Goal: Task Accomplishment & Management: Use online tool/utility

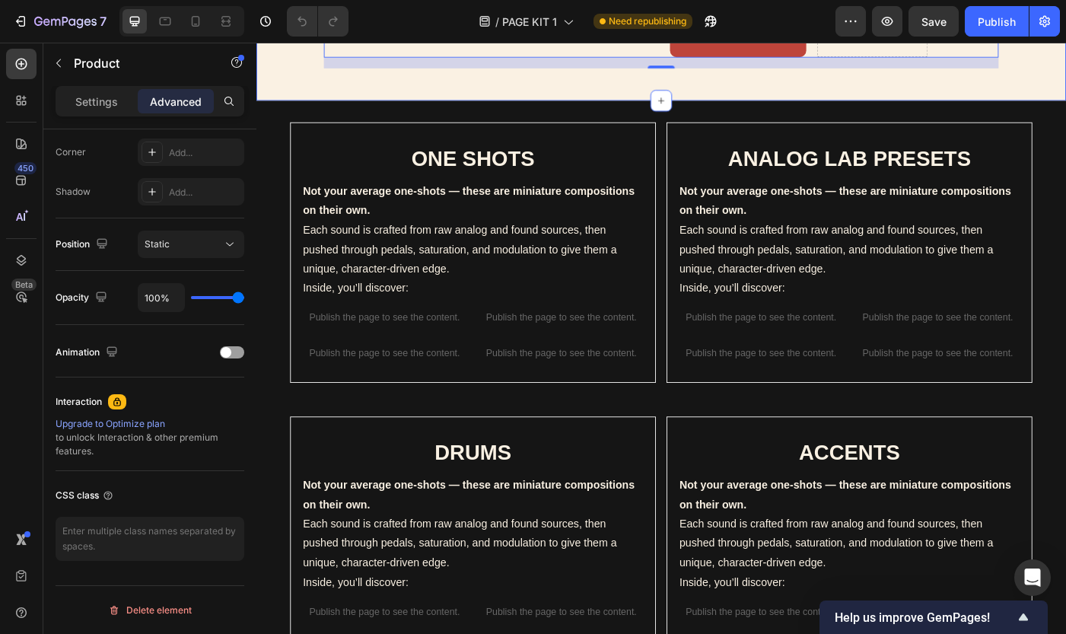
scroll to position [775, 0]
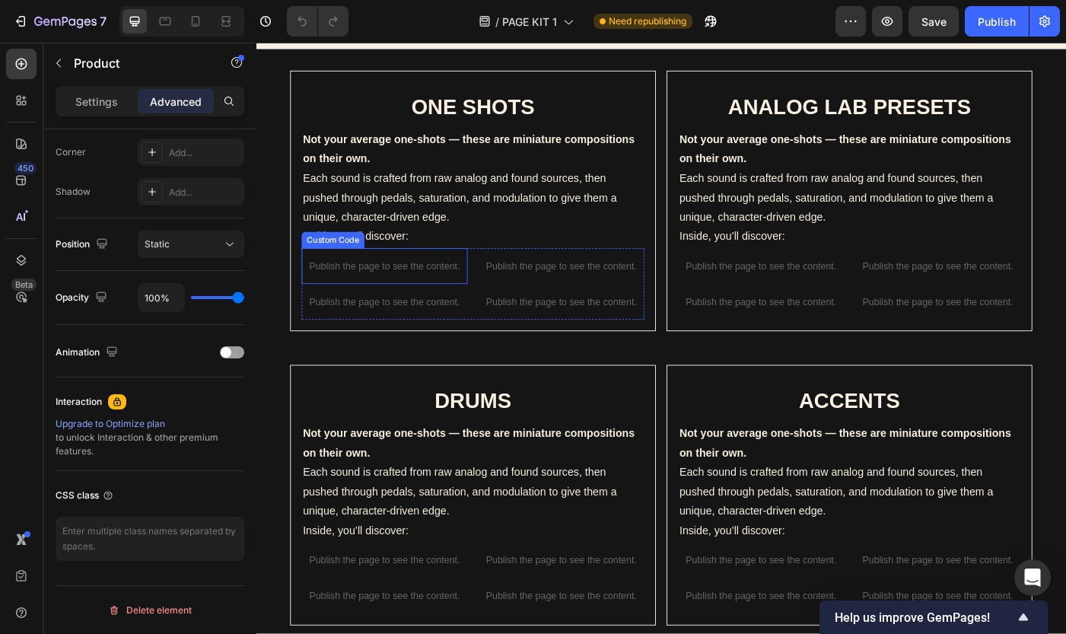
click at [421, 287] on p "Publish the page to see the content." at bounding box center [400, 295] width 187 height 16
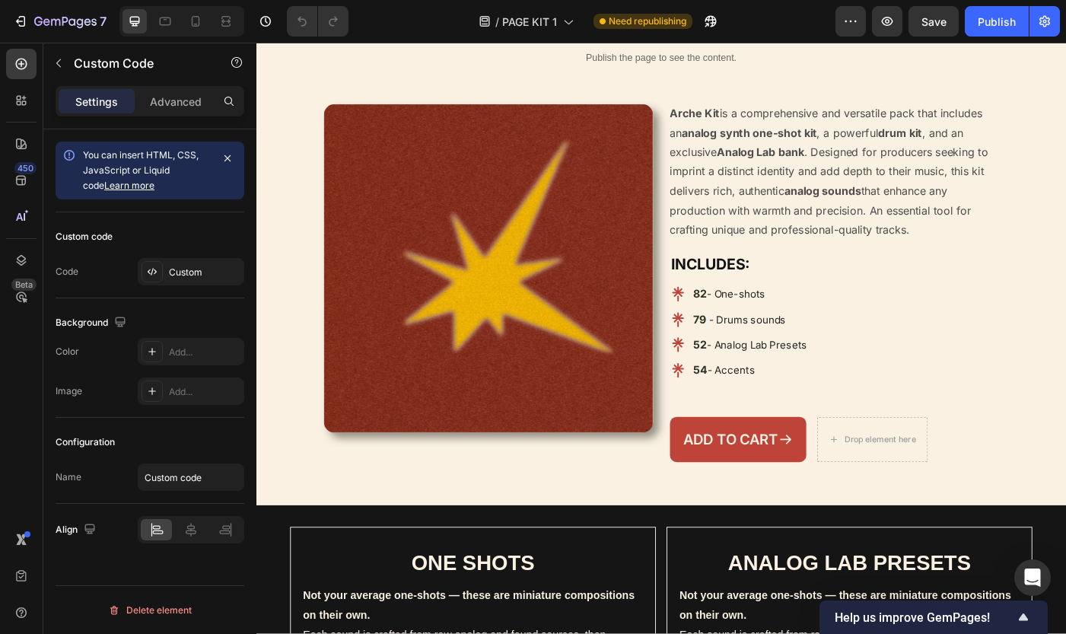
scroll to position [213, 0]
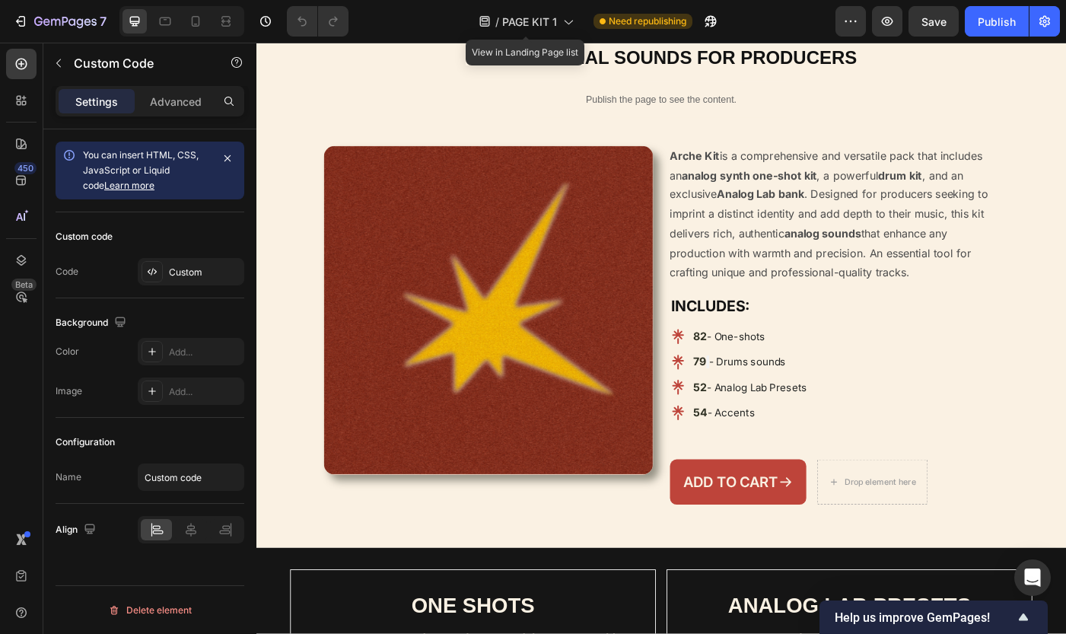
click at [537, 4] on div "/ PAGE KIT 1" at bounding box center [526, 21] width 110 height 37
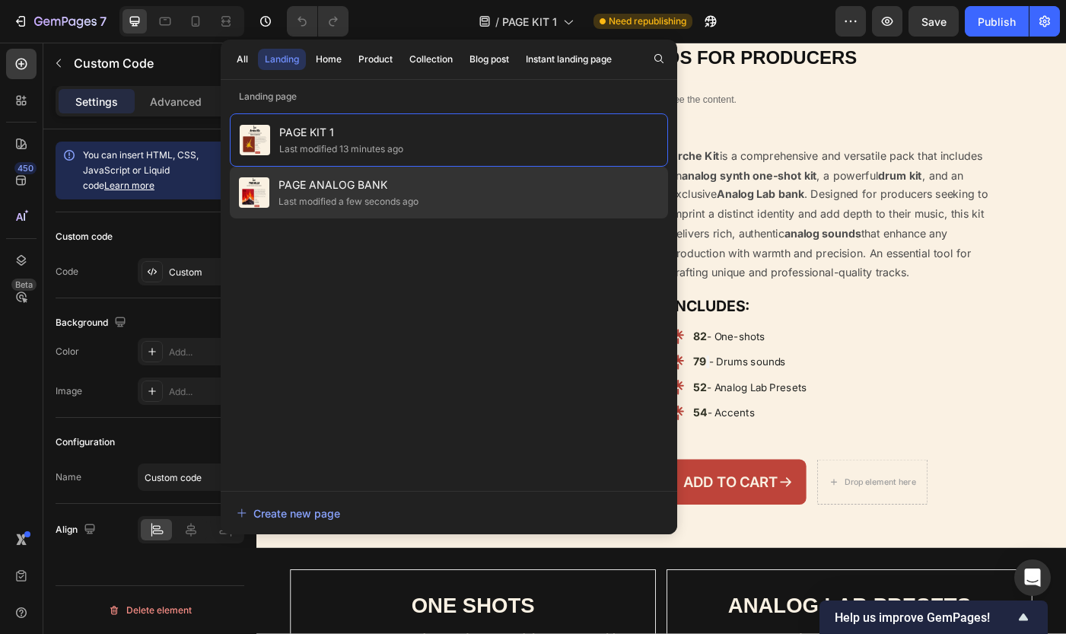
click at [418, 201] on div "Last modified a few seconds ago" at bounding box center [348, 201] width 140 height 15
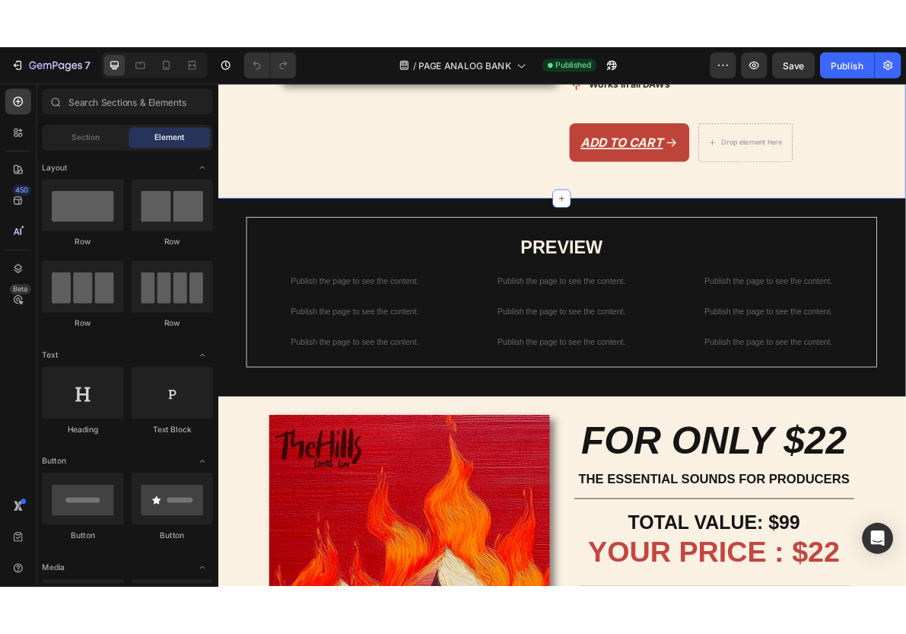
scroll to position [734, 0]
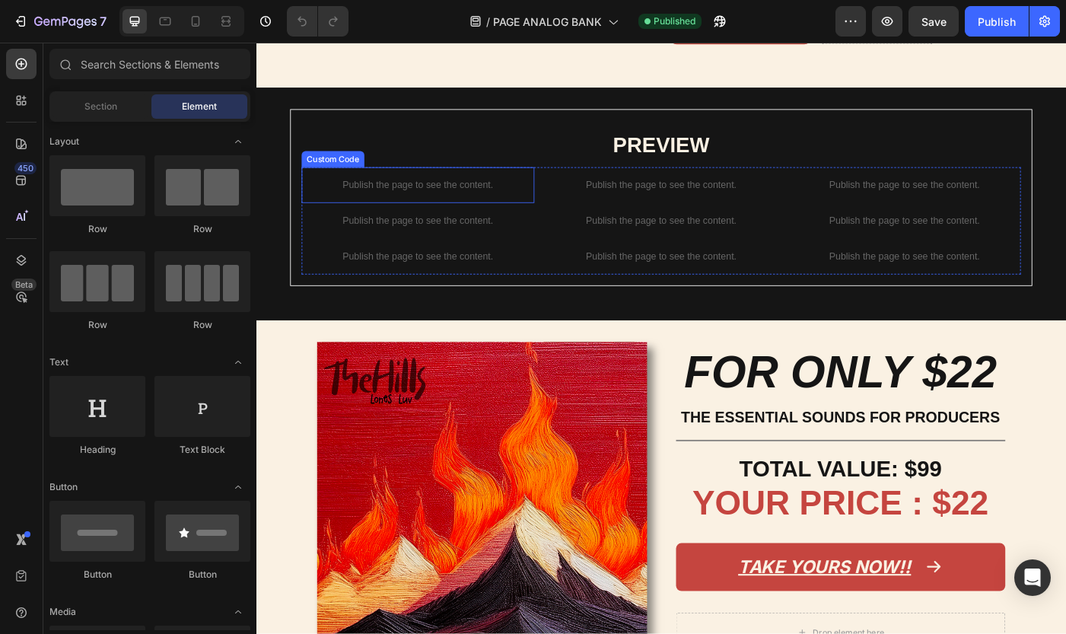
click at [457, 211] on p "Publish the page to see the content." at bounding box center [438, 204] width 262 height 16
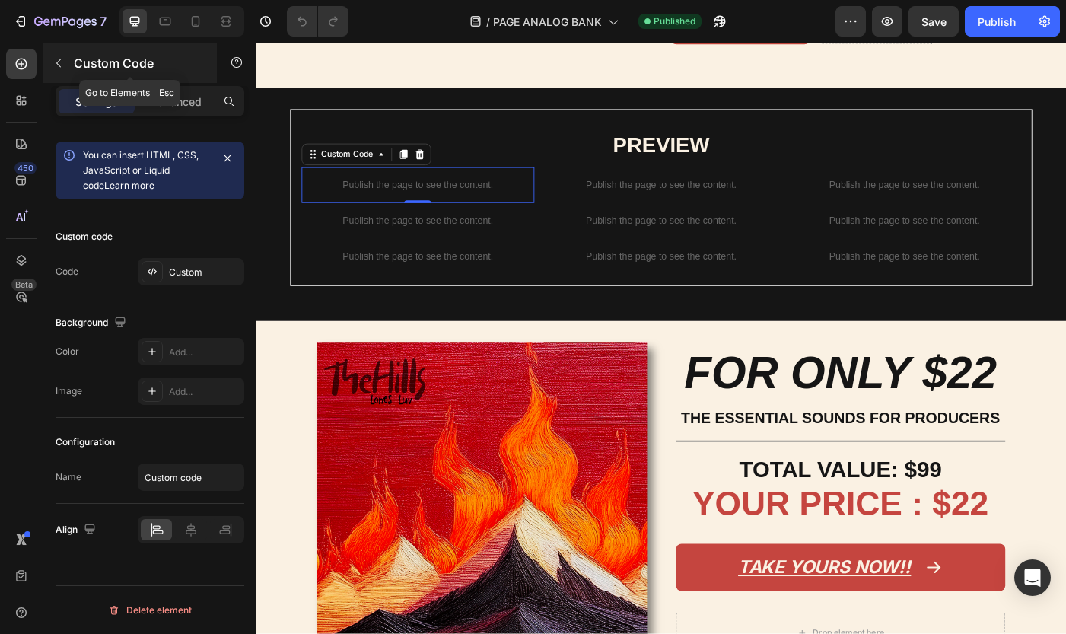
click at [64, 65] on icon "button" at bounding box center [58, 63] width 12 height 12
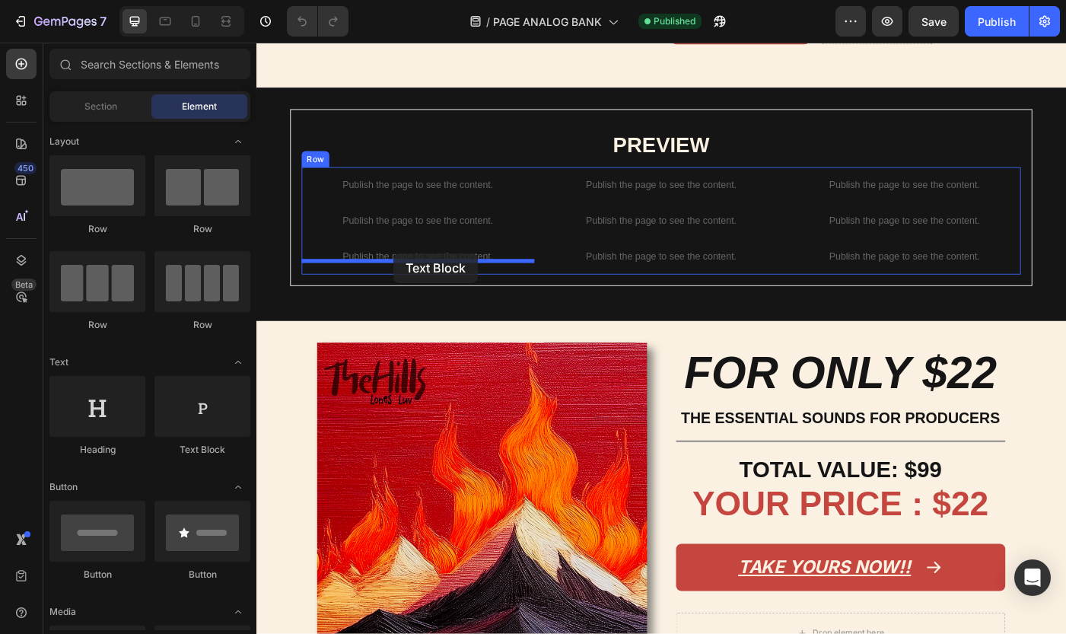
drag, startPoint x: 459, startPoint y: 454, endPoint x: 411, endPoint y: 280, distance: 180.9
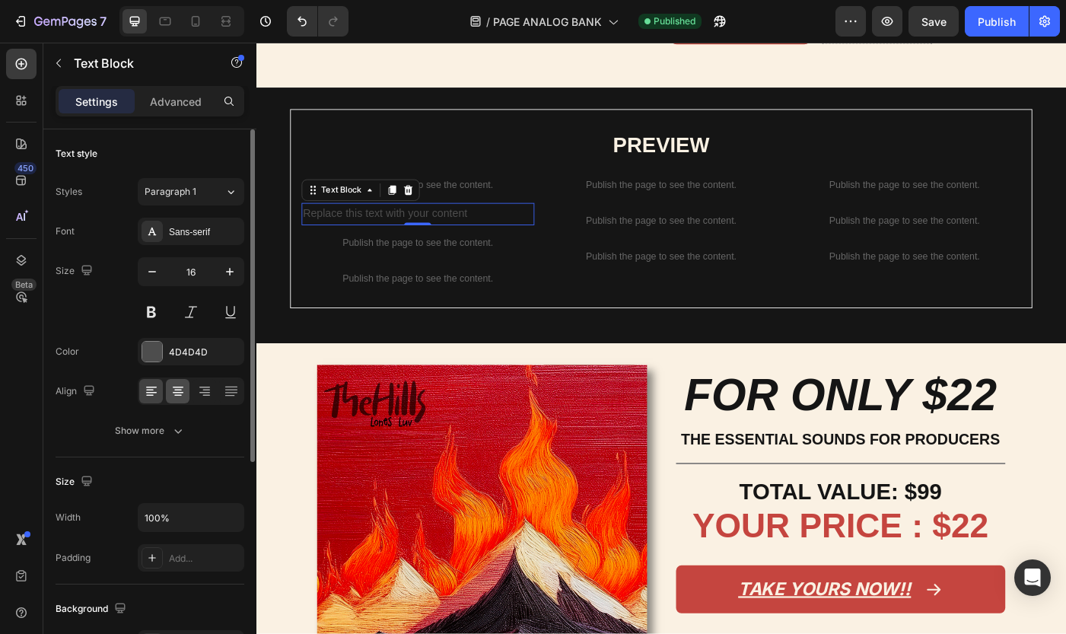
click at [175, 396] on icon at bounding box center [177, 390] width 15 height 15
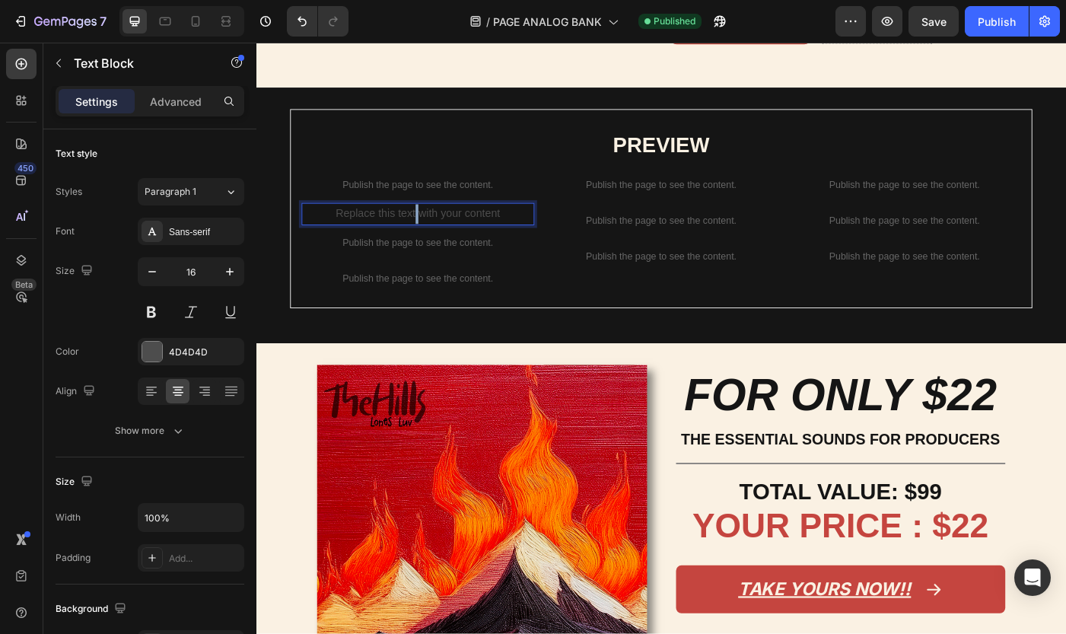
click at [437, 247] on p "Replace this text with your content" at bounding box center [438, 236] width 259 height 22
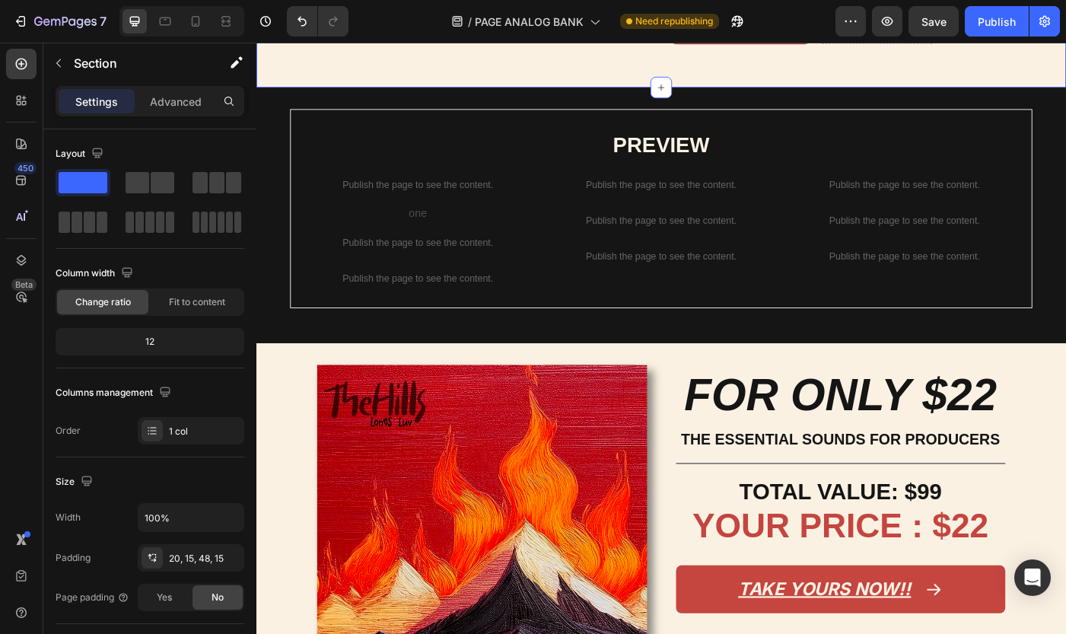
click at [445, 247] on p "one" at bounding box center [438, 236] width 259 height 22
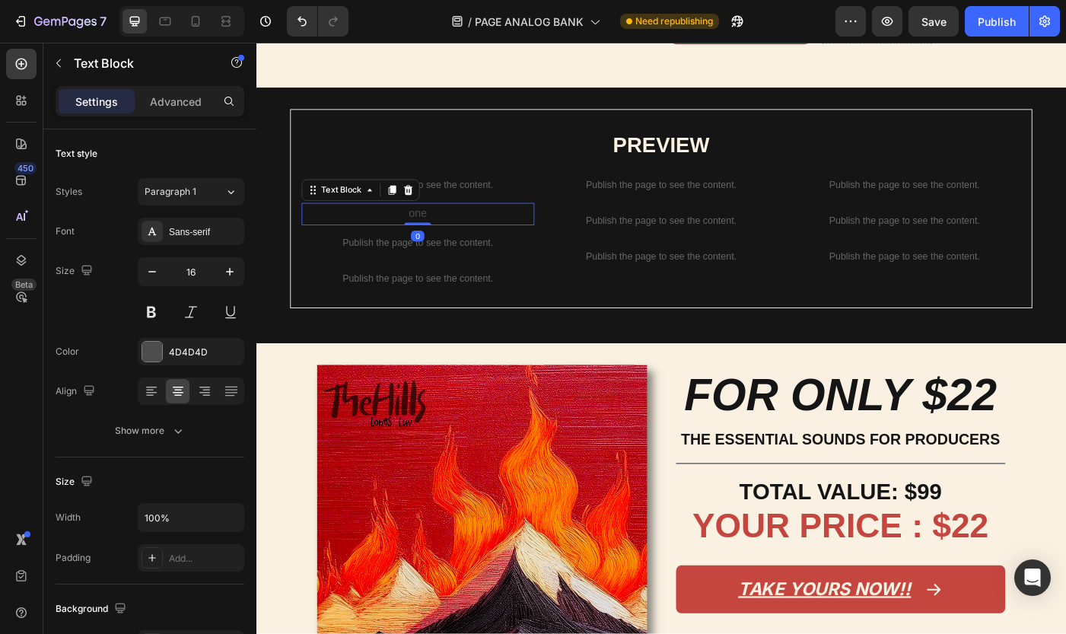
click at [431, 221] on div "Text Block" at bounding box center [373, 209] width 133 height 24
click at [431, 215] on icon at bounding box center [428, 209] width 10 height 11
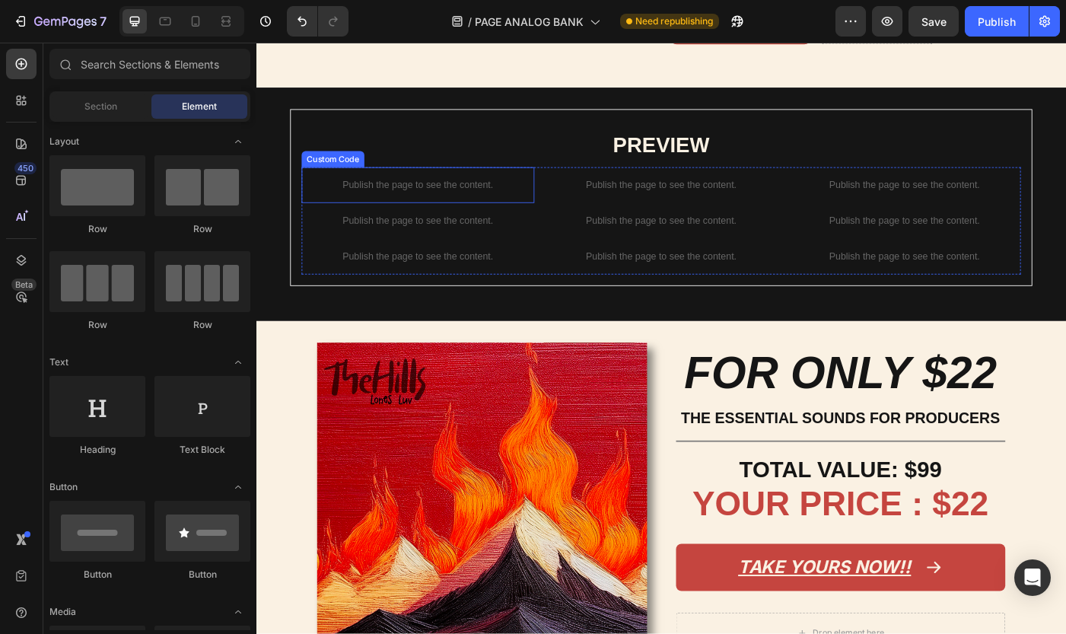
click at [449, 211] on p "Publish the page to see the content." at bounding box center [438, 204] width 262 height 16
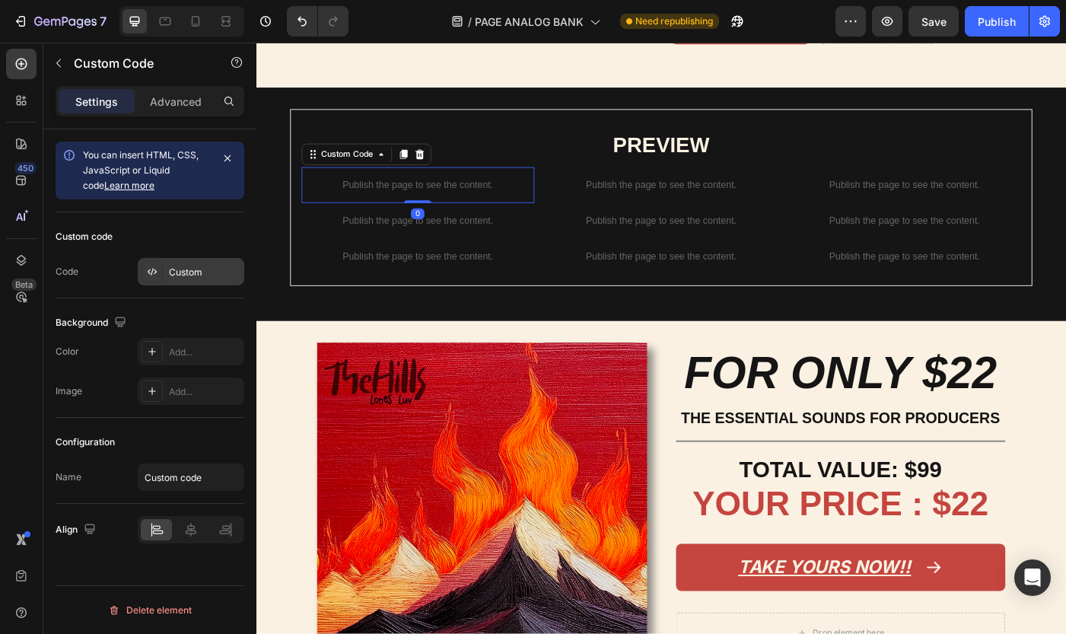
click at [188, 261] on div "Custom" at bounding box center [191, 271] width 107 height 27
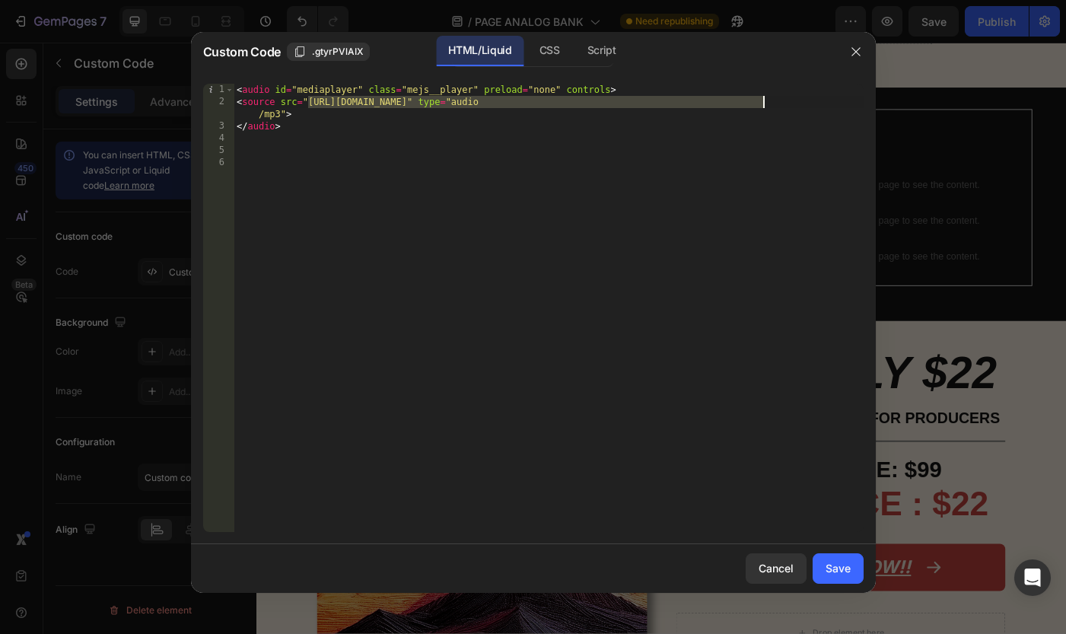
drag, startPoint x: 307, startPoint y: 103, endPoint x: 762, endPoint y: 97, distance: 455.0
click at [762, 97] on div "< audio id = "mediaplayer" class = "mejs__player" preload = "none" controls > <…" at bounding box center [549, 320] width 630 height 472
type textarea "<source src="" type="audio/mp3">"
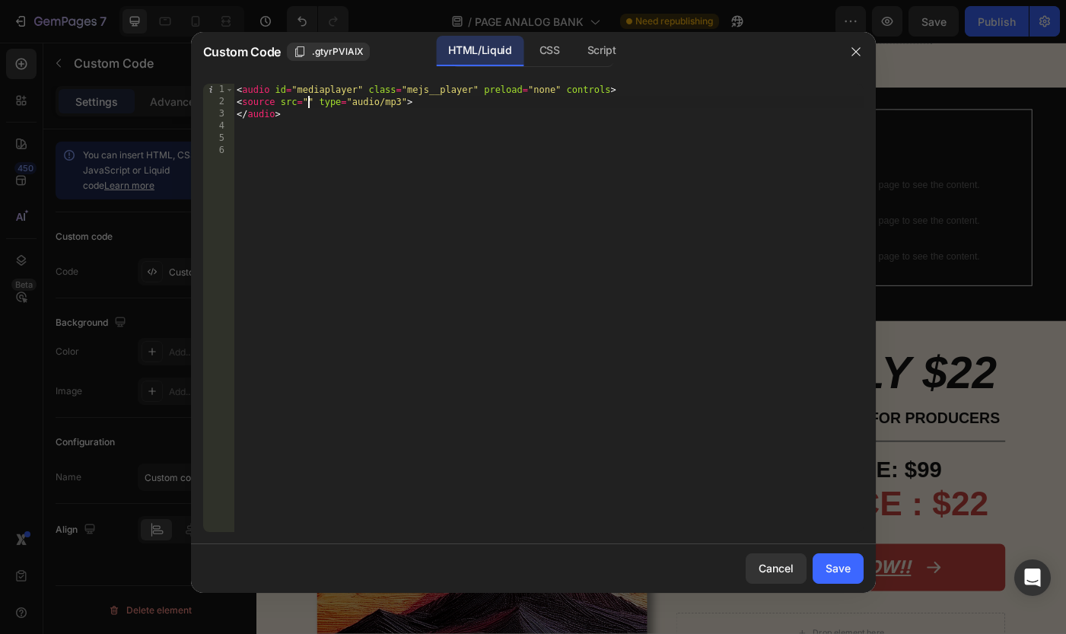
click at [788, 2] on div at bounding box center [533, 317] width 1066 height 634
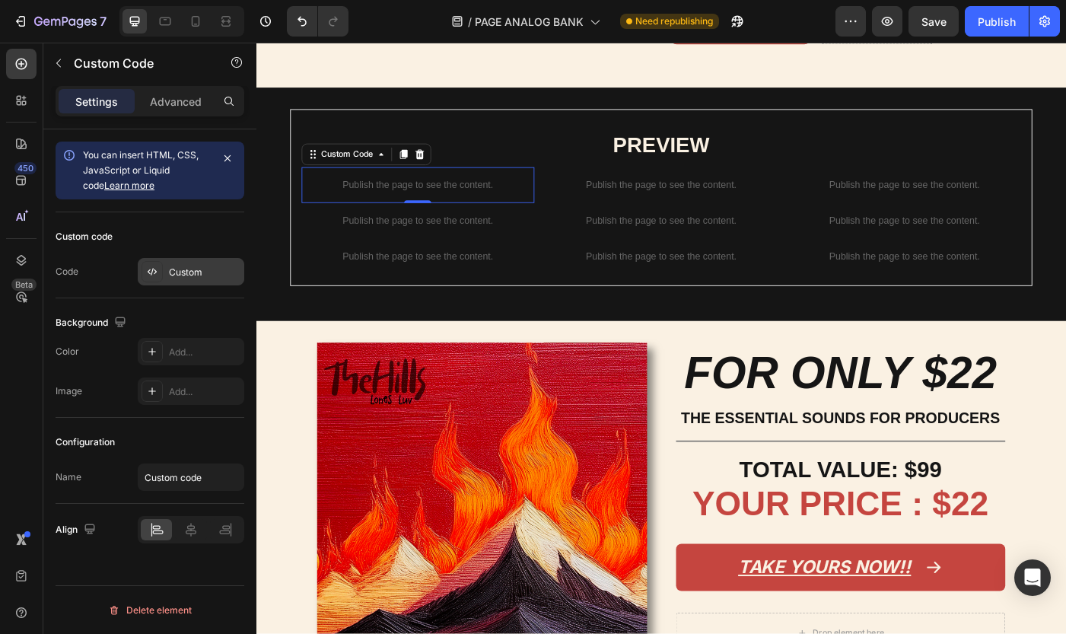
click at [186, 268] on div "Custom" at bounding box center [205, 273] width 72 height 14
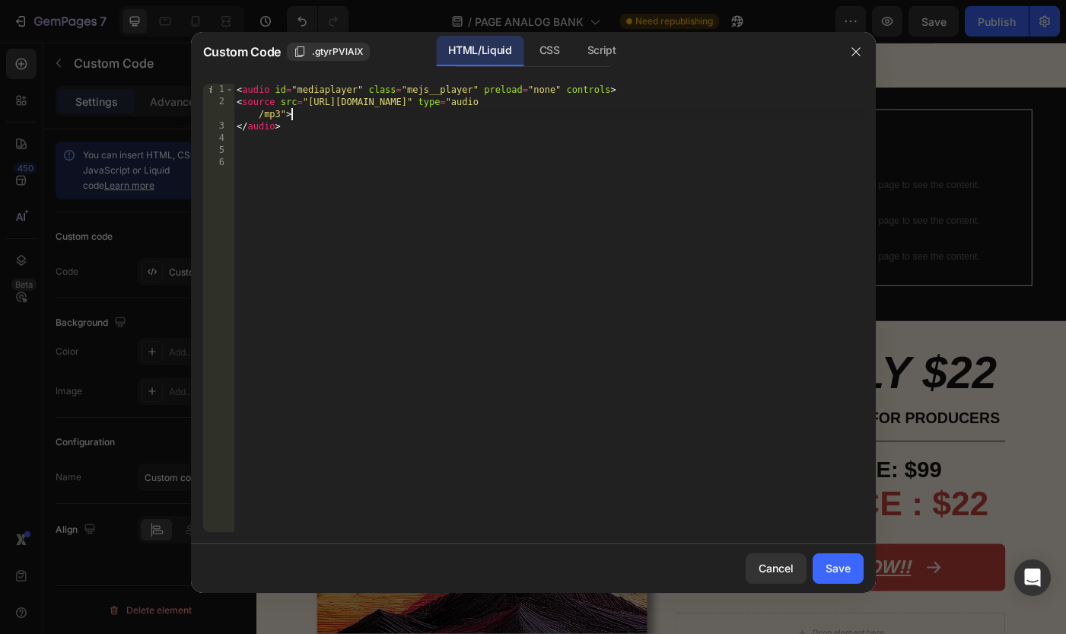
click at [409, 109] on div "< audio id = "mediaplayer" class = "mejs__player" preload = "none" controls > <…" at bounding box center [549, 320] width 630 height 472
drag, startPoint x: 762, startPoint y: 103, endPoint x: 365, endPoint y: 110, distance: 397.2
click at [365, 110] on div "< audio id = "mediaplayer" class = "mejs__player" preload = "none" controls > <…" at bounding box center [549, 320] width 630 height 472
click at [493, 119] on div "< audio id = "mediaplayer" class = "mejs__player" preload = "none" controls > <…" at bounding box center [549, 320] width 630 height 472
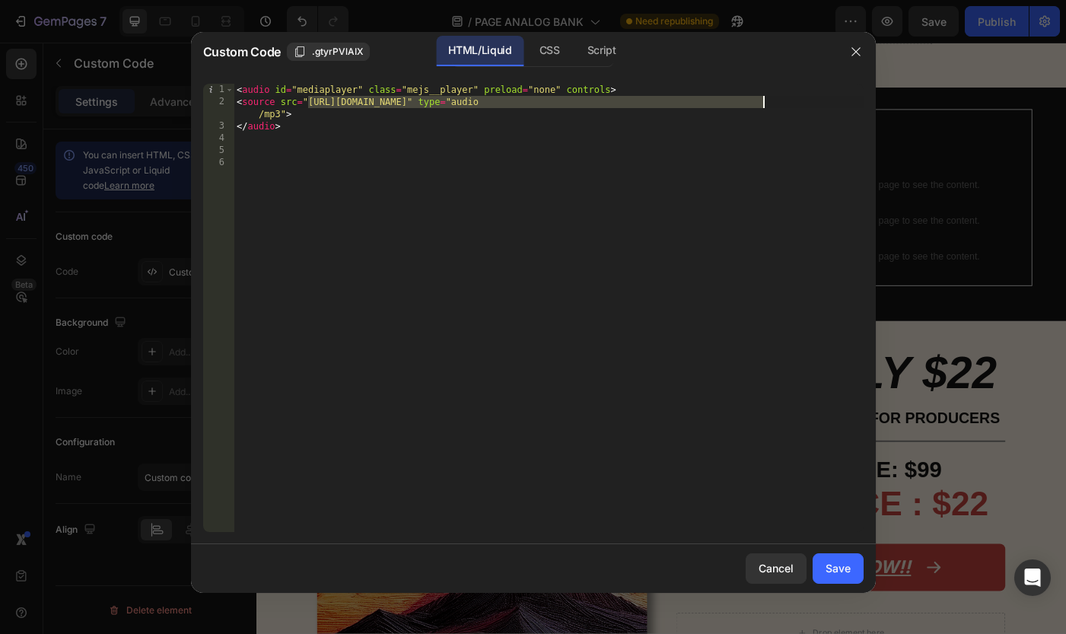
drag, startPoint x: 307, startPoint y: 100, endPoint x: 764, endPoint y: 98, distance: 457.2
click at [764, 98] on div "< audio id = "mediaplayer" class = "mejs__player" preload = "none" controls > <…" at bounding box center [549, 320] width 630 height 472
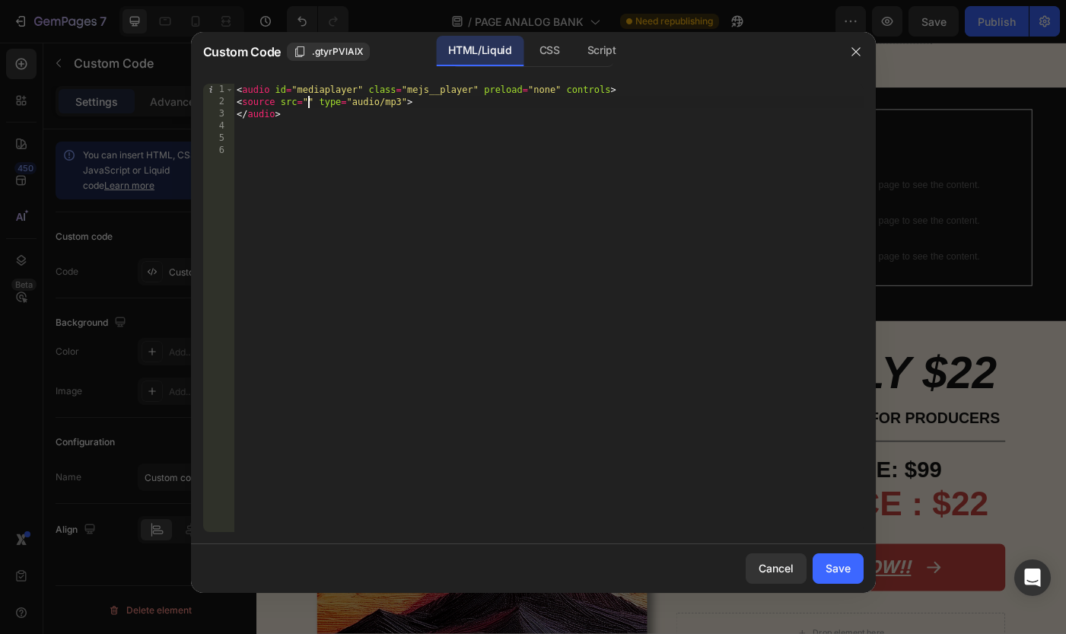
paste textarea "https://cdn.shopify.com/s/files/1/0873/0178/3886/files/HILLS_TESTE_5-Analog_Lab…"
type textarea "<source src="https://cdn.shopify.com/s/files/1/0873/0178/3886/files/HILLS_TESTE…"
click at [845, 577] on button "Save" at bounding box center [837, 568] width 51 height 30
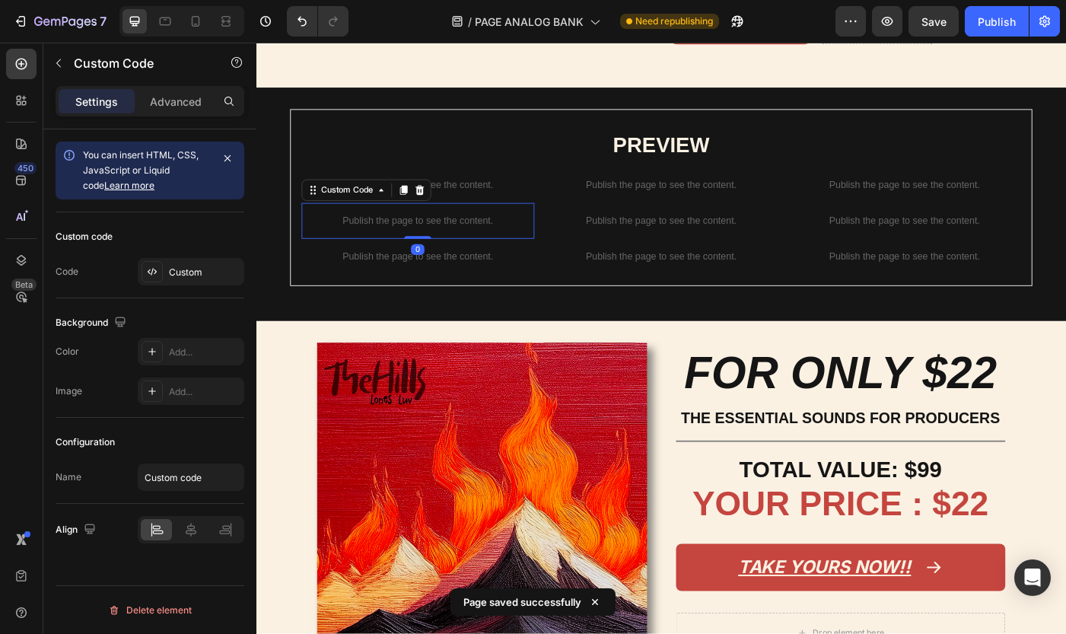
click at [456, 252] on p "Publish the page to see the content." at bounding box center [438, 244] width 262 height 16
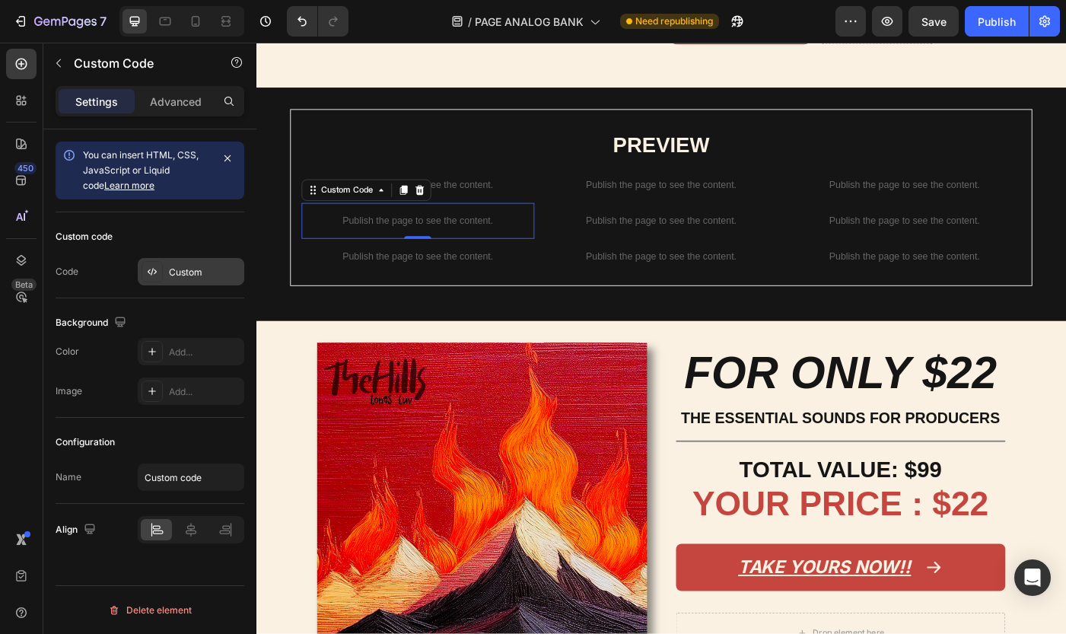
click at [189, 268] on div "Custom" at bounding box center [205, 273] width 72 height 14
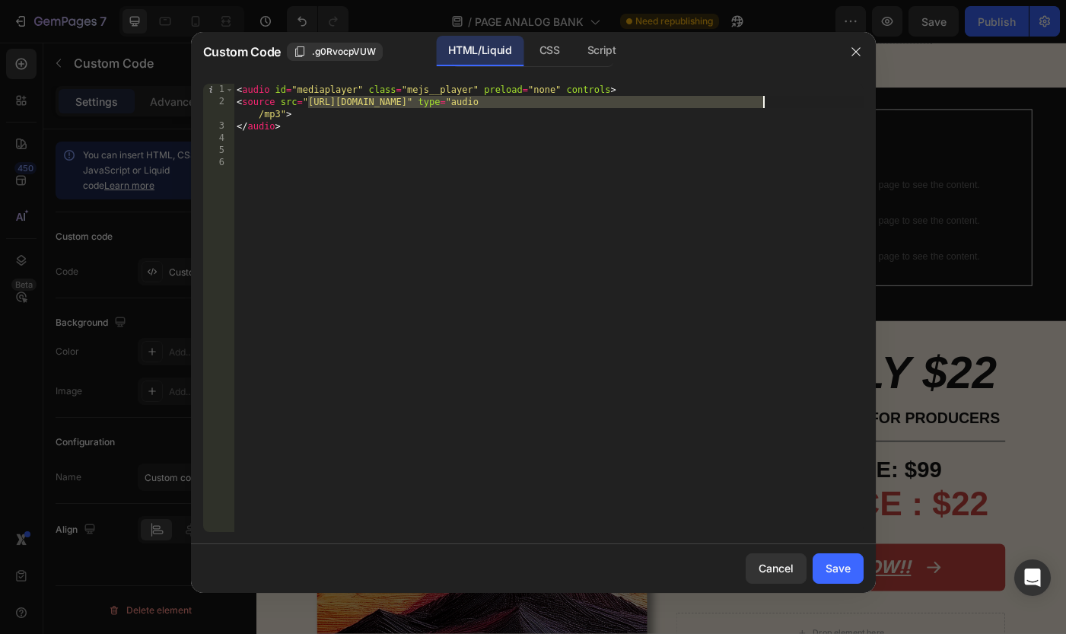
drag, startPoint x: 307, startPoint y: 102, endPoint x: 762, endPoint y: 101, distance: 454.9
click at [762, 101] on div "< audio id = "mediaplayer" class = "mejs__player" preload = "none" controls > <…" at bounding box center [549, 320] width 630 height 472
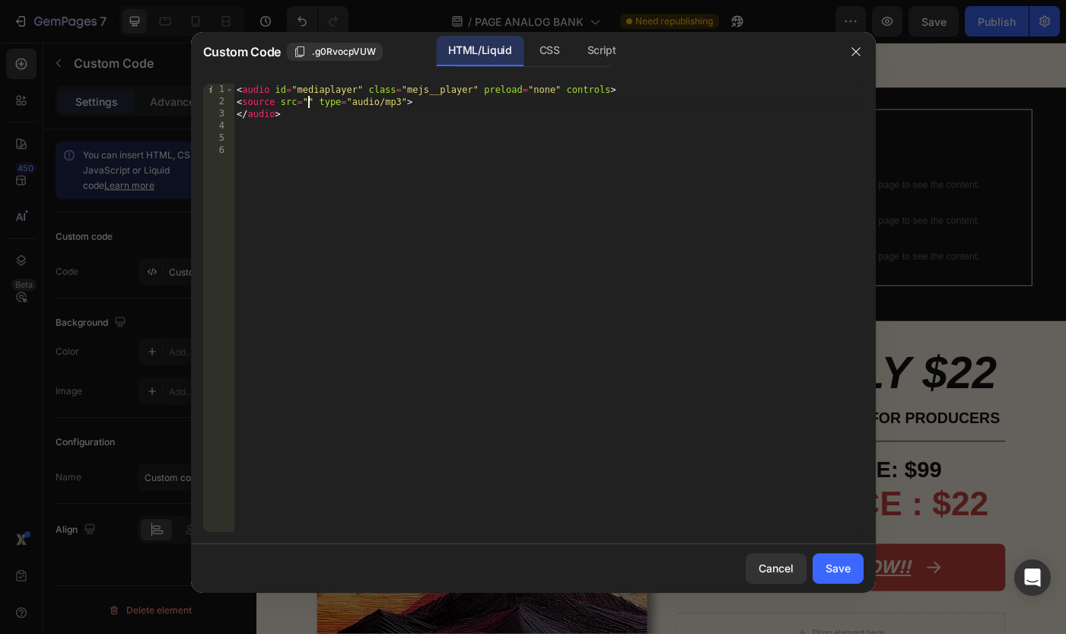
paste textarea "https://cdn.shopify.com/s/files/1/0873/0178/3886/files/HILLS_TESTE_7-Analog_Lab…"
type textarea "<source src="https://cdn.shopify.com/s/files/1/0873/0178/3886/files/HILLS_TESTE…"
click at [825, 575] on div "Save" at bounding box center [837, 568] width 25 height 16
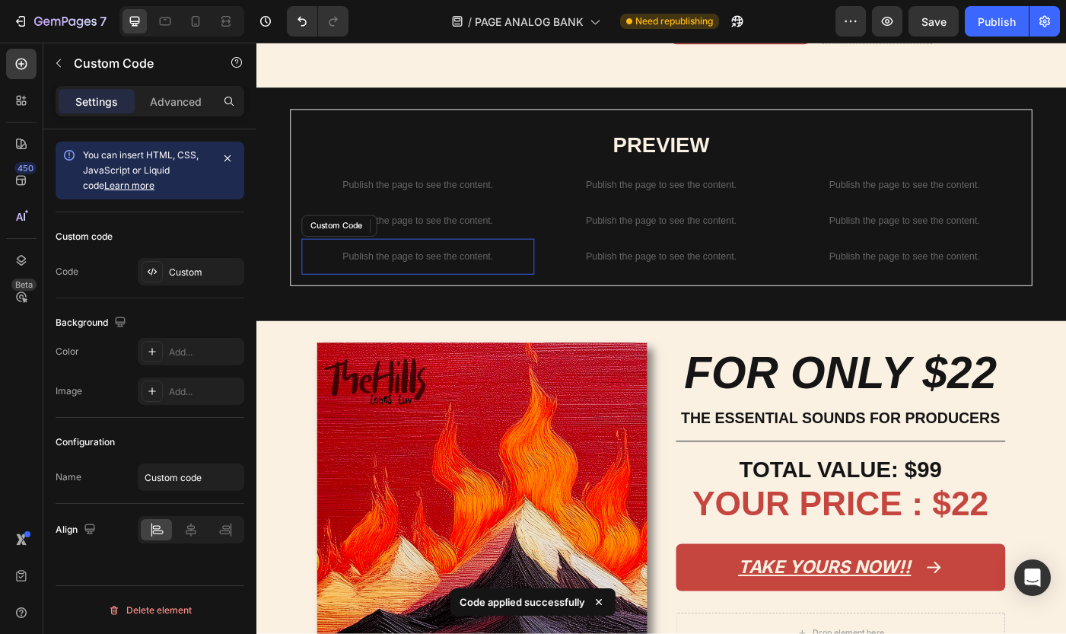
click at [513, 292] on p "Publish the page to see the content." at bounding box center [438, 284] width 262 height 16
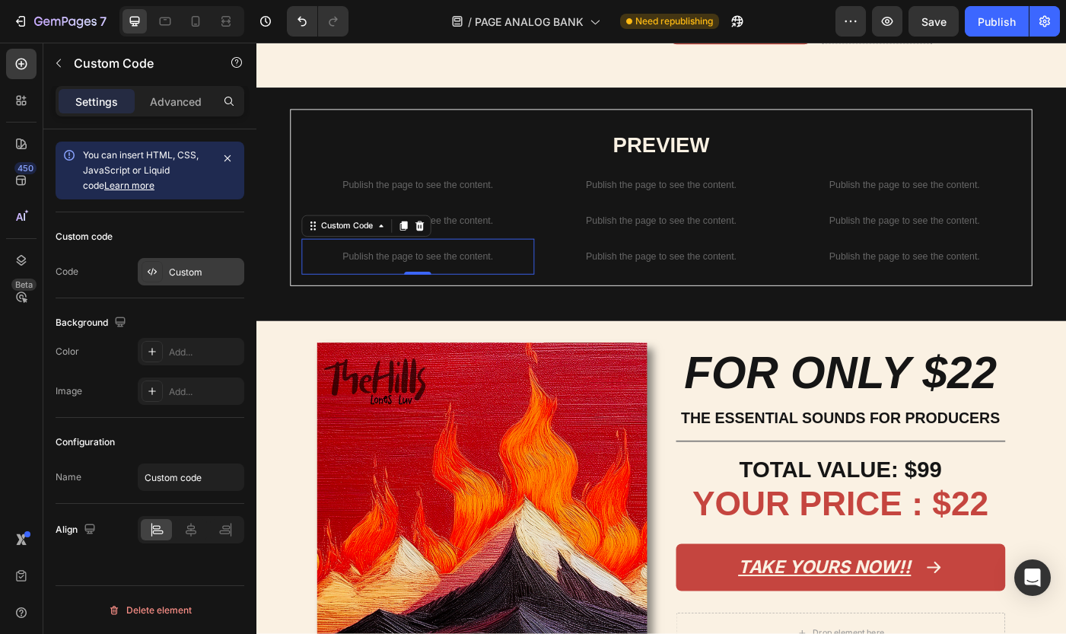
click at [186, 269] on div "Custom" at bounding box center [205, 273] width 72 height 14
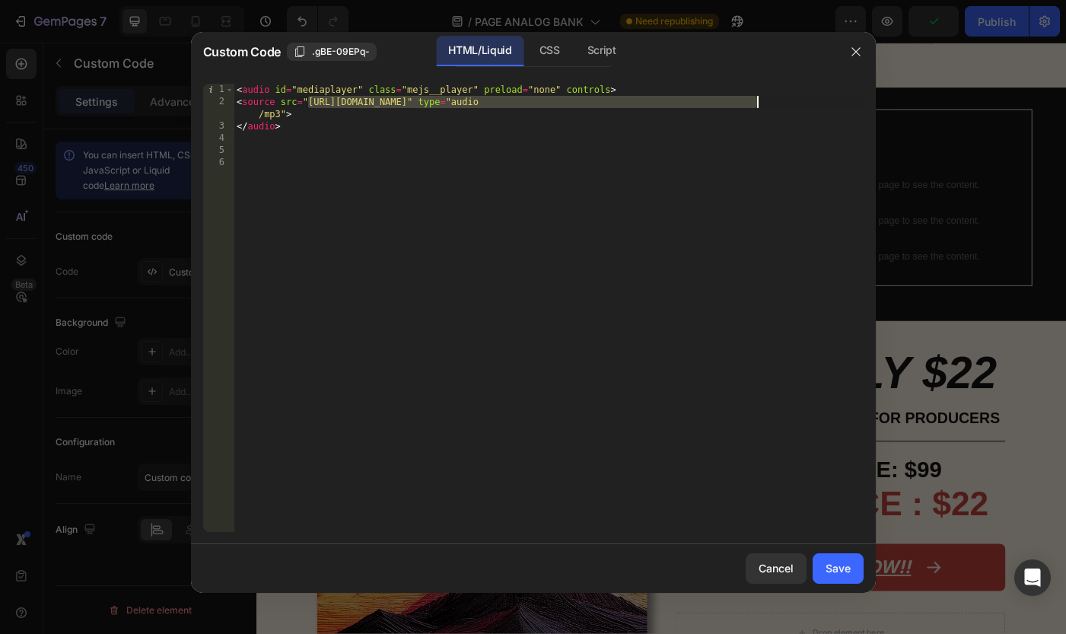
drag, startPoint x: 307, startPoint y: 103, endPoint x: 759, endPoint y: 105, distance: 452.7
click at [759, 105] on div "< audio id = "mediaplayer" class = "mejs__player" preload = "none" controls > <…" at bounding box center [549, 320] width 630 height 472
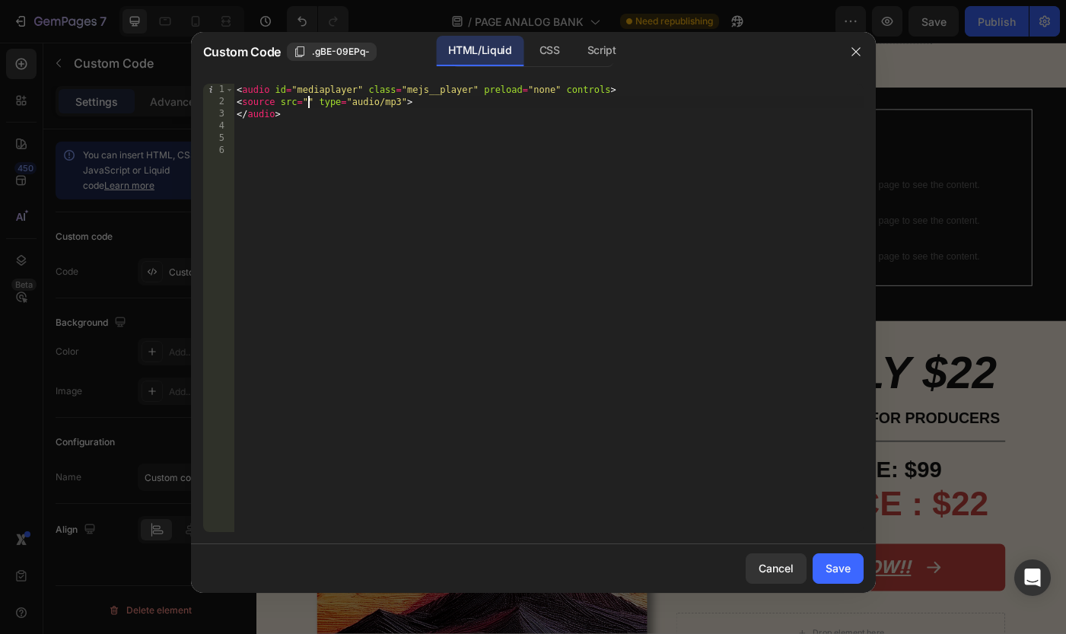
paste textarea "https://cdn.shopify.com/s/files/1/0873/0178/3886/files/HILLS_TESTE_1-Analog_Lab…"
type textarea "<source src="https://cdn.shopify.com/s/files/1/0873/0178/3886/files/HILLS_TESTE…"
click at [846, 566] on div "Save" at bounding box center [837, 568] width 25 height 16
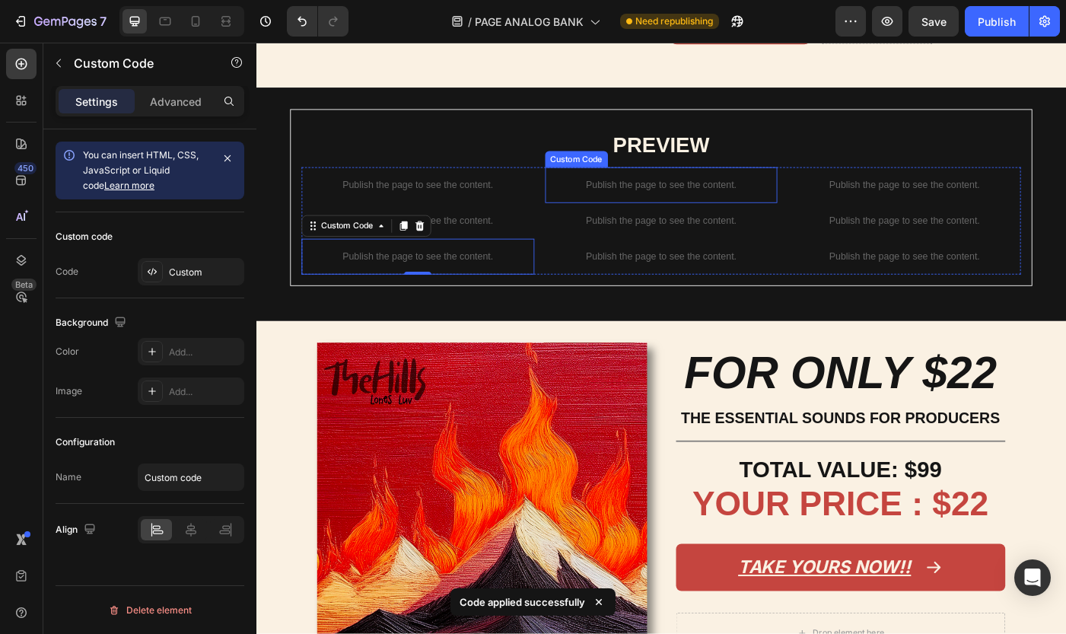
click at [722, 211] on p "Publish the page to see the content." at bounding box center [713, 204] width 262 height 16
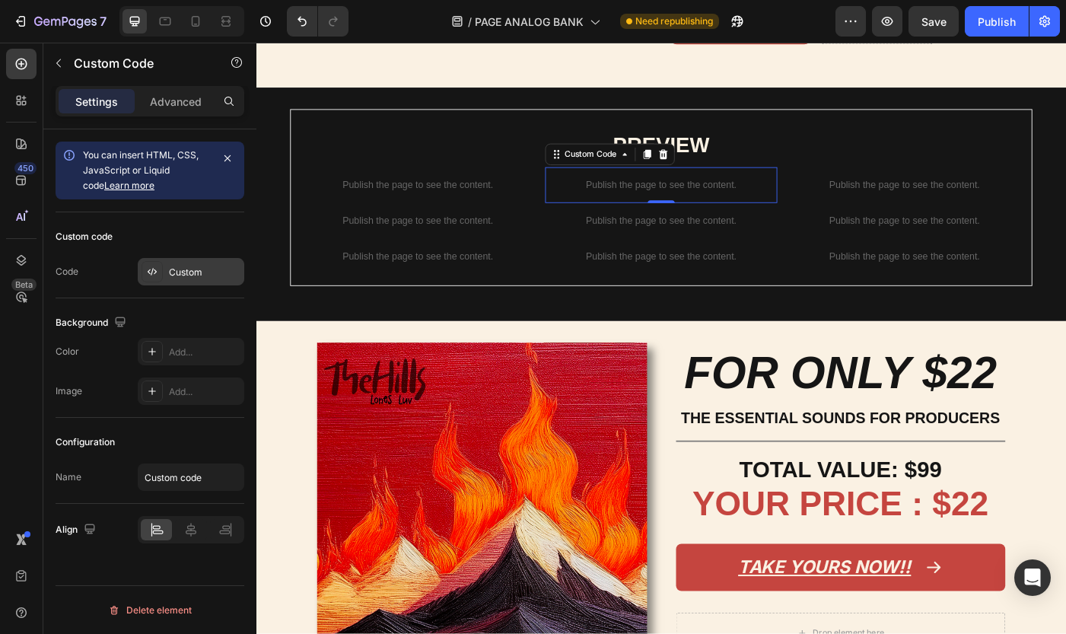
click at [198, 278] on div "Custom" at bounding box center [205, 273] width 72 height 14
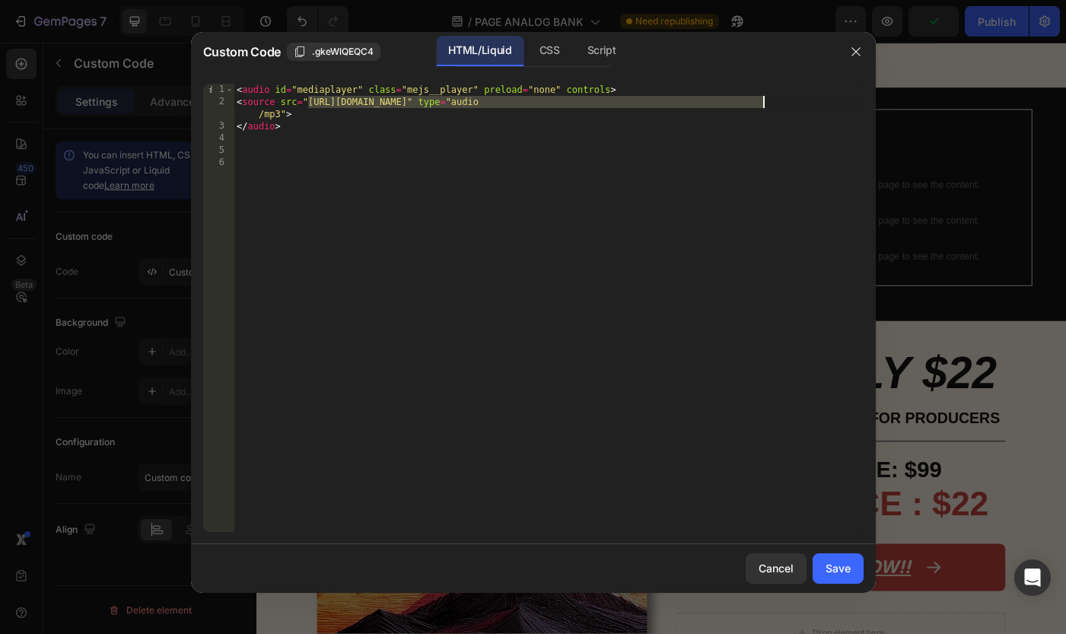
drag, startPoint x: 307, startPoint y: 102, endPoint x: 761, endPoint y: 98, distance: 454.2
click at [761, 98] on div "< audio id = "mediaplayer" class = "mejs__player" preload = "none" controls > <…" at bounding box center [549, 320] width 630 height 472
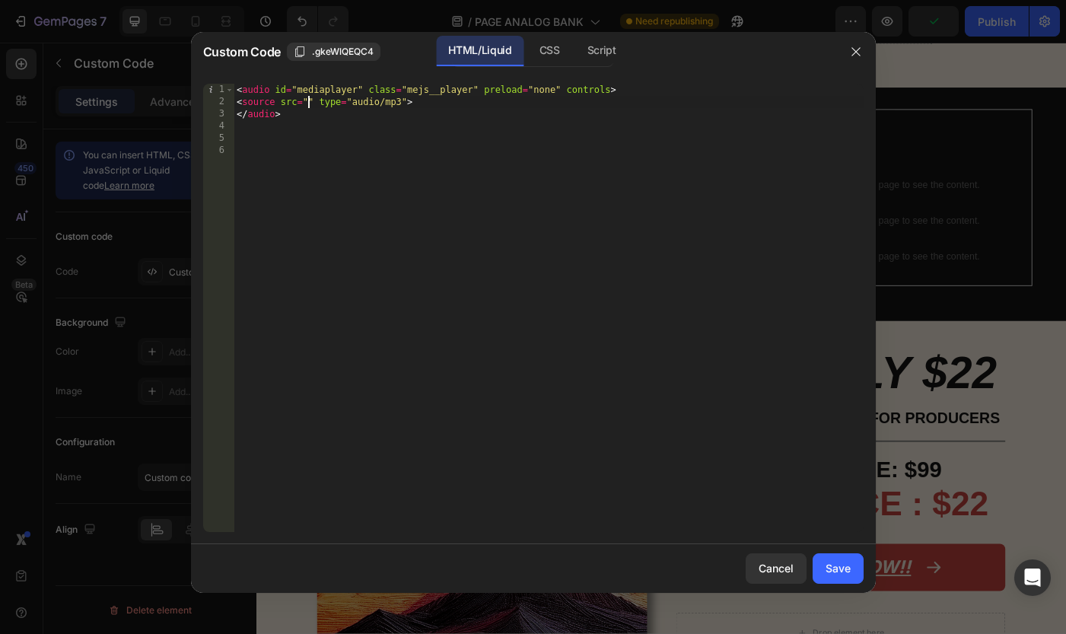
paste textarea "https://cdn.shopify.com/s/files/1/0873/0178/3886/files/HILLS_TESTE_4-Analog_Lab…"
type textarea "<source src="https://cdn.shopify.com/s/files/1/0873/0178/3886/files/HILLS_TESTE…"
click at [845, 586] on div "Cancel Save" at bounding box center [533, 568] width 685 height 49
click at [845, 574] on div "Save" at bounding box center [837, 568] width 25 height 16
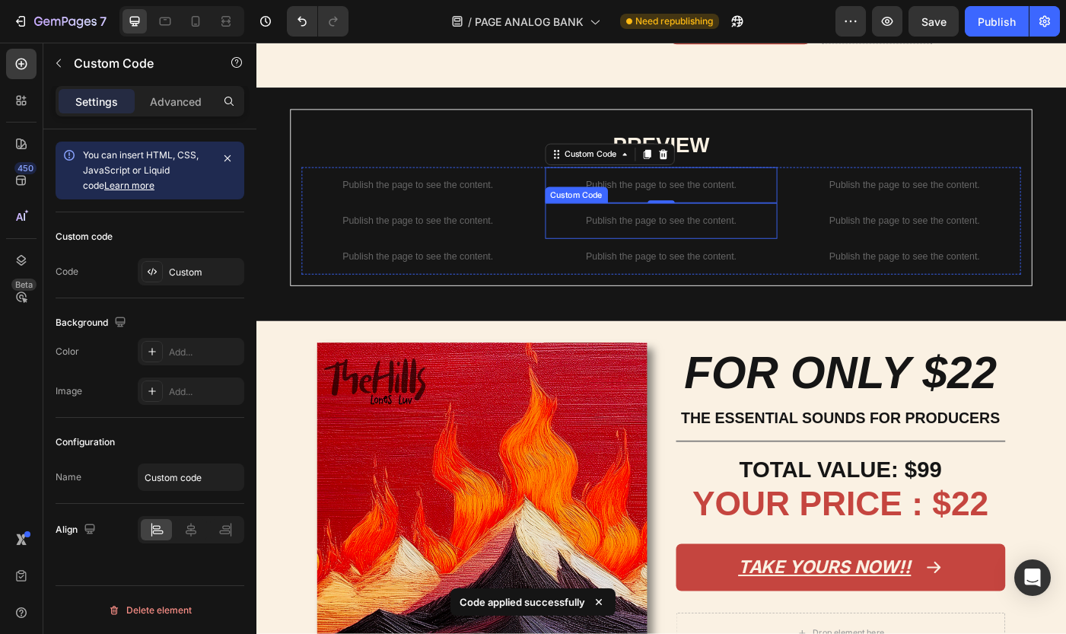
click at [731, 252] on p "Publish the page to see the content." at bounding box center [713, 244] width 262 height 16
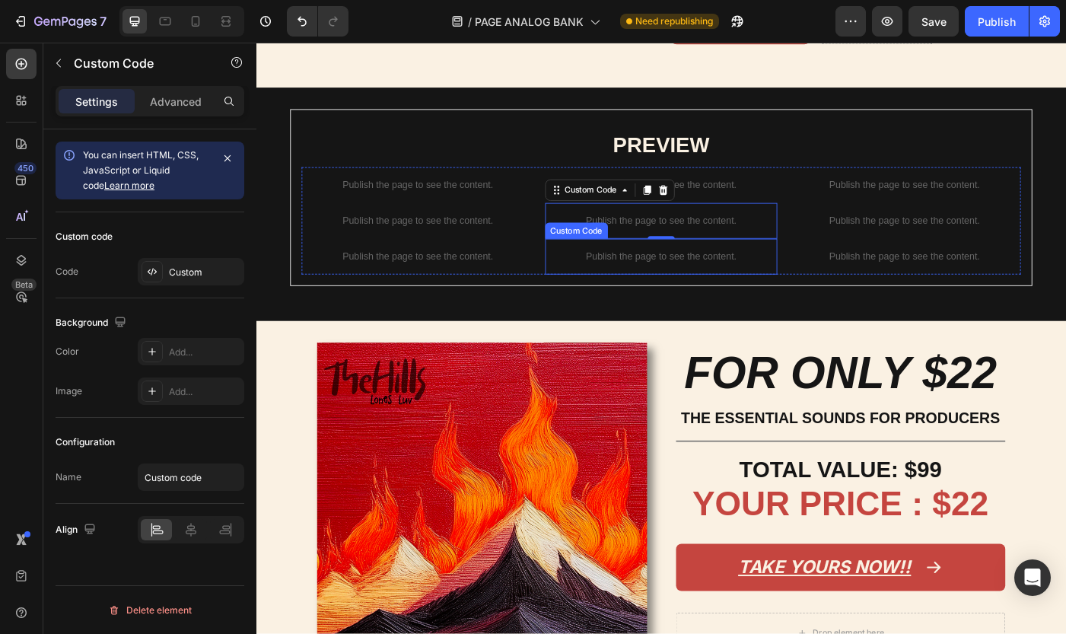
click at [774, 304] on div "Publish the page to see the content." at bounding box center [713, 284] width 262 height 40
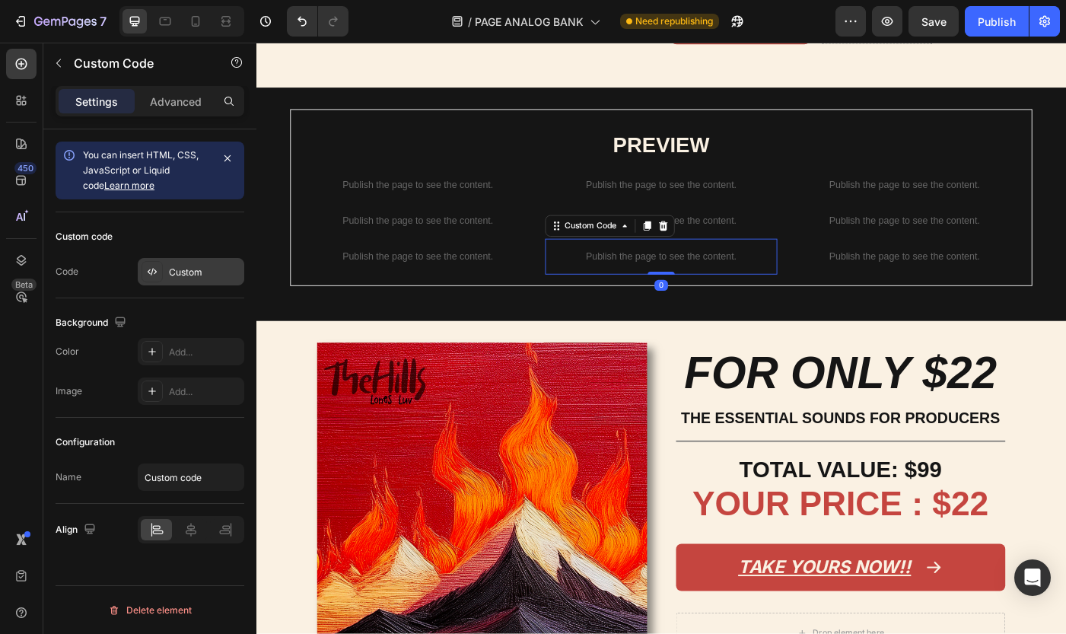
click at [176, 284] on div "Custom" at bounding box center [191, 271] width 107 height 27
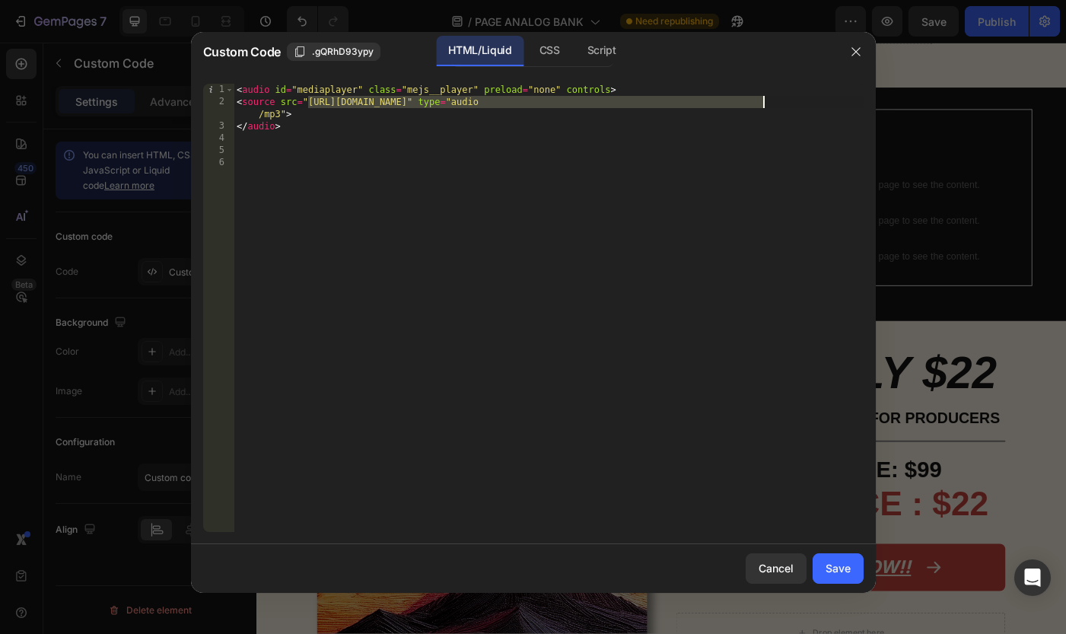
drag, startPoint x: 307, startPoint y: 98, endPoint x: 762, endPoint y: 97, distance: 454.9
click at [762, 97] on div "< audio id = "mediaplayer" class = "mejs__player" preload = "none" controls > <…" at bounding box center [549, 320] width 630 height 472
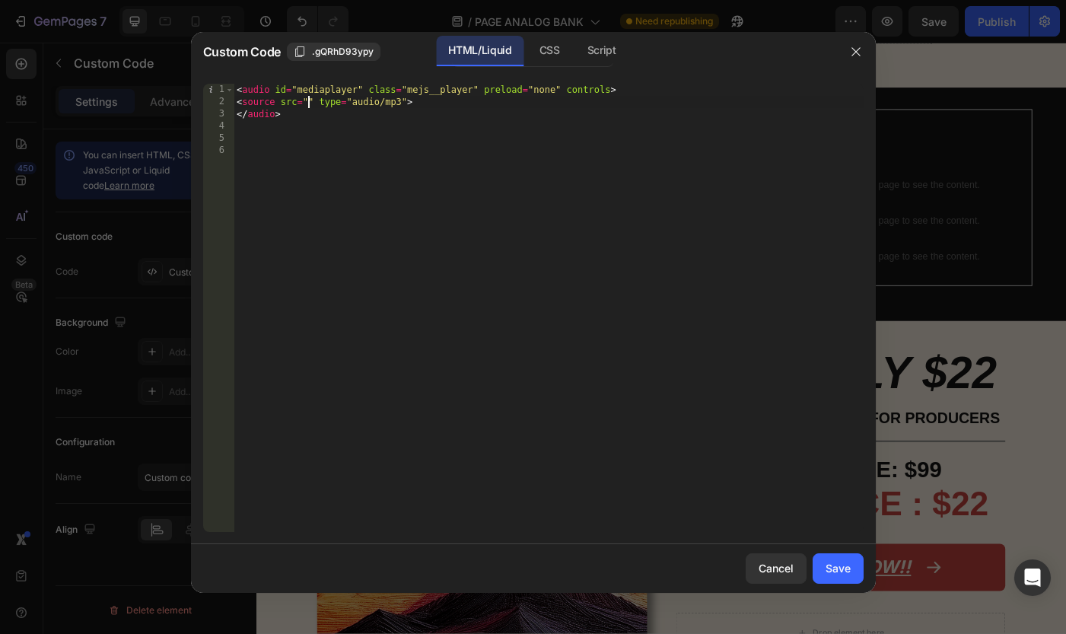
paste textarea "https://cdn.shopify.com/s/files/1/0873/0178/3886/files/HILLS_TESTE_3-Analog_Lab…"
type textarea "<source src="https://cdn.shopify.com/s/files/1/0873/0178/3886/files/HILLS_TESTE…"
click at [828, 567] on div "Save" at bounding box center [837, 568] width 25 height 16
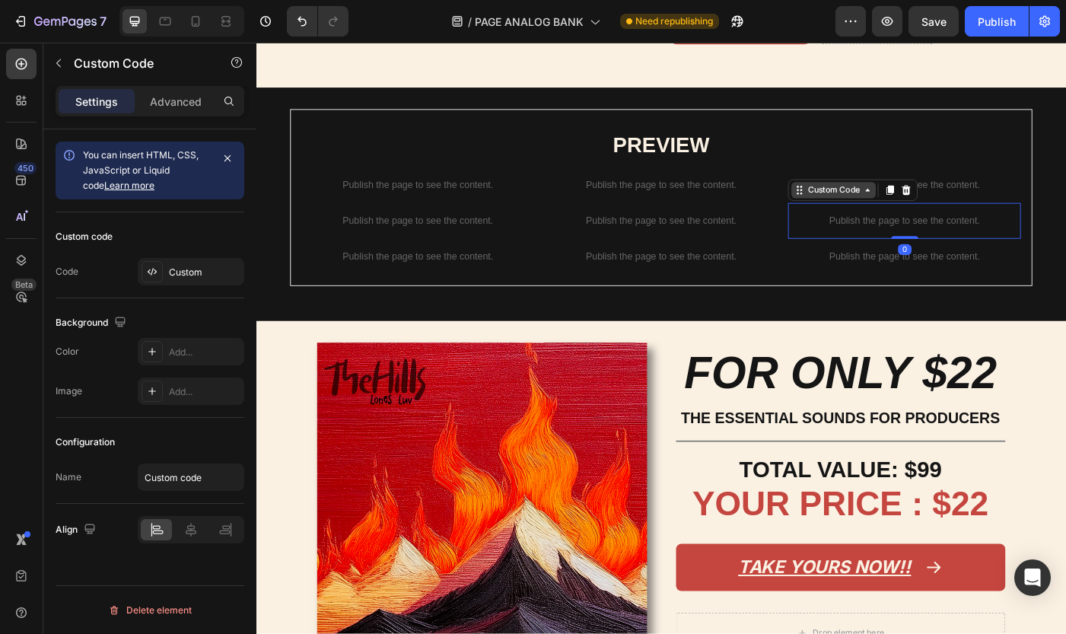
click at [920, 218] on div "Custom Code" at bounding box center [907, 209] width 95 height 18
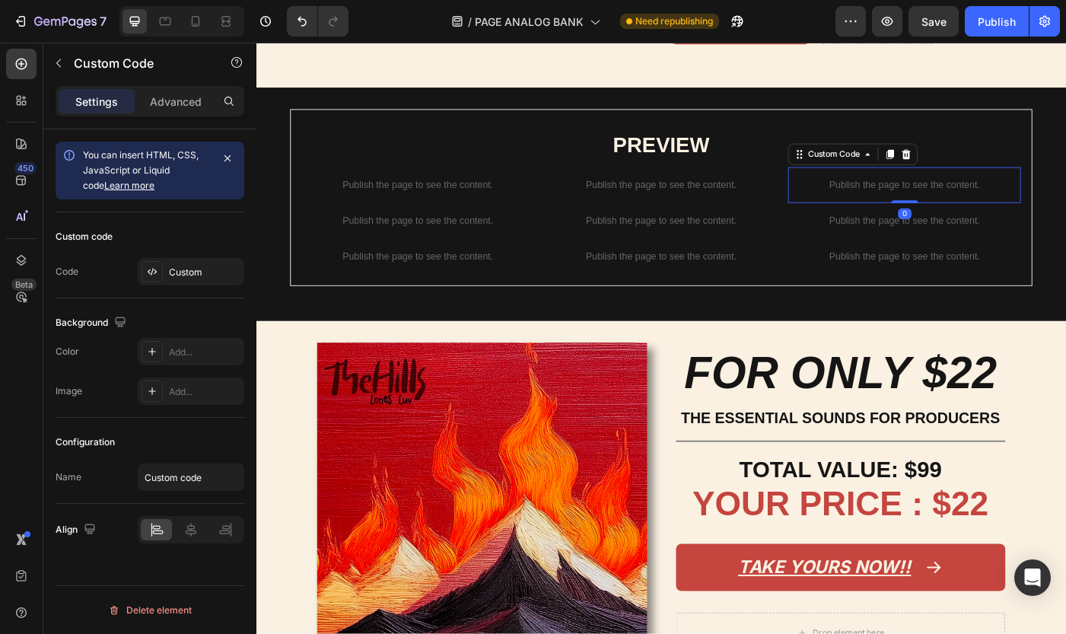
click at [1040, 211] on p "Publish the page to see the content." at bounding box center [987, 204] width 262 height 16
click at [182, 277] on div "Custom" at bounding box center [205, 273] width 72 height 14
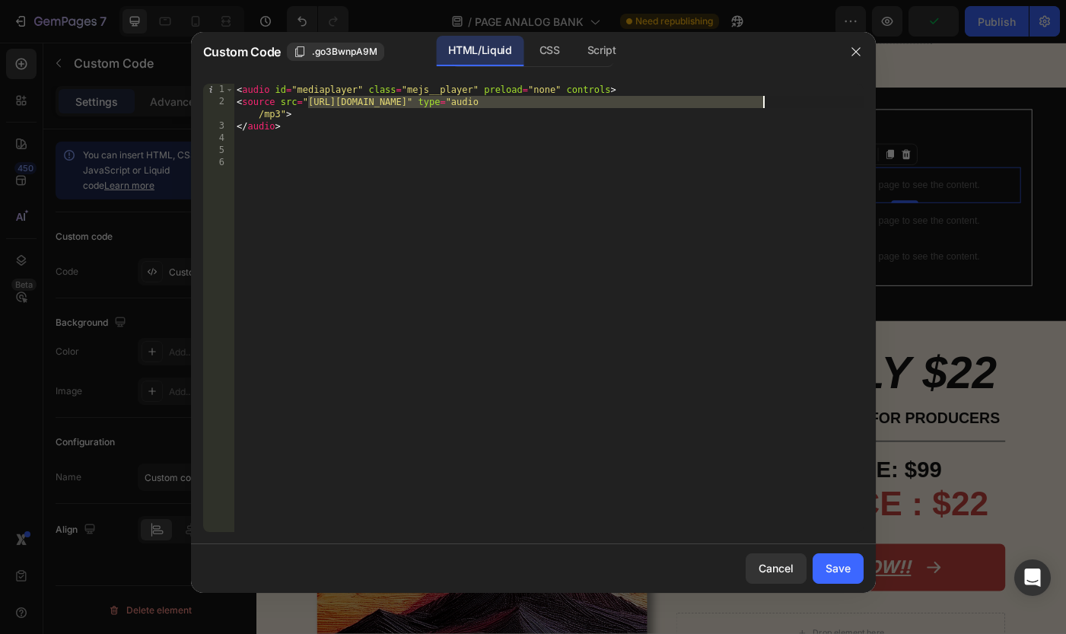
drag, startPoint x: 307, startPoint y: 103, endPoint x: 762, endPoint y: 102, distance: 454.2
click at [762, 102] on div "< audio id = "mediaplayer" class = "mejs__player" preload = "none" controls > <…" at bounding box center [549, 320] width 630 height 472
paste textarea "873/0178/3886/files/HILLS_TESTE_2-Analog_Lab_V.wav?v=1758910381"
type textarea "<source src="https://cdn.shopify.com/s/files/1/0873/0178/3886/files/HILLS_TESTE…"
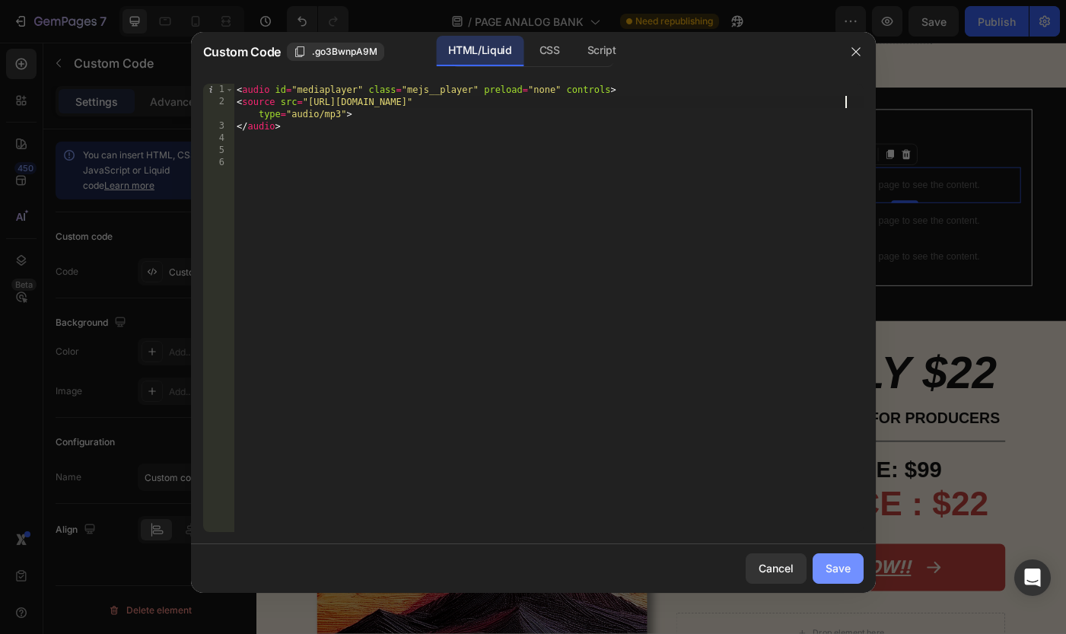
click at [844, 561] on div "Save" at bounding box center [837, 568] width 25 height 16
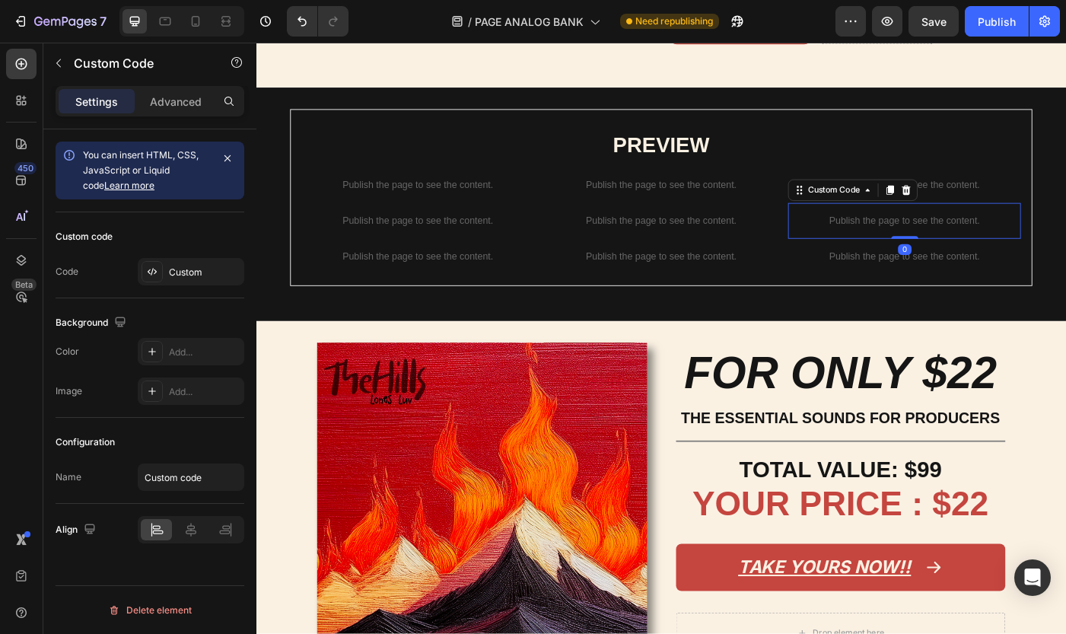
click at [1006, 252] on p "Publish the page to see the content." at bounding box center [987, 244] width 262 height 16
click at [185, 274] on div "Custom" at bounding box center [205, 273] width 72 height 14
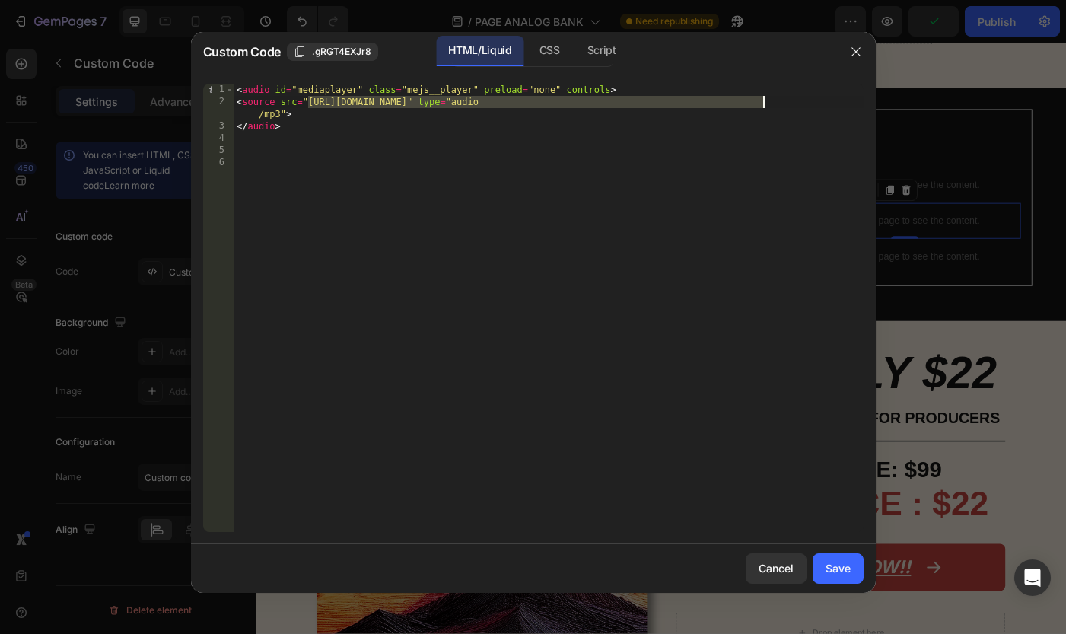
drag, startPoint x: 308, startPoint y: 102, endPoint x: 762, endPoint y: 105, distance: 453.4
click at [762, 105] on div "< audio id = "mediaplayer" class = "mejs__player" preload = "none" controls > <…" at bounding box center [549, 320] width 630 height 472
paste textarea "https://cdn.shopify.com/s/files/1/0873/0178/3886/files/HILLS_TESTE_6-Analog_Lab…"
type textarea "<source src="https://cdn.shopify.com/s/files/1/0873/0178/3886/files/HILLS_TESTE…"
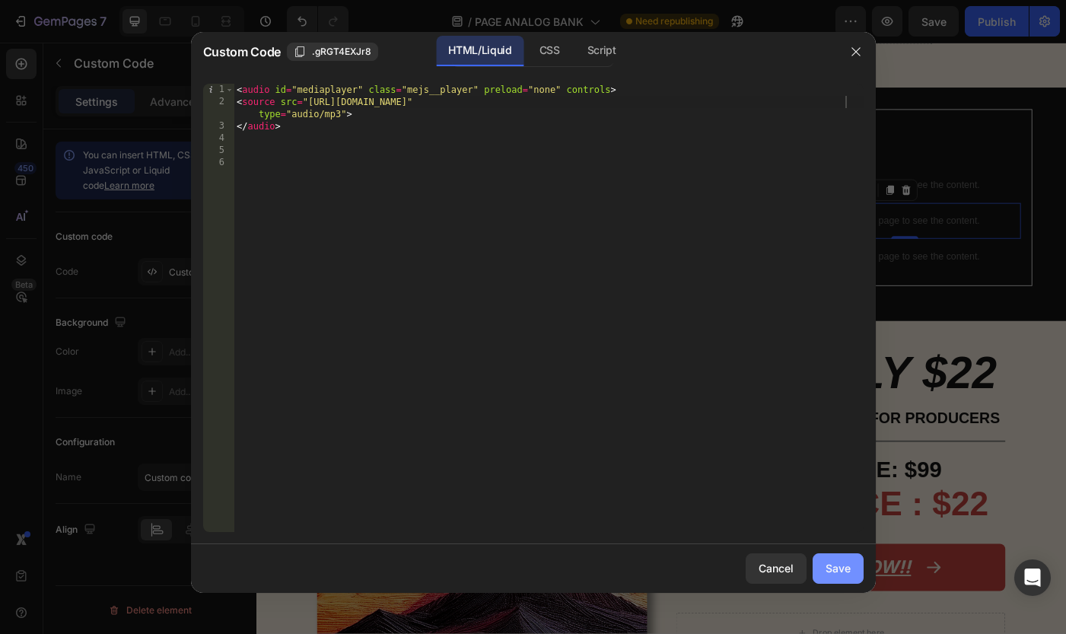
click at [837, 579] on button "Save" at bounding box center [837, 568] width 51 height 30
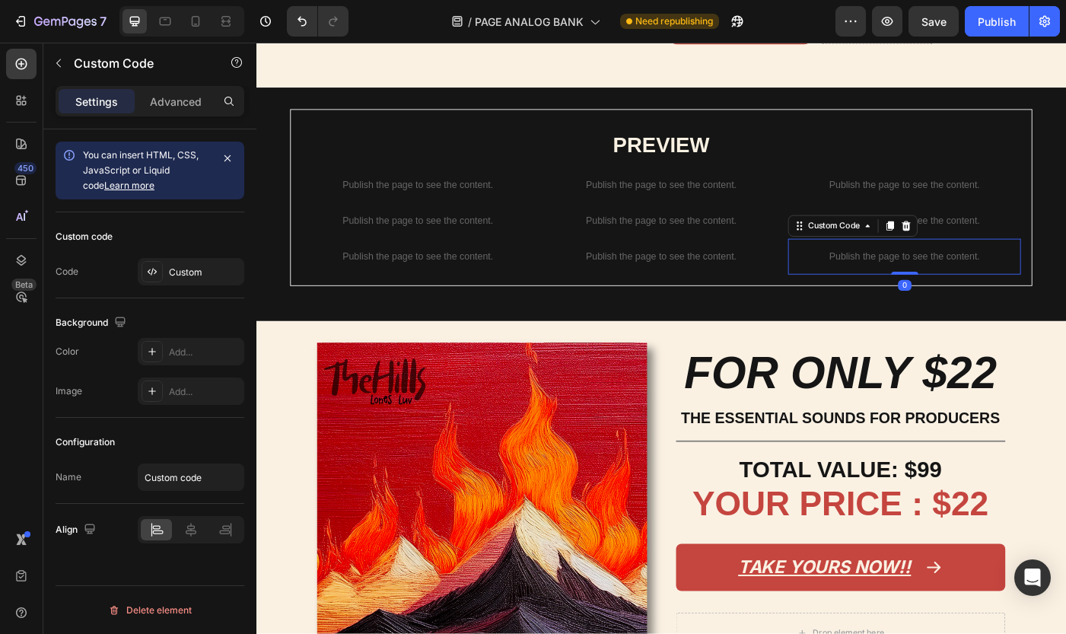
click at [962, 292] on p "Publish the page to see the content." at bounding box center [987, 284] width 262 height 16
click at [200, 277] on div "Custom" at bounding box center [205, 273] width 72 height 14
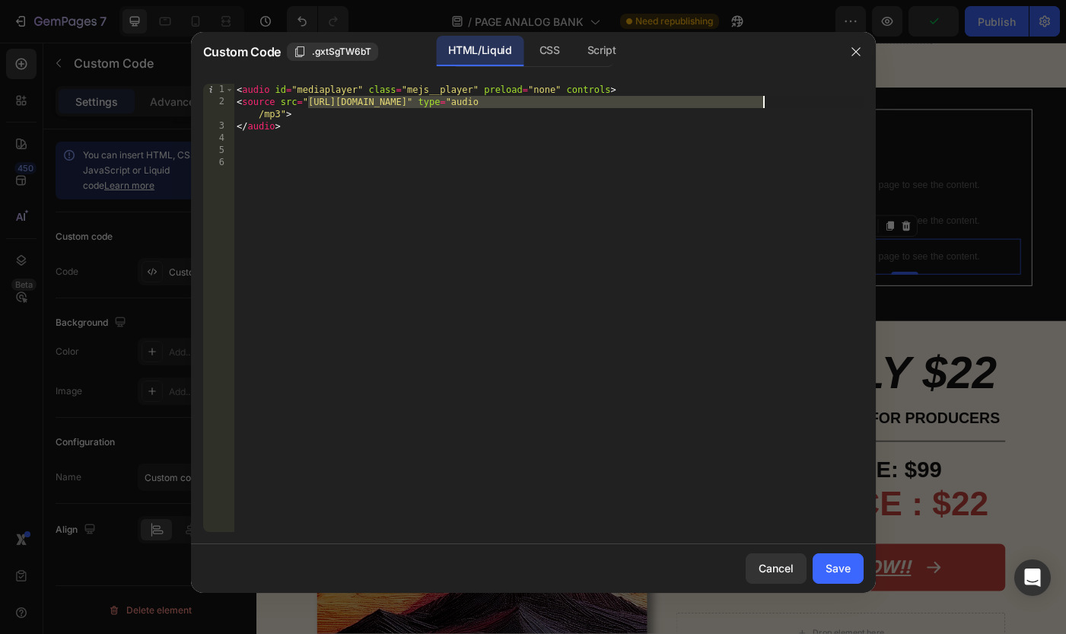
drag, startPoint x: 307, startPoint y: 99, endPoint x: 762, endPoint y: 103, distance: 454.2
click at [762, 103] on div "< audio id = "mediaplayer" class = "mejs__player" preload = "none" controls > <…" at bounding box center [549, 320] width 630 height 472
paste textarea "873/0178/3886/files/HILLS_TESTE_8-Analog_Lab_V.wav?v=1758910381"
type textarea "<source src="https://cdn.shopify.com/s/files/1/0873/0178/3886/files/HILLS_TESTE…"
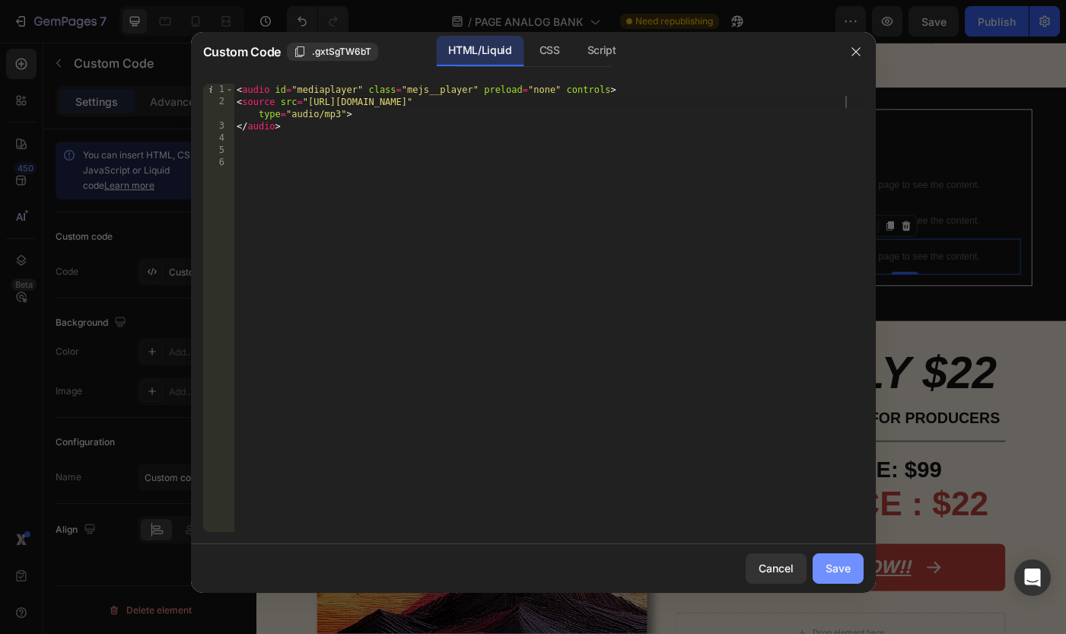
click at [840, 576] on div "Save" at bounding box center [837, 568] width 25 height 16
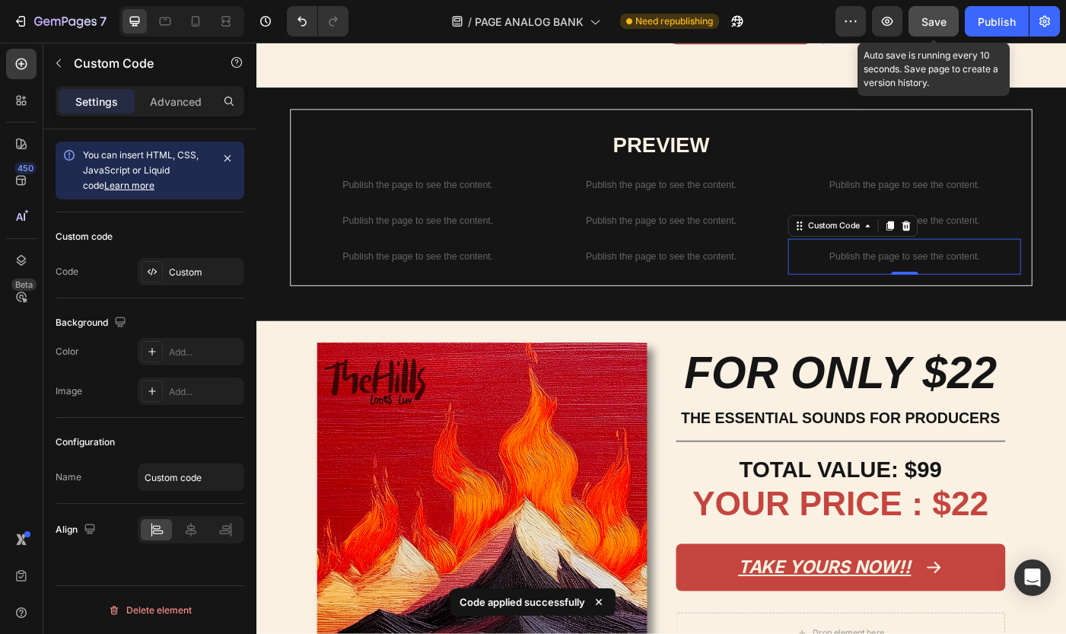
click at [946, 21] on button "Save" at bounding box center [933, 21] width 50 height 30
click at [984, 21] on div "Publish" at bounding box center [997, 22] width 38 height 16
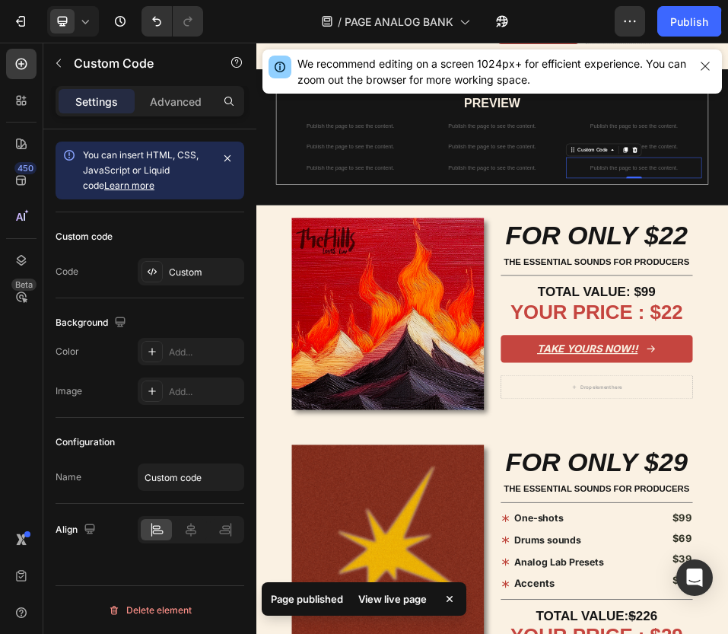
click at [396, 597] on div "View live page" at bounding box center [392, 598] width 87 height 21
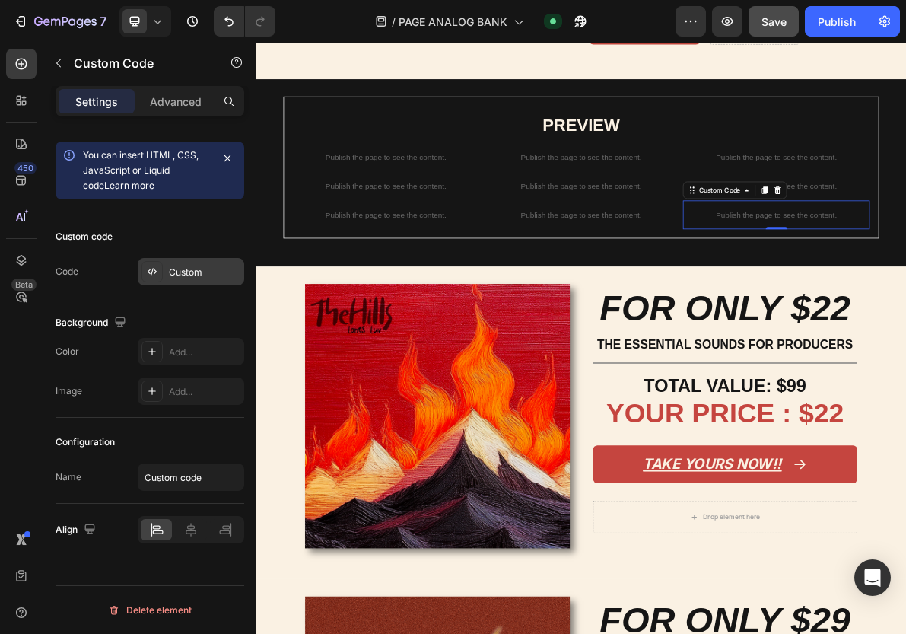
click at [157, 269] on icon at bounding box center [152, 272] width 12 height 12
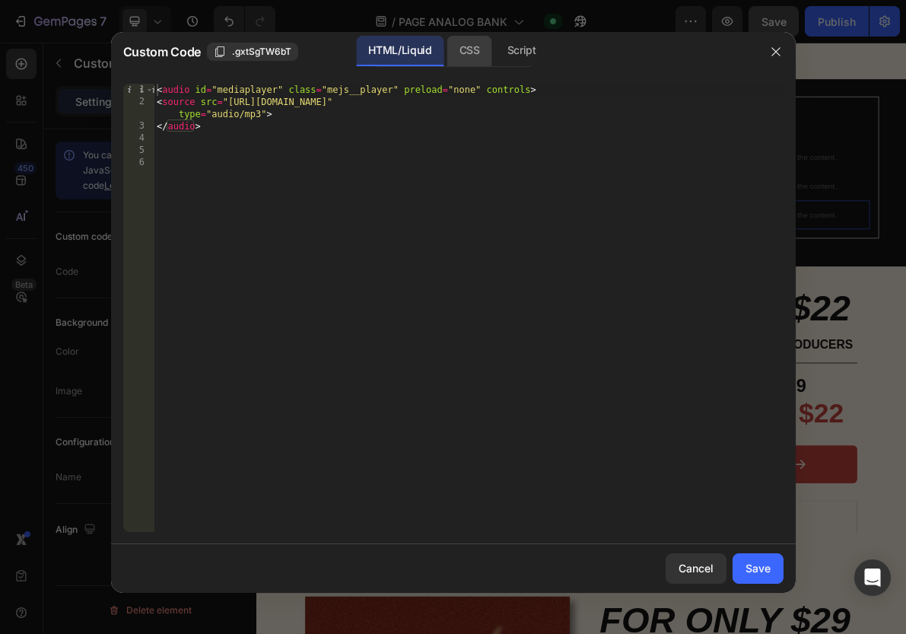
click at [474, 56] on div "CSS" at bounding box center [469, 51] width 45 height 30
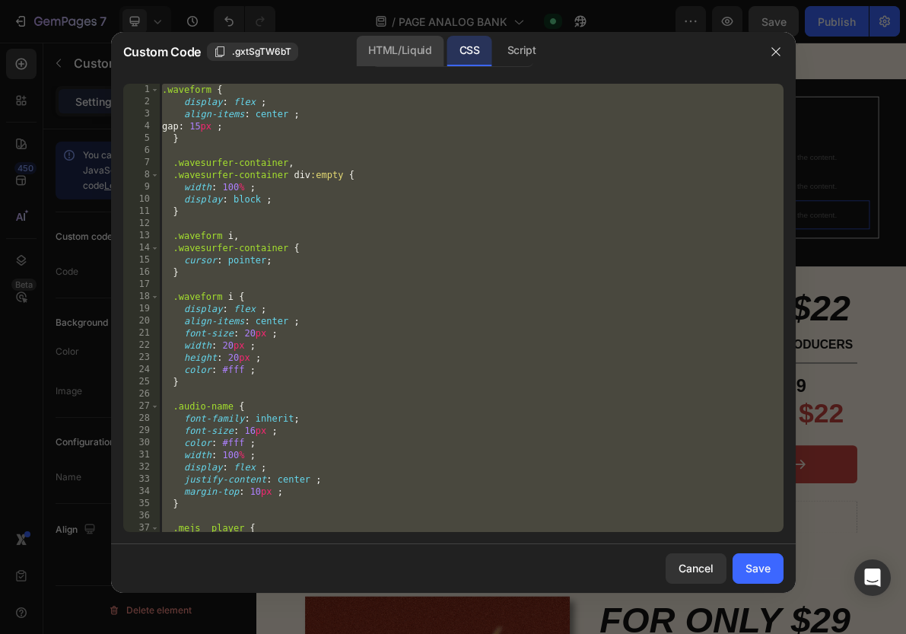
click at [413, 55] on div "HTML/Liquid" at bounding box center [399, 51] width 87 height 30
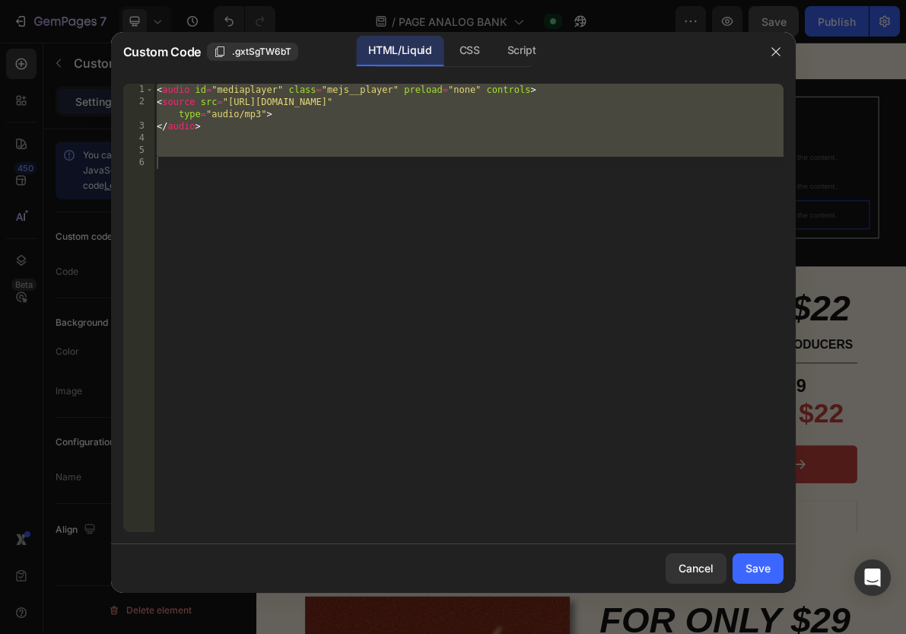
click at [374, 187] on div "< audio id = "mediaplayer" class = "mejs__player" preload = "none" controls > <…" at bounding box center [469, 320] width 630 height 472
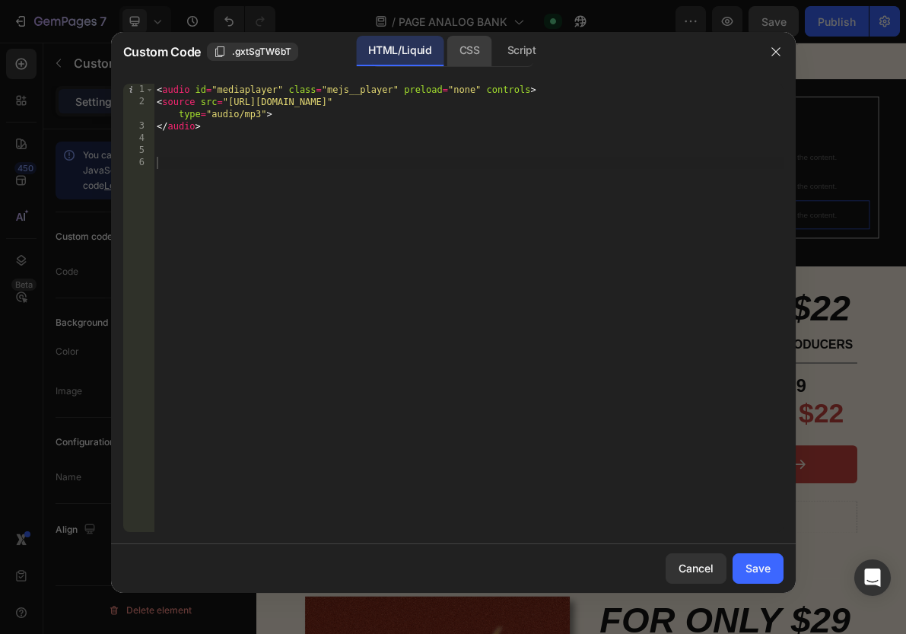
click at [463, 55] on div "CSS" at bounding box center [469, 51] width 45 height 30
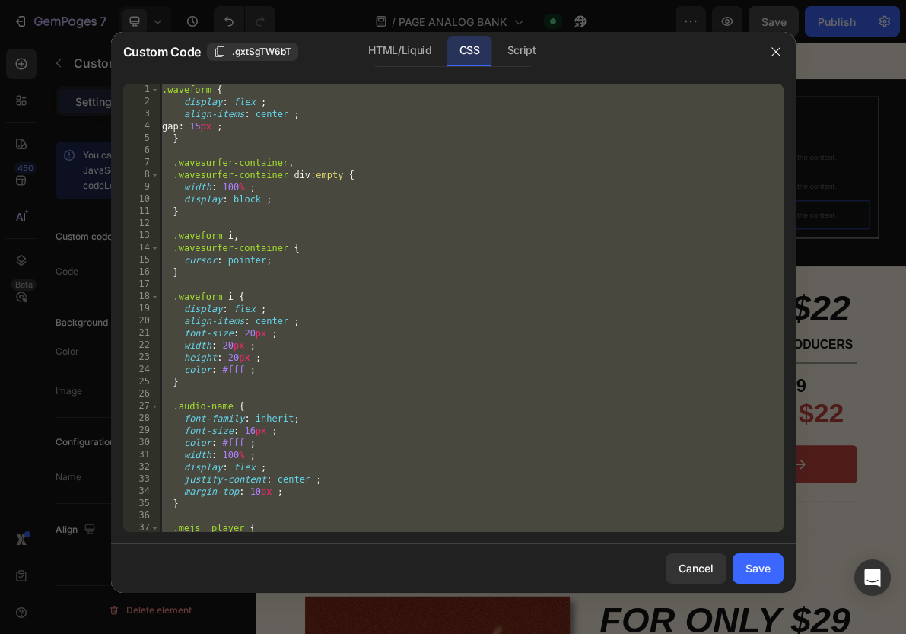
click at [349, 209] on div ".waveform { display : flex ; align-items : center ; gap : 15 px ; } .wavesurfer…" at bounding box center [471, 320] width 625 height 472
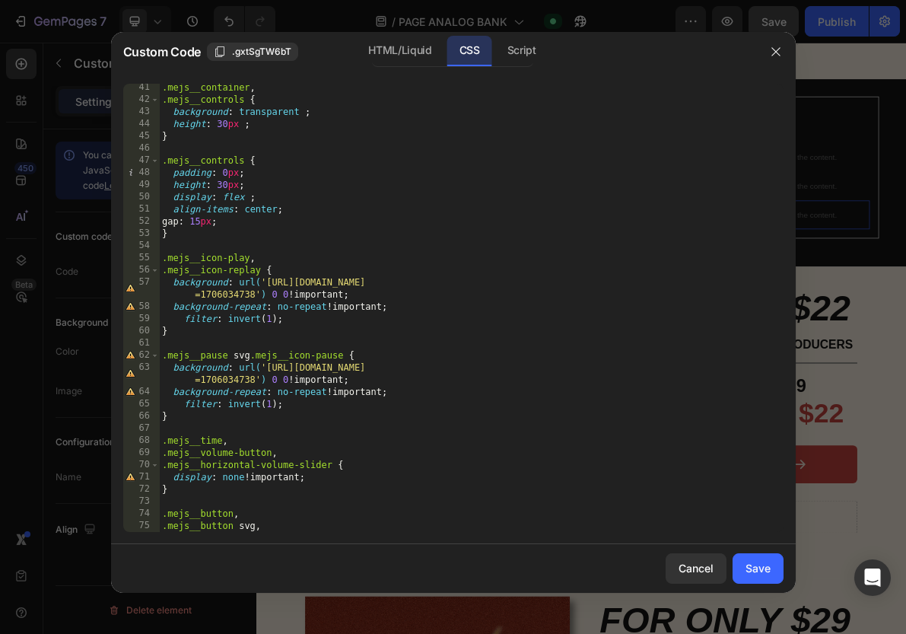
scroll to position [510, 0]
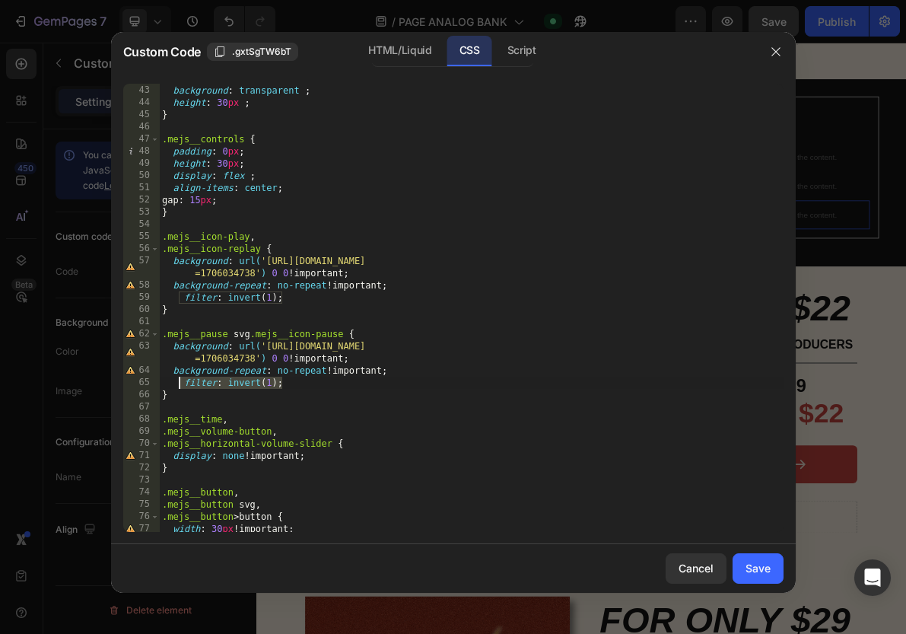
drag, startPoint x: 281, startPoint y: 380, endPoint x: 179, endPoint y: 380, distance: 101.9
click at [179, 380] on div ".mejs__controls { background : transparent ; height : 30 px ; } .mejs__controls…" at bounding box center [471, 308] width 625 height 472
type textarea "filter: invert(1);"
drag, startPoint x: 292, startPoint y: 302, endPoint x: 160, endPoint y: 302, distance: 132.4
click at [160, 302] on div ".mejs__controls { background : transparent ; height : 30 px ; } .mejs__controls…" at bounding box center [471, 308] width 625 height 472
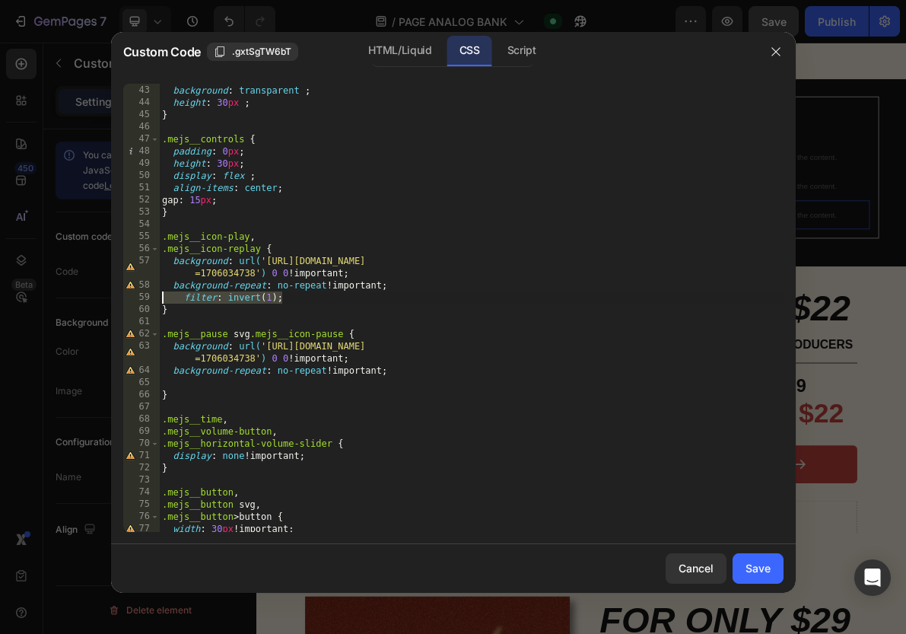
type textarea "filter: invert(1);"
type textarea "background-repeat: no-repeat !important;"
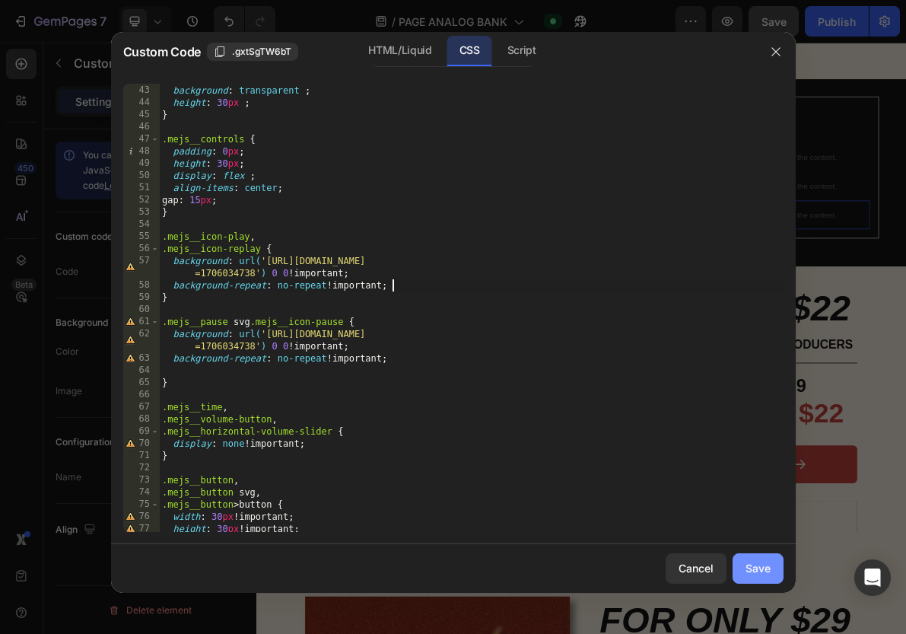
click at [757, 564] on div "Save" at bounding box center [758, 568] width 25 height 16
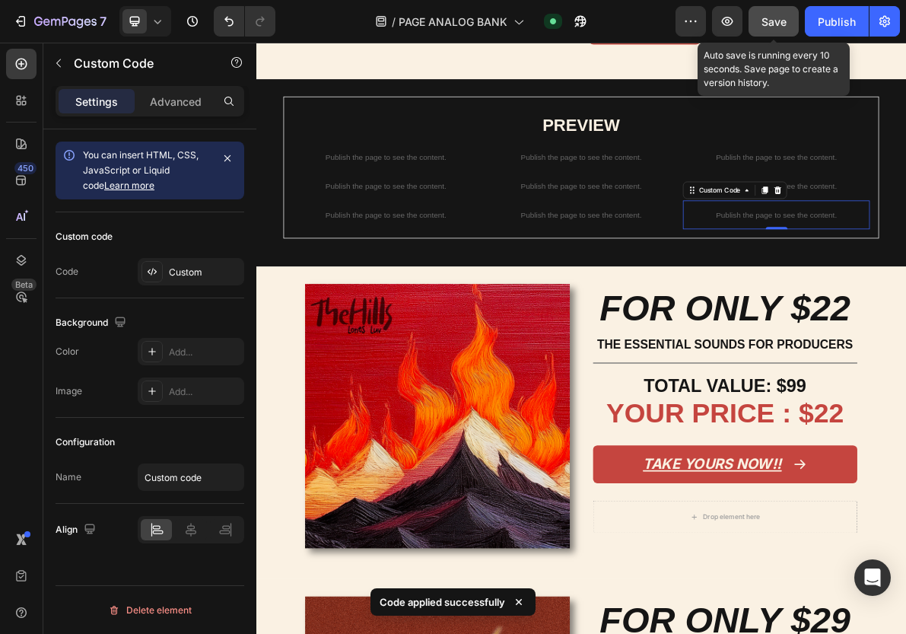
click at [772, 21] on span "Save" at bounding box center [774, 21] width 25 height 13
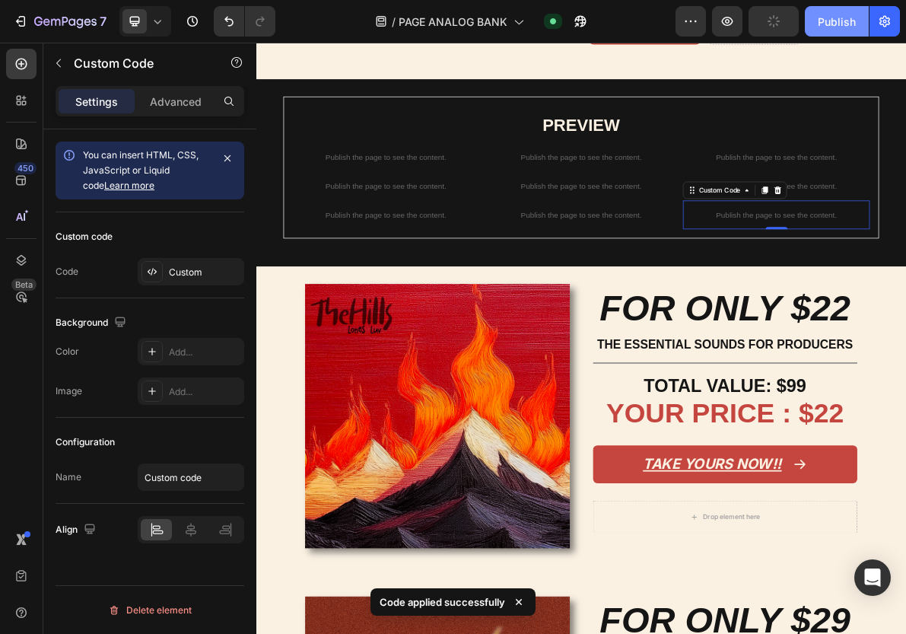
click at [827, 21] on div "Publish" at bounding box center [837, 22] width 38 height 16
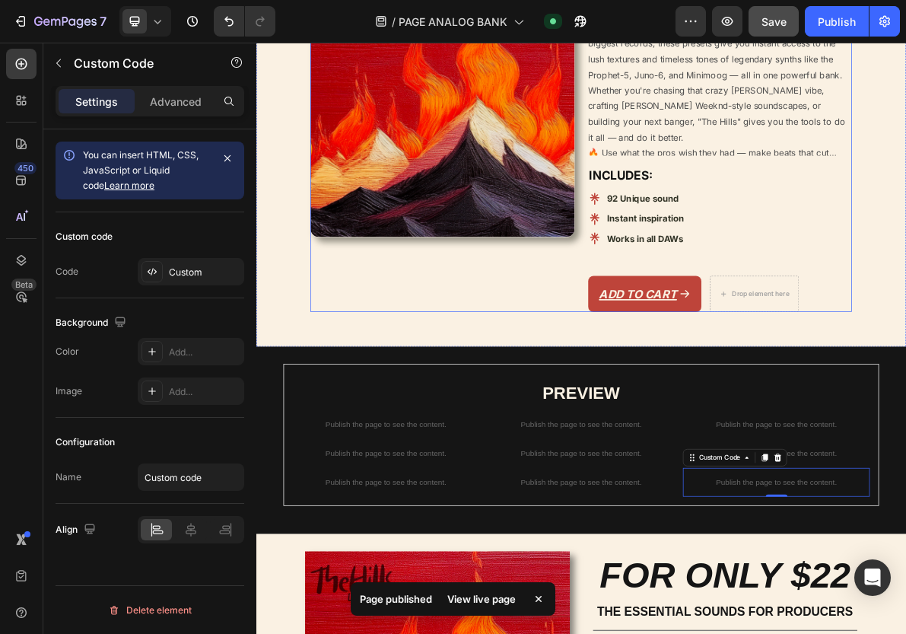
scroll to position [385, 0]
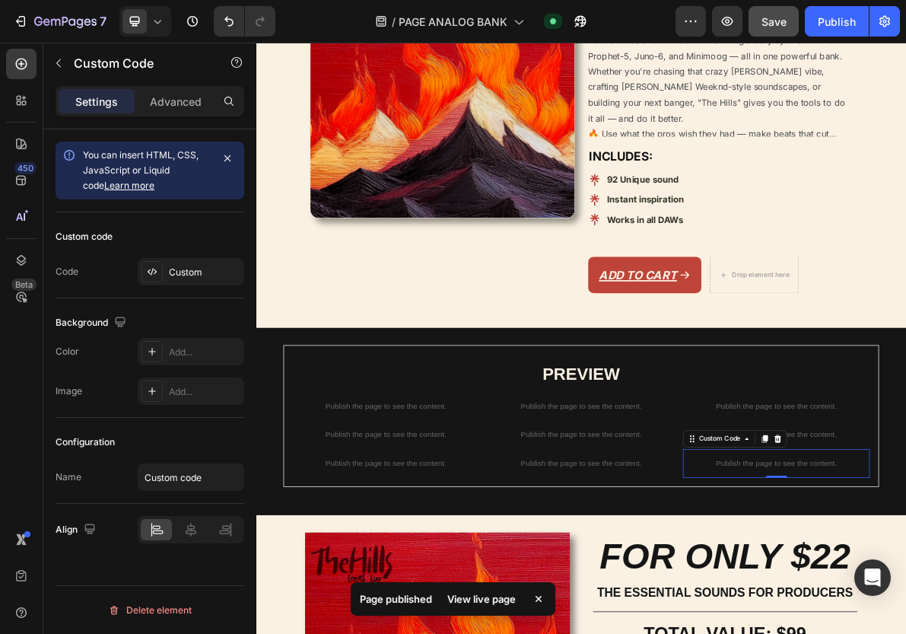
click at [498, 593] on div "View live page" at bounding box center [481, 598] width 87 height 21
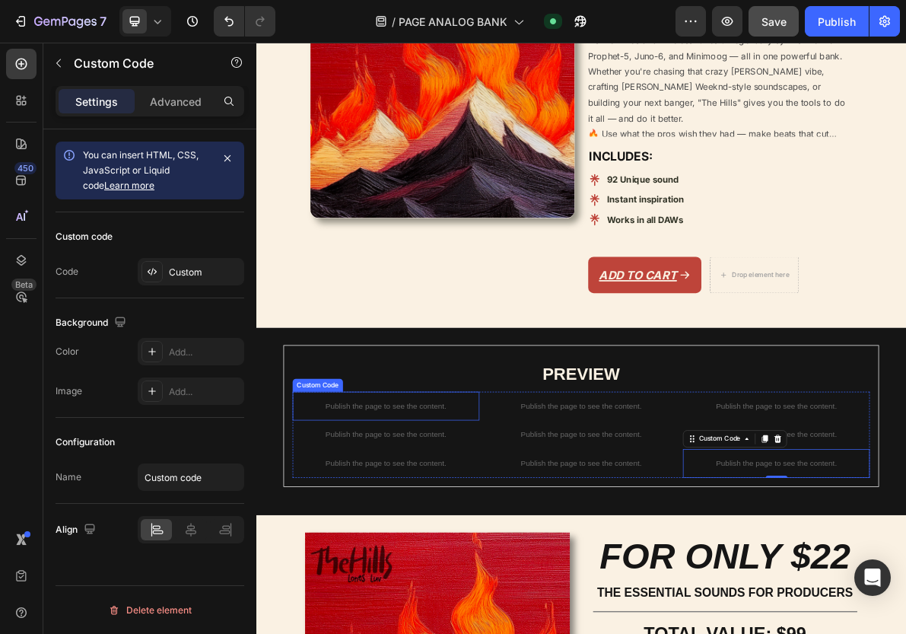
click at [406, 561] on p "Publish the page to see the content." at bounding box center [438, 553] width 262 height 16
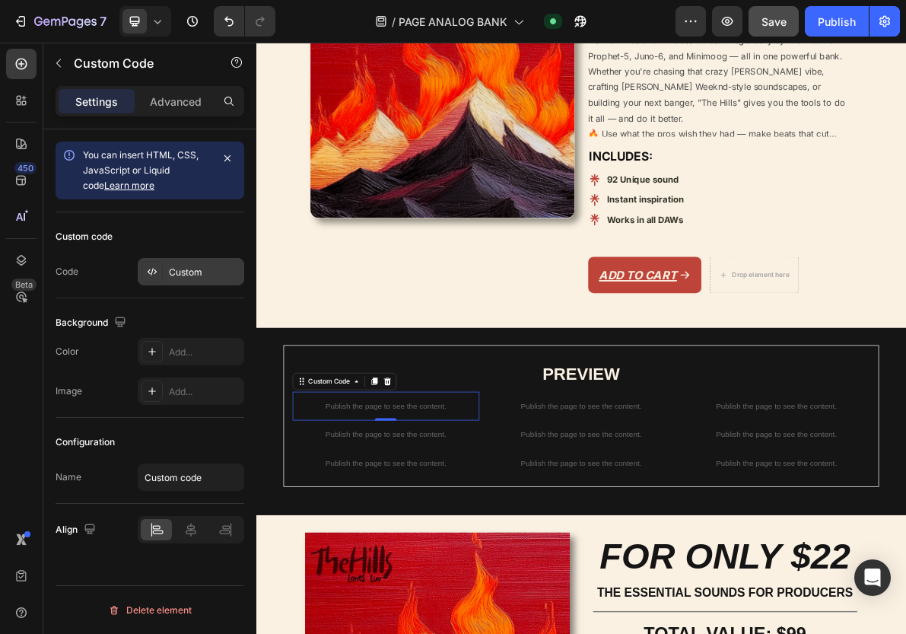
click at [196, 267] on div "Custom" at bounding box center [205, 273] width 72 height 14
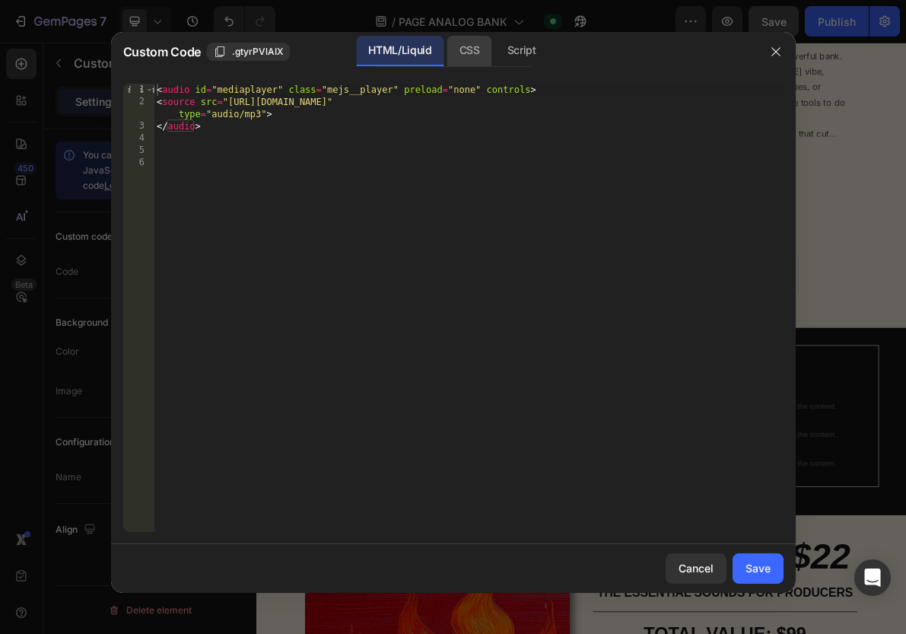
click at [484, 58] on div "CSS" at bounding box center [469, 51] width 45 height 30
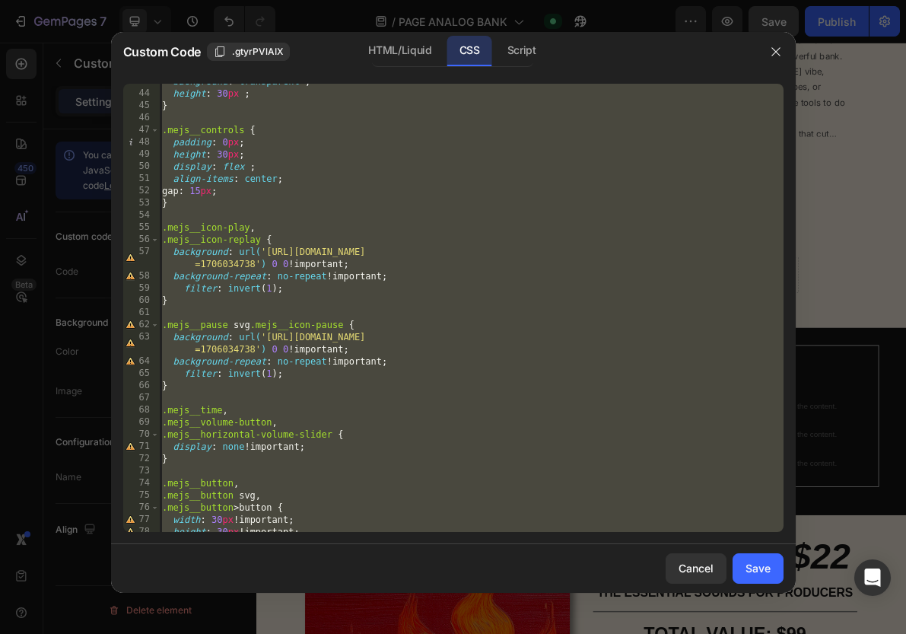
scroll to position [519, 0]
click at [295, 303] on div "background : transparent ; height : 30 px ; } .mejs__controls { padding : 0 px …" at bounding box center [471, 311] width 625 height 472
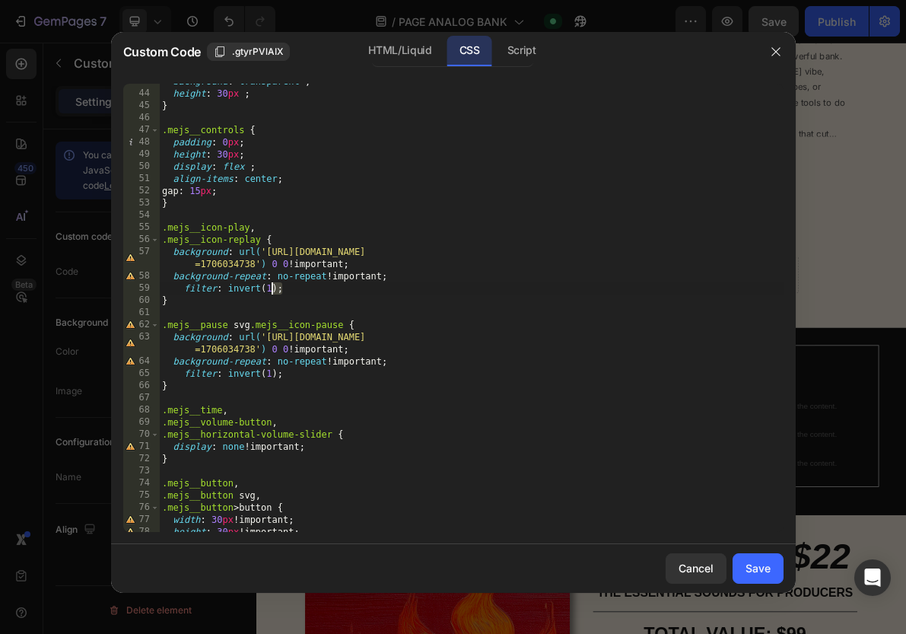
drag, startPoint x: 298, startPoint y: 289, endPoint x: 119, endPoint y: 289, distance: 179.5
click at [119, 289] on div "} 43 44 45 46 47 48 49 50 51 52 53 54 55 56 57 58 59 60 61 62 63 64 65 66 67 68…" at bounding box center [453, 308] width 685 height 472
type textarea "filter: invert(1);"
drag, startPoint x: 294, startPoint y: 370, endPoint x: 145, endPoint y: 369, distance: 149.1
click at [144, 370] on div "43 44 45 46 47 48 49 50 51 52 53 54 55 56 57 58 59 60 61 62 63 64 65 66 67 68 6…" at bounding box center [453, 308] width 660 height 448
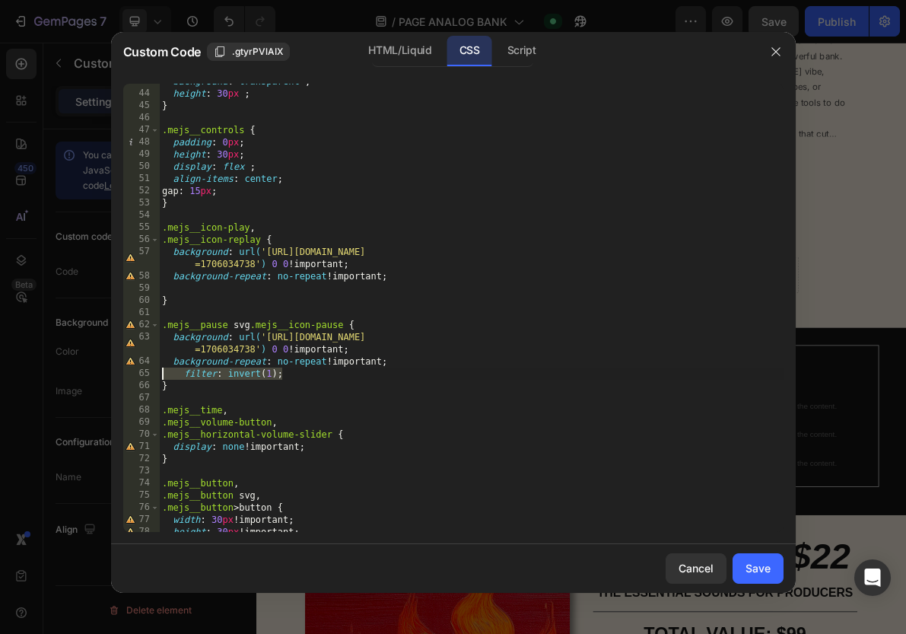
type textarea "filter: invert(1);"
click at [746, 564] on div "Save" at bounding box center [758, 568] width 25 height 16
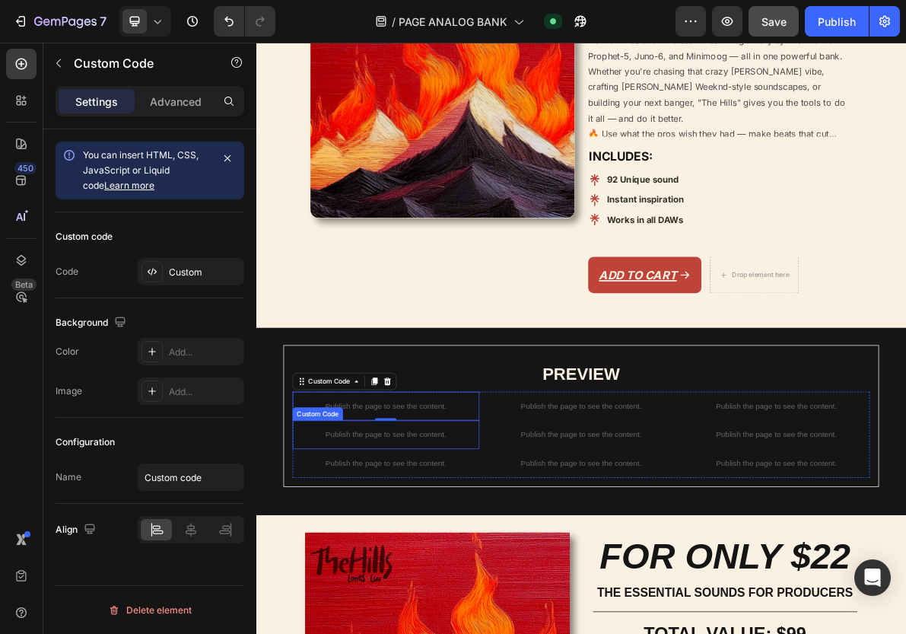
click at [528, 601] on p "Publish the page to see the content." at bounding box center [438, 593] width 262 height 16
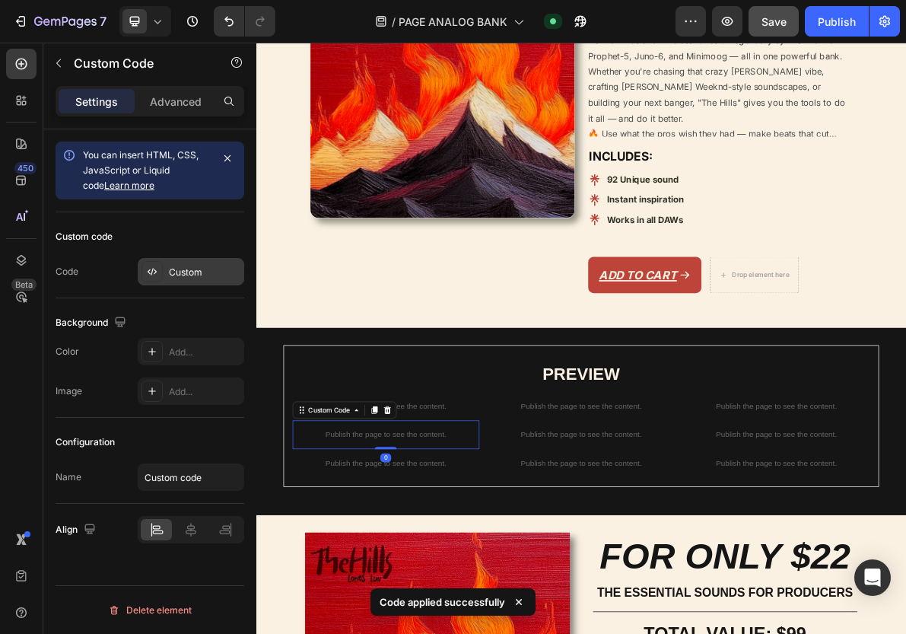
click at [196, 282] on div "Custom" at bounding box center [191, 271] width 107 height 27
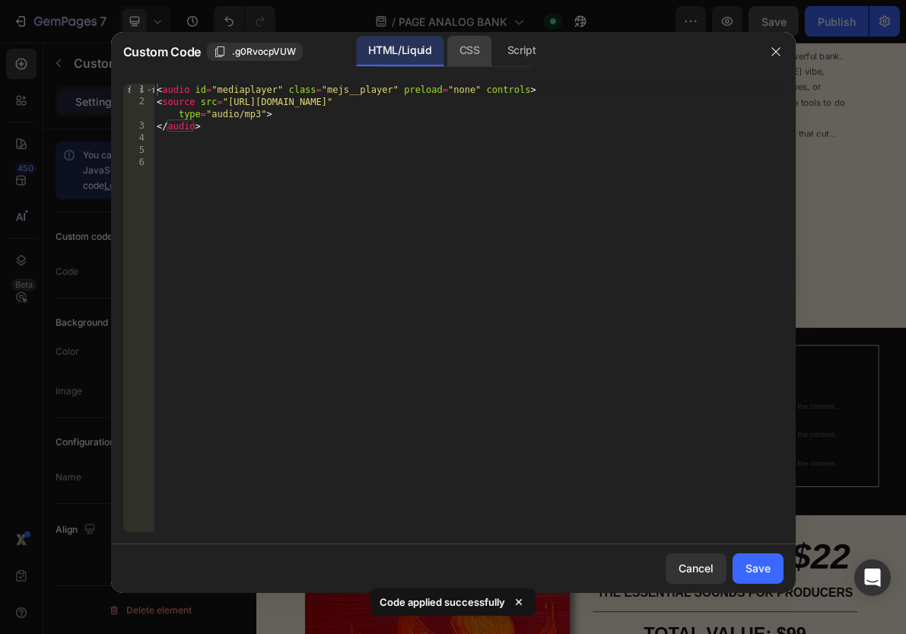
click at [459, 47] on div "CSS" at bounding box center [469, 51] width 45 height 30
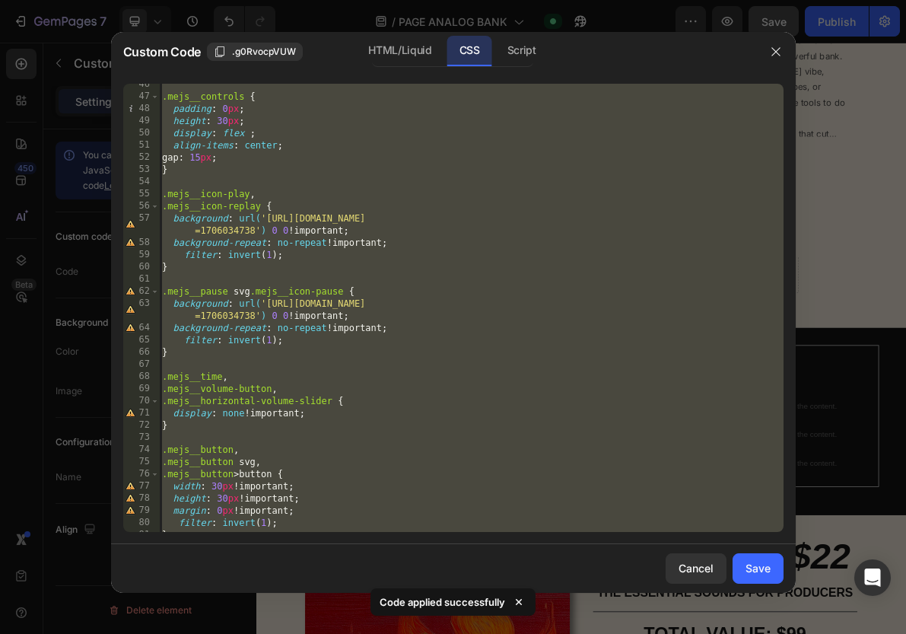
scroll to position [552, 0]
click at [348, 329] on div ".mejs__controls { padding : 0 px ; height : 30 px ; display : flex ; align-item…" at bounding box center [471, 314] width 625 height 472
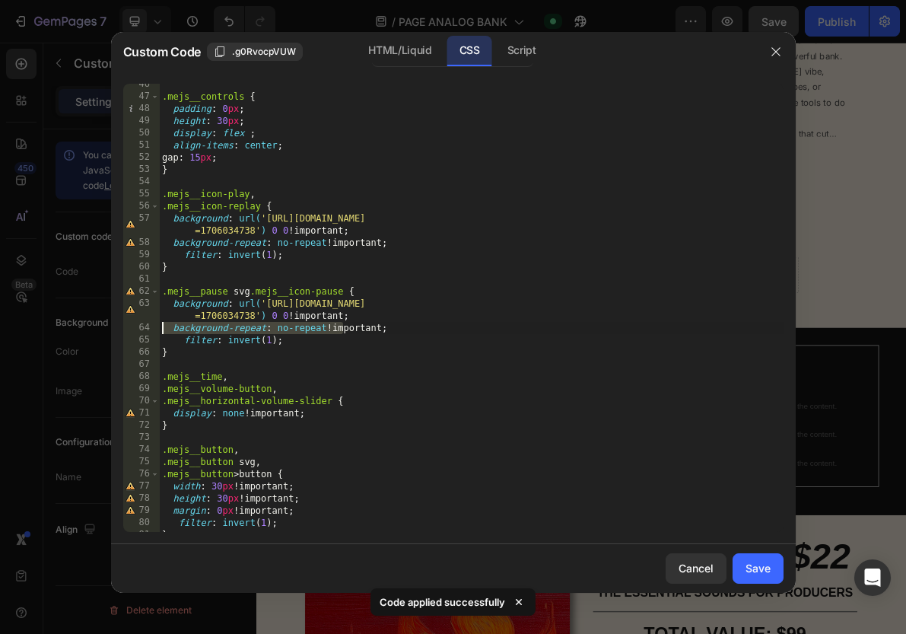
drag, startPoint x: 343, startPoint y: 332, endPoint x: 116, endPoint y: 332, distance: 227.5
click at [116, 332] on div "background-repeat: no-repeat !important; 46 47 48 49 50 51 52 53 54 55 56 57 58…" at bounding box center [453, 308] width 685 height 472
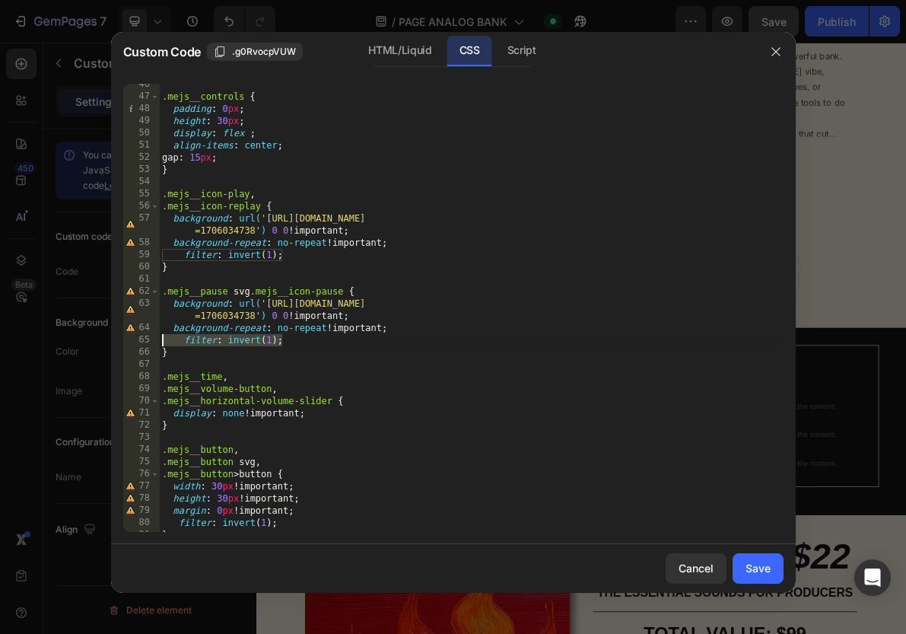
drag, startPoint x: 348, startPoint y: 337, endPoint x: 96, endPoint y: 337, distance: 252.6
click at [95, 337] on div "Custom Code .g0RvocpVUW HTML/Liquid CSS Script background-repeat: no-repeat !im…" at bounding box center [453, 317] width 906 height 634
type textarea "filter: invert(1);"
drag, startPoint x: 386, startPoint y: 257, endPoint x: 171, endPoint y: 254, distance: 215.3
click at [171, 254] on div ".mejs__controls { padding : 0 px ; height : 30 px ; display : flex ; align-item…" at bounding box center [471, 314] width 625 height 472
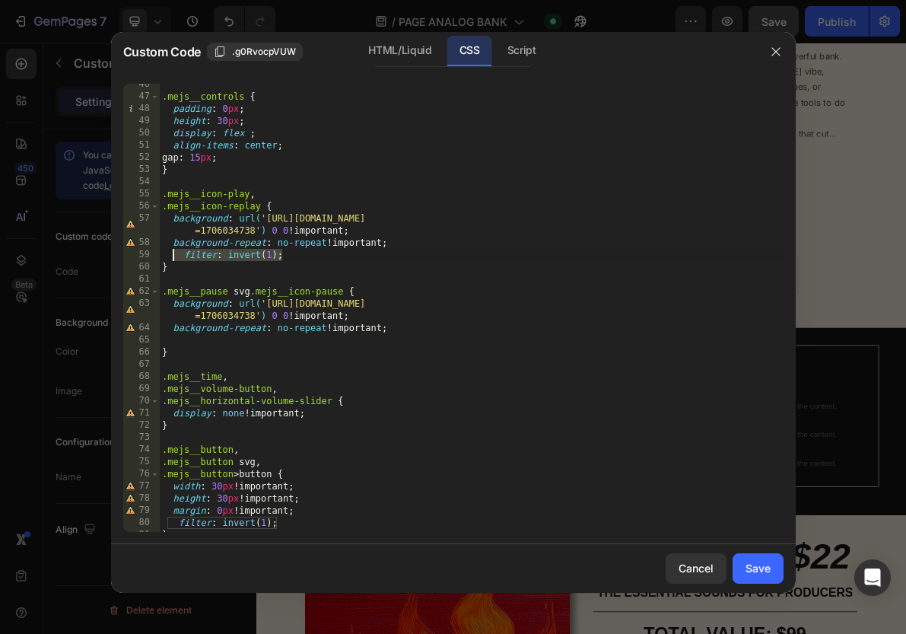
type textarea "filter: invert(1);"
click at [749, 566] on div "Save" at bounding box center [758, 568] width 25 height 16
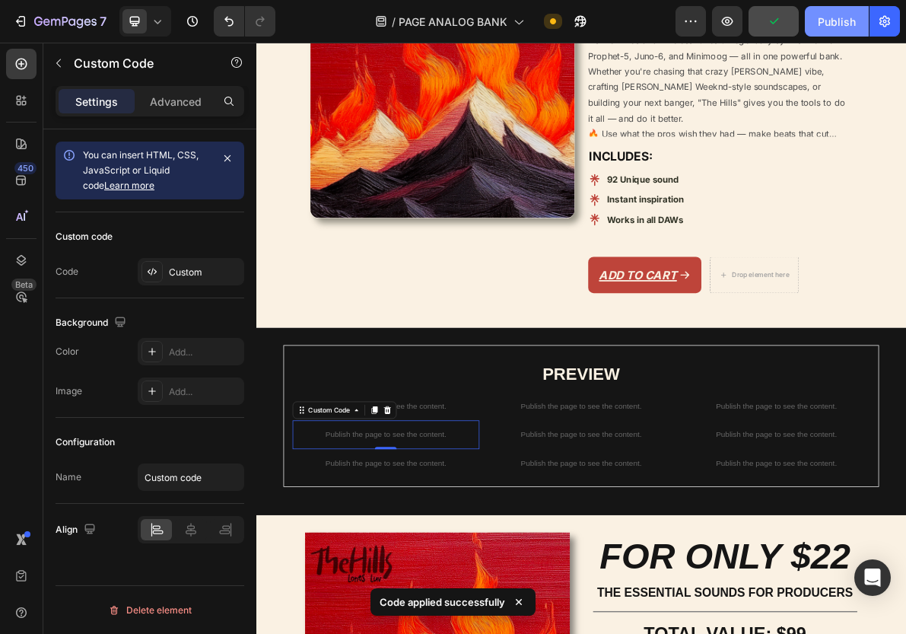
click at [842, 21] on div "Publish" at bounding box center [837, 22] width 38 height 16
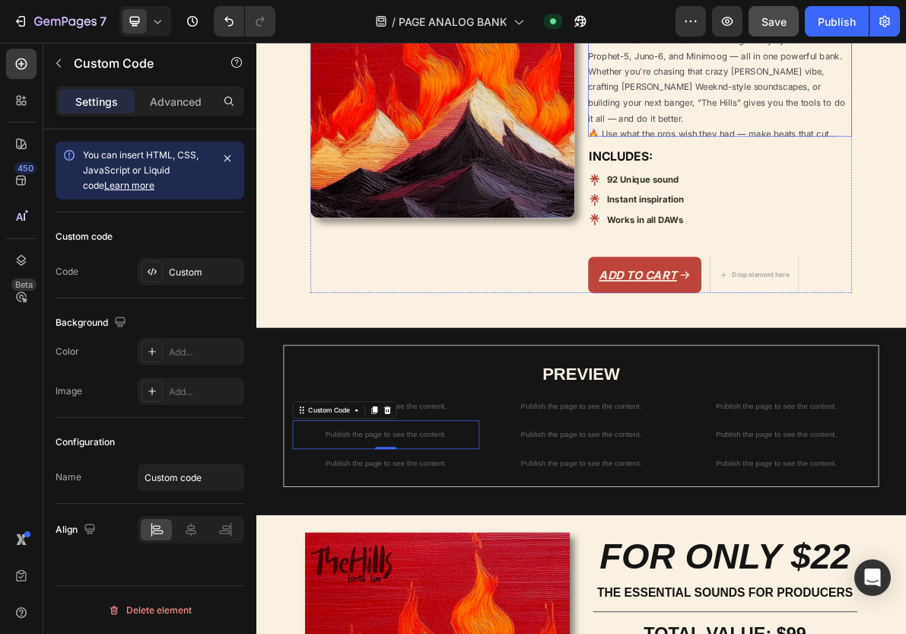
scroll to position [416, 0]
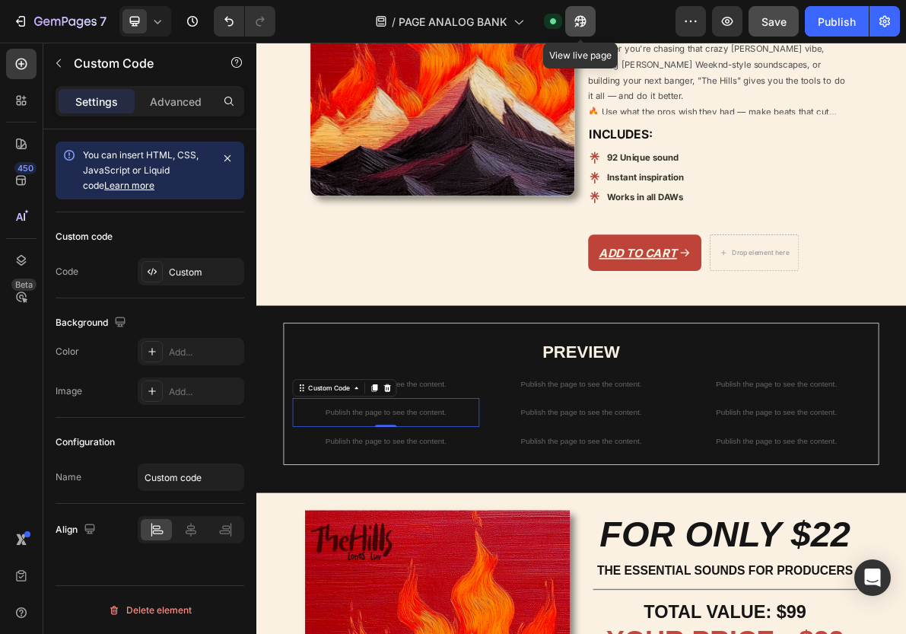
click at [581, 24] on icon "button" at bounding box center [580, 21] width 15 height 15
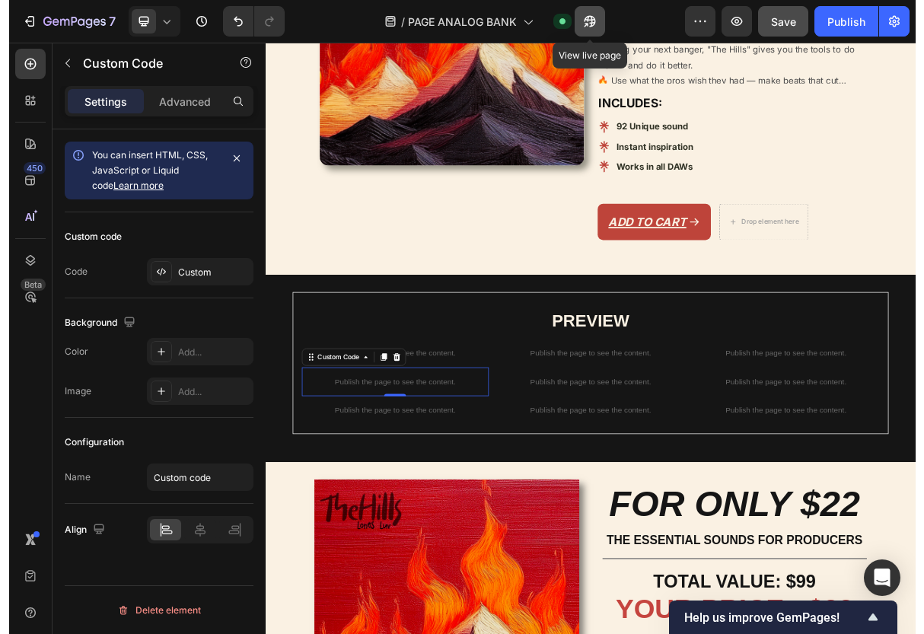
scroll to position [461, 0]
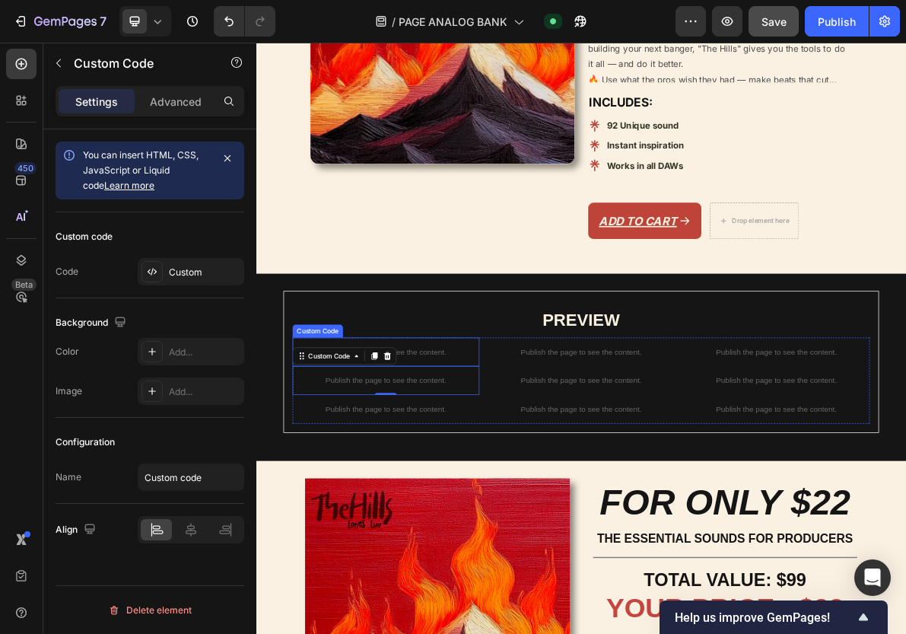
click at [530, 485] on p "Publish the page to see the content." at bounding box center [438, 477] width 262 height 16
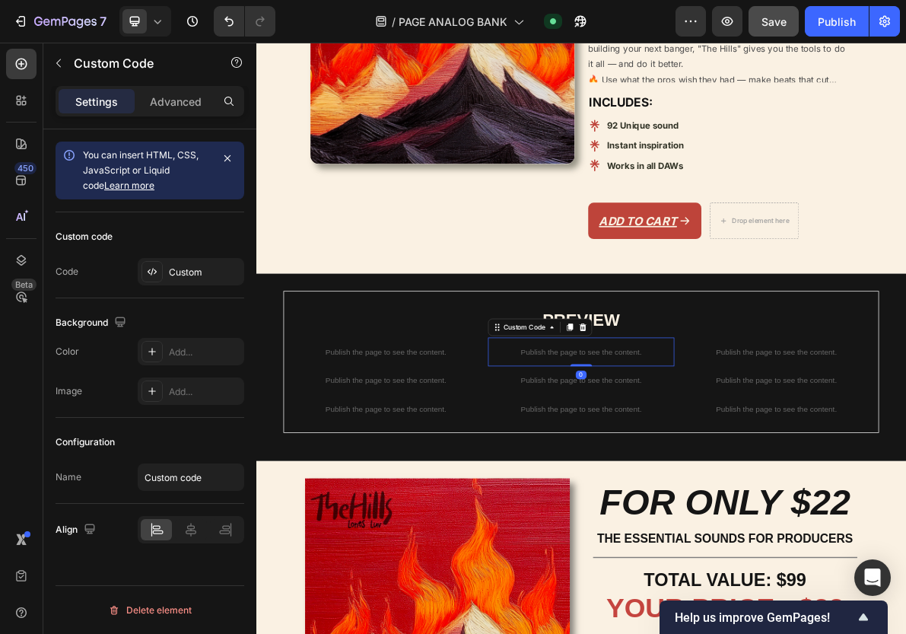
click at [687, 497] on div "Publish the page to see the content." at bounding box center [713, 476] width 262 height 40
click at [716, 447] on icon at bounding box center [715, 442] width 10 height 11
click at [711, 485] on p "Publish the page to see the content." at bounding box center [713, 477] width 262 height 16
click at [720, 448] on icon at bounding box center [715, 442] width 12 height 12
click at [720, 485] on p "Publish the page to see the content." at bounding box center [713, 477] width 262 height 16
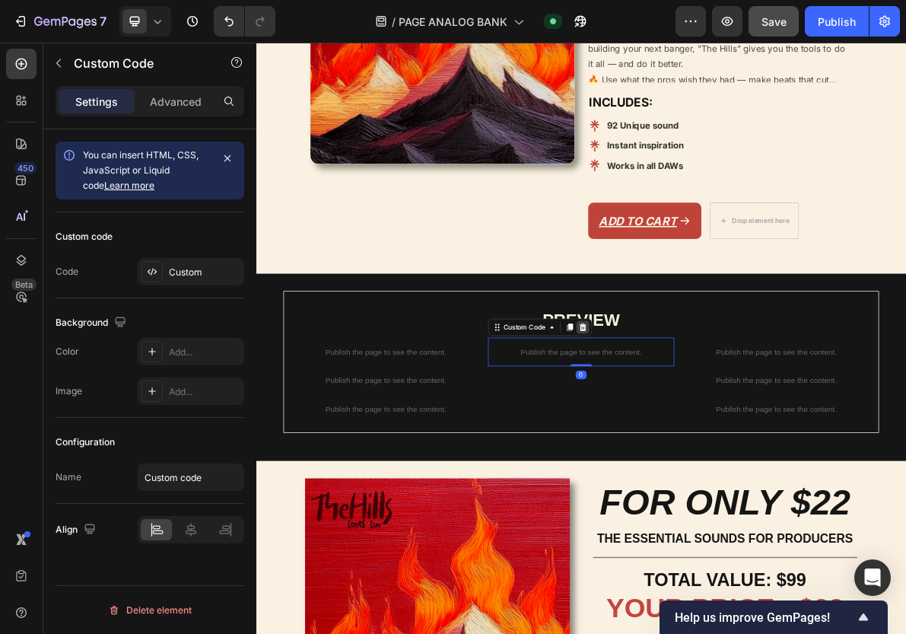
click at [720, 448] on icon at bounding box center [715, 442] width 12 height 12
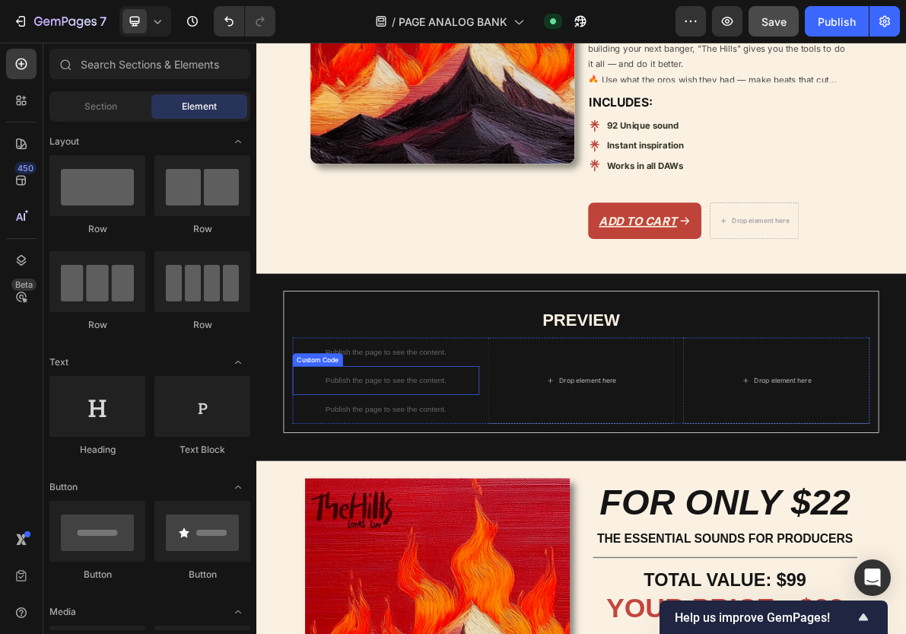
click at [419, 525] on p "Publish the page to see the content." at bounding box center [438, 517] width 262 height 16
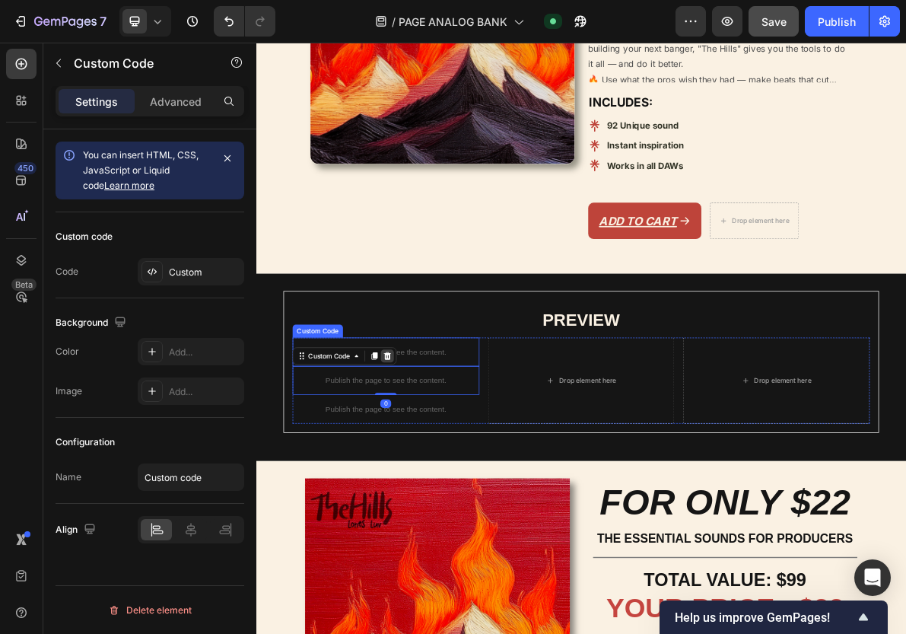
click at [449, 491] on div at bounding box center [440, 482] width 18 height 18
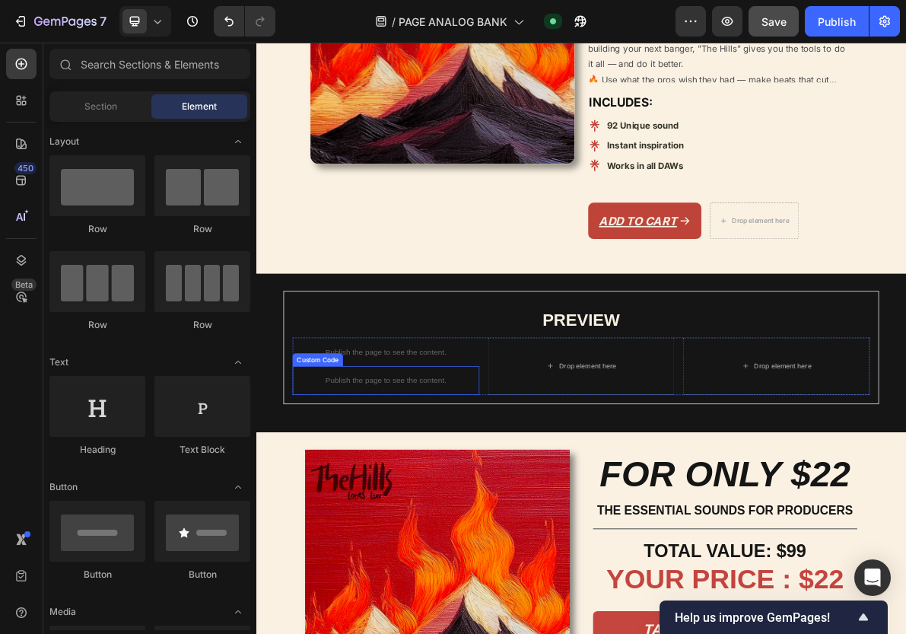
click at [448, 537] on div "Publish the page to see the content." at bounding box center [438, 517] width 262 height 40
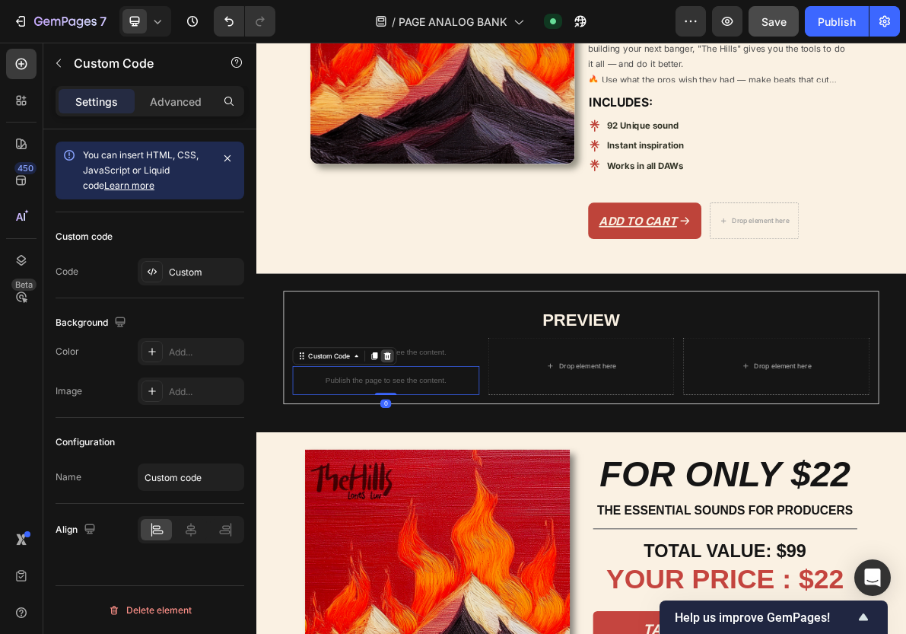
click at [446, 488] on icon at bounding box center [440, 482] width 12 height 12
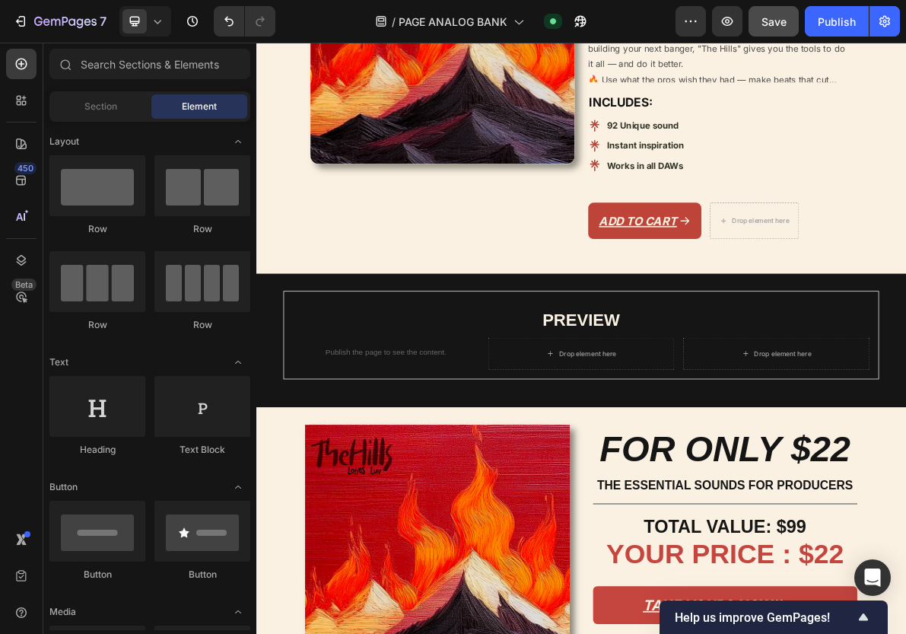
click at [446, 485] on p "Publish the page to see the content." at bounding box center [438, 477] width 262 height 16
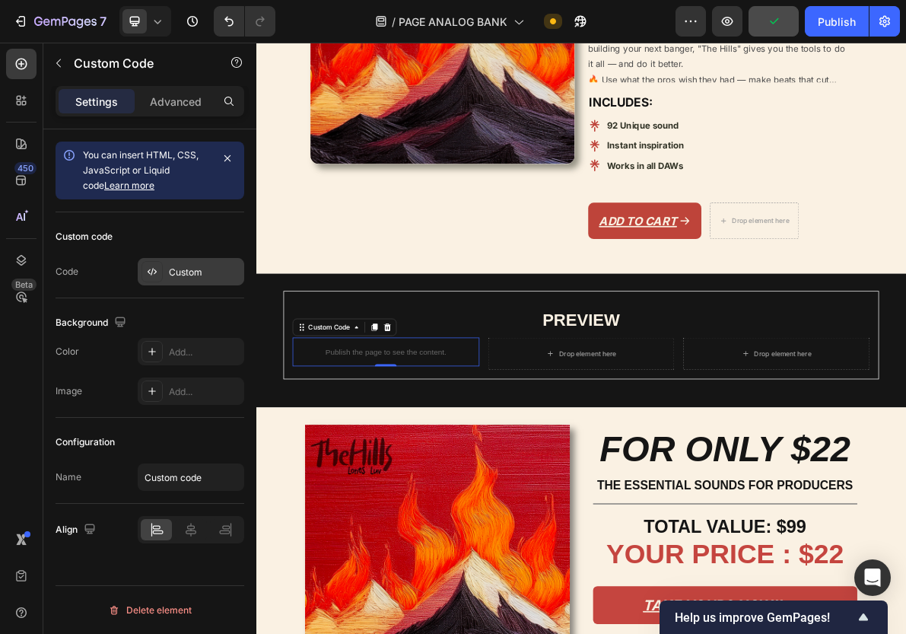
click at [211, 274] on div "Custom" at bounding box center [205, 273] width 72 height 14
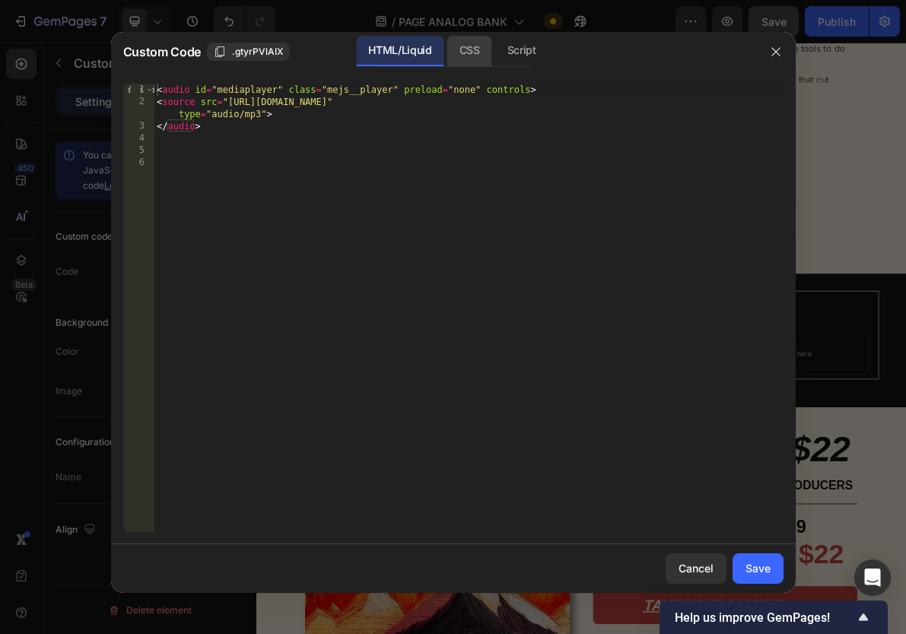
click at [452, 52] on div "CSS" at bounding box center [469, 51] width 45 height 30
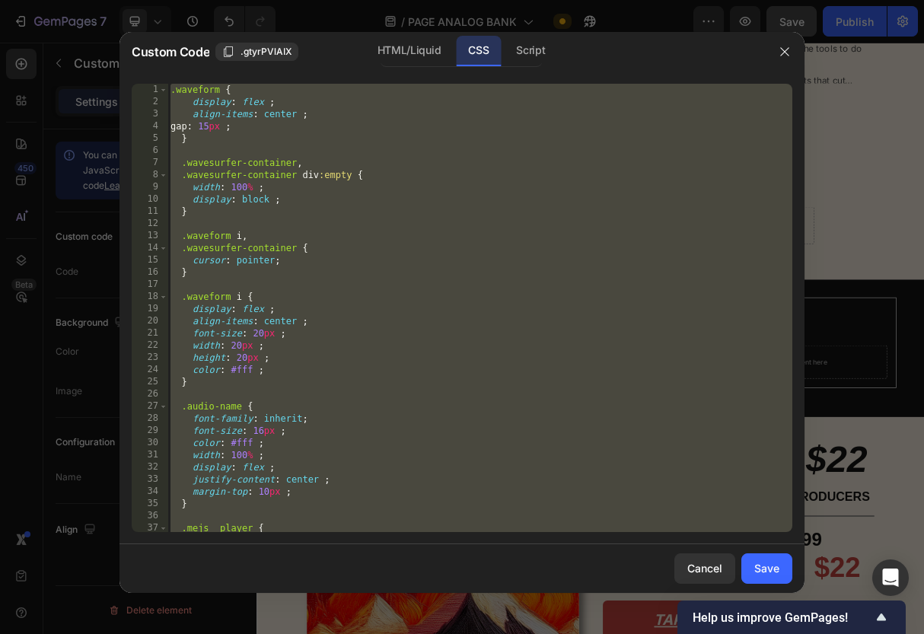
click at [342, 179] on div ".waveform { display : flex ; align-items : center ; gap : 15 px ; } .wavesurfer…" at bounding box center [479, 320] width 625 height 472
type textarea ".wavesurfer-container div:empty {"
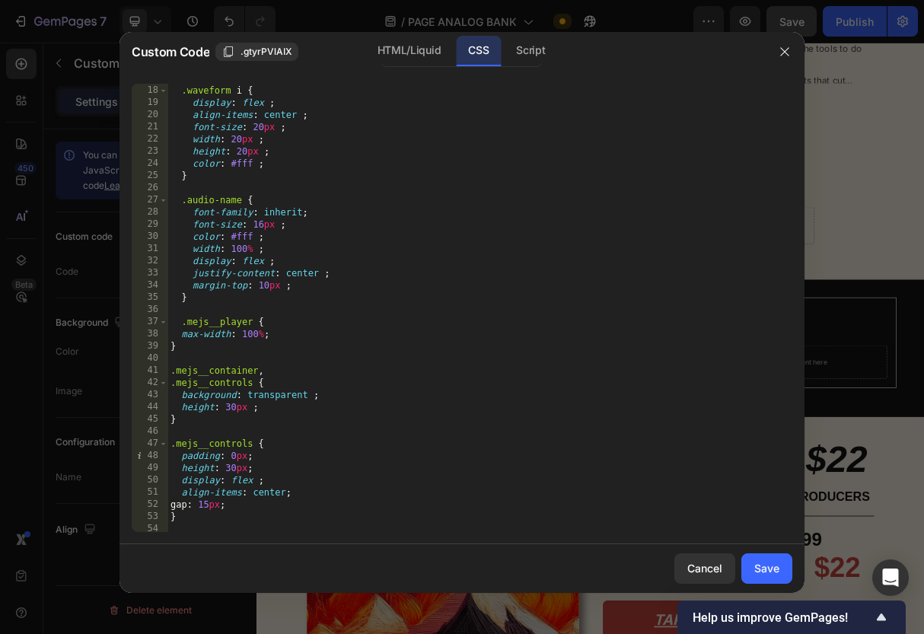
scroll to position [206, 0]
click at [399, 47] on div "HTML/Liquid" at bounding box center [408, 51] width 87 height 30
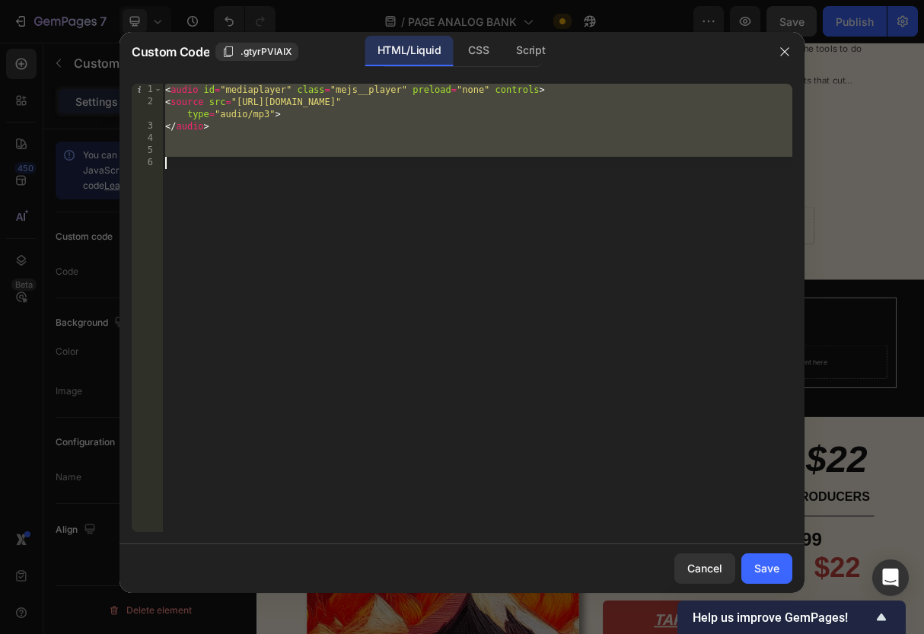
click at [342, 129] on div "< audio id = "mediaplayer" class = "mejs__player" preload = "none" controls > <…" at bounding box center [477, 320] width 630 height 472
type textarea "</audio>"
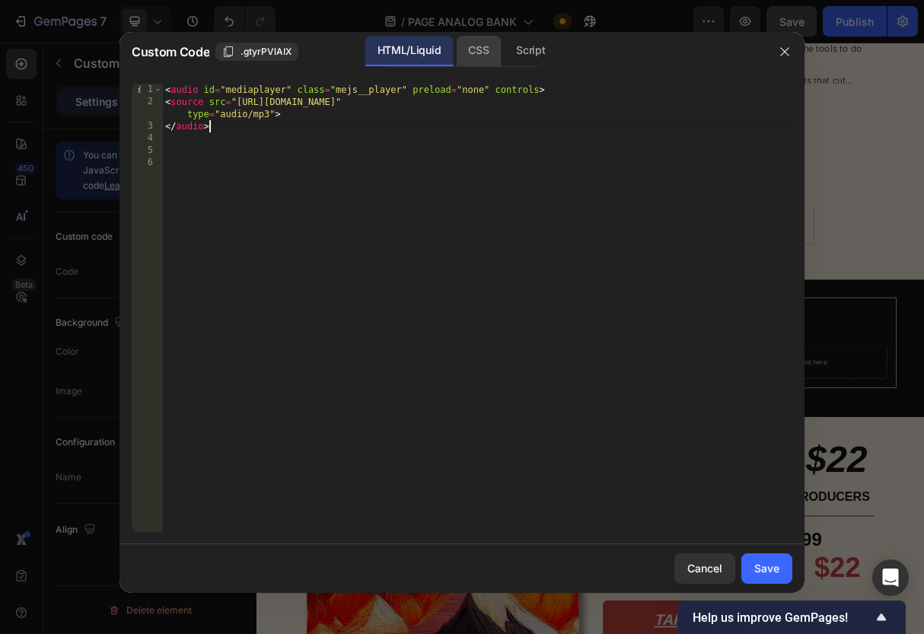
click at [466, 52] on div "CSS" at bounding box center [478, 51] width 45 height 30
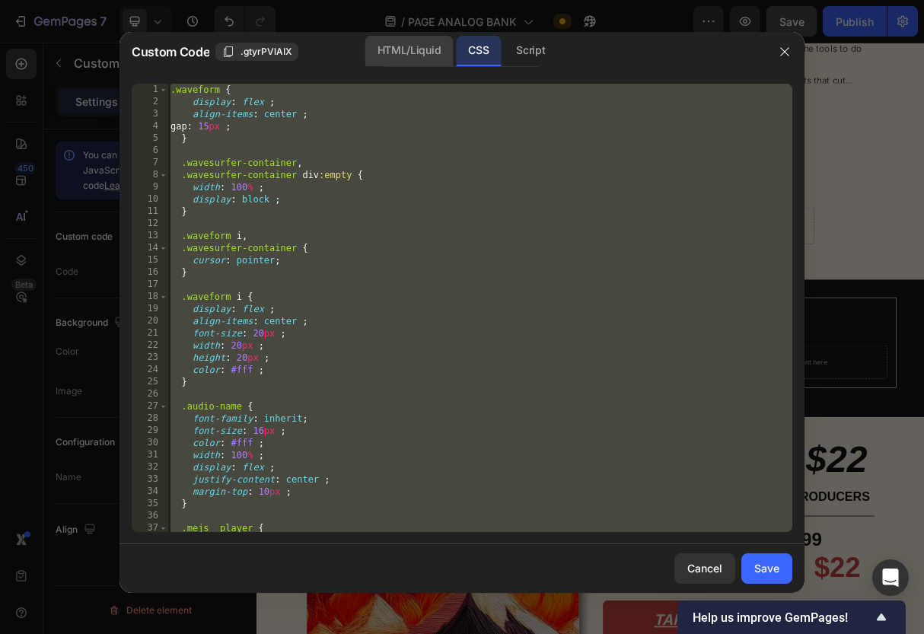
click at [417, 50] on div "HTML/Liquid" at bounding box center [408, 51] width 87 height 30
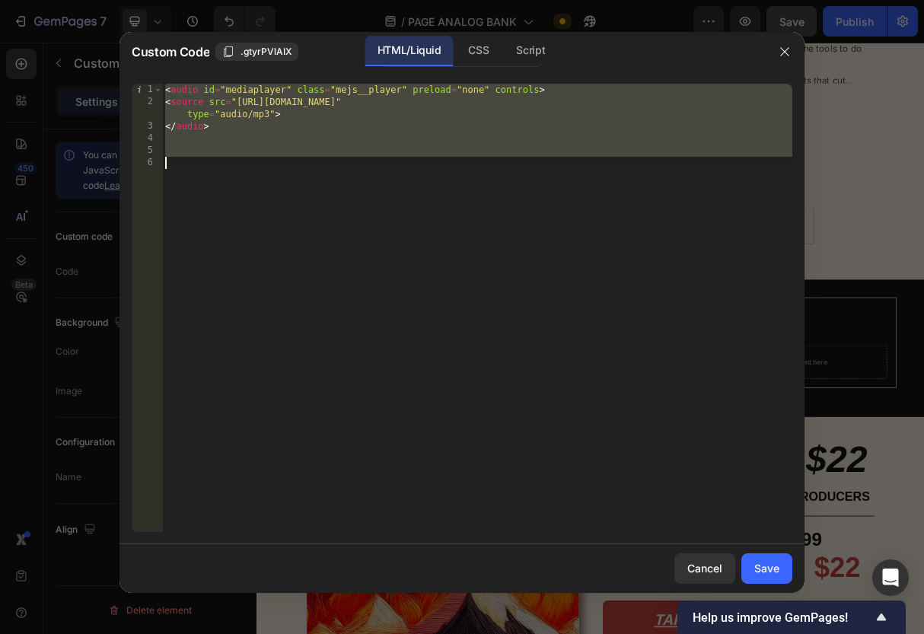
click at [385, 175] on div "< audio id = "mediaplayer" class = "mejs__player" preload = "none" controls > <…" at bounding box center [477, 320] width 630 height 472
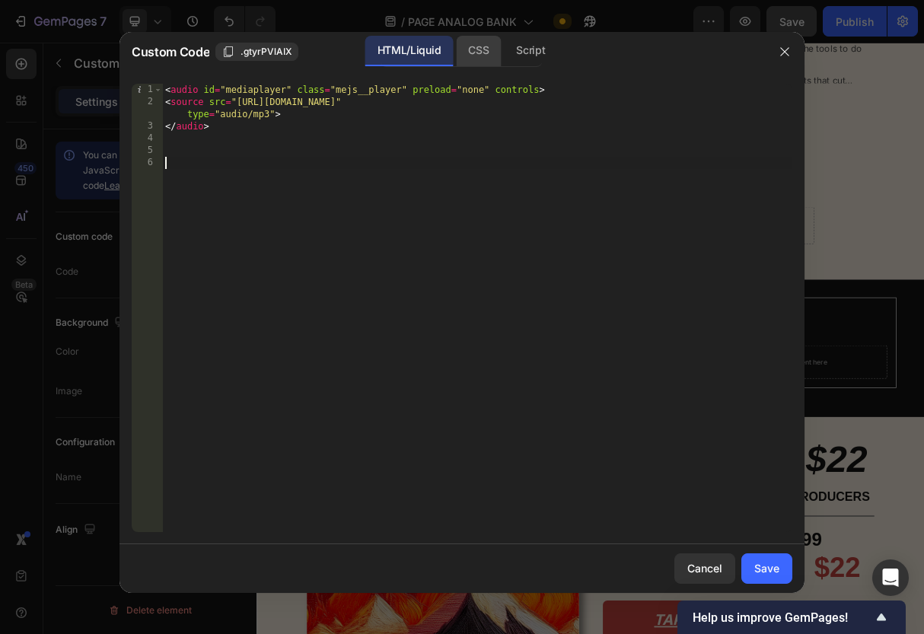
click at [475, 50] on div "CSS" at bounding box center [478, 51] width 45 height 30
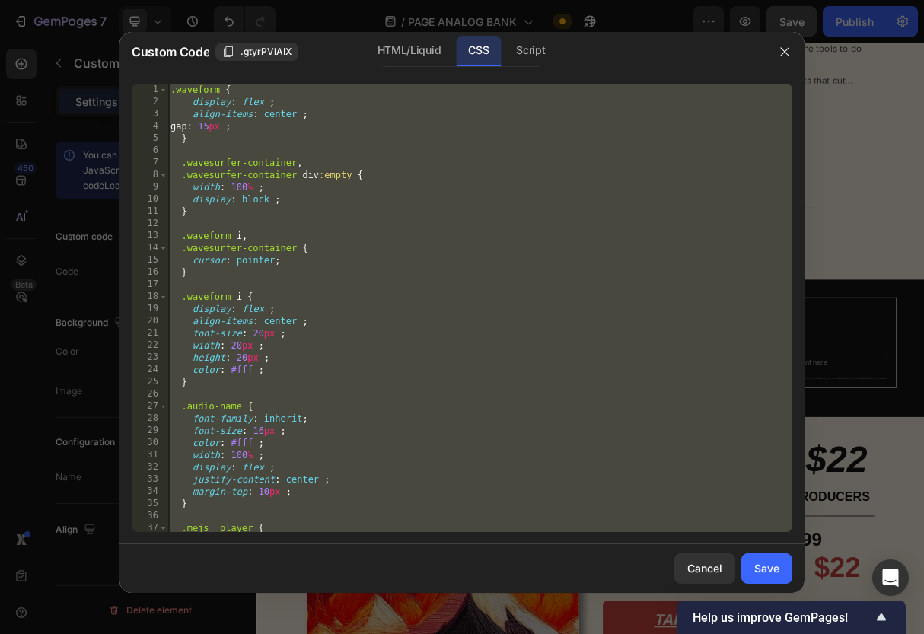
click at [393, 234] on div ".waveform { display : flex ; align-items : center ; gap : 15 px ; } .wavesurfer…" at bounding box center [479, 320] width 625 height 472
type textarea ".waveform i,"
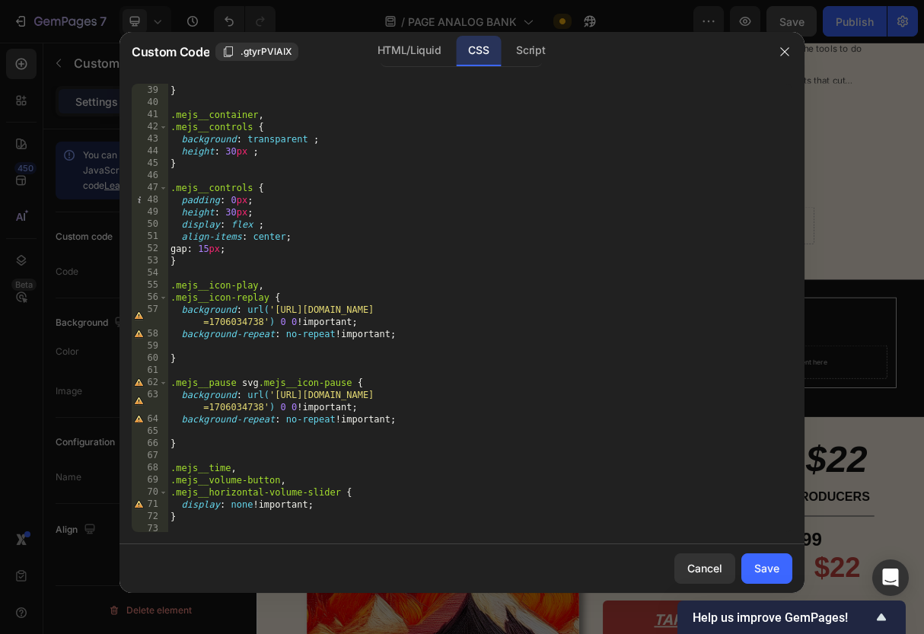
scroll to position [463, 0]
click at [403, 341] on div "} .mejs__container , .mejs__controls { background : transparent ; height : 30 p…" at bounding box center [479, 320] width 625 height 472
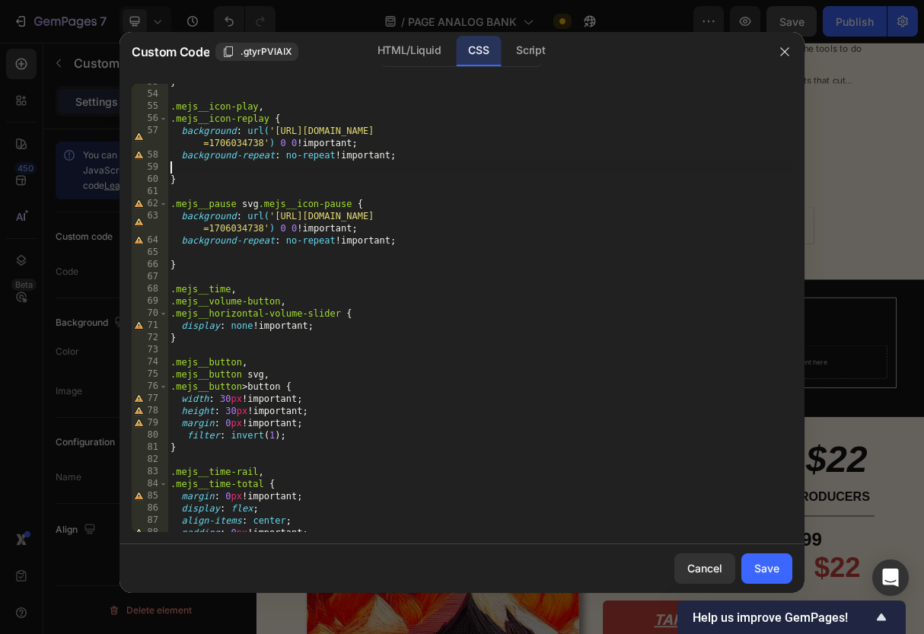
scroll to position [641, 0]
click at [415, 59] on div "HTML/Liquid" at bounding box center [408, 51] width 87 height 30
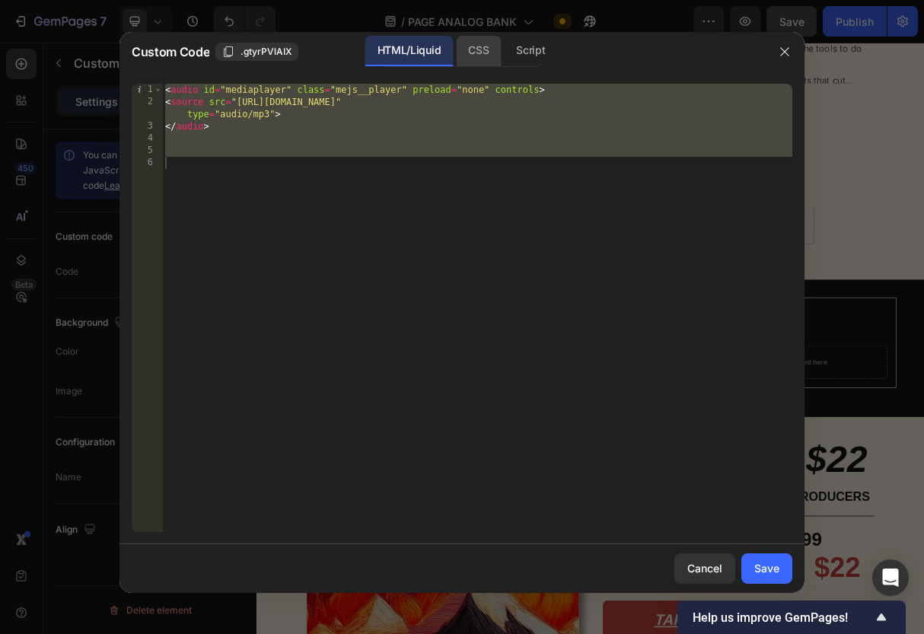
click at [469, 52] on div "CSS" at bounding box center [478, 51] width 45 height 30
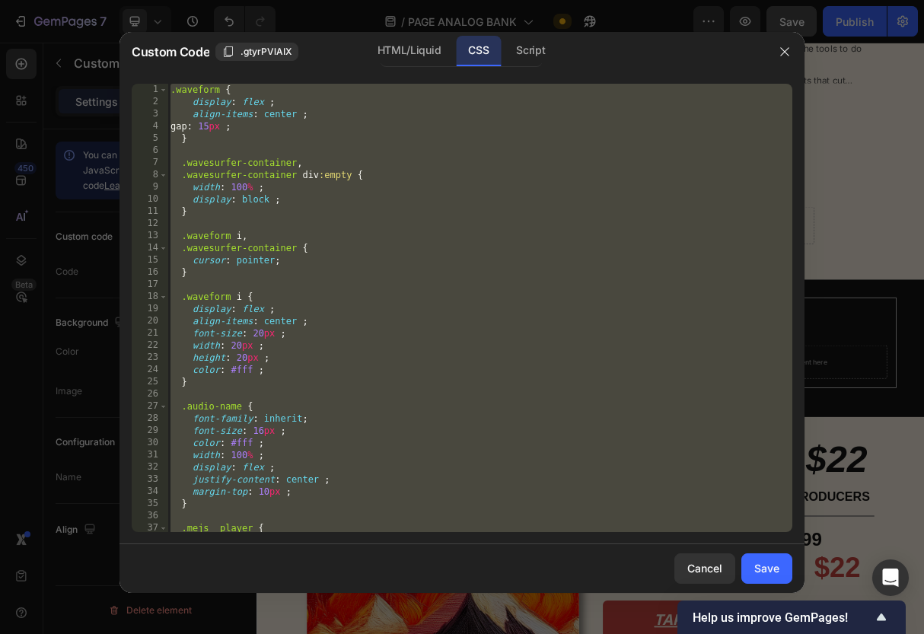
click at [408, 143] on div ".waveform { display : flex ; align-items : center ; gap : 15 px ; } .wavesurfer…" at bounding box center [479, 320] width 625 height 472
type textarea "}"
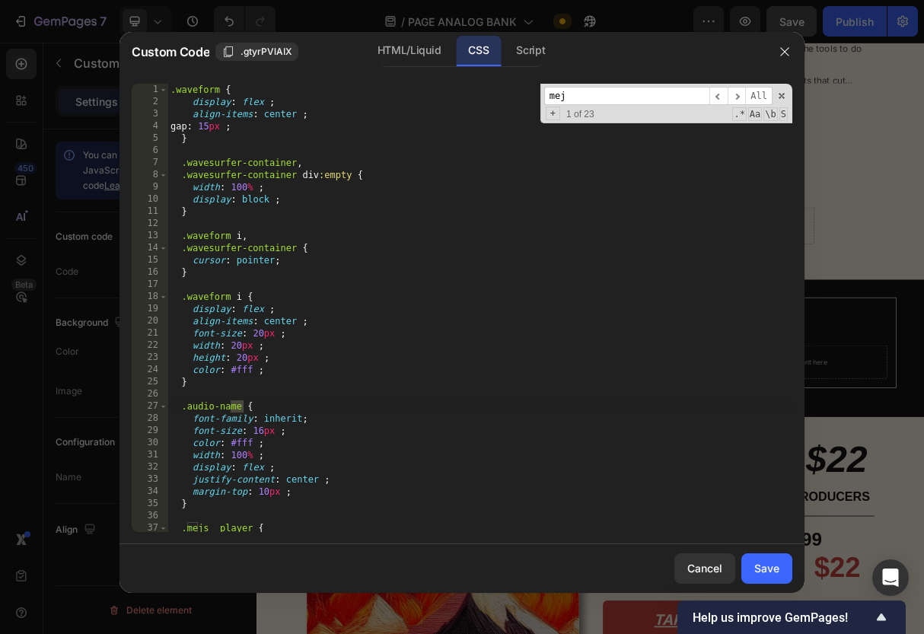
scroll to position [2, 0]
type input "m"
click at [533, 222] on div ".waveform { display : flex ; align-items : center ; gap : 15 px ; } .wavesurfer…" at bounding box center [479, 317] width 625 height 472
click at [779, 92] on span at bounding box center [781, 96] width 11 height 11
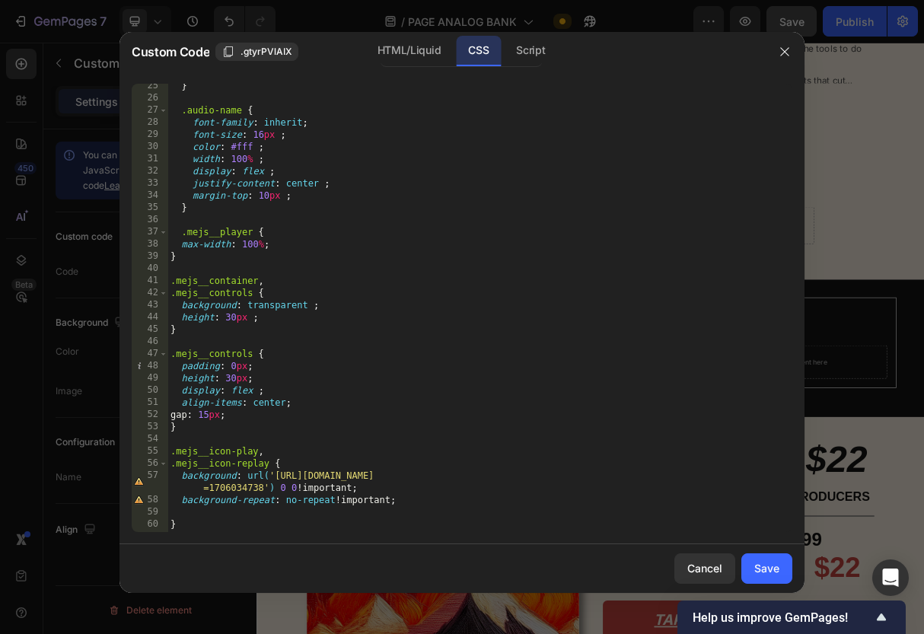
scroll to position [297, 0]
click at [297, 238] on div "} .audio-name { font-family : inherit ; font-size : 16 px ; color : #fff ; widt…" at bounding box center [479, 314] width 625 height 472
type textarea "max-width: 100%;"
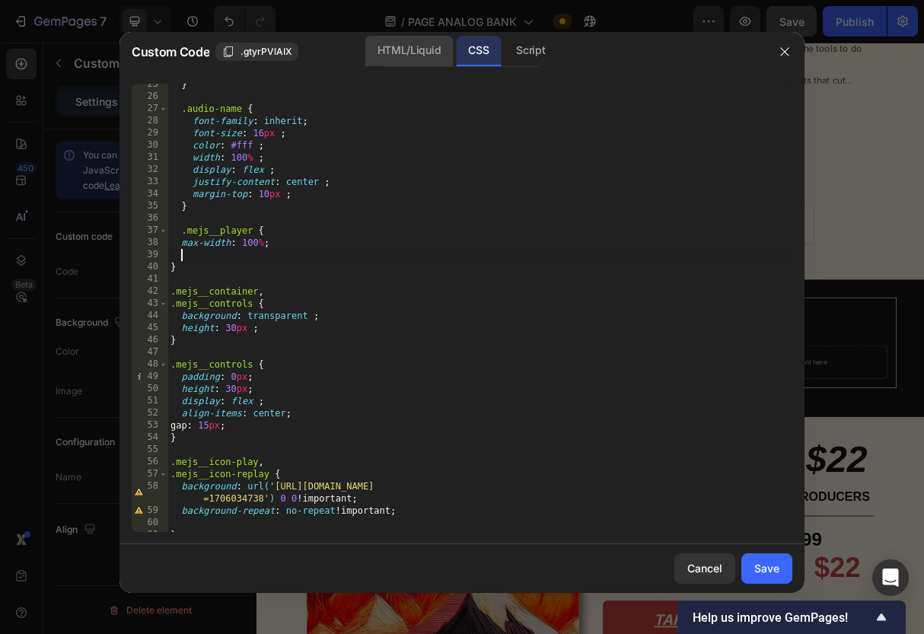
click at [414, 60] on div "HTML/Liquid" at bounding box center [408, 51] width 87 height 30
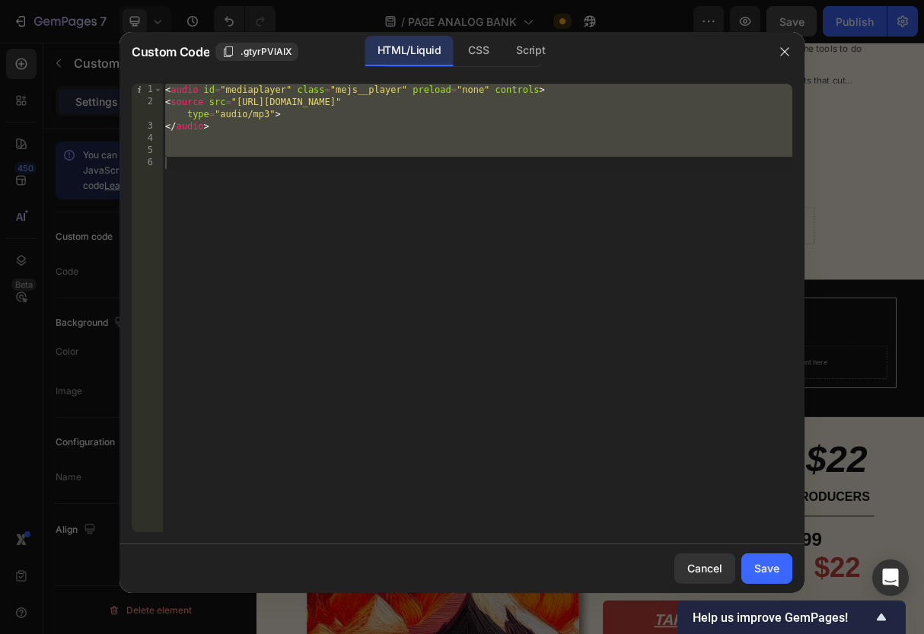
click at [446, 145] on div "< audio id = "mediaplayer" class = "mejs__player" preload = "none" controls > <…" at bounding box center [477, 320] width 630 height 472
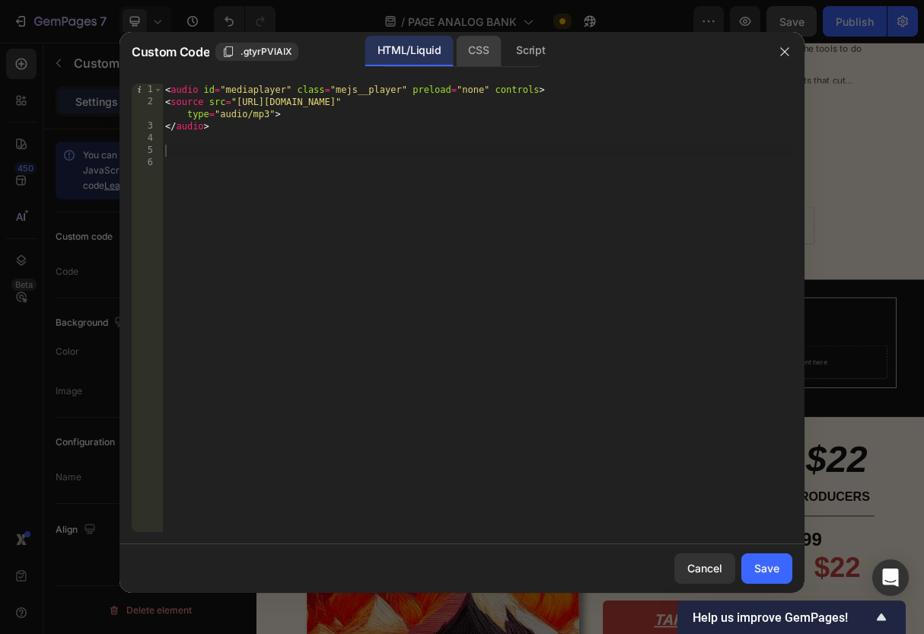
click at [469, 43] on div "CSS" at bounding box center [478, 51] width 45 height 30
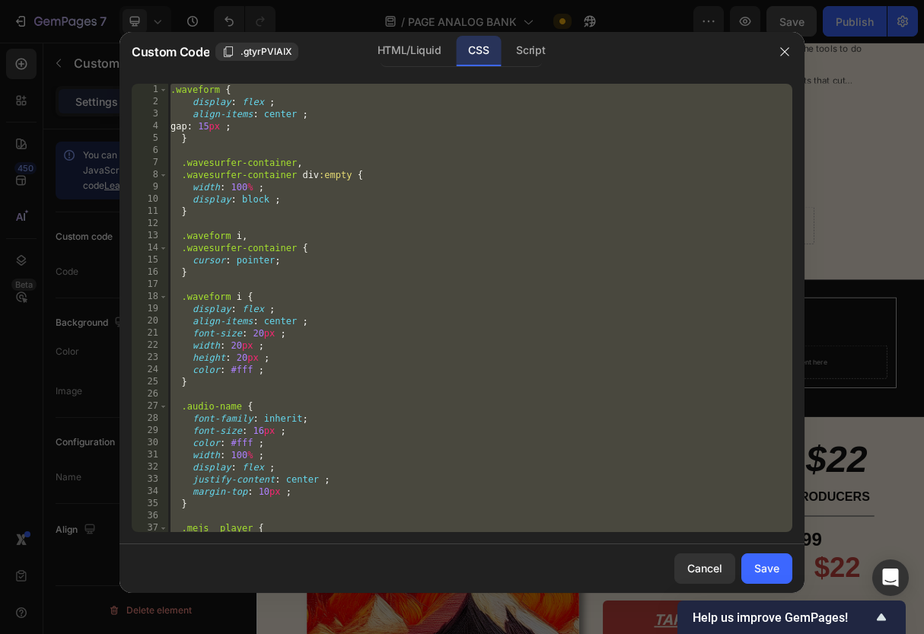
click at [412, 205] on div ".waveform { display : flex ; align-items : center ; gap : 15 px ; } .wavesurfer…" at bounding box center [479, 308] width 625 height 448
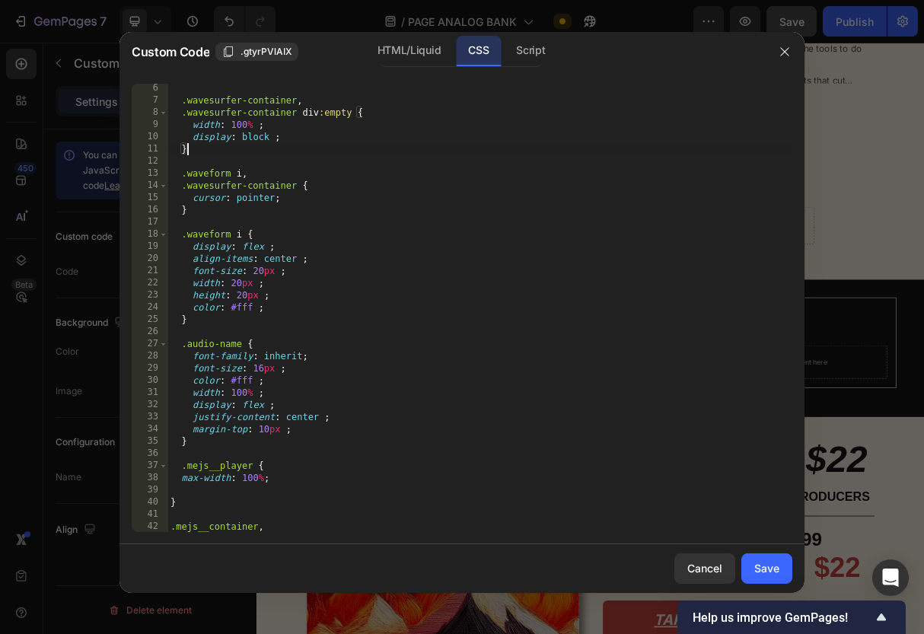
scroll to position [114, 0]
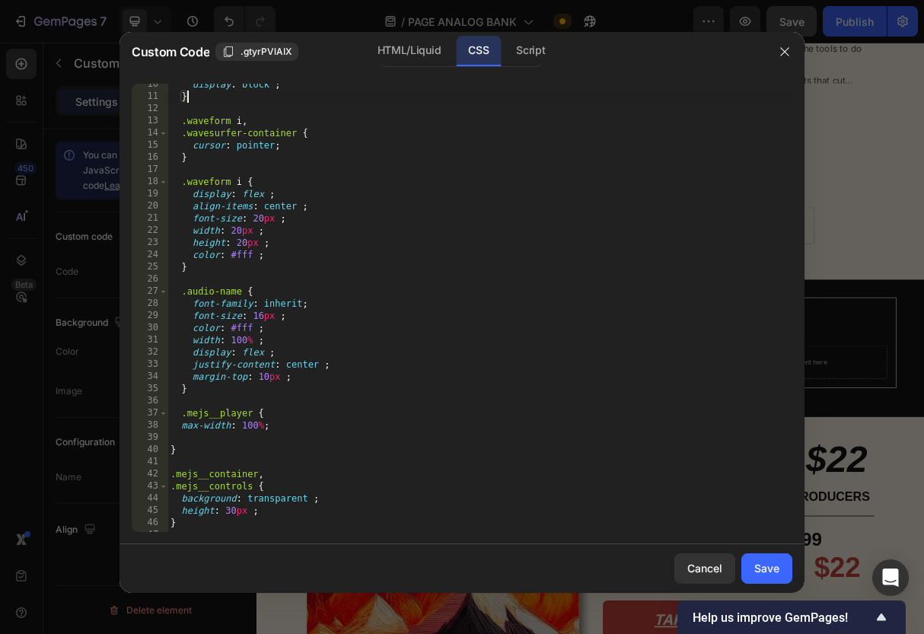
click at [312, 422] on div "display : block ; } .waveform i , .wavesurfer-container { cursor : pointer ; } …" at bounding box center [479, 314] width 625 height 472
type textarea "max-width: 100%;"
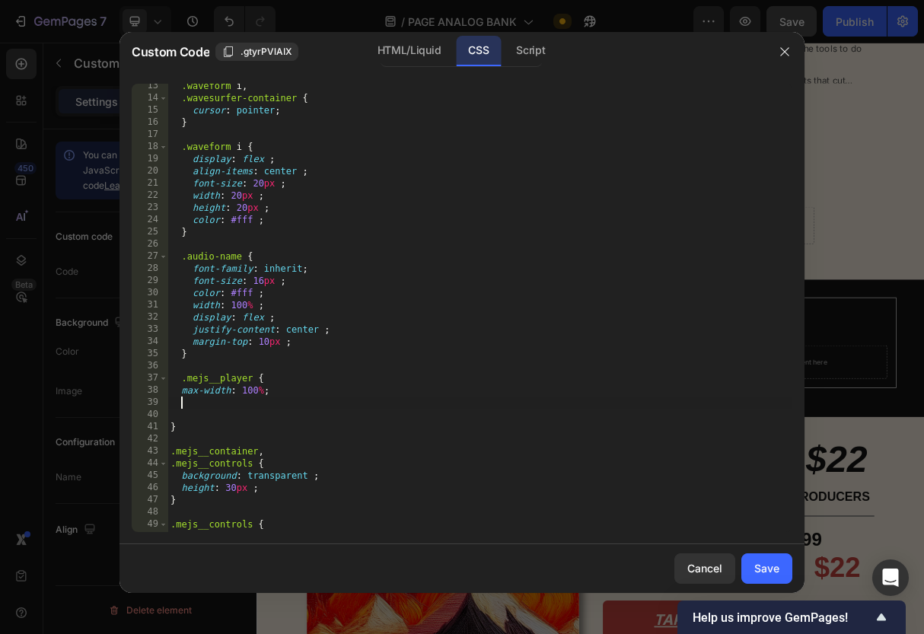
scroll to position [161, 0]
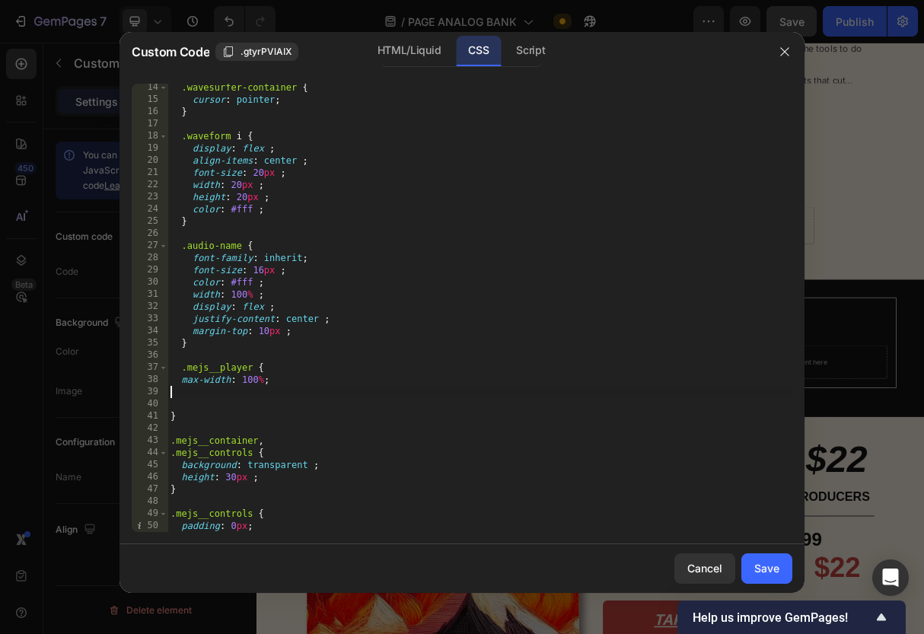
type textarea "max-width: 100%;"
click at [266, 395] on div ".wavesurfer-container { cursor : pointer ; } .waveform i { display : flex ; ali…" at bounding box center [479, 317] width 625 height 472
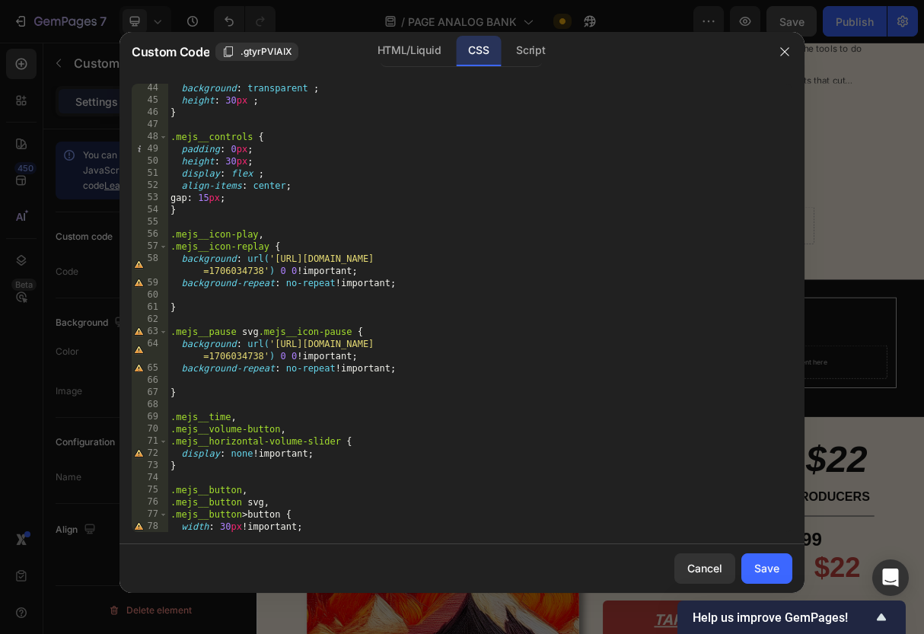
scroll to position [525, 0]
click at [409, 46] on div "HTML/Liquid" at bounding box center [408, 51] width 87 height 30
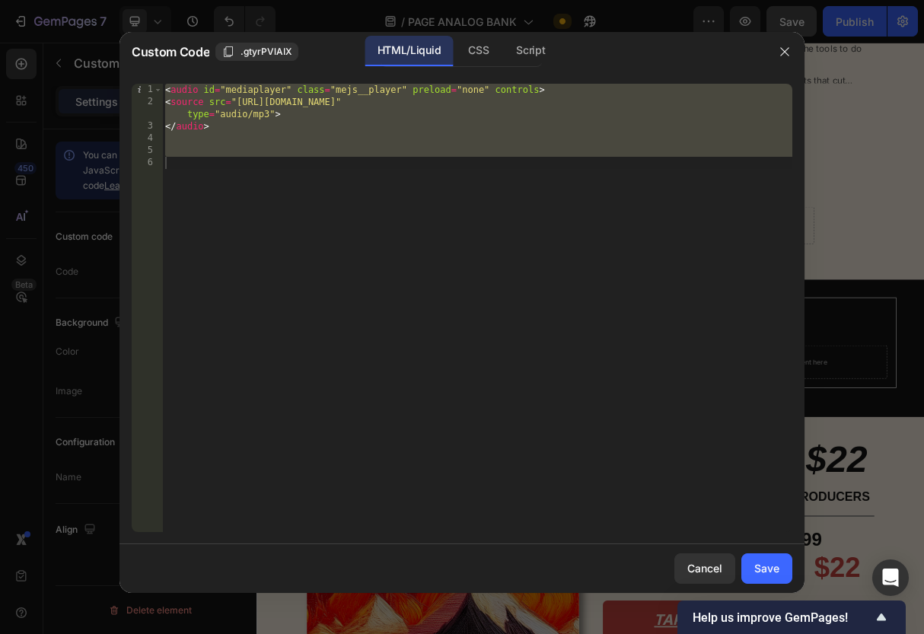
click at [417, 187] on div "< audio id = "mediaplayer" class = "mejs__player" preload = "none" controls > <…" at bounding box center [477, 320] width 630 height 472
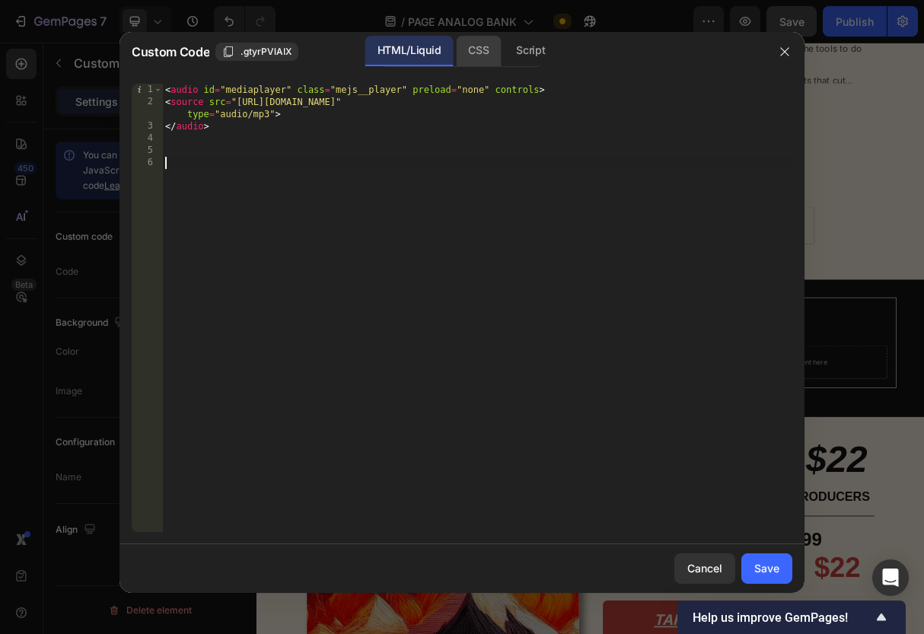
click at [463, 37] on div "CSS" at bounding box center [478, 51] width 45 height 30
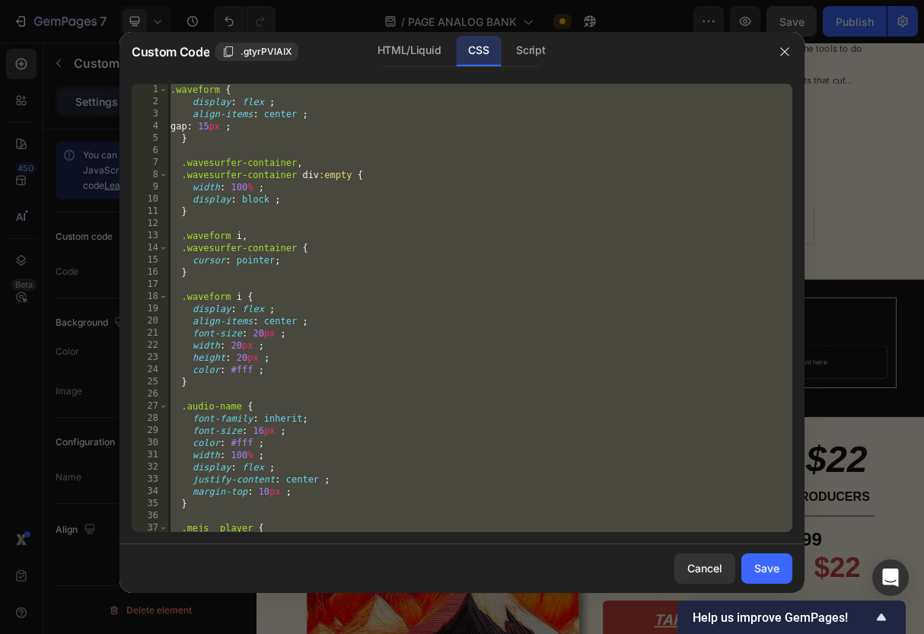
click at [374, 240] on div ".waveform { display : flex ; align-items : center ; gap : 15 px ; } .wavesurfer…" at bounding box center [479, 320] width 625 height 472
type textarea ".waveform i,"
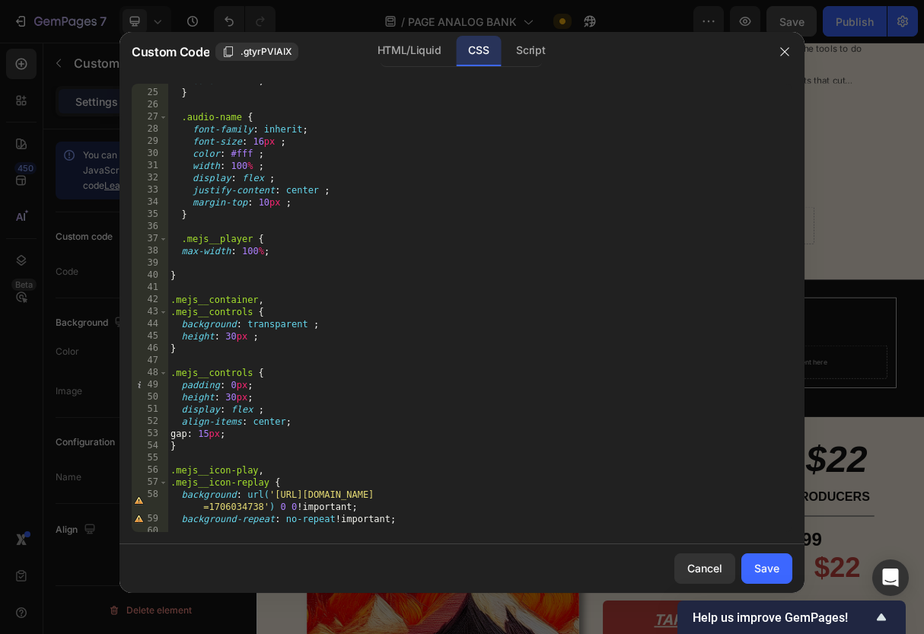
scroll to position [284, 0]
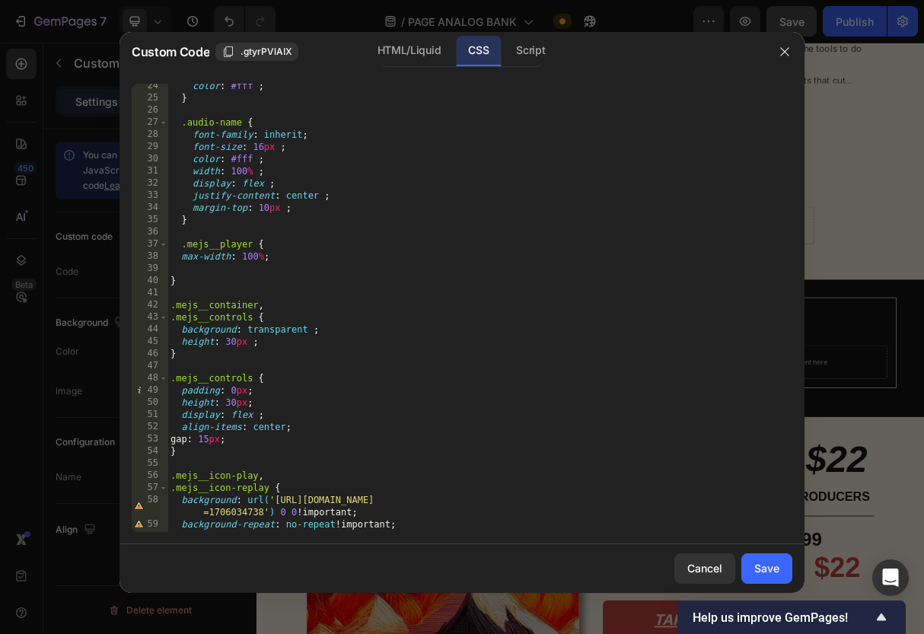
click at [276, 268] on div "color : #fff ; } .audio-name { font-family : inherit ; font-size : 16 px ; colo…" at bounding box center [479, 316] width 625 height 472
paste textarea "filter: invert(1);"
type textarea "filter: invert(1);"
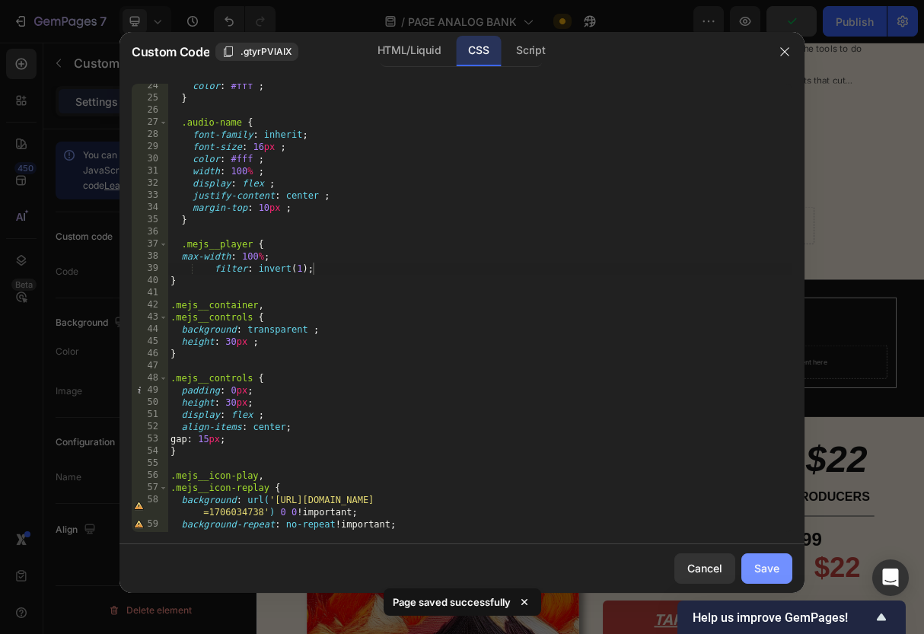
click at [771, 568] on div "Save" at bounding box center [766, 568] width 25 height 16
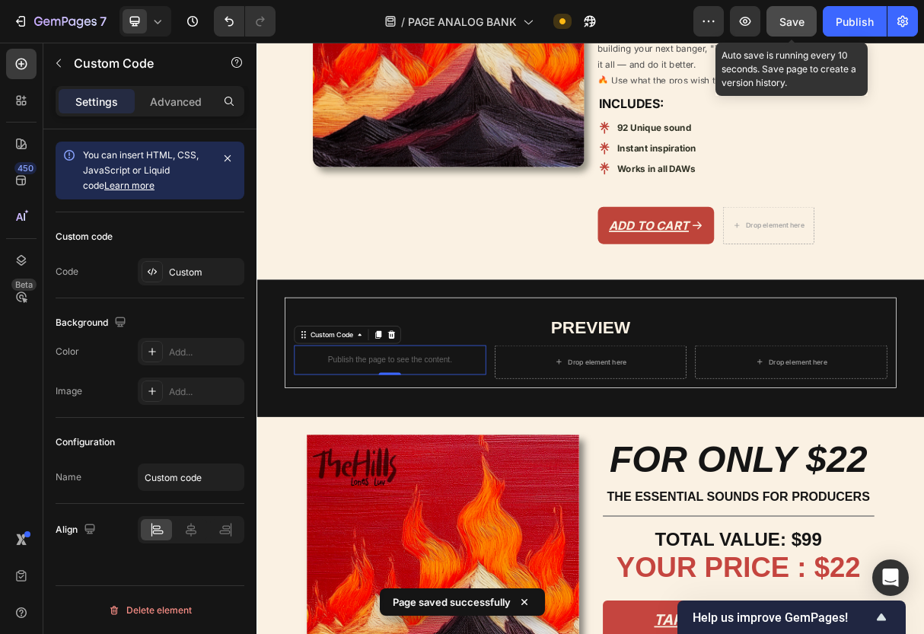
click at [793, 20] on span "Save" at bounding box center [791, 21] width 25 height 13
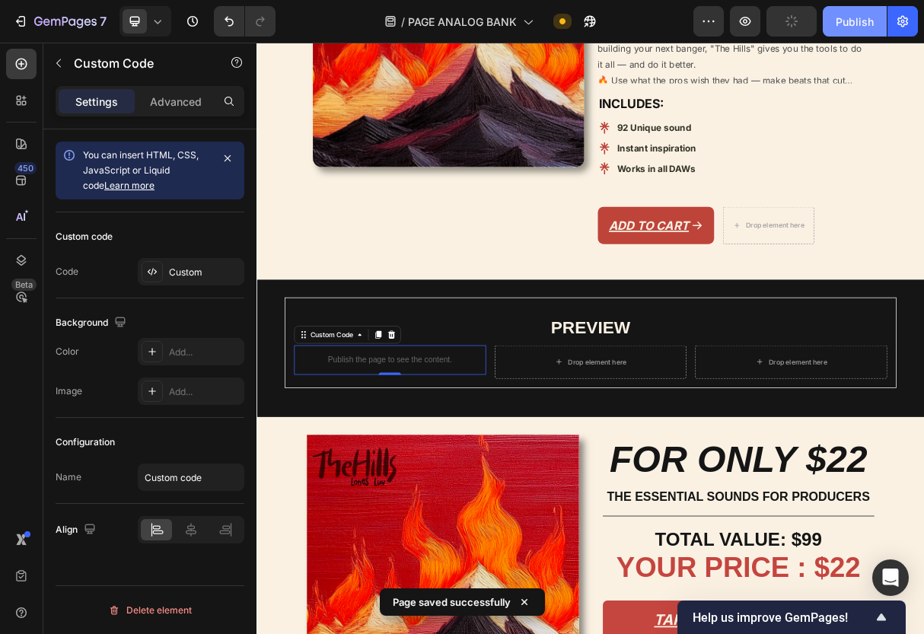
click at [846, 23] on div "Publish" at bounding box center [854, 22] width 38 height 16
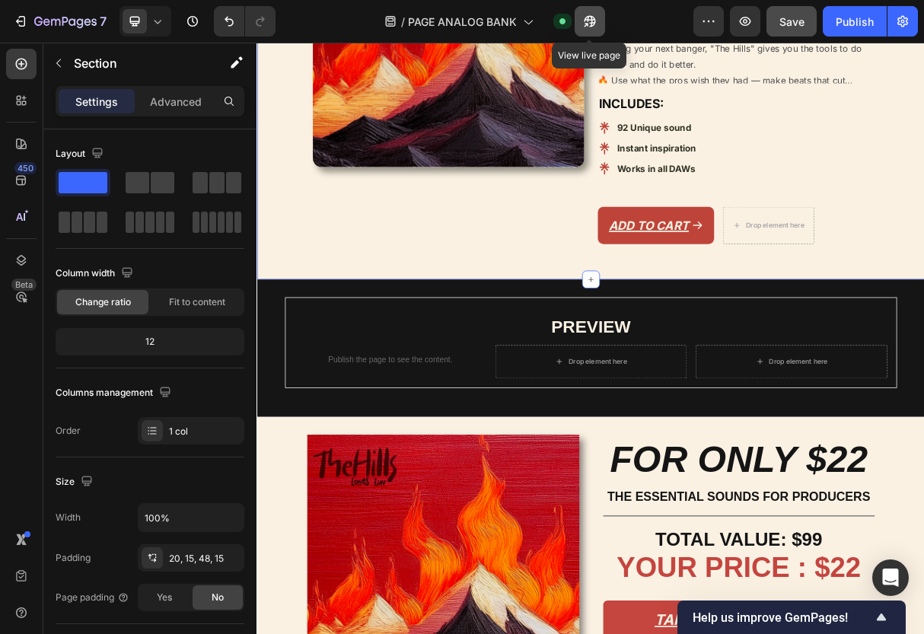
click at [596, 21] on icon "button" at bounding box center [589, 21] width 15 height 15
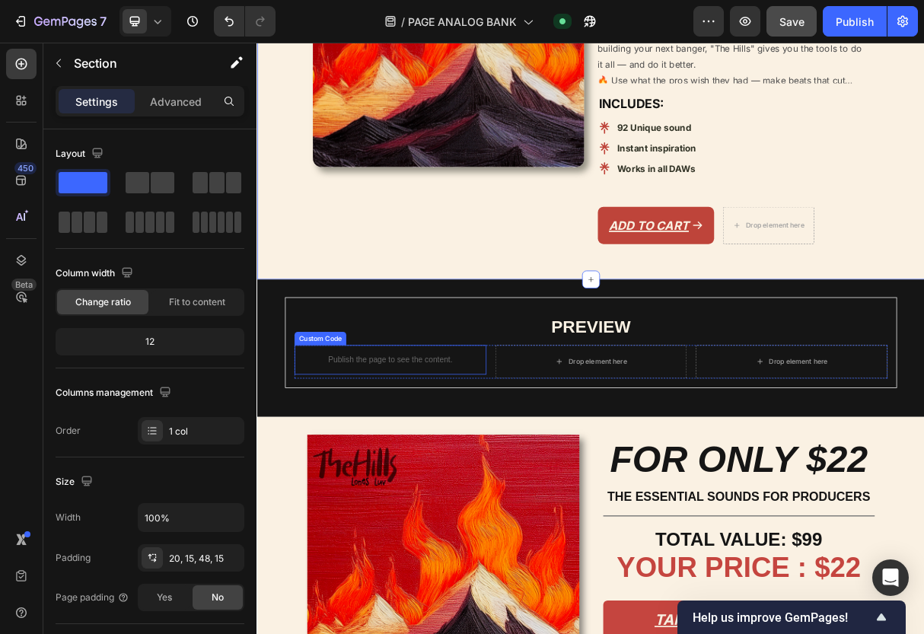
click at [437, 485] on p "Publish the page to see the content." at bounding box center [438, 477] width 262 height 16
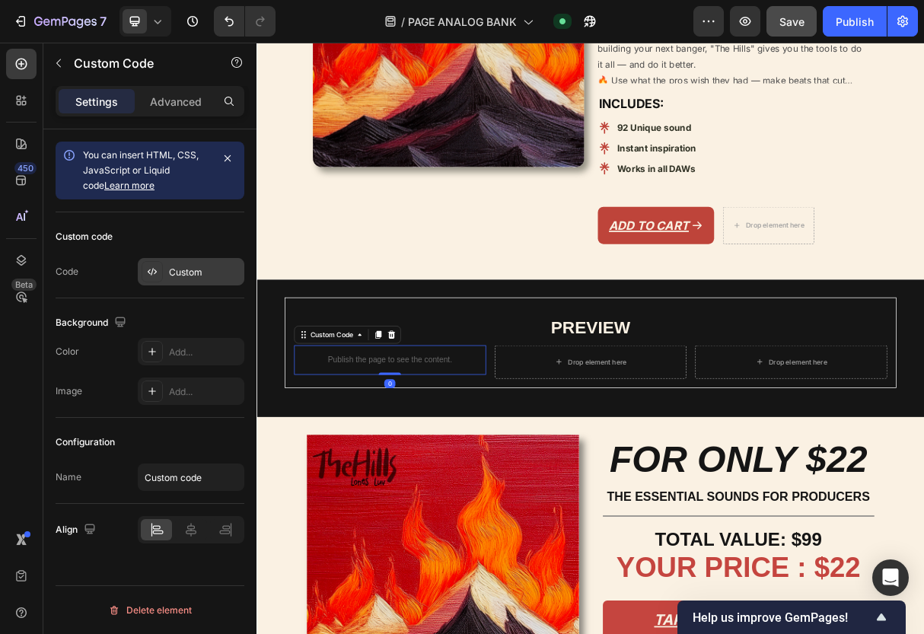
click at [184, 272] on div "Custom" at bounding box center [205, 273] width 72 height 14
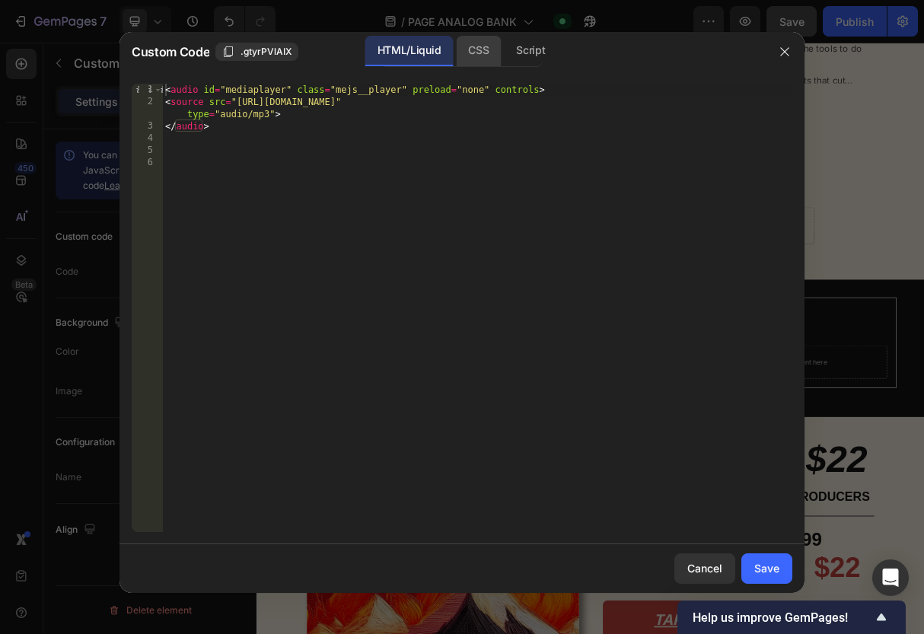
click at [485, 46] on div "CSS" at bounding box center [478, 51] width 45 height 30
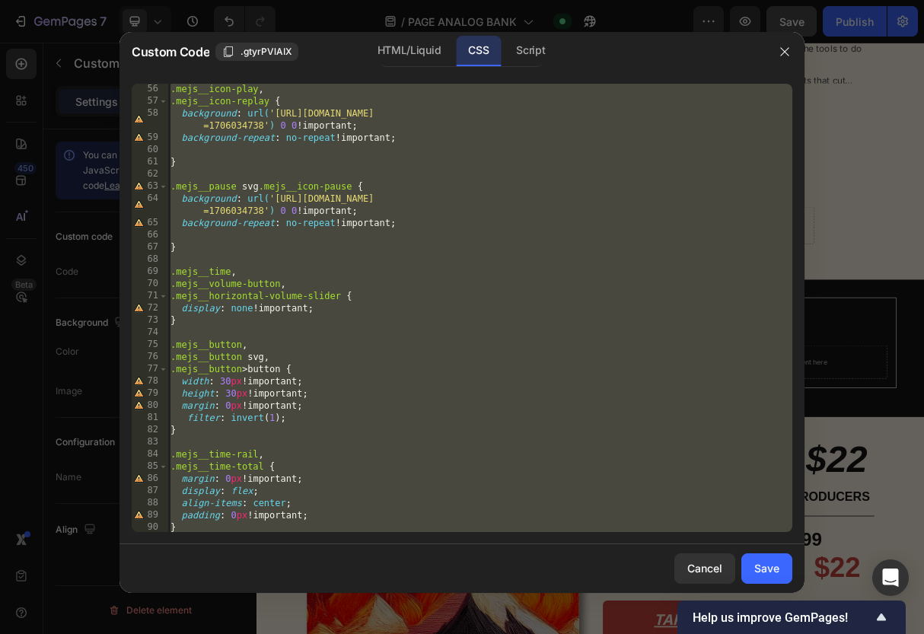
click at [309, 241] on div ".mejs__icon-play , .mejs__icon-replay { background : url( 'https://cdn.shopify.…" at bounding box center [479, 319] width 625 height 472
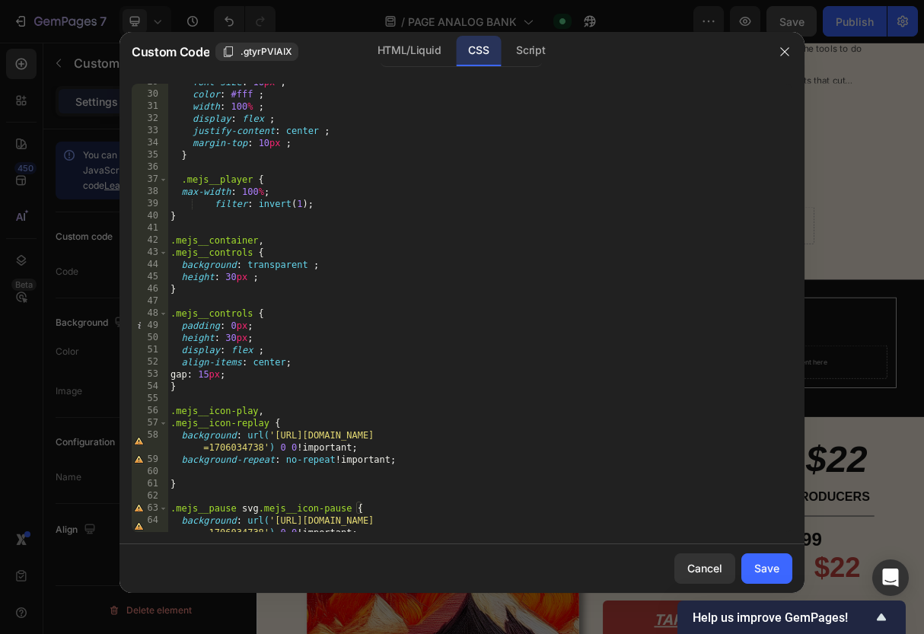
scroll to position [348, 0]
drag, startPoint x: 326, startPoint y: 204, endPoint x: 149, endPoint y: 204, distance: 177.3
click at [149, 204] on div "} 29 30 31 32 33 34 35 36 37 38 39 40 41 42 43 44 45 46 47 48 49 50 51 52 53 54…" at bounding box center [462, 308] width 660 height 448
type textarea "filter: invert(1);"
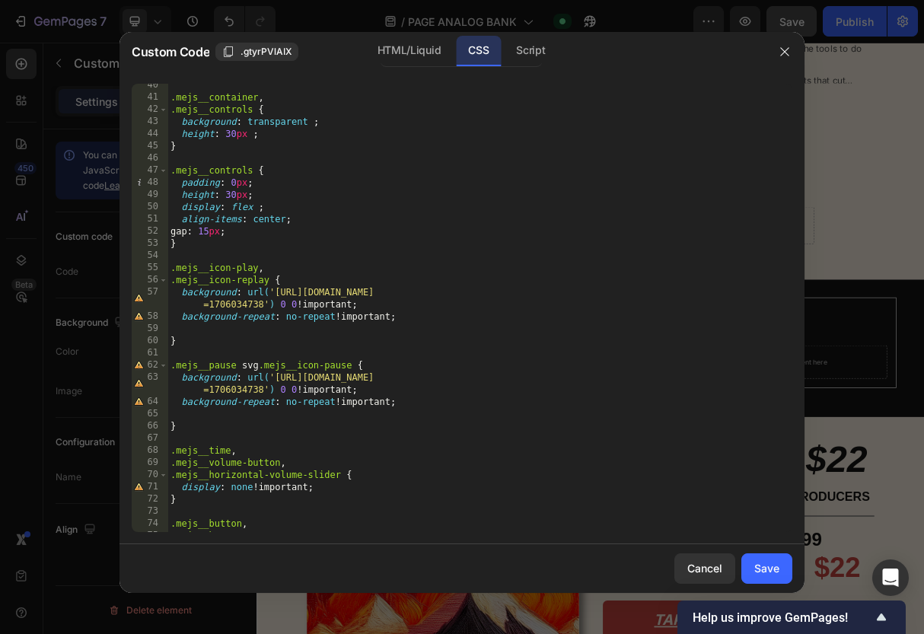
scroll to position [480, 0]
click at [406, 311] on div ".mejs__container , .mejs__controls { background : transparent ; height : 30 px …" at bounding box center [479, 314] width 625 height 472
type textarea "background-repeat: no-repeat !important;"
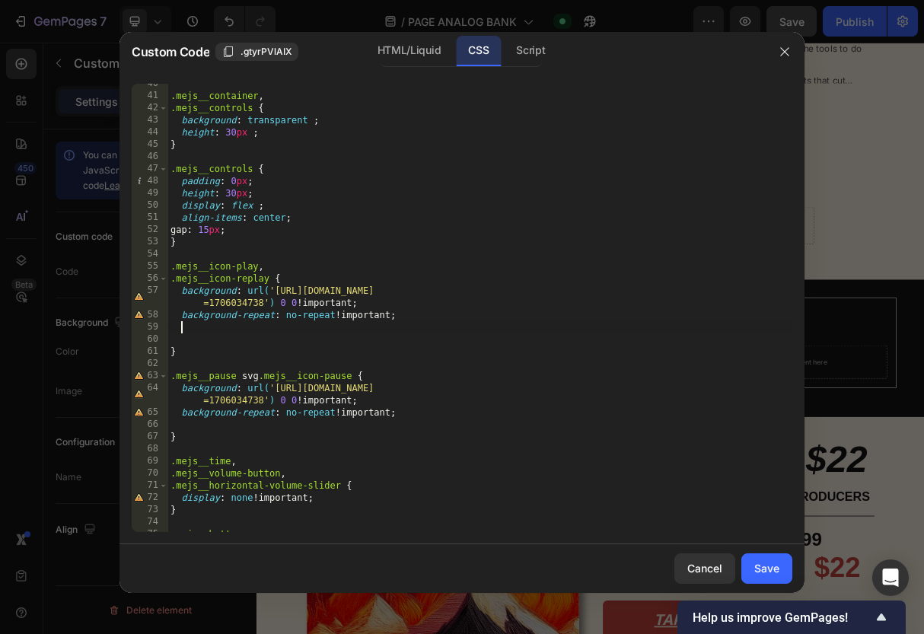
paste textarea "filter: invert(1);"
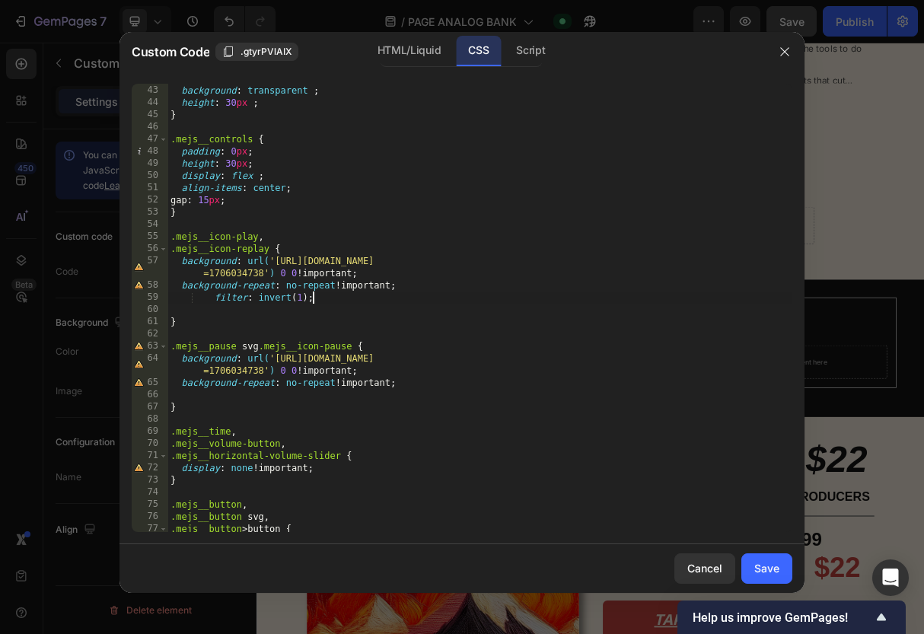
scroll to position [510, 0]
click at [425, 386] on div ".mejs__controls { background : transparent ; height : 30 px ; } .mejs__controls…" at bounding box center [479, 308] width 625 height 472
type textarea "background-repeat: no-repeat !important;"
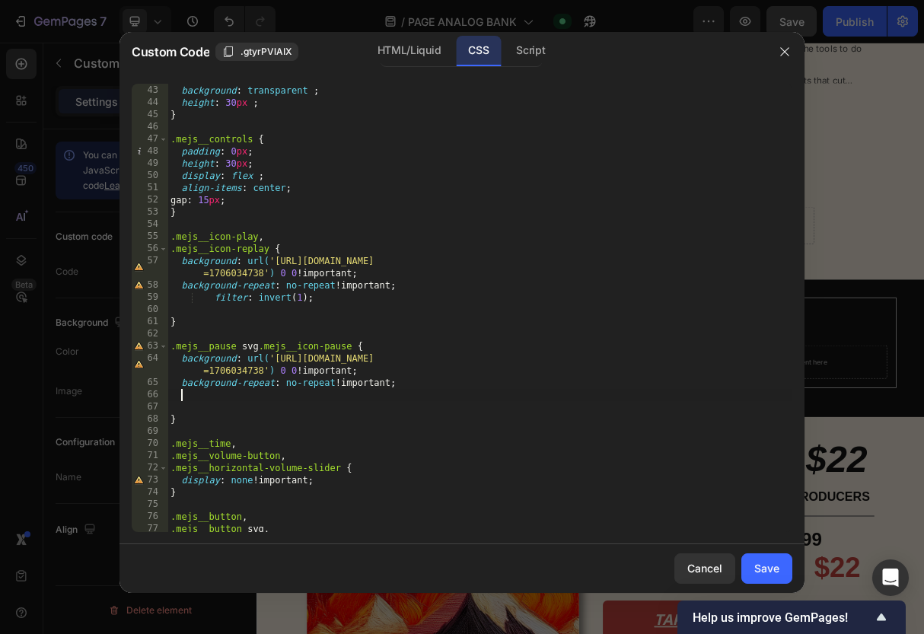
paste textarea "filter: invert(1);"
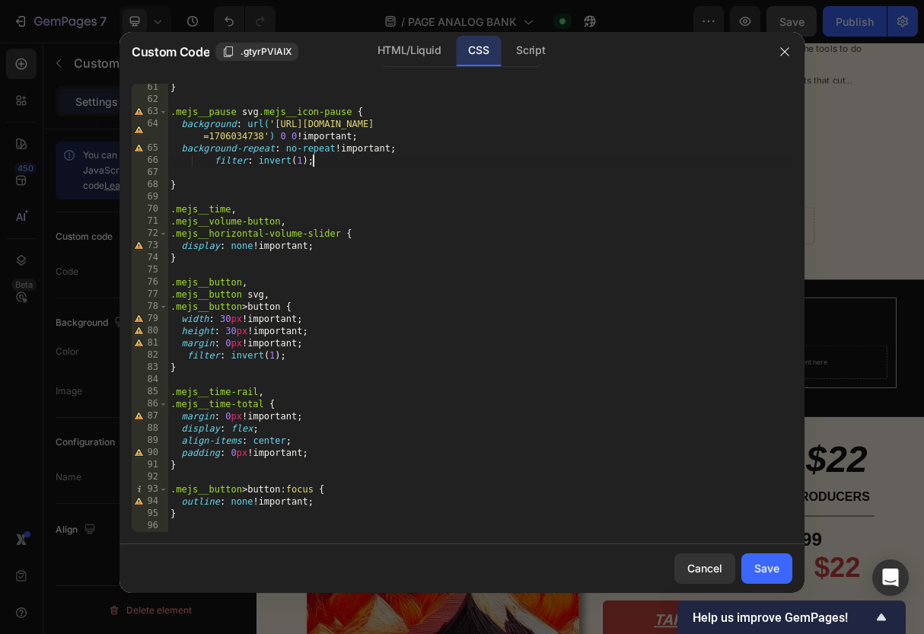
scroll to position [745, 0]
drag, startPoint x: 320, startPoint y: 356, endPoint x: 163, endPoint y: 357, distance: 157.5
click at [163, 357] on div "filter: invert(1); 61 62 63 64 65 66 67 68 69 70 71 72 73 74 75 76 77 78 79 80 …" at bounding box center [462, 308] width 660 height 448
type textarea "filter: invert(1);"
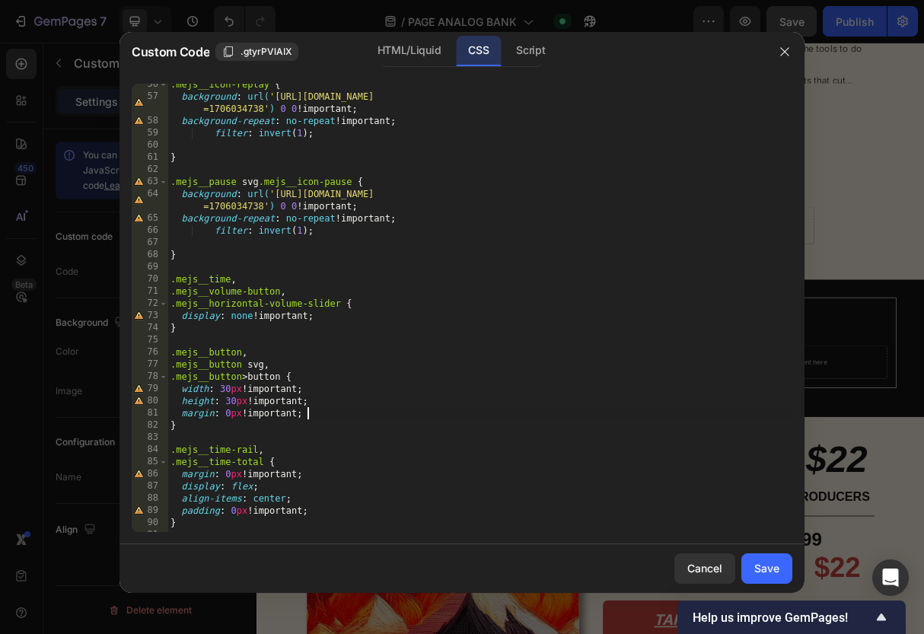
scroll to position [645, 0]
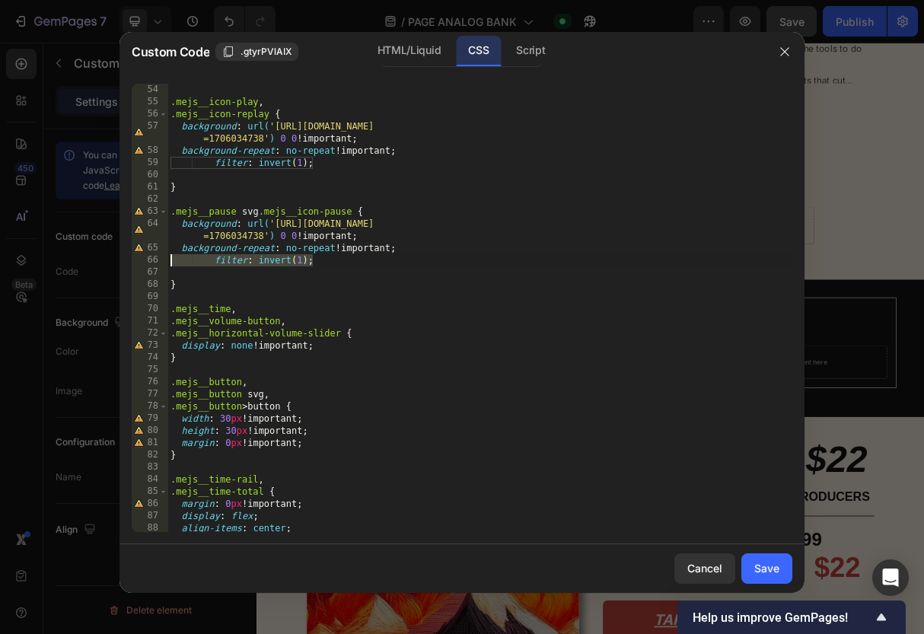
drag, startPoint x: 332, startPoint y: 259, endPoint x: 106, endPoint y: 259, distance: 225.9
click at [106, 259] on div "Custom Code .gtyrPVlAIX HTML/Liquid CSS Script margin: 0px !important; 54 55 56…" at bounding box center [462, 317] width 924 height 634
type textarea "filter: invert(1);"
drag, startPoint x: 330, startPoint y: 163, endPoint x: 154, endPoint y: 154, distance: 176.0
click at [154, 154] on div "54 55 56 57 58 59 60 61 62 63 64 65 66 67 68 69 70 71 72 73 74 75 76 77 78 79 8…" at bounding box center [462, 308] width 660 height 448
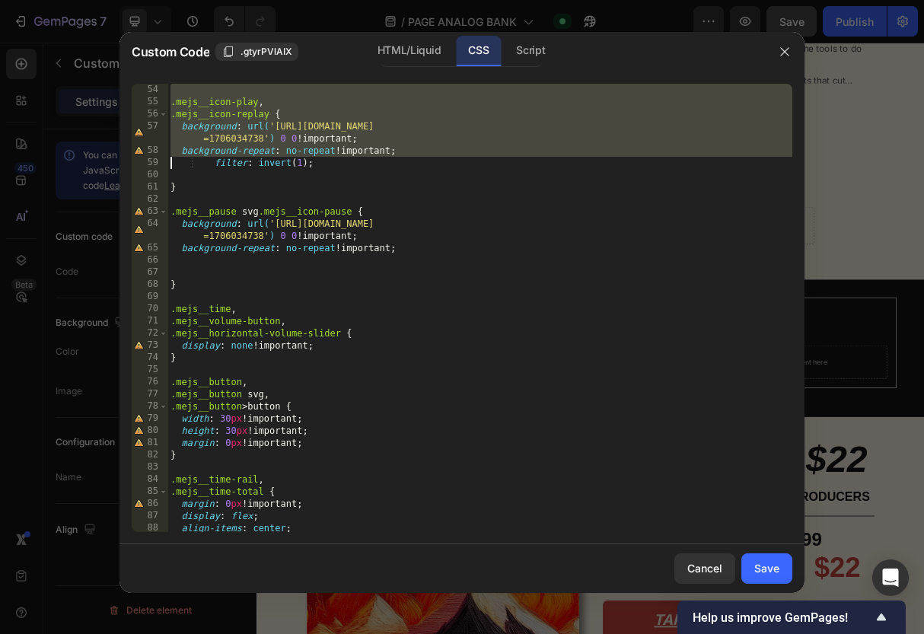
drag, startPoint x: 364, startPoint y: 163, endPoint x: 98, endPoint y: 163, distance: 266.3
click at [330, 164] on div ".mejs__icon-play , .mejs__icon-replay { background : url( 'https://cdn.shopify.…" at bounding box center [479, 320] width 625 height 472
type textarea "filter: invert(1);"
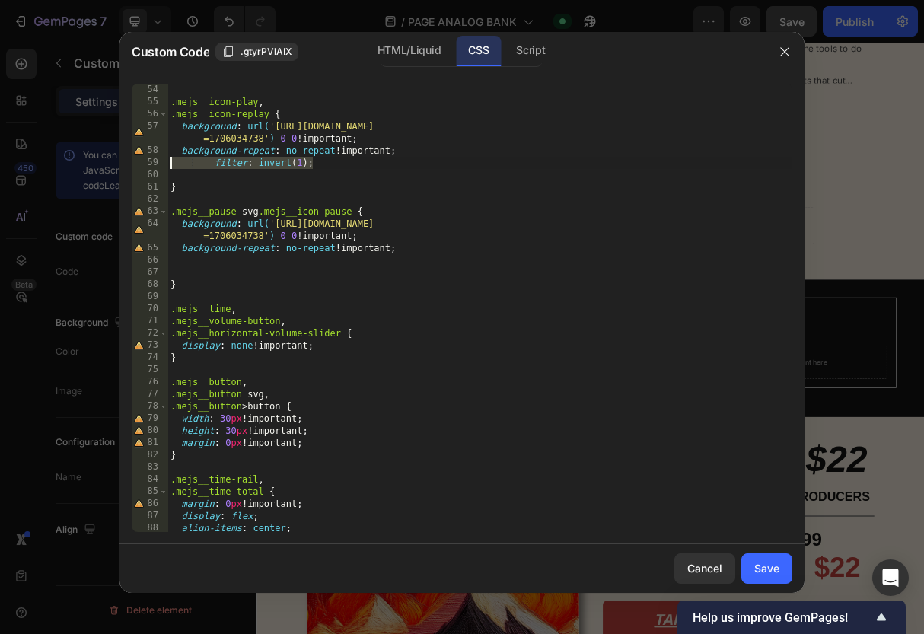
drag, startPoint x: 342, startPoint y: 164, endPoint x: 132, endPoint y: 164, distance: 210.0
click at [132, 164] on div "filter: invert(1); 54 55 56 57 58 59 60 61 62 63 64 65 66 67 68 69 70 71 72 73 …" at bounding box center [462, 308] width 660 height 448
type textarea "background-repeat: no-repeat !important;"
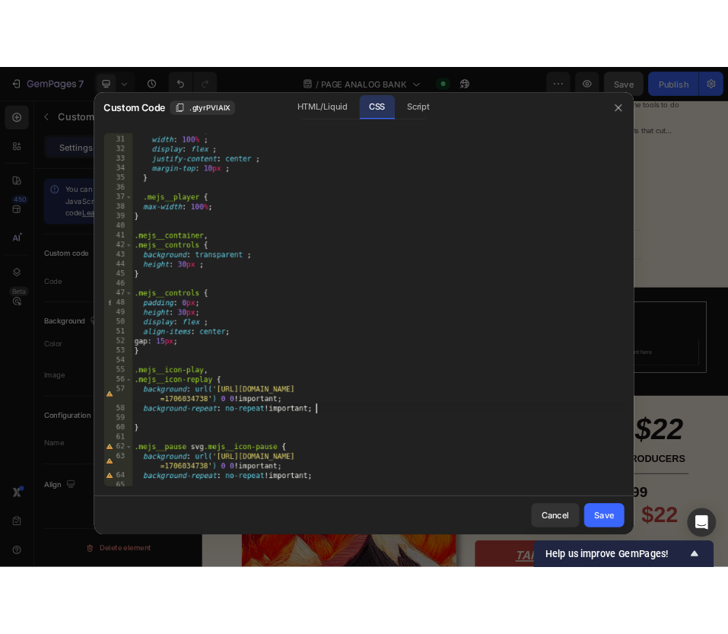
scroll to position [363, 0]
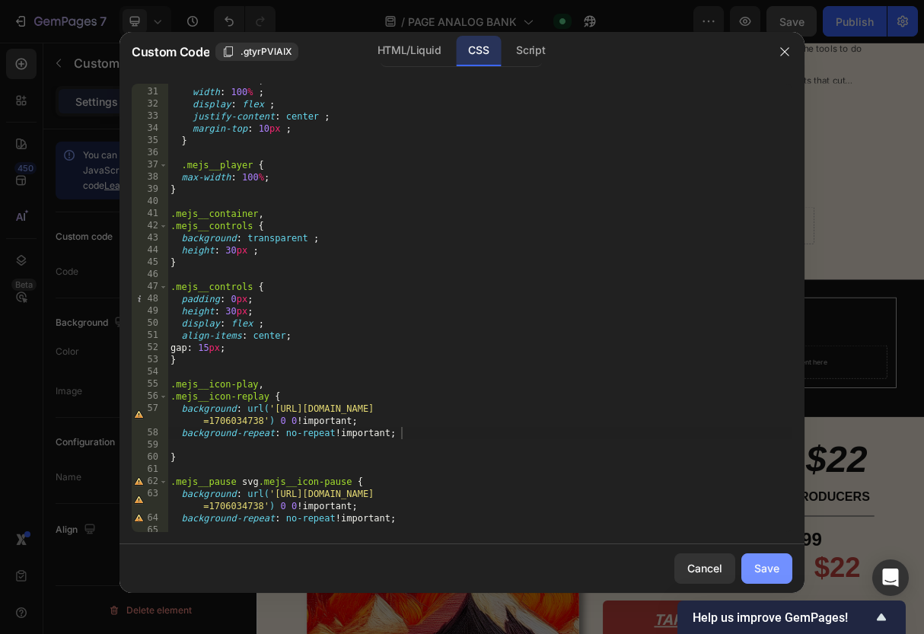
click at [777, 568] on div "Save" at bounding box center [766, 568] width 25 height 16
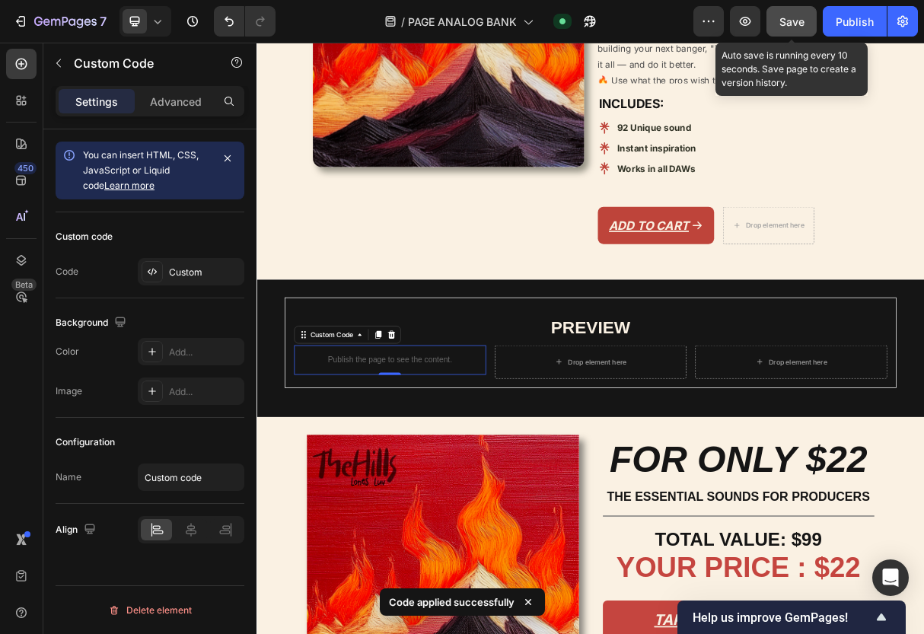
click at [798, 21] on span "Save" at bounding box center [791, 21] width 25 height 13
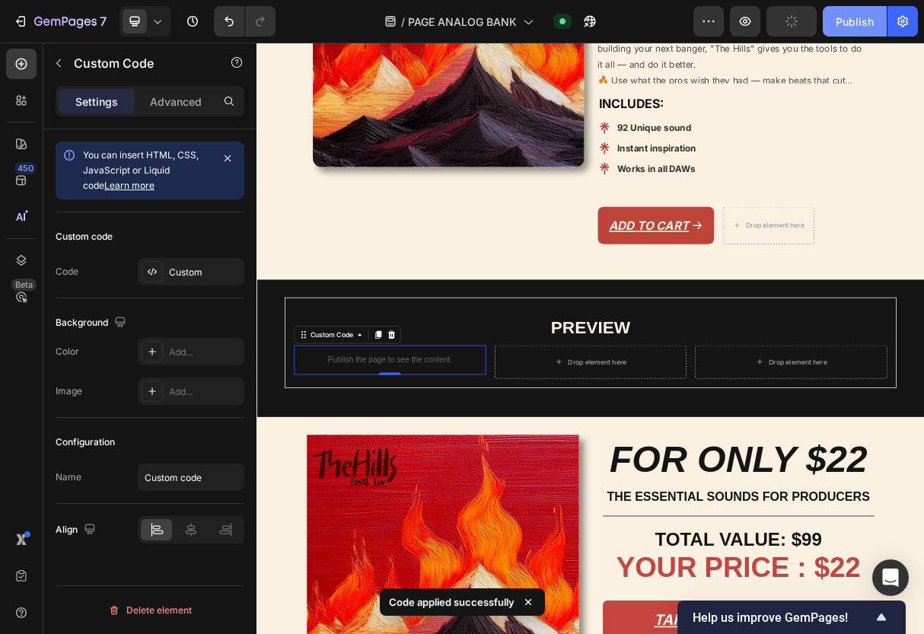
click at [851, 22] on div "Publish" at bounding box center [854, 22] width 38 height 16
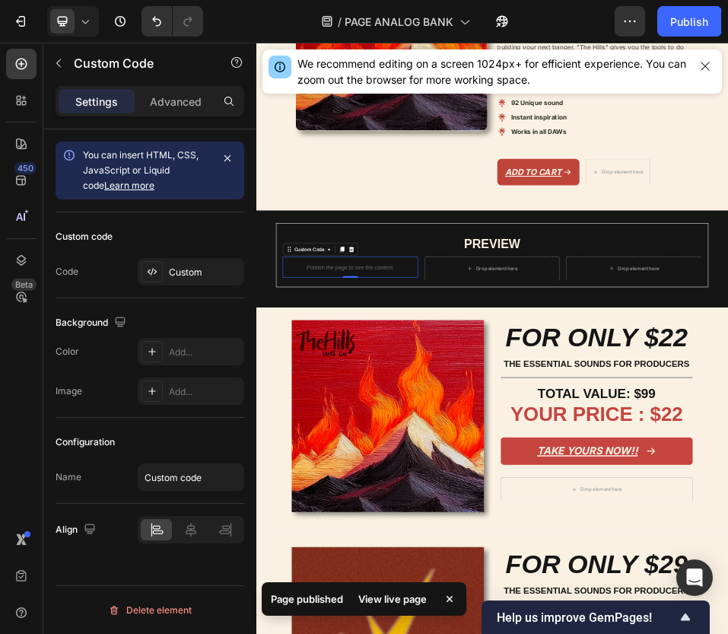
click at [383, 596] on div "View live page" at bounding box center [392, 598] width 87 height 21
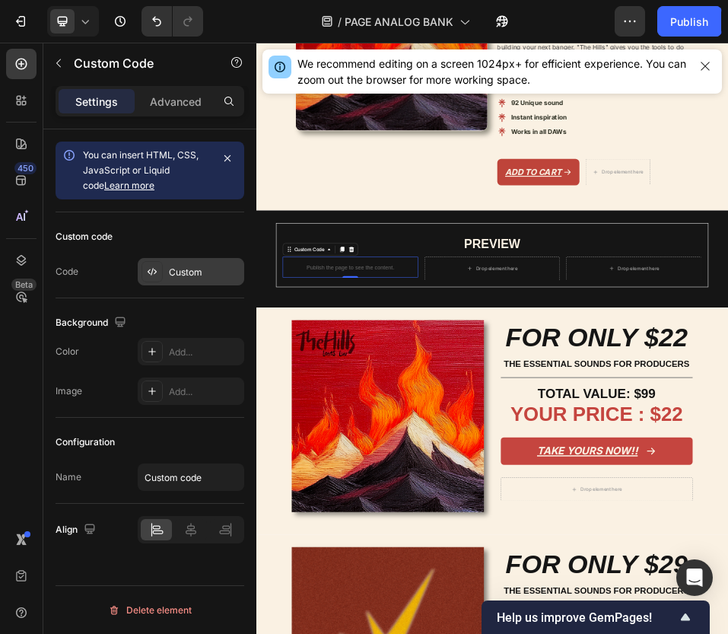
click at [186, 278] on div "Custom" at bounding box center [205, 273] width 72 height 14
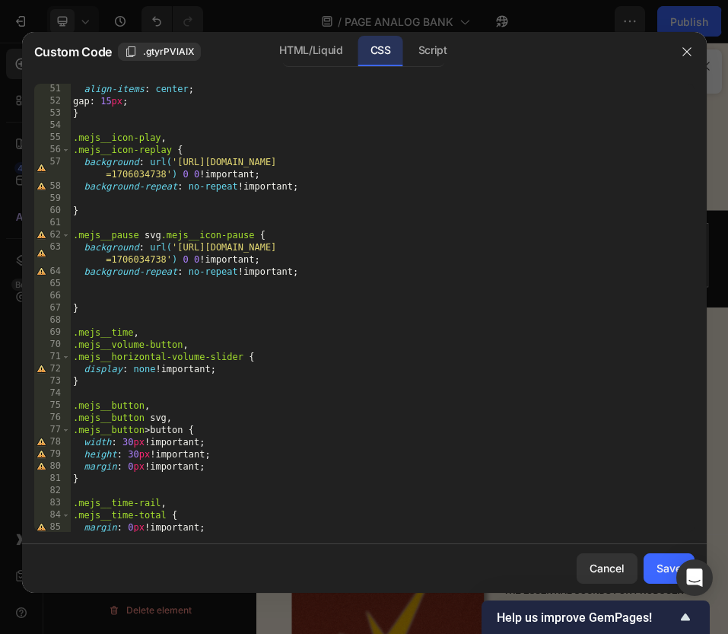
scroll to position [603, 0]
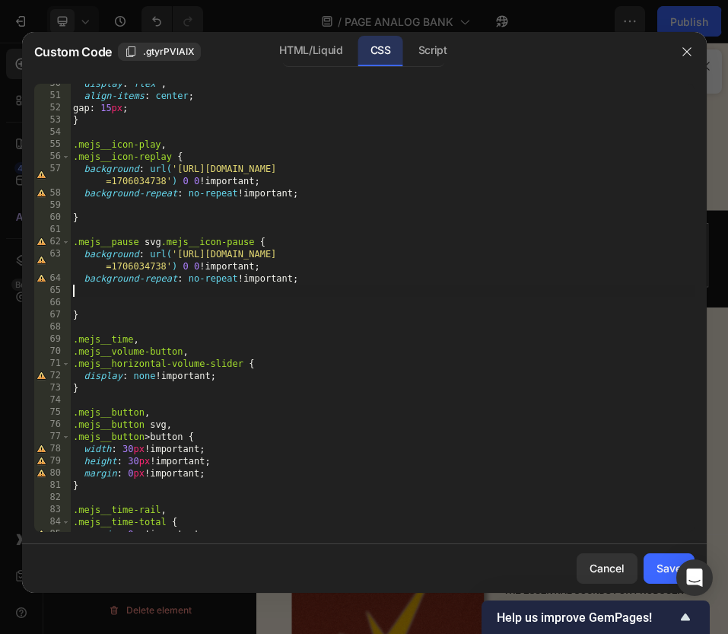
click at [202, 293] on div "display : flex ; align-items : center ; gap : 15 px ; } .mejs__icon-play , .mej…" at bounding box center [382, 314] width 625 height 472
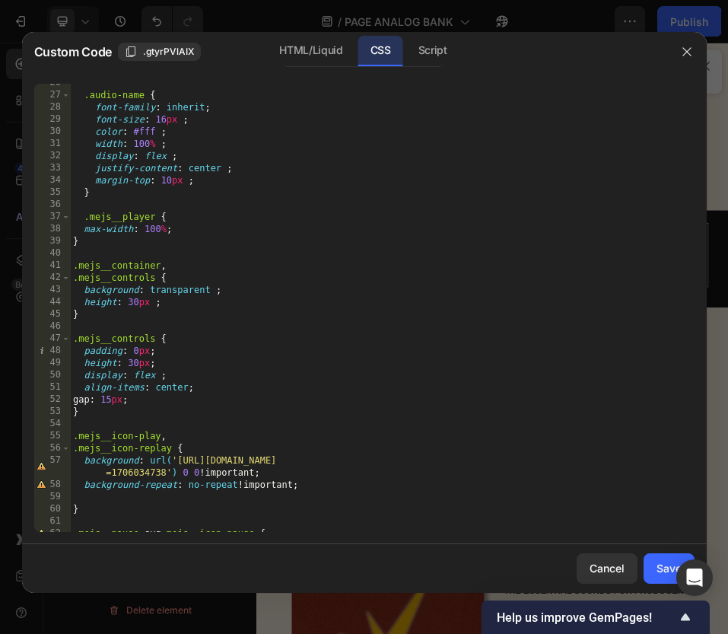
scroll to position [310, 0]
click at [297, 50] on div "HTML/Liquid" at bounding box center [310, 51] width 87 height 30
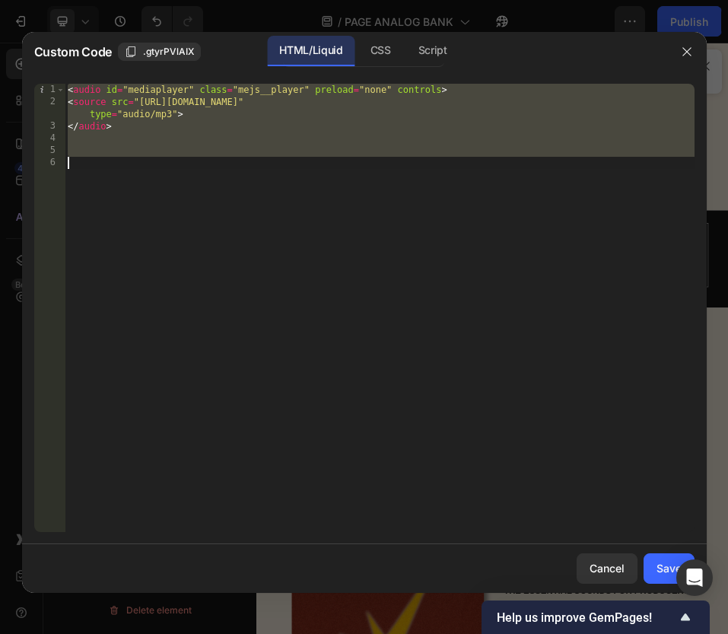
click at [348, 182] on div "< audio id = "mediaplayer" class = "mejs__player" preload = "none" controls > <…" at bounding box center [380, 320] width 630 height 472
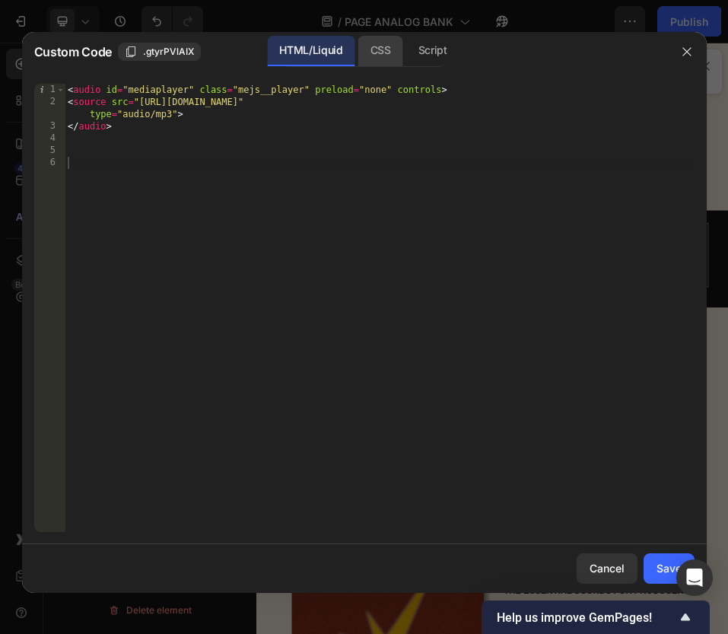
click at [380, 52] on div "CSS" at bounding box center [380, 51] width 45 height 30
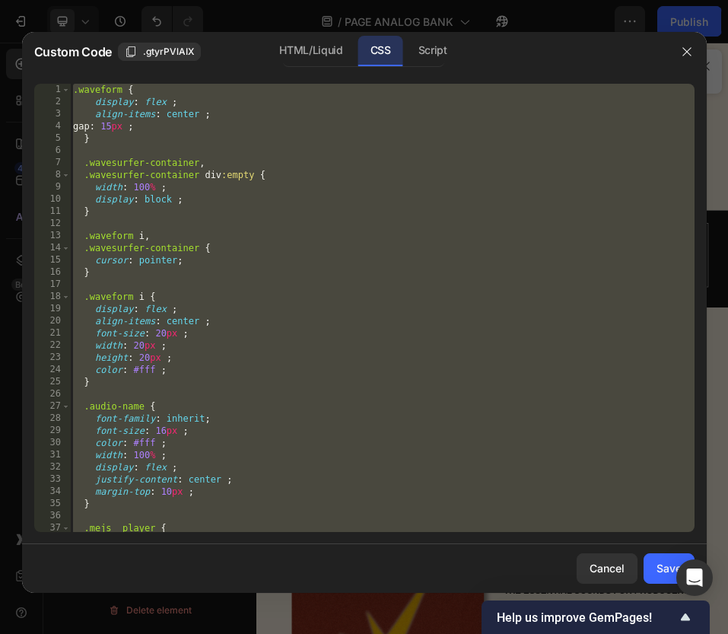
click at [266, 248] on div ".waveform { display : flex ; align-items : center ; gap : 15 px ; } .wavesurfer…" at bounding box center [382, 320] width 625 height 472
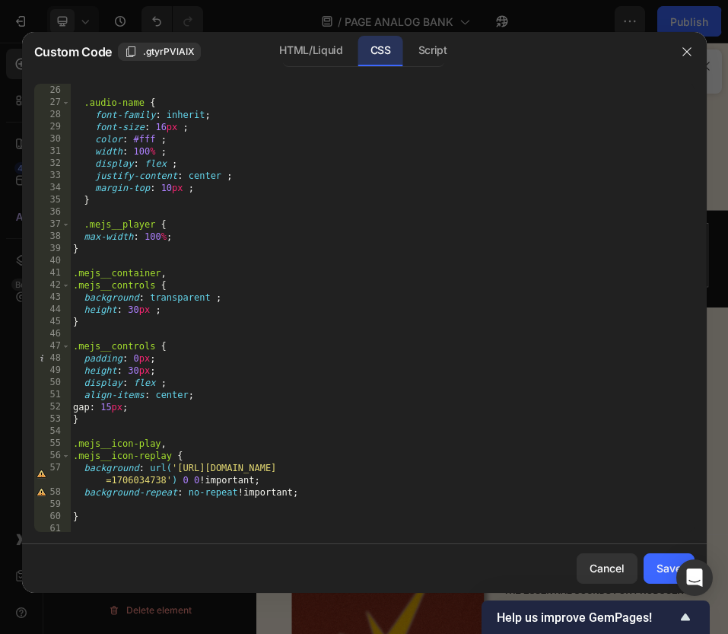
scroll to position [323, 0]
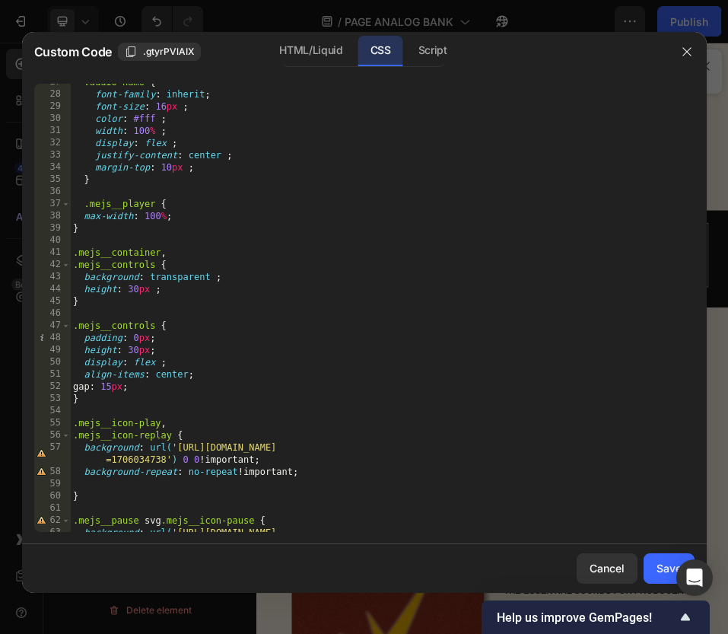
click at [189, 276] on div ".audio-name { font-family : inherit ; font-size : 16 px ; color : #fff ; width …" at bounding box center [382, 318] width 625 height 485
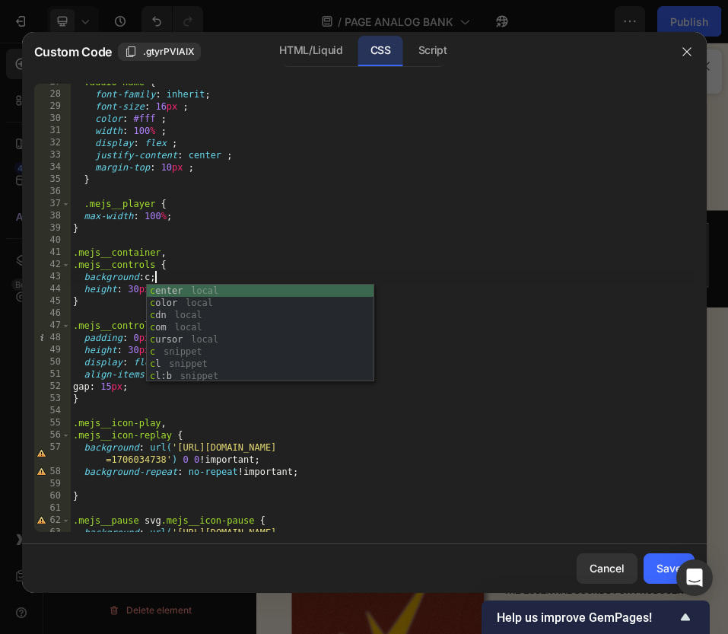
scroll to position [0, 8]
click at [203, 291] on div "co lor local co m local co i snippet co r snippet mejs__ co ntrols local mejs__…" at bounding box center [260, 346] width 227 height 122
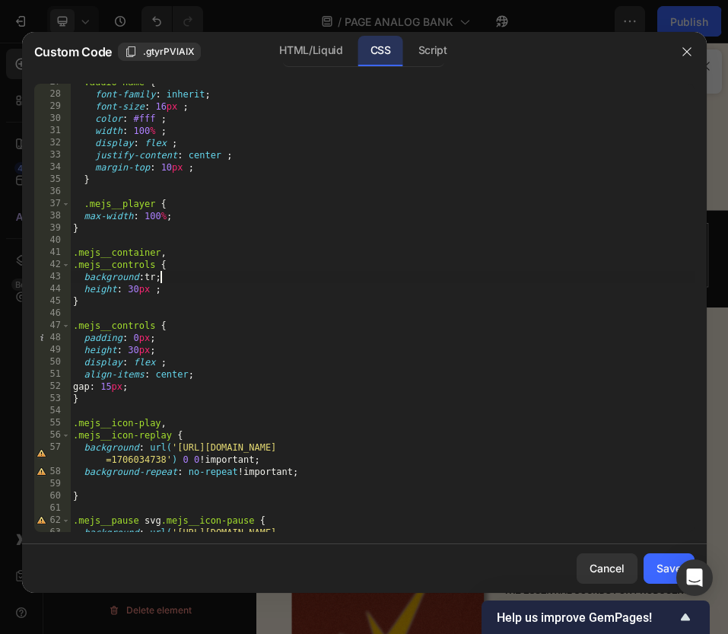
scroll to position [0, 7]
type textarea "background: transparent ;"
click at [274, 318] on div ".audio-name { font-family : inherit ; font-size : 16 px ; color : #fff ; width …" at bounding box center [382, 318] width 625 height 485
click at [235, 387] on div ".audio-name { font-family : inherit ; font-size : 16 px ; color : #fff ; width …" at bounding box center [382, 318] width 625 height 485
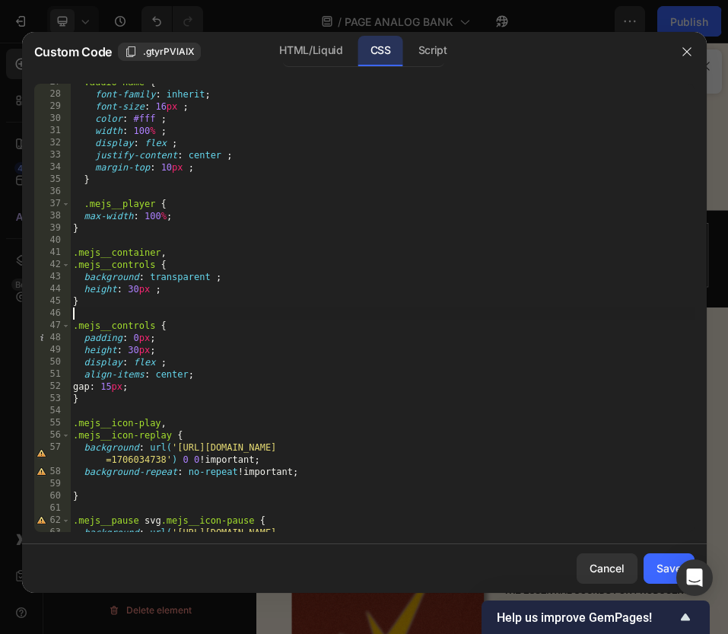
type textarea "gap: 15px;"
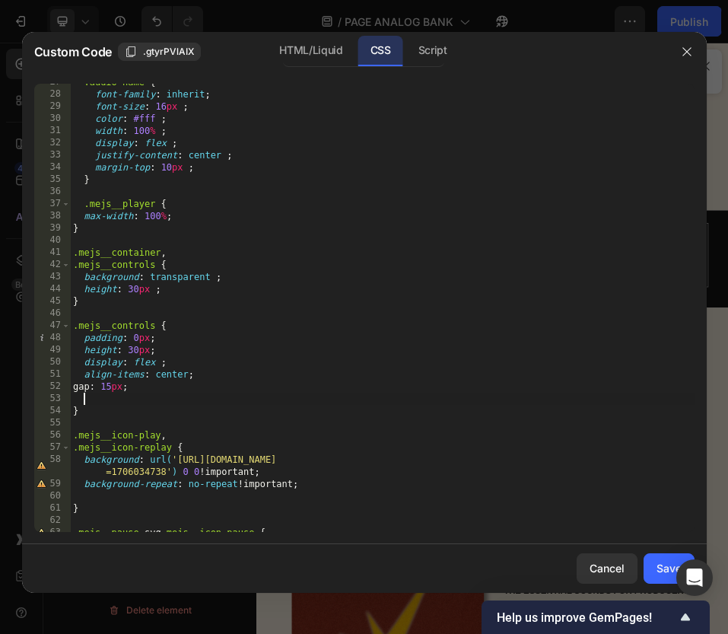
paste textarea "filter: invert(1);"
type textarea "filter: invert(1);"
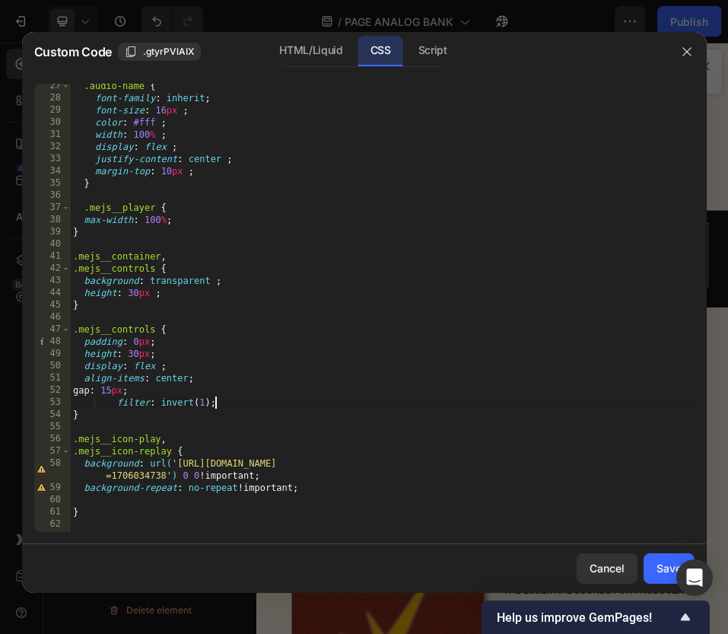
scroll to position [307, 0]
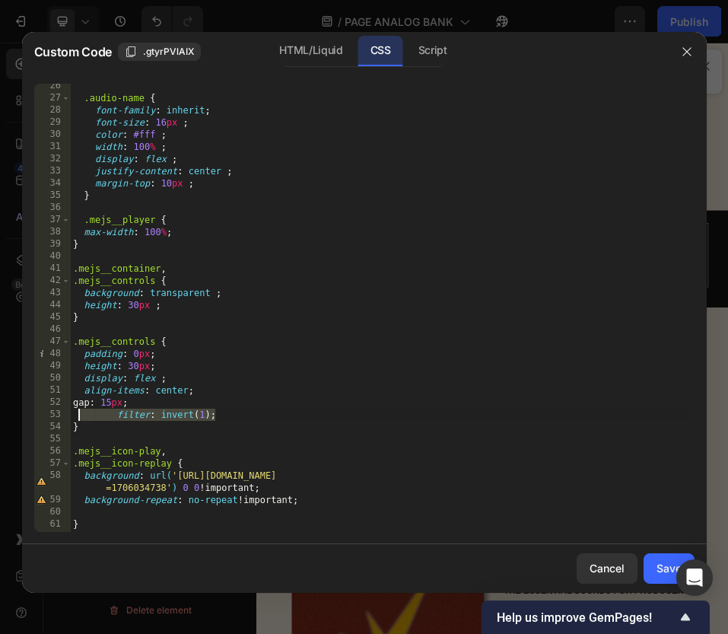
drag, startPoint x: 246, startPoint y: 420, endPoint x: 80, endPoint y: 415, distance: 166.7
click at [80, 415] on div ".audio-name { font-family : inherit ; font-size : 16 px ; color : #fff ; width …" at bounding box center [382, 316] width 625 height 472
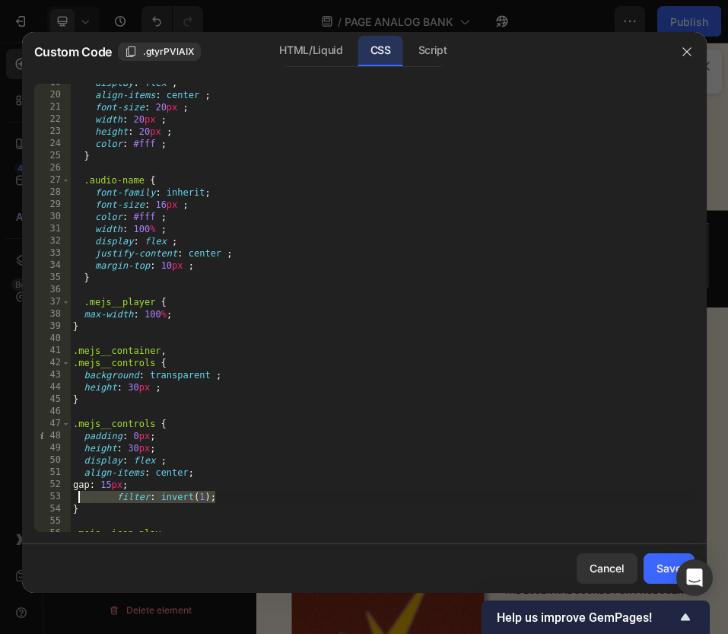
scroll to position [268, 0]
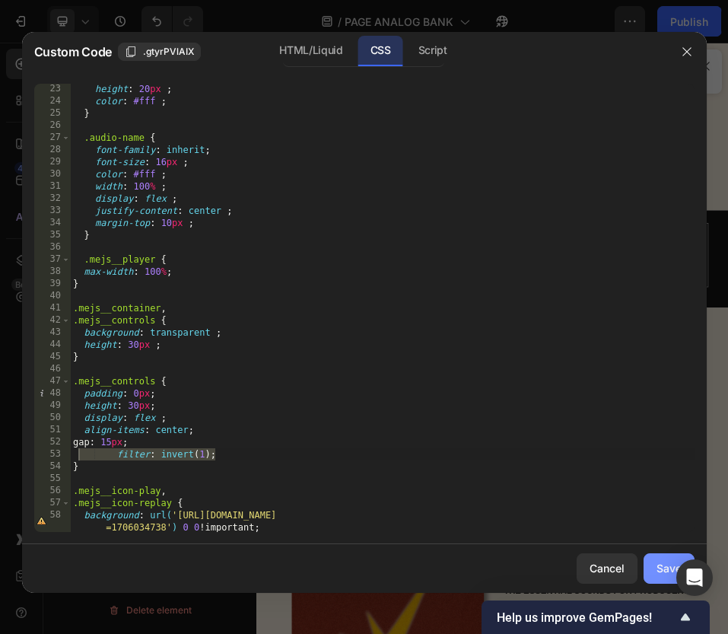
click at [652, 564] on button "Save" at bounding box center [669, 568] width 51 height 30
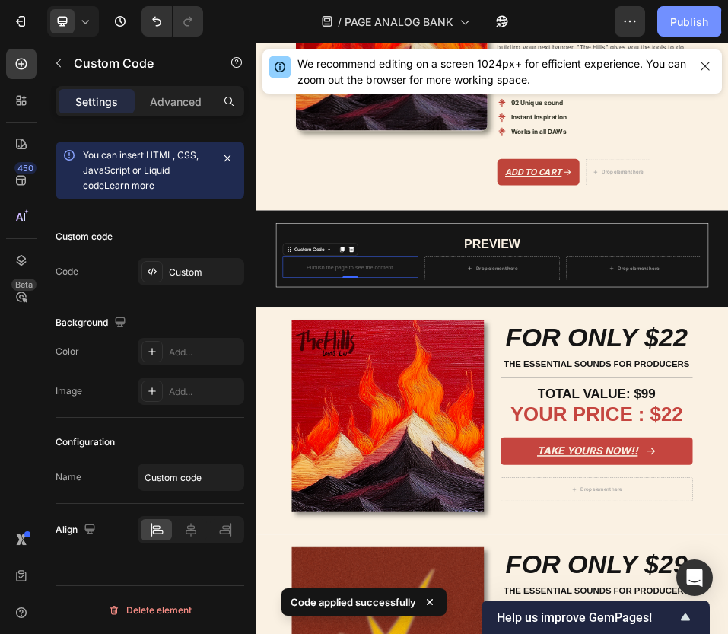
click at [691, 20] on div "Publish" at bounding box center [689, 22] width 38 height 16
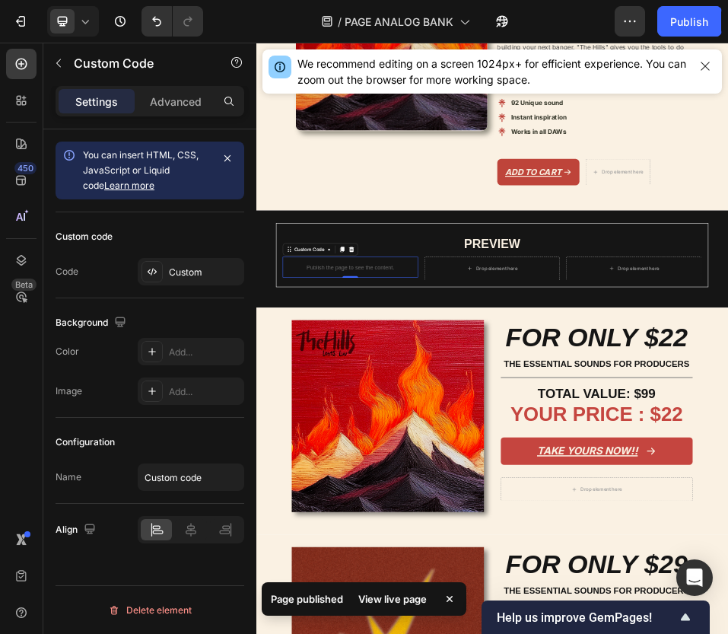
click at [397, 599] on div "View live page" at bounding box center [392, 598] width 87 height 21
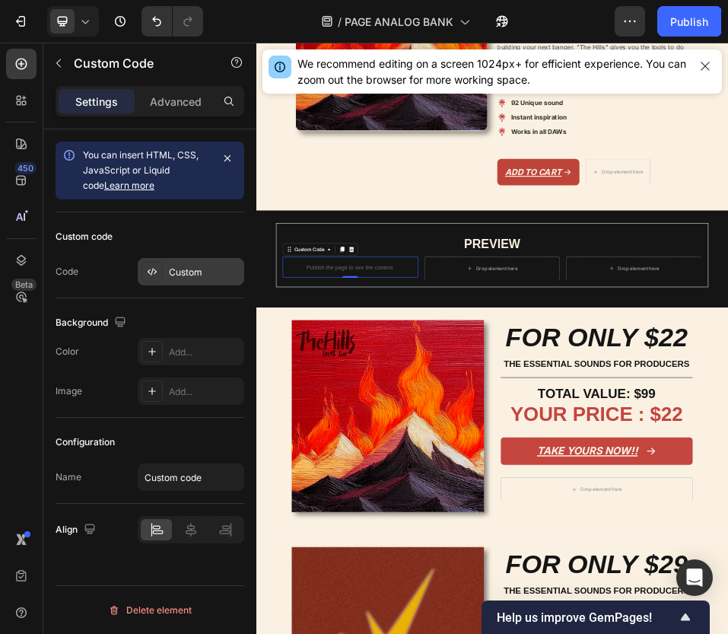
click at [198, 274] on div "Custom" at bounding box center [205, 273] width 72 height 14
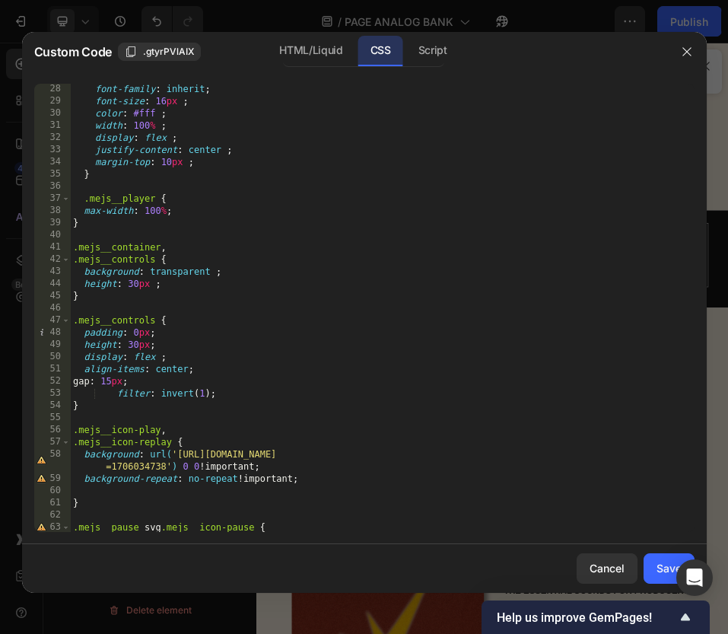
scroll to position [332, 0]
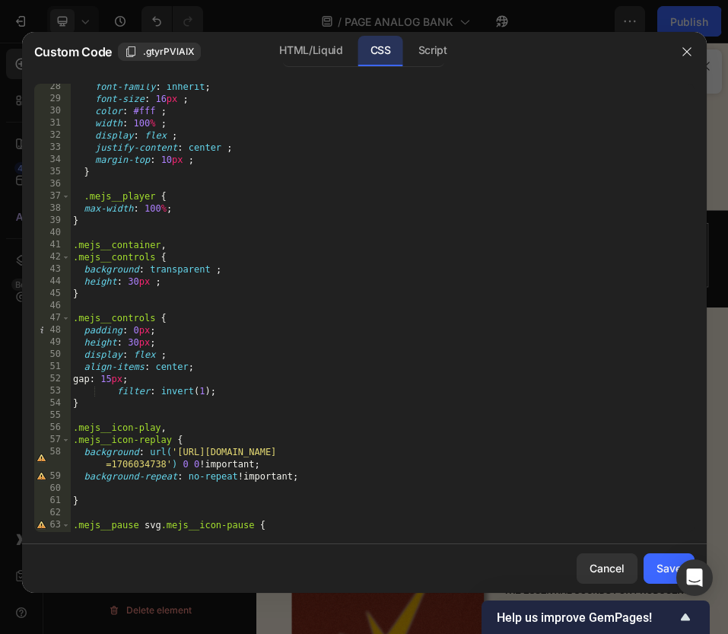
type textarea "filter: invert(1);"
drag, startPoint x: 230, startPoint y: 394, endPoint x: 55, endPoint y: 394, distance: 175.0
click at [54, 394] on div "filter: invert(1); 28 29 30 31 32 33 34 35 36 37 38 39 40 41 42 43 44 45 46 47 …" at bounding box center [364, 308] width 660 height 448
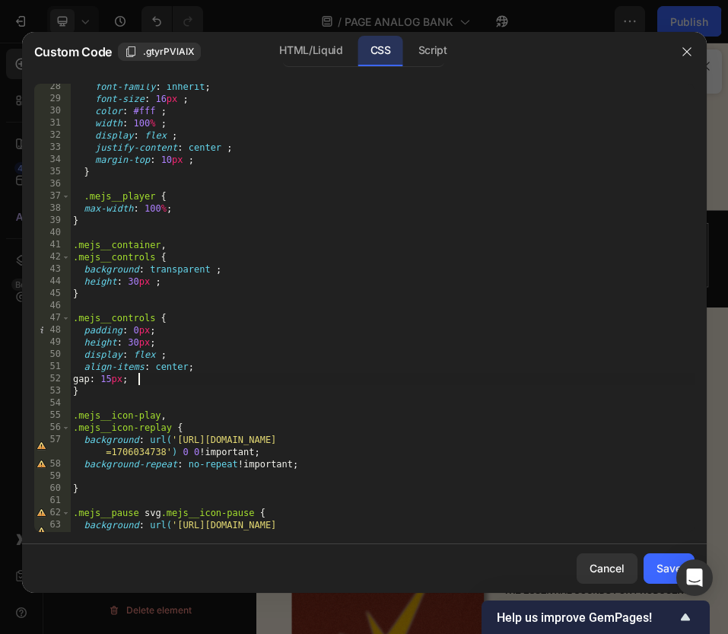
click at [188, 286] on div "font-family : inherit ; font-size : 16 px ; color : #fff ; width : 100 % ; disp…" at bounding box center [382, 323] width 625 height 485
type textarea "height: 30px ;"
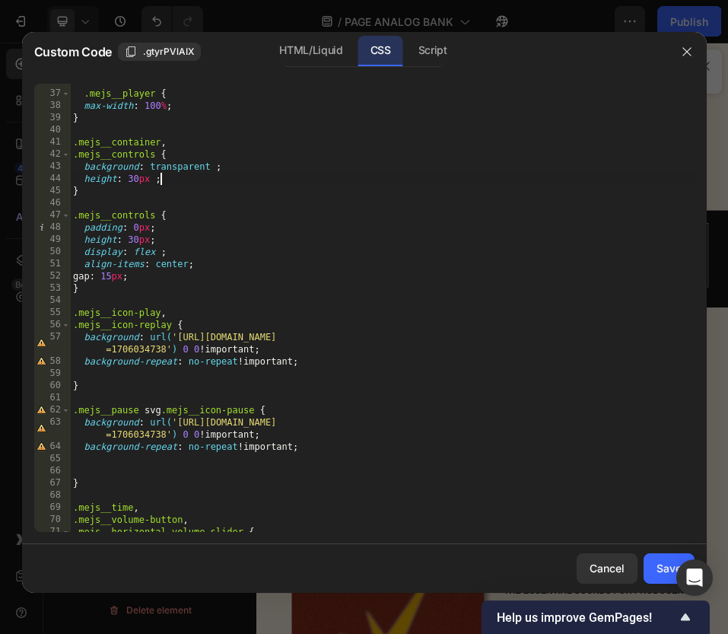
scroll to position [447, 0]
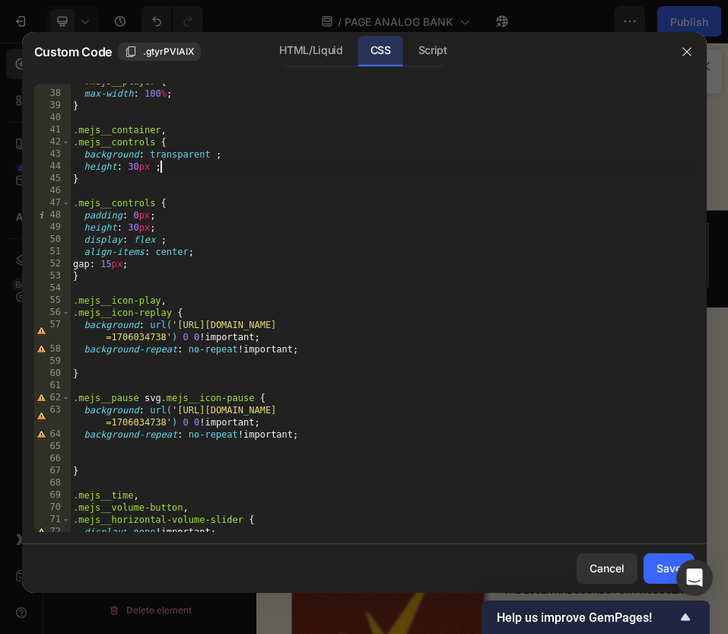
click at [323, 355] on div ".mejs__player { max-width : 100 % ; } .mejs__container , .mejs__controls { back…" at bounding box center [382, 311] width 625 height 472
paste textarea "filter: invert(1);"
type textarea "filter: invert(1);"
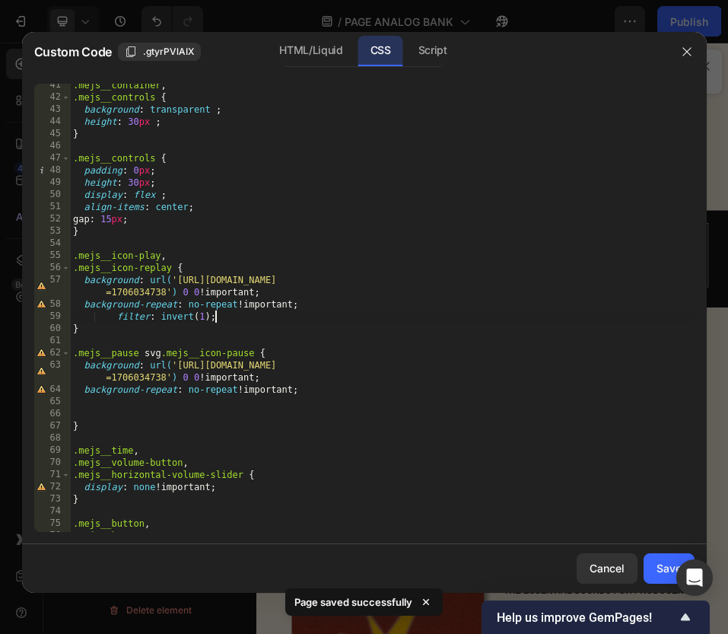
scroll to position [503, 0]
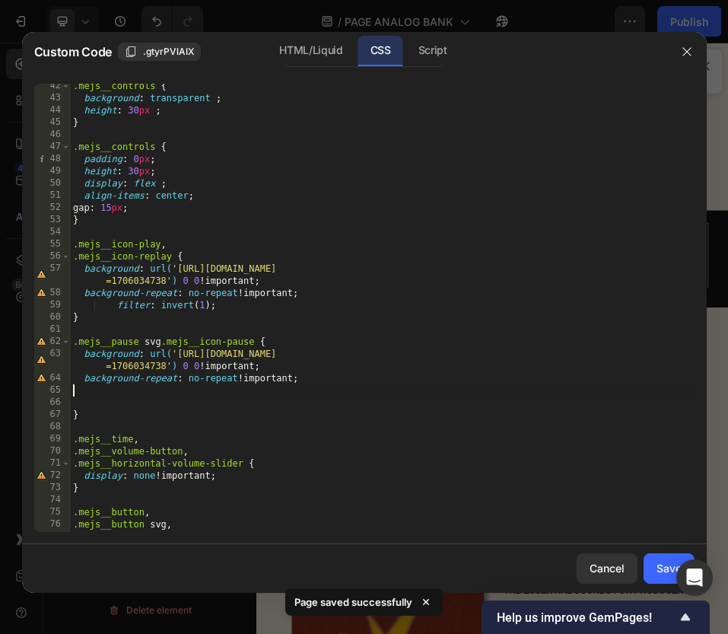
click at [299, 394] on div ".mejs__controls { background : transparent ; height : 30 px ; } .mejs__controls…" at bounding box center [382, 316] width 625 height 472
paste textarea "filter: invert(1);"
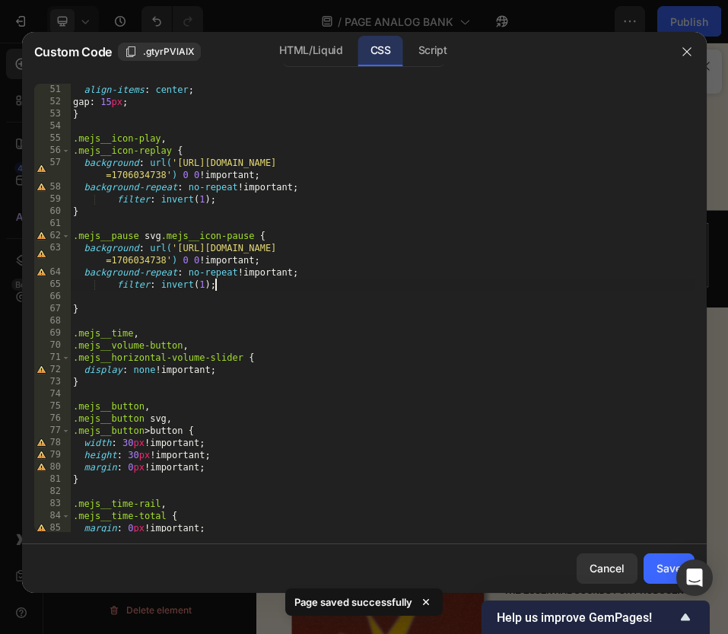
scroll to position [629, 0]
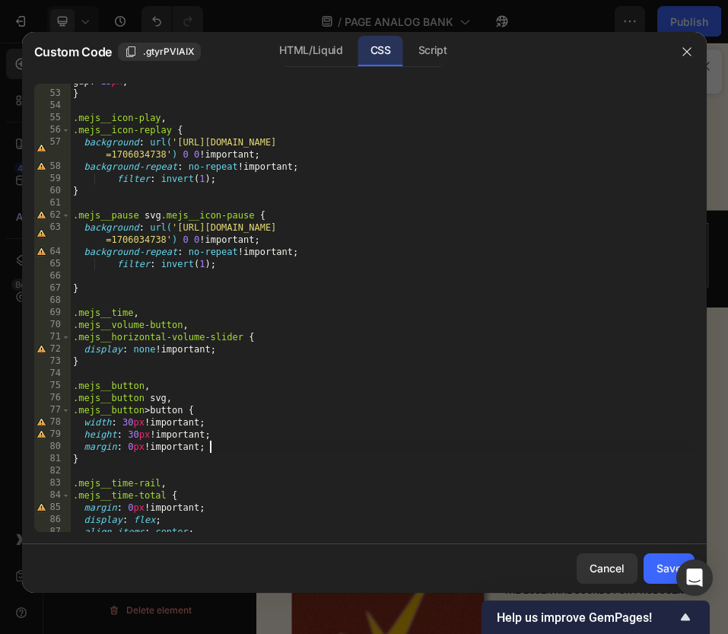
click at [262, 443] on div "gap : 15 px ; } .mejs__icon-play , .mejs__icon-replay { background : url( 'http…" at bounding box center [382, 311] width 625 height 472
type textarea "margin: 0px !important;"
paste textarea "filter: invert(1);"
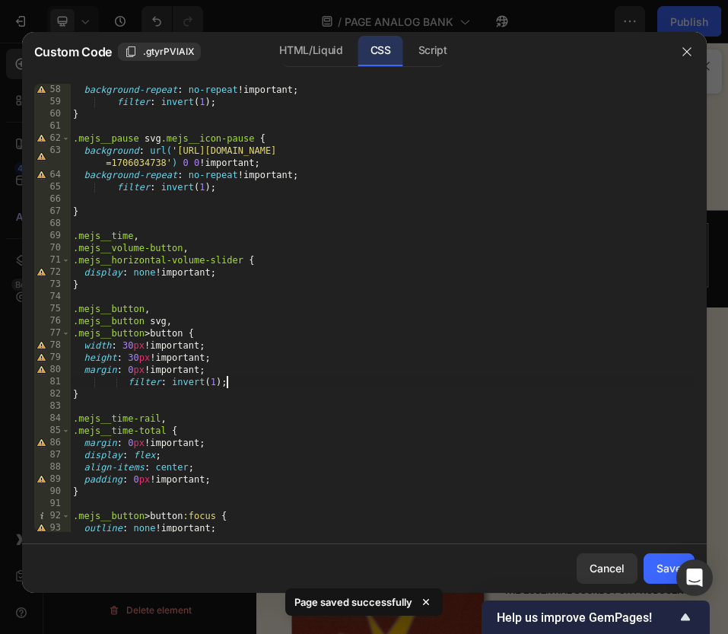
scroll to position [733, 0]
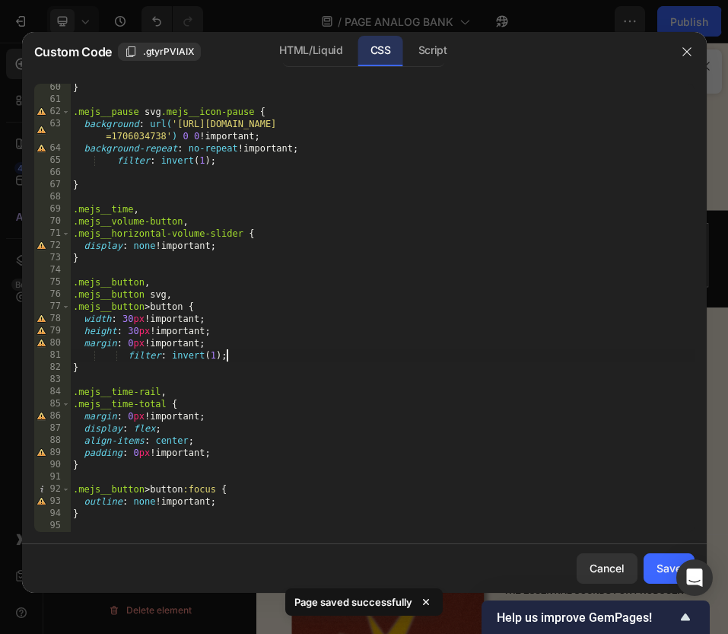
click at [260, 502] on div "} .mejs__pause svg .mejs__icon-pause { background : url( 'https://cdn.shopify.c…" at bounding box center [382, 317] width 625 height 472
type textarea "outline: none !important;"
paste textarea "filter: invert(1);"
type textarea "filter: invert(1);"
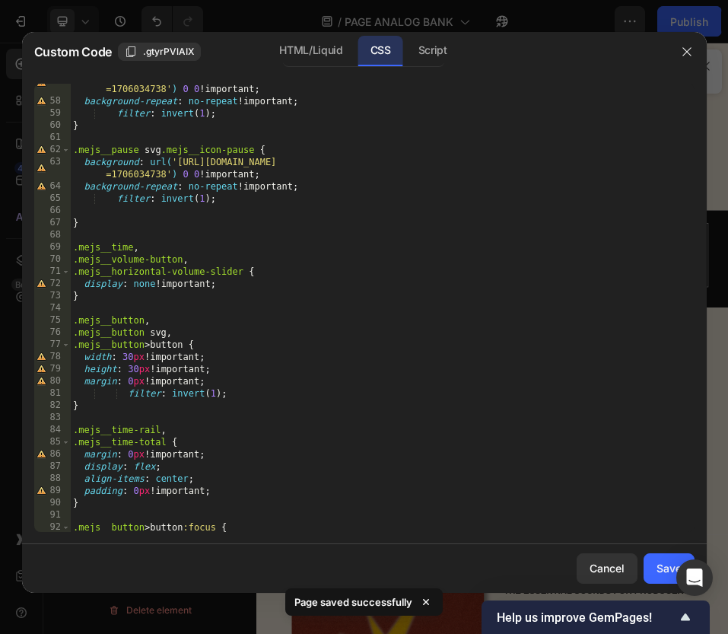
scroll to position [693, 0]
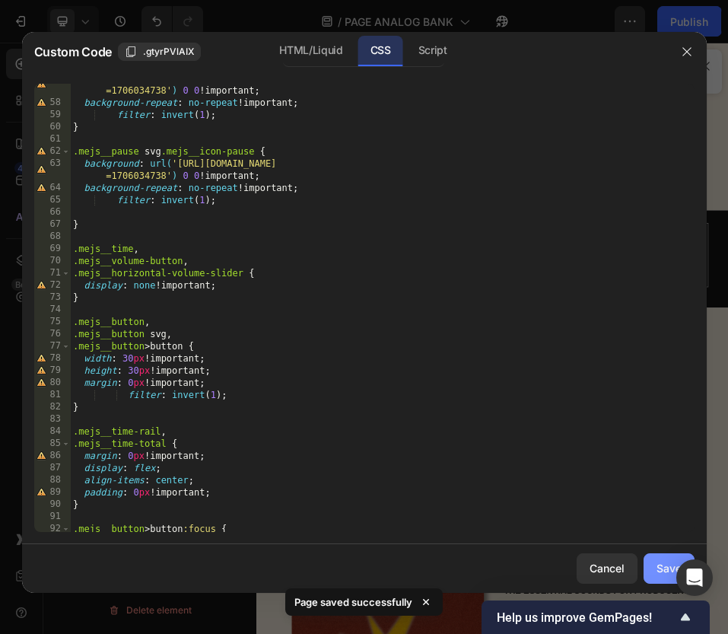
click at [661, 568] on div "Save" at bounding box center [669, 568] width 25 height 16
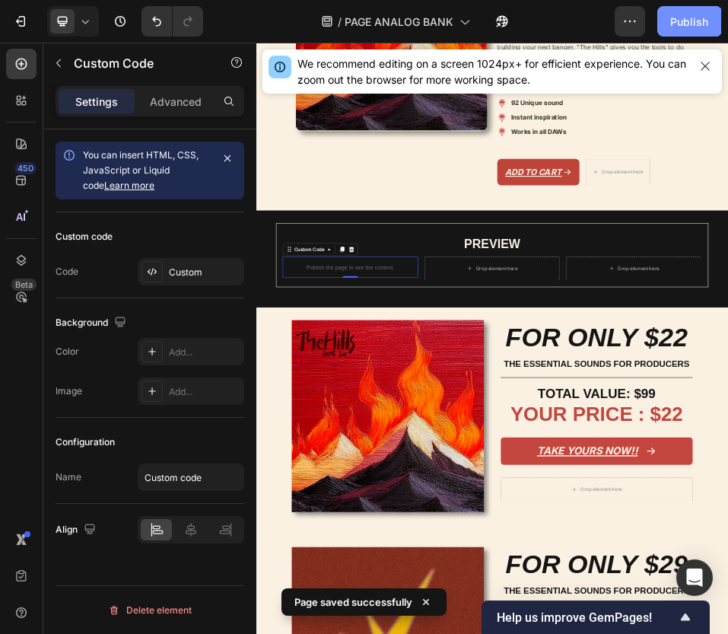
click at [676, 24] on div "Publish" at bounding box center [689, 22] width 38 height 16
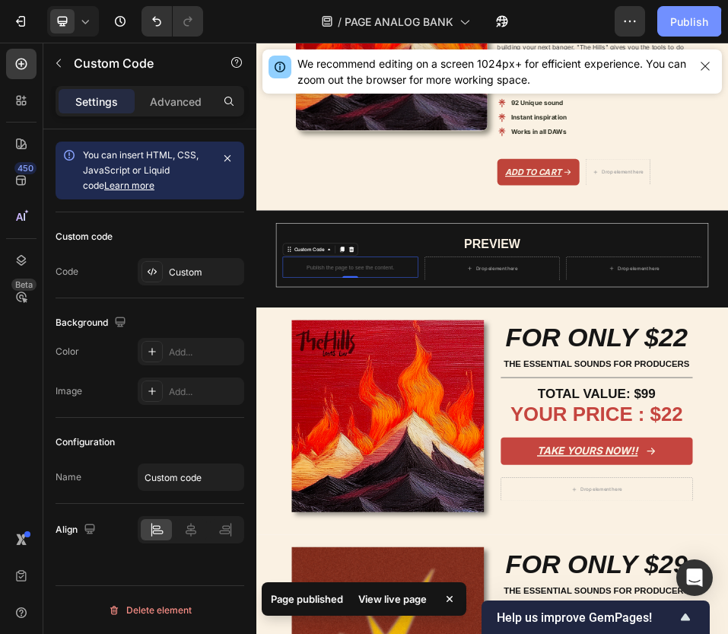
click at [676, 24] on div "Publish" at bounding box center [689, 22] width 38 height 16
click at [405, 596] on div "View live page" at bounding box center [392, 598] width 87 height 21
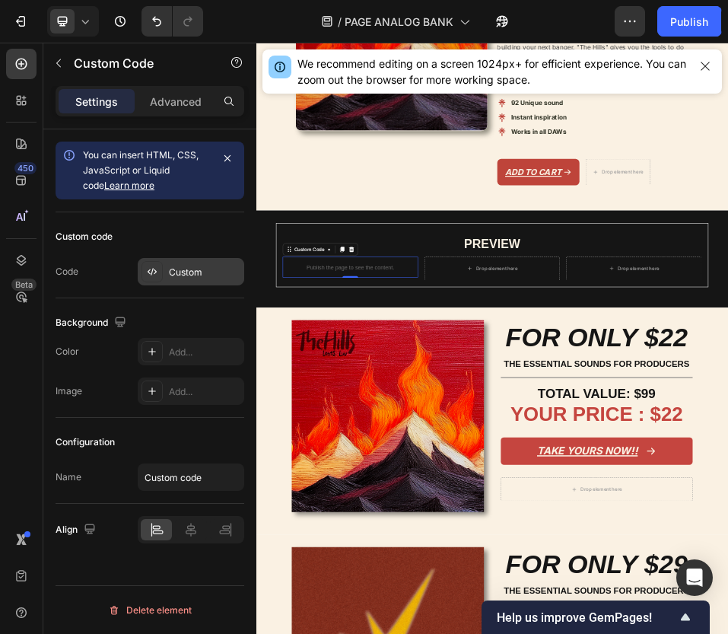
click at [196, 272] on div "Custom" at bounding box center [205, 273] width 72 height 14
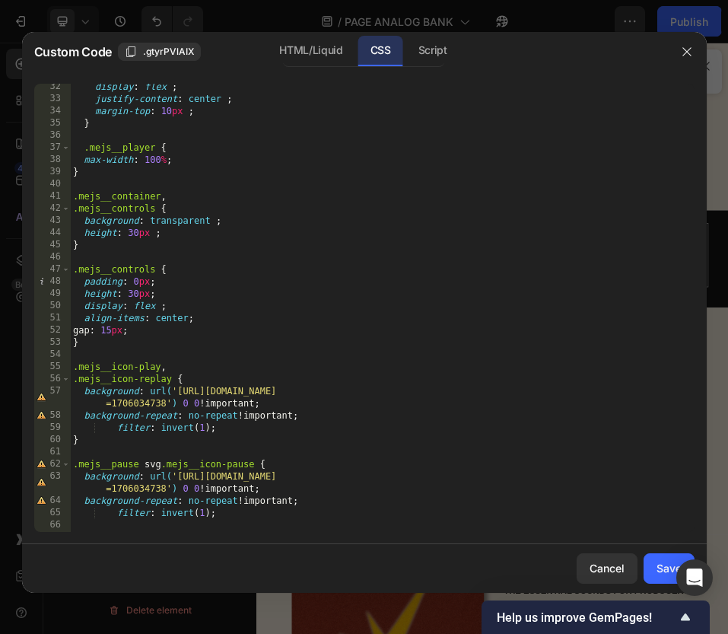
scroll to position [745, 0]
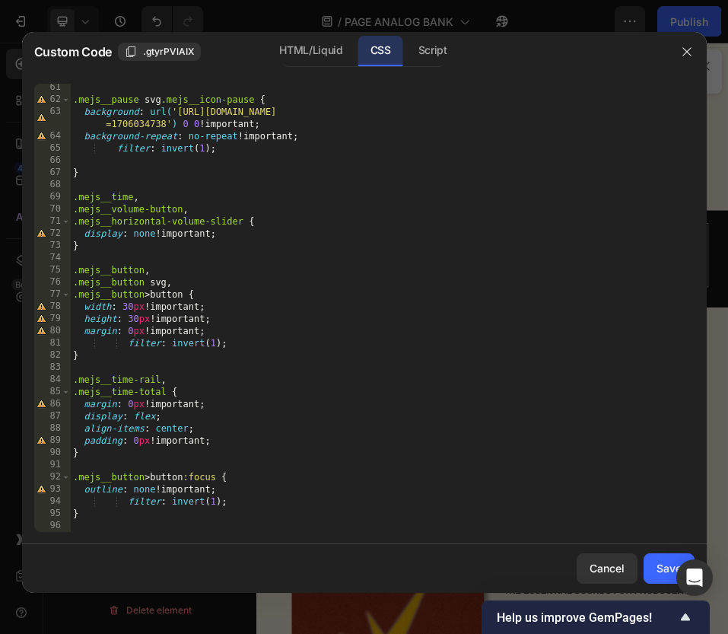
type textarea "filter: invert(1);"
drag, startPoint x: 243, startPoint y: 343, endPoint x: 68, endPoint y: 345, distance: 175.0
click at [68, 345] on div "filter: invert(1); 61 62 63 64 65 66 67 68 69 70 71 72 73 74 75 76 77 78 79 80 …" at bounding box center [364, 308] width 660 height 448
drag, startPoint x: 261, startPoint y: 151, endPoint x: 57, endPoint y: 151, distance: 203.9
click at [57, 151] on div "61 62 63 64 65 66 67 68 69 70 71 72 73 74 75 76 77 78 79 80 81 82 83 84 85 86 8…" at bounding box center [364, 308] width 660 height 448
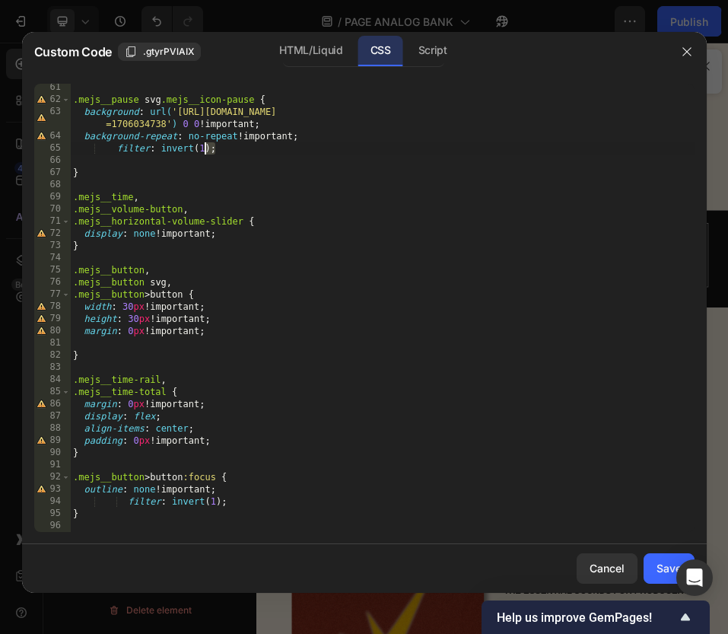
type textarea "filter: invert(1);"
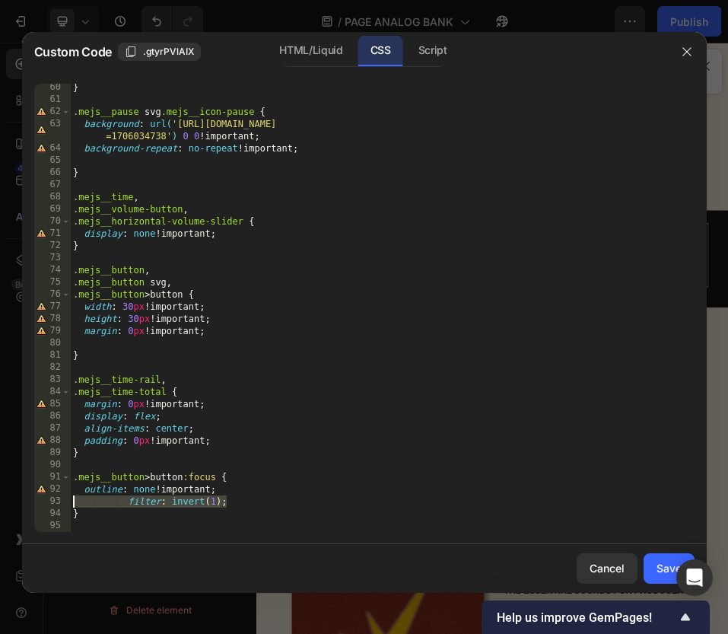
drag, startPoint x: 250, startPoint y: 495, endPoint x: -22, endPoint y: 498, distance: 271.6
click at [0, 0] on html "7 Version history / PAGE ANALOG BANK Published Preview Save Publish 450 Beta Se…" at bounding box center [364, 0] width 728 height 0
type textarea "filter: invert(1);"
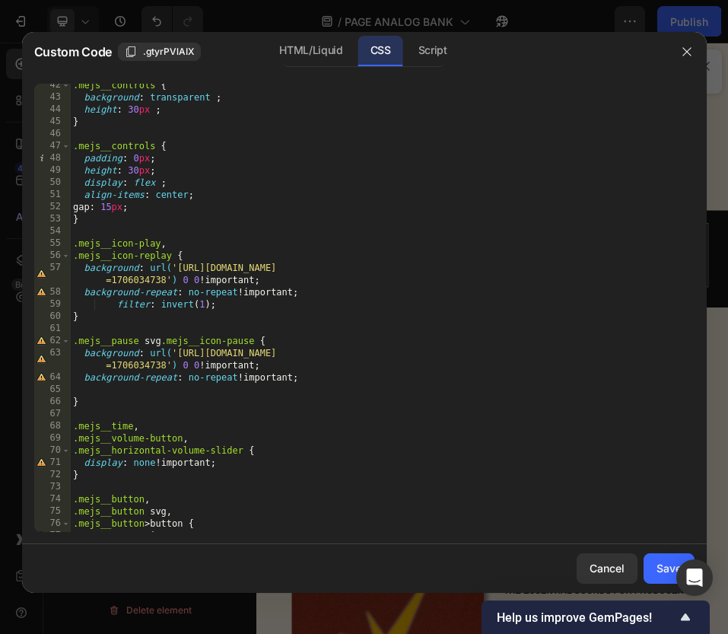
scroll to position [503, 0]
drag, startPoint x: 227, startPoint y: 306, endPoint x: 68, endPoint y: 307, distance: 159.8
click at [68, 307] on div "outline: none !important; 42 43 44 45 46 47 48 49 50 51 52 53 54 55 56 57 58 59…" at bounding box center [364, 308] width 660 height 448
type textarea "filter: invert(1);"
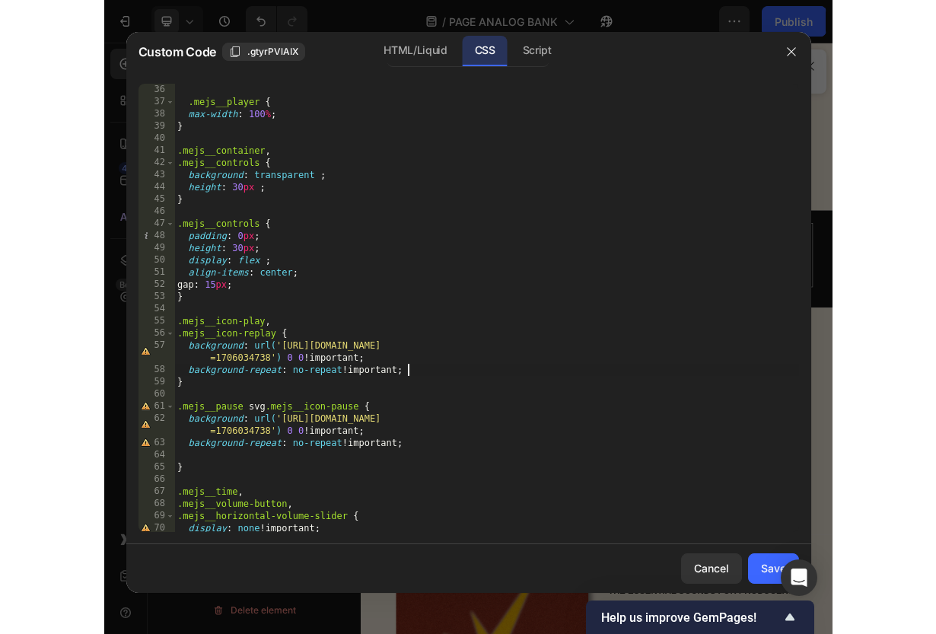
scroll to position [426, 0]
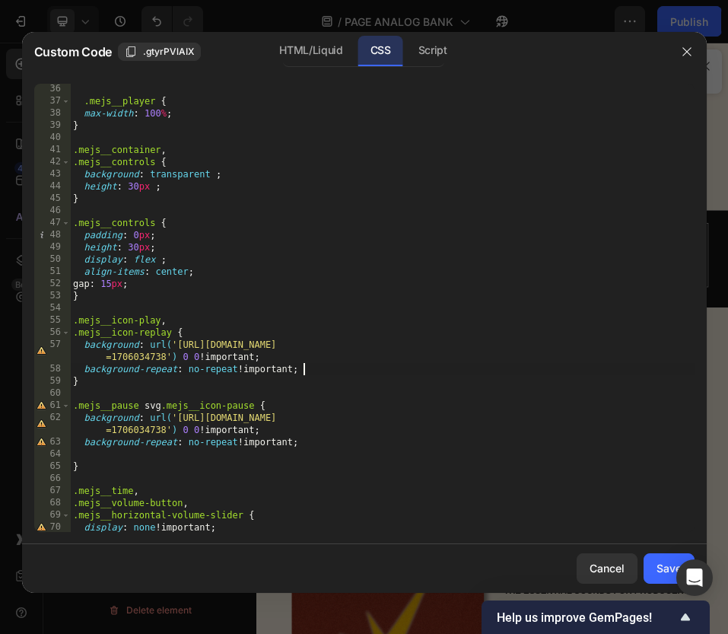
click at [196, 357] on div ".mejs__player { max-width : 100 % ; } .mejs__container , .mejs__controls { back…" at bounding box center [382, 319] width 625 height 472
click at [199, 356] on div ".mejs__player { max-width : 100 % ; } .mejs__container , .mejs__controls { back…" at bounding box center [382, 319] width 625 height 472
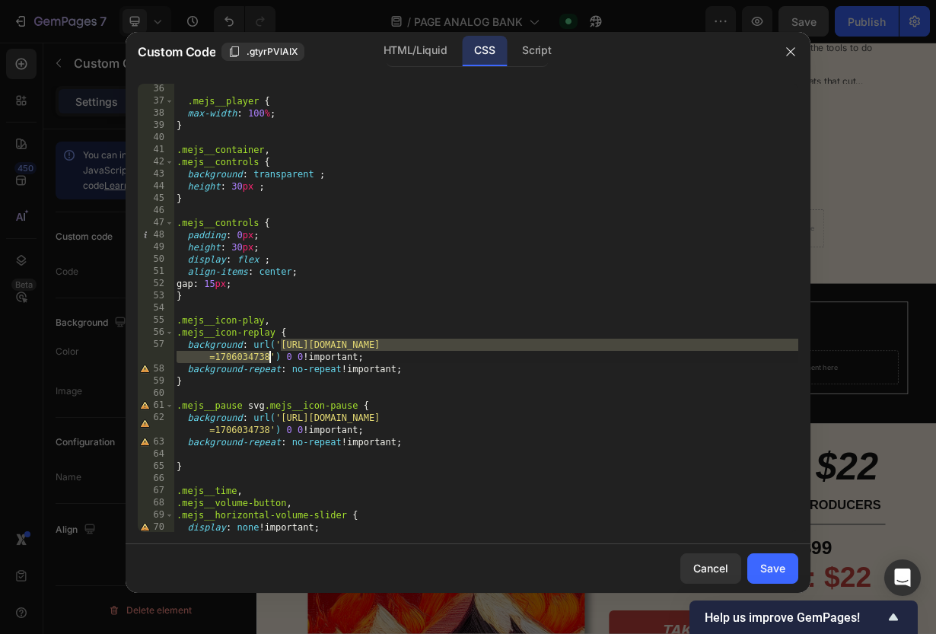
drag, startPoint x: 281, startPoint y: 343, endPoint x: 270, endPoint y: 361, distance: 21.5
click at [270, 361] on div ".mejs__player { max-width : 100 % ; } .mejs__container , .mejs__controls { back…" at bounding box center [485, 319] width 625 height 472
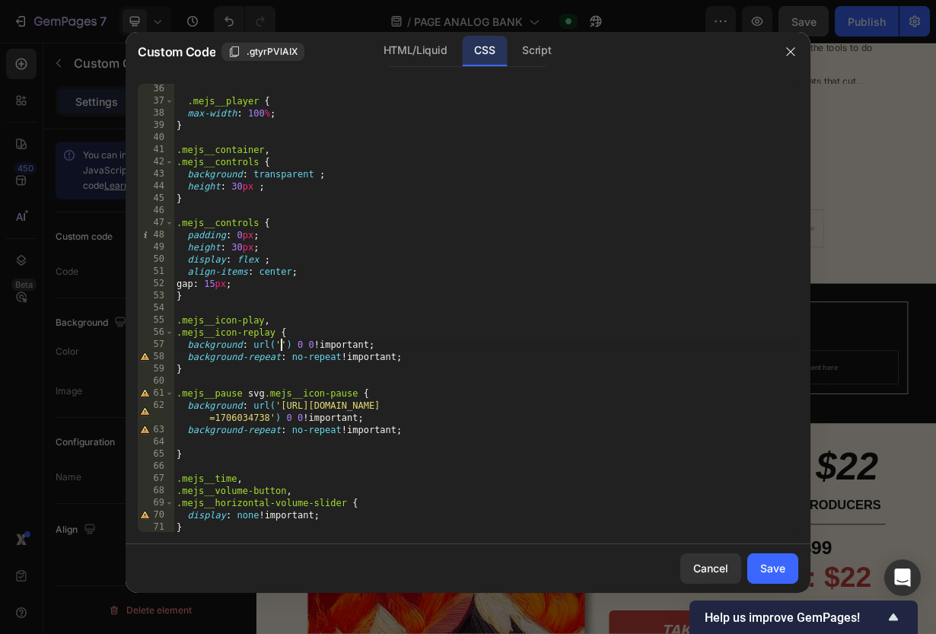
paste textarea "https://cdn.shopify.com/s/files/1/0873/0178/3886/files/icons8-pause-64.png?v=17…"
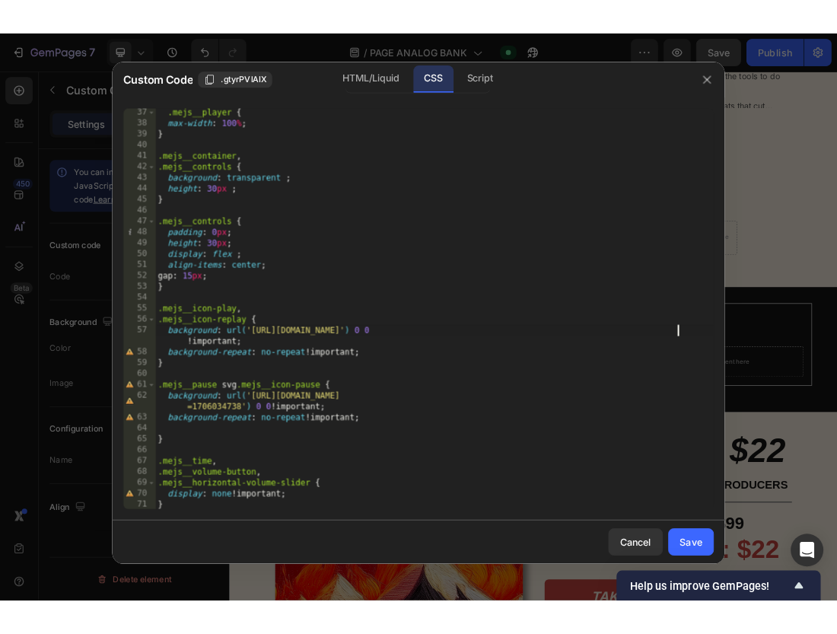
scroll to position [440, 0]
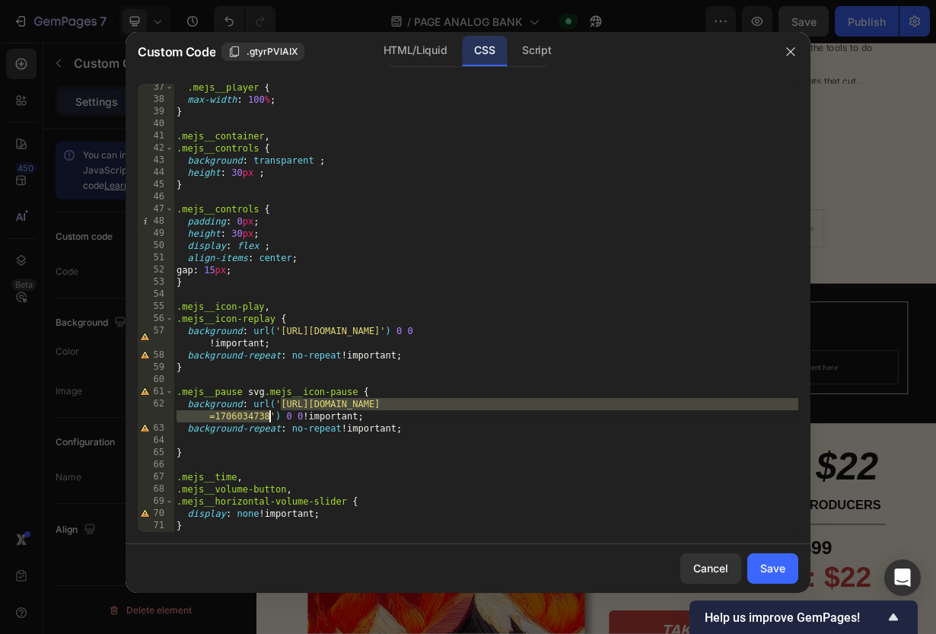
drag, startPoint x: 281, startPoint y: 402, endPoint x: 269, endPoint y: 420, distance: 20.9
click at [269, 420] on div ".mejs__player { max-width : 100 % ; } .mejs__container , .mejs__controls { back…" at bounding box center [485, 317] width 625 height 472
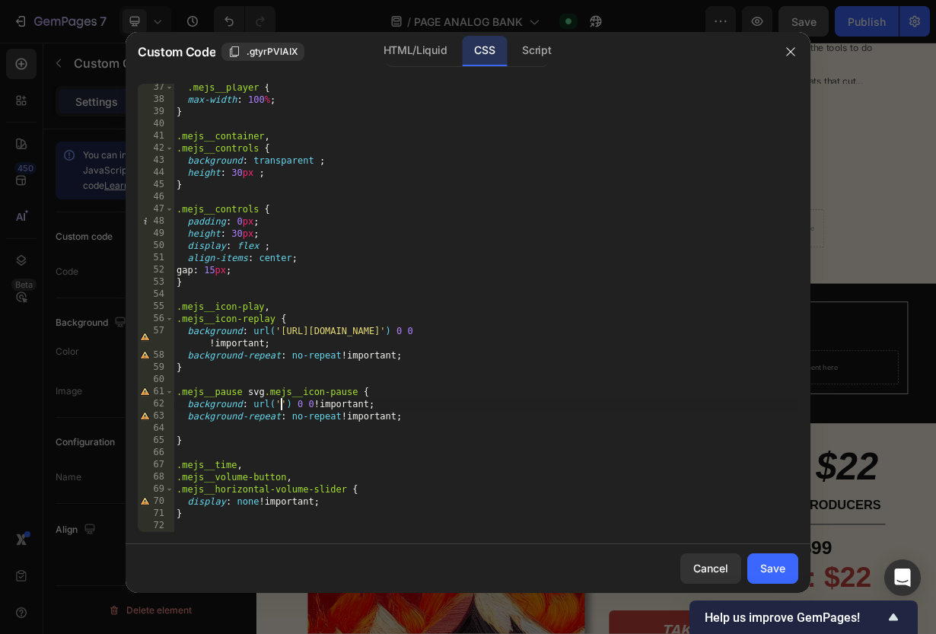
paste textarea "https://cdn.shopify.com/s/files/1/0873/0178/3886/files/icons8-pause-64.png?v=17…"
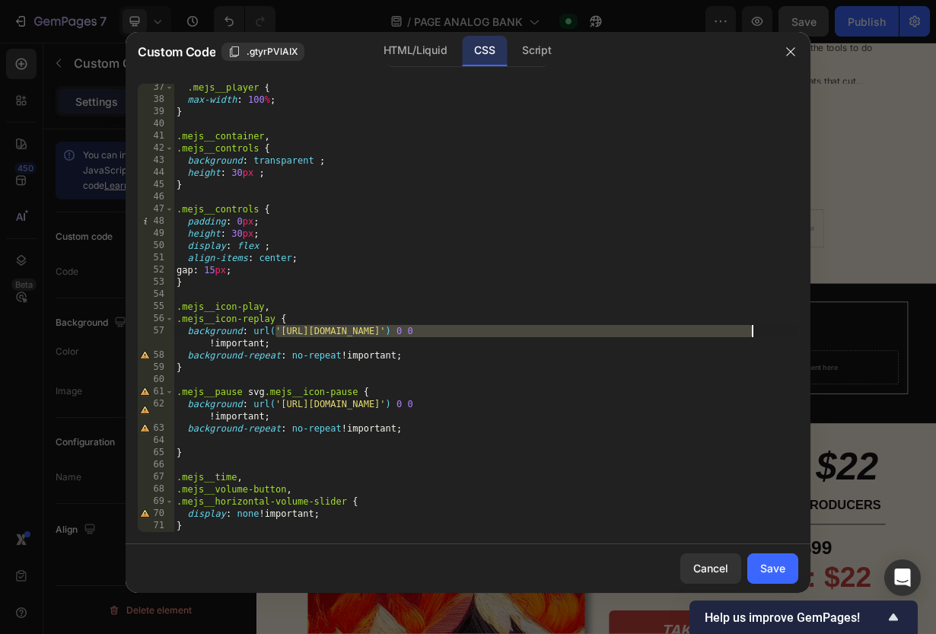
drag, startPoint x: 278, startPoint y: 330, endPoint x: 754, endPoint y: 331, distance: 476.2
click at [754, 331] on div ".mejs__player { max-width : 100 % ; } .mejs__container , .mejs__controls { back…" at bounding box center [485, 317] width 625 height 472
click at [729, 317] on div ".mejs__player { max-width : 100 % ; } .mejs__container , .mejs__controls { back…" at bounding box center [485, 317] width 625 height 472
drag, startPoint x: 281, startPoint y: 331, endPoint x: 758, endPoint y: 335, distance: 477.8
click at [758, 335] on div ".mejs__player { max-width : 100 % ; } .mejs__container , .mejs__controls { back…" at bounding box center [485, 317] width 625 height 472
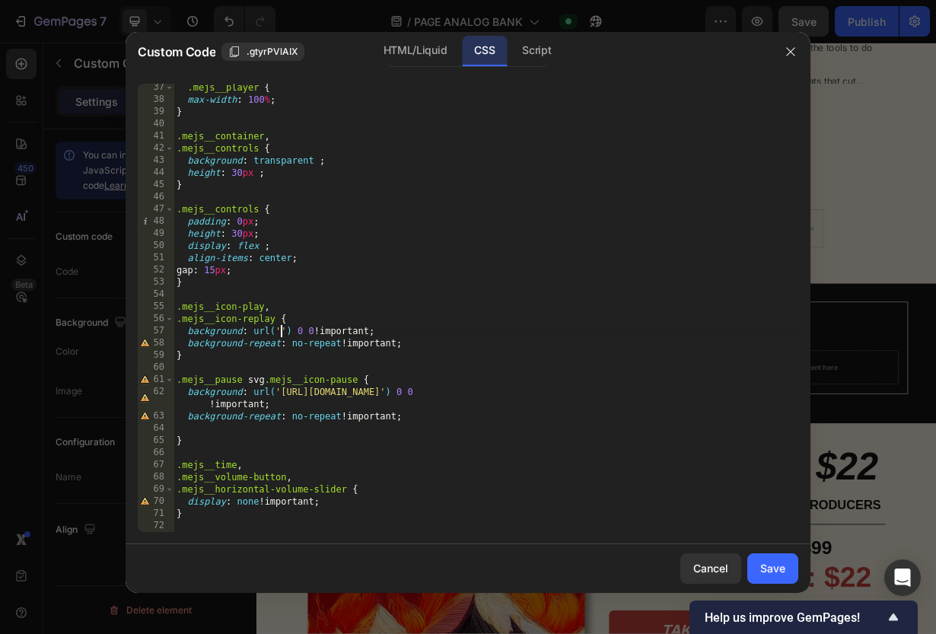
paste textarea "https://cdn.shopify.com/s/files/1/0873/0178/3886/files/icons8-jouer-64.png?v=17…"
type textarea "background: url('https://cdn.shopify.com/s/files/1/0873/0178/3886/files/icons8-…"
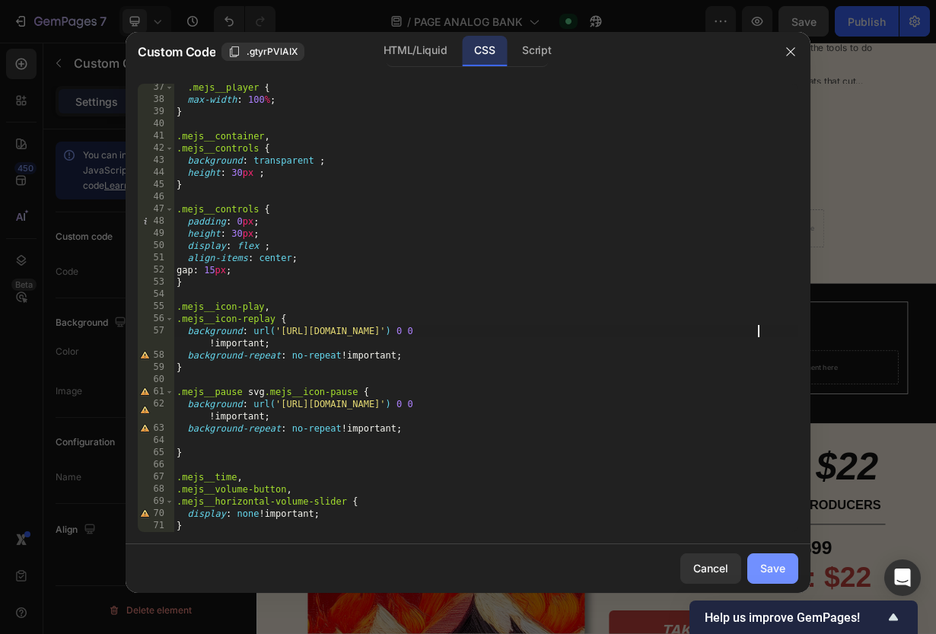
click at [772, 563] on div "Save" at bounding box center [772, 568] width 25 height 16
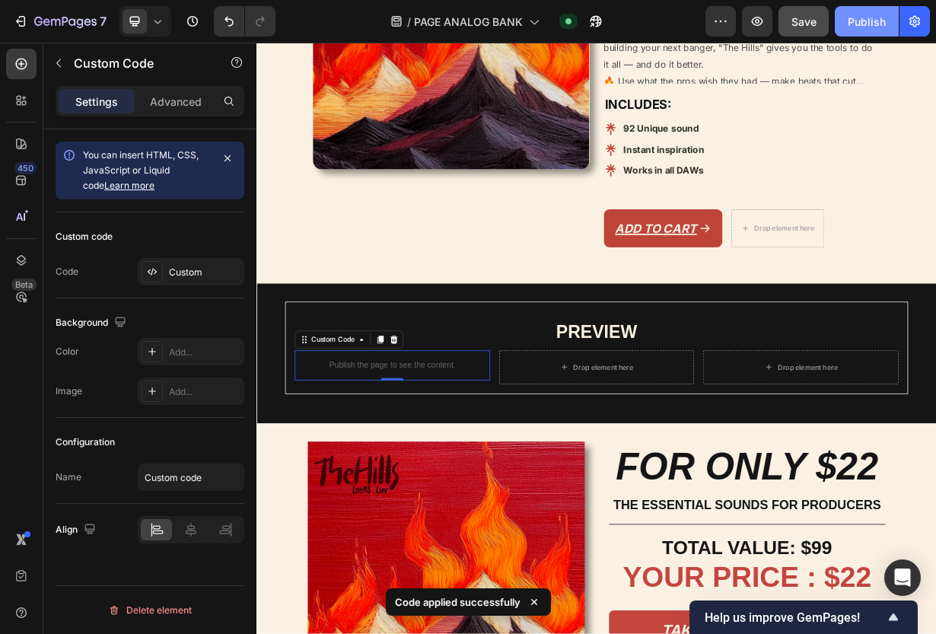
click at [861, 32] on button "Publish" at bounding box center [867, 21] width 64 height 30
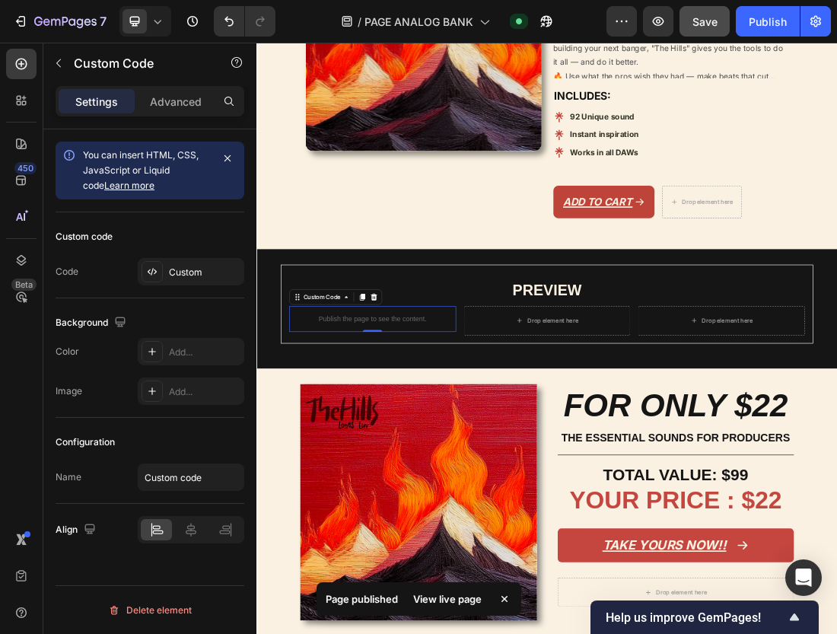
click at [459, 596] on div "View live page" at bounding box center [447, 598] width 87 height 21
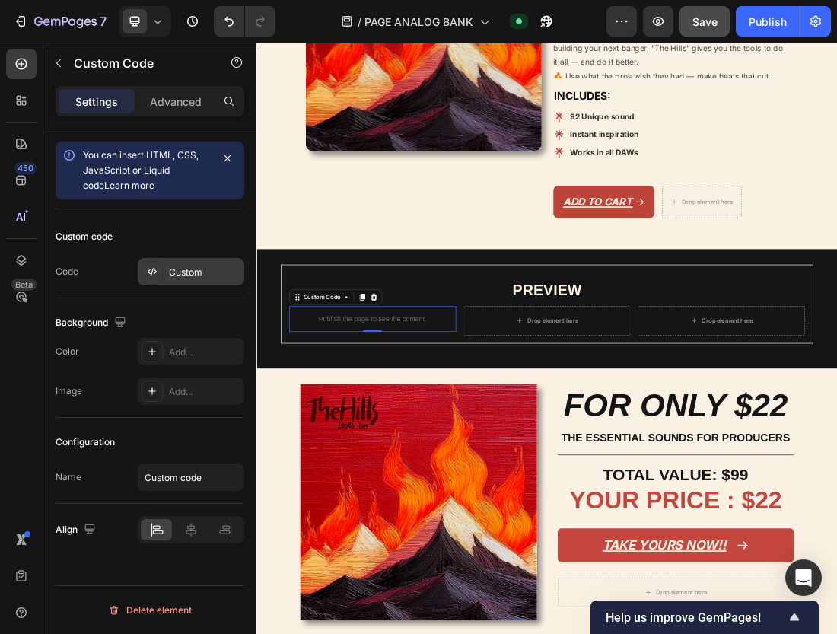
click at [196, 272] on div "Custom" at bounding box center [205, 273] width 72 height 14
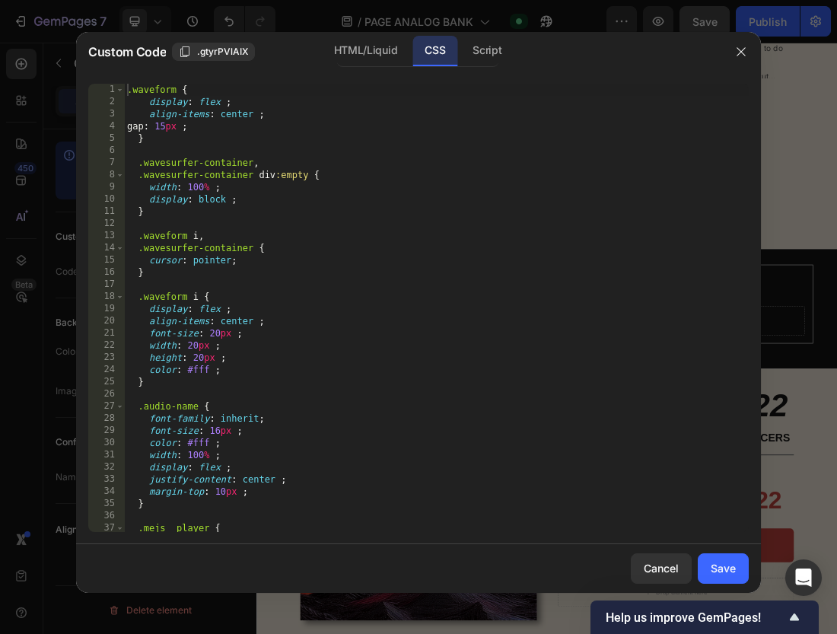
click at [313, 279] on div ".waveform { display : flex ; align-items : center ; gap : 15 px ; } .wavesurfer…" at bounding box center [436, 320] width 625 height 472
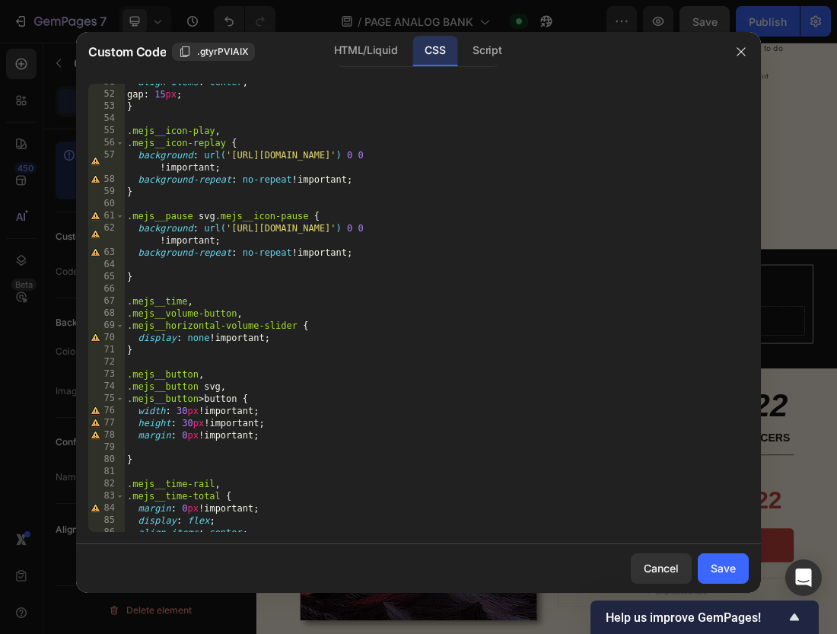
scroll to position [574, 0]
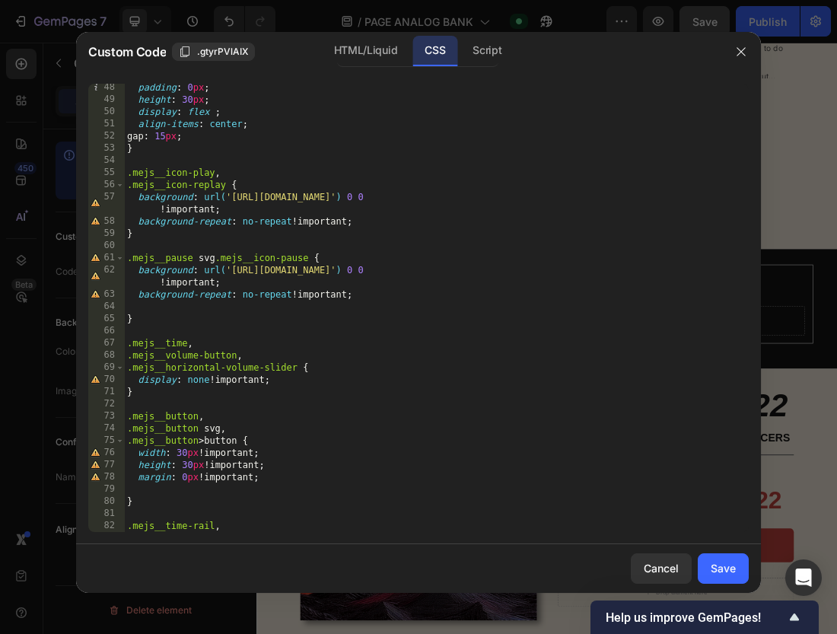
click at [745, 193] on div at bounding box center [740, 308] width 15 height 448
click at [742, 195] on div at bounding box center [740, 308] width 15 height 448
click at [740, 196] on div at bounding box center [740, 308] width 15 height 448
click at [739, 197] on div at bounding box center [740, 308] width 15 height 448
drag, startPoint x: 734, startPoint y: 197, endPoint x: 716, endPoint y: 197, distance: 18.3
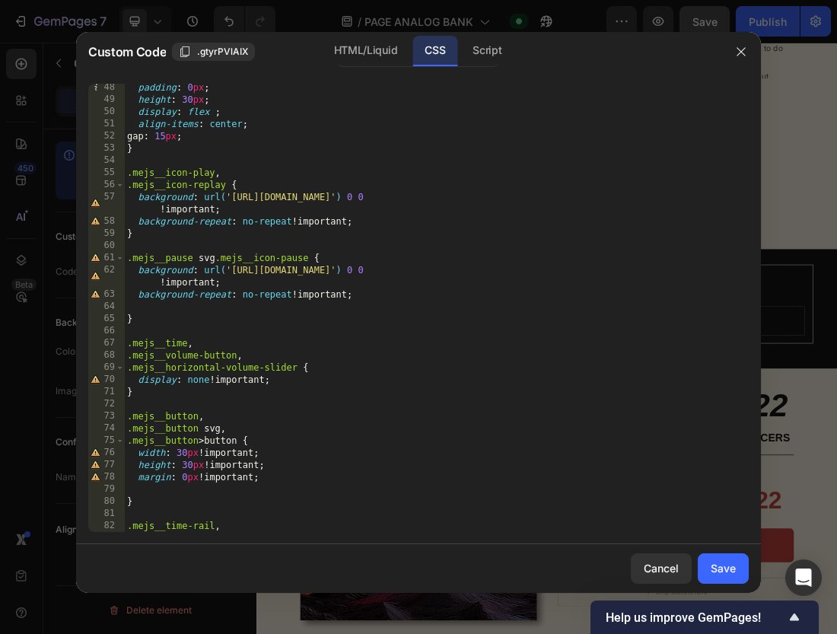
click at [716, 197] on div "48 49 50 51 52 53 54 55 56 57 58 59 60 61 62 63 64 65 66 67 68 69 70 71 72 73 7…" at bounding box center [418, 308] width 660 height 448
click at [724, 197] on div "padding : 0 px ; height : 30 px ; display : flex ; align-items : center ; gap :…" at bounding box center [436, 317] width 625 height 472
type textarea "background: url('https://cdn.shopify.com/s/files/1/0873/0178/3886/files/icons8-…"
drag, startPoint x: 737, startPoint y: 196, endPoint x: 701, endPoint y: 198, distance: 36.5
click at [702, 198] on div "background: url('https://cdn.shopify.com/s/files/1/0873/0178/3886/files/icons8-…" at bounding box center [418, 308] width 660 height 448
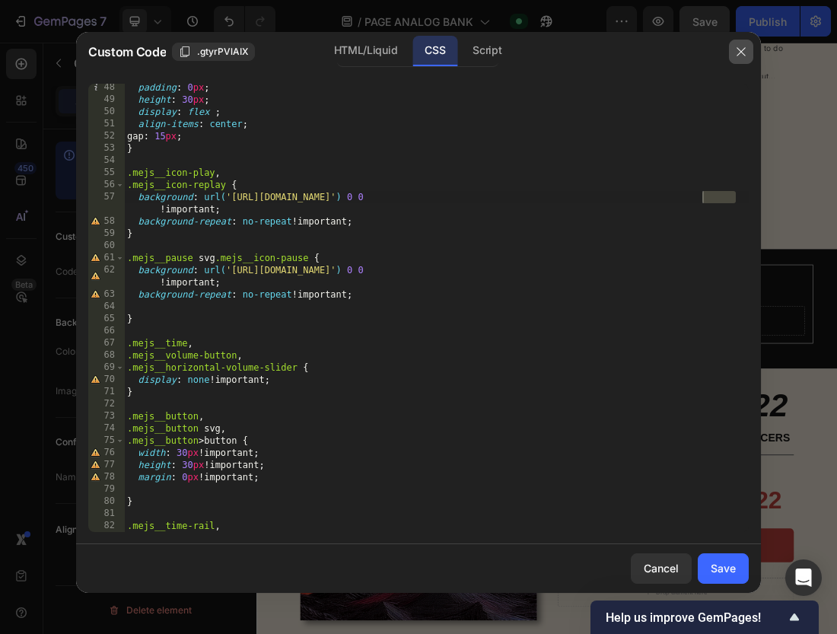
click at [743, 56] on icon "button" at bounding box center [741, 52] width 12 height 12
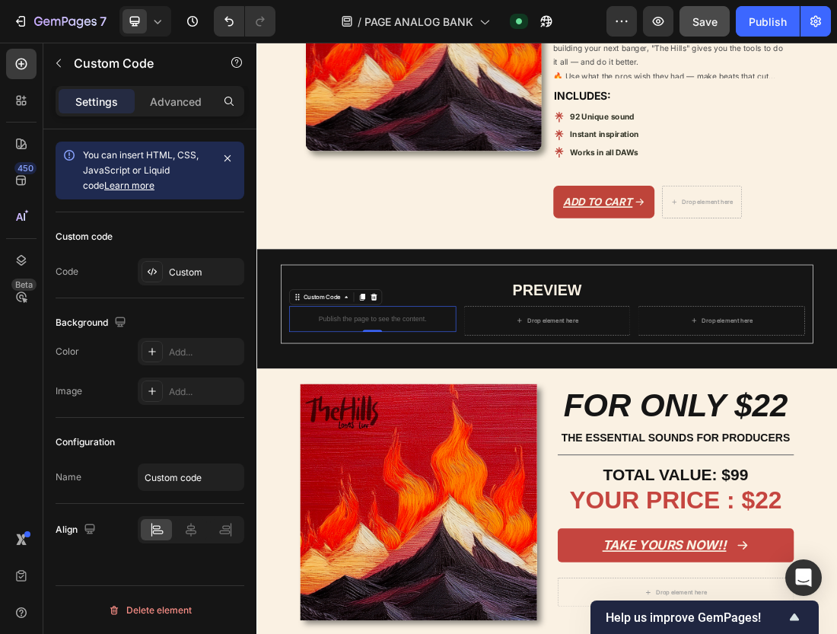
click at [491, 497] on div "Publish the page to see the content." at bounding box center [438, 476] width 262 height 40
click at [200, 278] on div "Custom" at bounding box center [205, 273] width 72 height 14
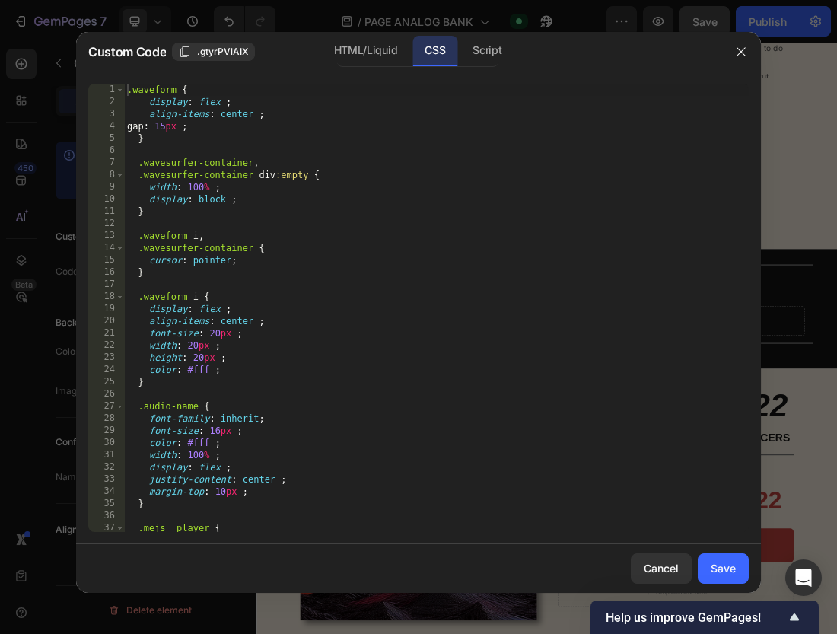
click at [393, 138] on div ".waveform { display : flex ; align-items : center ; gap : 15 px ; } .wavesurfer…" at bounding box center [436, 320] width 625 height 472
type textarea "}"
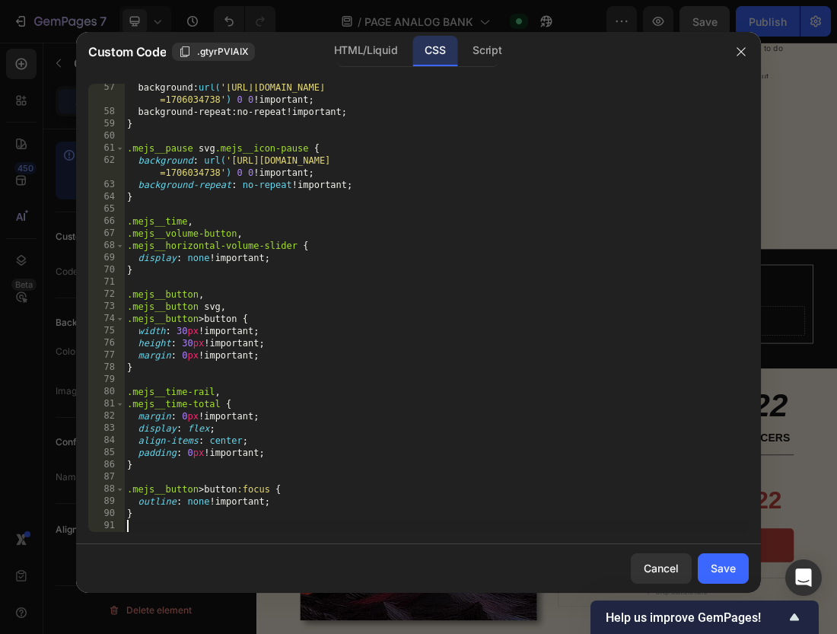
scroll to position [684, 0]
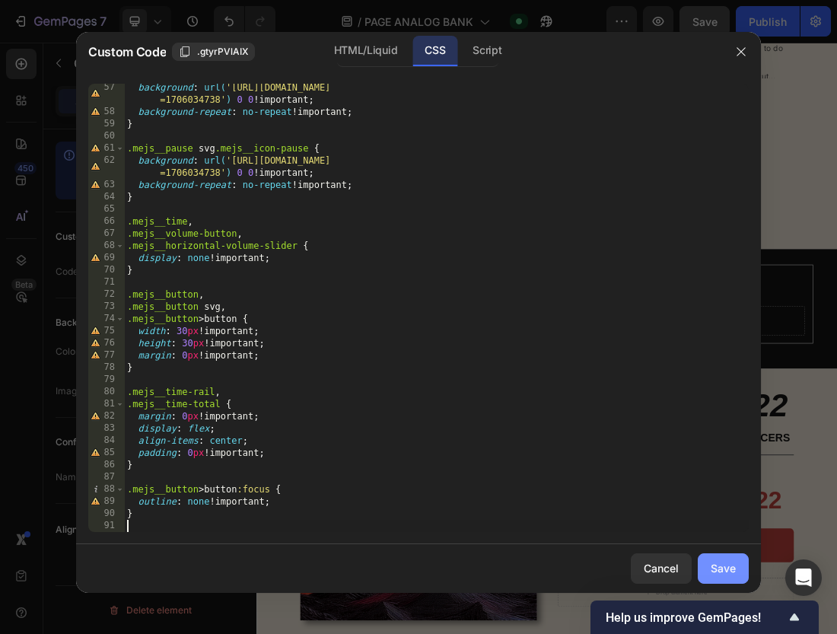
click at [725, 564] on div "Save" at bounding box center [723, 568] width 25 height 16
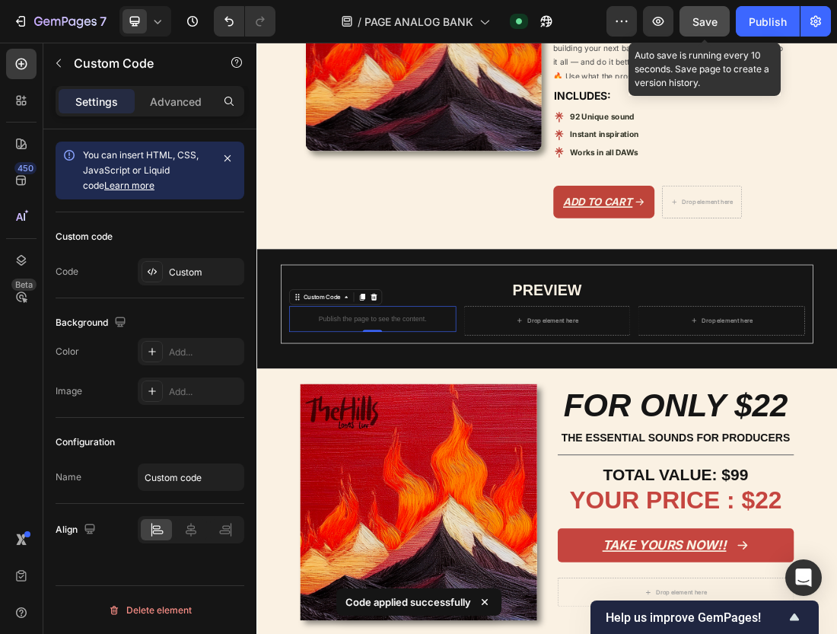
click at [711, 23] on span "Save" at bounding box center [704, 21] width 25 height 13
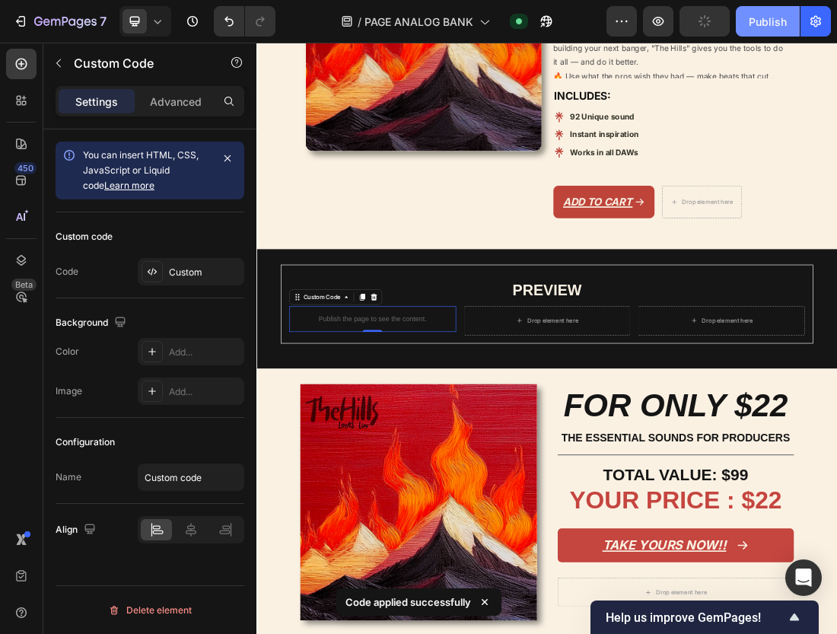
click at [765, 17] on div "Publish" at bounding box center [768, 22] width 38 height 16
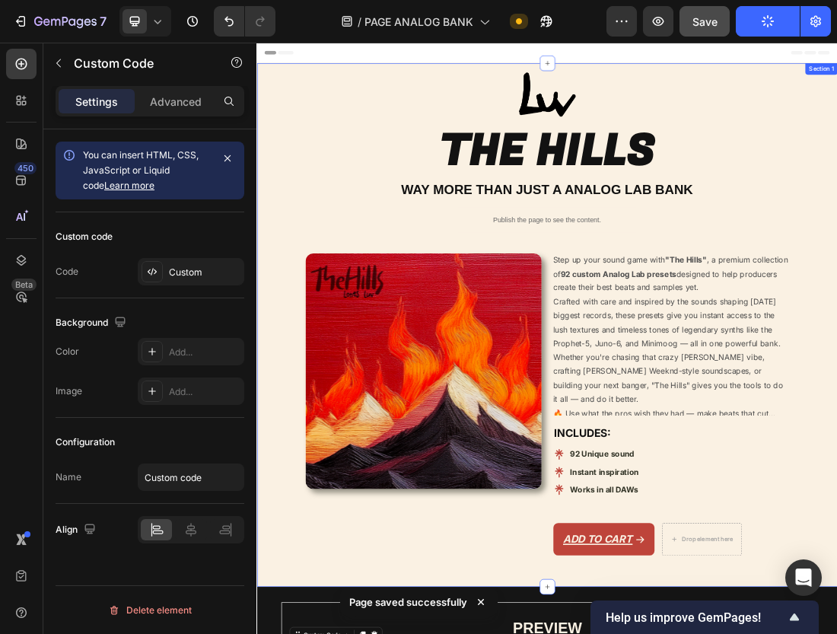
scroll to position [0, 0]
click at [647, 313] on p "Publish the page to see the content." at bounding box center [712, 321] width 281 height 16
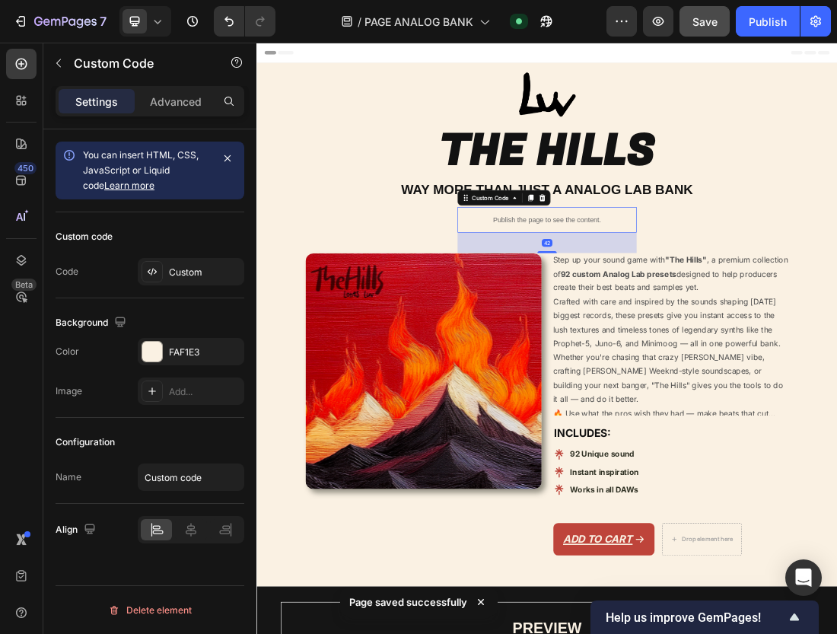
click at [647, 313] on p "Publish the page to see the content." at bounding box center [712, 321] width 281 height 16
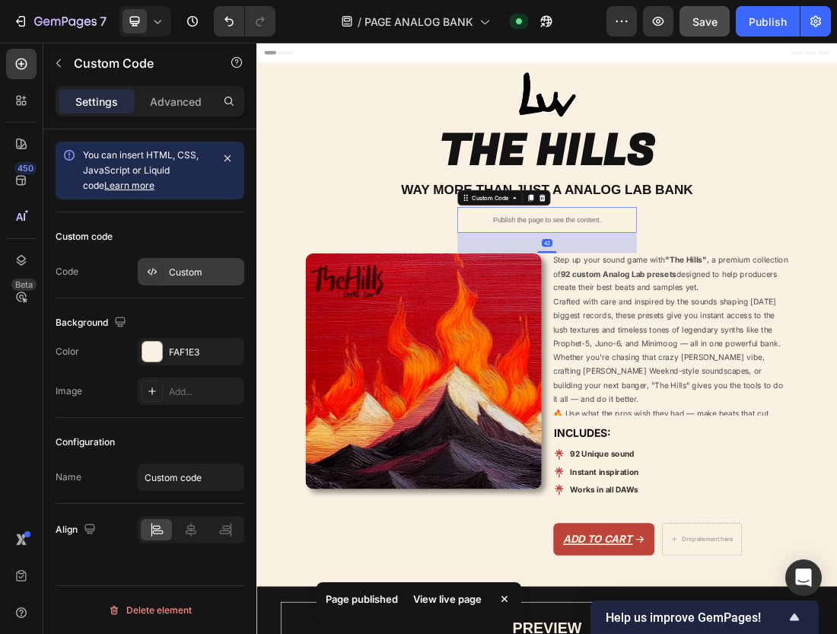
click at [199, 278] on div "Custom" at bounding box center [205, 273] width 72 height 14
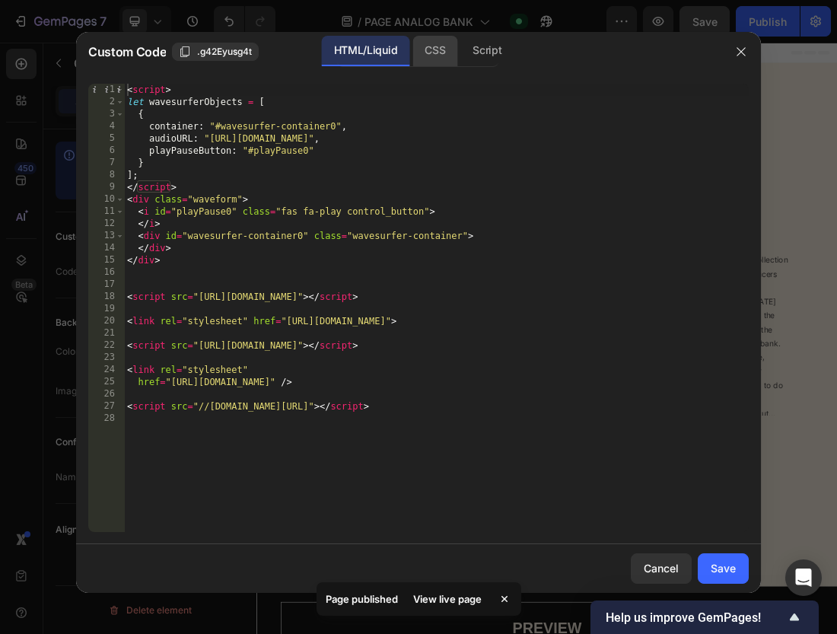
click at [429, 56] on div "CSS" at bounding box center [434, 51] width 45 height 30
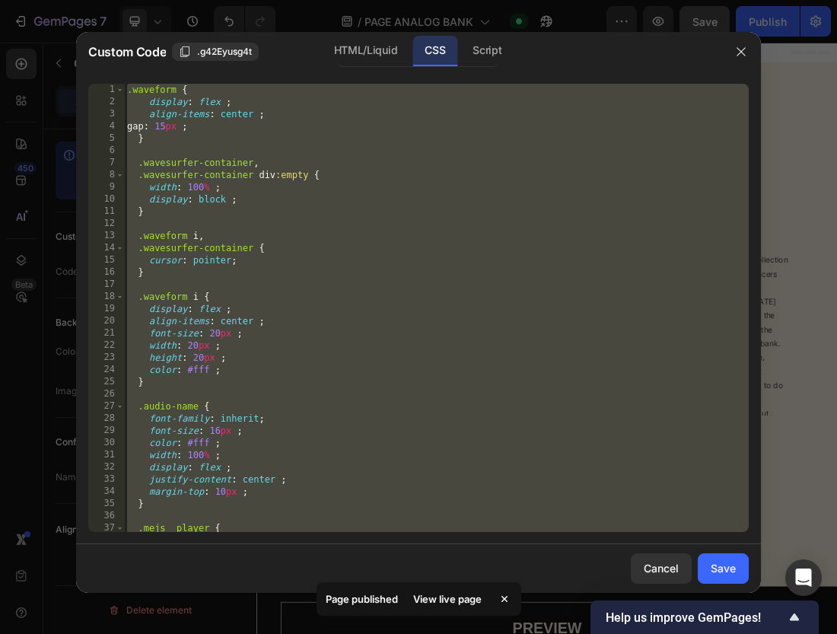
click at [370, 216] on div ".waveform { display : flex ; align-items : center ; gap : 15 px ; } .wavesurfer…" at bounding box center [436, 320] width 625 height 472
type textarea "}"
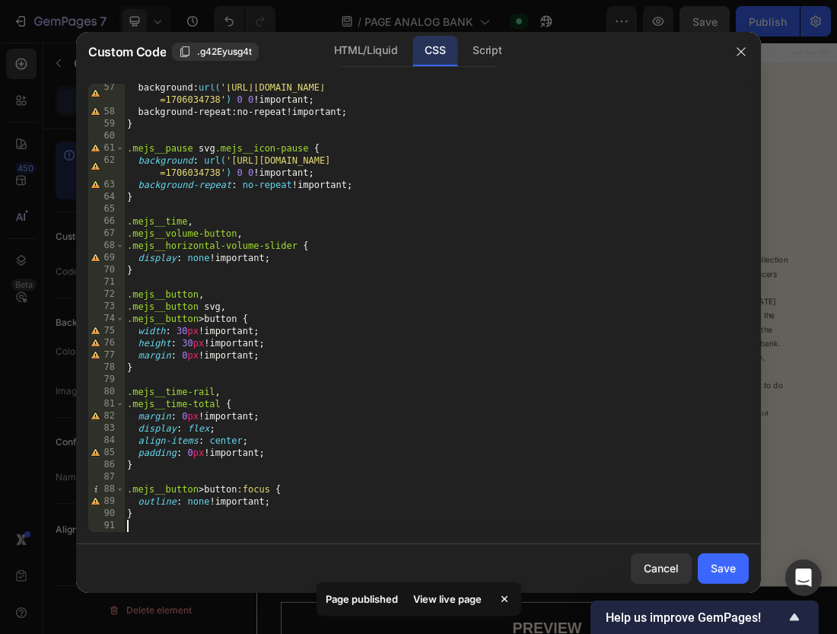
scroll to position [684, 0]
click at [727, 568] on div "Save" at bounding box center [723, 568] width 25 height 16
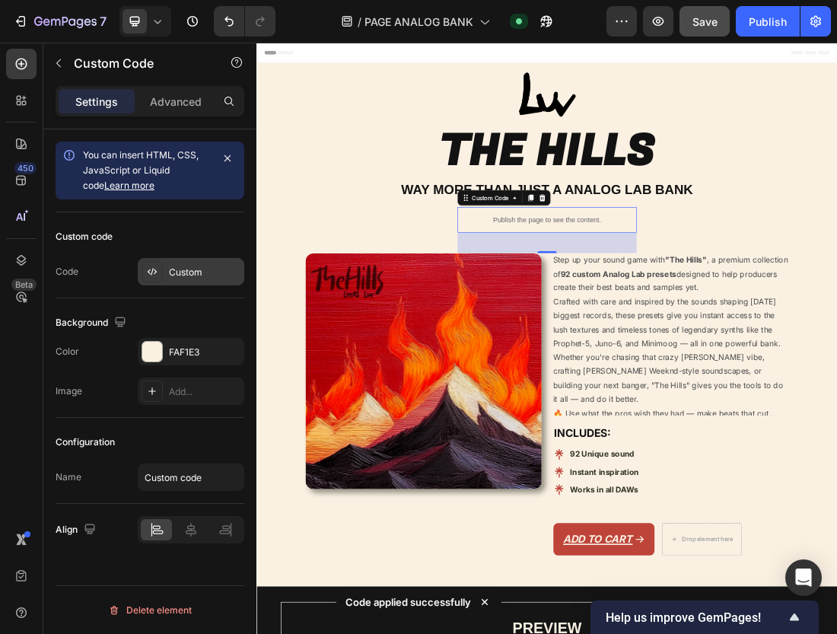
click at [186, 269] on div "Custom" at bounding box center [205, 273] width 72 height 14
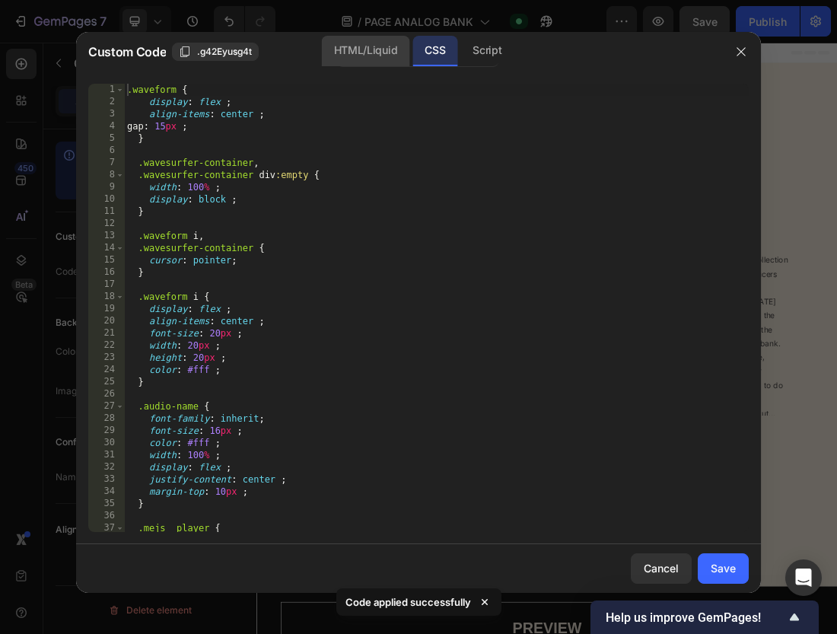
click at [352, 53] on div "HTML/Liquid" at bounding box center [365, 51] width 87 height 30
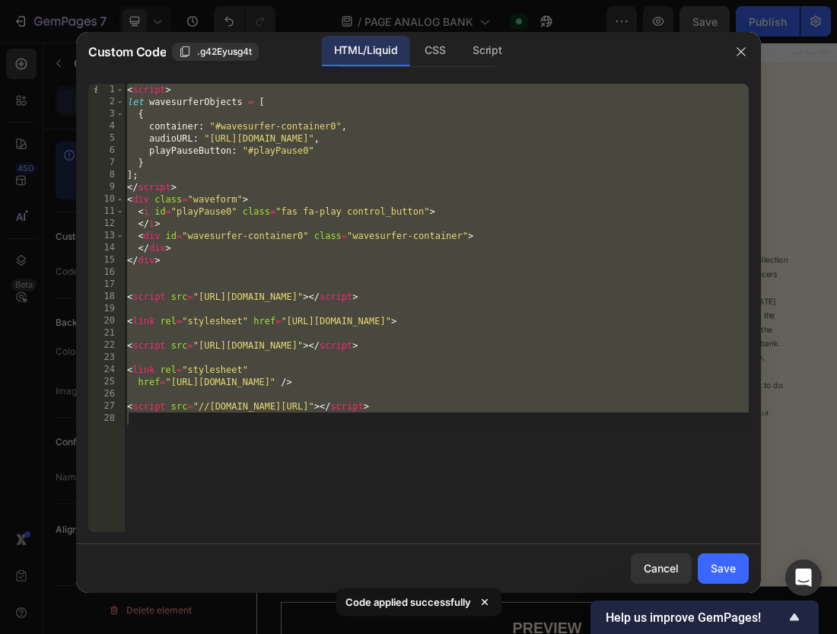
type textarea "<script src="//cymatics.fm/cdn/shop/t/9/assets/mediaelement.js"></script>"
click at [322, 268] on div "< script > let wavesurferObjects = [ { container : "#wavesurfer-container0" , a…" at bounding box center [436, 320] width 625 height 472
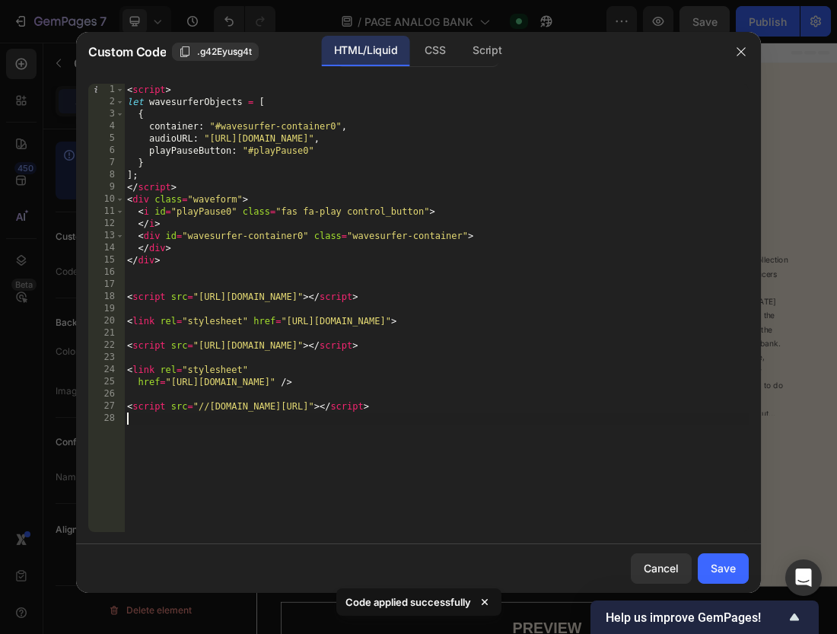
click at [295, 456] on div "< script > let wavesurferObjects = [ { container : "#wavesurfer-container0" , a…" at bounding box center [436, 320] width 625 height 472
click at [471, 48] on div "Script" at bounding box center [486, 51] width 53 height 30
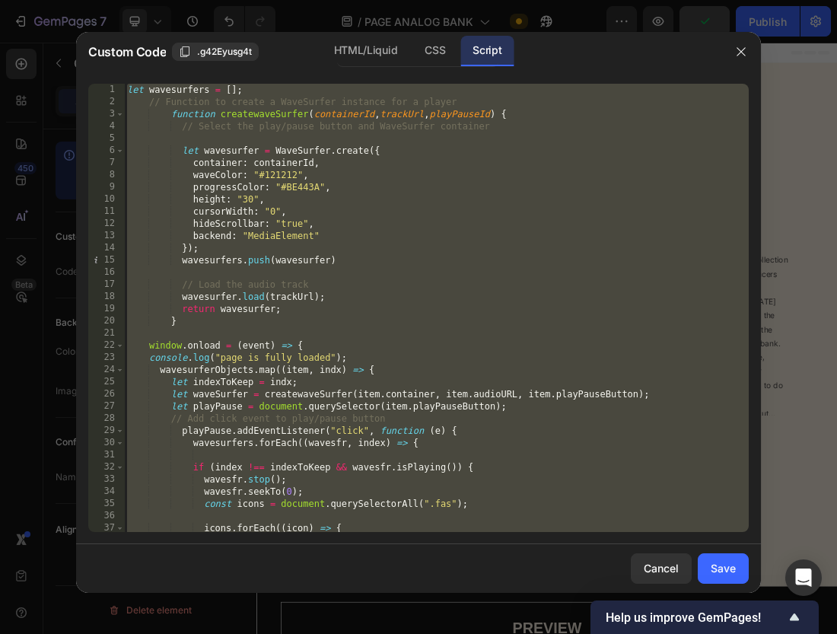
click at [393, 189] on div "let wavesurfers = [ ] ; // Function to create a WaveSurfer instance for a playe…" at bounding box center [436, 320] width 625 height 472
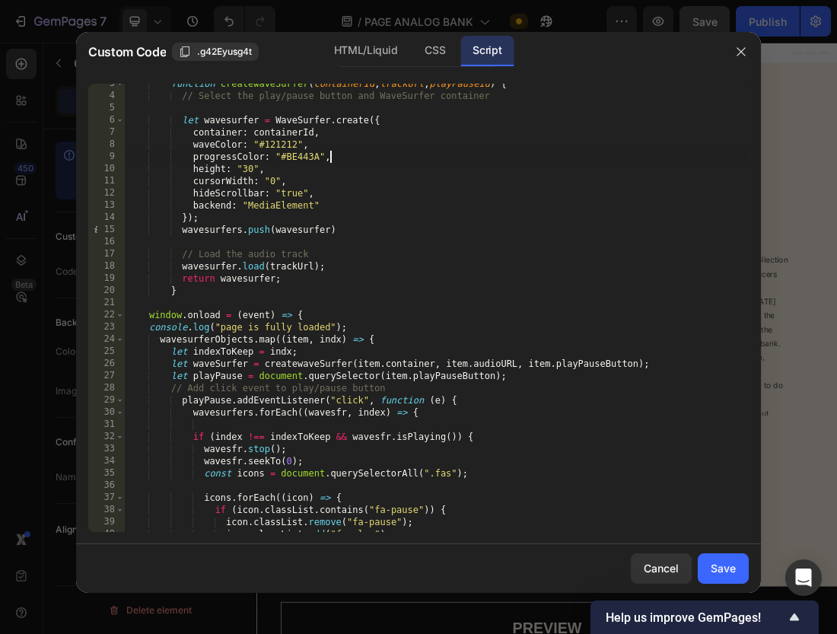
scroll to position [34, 0]
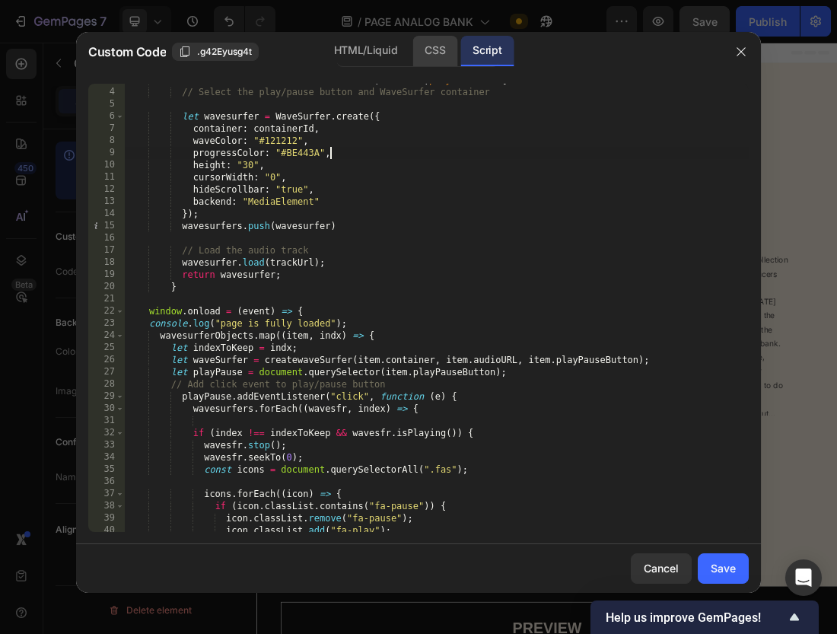
click at [442, 52] on div "CSS" at bounding box center [434, 51] width 45 height 30
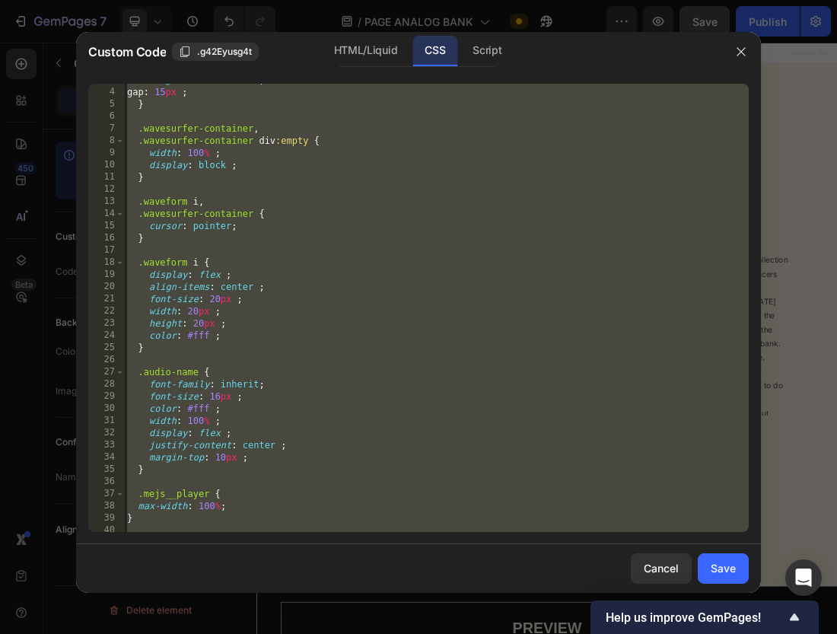
click at [382, 91] on div "align-items : center ; gap : 15 px ; } .wavesurfer-container , .wavesurfer-cont…" at bounding box center [436, 310] width 625 height 472
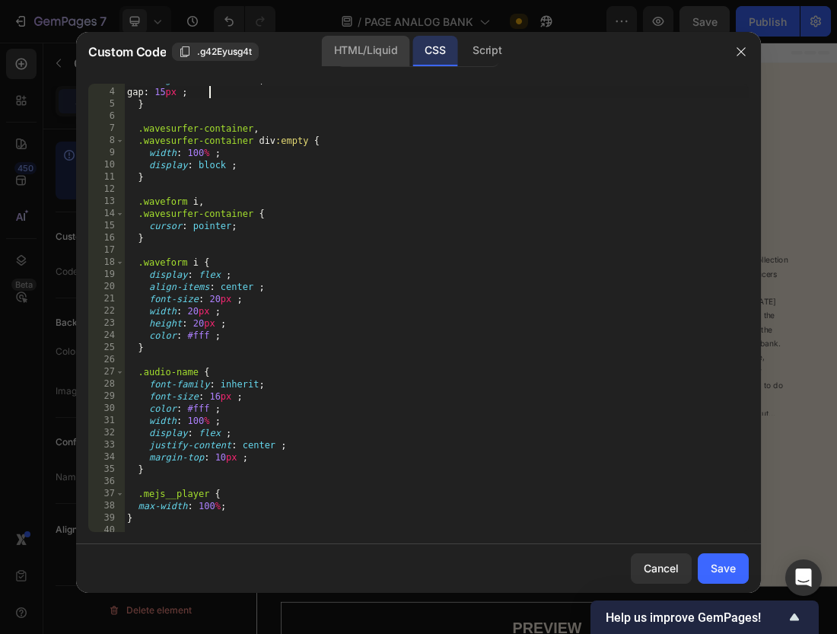
click at [370, 56] on div "HTML/Liquid" at bounding box center [365, 51] width 87 height 30
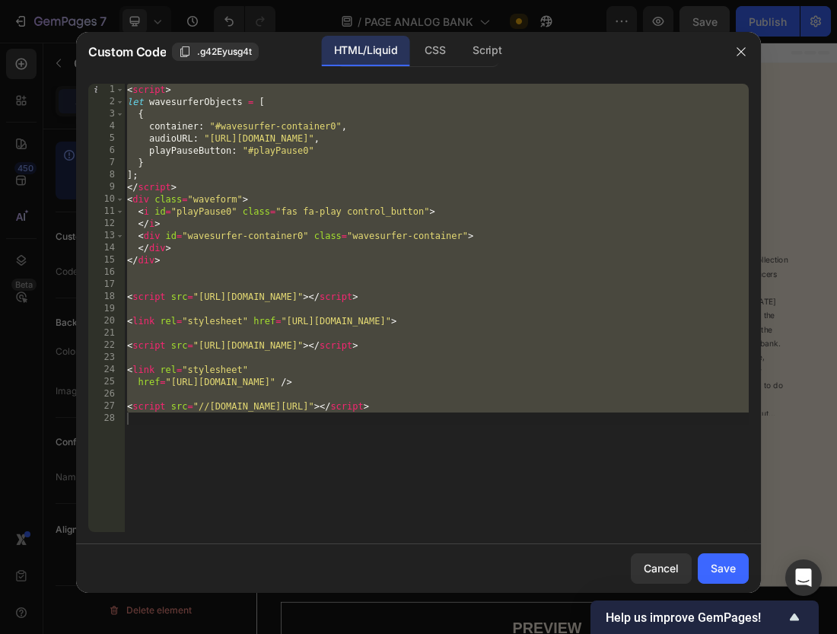
click at [662, 85] on div "< script > let wavesurferObjects = [ { container : "#wavesurfer-container0" , a…" at bounding box center [436, 320] width 625 height 472
type textarea "<script>"
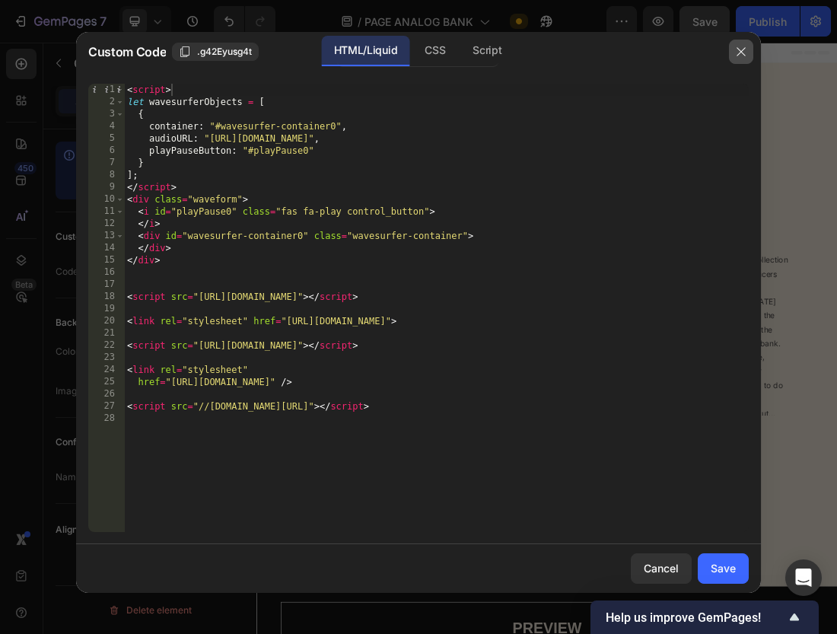
click at [739, 52] on icon "button" at bounding box center [741, 52] width 12 height 12
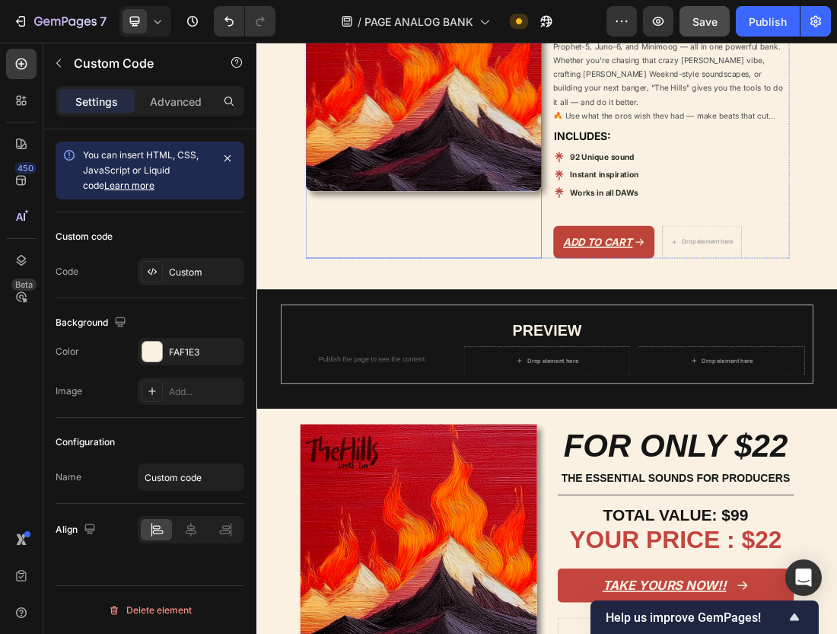
scroll to position [721, 0]
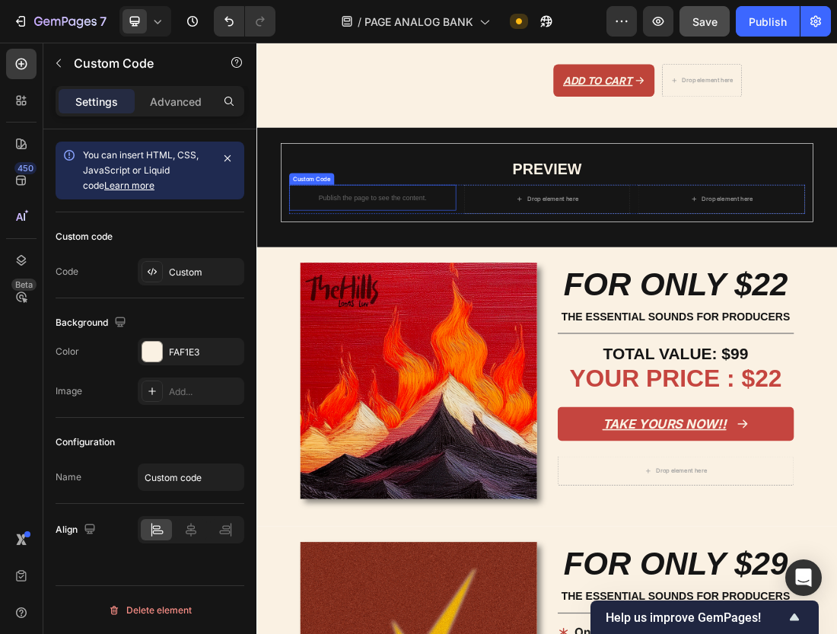
click at [455, 291] on div "Publish the page to see the content." at bounding box center [438, 286] width 262 height 40
click at [174, 262] on div "Custom" at bounding box center [191, 271] width 107 height 27
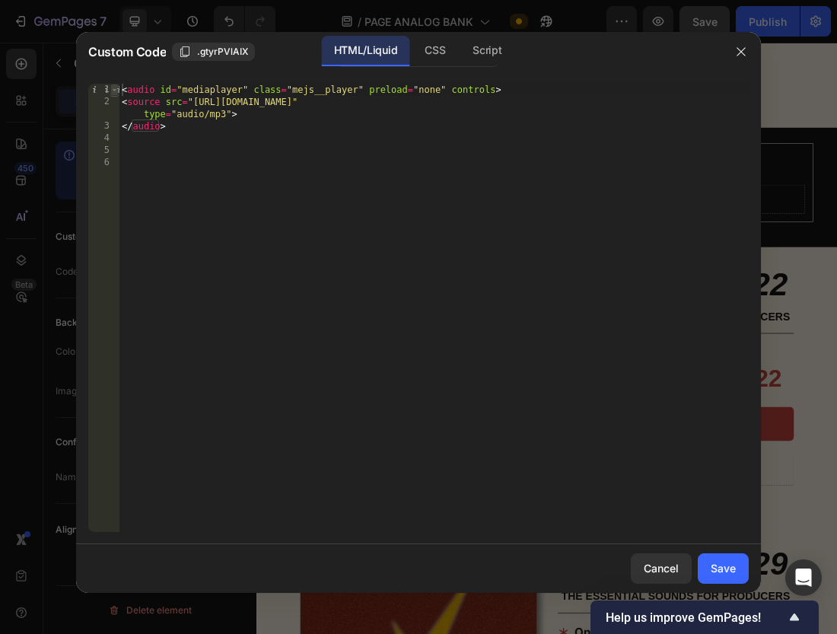
click at [113, 91] on span at bounding box center [114, 90] width 8 height 12
click at [426, 52] on div "CSS" at bounding box center [434, 51] width 45 height 30
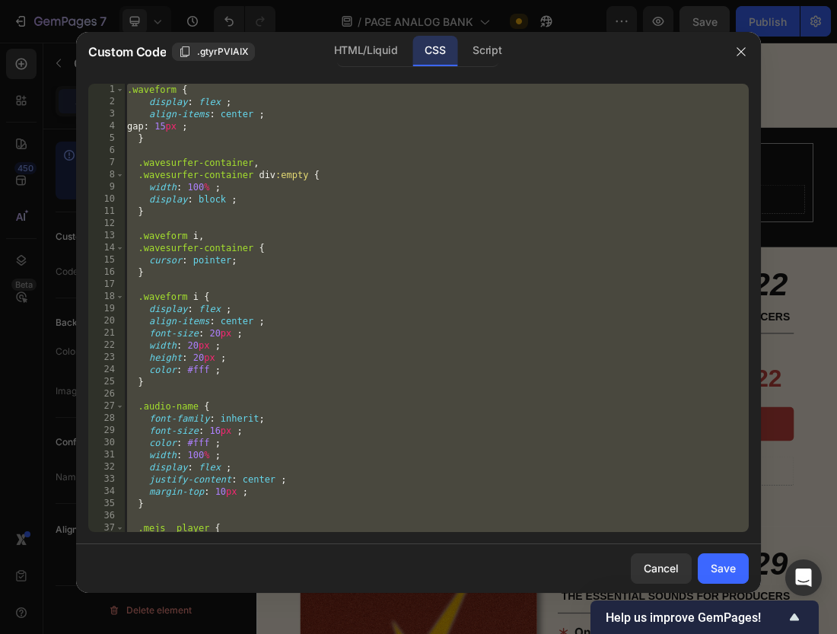
click at [345, 165] on div ".waveform { display : flex ; align-items : center ; gap : 15 px ; } .wavesurfer…" at bounding box center [436, 320] width 625 height 472
type textarea ".wavesurfer-container,"
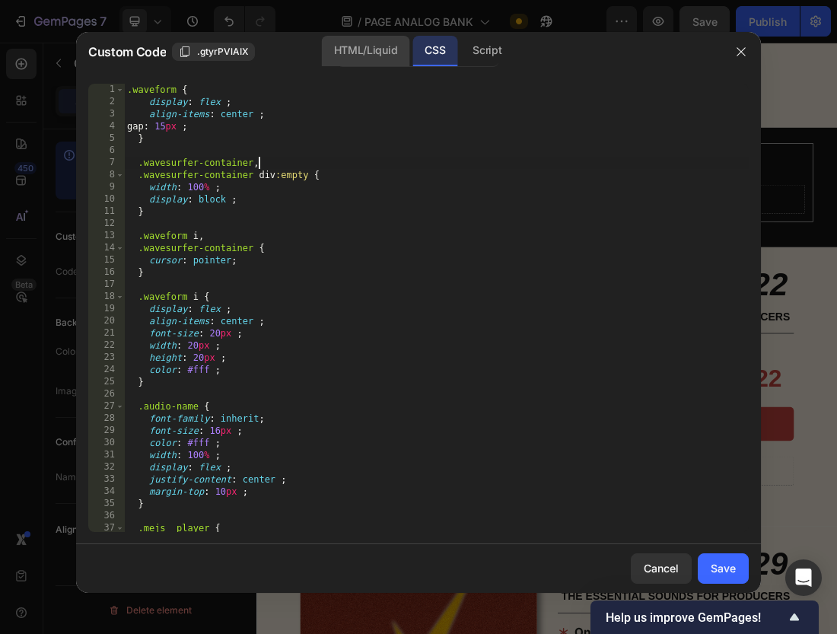
click at [360, 58] on div "HTML/Liquid" at bounding box center [365, 51] width 87 height 30
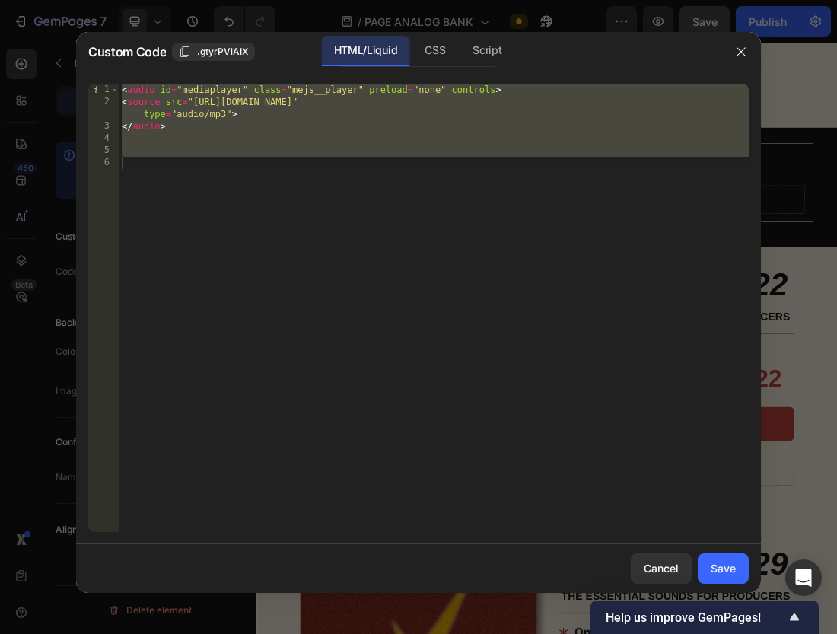
click at [303, 202] on div "< audio id = "mediaplayer" class = "mejs__player" preload = "none" controls > <…" at bounding box center [434, 320] width 630 height 472
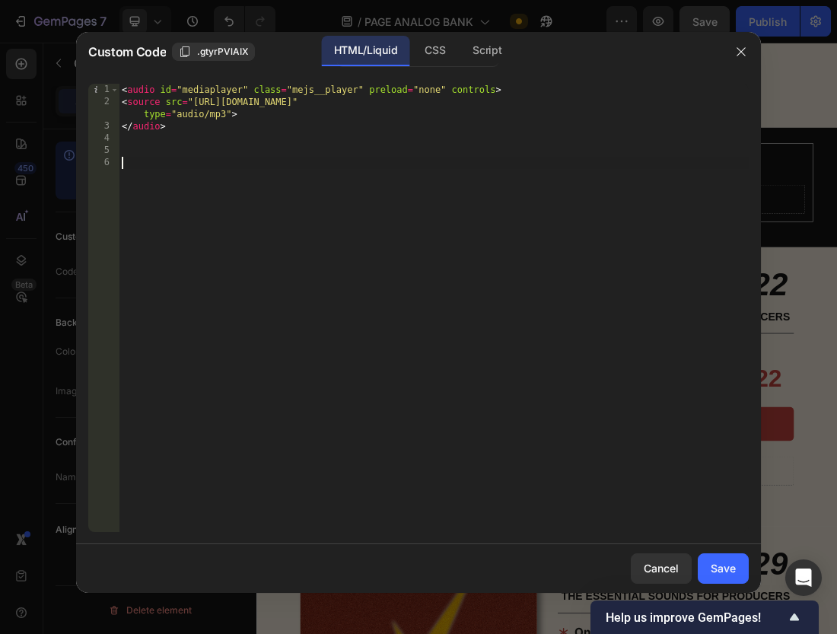
click at [292, 170] on div "< audio id = "mediaplayer" class = "mejs__player" preload = "none" controls > <…" at bounding box center [434, 320] width 630 height 472
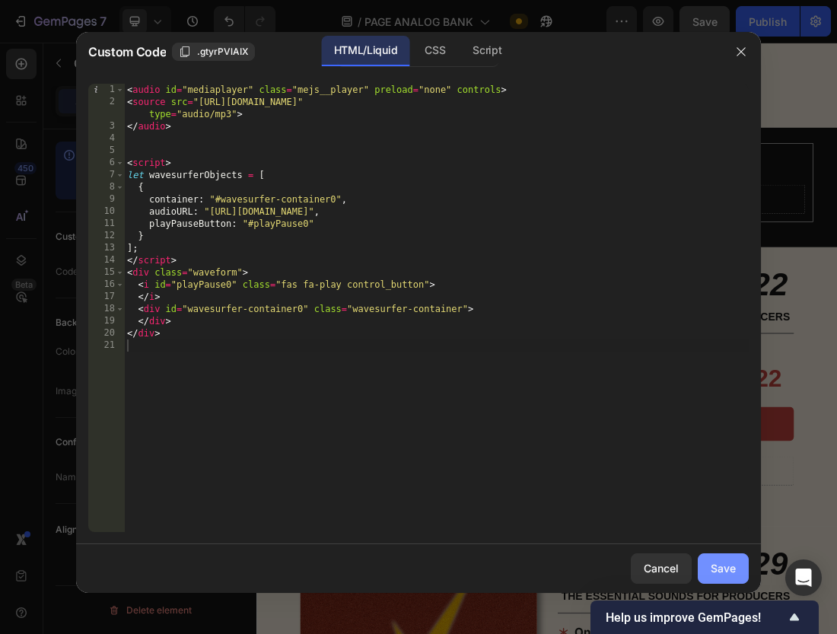
click at [724, 567] on div "Save" at bounding box center [723, 568] width 25 height 16
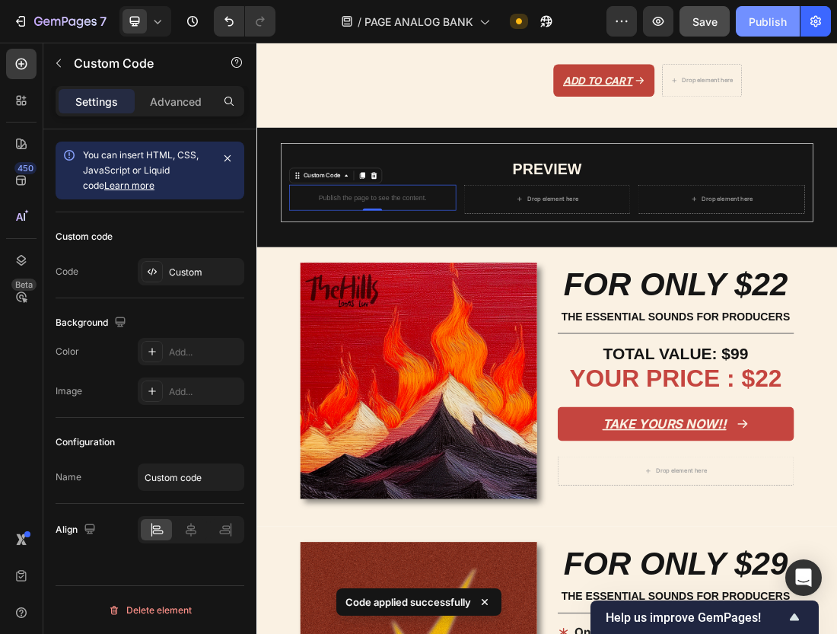
click at [758, 14] on div "Publish" at bounding box center [768, 22] width 38 height 16
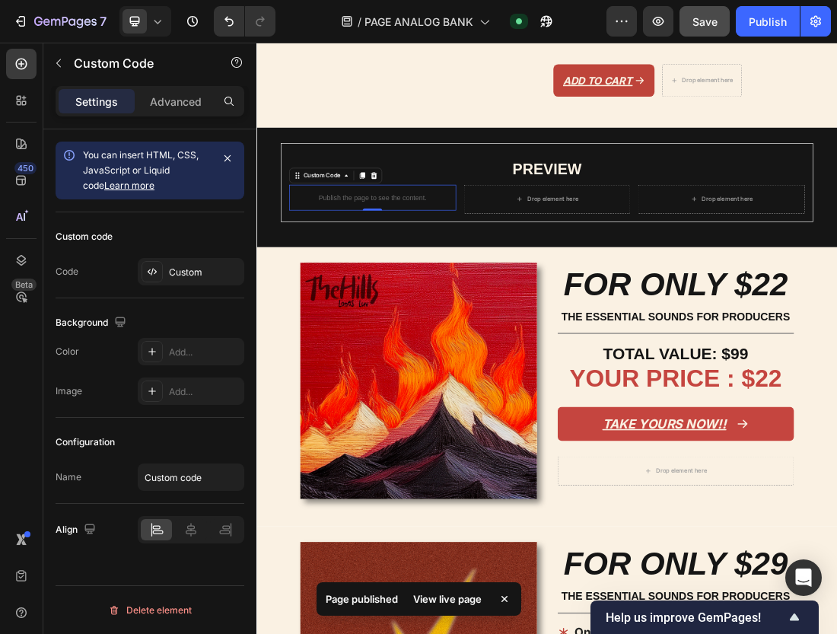
click at [437, 597] on div "View live page" at bounding box center [447, 598] width 87 height 21
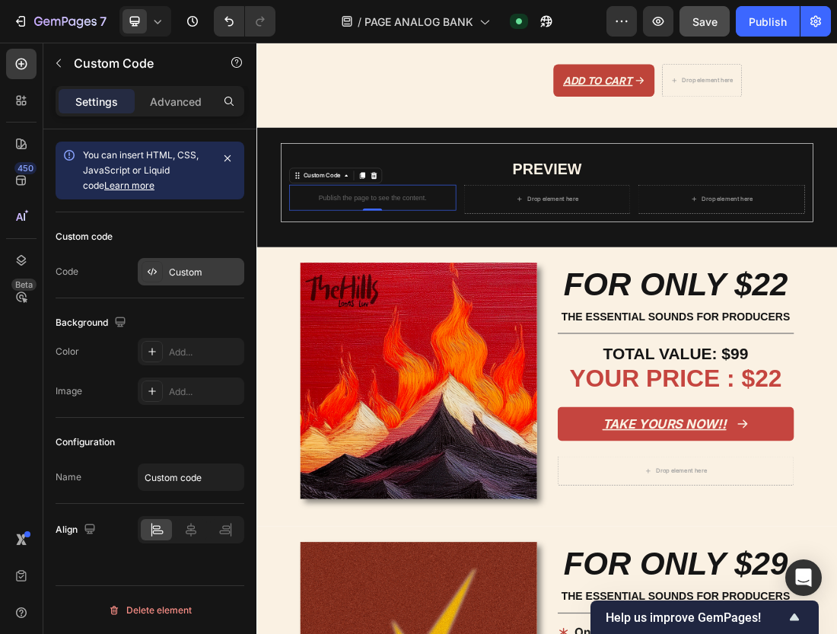
click at [177, 266] on div "Custom" at bounding box center [205, 273] width 72 height 14
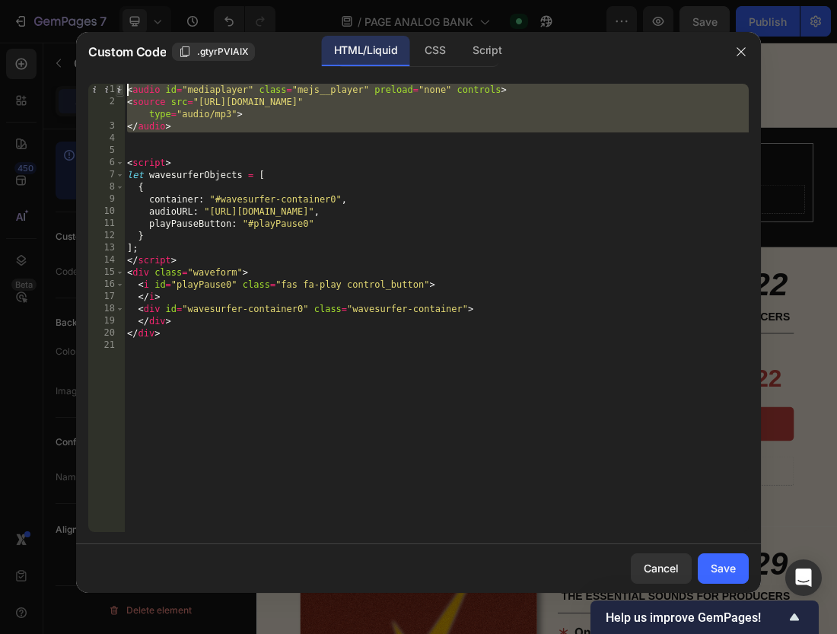
drag, startPoint x: 185, startPoint y: 138, endPoint x: 116, endPoint y: 89, distance: 84.5
click at [116, 89] on div "1 2 3 4 5 6 7 8 9 10 11 12 13 14 15 16 17 18 19 20 21 < audio id = "mediaplayer…" at bounding box center [418, 308] width 660 height 448
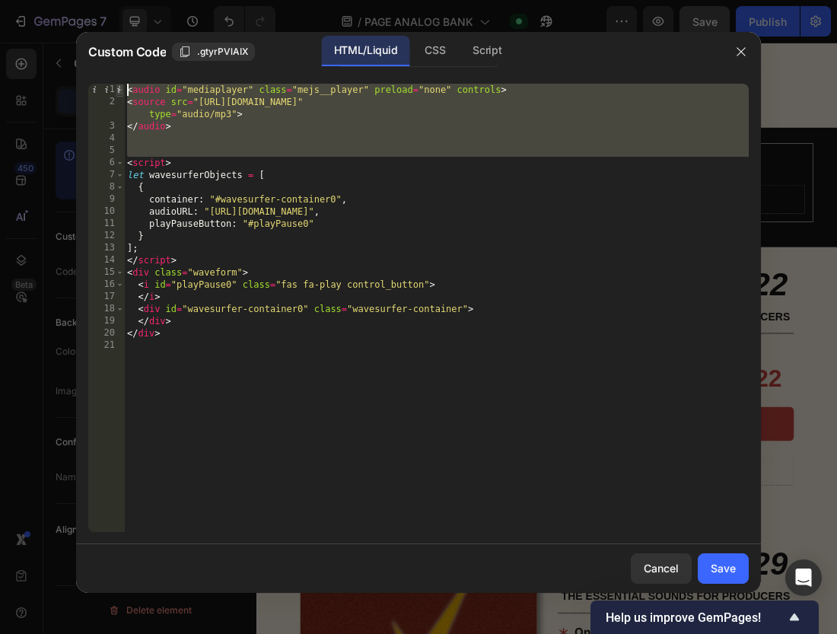
drag, startPoint x: 127, startPoint y: 162, endPoint x: 121, endPoint y: 94, distance: 68.7
click at [121, 94] on div "<audio id="mediaplayer" class="mejs__player" preload="none" controls> <source s…" at bounding box center [418, 308] width 660 height 448
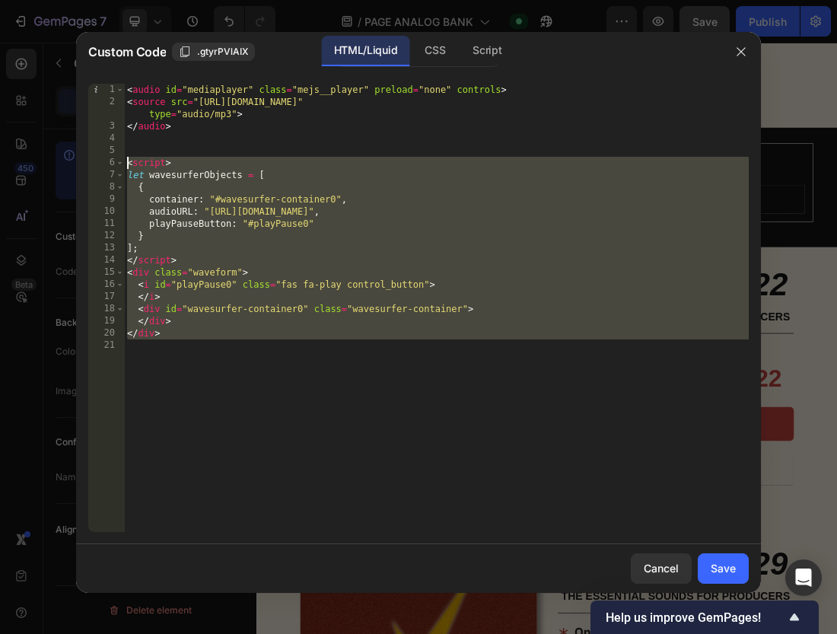
drag, startPoint x: 175, startPoint y: 339, endPoint x: 129, endPoint y: 162, distance: 183.0
click at [129, 162] on div "< audio id = "mediaplayer" class = "mejs__player" preload = "none" controls > <…" at bounding box center [436, 320] width 625 height 472
type textarea "<script> let wavesurferObjects = ["
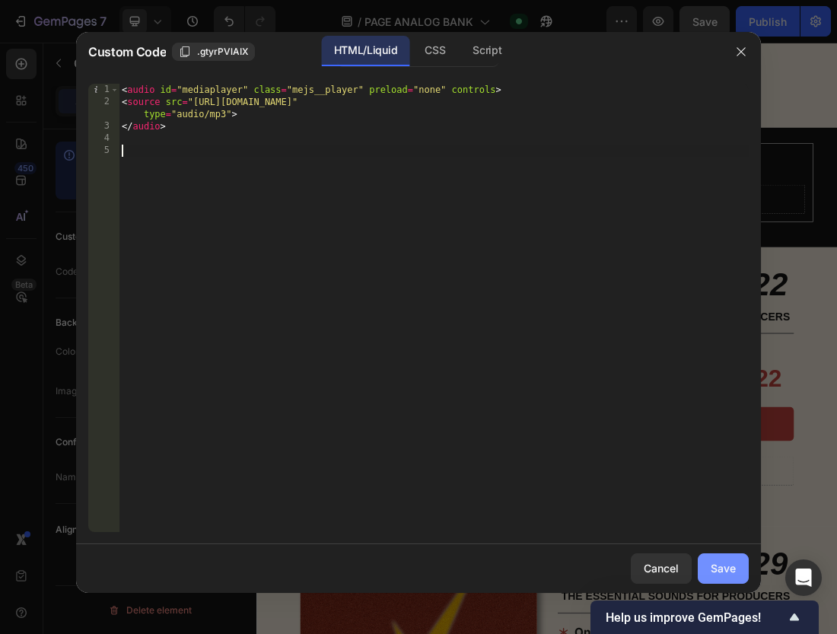
click at [726, 560] on div "Save" at bounding box center [723, 568] width 25 height 16
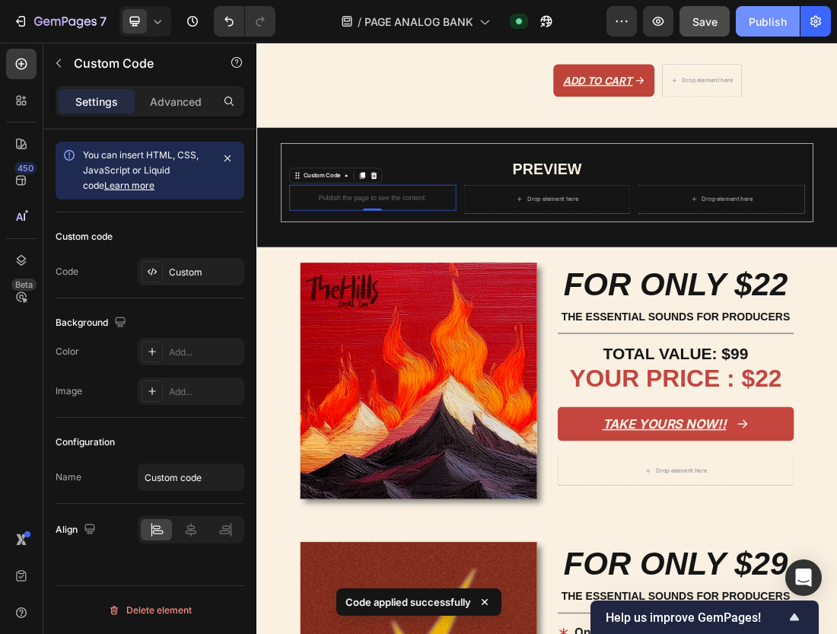
click at [754, 11] on button "Publish" at bounding box center [768, 21] width 64 height 30
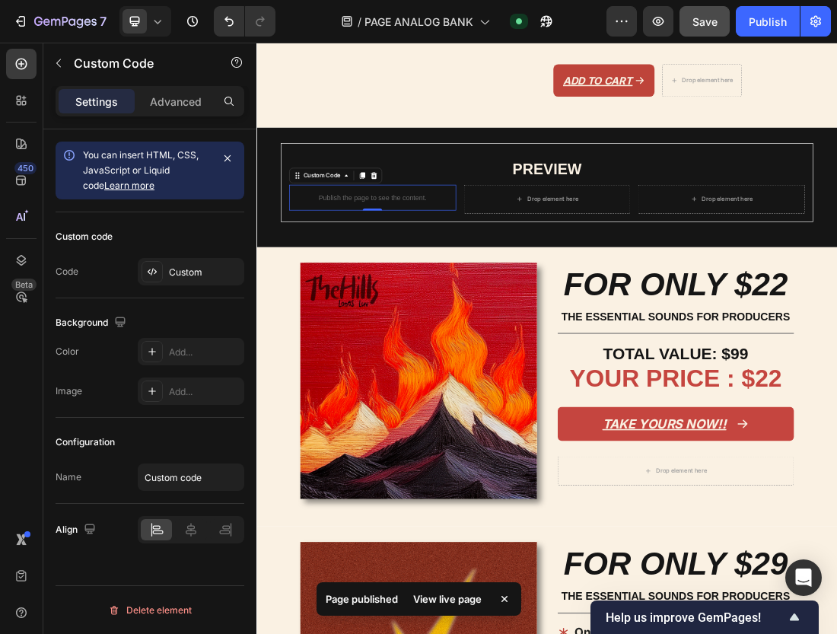
click at [472, 600] on div "View live page" at bounding box center [447, 598] width 87 height 21
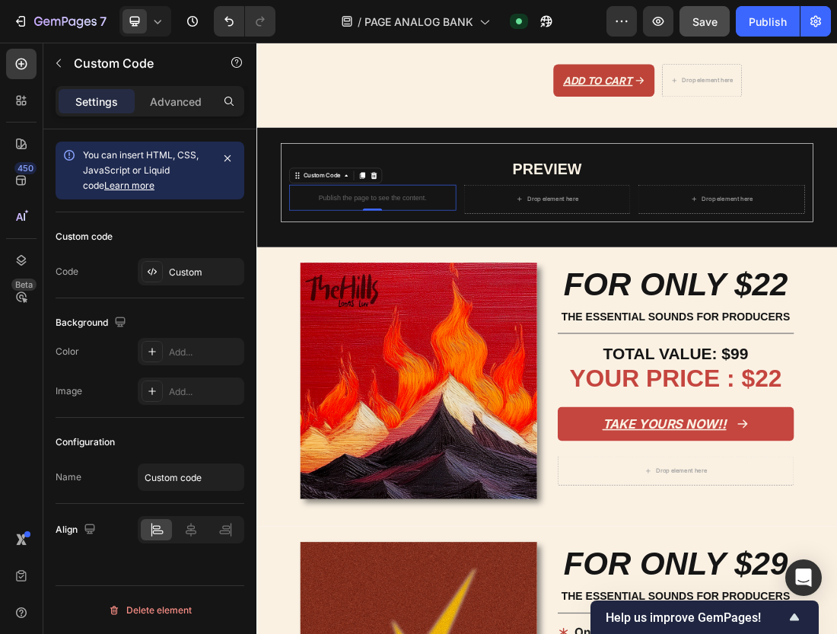
click at [374, 295] on div "Publish the page to see the content." at bounding box center [438, 286] width 262 height 40
click at [176, 266] on div "Custom" at bounding box center [205, 273] width 72 height 14
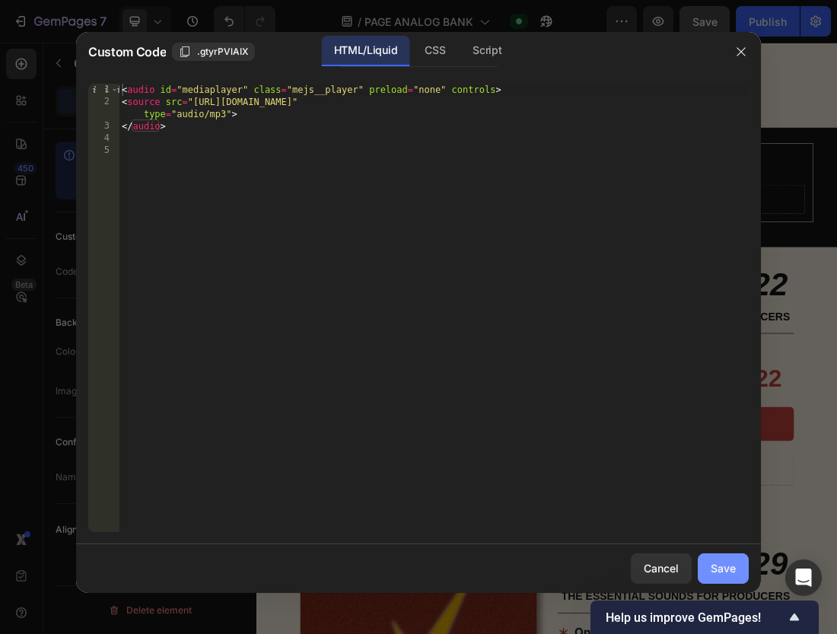
click at [722, 573] on div "Save" at bounding box center [723, 568] width 25 height 16
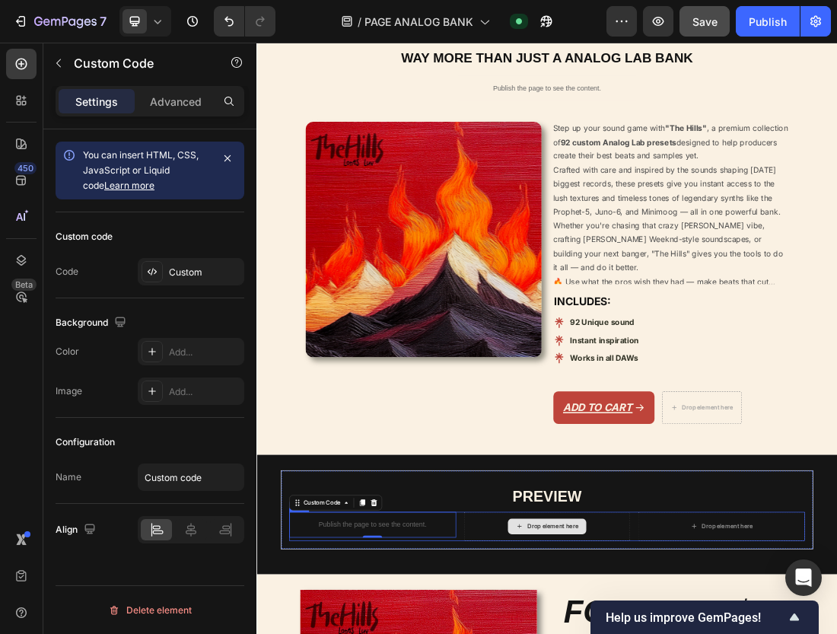
scroll to position [10, 0]
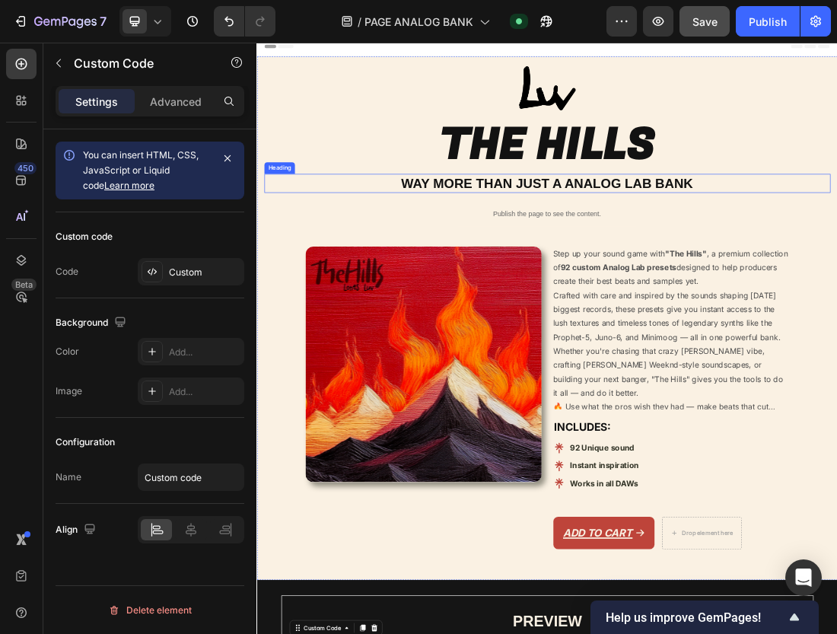
click at [708, 297] on div "Publish the page to see the content." at bounding box center [712, 311] width 281 height 40
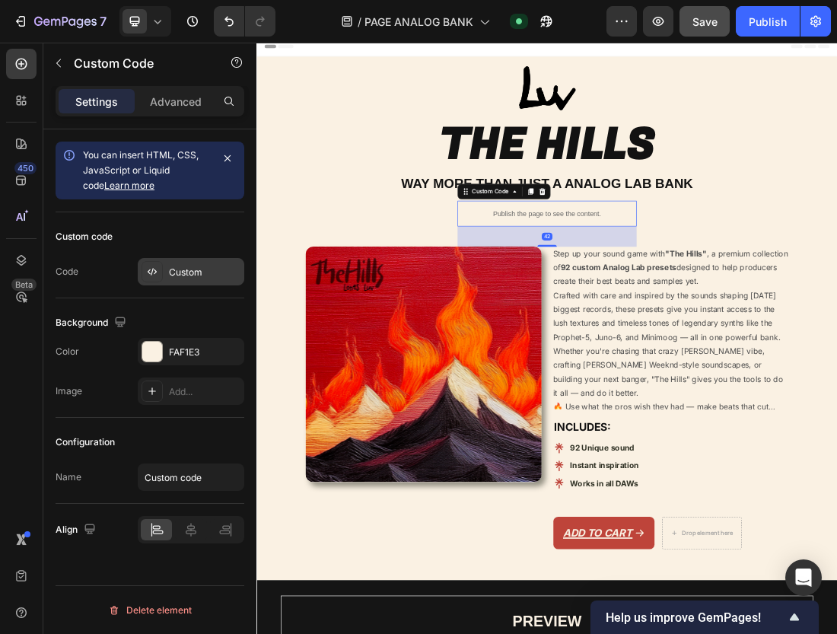
click at [176, 269] on div "Custom" at bounding box center [205, 273] width 72 height 14
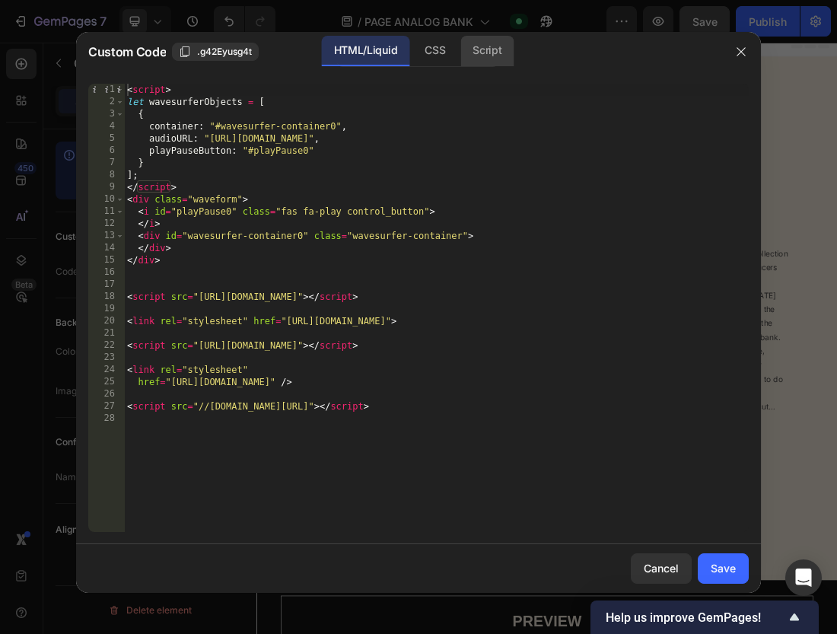
click at [472, 55] on div "Script" at bounding box center [486, 51] width 53 height 30
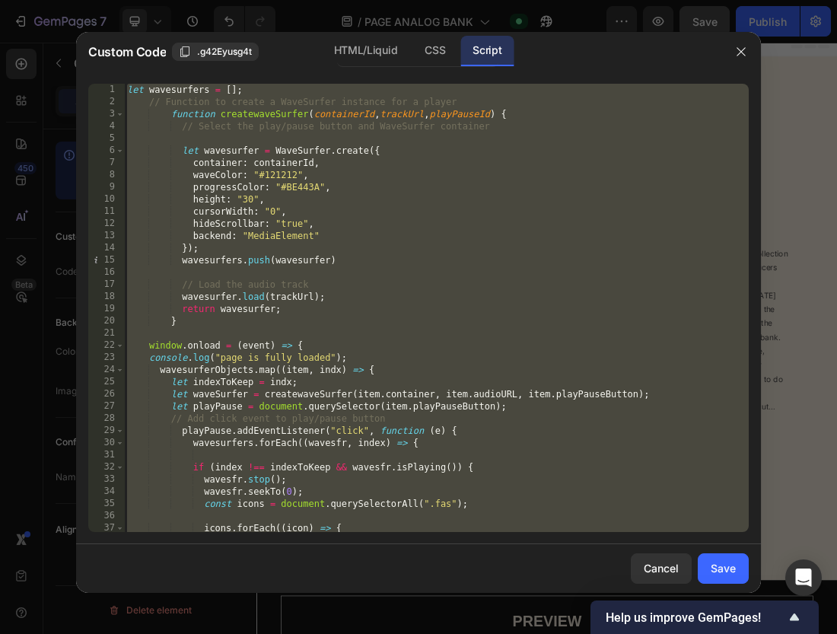
click at [396, 151] on div "let wavesurfers = [ ] ; // Function to create a WaveSurfer instance for a playe…" at bounding box center [436, 320] width 625 height 472
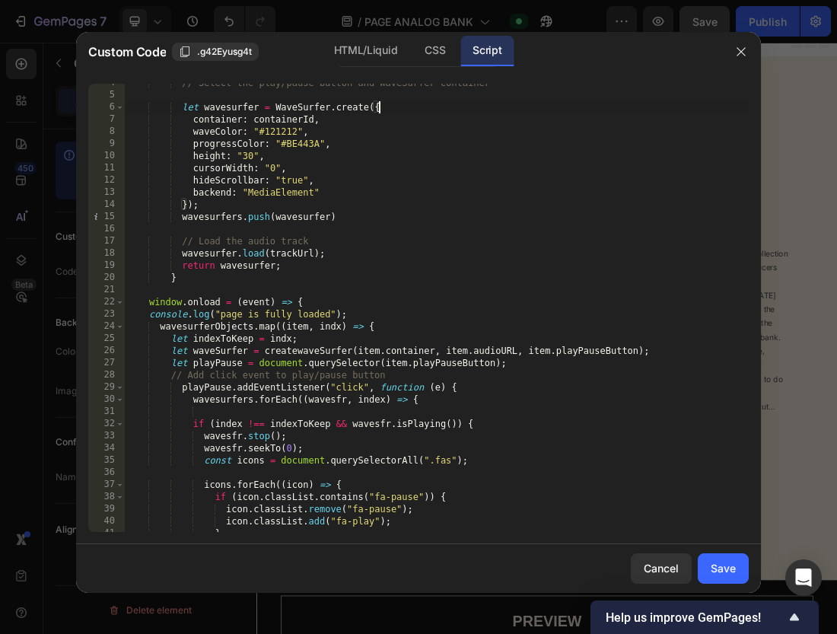
scroll to position [58, 0]
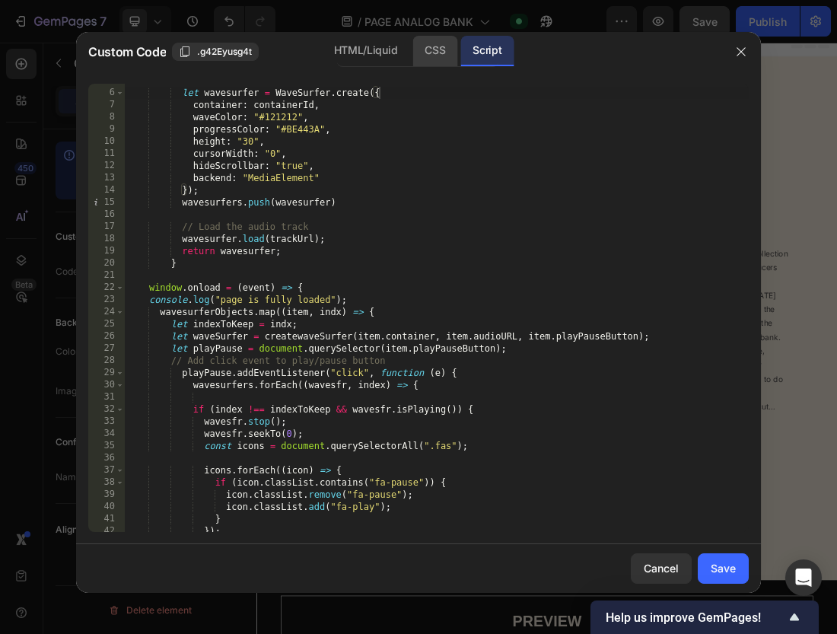
click at [428, 49] on div "CSS" at bounding box center [434, 51] width 45 height 30
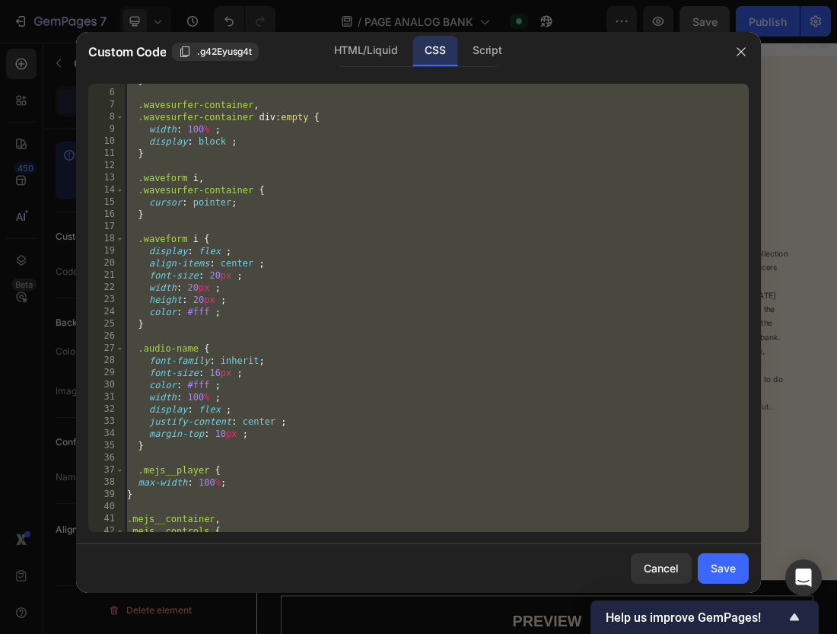
scroll to position [0, 0]
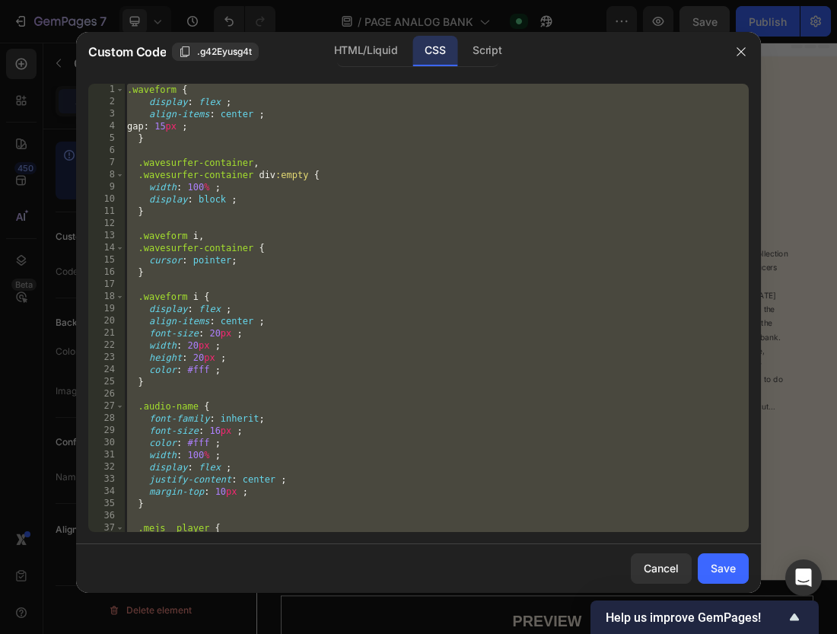
click at [357, 252] on div ".waveform { display : flex ; align-items : center ; gap : 15 px ; } .wavesurfer…" at bounding box center [436, 320] width 625 height 472
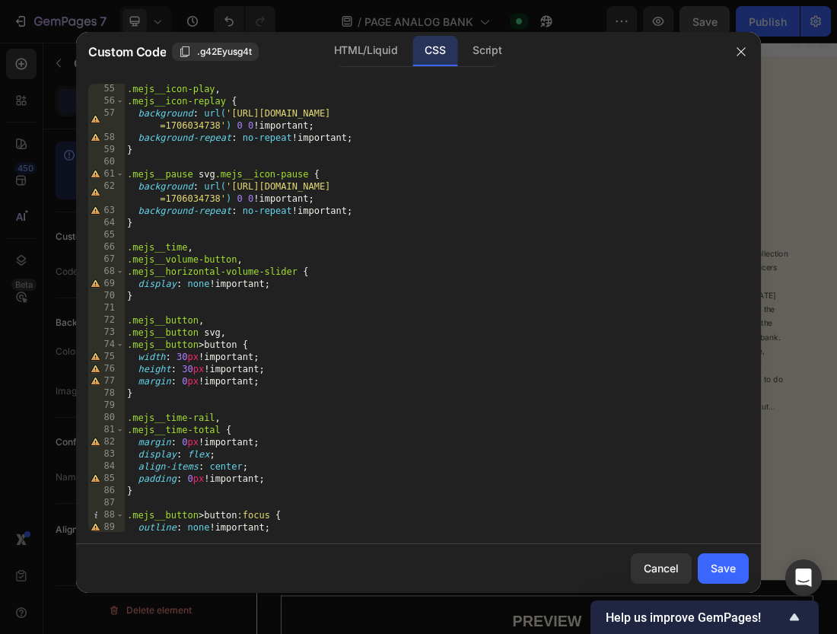
scroll to position [684, 0]
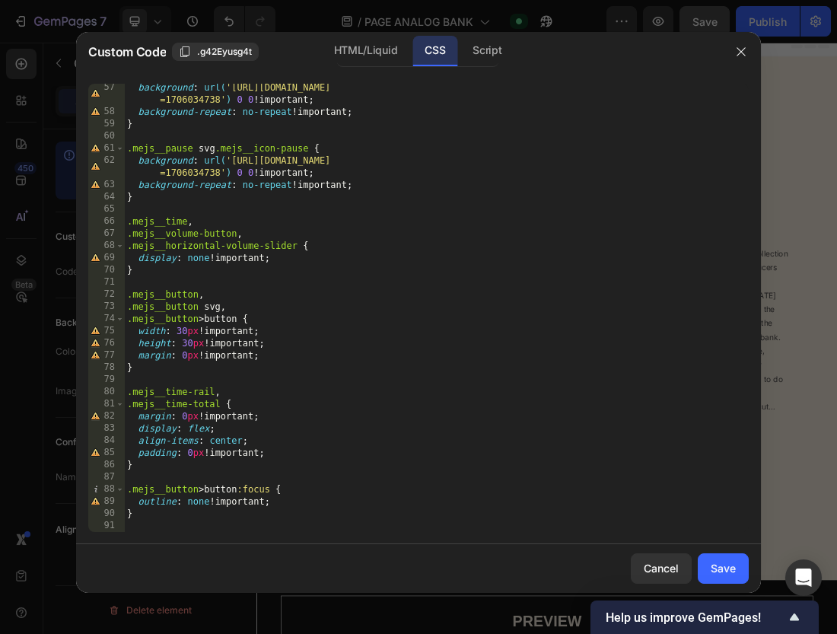
click at [472, 70] on div "Custom Code .g42Eyusg4t HTML/Liquid CSS Script" at bounding box center [398, 52] width 645 height 40
click at [472, 61] on div "Script" at bounding box center [486, 51] width 53 height 30
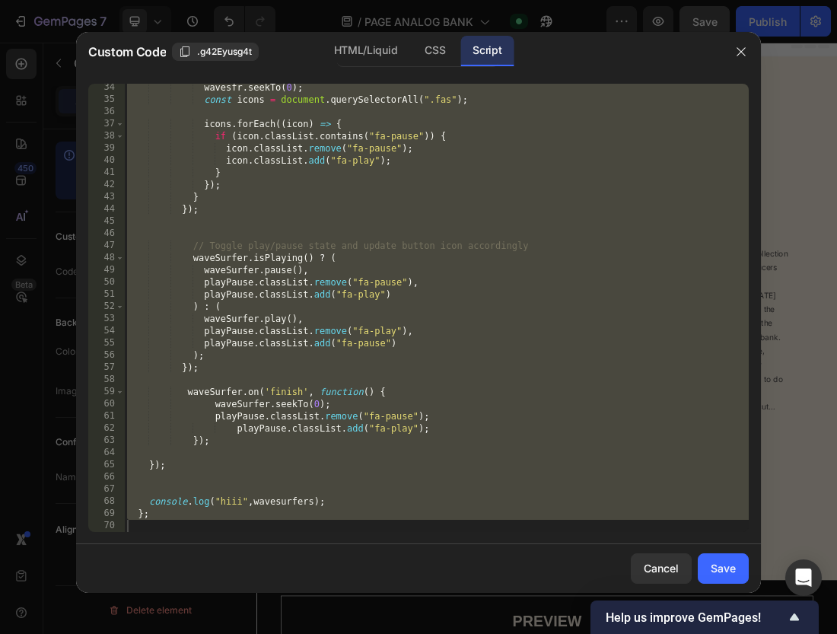
scroll to position [404, 0]
click at [281, 273] on div "wavesfr . seekTo ( 0 ) ; const icons = document . querySelectorAll ( ".fas" ) ;…" at bounding box center [436, 317] width 625 height 472
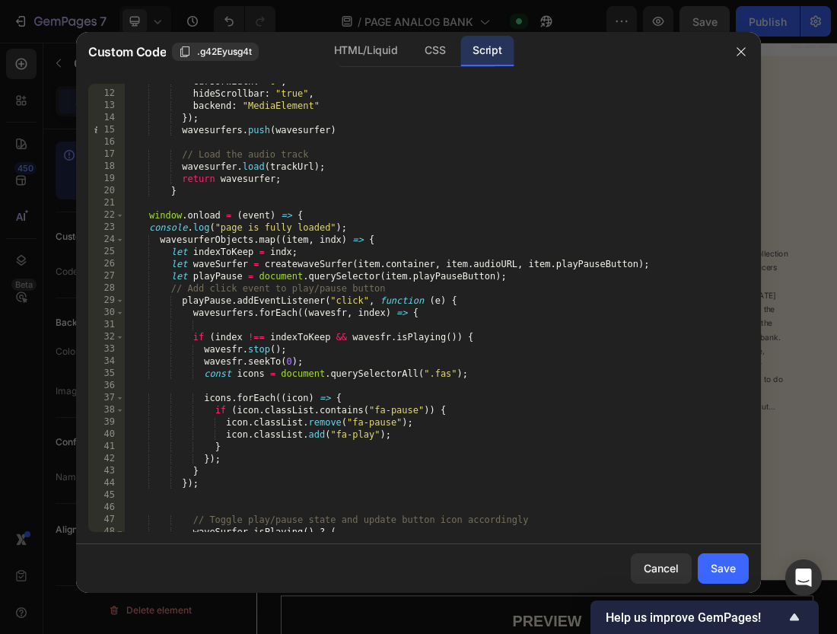
scroll to position [0, 0]
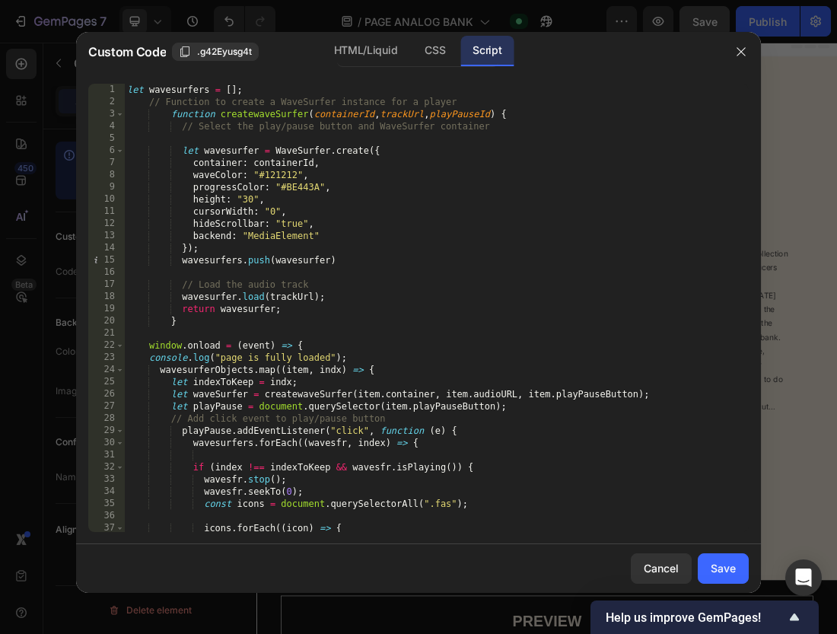
click at [414, 303] on div "let wavesurfers = [ ] ; // Function to create a WaveSurfer instance for a playe…" at bounding box center [436, 320] width 625 height 472
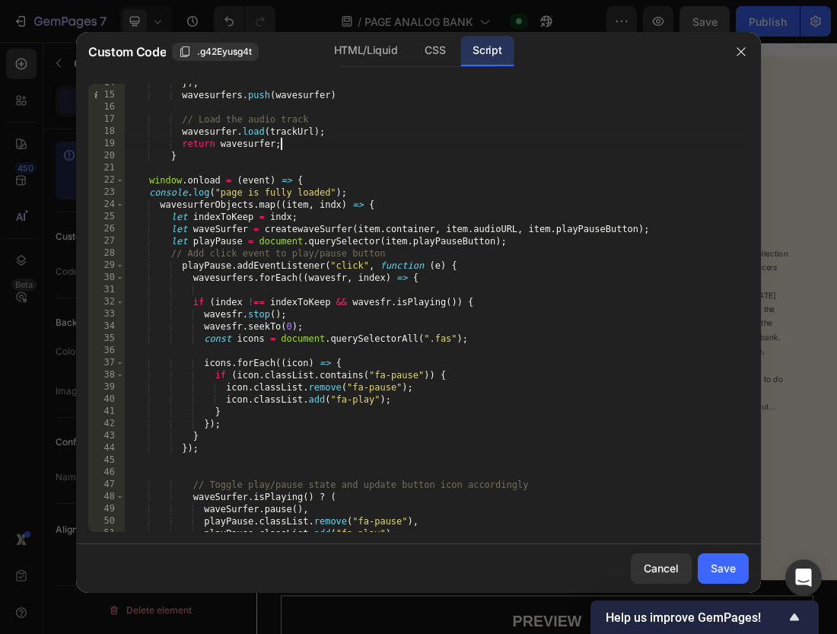
scroll to position [166, 0]
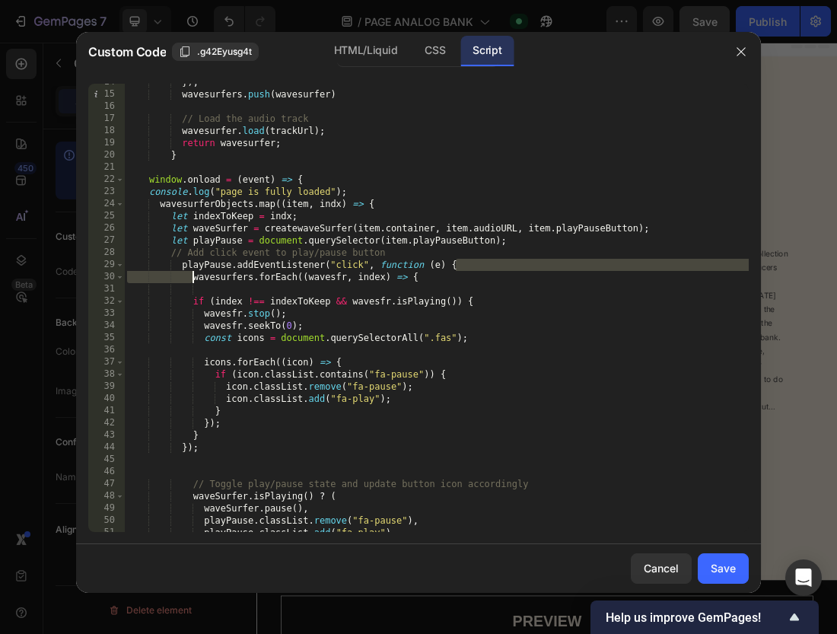
drag, startPoint x: 479, startPoint y: 266, endPoint x: 180, endPoint y: 268, distance: 299.0
click at [180, 268] on div "}) ; wavesurfers . push ( wavesurfer ) // Load the audio track wavesurfer . loa…" at bounding box center [436, 312] width 625 height 472
type textarea "playPause.addEventListener("click", function (e) {"
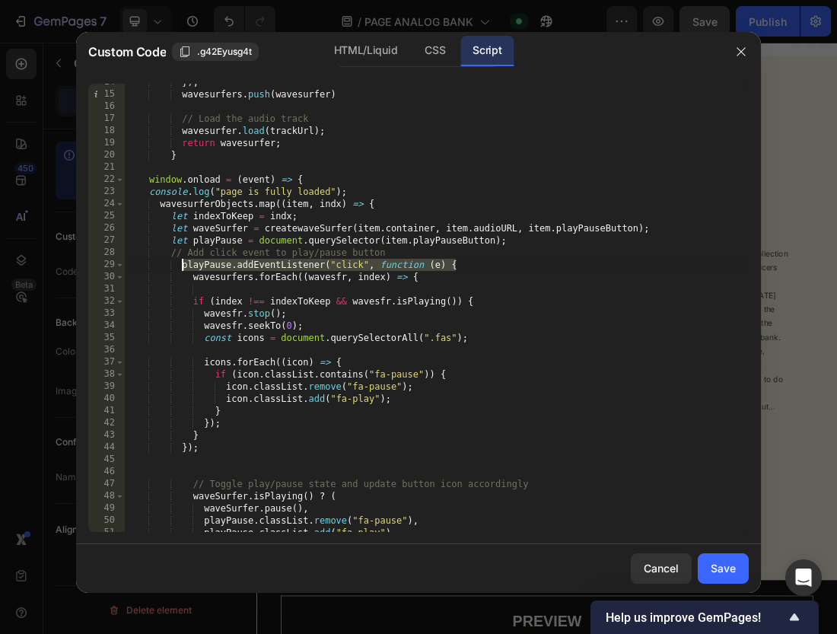
click at [186, 289] on div "}) ; wavesurfers . push ( wavesurfer ) // Load the audio track wavesurfer . loa…" at bounding box center [436, 312] width 625 height 472
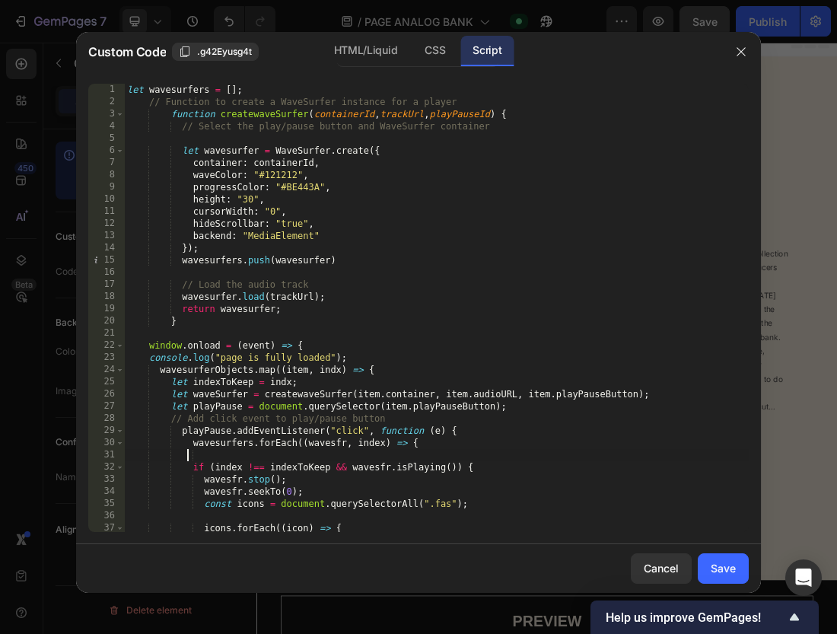
scroll to position [0, 0]
click at [361, 67] on div "HTML/Liquid CSS Script" at bounding box center [418, 51] width 162 height 31
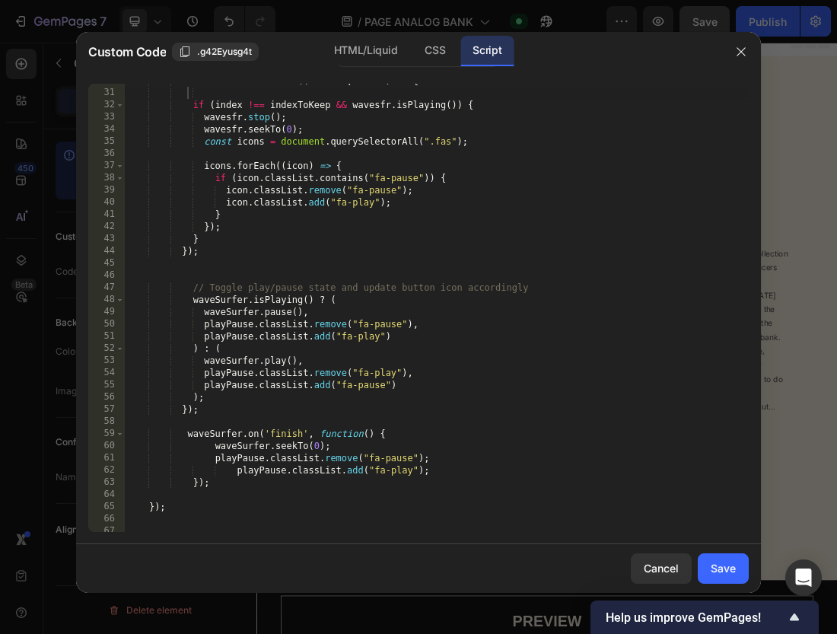
scroll to position [404, 0]
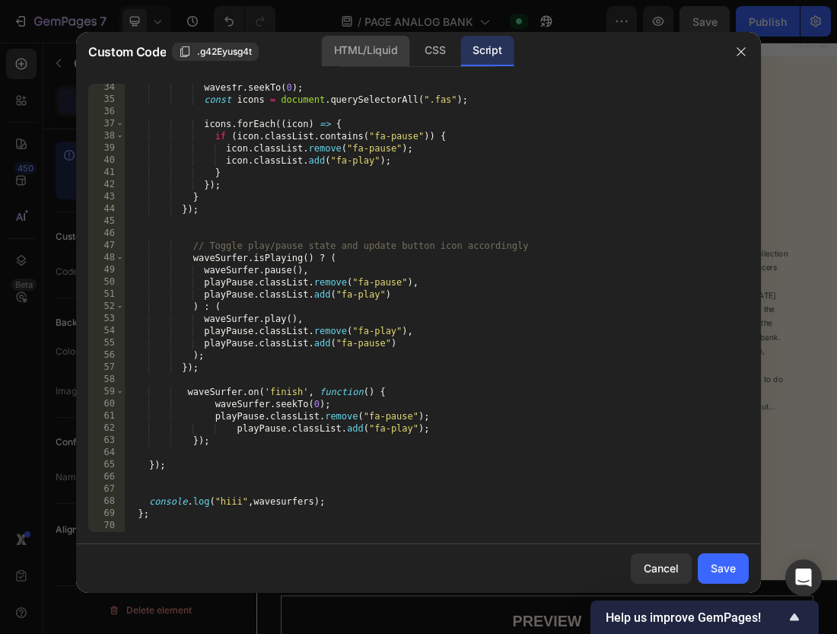
click at [359, 59] on div "HTML/Liquid" at bounding box center [365, 51] width 87 height 30
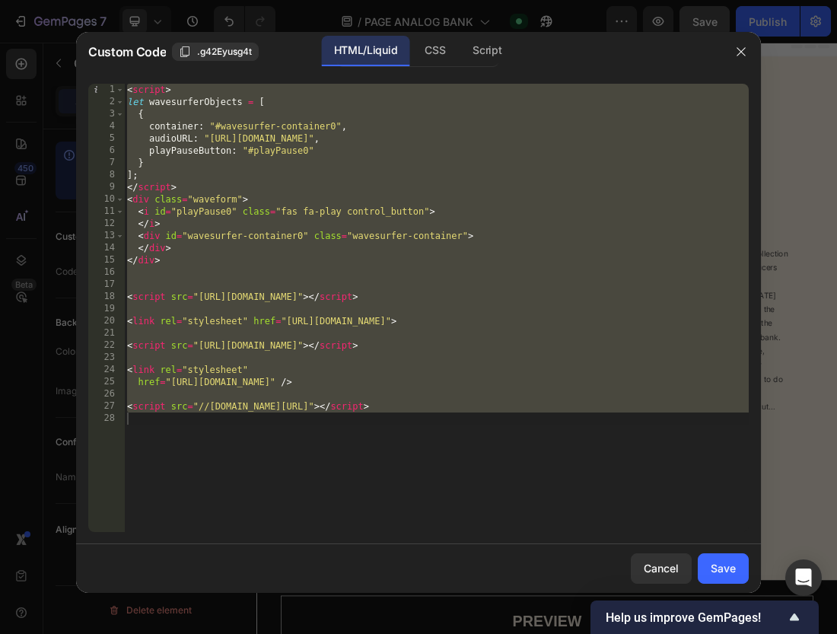
click at [353, 146] on div "< script > let wavesurferObjects = [ { container : "#wavesurfer-container0" , a…" at bounding box center [436, 320] width 625 height 472
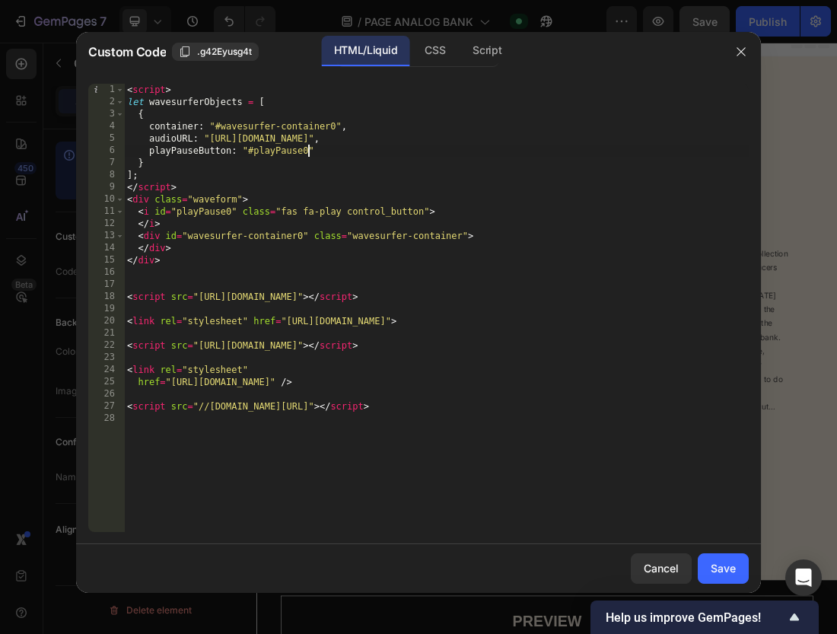
click at [308, 151] on div "< script > let wavesurferObjects = [ { container : "#wavesurfer-container0" , a…" at bounding box center [436, 320] width 625 height 472
type textarea "playPauseButton: "#playPause""
click at [723, 574] on div "Save" at bounding box center [723, 568] width 25 height 16
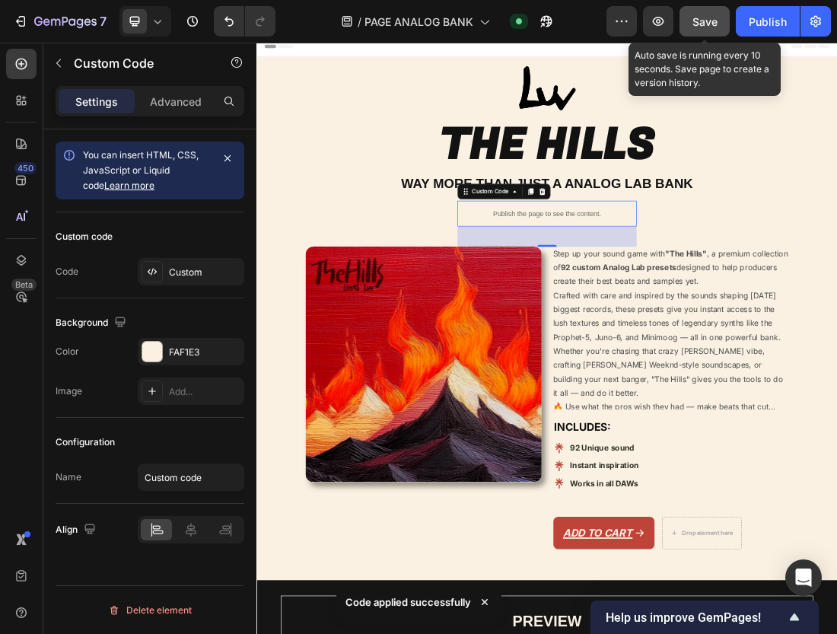
click at [709, 21] on span "Save" at bounding box center [704, 21] width 25 height 13
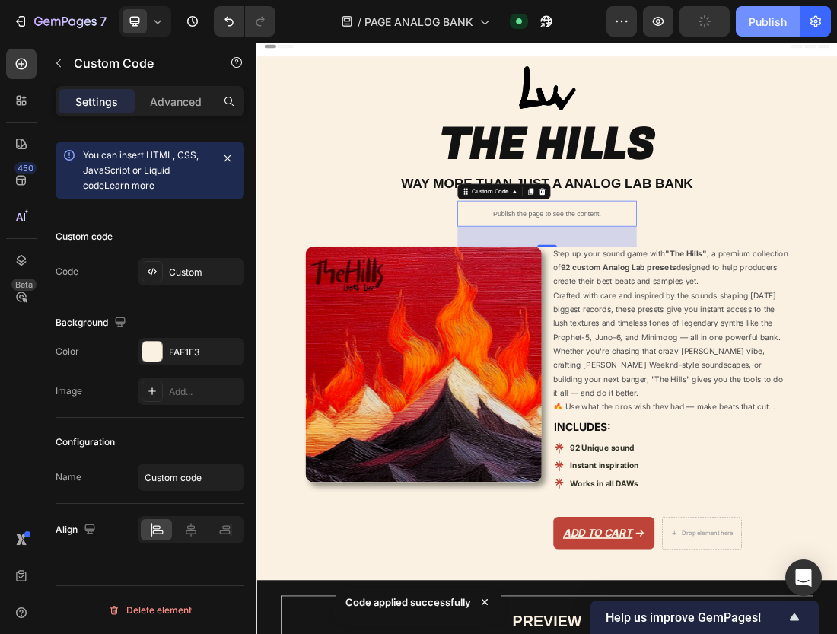
click at [762, 21] on div "Publish" at bounding box center [768, 22] width 38 height 16
click at [461, 599] on div "View live page" at bounding box center [447, 598] width 87 height 21
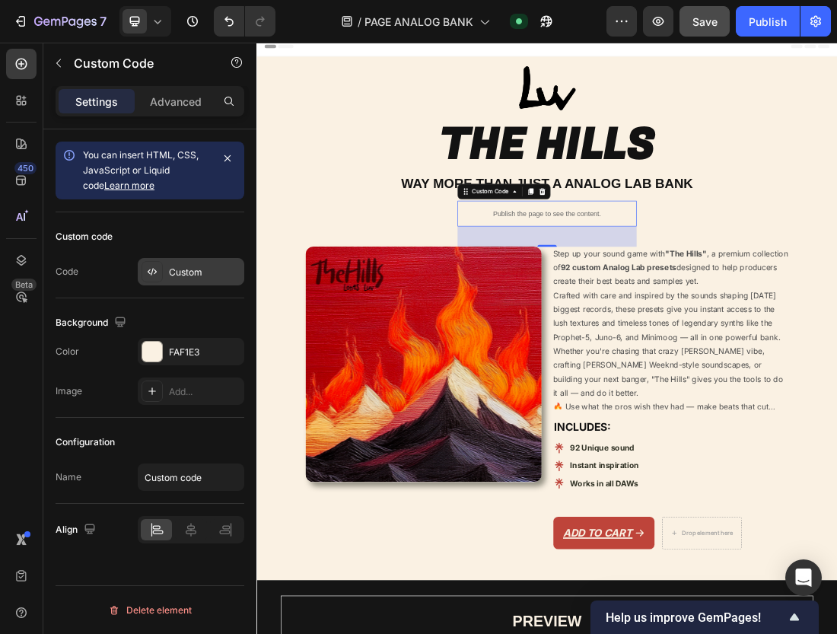
click at [183, 275] on div "Custom" at bounding box center [205, 273] width 72 height 14
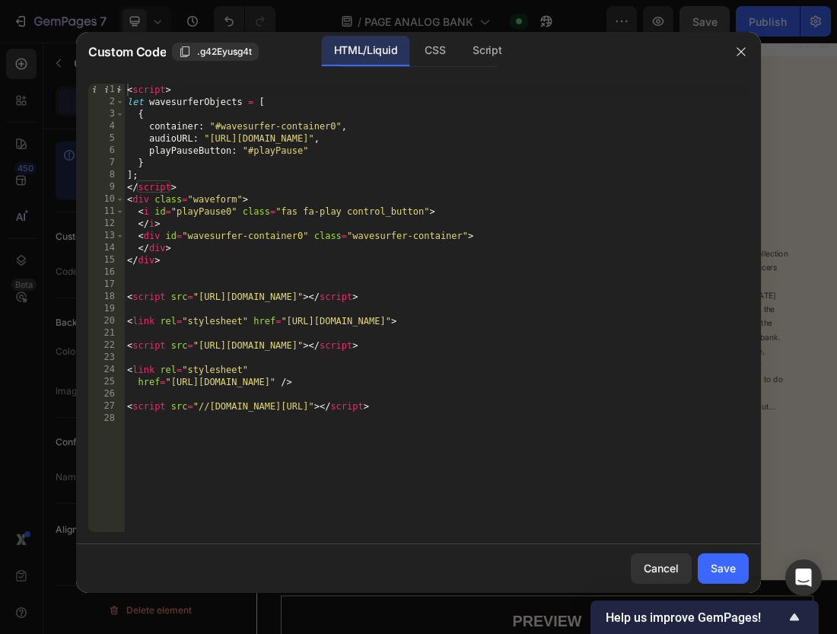
click at [300, 152] on div "< script > let wavesurferObjects = [ { container : "#wavesurfer-container0" , a…" at bounding box center [436, 320] width 625 height 472
click at [348, 193] on div "< script > let wavesurferObjects = [ { container : "#wavesurfer-container0" , a…" at bounding box center [436, 320] width 625 height 472
type textarea "<div class="waveform">"
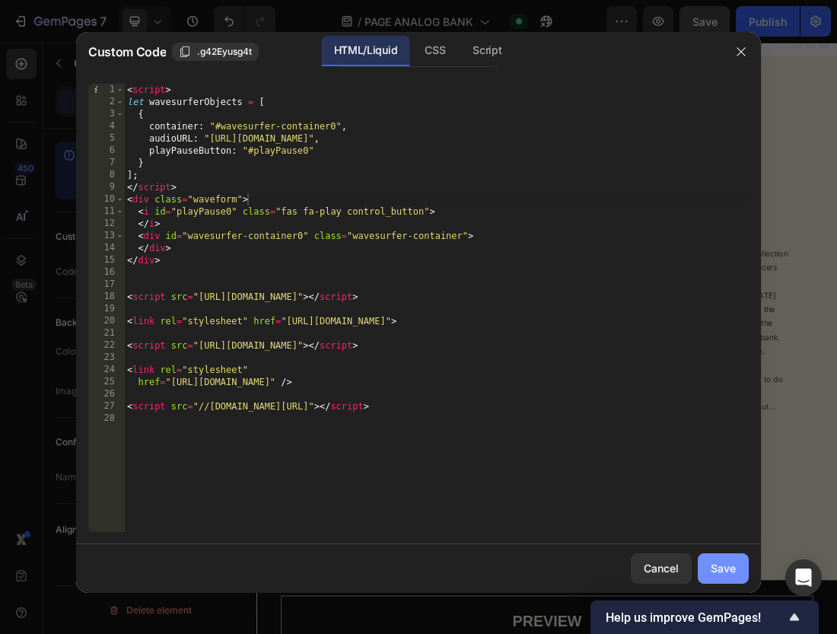
click at [706, 564] on button "Save" at bounding box center [723, 568] width 51 height 30
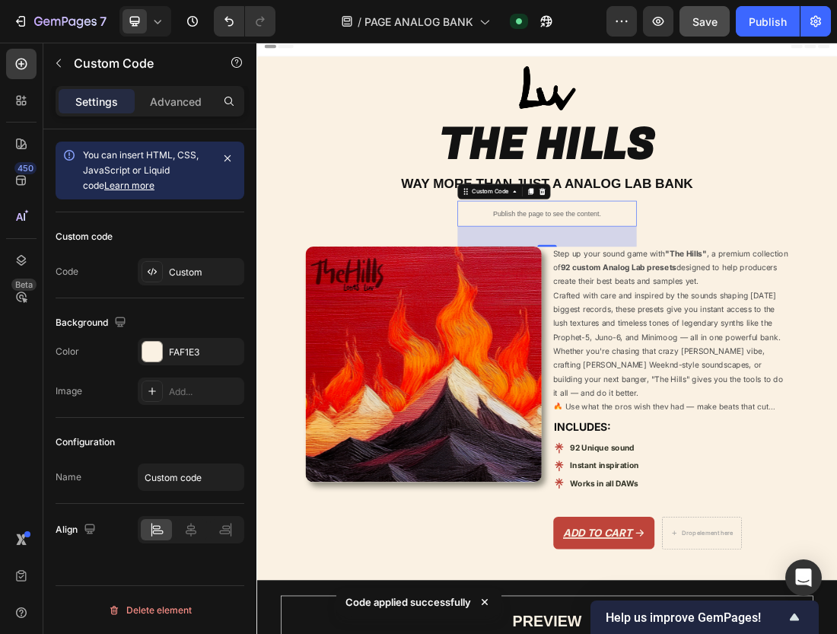
click at [706, 32] on button "Save" at bounding box center [704, 21] width 50 height 30
click at [749, 30] on button "Publish" at bounding box center [768, 21] width 64 height 30
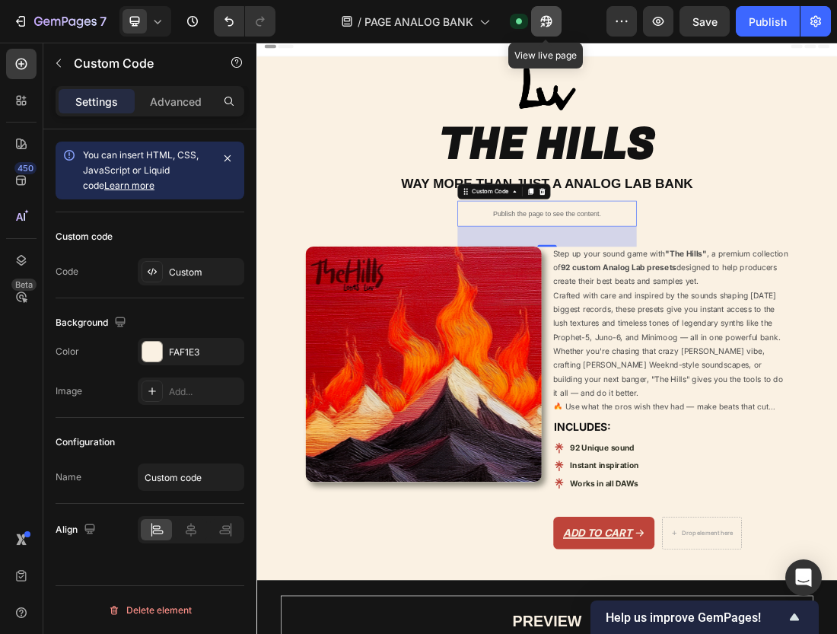
click at [552, 17] on icon "button" at bounding box center [546, 21] width 15 height 15
click at [193, 273] on div "Custom" at bounding box center [205, 273] width 72 height 14
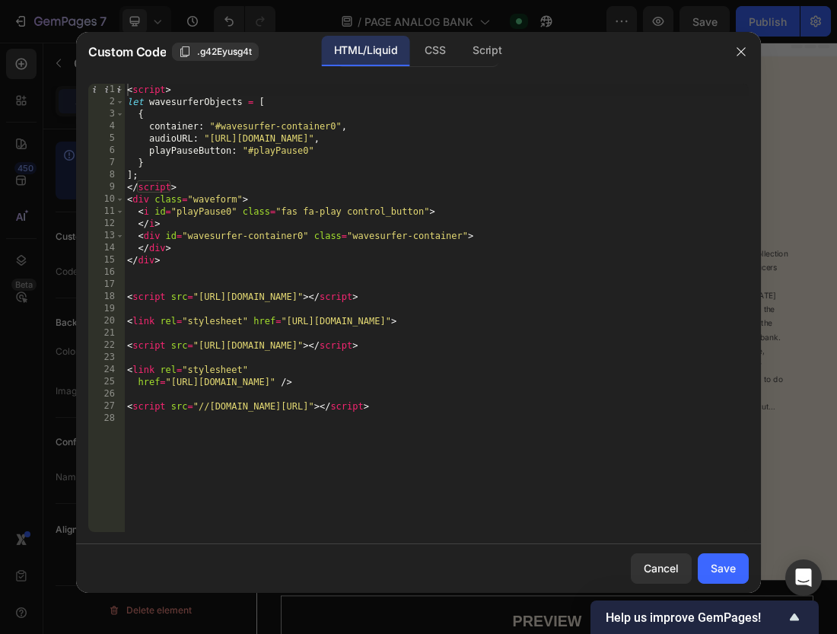
click at [233, 176] on div "< script > let wavesurferObjects = [ { container : "#wavesurfer-container0" , a…" at bounding box center [436, 320] width 625 height 472
click at [475, 56] on div "Script" at bounding box center [486, 51] width 53 height 30
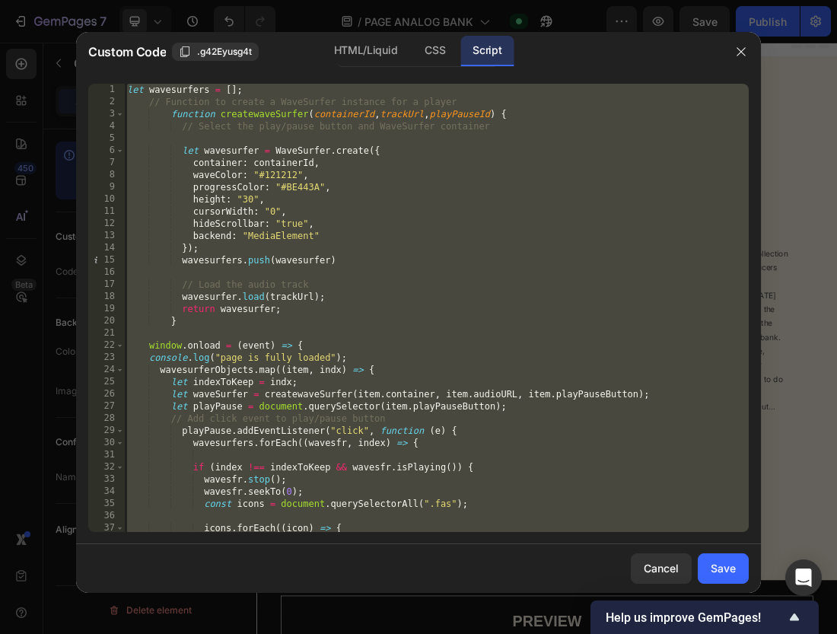
click at [415, 123] on div "let wavesurfers = [ ] ; // Function to create a WaveSurfer instance for a playe…" at bounding box center [436, 320] width 625 height 472
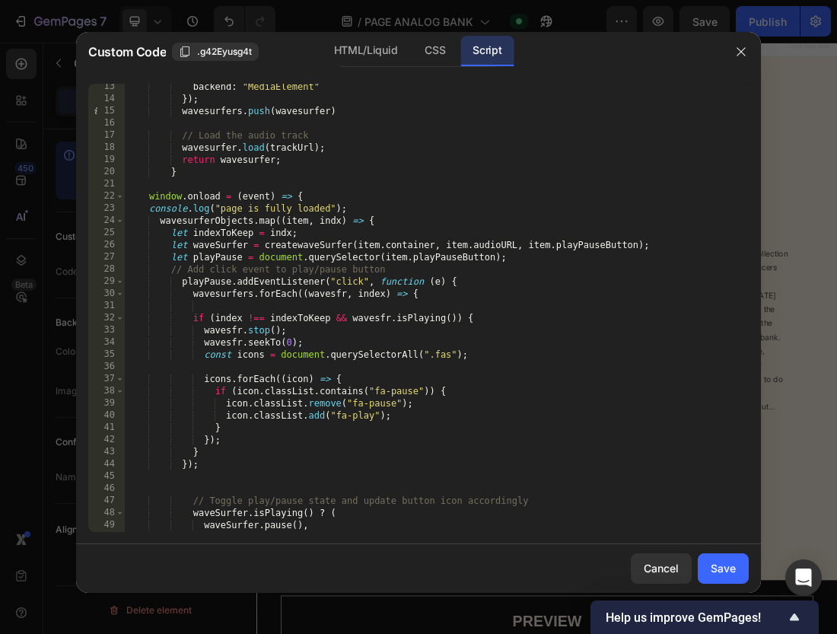
scroll to position [141, 0]
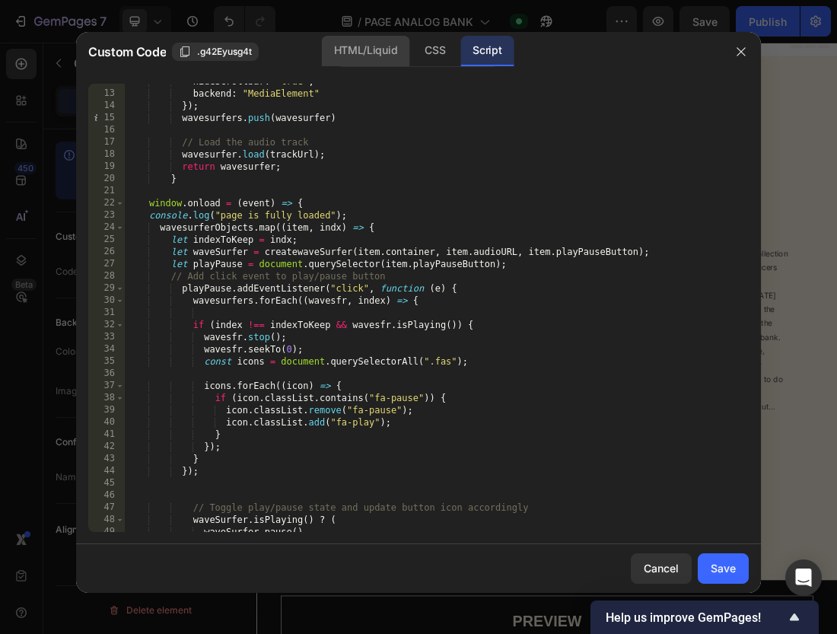
click at [347, 45] on div "HTML/Liquid" at bounding box center [365, 51] width 87 height 30
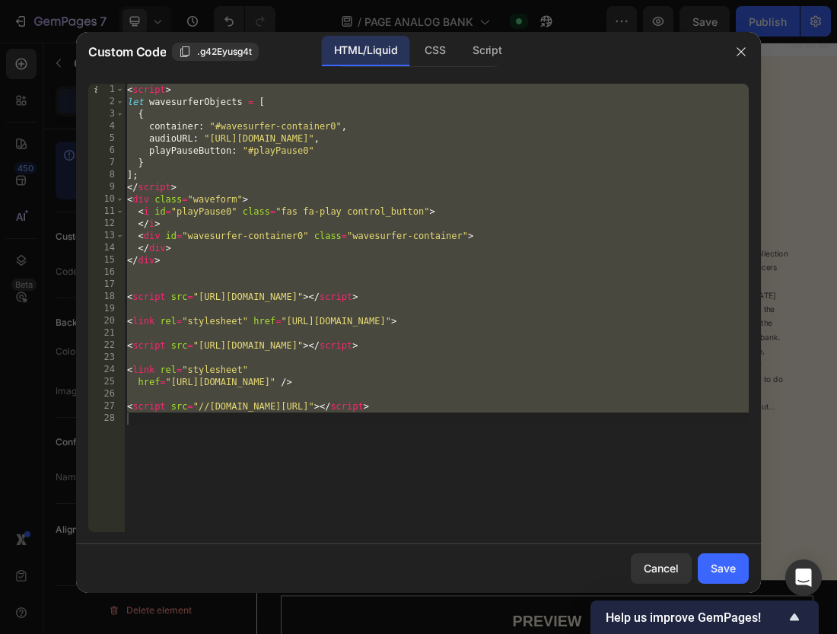
click at [407, 55] on div "HTML/Liquid" at bounding box center [365, 51] width 87 height 30
click at [382, 161] on div "< script > let wavesurferObjects = [ { container : "#wavesurfer-container0" , a…" at bounding box center [436, 320] width 625 height 472
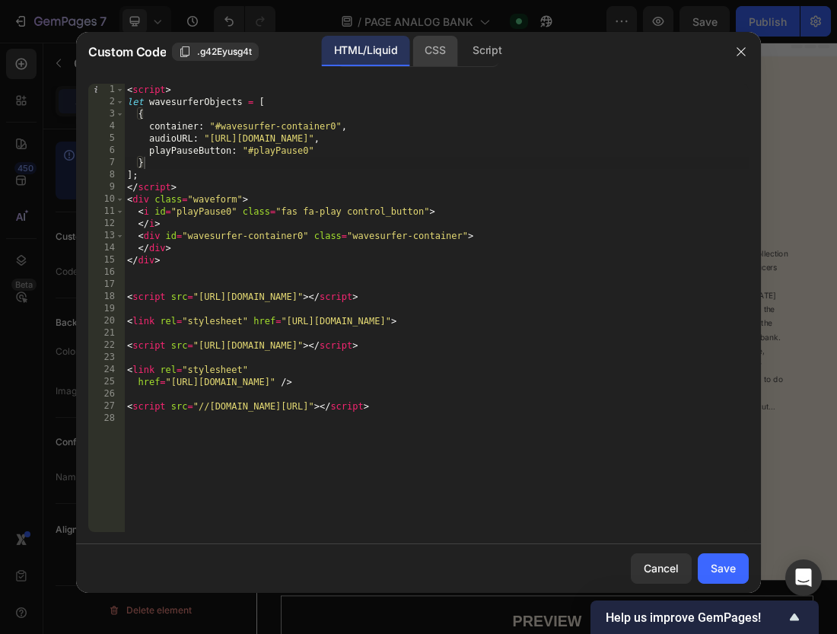
click at [415, 61] on div "CSS" at bounding box center [434, 51] width 45 height 30
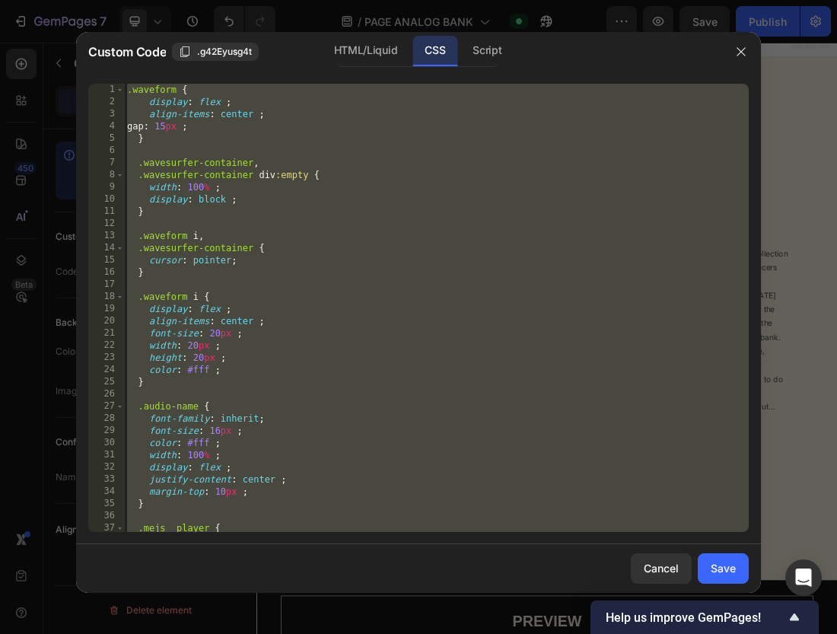
type textarea "}"
click at [355, 221] on div ".waveform { display : flex ; align-items : center ; gap : 15 px ; } .wavesurfer…" at bounding box center [436, 320] width 625 height 472
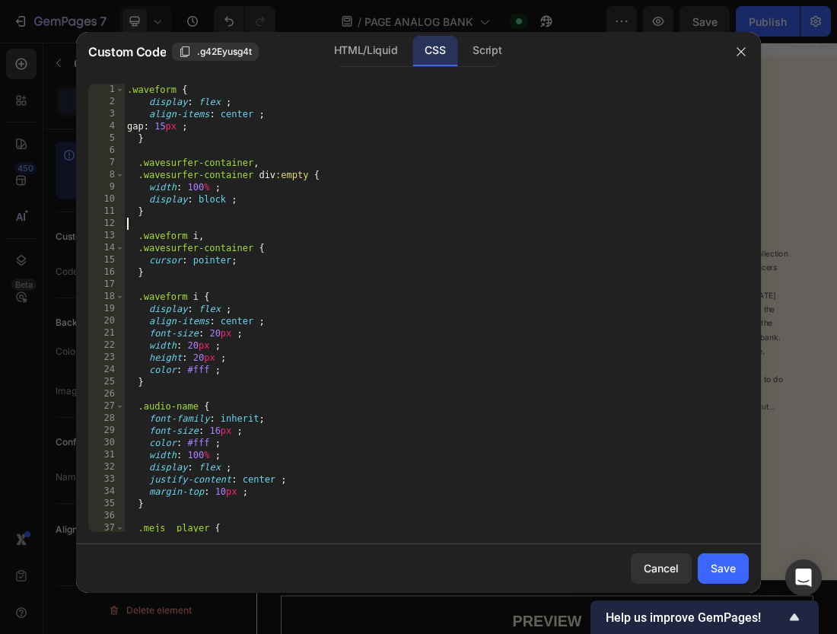
scroll to position [0, 0]
click at [361, 54] on div "HTML/Liquid" at bounding box center [365, 51] width 87 height 30
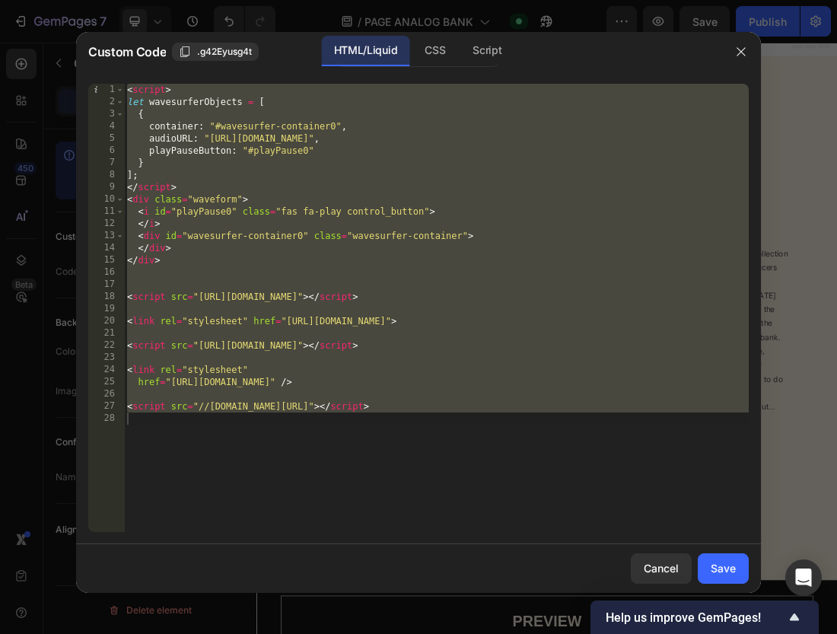
click at [381, 146] on div "< script > let wavesurferObjects = [ { container : "#wavesurfer-container0" , a…" at bounding box center [436, 320] width 625 height 472
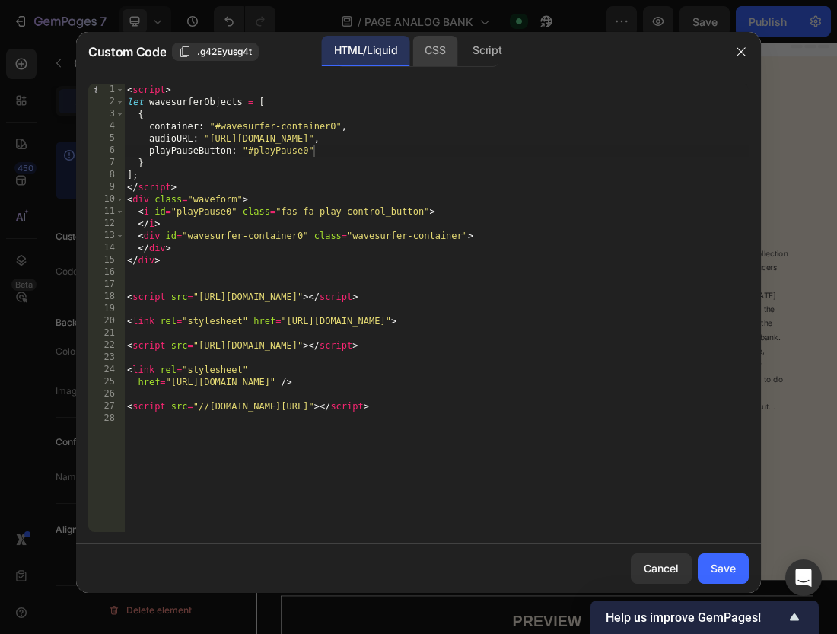
click at [427, 38] on div "CSS" at bounding box center [434, 51] width 45 height 30
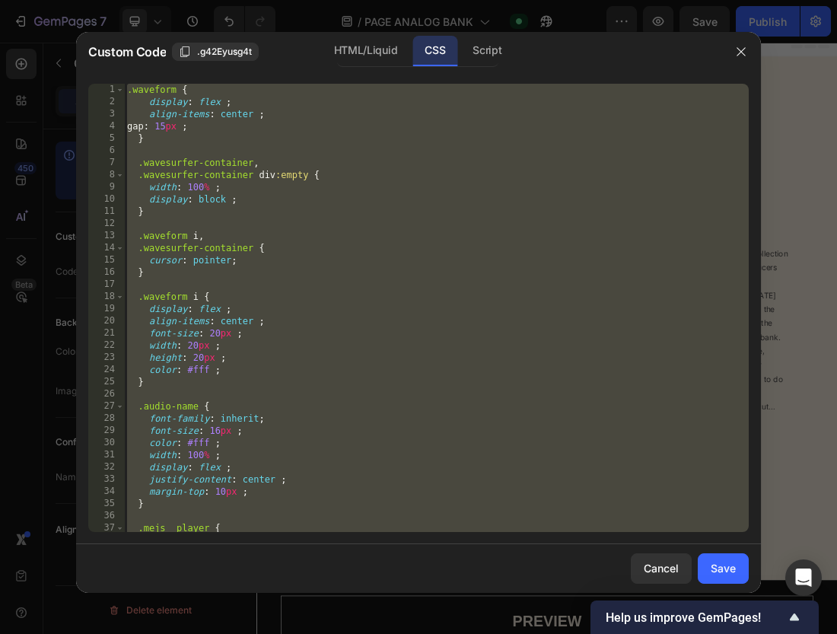
click at [391, 230] on div ".waveform { display : flex ; align-items : center ; gap : 15 px ; } .wavesurfer…" at bounding box center [436, 320] width 625 height 472
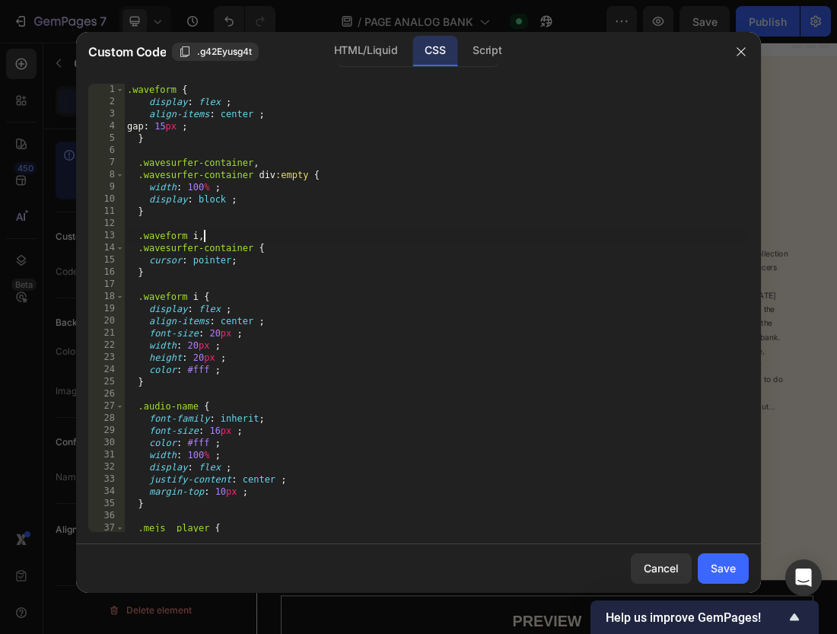
click at [272, 132] on div ".waveform { display : flex ; align-items : center ; gap : 15 px ; } .wavesurfer…" at bounding box center [436, 320] width 625 height 472
click at [208, 370] on div ".waveform { display : flex ; align-items : center ; gap : 15 px ; } .wavesurfer…" at bounding box center [436, 320] width 625 height 472
type textarea "color: #1f1f1f ;"
click at [709, 571] on button "Save" at bounding box center [723, 568] width 51 height 30
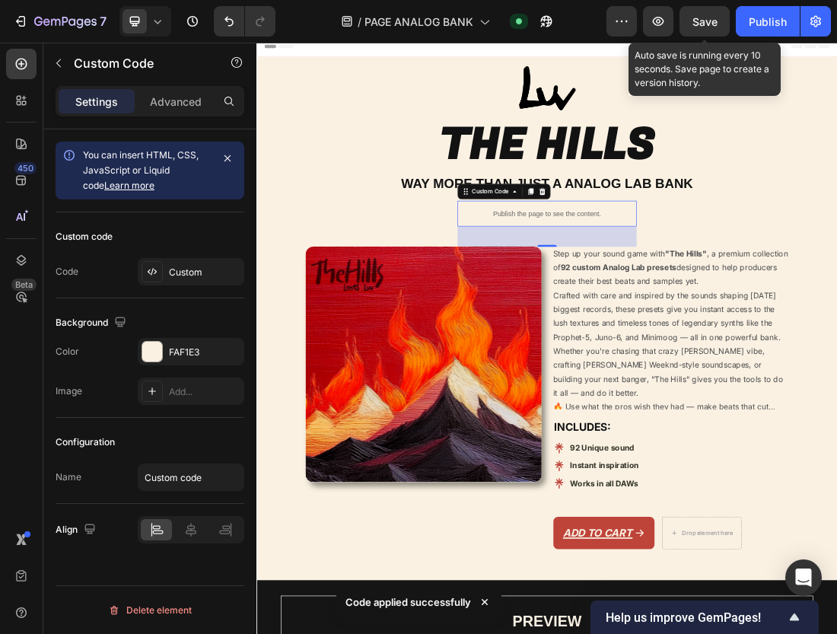
click at [717, 18] on span "Save" at bounding box center [704, 21] width 25 height 13
click at [764, 22] on div "Publish" at bounding box center [768, 22] width 38 height 16
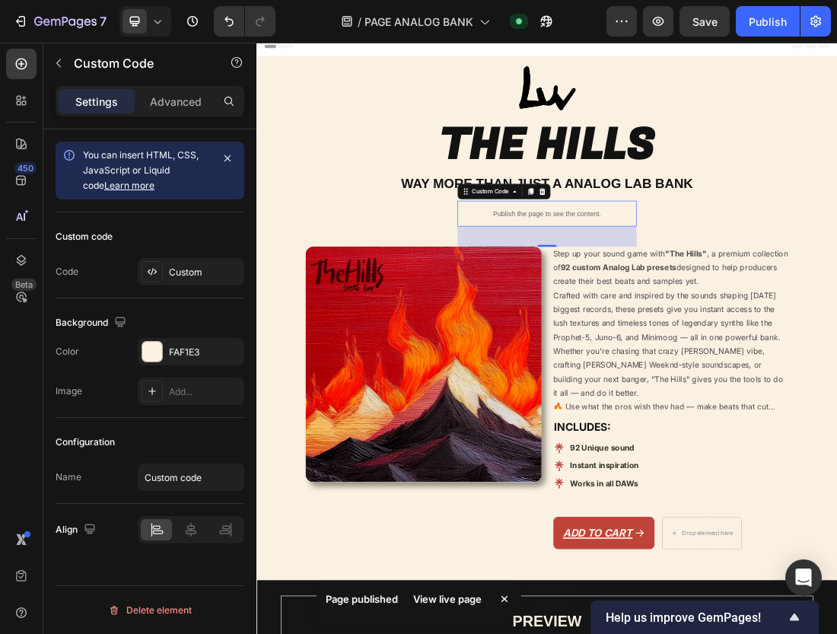
click at [459, 599] on div "View live page" at bounding box center [447, 598] width 87 height 21
click at [195, 283] on div "Custom" at bounding box center [191, 271] width 107 height 27
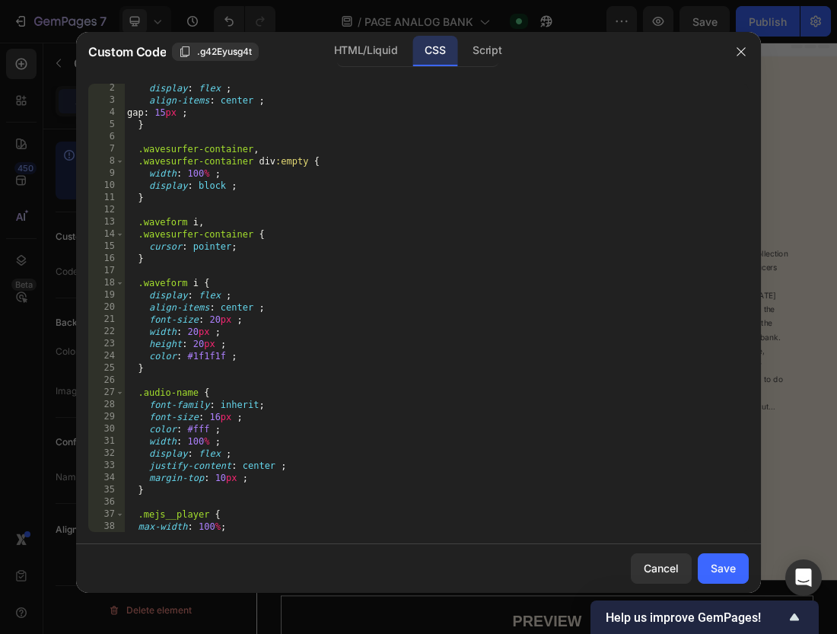
scroll to position [0, 0]
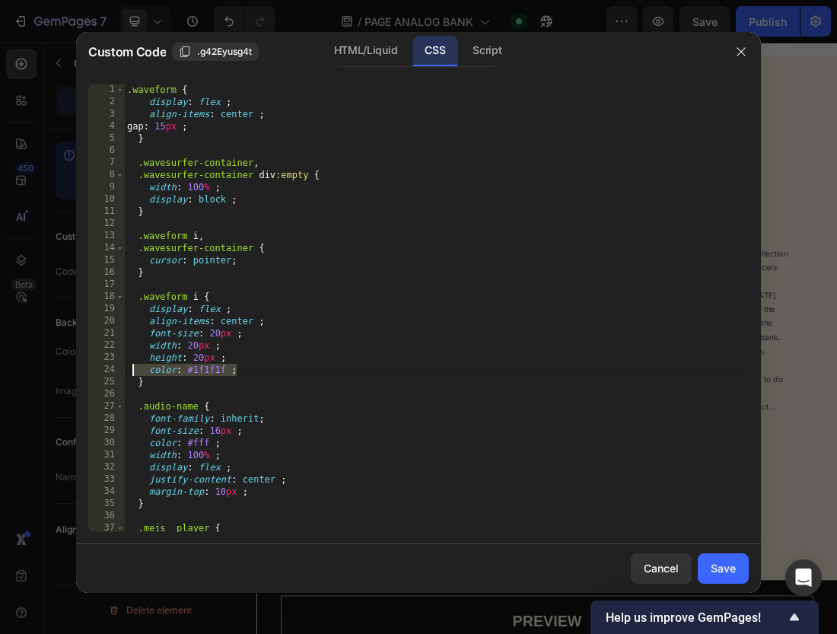
drag, startPoint x: 246, startPoint y: 369, endPoint x: 135, endPoint y: 366, distance: 110.4
click at [135, 366] on div ".waveform { display : flex ; align-items : center ; gap : 15 px ; } .wavesurfer…" at bounding box center [436, 320] width 625 height 472
click at [247, 203] on div ".waveform { display : flex ; align-items : center ; gap : 15 px ; } .wavesurfer…" at bounding box center [436, 320] width 625 height 472
type textarea "display: block ;"
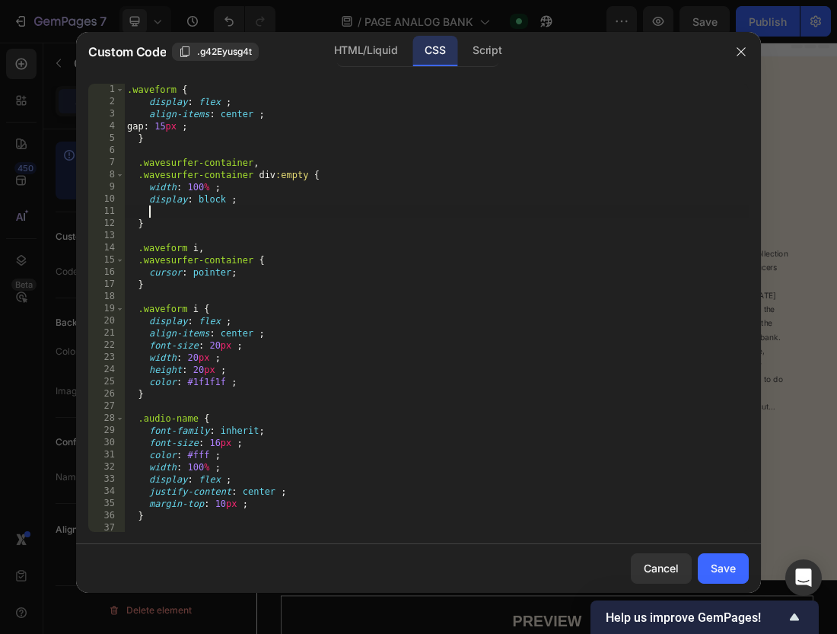
paste textarea "color: #1f1f1f ;"
click at [272, 124] on div ".waveform { display : flex ; align-items : center ; gap : 15 px ; } .wavesurfer…" at bounding box center [436, 320] width 625 height 472
type textarea "gap: 15px ;"
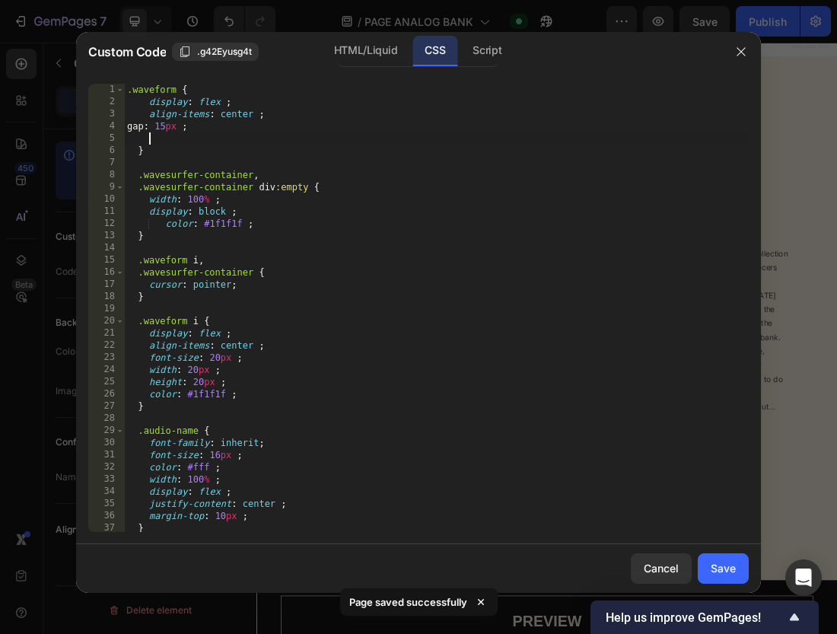
paste textarea "color: #1f1f1f ;"
type textarea "color: #1f1f1f ;"
click at [730, 569] on div "Save" at bounding box center [723, 568] width 25 height 16
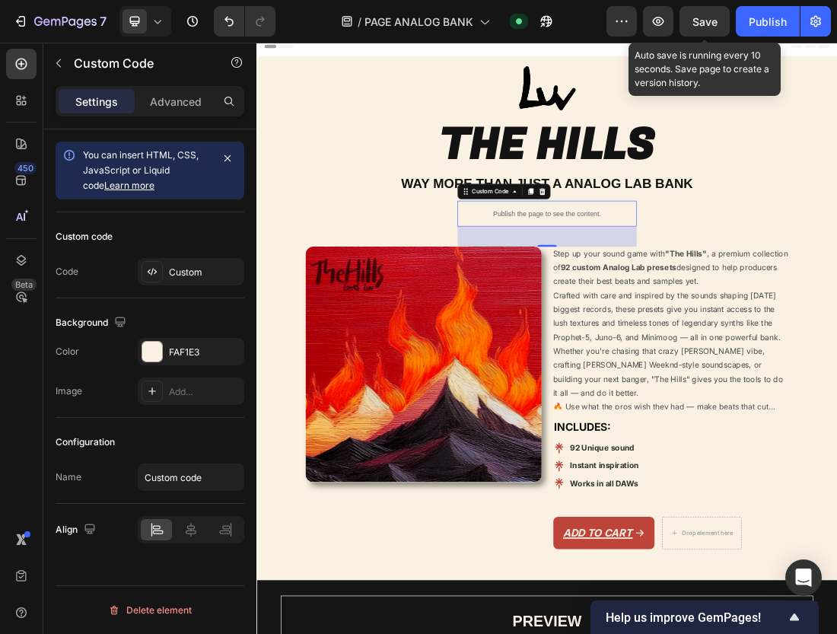
click at [698, 17] on span "Save" at bounding box center [704, 21] width 25 height 13
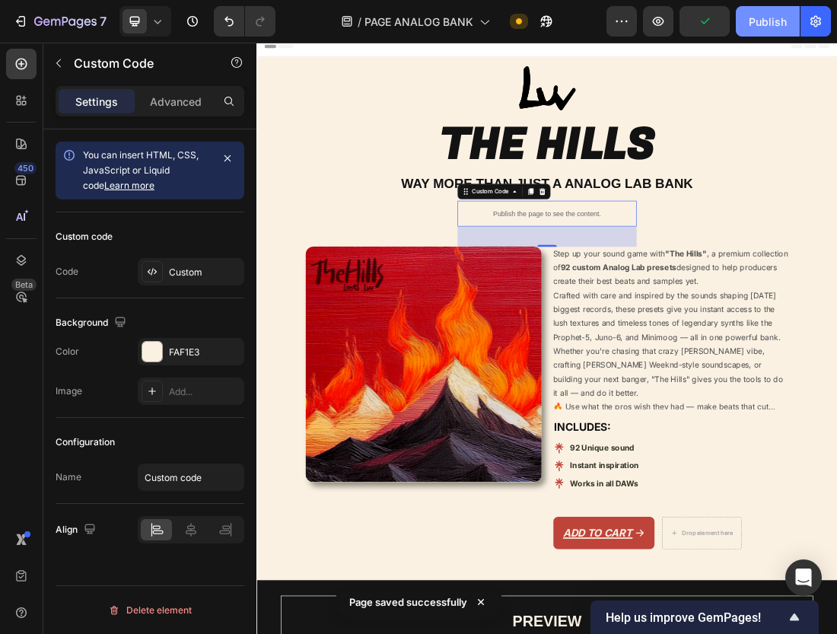
click at [771, 23] on div "Publish" at bounding box center [768, 22] width 38 height 16
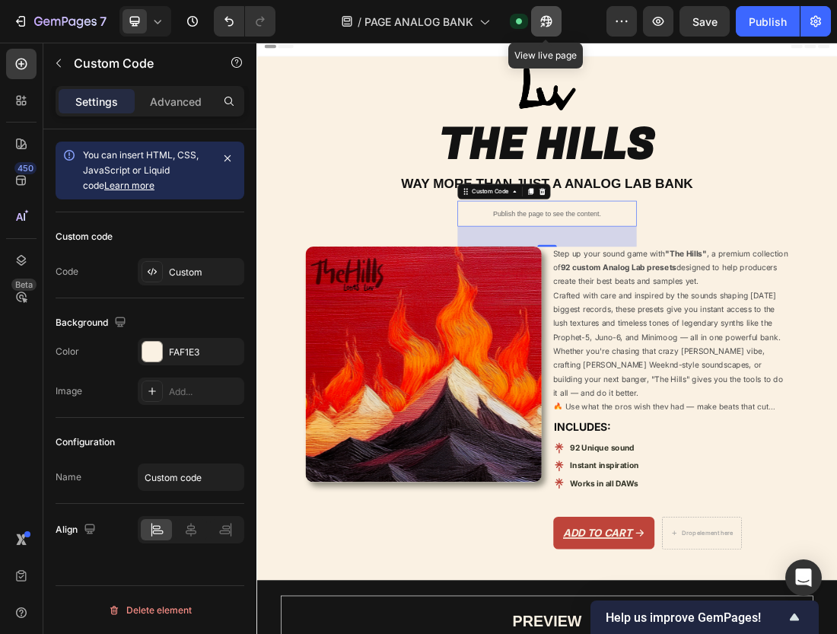
click at [549, 17] on icon "button" at bounding box center [545, 21] width 11 height 11
click at [192, 275] on div "Custom" at bounding box center [205, 273] width 72 height 14
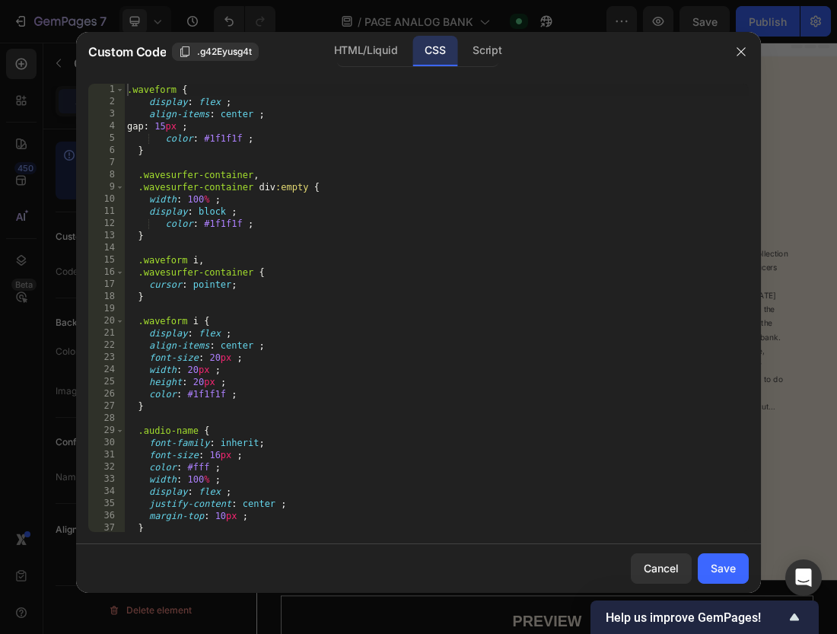
scroll to position [0, 0]
type textarea "color: #1f1f1f ;"
drag, startPoint x: 289, startPoint y: 140, endPoint x: 162, endPoint y: 141, distance: 127.1
click at [161, 141] on div ".waveform { display : flex ; align-items : center ; gap : 15 px ; color : #1f1f…" at bounding box center [436, 320] width 625 height 472
drag, startPoint x: 278, startPoint y: 227, endPoint x: 143, endPoint y: 227, distance: 134.7
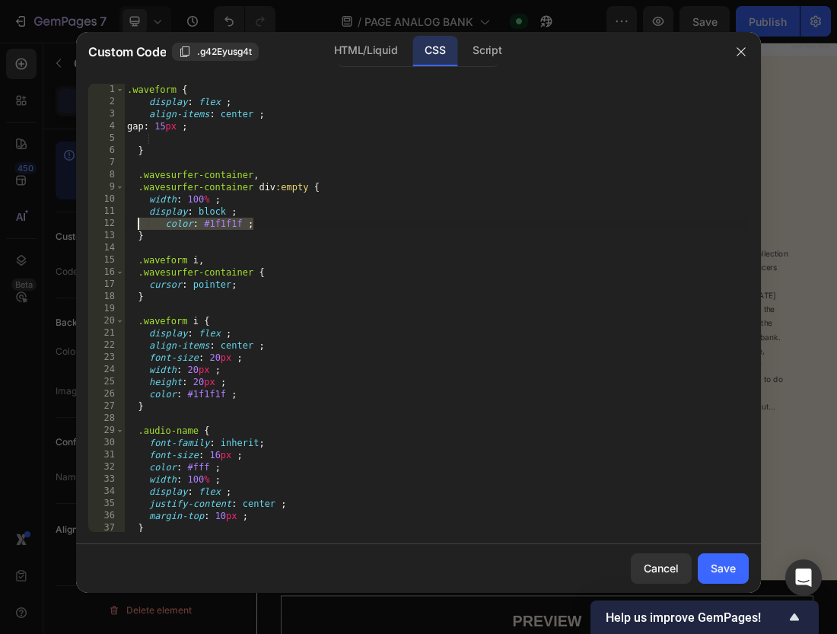
click at [142, 227] on div ".waveform { display : flex ; align-items : center ; gap : 15 px ; } .wavesurfer…" at bounding box center [436, 320] width 625 height 472
type textarea "color: #1f1f1f ;"
drag, startPoint x: 250, startPoint y: 393, endPoint x: 127, endPoint y: 392, distance: 122.5
click at [127, 392] on div ".waveform { display : flex ; align-items : center ; gap : 15 px ; } .wavesurfer…" at bounding box center [436, 320] width 625 height 472
type textarea "color: #1f1f1f ;"
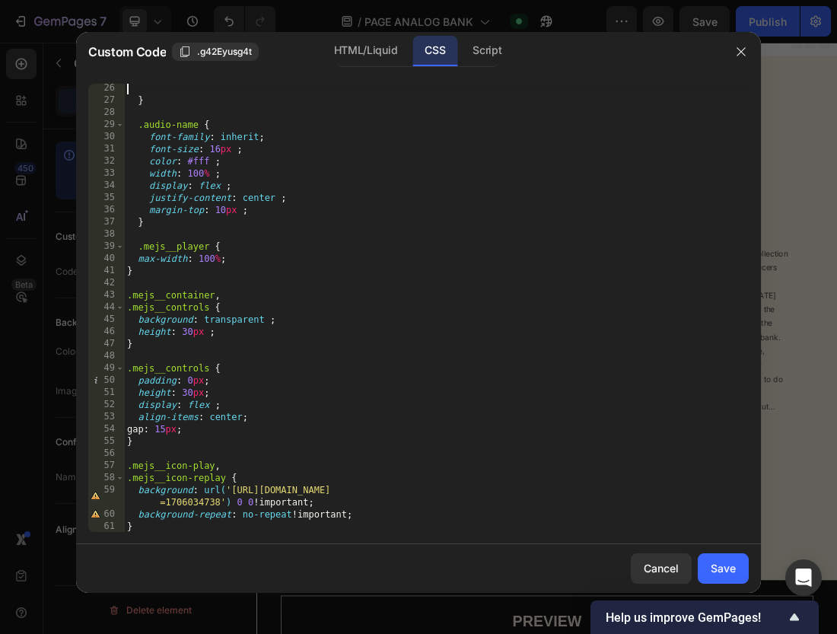
scroll to position [305, 0]
click at [350, 51] on div "HTML/Liquid" at bounding box center [365, 51] width 87 height 30
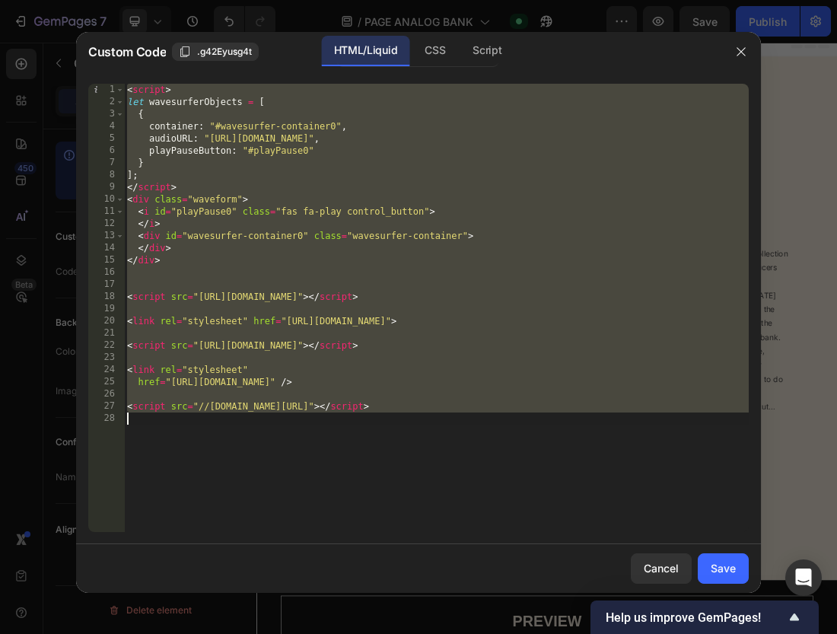
click at [348, 169] on div "< script > let wavesurferObjects = [ { container : "#wavesurfer-container0" , a…" at bounding box center [436, 320] width 625 height 472
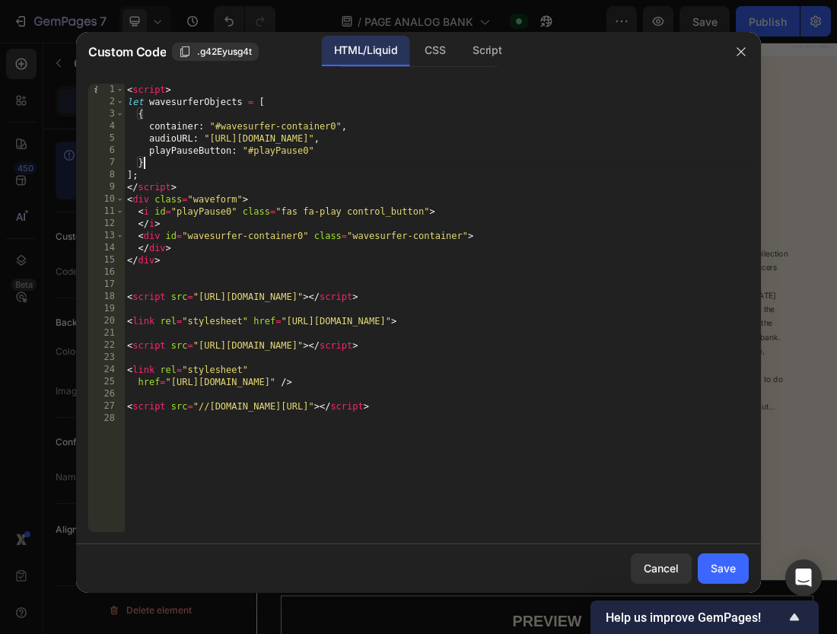
click at [275, 160] on div "< script > let wavesurferObjects = [ { container : "#wavesurfer-container0" , a…" at bounding box center [436, 320] width 625 height 472
click at [430, 56] on div "CSS" at bounding box center [434, 51] width 45 height 30
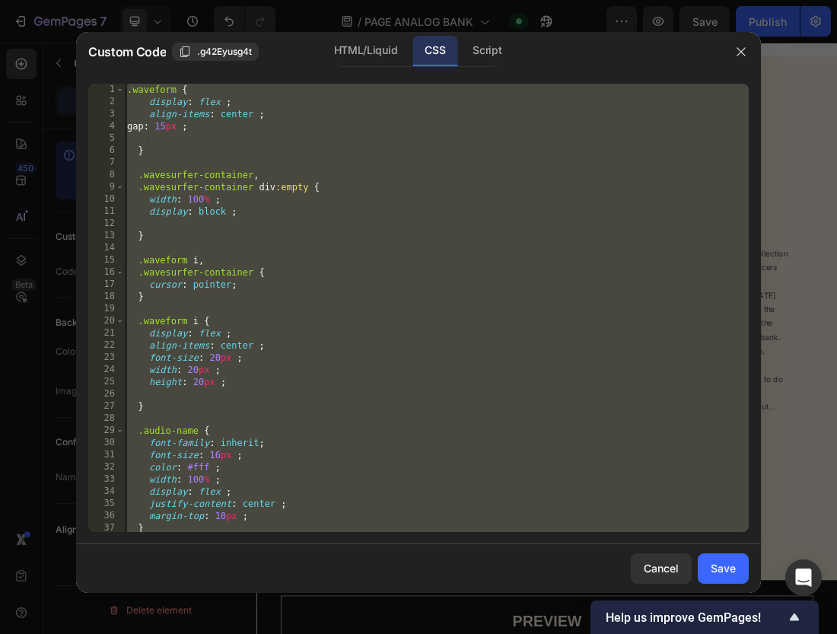
click at [374, 156] on div ".waveform { display : flex ; align-items : center ; gap : 15 px ; } .wavesurfer…" at bounding box center [436, 320] width 625 height 472
type textarea "}"
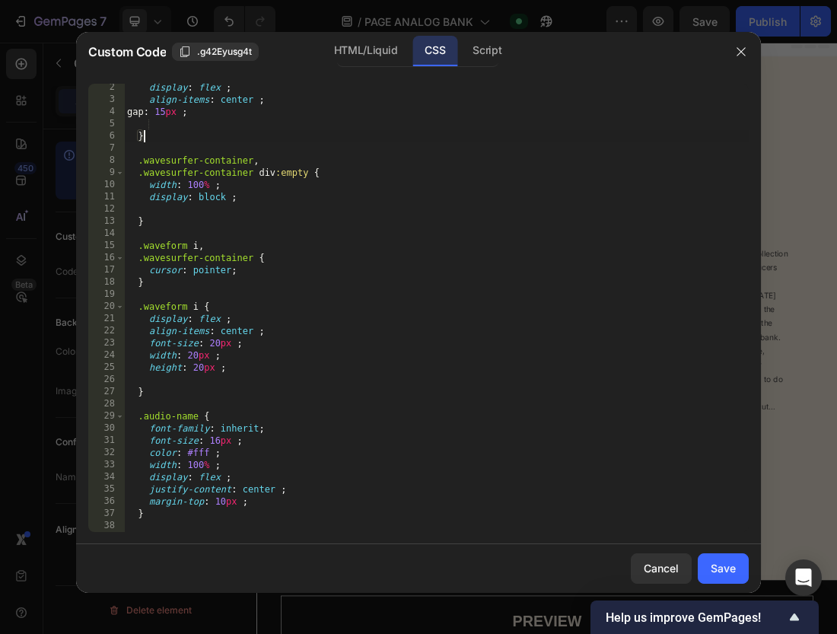
scroll to position [0, 0]
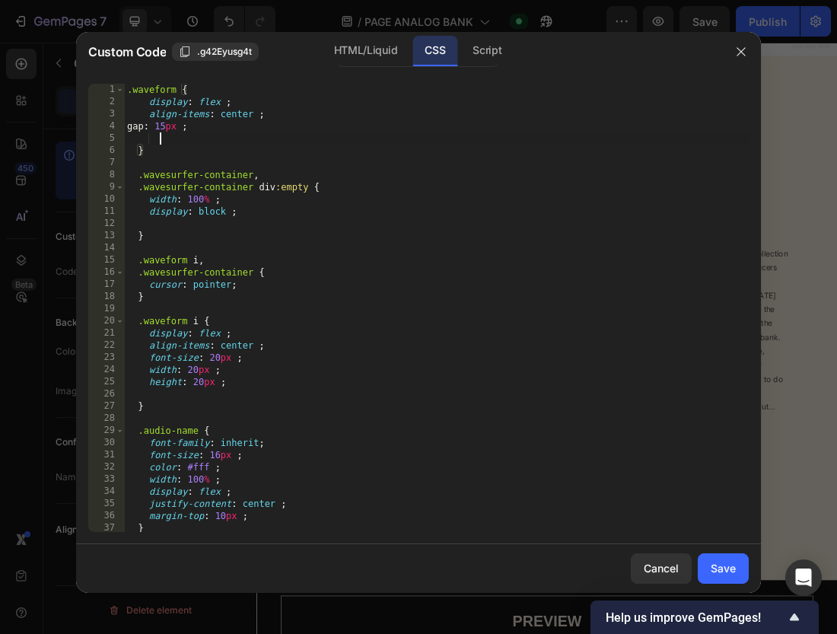
click at [300, 139] on div ".waveform { display : flex ; align-items : center ; gap : 15 px ; } .wavesurfer…" at bounding box center [436, 320] width 625 height 472
paste textarea "filter: invert(1);"
type textarea "filter: invert(1);"
click at [705, 566] on button "Save" at bounding box center [723, 568] width 51 height 30
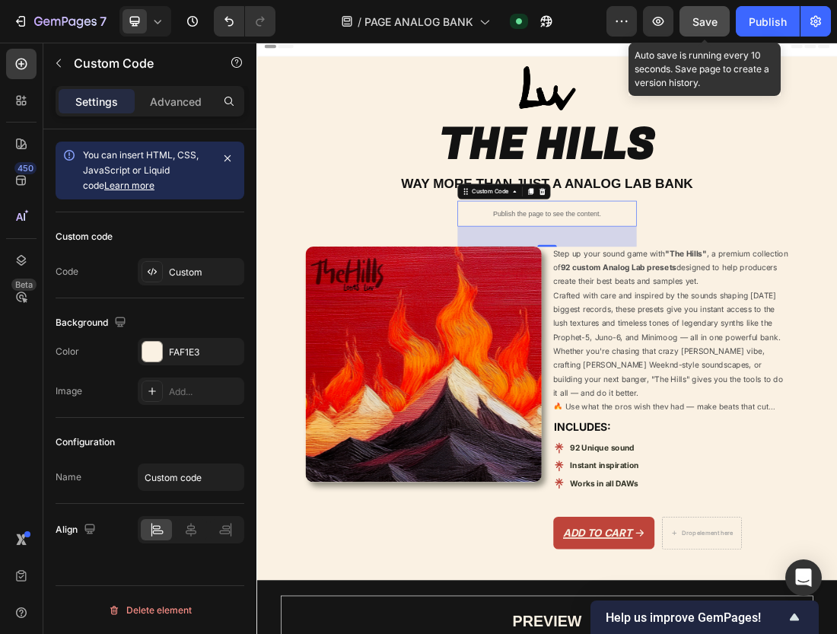
click at [685, 19] on button "Save" at bounding box center [704, 21] width 50 height 30
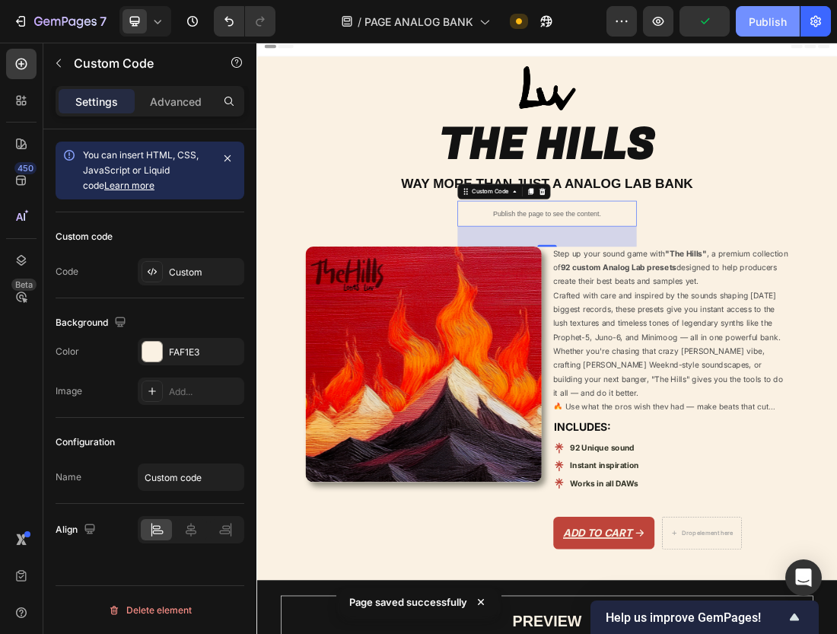
click at [762, 26] on div "Publish" at bounding box center [768, 22] width 38 height 16
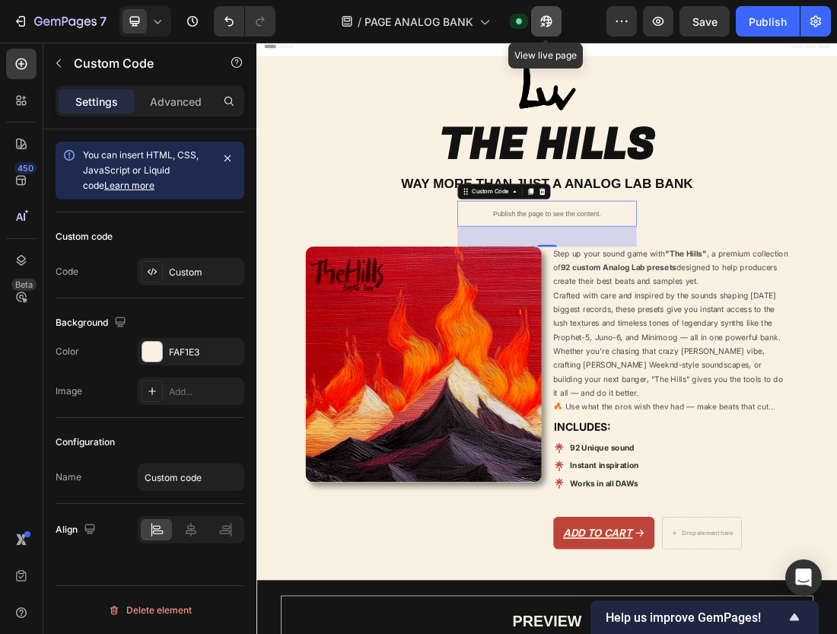
click at [545, 20] on icon "button" at bounding box center [545, 21] width 11 height 11
click at [182, 267] on div "Custom" at bounding box center [205, 273] width 72 height 14
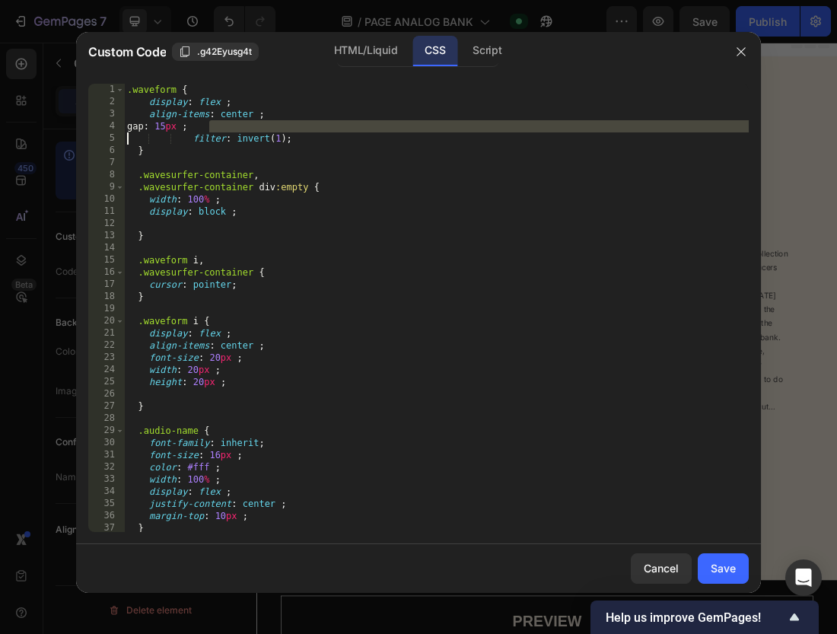
drag, startPoint x: 315, startPoint y: 132, endPoint x: 122, endPoint y: 136, distance: 193.3
click at [122, 136] on div "gap: 15px ; 1 2 3 4 5 6 7 8 9 10 11 12 13 14 15 16 17 18 19 20 21 22 23 24 25 2…" at bounding box center [418, 308] width 660 height 448
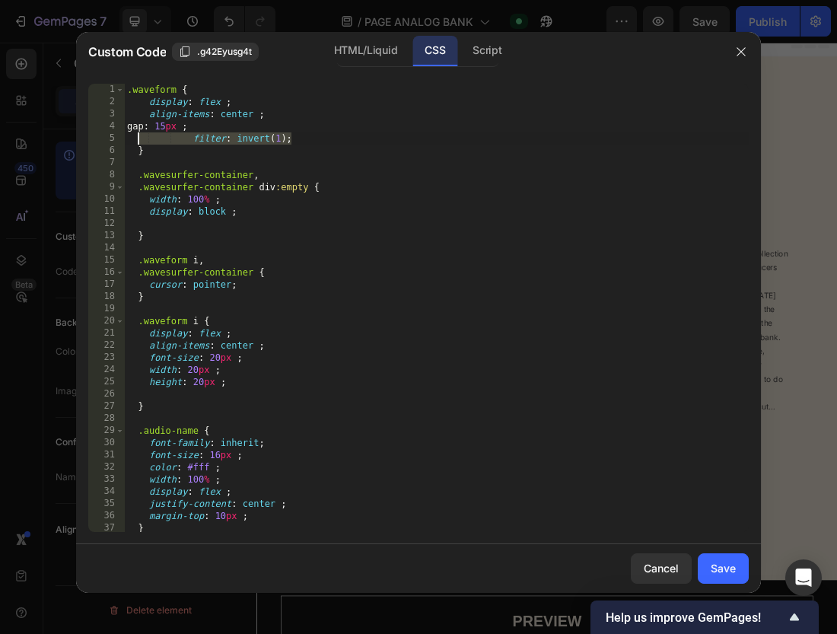
drag, startPoint x: 199, startPoint y: 136, endPoint x: 141, endPoint y: 136, distance: 58.6
click at [141, 136] on div ".waveform { display : flex ; align-items : center ; gap : 15 px ; filter : inve…" at bounding box center [436, 320] width 625 height 472
type textarea "filter: invert(1);"
click at [246, 380] on div ".waveform { display : flex ; align-items : center ; gap : 15 px ; } .wavesurfer…" at bounding box center [436, 320] width 625 height 472
type textarea "height: 20px ;"
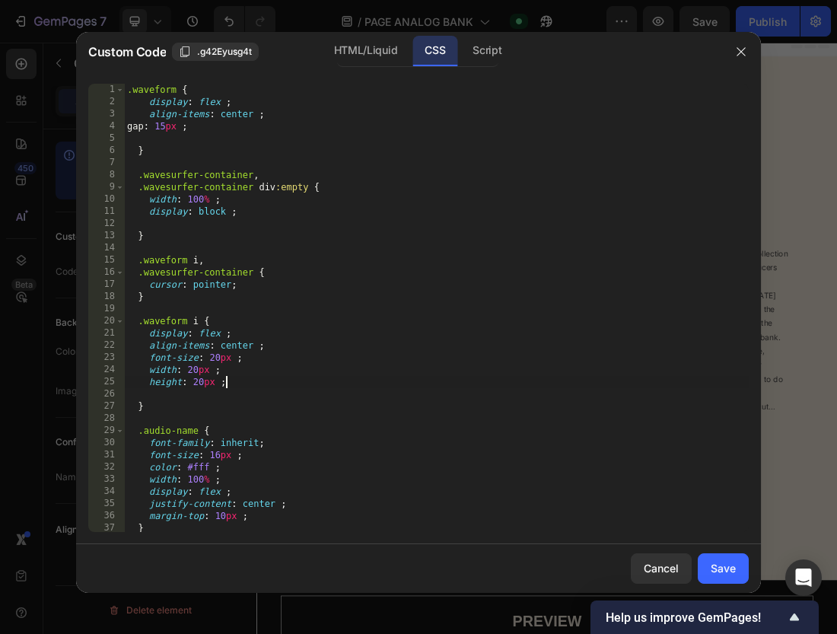
click at [246, 392] on div ".waveform { display : flex ; align-items : center ; gap : 15 px ; } .wavesurfer…" at bounding box center [436, 320] width 625 height 472
paste textarea "filter: invert(1);"
click at [250, 283] on div ".waveform { display : flex ; align-items : center ; gap : 15 px ; } .wavesurfer…" at bounding box center [436, 320] width 625 height 472
type textarea "cursor: pointer;"
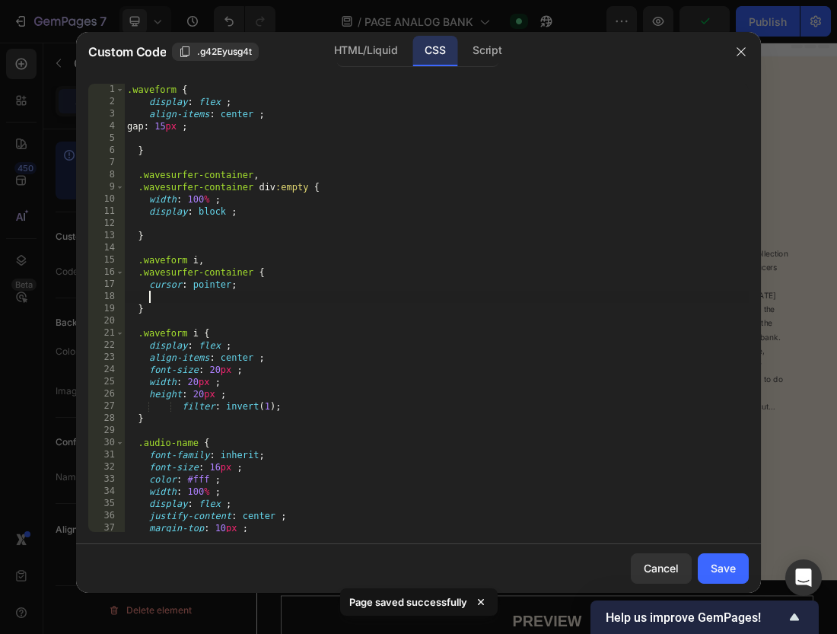
paste textarea "filter: invert(1);"
type textarea "filter: invert(1);"
click at [719, 563] on div "Save" at bounding box center [723, 568] width 25 height 16
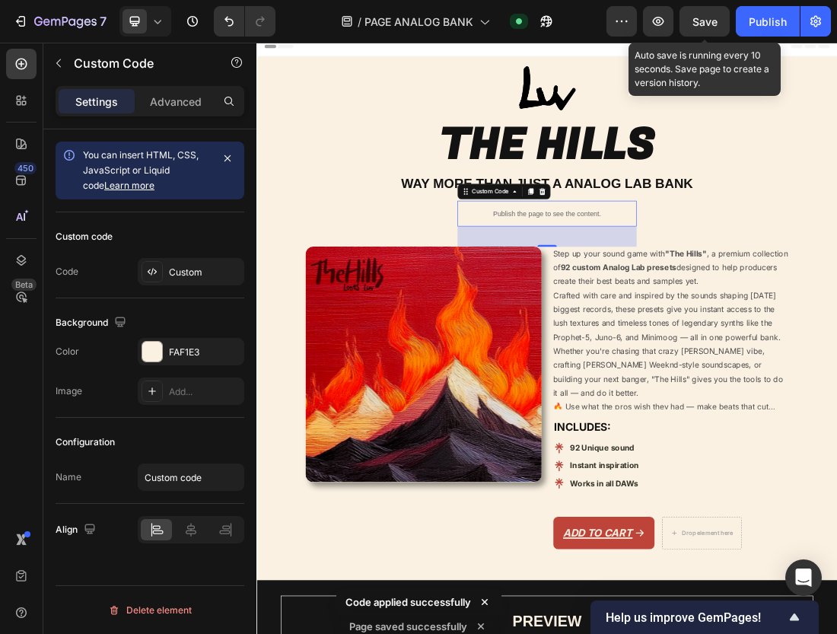
click at [699, 18] on span "Save" at bounding box center [704, 21] width 25 height 13
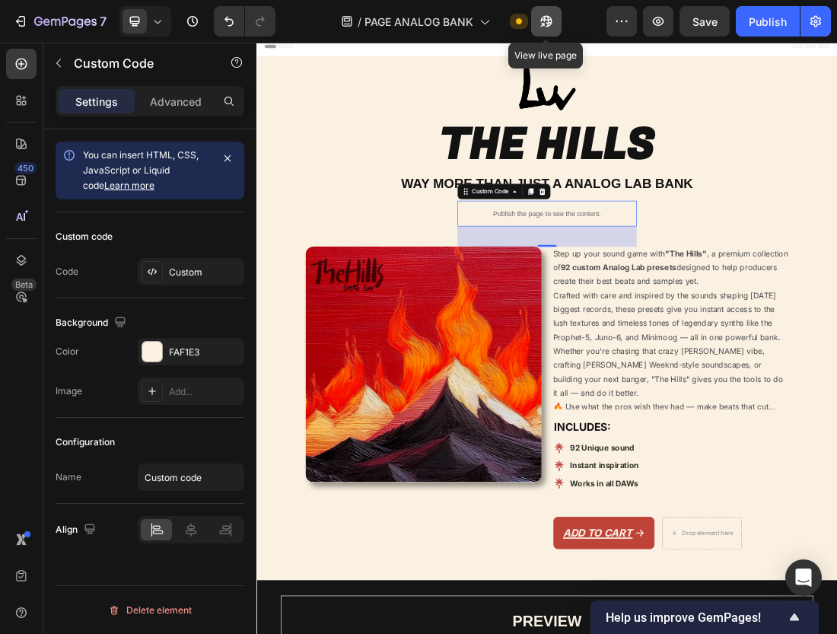
click at [546, 21] on icon "button" at bounding box center [546, 21] width 15 height 15
click at [185, 271] on div "Custom" at bounding box center [205, 273] width 72 height 14
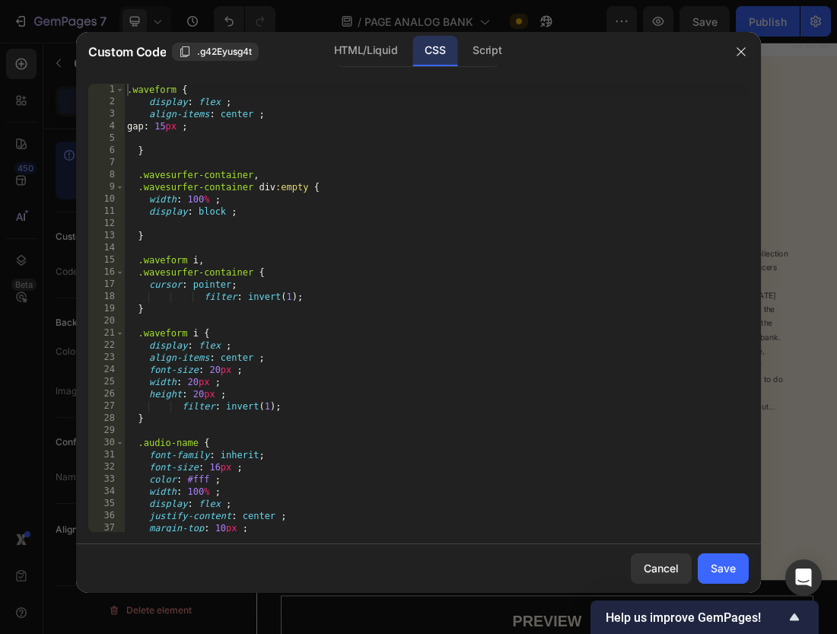
type textarea "filter: invert(1);"
drag, startPoint x: 323, startPoint y: 297, endPoint x: 191, endPoint y: 297, distance: 132.4
click at [191, 297] on div ".waveform { display : flex ; align-items : center ; gap : 15 px ; } .wavesurfer…" at bounding box center [436, 320] width 625 height 472
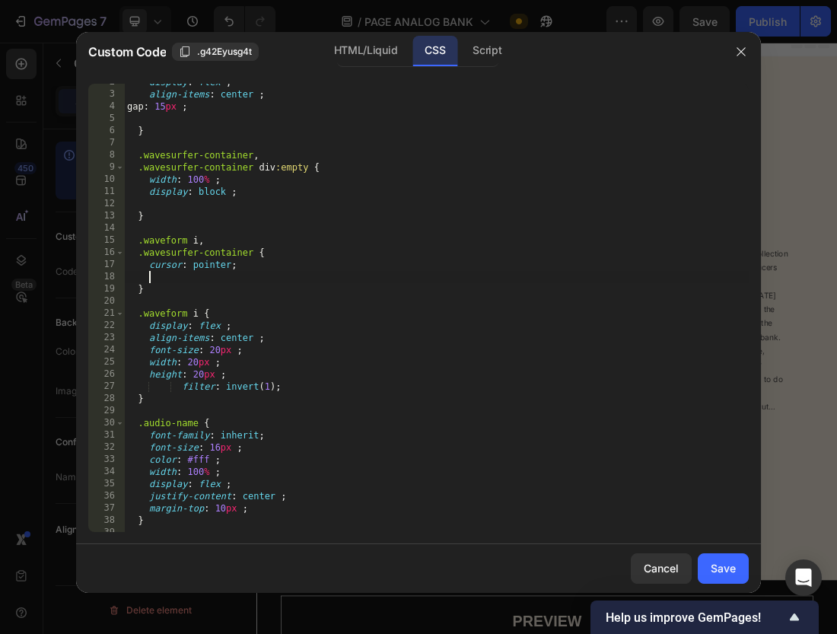
scroll to position [0, 0]
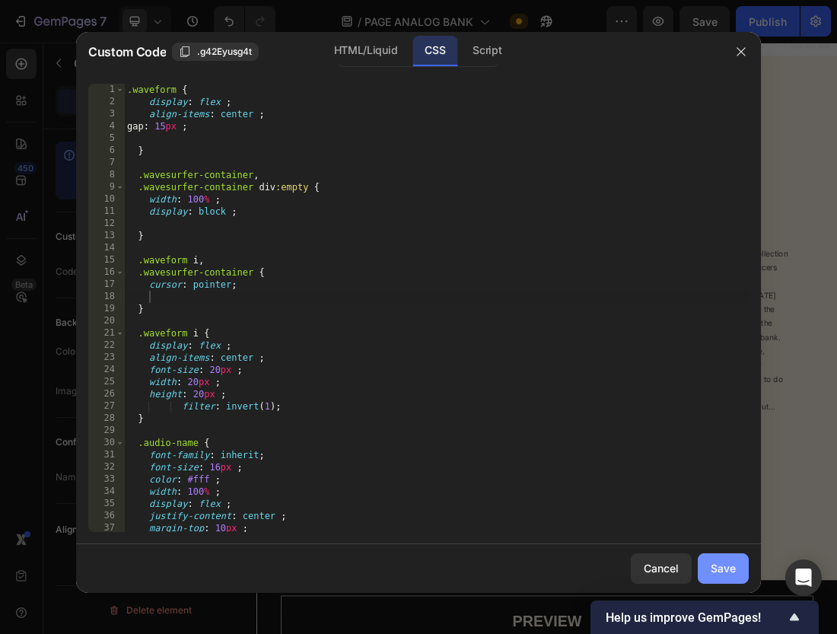
click at [735, 561] on div "Save" at bounding box center [723, 568] width 25 height 16
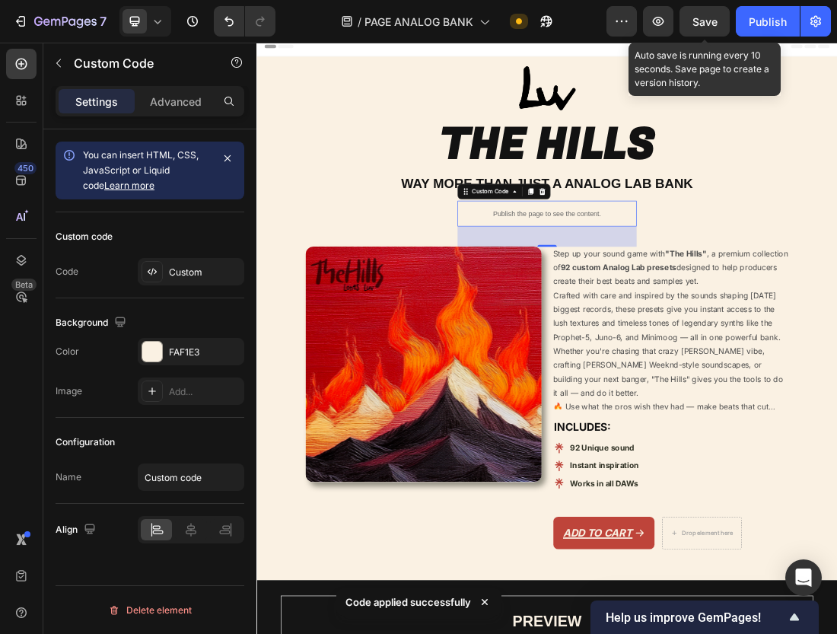
click at [711, 22] on span "Save" at bounding box center [704, 21] width 25 height 13
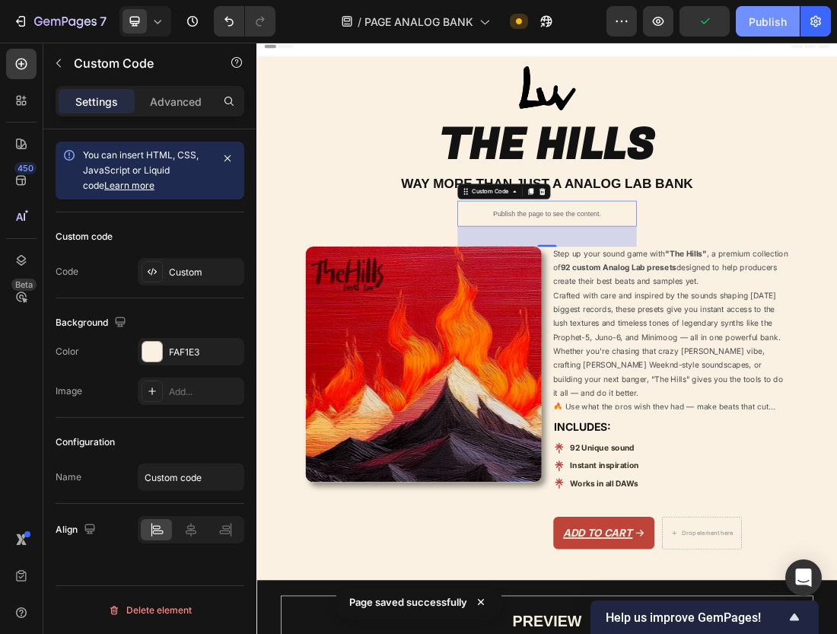
click at [757, 22] on div "Publish" at bounding box center [768, 22] width 38 height 16
click at [728, 301] on div "Publish the page to see the content." at bounding box center [712, 311] width 281 height 40
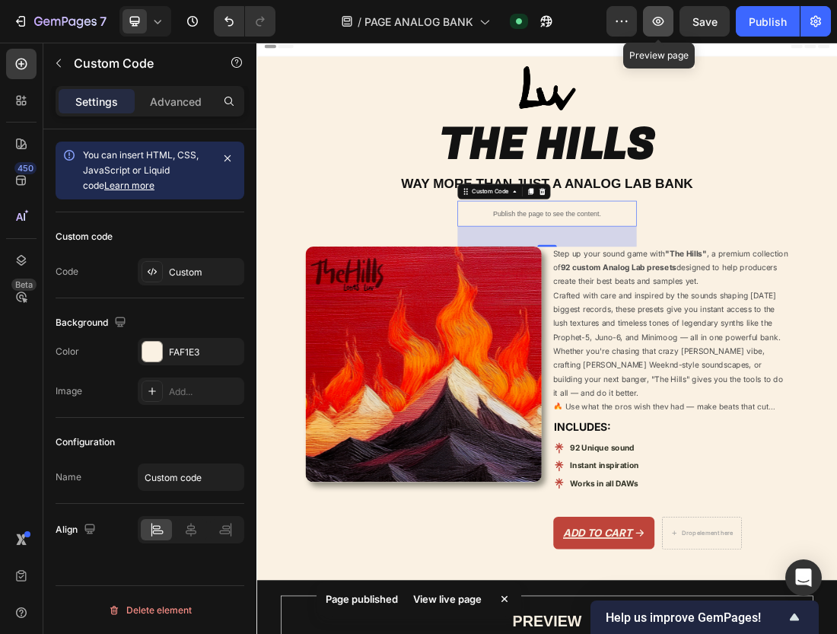
click at [657, 28] on icon "button" at bounding box center [657, 21] width 15 height 15
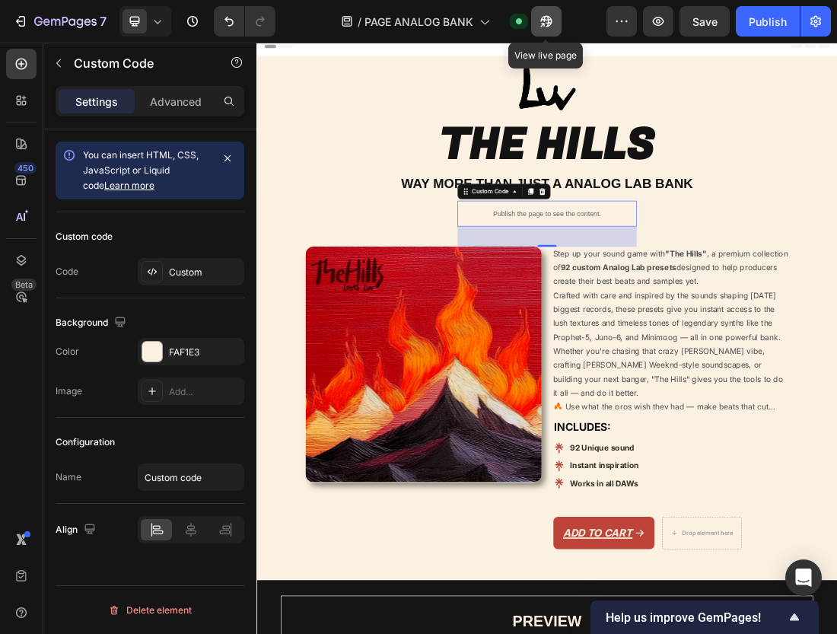
click at [549, 24] on icon "button" at bounding box center [546, 21] width 15 height 15
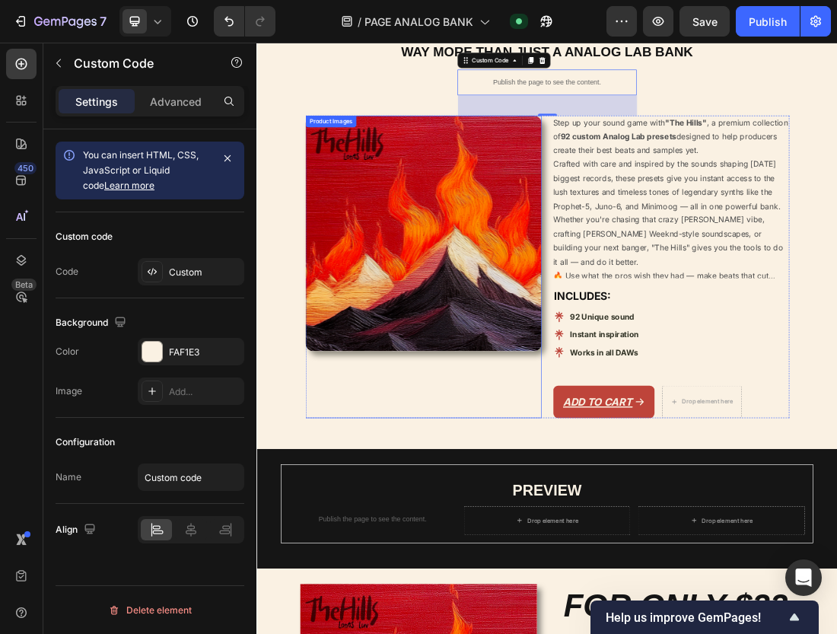
scroll to position [1334, 0]
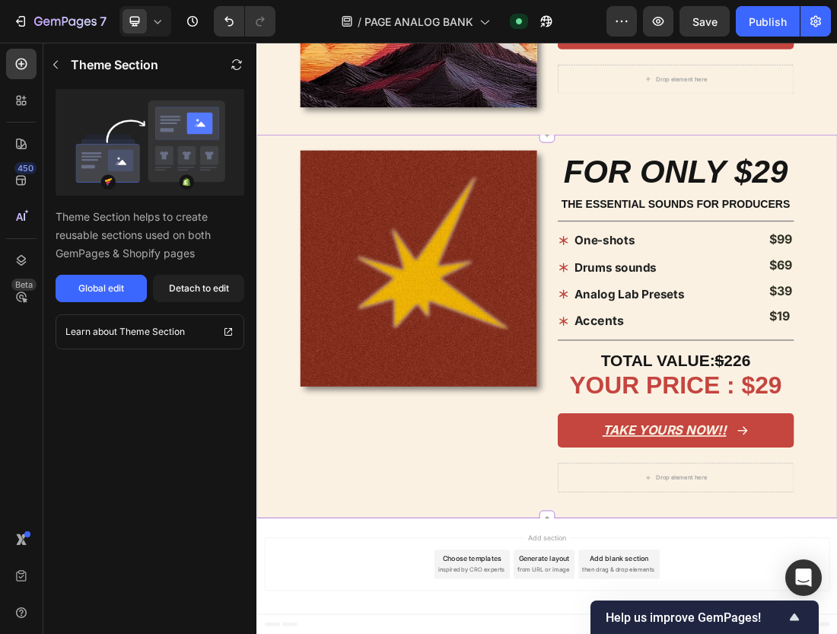
click at [434, 633] on div "Image" at bounding box center [511, 490] width 372 height 558
click at [353, 454] on img at bounding box center [511, 397] width 372 height 372
click at [796, 204] on div "Image FOR ONLY $29 Heading THE ESSENTIAL SOUNDS FOR PRODUCERS Text Block Title …" at bounding box center [712, 490] width 913 height 607
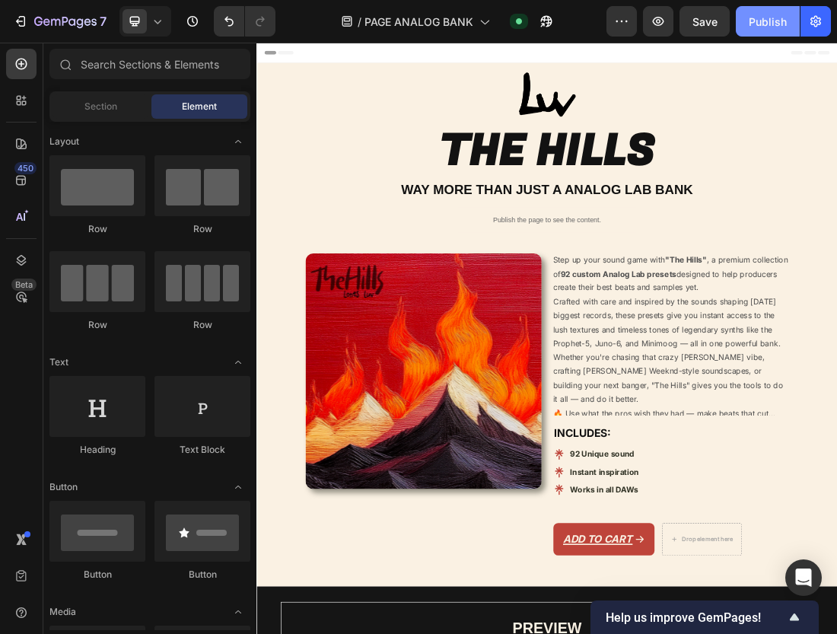
scroll to position [0, 0]
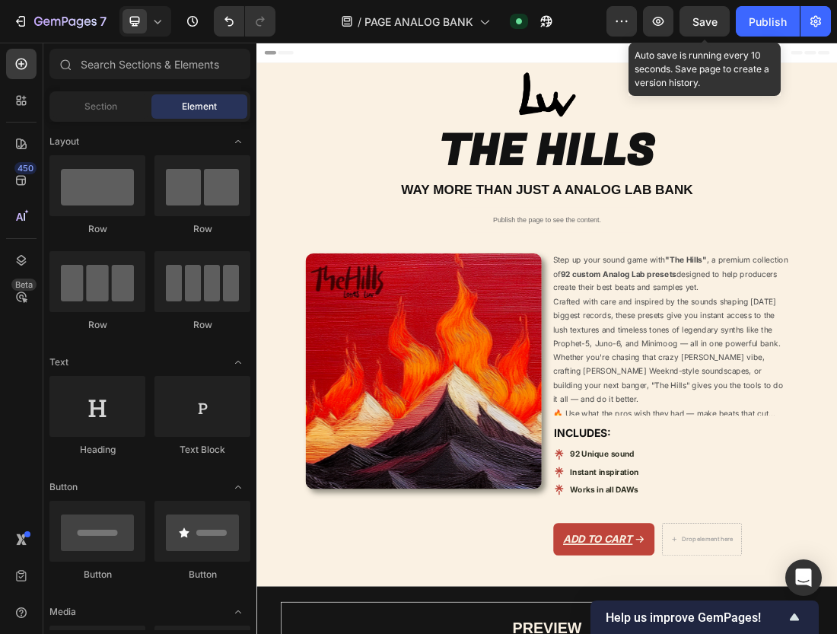
click at [717, 27] on span "Save" at bounding box center [704, 21] width 25 height 13
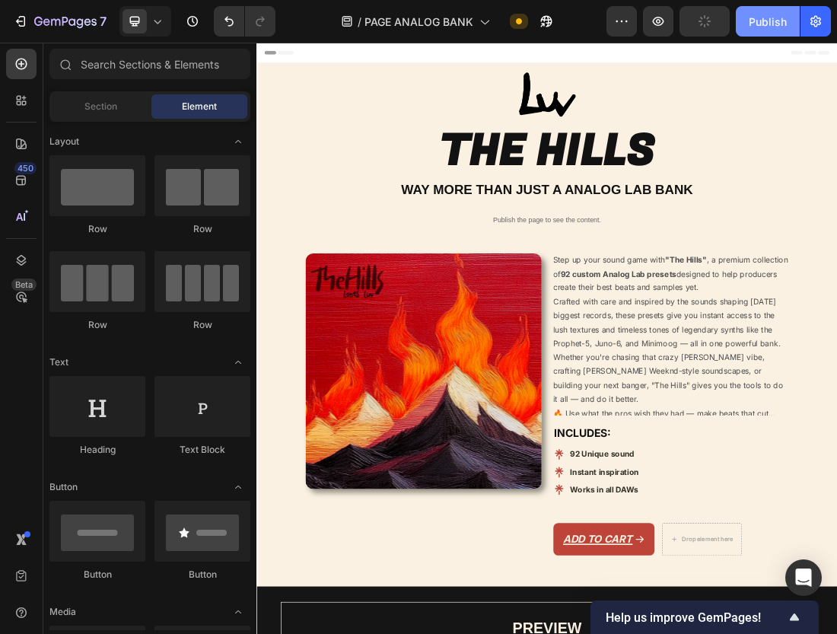
click at [755, 21] on div "Publish" at bounding box center [768, 22] width 38 height 16
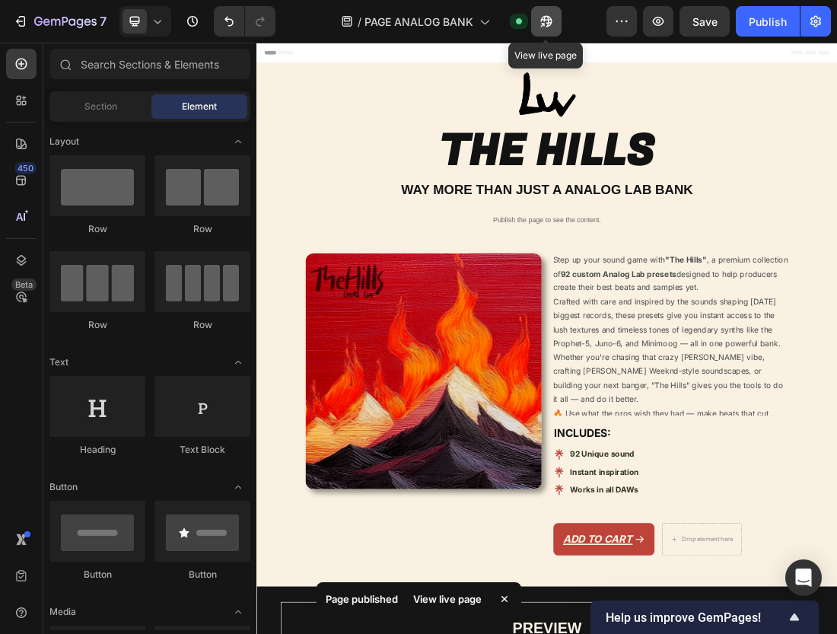
click at [546, 27] on icon "button" at bounding box center [546, 21] width 15 height 15
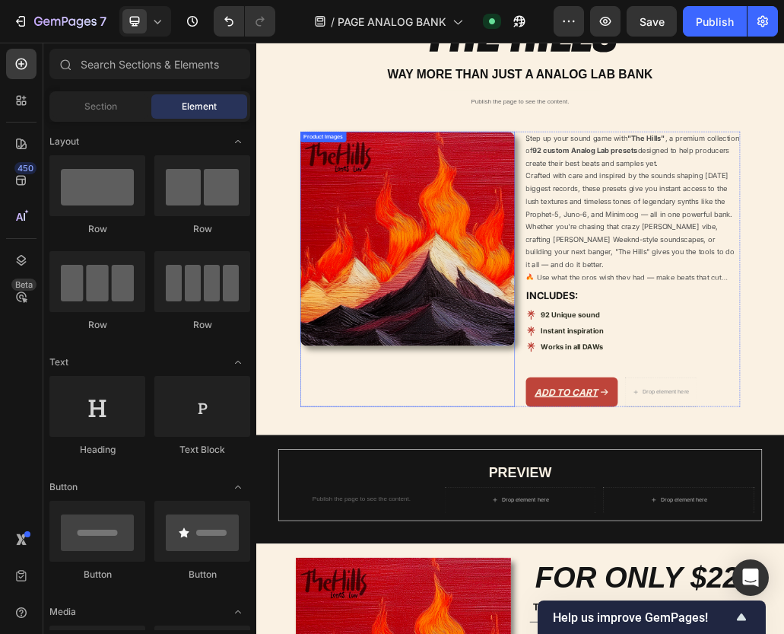
scroll to position [268, 0]
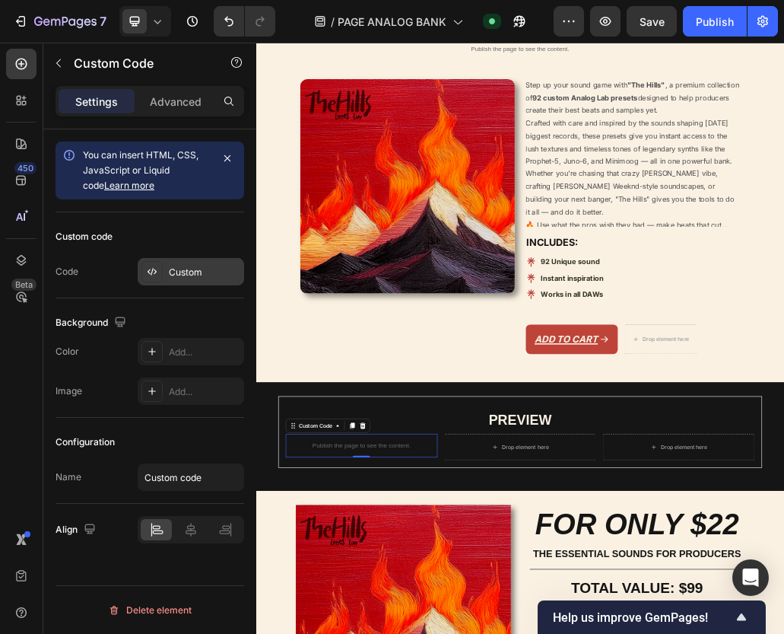
click at [185, 266] on div "Custom" at bounding box center [205, 273] width 72 height 14
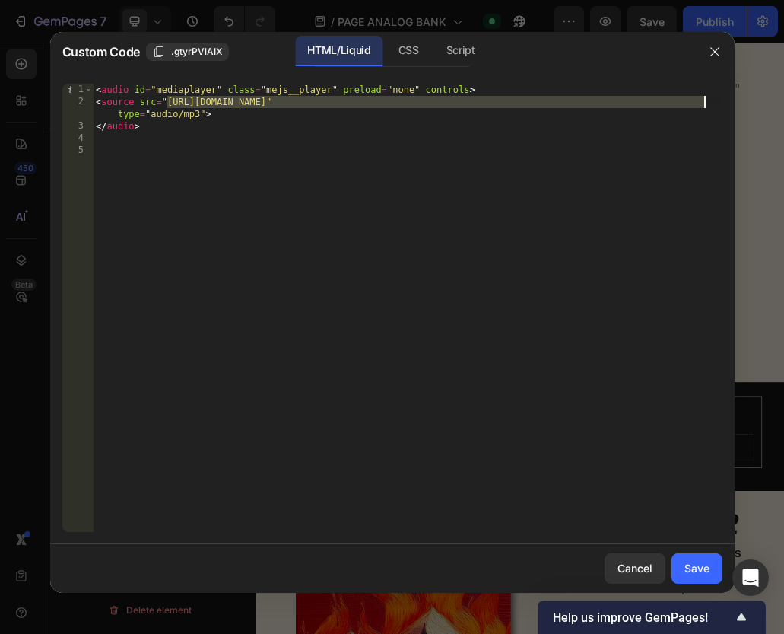
drag, startPoint x: 167, startPoint y: 103, endPoint x: 701, endPoint y: 100, distance: 534.8
click at [701, 100] on div "< audio id = "mediaplayer" class = "mejs__player" preload = "none" controls > <…" at bounding box center [408, 320] width 630 height 472
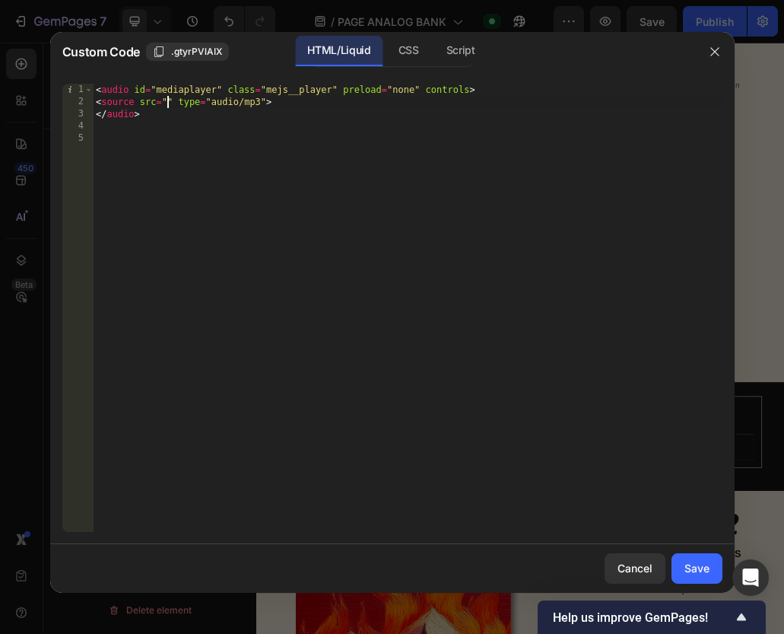
paste textarea "https://cdn.shopify.com/s/files/1/0873/0178/3886/files/HILLS_BE_NEW_FLUTE.wav?v…"
type textarea "<source src="https://cdn.shopify.com/s/files/1/0873/0178/3886/files/HILLS_BE_NE…"
click at [718, 571] on button "Save" at bounding box center [697, 568] width 51 height 30
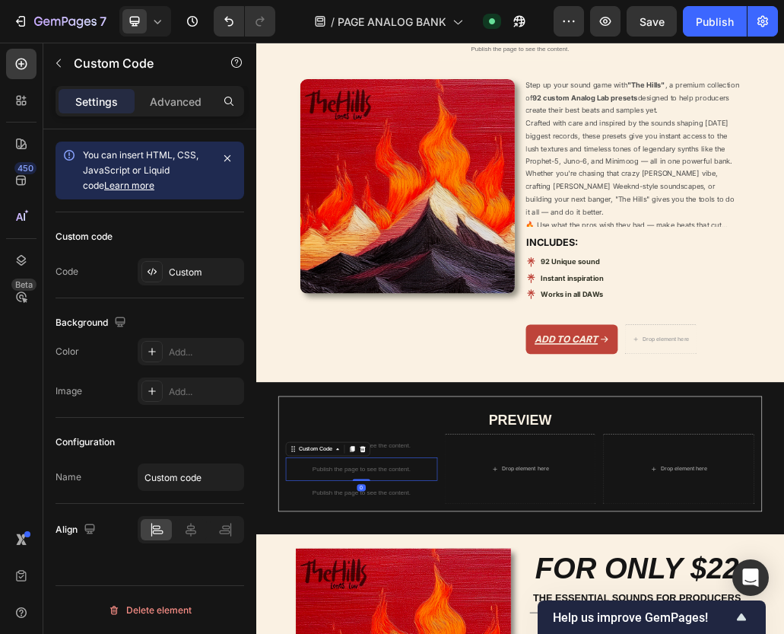
click at [183, 272] on div "Custom" at bounding box center [205, 273] width 72 height 14
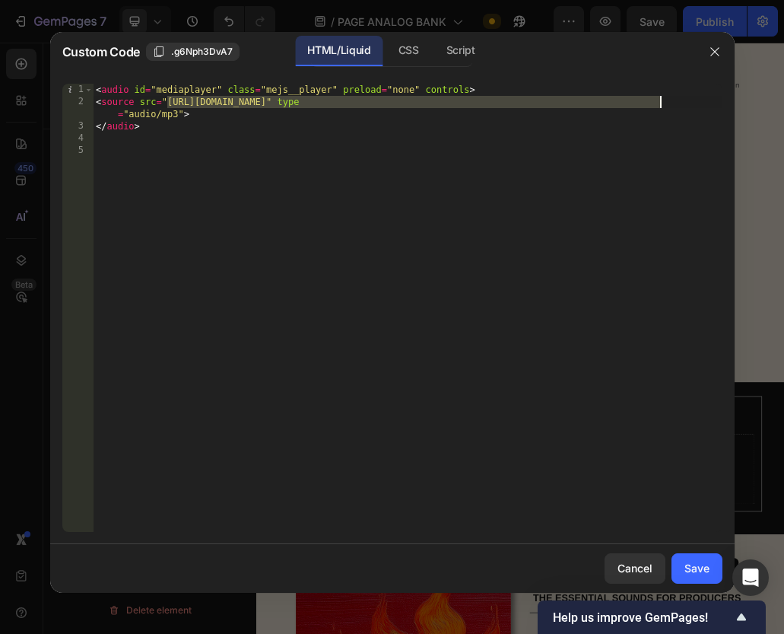
drag, startPoint x: 167, startPoint y: 99, endPoint x: 660, endPoint y: 102, distance: 493.0
click at [660, 102] on div "< audio id = "mediaplayer" class = "mejs__player" preload = "none" controls > <…" at bounding box center [408, 320] width 630 height 472
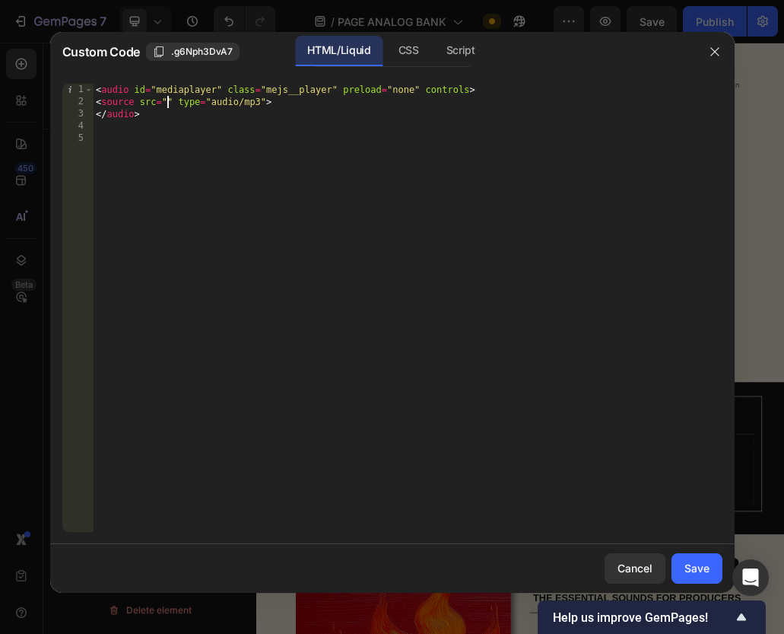
paste textarea "https://cdn.shopify.com/s/files/1/0873/0178/3886/files/HILLS_IDOLE.wav?v=175891…"
type textarea "<source src="https://cdn.shopify.com/s/files/1/0873/0178/3886/files/HILLS_IDOLE…"
click at [698, 568] on div "Save" at bounding box center [697, 568] width 25 height 16
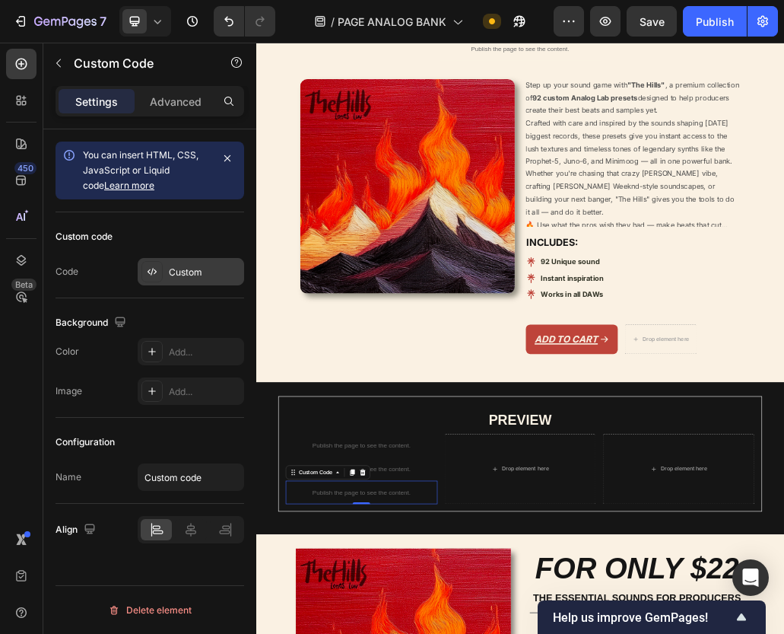
click at [195, 273] on div "Custom" at bounding box center [205, 273] width 72 height 14
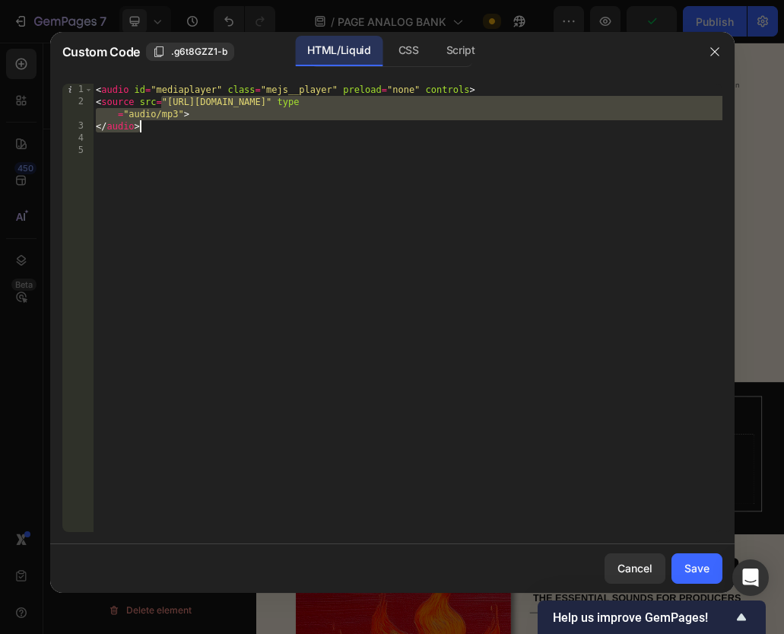
drag, startPoint x: 164, startPoint y: 103, endPoint x: 682, endPoint y: 119, distance: 519.1
click at [682, 119] on div "< audio id = "mediaplayer" class = "mejs__player" preload = "none" controls > <…" at bounding box center [408, 320] width 630 height 472
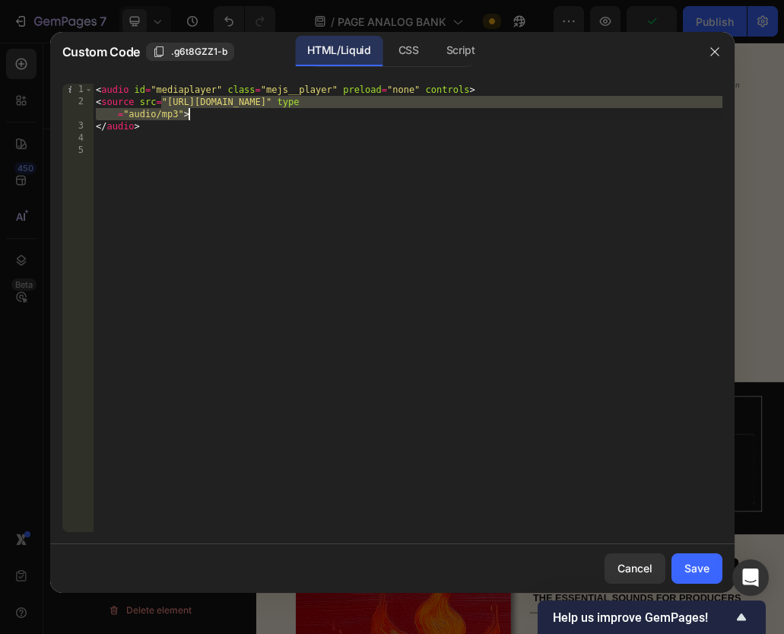
click at [682, 119] on div "< audio id = "mediaplayer" class = "mejs__player" preload = "none" controls > <…" at bounding box center [408, 320] width 630 height 472
drag, startPoint x: 167, startPoint y: 104, endPoint x: 658, endPoint y: 105, distance: 490.7
click at [658, 105] on div "< audio id = "mediaplayer" class = "mejs__player" preload = "none" controls > <…" at bounding box center [408, 320] width 630 height 472
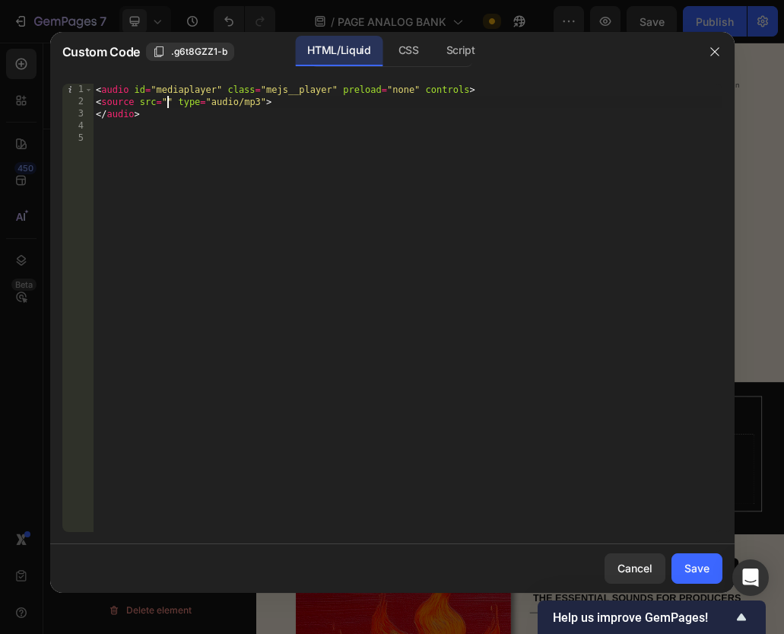
paste textarea "https://cdn.shopify.com/s/files/1/0873/0178/3886/files/HILLS_FLANGER_BASS.wav?v…"
type textarea "<source src="https://cdn.shopify.com/s/files/1/0873/0178/3886/files/HILLS_FLANG…"
click at [721, 575] on button "Save" at bounding box center [697, 568] width 51 height 30
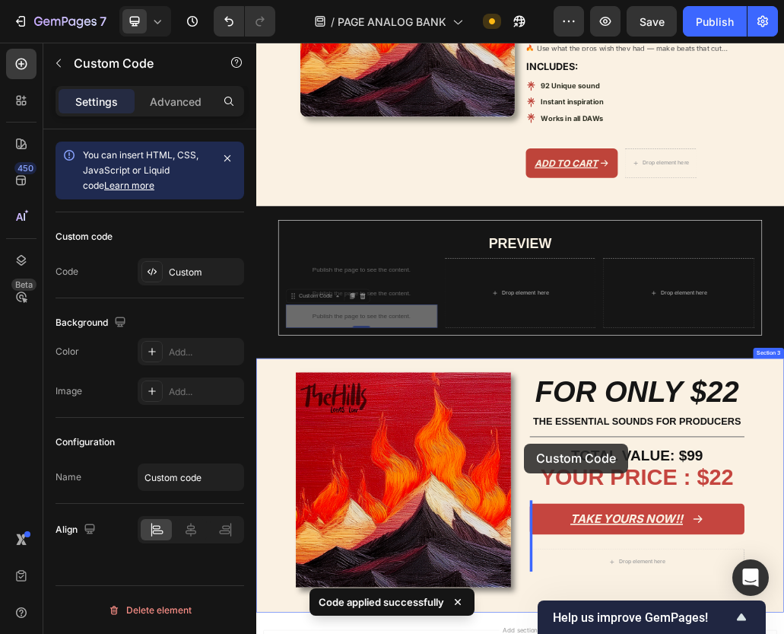
scroll to position [714, 0]
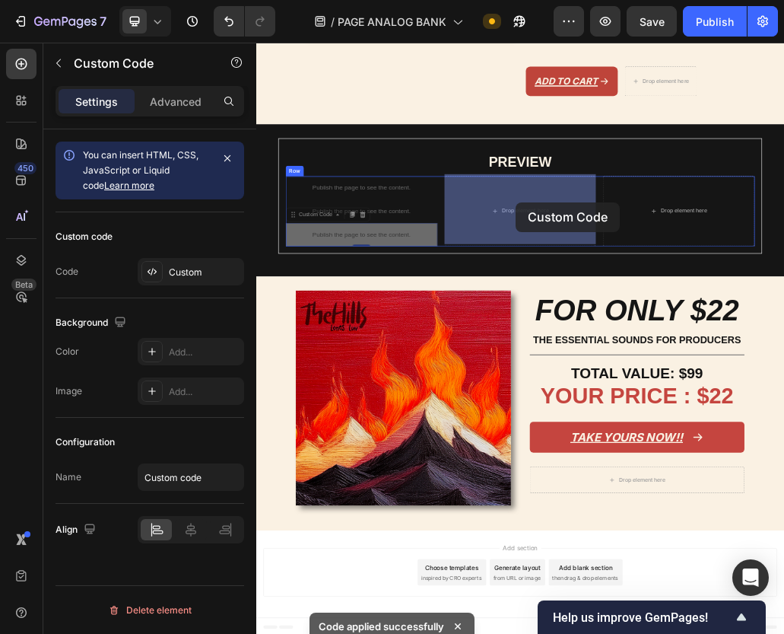
drag, startPoint x: 534, startPoint y: 804, endPoint x: 705, endPoint y: 317, distance: 516.1
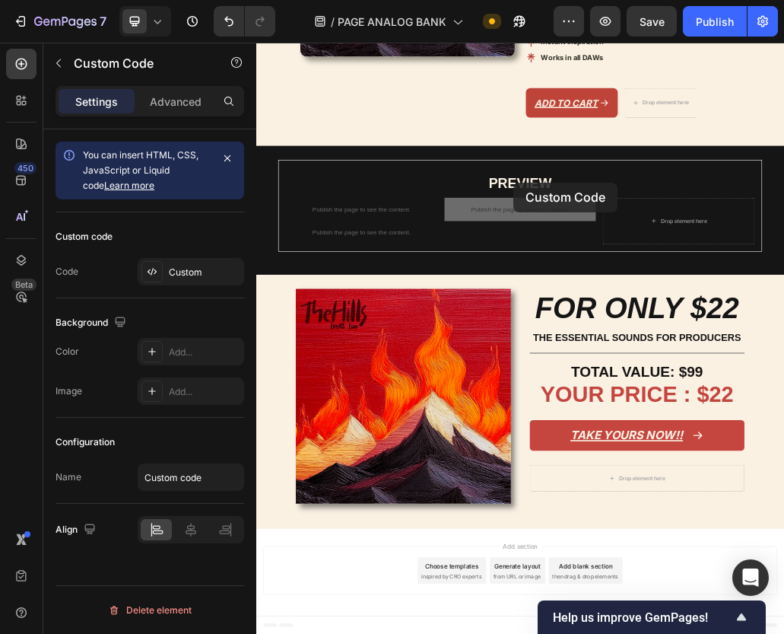
scroll to position [673, 0]
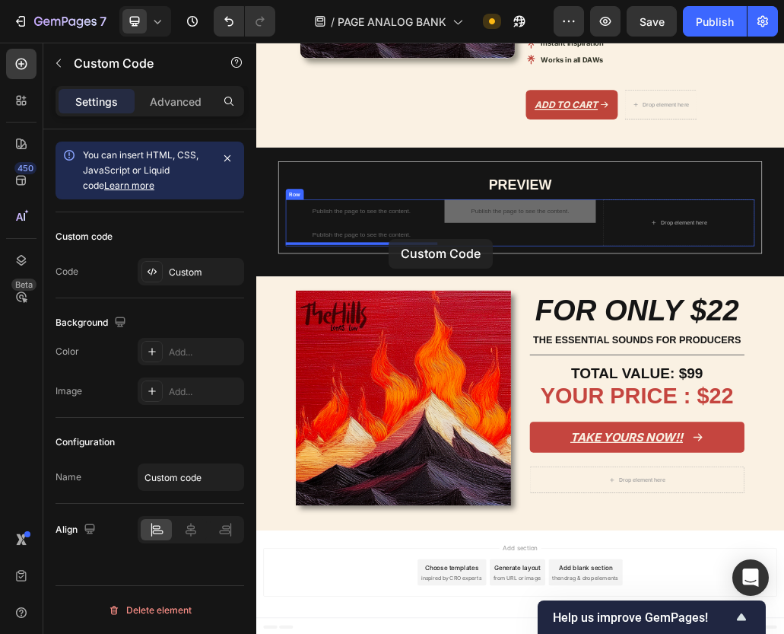
drag, startPoint x: 701, startPoint y: 285, endPoint x: 485, endPoint y: 382, distance: 236.3
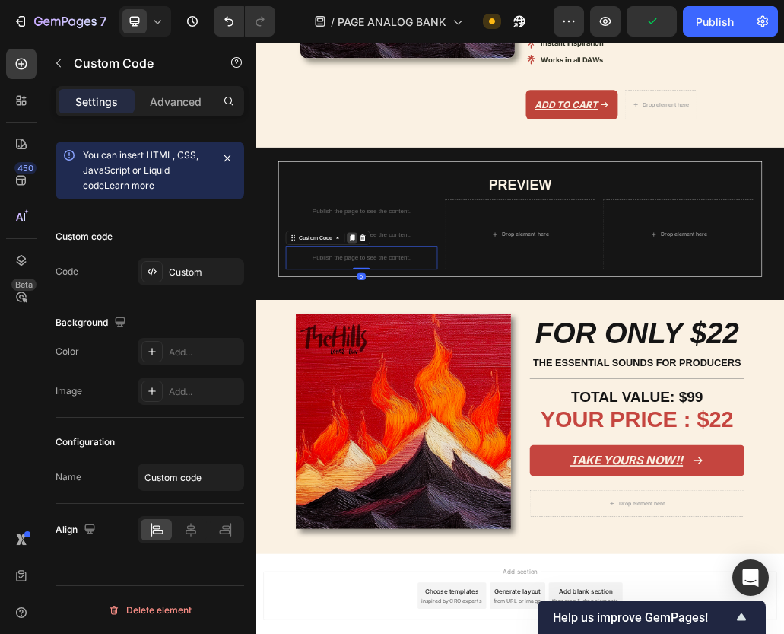
click at [418, 374] on icon at bounding box center [422, 380] width 12 height 12
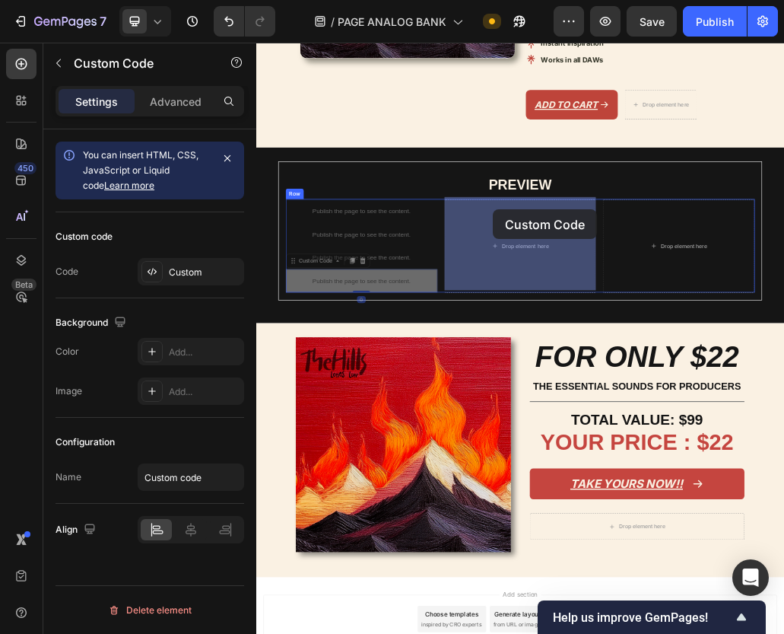
drag, startPoint x: 424, startPoint y: 449, endPoint x: 655, endPoint y: 355, distance: 249.8
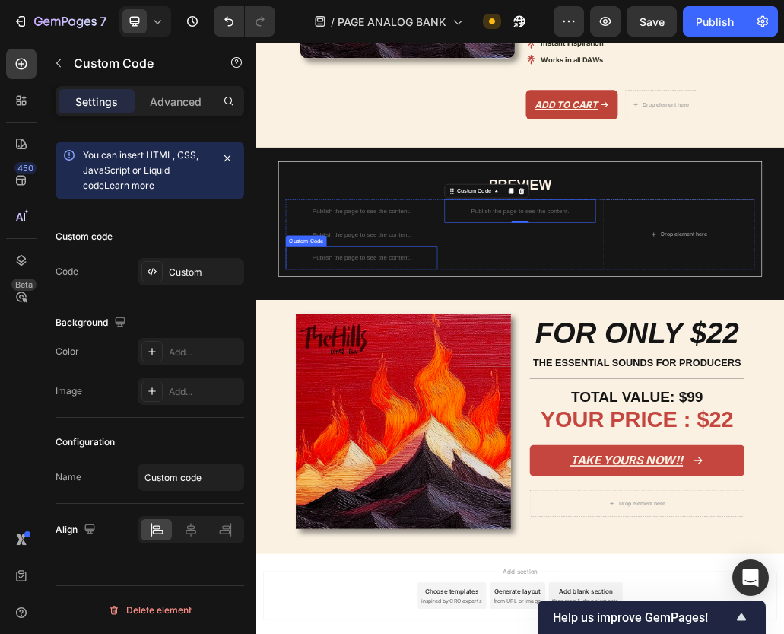
click at [467, 414] on p "Publish the page to see the content." at bounding box center [438, 414] width 262 height 16
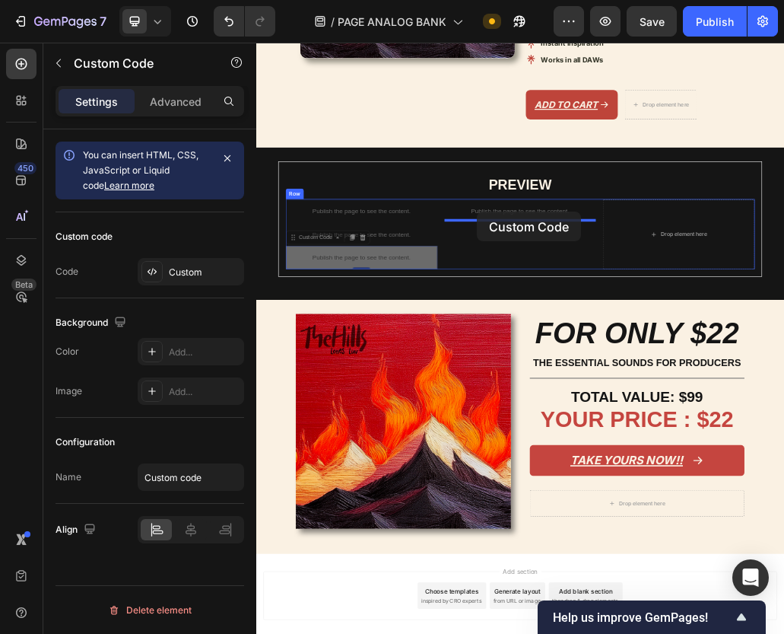
drag, startPoint x: 525, startPoint y: 414, endPoint x: 638, endPoint y: 335, distance: 137.6
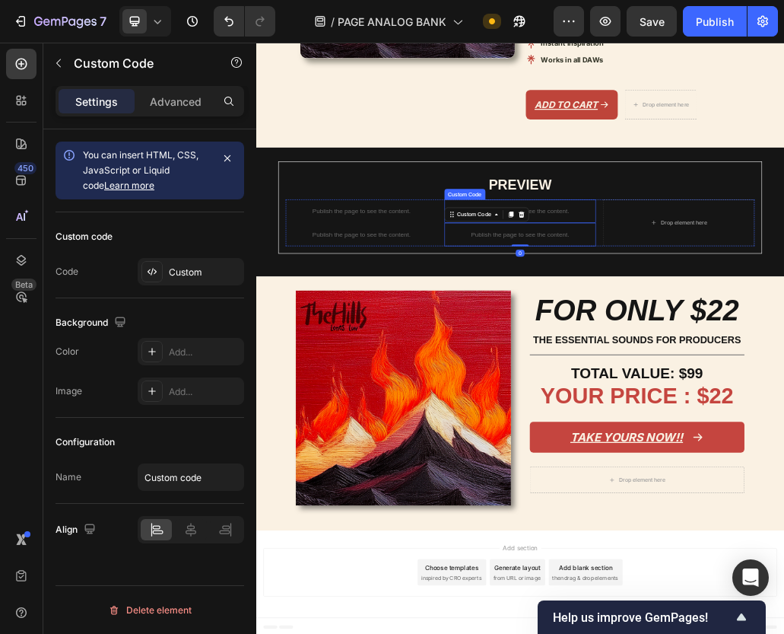
click at [798, 326] on p "Publish the page to see the content." at bounding box center [713, 334] width 262 height 16
click at [778, 366] on p "Publish the page to see the content." at bounding box center [713, 374] width 262 height 16
click at [181, 277] on div "Custom" at bounding box center [205, 273] width 72 height 14
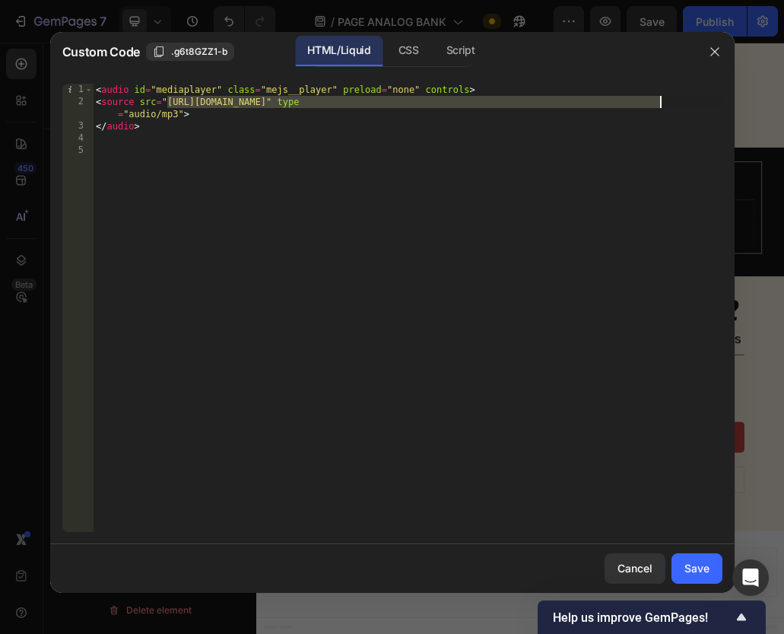
drag, startPoint x: 168, startPoint y: 101, endPoint x: 660, endPoint y: 107, distance: 491.5
click at [660, 107] on div "< audio id = "mediaplayer" class = "mejs__player" preload = "none" controls > <…" at bounding box center [408, 320] width 630 height 472
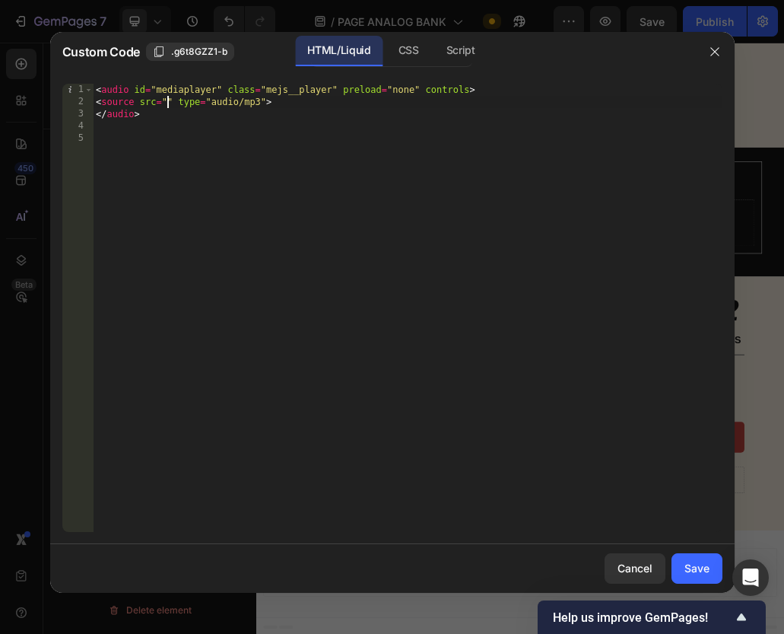
paste textarea "https://cdn.shopify.com/s/files/1/0873/0178/3886/files/HILLS_LANDS.wav?v=175891…"
type textarea "<source src="https://cdn.shopify.com/s/files/1/0873/0178/3886/files/HILLS_LANDS…"
click at [692, 567] on div "Save" at bounding box center [697, 568] width 25 height 16
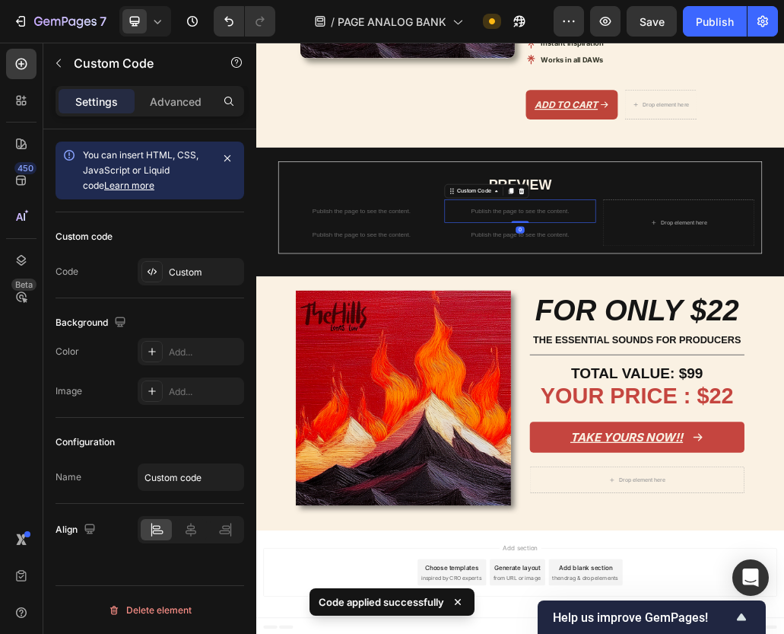
click at [785, 328] on p "Publish the page to see the content." at bounding box center [713, 334] width 262 height 16
click at [760, 366] on p "Publish the page to see the content." at bounding box center [713, 374] width 262 height 16
click at [695, 336] on icon at bounding box center [697, 339] width 12 height 12
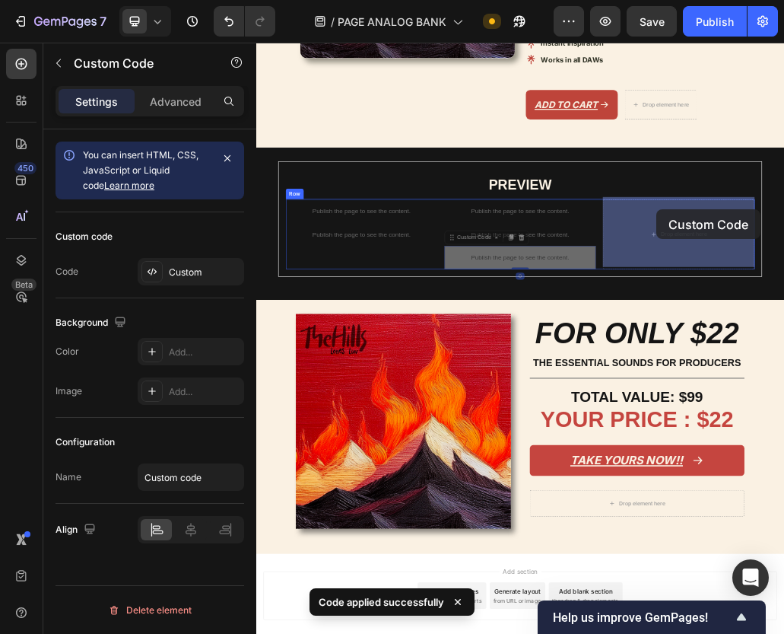
drag, startPoint x: 769, startPoint y: 404, endPoint x: 949, endPoint y: 332, distance: 193.5
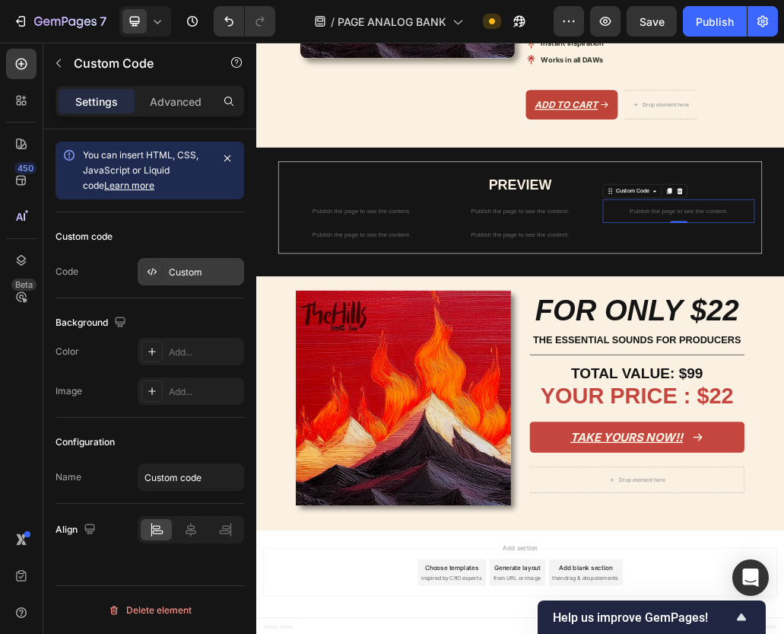
click at [217, 266] on div "Custom" at bounding box center [205, 273] width 72 height 14
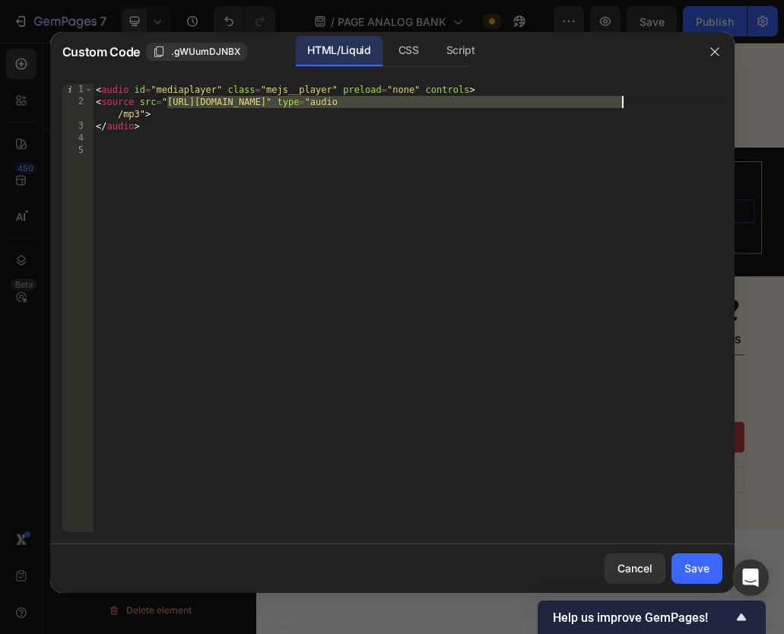
drag, startPoint x: 165, startPoint y: 103, endPoint x: 623, endPoint y: 100, distance: 458.0
click at [623, 100] on div "< audio id = "mediaplayer" class = "mejs__player" preload = "none" controls > <…" at bounding box center [408, 320] width 630 height 472
paste textarea "BLOD.wav?v=1758914741"
type textarea "<source src="https://cdn.shopify.com/s/files/1/0873/0178/3886/files/HILLS_BLOD.…"
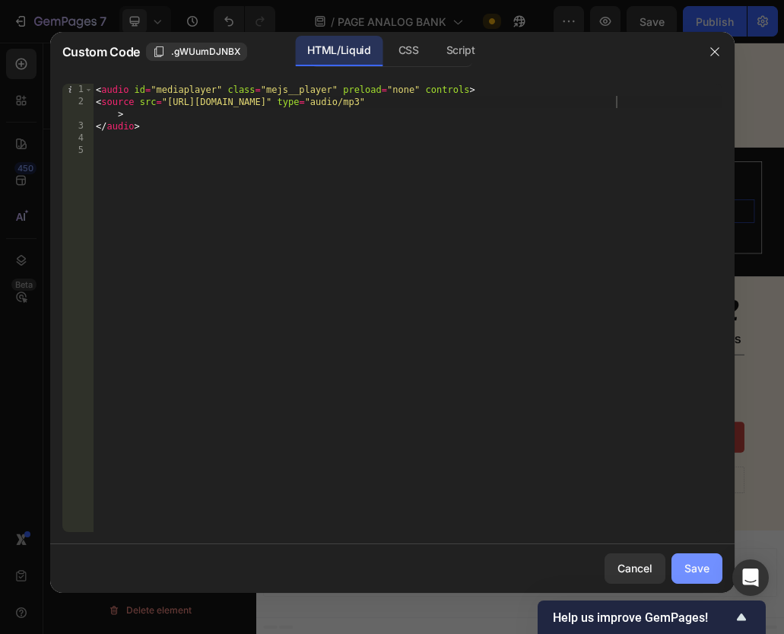
click at [706, 569] on div "Save" at bounding box center [697, 568] width 25 height 16
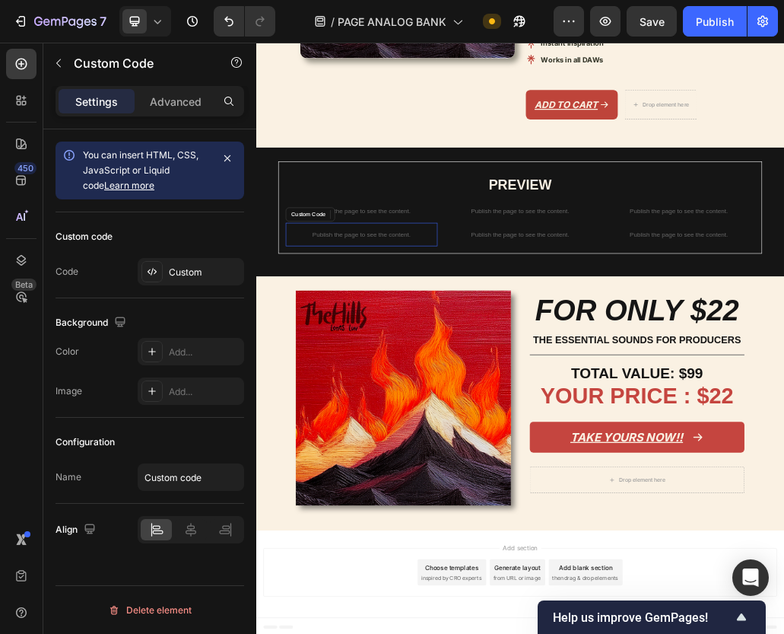
click at [458, 378] on div "Publish the page to see the content." at bounding box center [438, 374] width 262 height 40
click at [437, 402] on div "0" at bounding box center [438, 406] width 15 height 12
click at [421, 335] on icon at bounding box center [422, 339] width 12 height 12
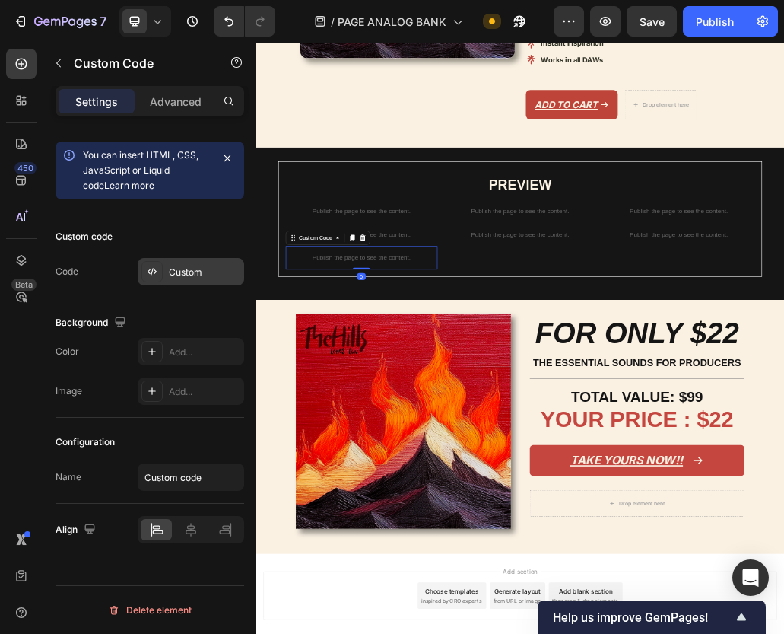
click at [190, 274] on div "Custom" at bounding box center [205, 273] width 72 height 14
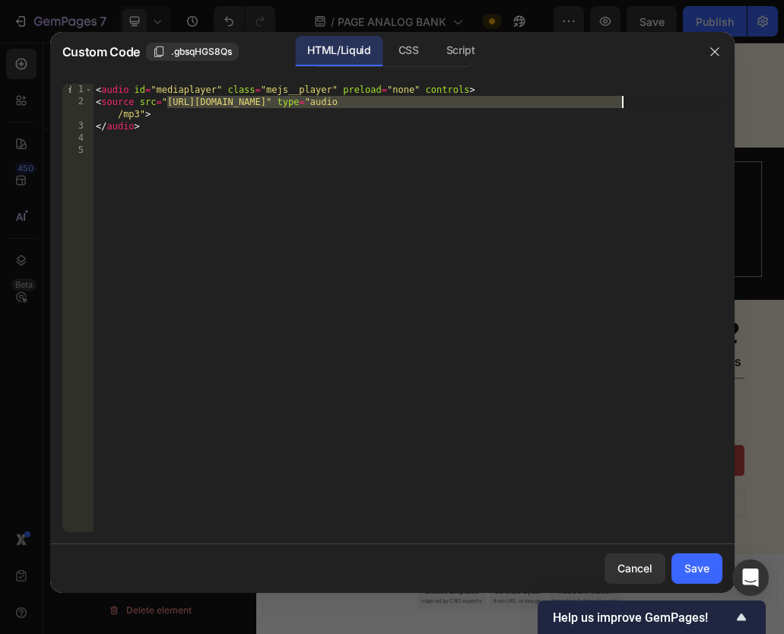
drag, startPoint x: 167, startPoint y: 102, endPoint x: 623, endPoint y: 106, distance: 455.7
click at [623, 106] on div "< audio id = "mediaplayer" class = "mejs__player" preload = "none" controls > <…" at bounding box center [408, 320] width 630 height 472
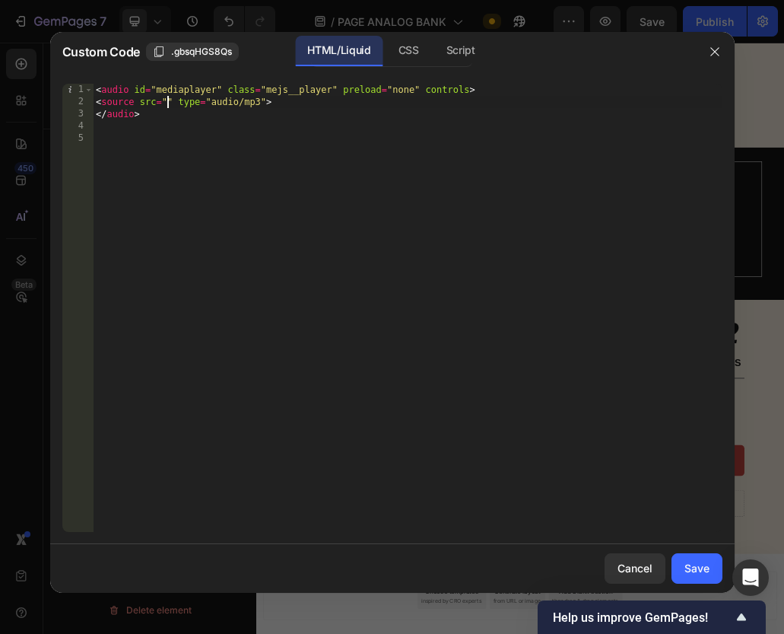
paste textarea "https://cdn.shopify.com/s/files/1/0873/0178/3886/files/HILLS_F1.wav?v=1758914742"
type textarea "<source src="https://cdn.shopify.com/s/files/1/0873/0178/3886/files/HILLS_F1.wa…"
click at [698, 579] on button "Save" at bounding box center [697, 568] width 51 height 30
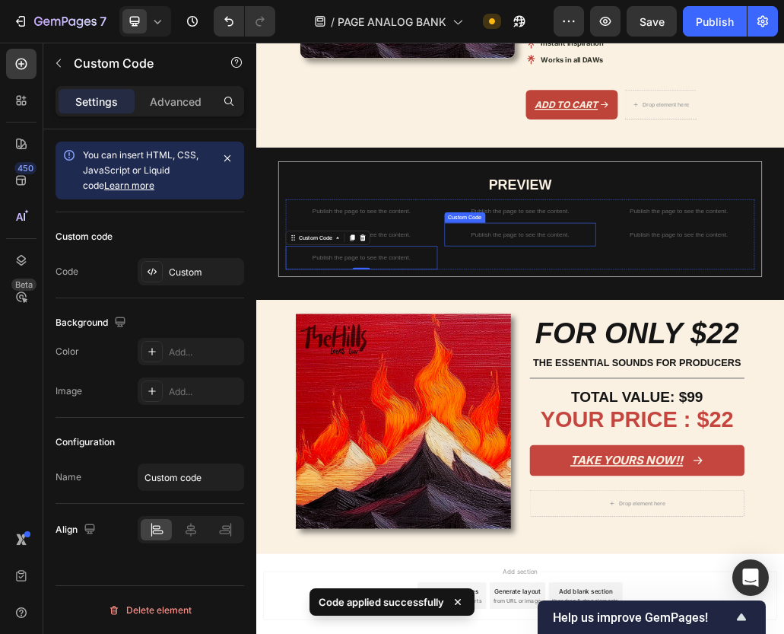
click at [709, 367] on p "Publish the page to see the content." at bounding box center [713, 374] width 262 height 16
click at [696, 335] on icon at bounding box center [696, 339] width 8 height 11
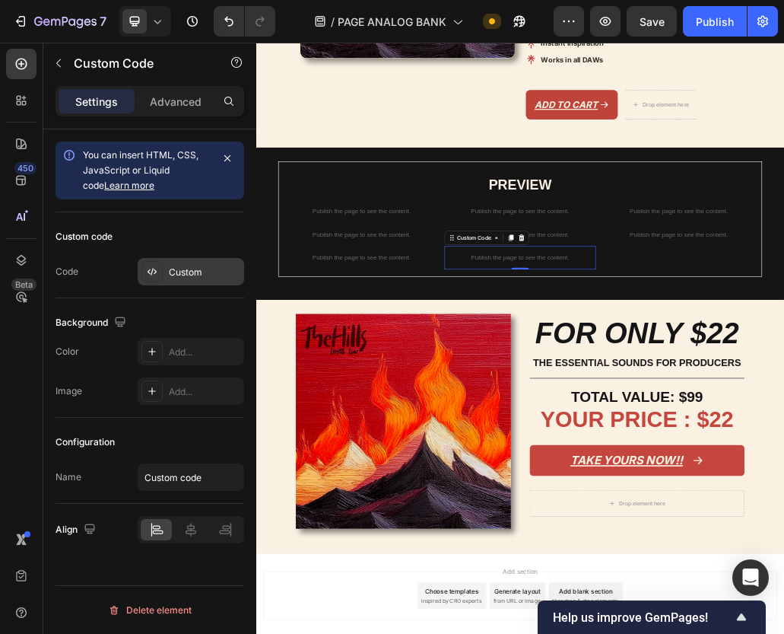
click at [184, 272] on div "Custom" at bounding box center [205, 273] width 72 height 14
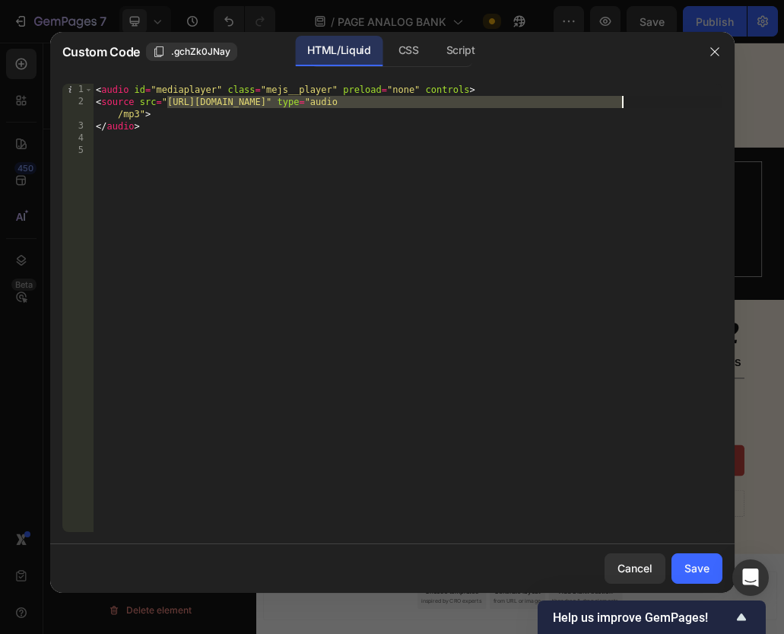
drag, startPoint x: 166, startPoint y: 102, endPoint x: 621, endPoint y: 102, distance: 454.9
click at [621, 102] on div "< audio id = "mediaplayer" class = "mejs__player" preload = "none" controls > <…" at bounding box center [408, 320] width 630 height 472
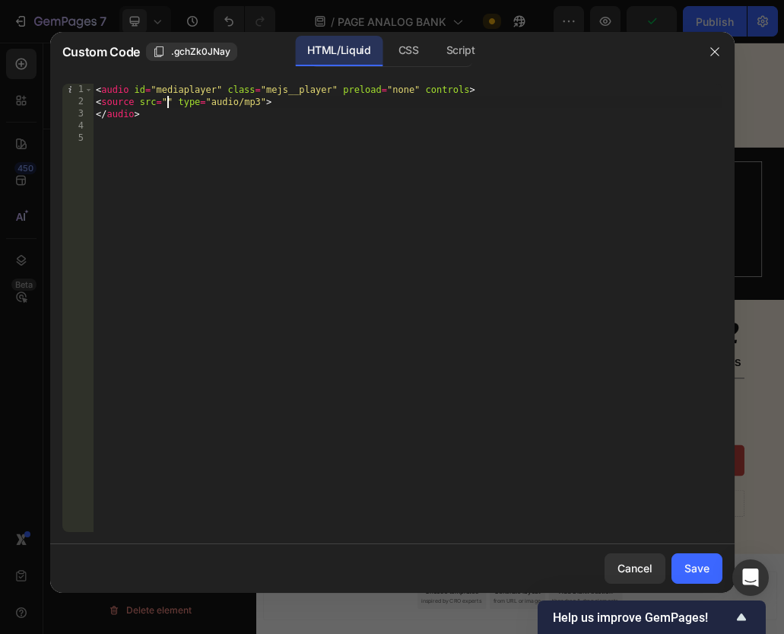
paste textarea "https://cdn.shopify.com/s/files/1/0873/0178/3886/files/HILLS_ROLL.wav?v=1758914…"
type textarea "<source src="https://cdn.shopify.com/s/files/1/0873/0178/3886/files/HILLS_ROLL.…"
click at [700, 564] on div "Save" at bounding box center [697, 568] width 25 height 16
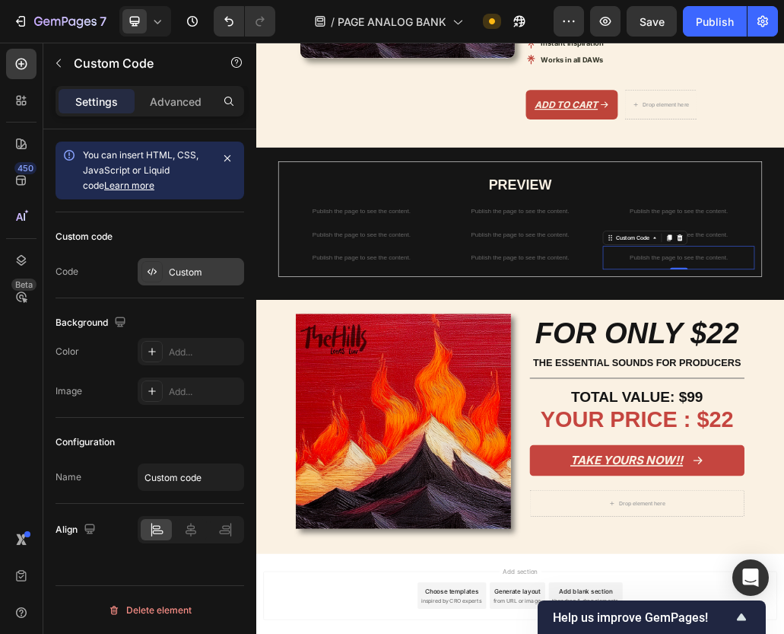
click at [171, 275] on div "Custom" at bounding box center [205, 273] width 72 height 14
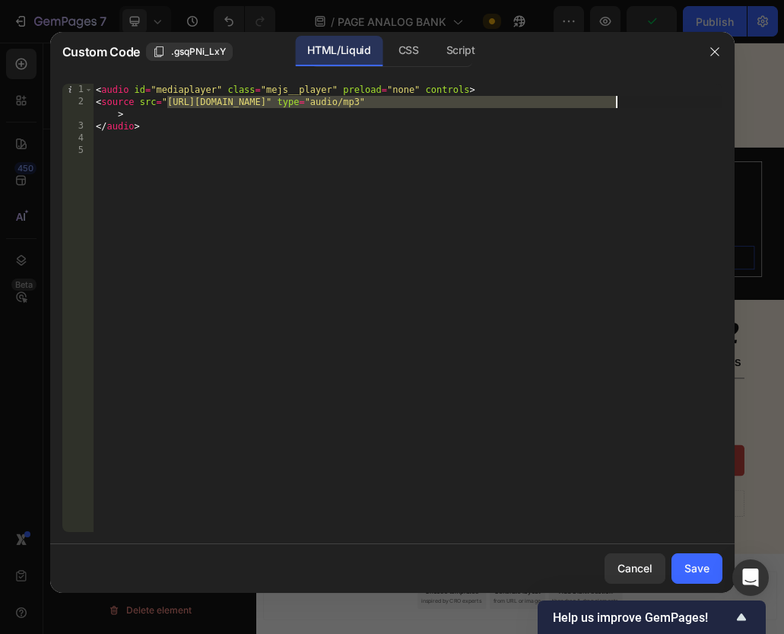
drag, startPoint x: 167, startPoint y: 101, endPoint x: 617, endPoint y: 104, distance: 449.6
click at [617, 104] on div "< audio id = "mediaplayer" class = "mejs__player" preload = "none" controls > <…" at bounding box center [408, 320] width 630 height 472
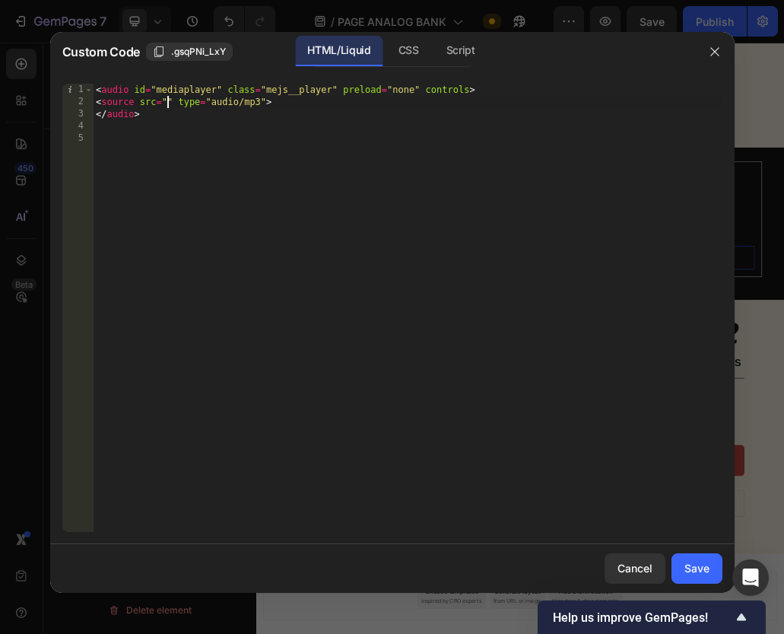
paste textarea "https://cdn.shopify.com/s/files/1/0873/0178/3886/files/HILLS_FRIENDS.wav?v=1758…"
type textarea "<source src="https://cdn.shopify.com/s/files/1/0873/0178/3886/files/HILLS_FRIEN…"
click at [702, 565] on div "Save" at bounding box center [697, 568] width 25 height 16
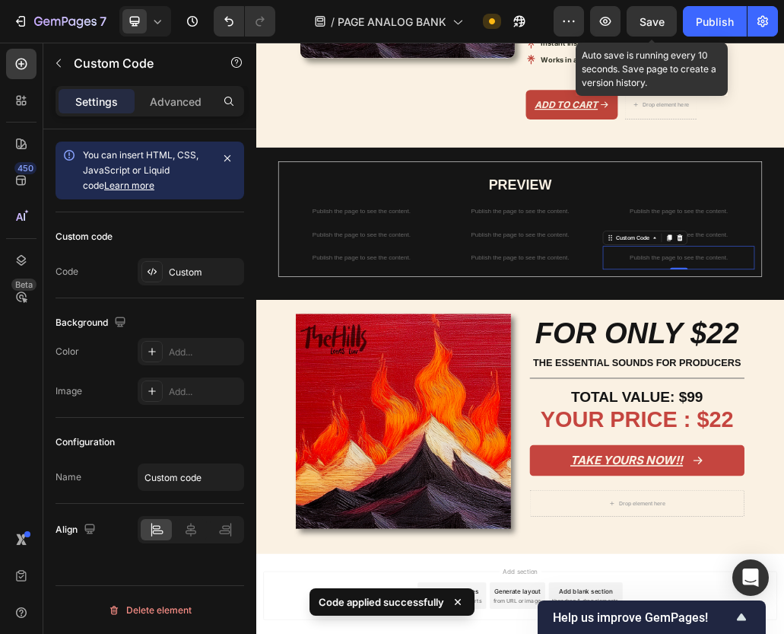
click at [662, 16] on span "Save" at bounding box center [652, 21] width 25 height 13
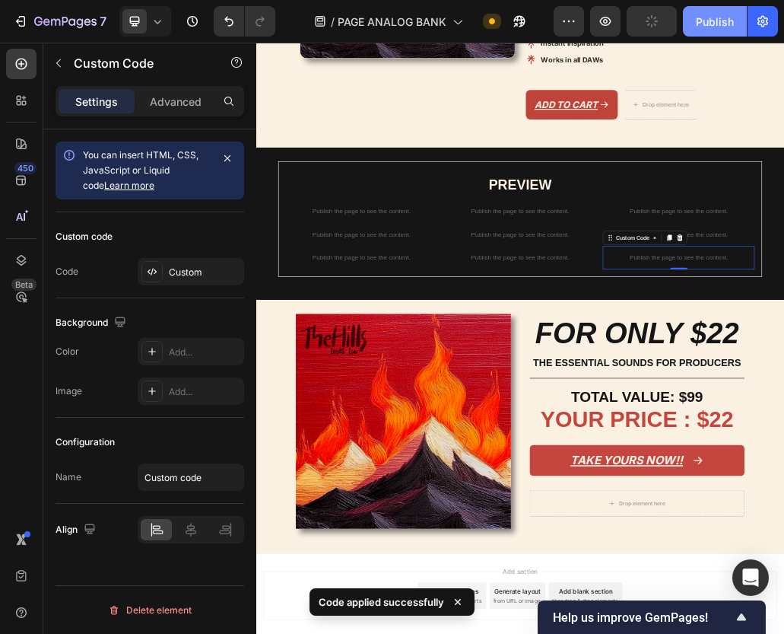
click at [713, 16] on div "Publish" at bounding box center [715, 22] width 38 height 16
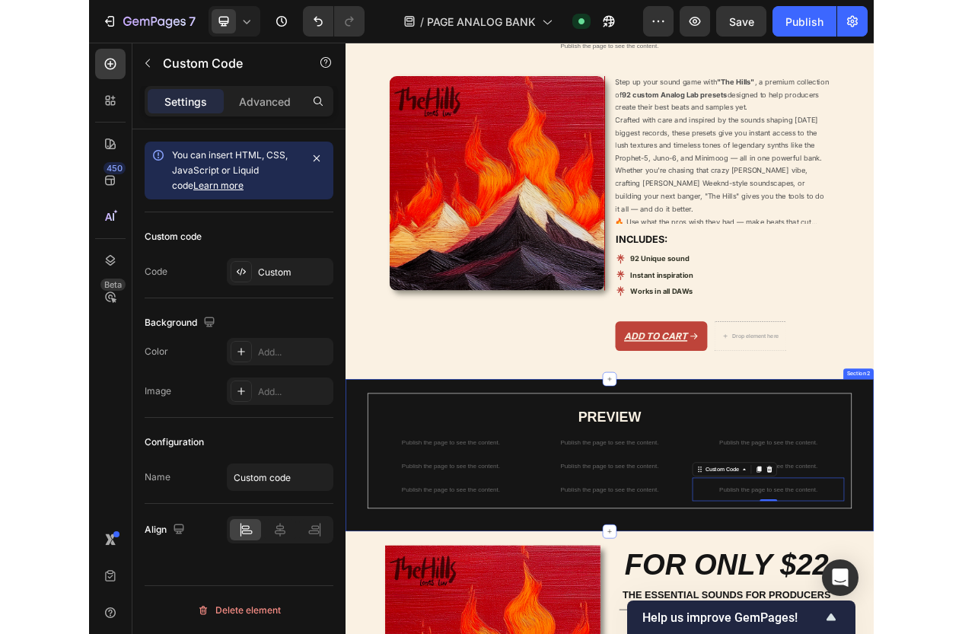
scroll to position [256, 0]
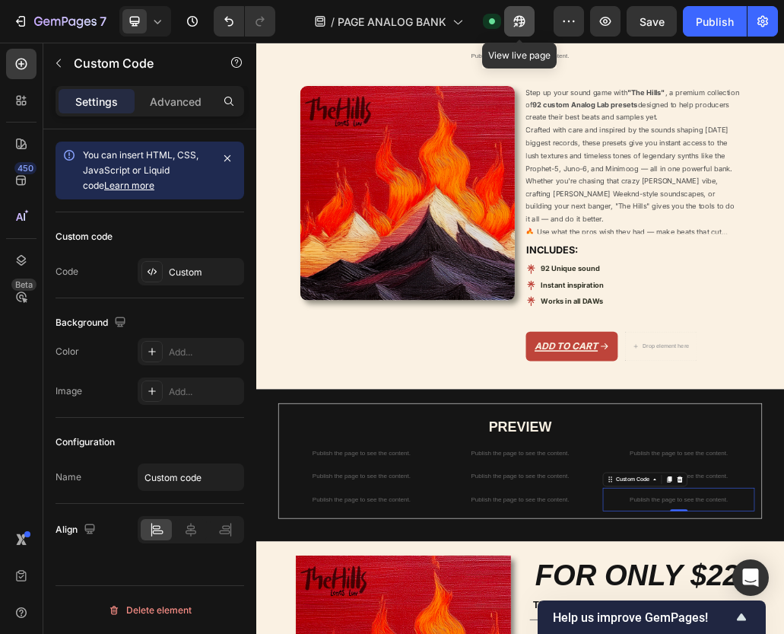
click at [513, 24] on icon "button" at bounding box center [519, 21] width 15 height 15
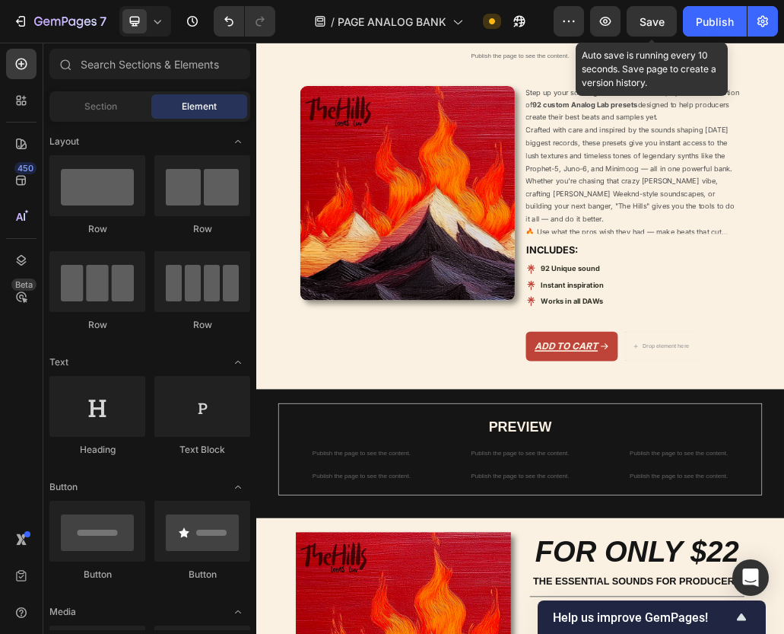
click at [649, 24] on span "Save" at bounding box center [652, 21] width 25 height 13
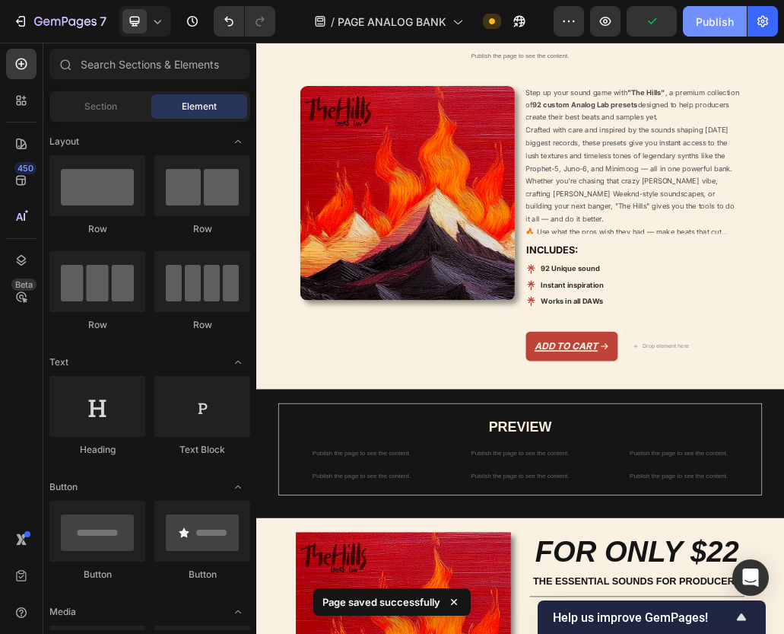
click at [695, 27] on button "Publish" at bounding box center [715, 21] width 64 height 30
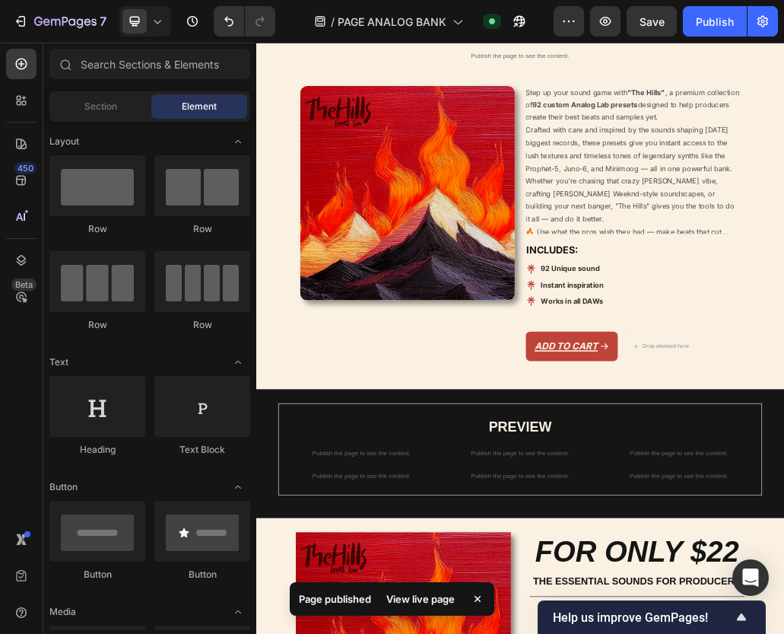
click at [424, 596] on div "View live page" at bounding box center [420, 598] width 87 height 21
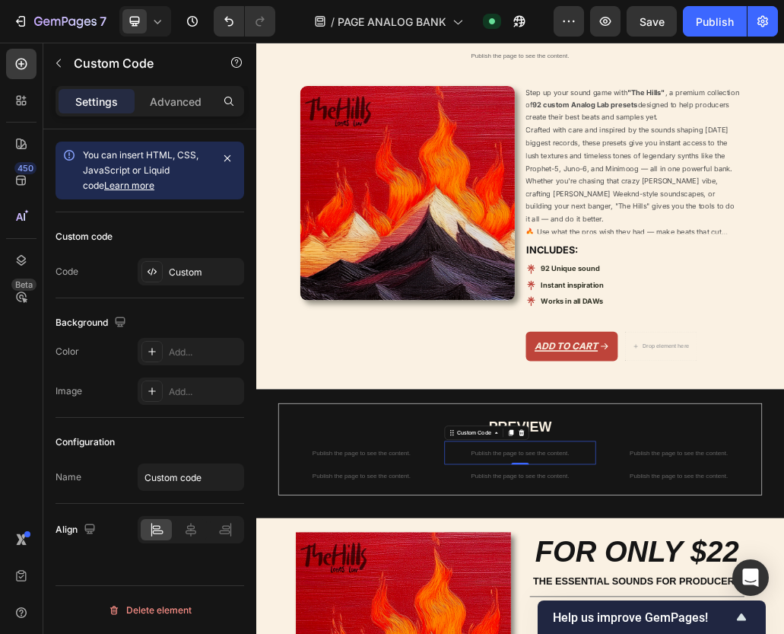
click at [195, 270] on div "Custom" at bounding box center [205, 273] width 72 height 14
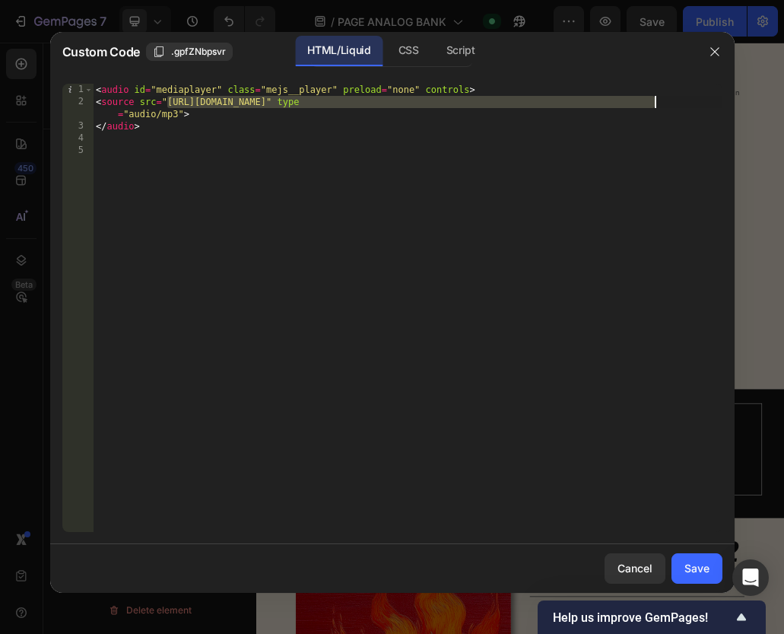
drag, startPoint x: 167, startPoint y: 103, endPoint x: 657, endPoint y: 102, distance: 489.9
click at [657, 102] on div "< audio id = "mediaplayer" class = "mejs__player" preload = "none" controls > <…" at bounding box center [408, 320] width 630 height 472
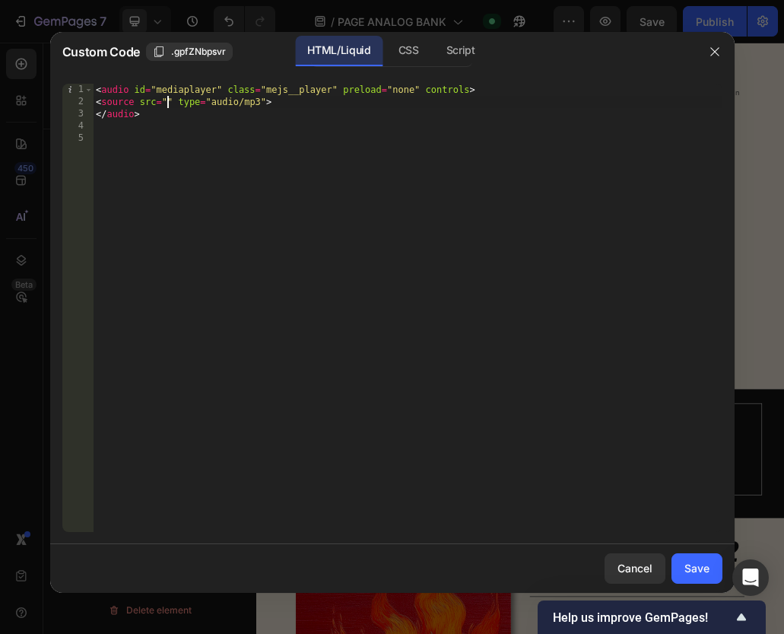
paste textarea "https://cdn.shopify.com/s/files/1/0873/0178/3886/files/HILLS_LANDS.wav?v=175891…"
type textarea "<source src="https://cdn.shopify.com/s/files/1/0873/0178/3886/files/HILLS_LANDS…"
click at [686, 568] on div "Save" at bounding box center [697, 568] width 25 height 16
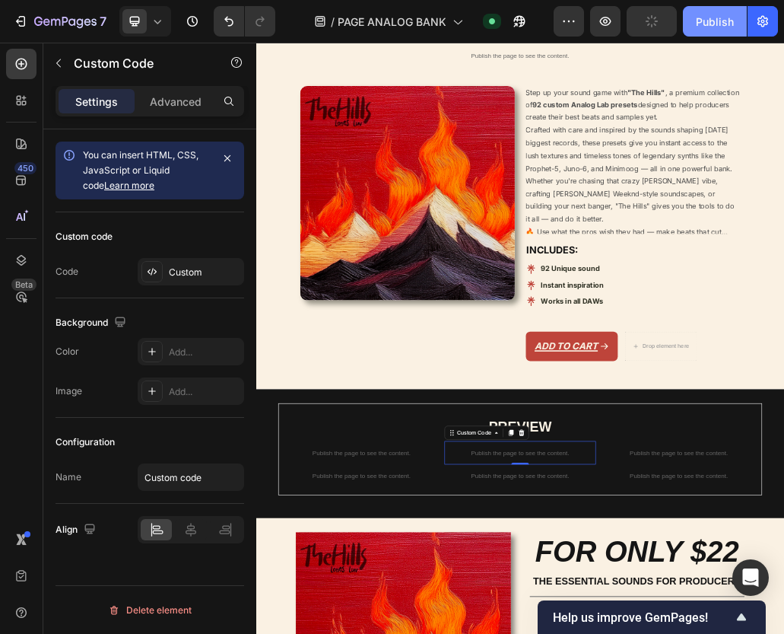
click at [727, 22] on div "Publish" at bounding box center [715, 22] width 38 height 16
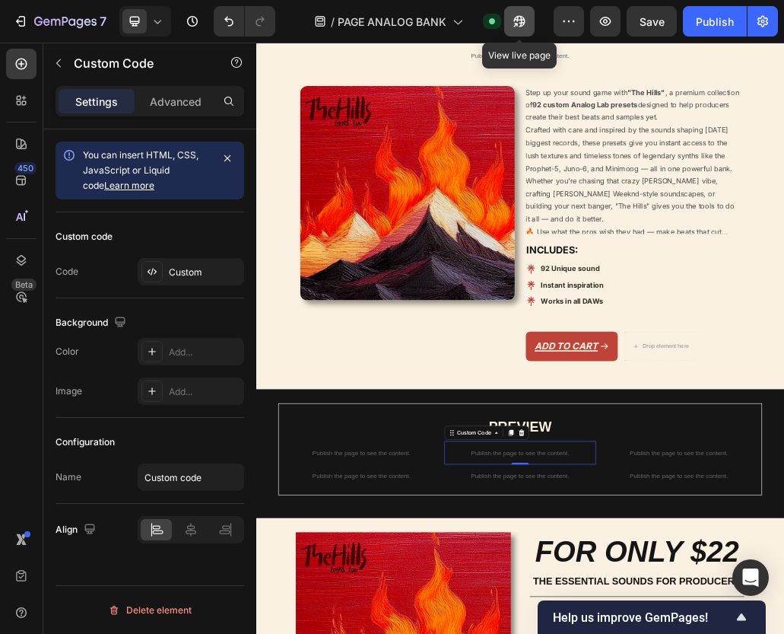
click at [522, 22] on icon "button" at bounding box center [519, 21] width 11 height 11
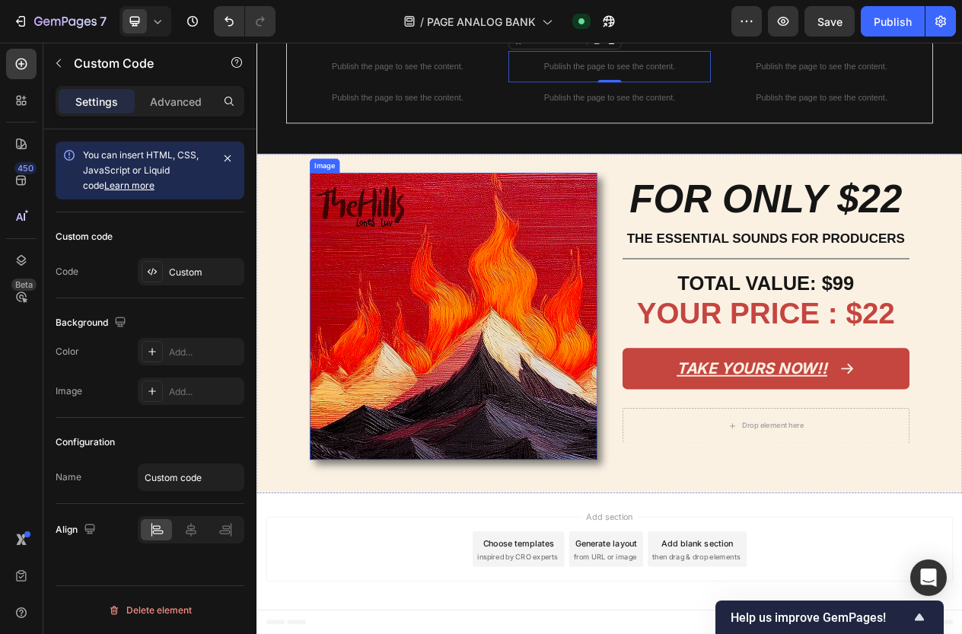
scroll to position [930, 0]
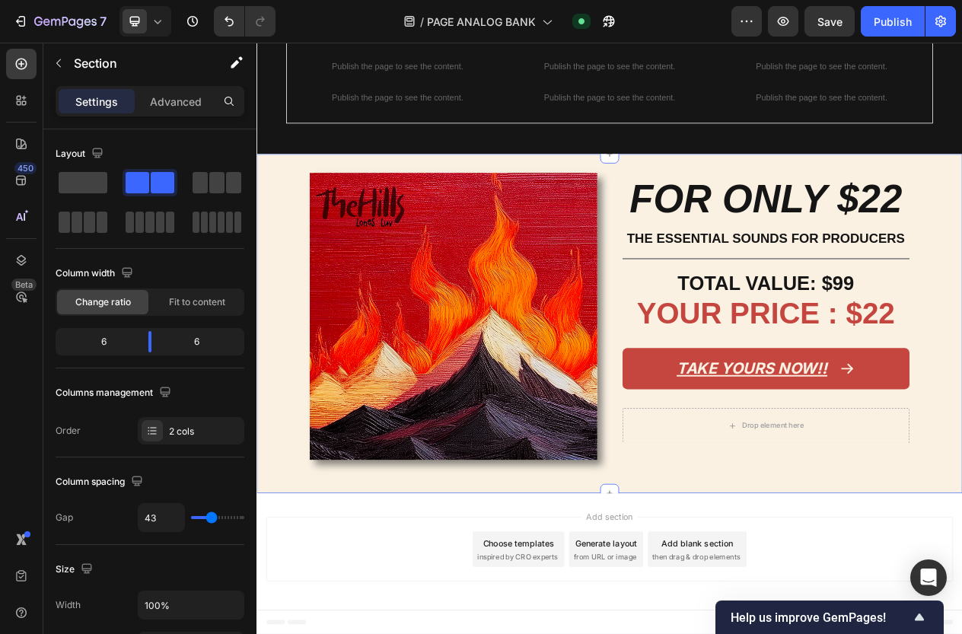
click at [726, 227] on div "Image FOR ONLY $22 Heading THE ESSENTIAL SOUNDS FOR PRODUCERS Text Block Title …" at bounding box center [712, 406] width 913 height 440
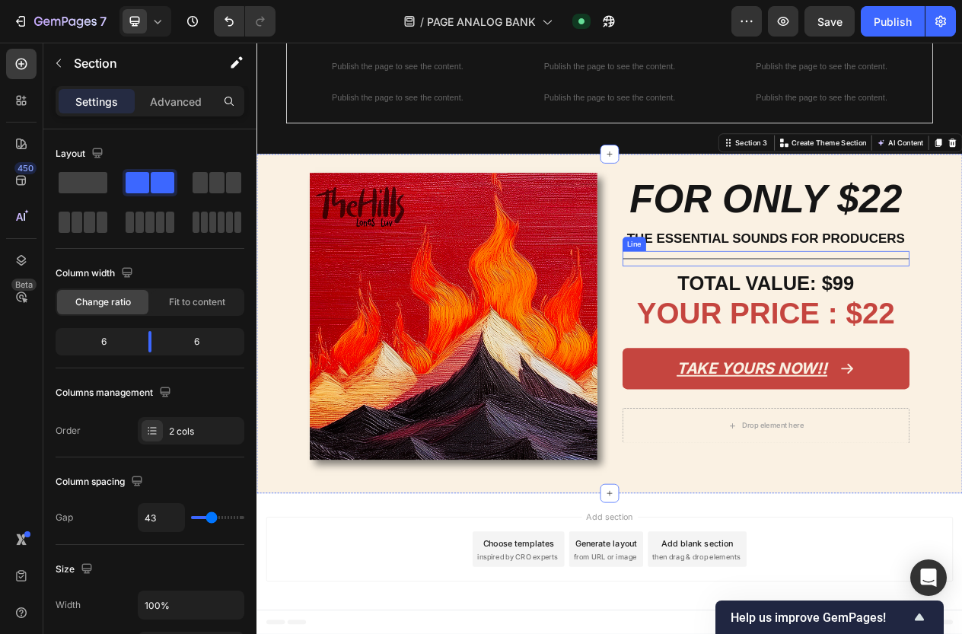
click at [844, 321] on div "Title Line" at bounding box center [916, 322] width 372 height 20
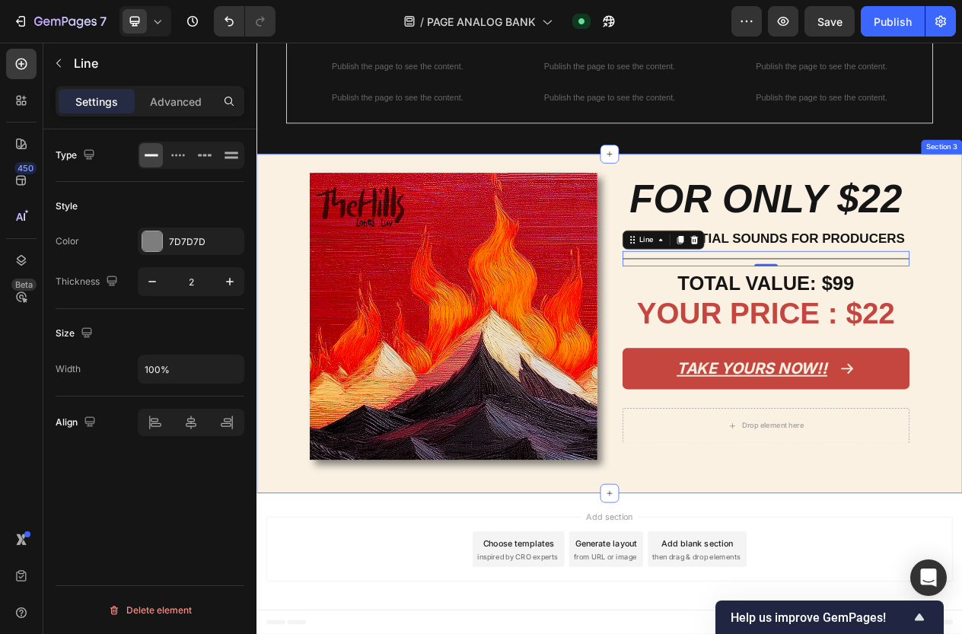
click at [949, 192] on div "Image FOR ONLY $22 Heading THE ESSENTIAL SOUNDS FOR PRODUCERS Text Block Title …" at bounding box center [712, 406] width 913 height 440
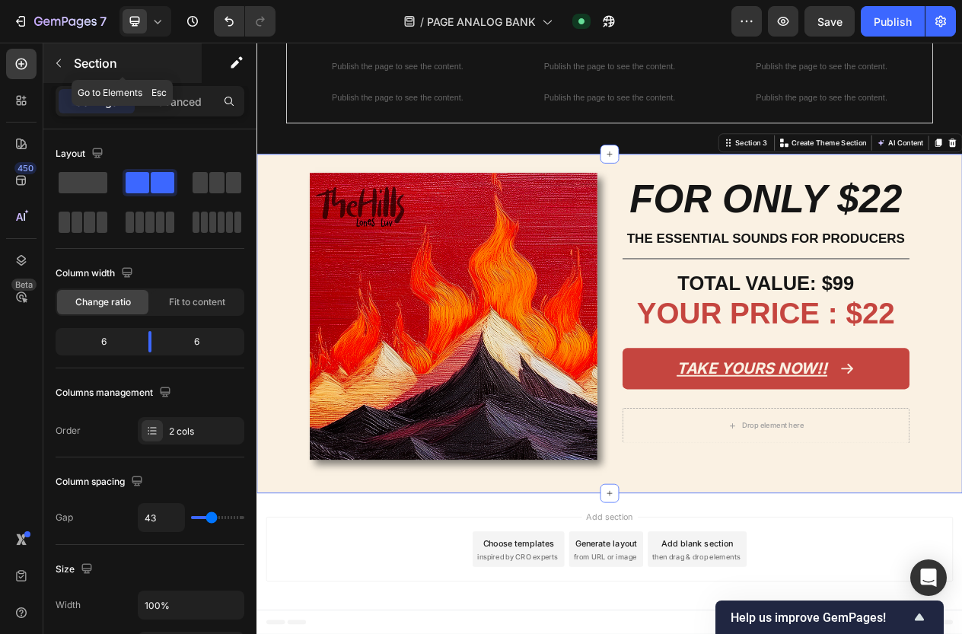
click at [127, 66] on p "Section" at bounding box center [136, 63] width 125 height 18
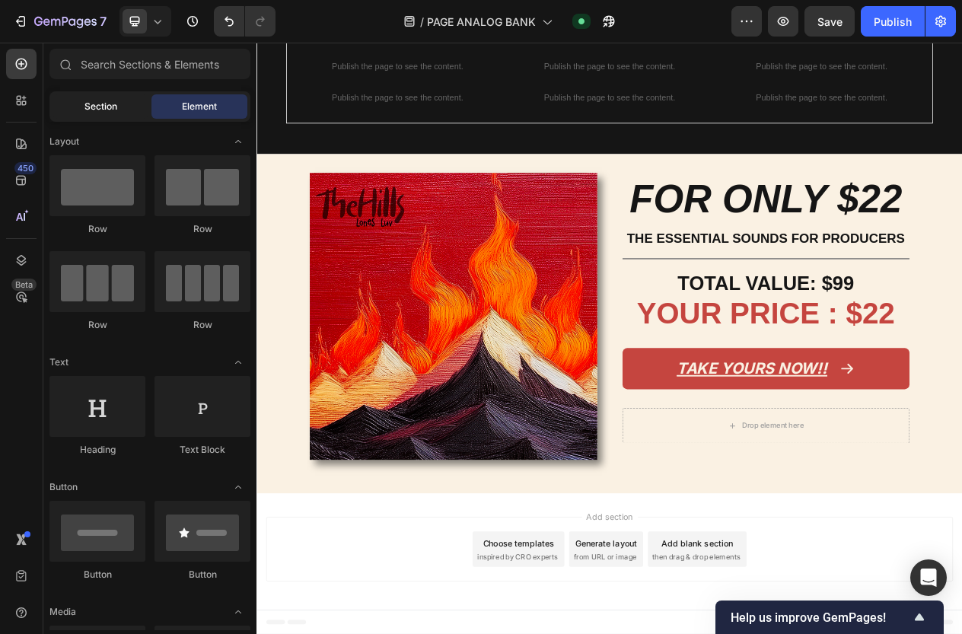
click at [118, 97] on div "Section" at bounding box center [100, 106] width 96 height 24
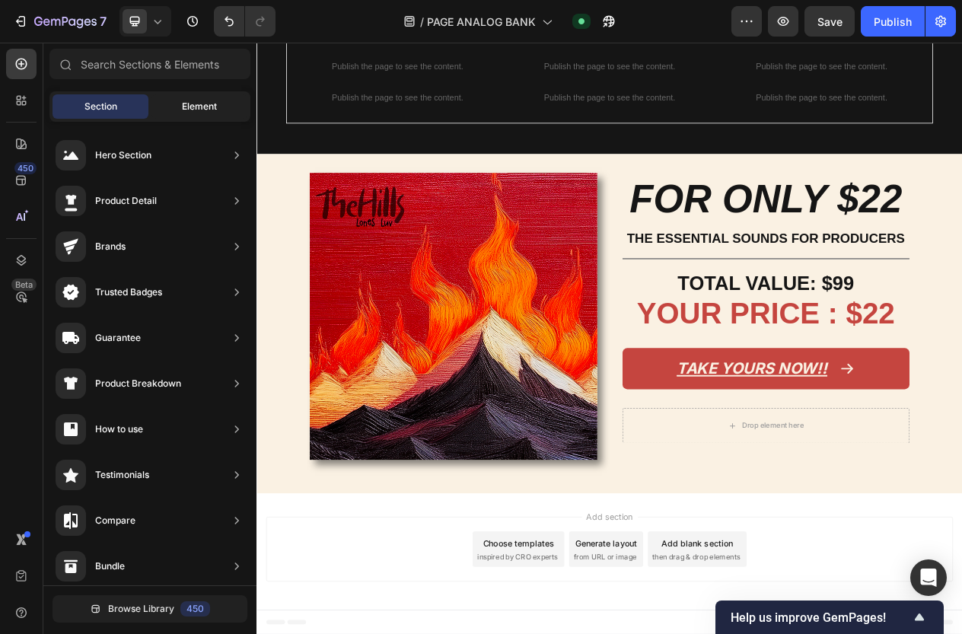
click at [164, 110] on div "Element" at bounding box center [199, 106] width 96 height 24
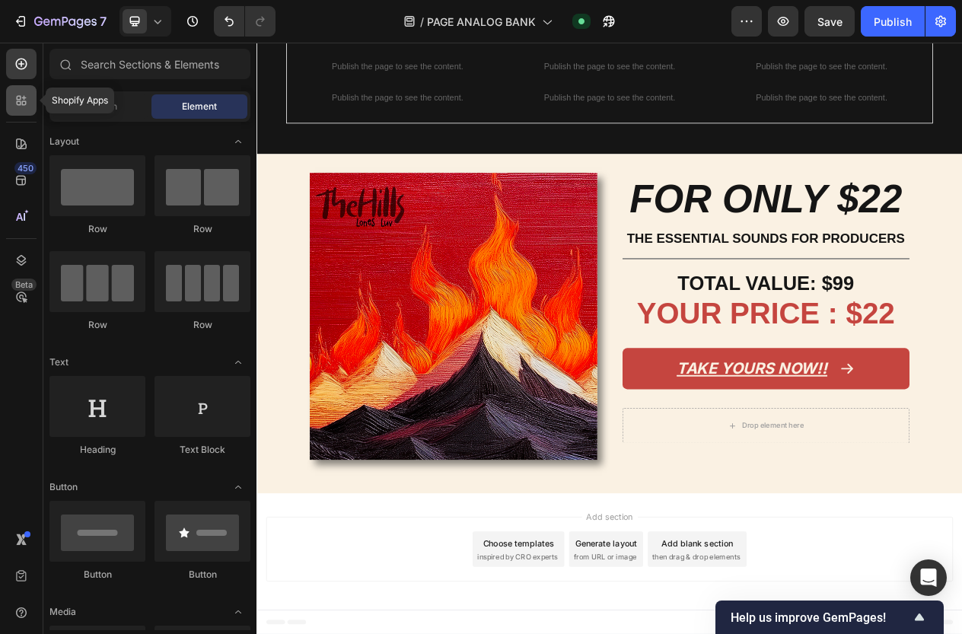
click at [27, 100] on icon at bounding box center [21, 100] width 15 height 15
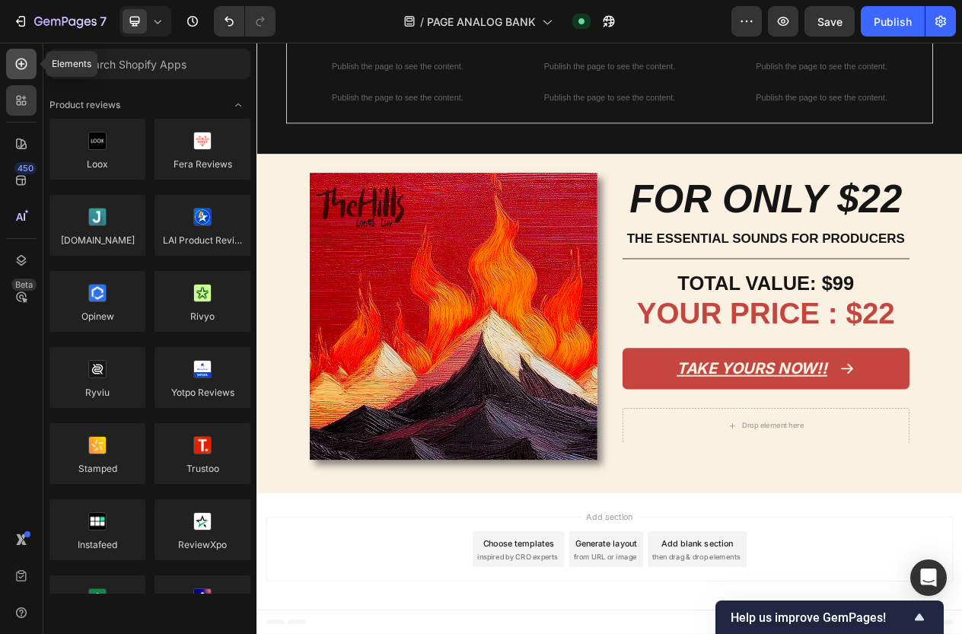
click at [23, 65] on icon at bounding box center [21, 63] width 15 height 15
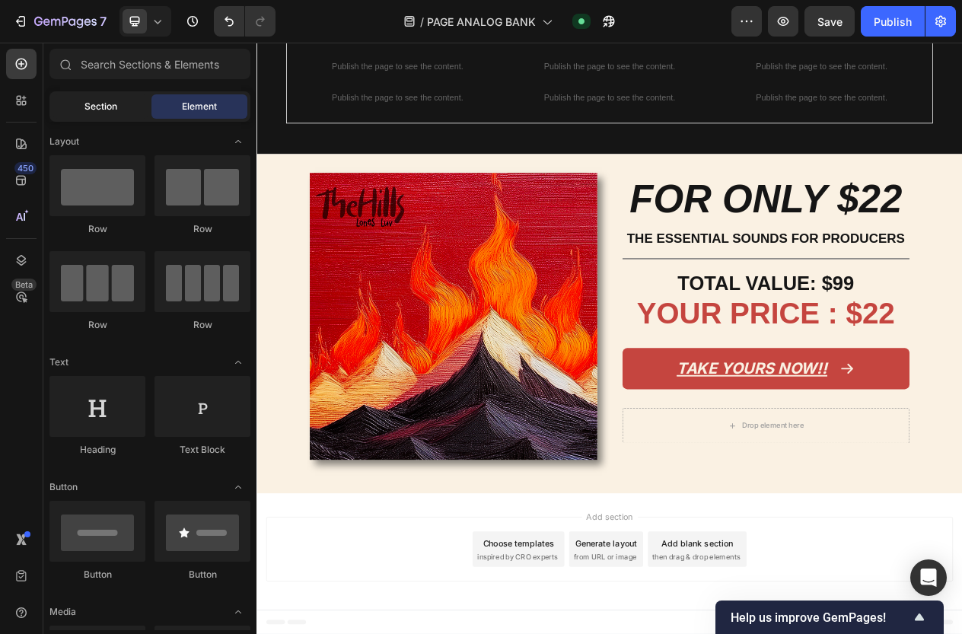
click at [97, 116] on div "Section" at bounding box center [100, 106] width 96 height 24
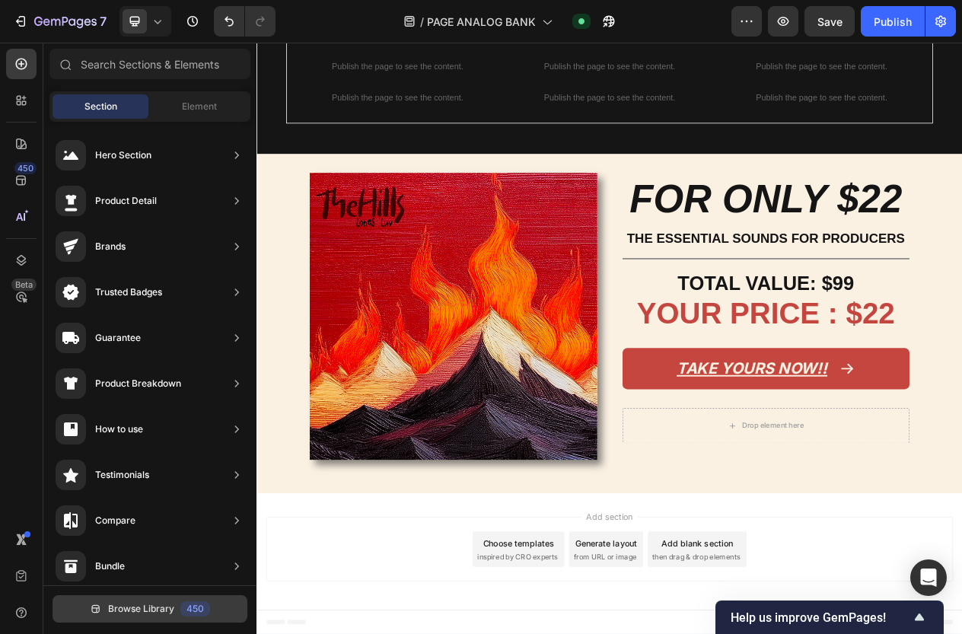
click at [167, 611] on span "Browse Library" at bounding box center [141, 609] width 66 height 14
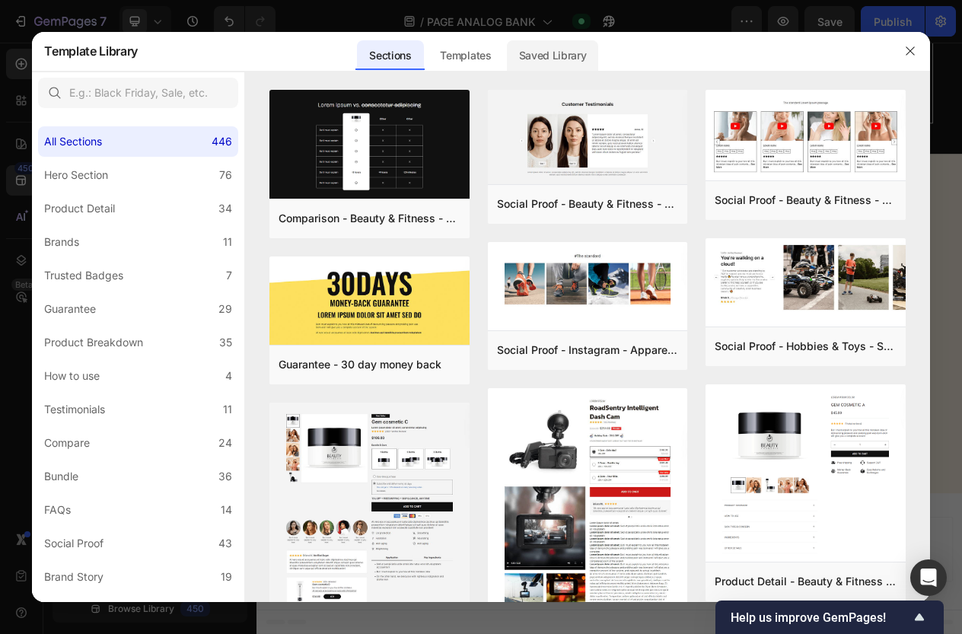
click at [563, 59] on div "Saved Library" at bounding box center [553, 55] width 92 height 30
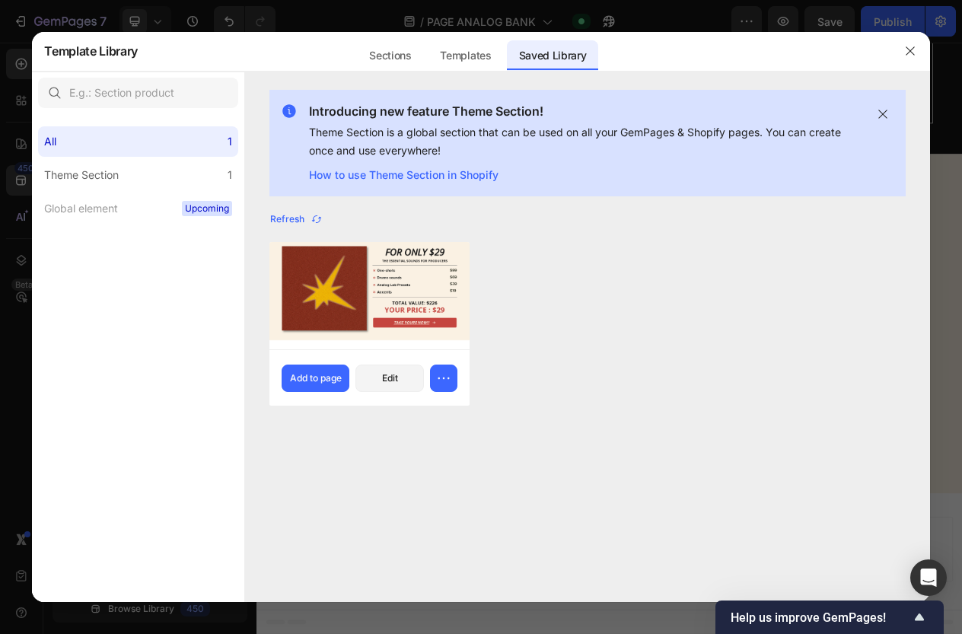
click at [336, 316] on img at bounding box center [369, 294] width 200 height 107
click at [316, 372] on div "Add to page" at bounding box center [316, 378] width 52 height 14
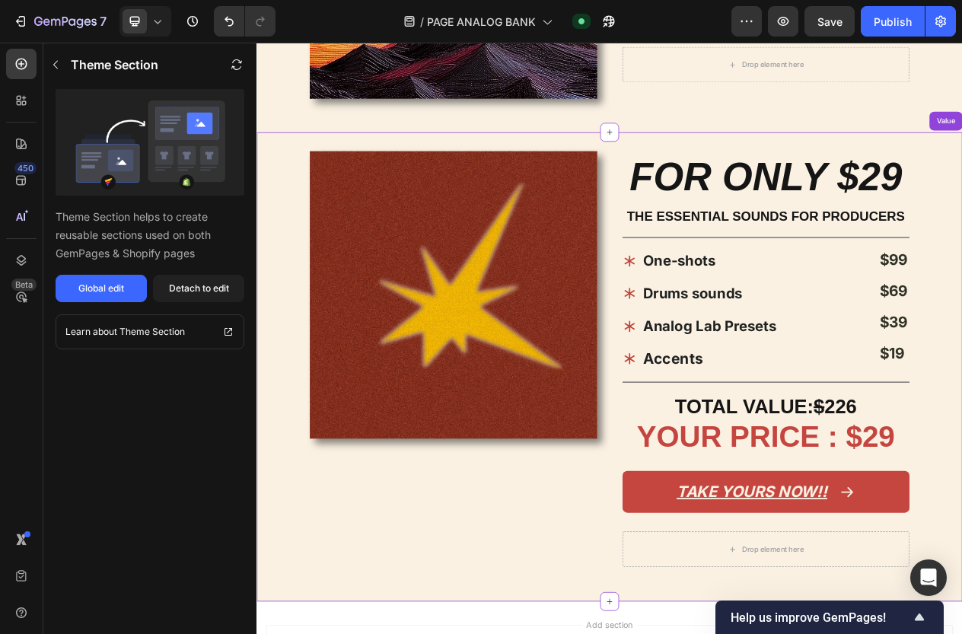
scroll to position [1513, 0]
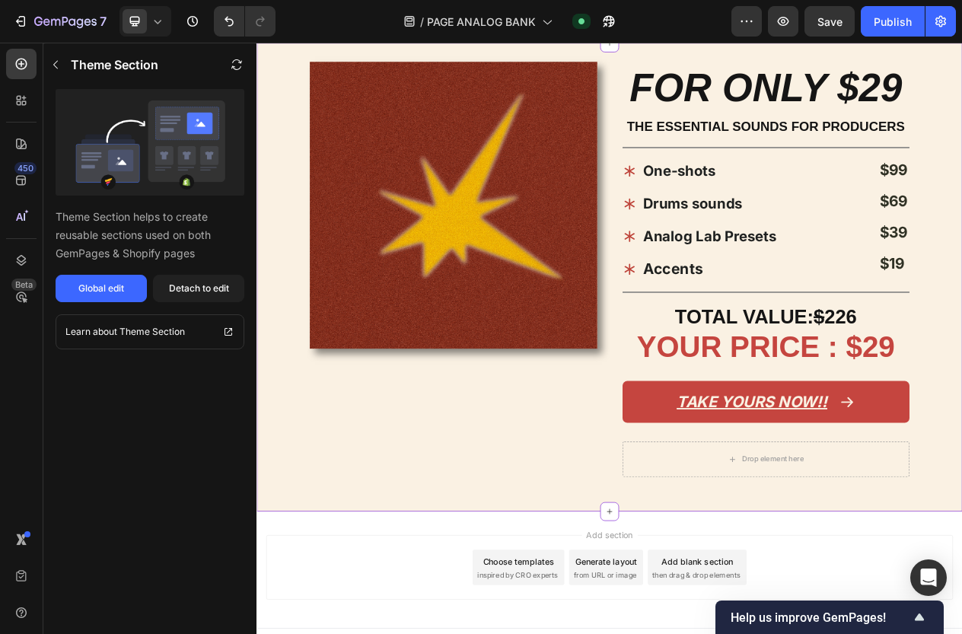
click at [864, 169] on div "Title Line" at bounding box center [916, 178] width 372 height 20
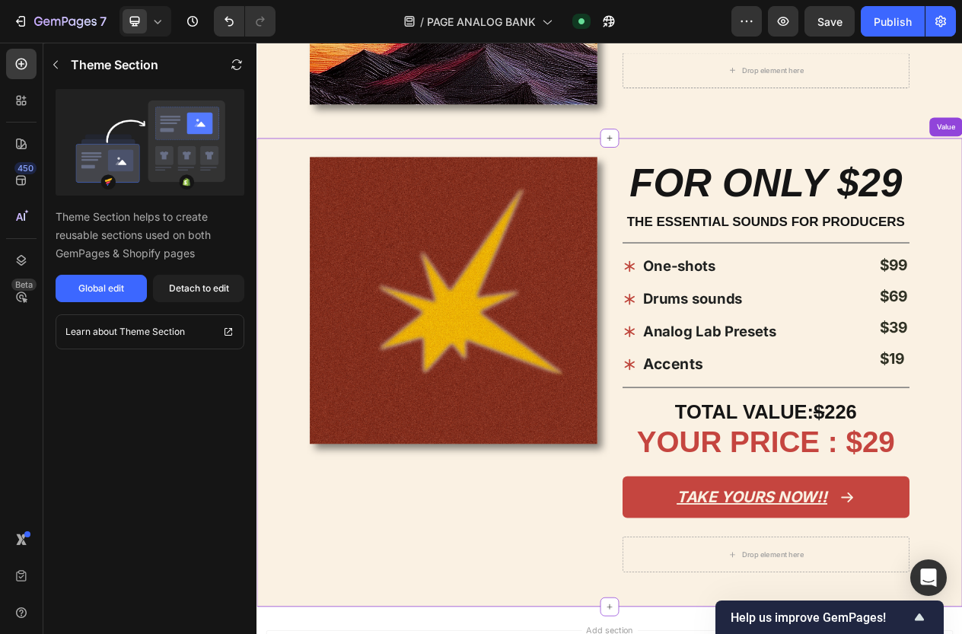
click at [995, 331] on div "One-shots Drums sounds Analog Lab Presets Accents" at bounding box center [864, 394] width 269 height 167
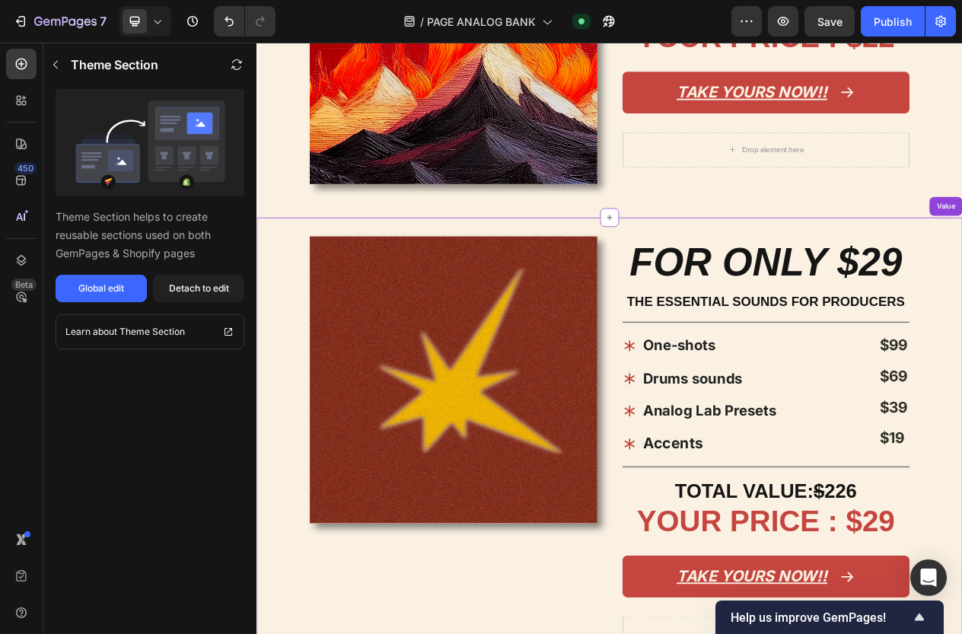
scroll to position [1253, 0]
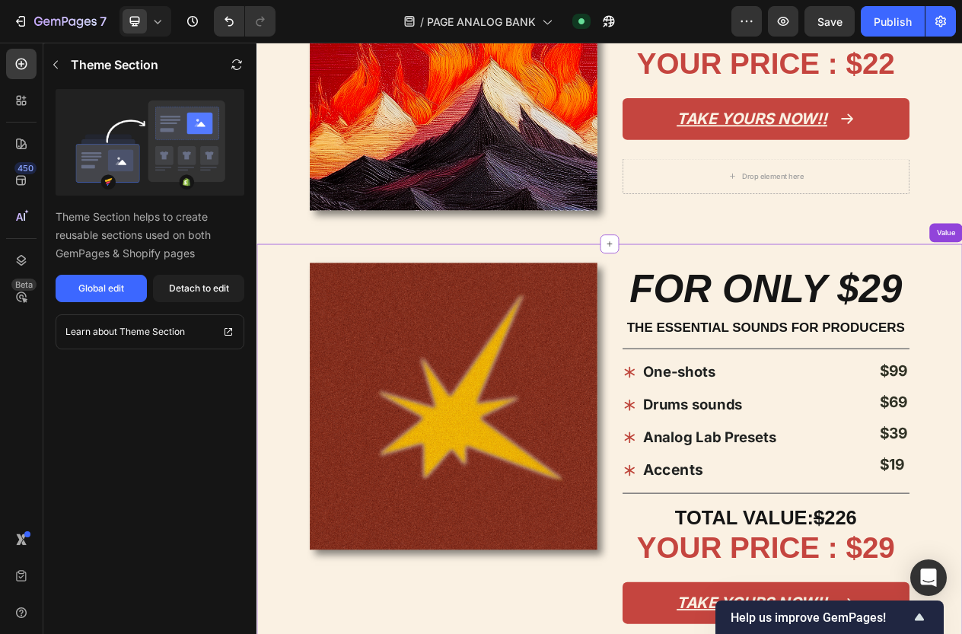
click at [812, 526] on p "Drums sounds" at bounding box center [842, 511] width 173 height 37
click at [812, 480] on p "One-shots" at bounding box center [842, 468] width 173 height 37
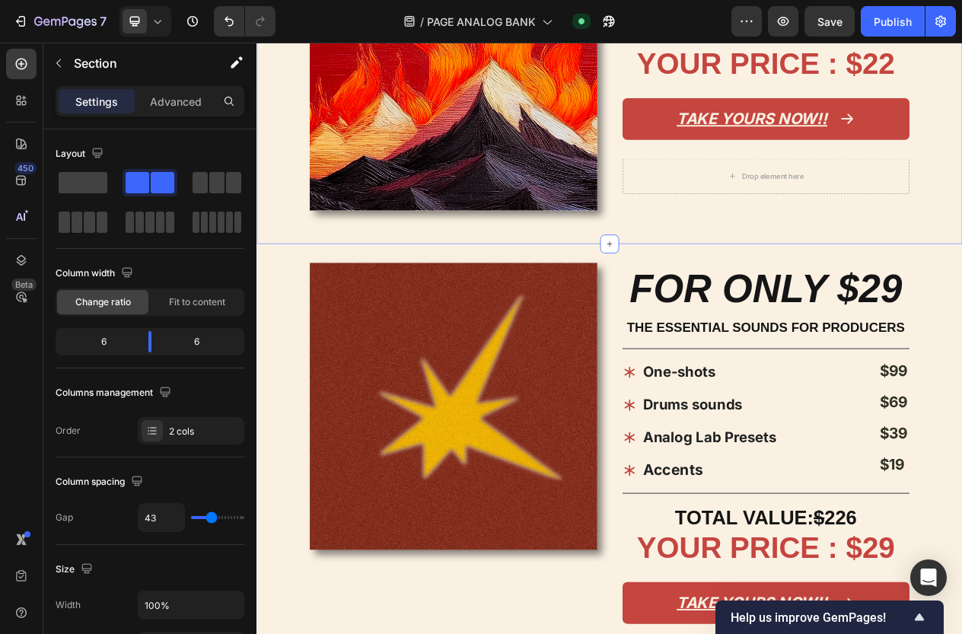
click at [968, 260] on div "FOR ONLY $22 Heading THE ESSENTIAL SOUNDS FOR PRODUCERS Text Block Title Line T…" at bounding box center [916, 82] width 372 height 391
click at [825, 514] on strong "Drums sounds" at bounding box center [820, 511] width 129 height 22
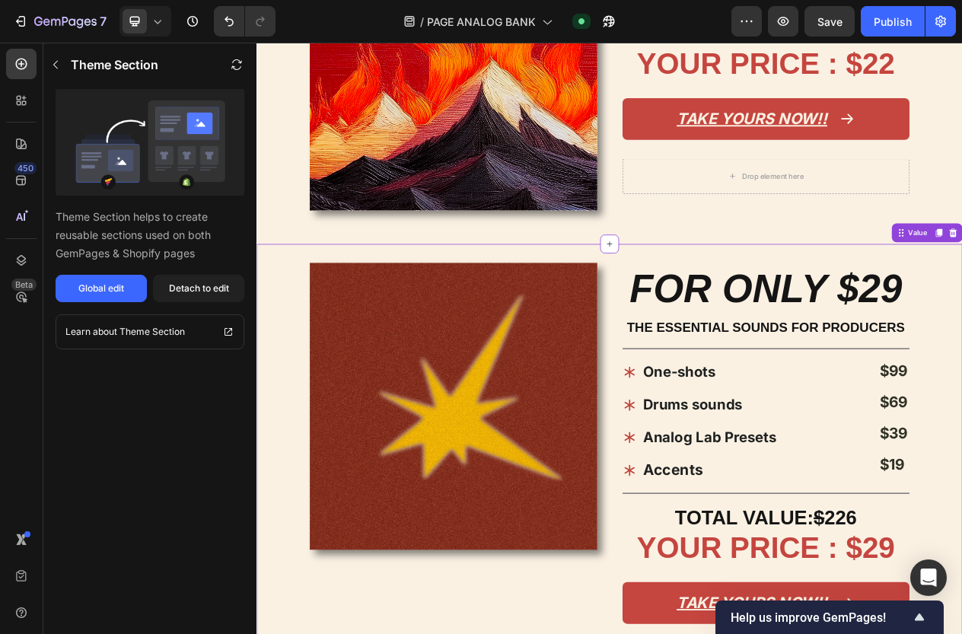
click at [825, 514] on strong "Drums sounds" at bounding box center [820, 511] width 129 height 22
click at [825, 484] on p "One-shots" at bounding box center [842, 468] width 173 height 37
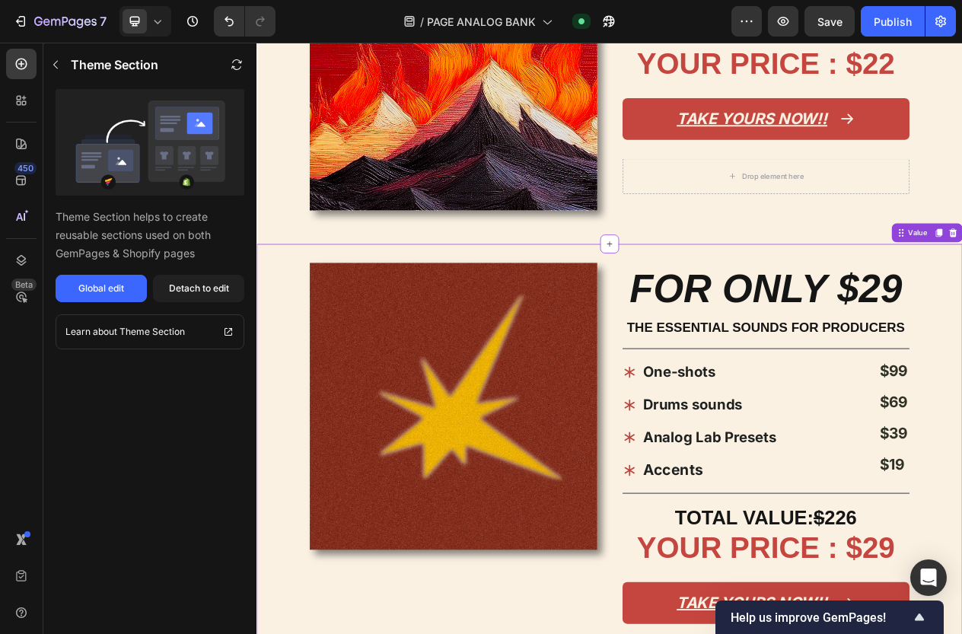
click at [825, 484] on p "One-shots" at bounding box center [842, 468] width 173 height 37
click at [825, 548] on strong "Analog Lab Presets" at bounding box center [842, 553] width 173 height 22
click at [739, 548] on icon at bounding box center [738, 553] width 13 height 14
click at [708, 530] on div "Image FOR ONLY $29 Heading THE ESSENTIAL SOUNDS FOR PRODUCERS Text Block Title …" at bounding box center [712, 606] width 913 height 607
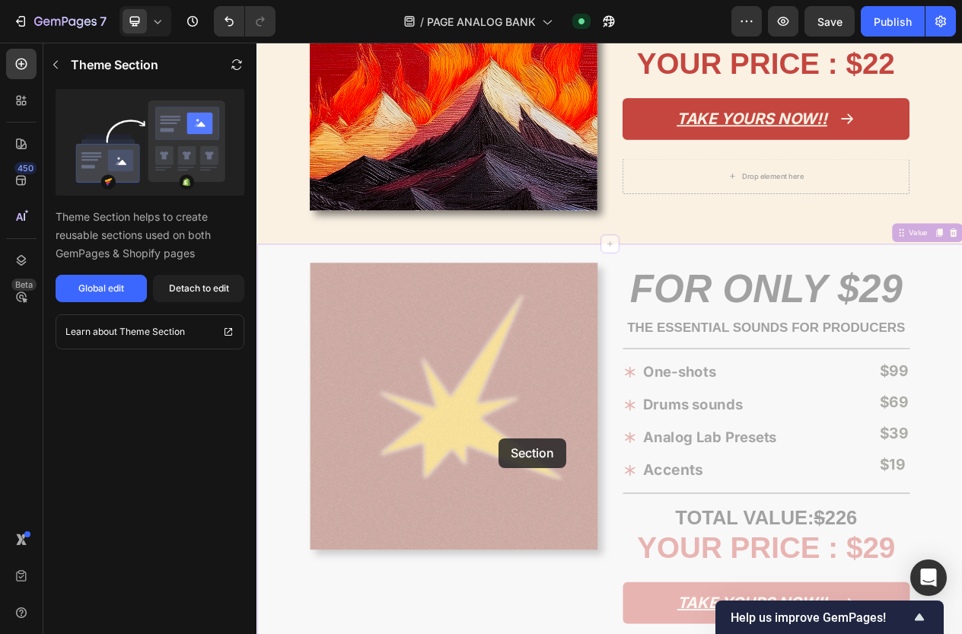
drag, startPoint x: 620, startPoint y: 520, endPoint x: 561, endPoint y: 562, distance: 72.0
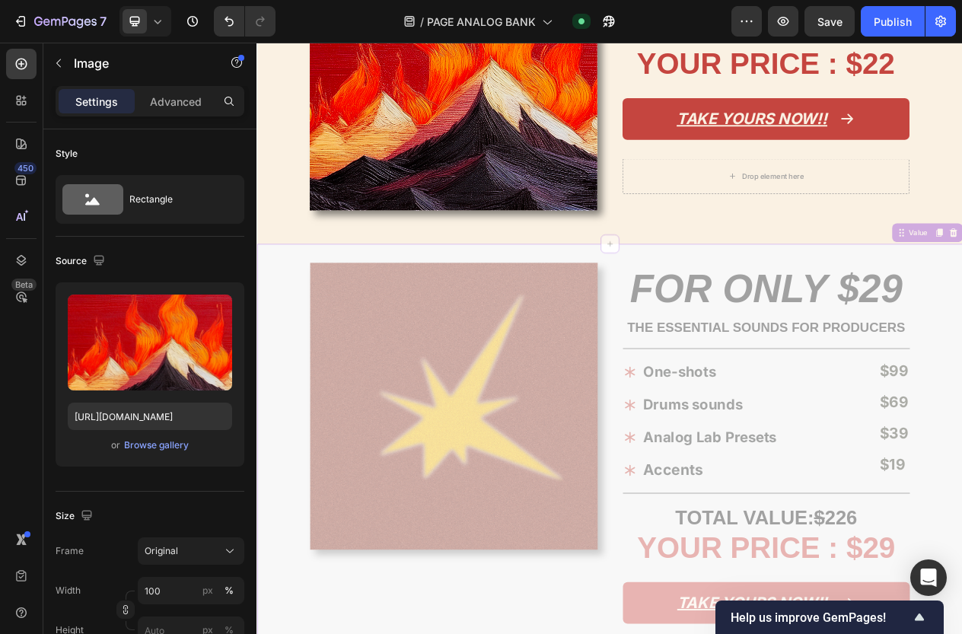
click at [660, 132] on img at bounding box center [511, 73] width 372 height 372
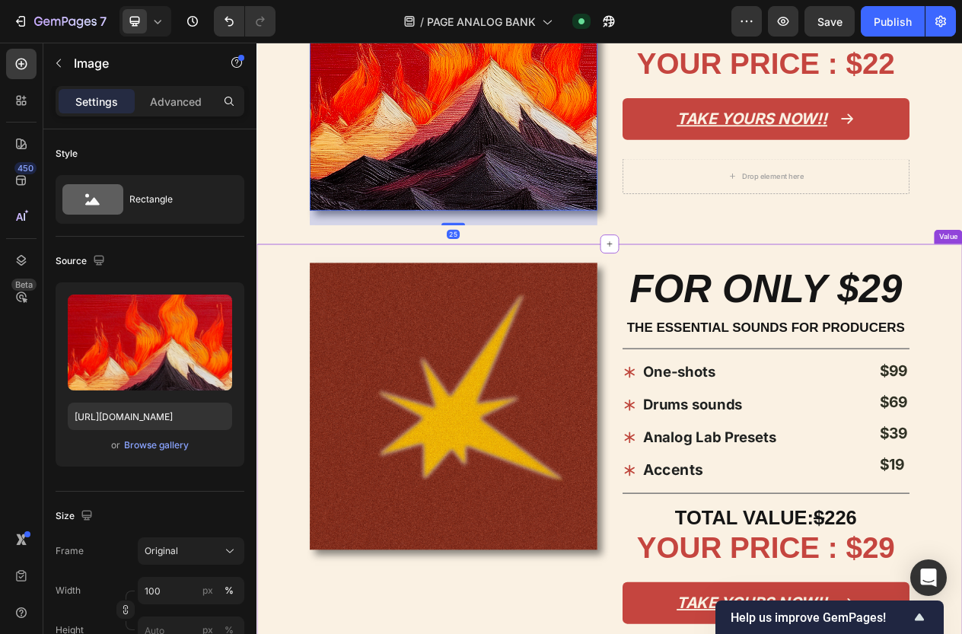
click at [751, 440] on div "Title Line" at bounding box center [916, 438] width 372 height 20
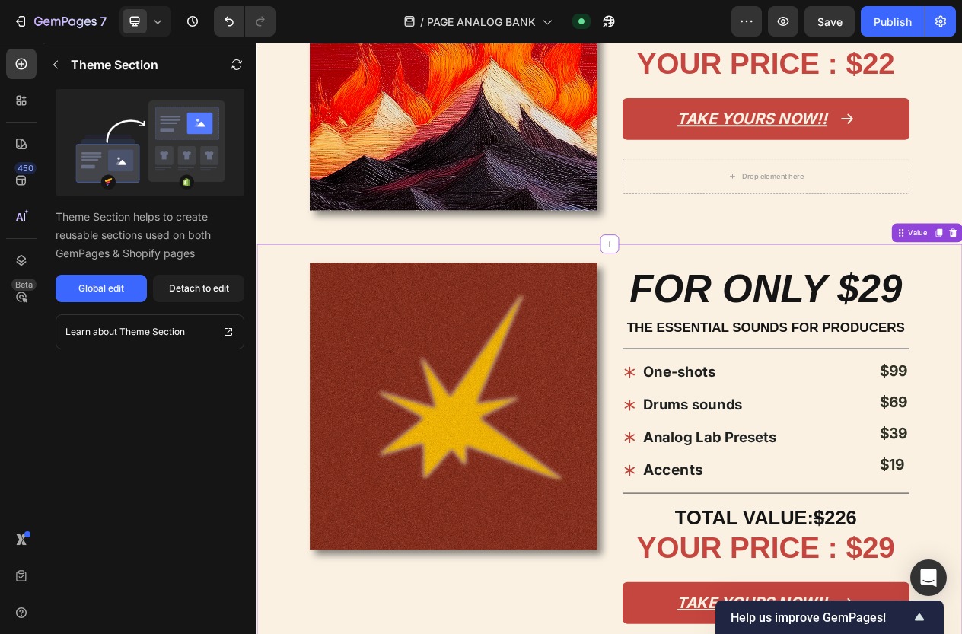
click at [752, 488] on div "One-shots Drums sounds Analog Lab Presets Accents" at bounding box center [831, 531] width 202 height 167
click at [756, 465] on strong "One-shots" at bounding box center [803, 468] width 94 height 22
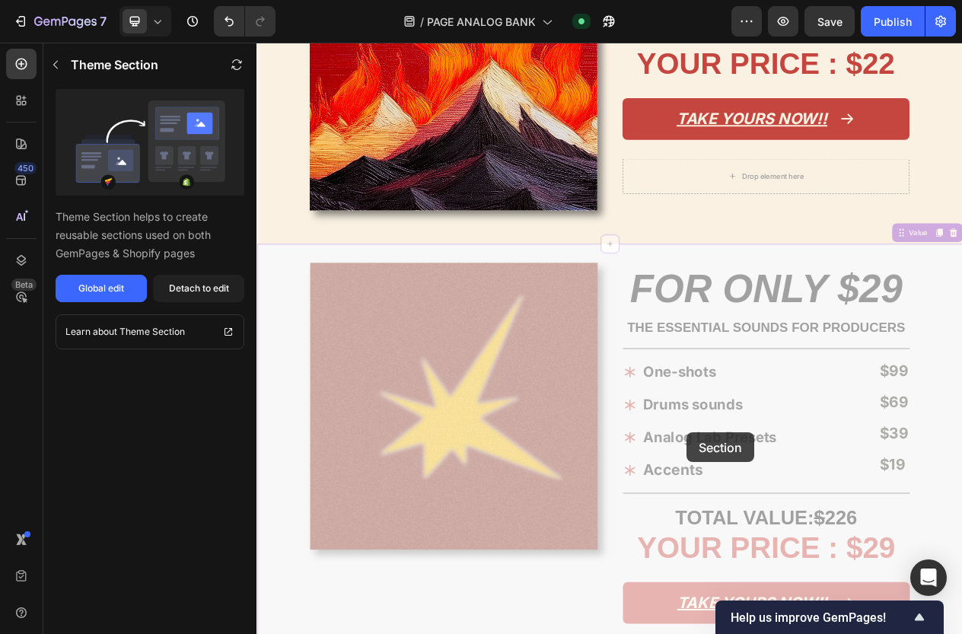
drag, startPoint x: 801, startPoint y: 465, endPoint x: 812, endPoint y: 568, distance: 103.3
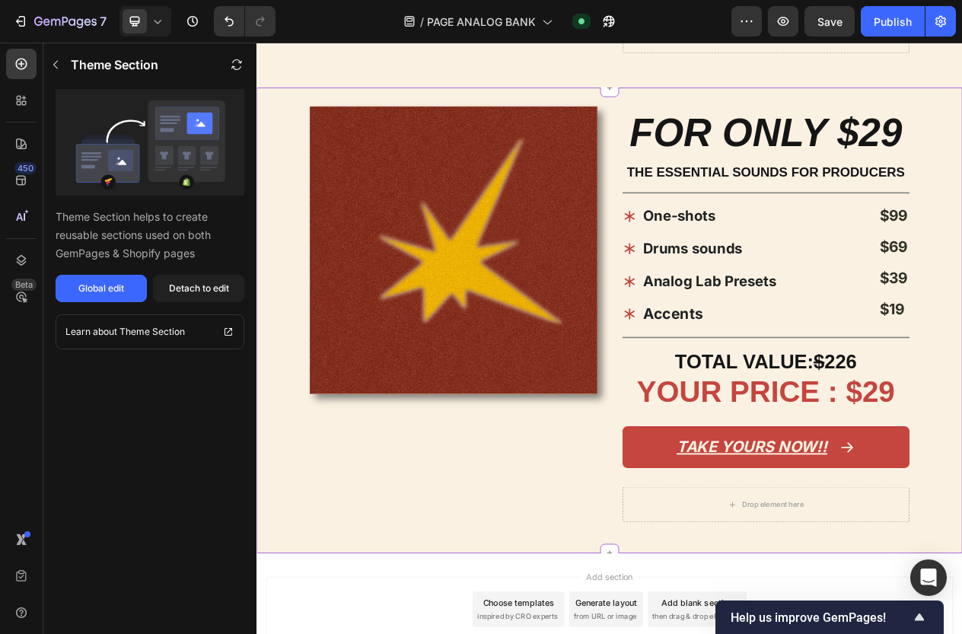
click at [911, 300] on p "Drums sounds" at bounding box center [842, 309] width 173 height 37
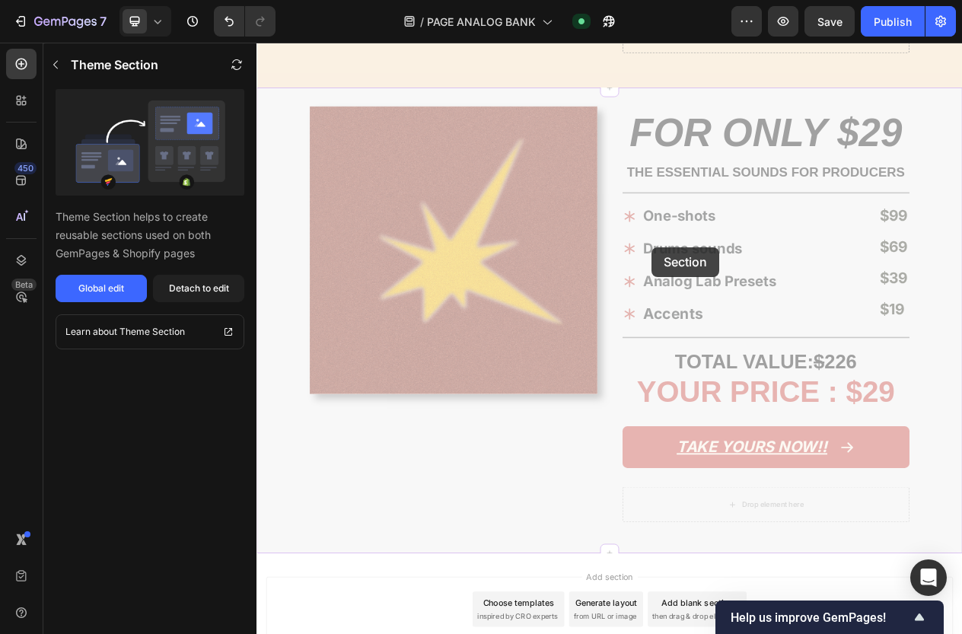
drag, startPoint x: 768, startPoint y: 307, endPoint x: 765, endPoint y: 437, distance: 130.1
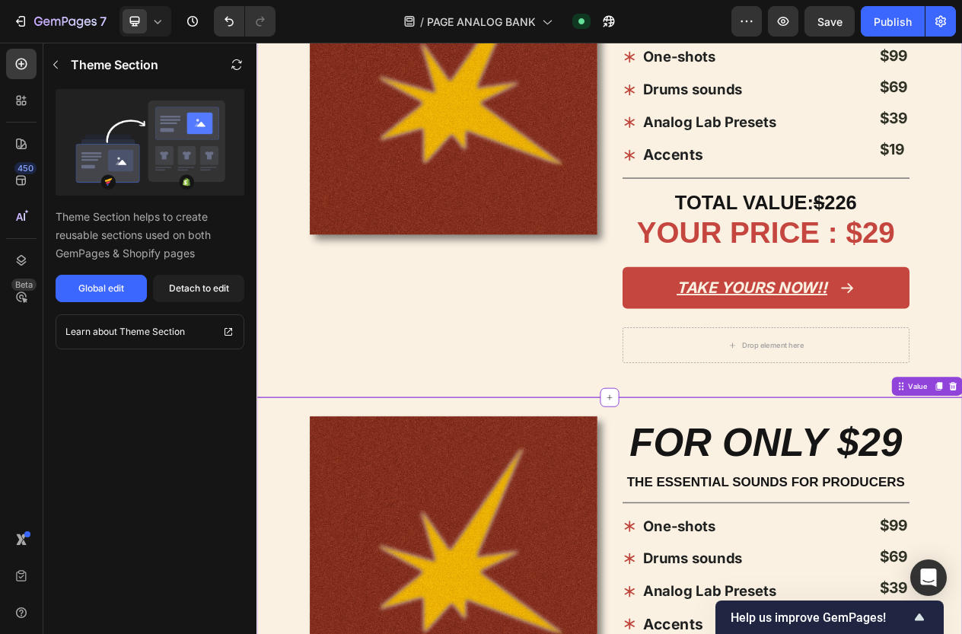
scroll to position [1663, 0]
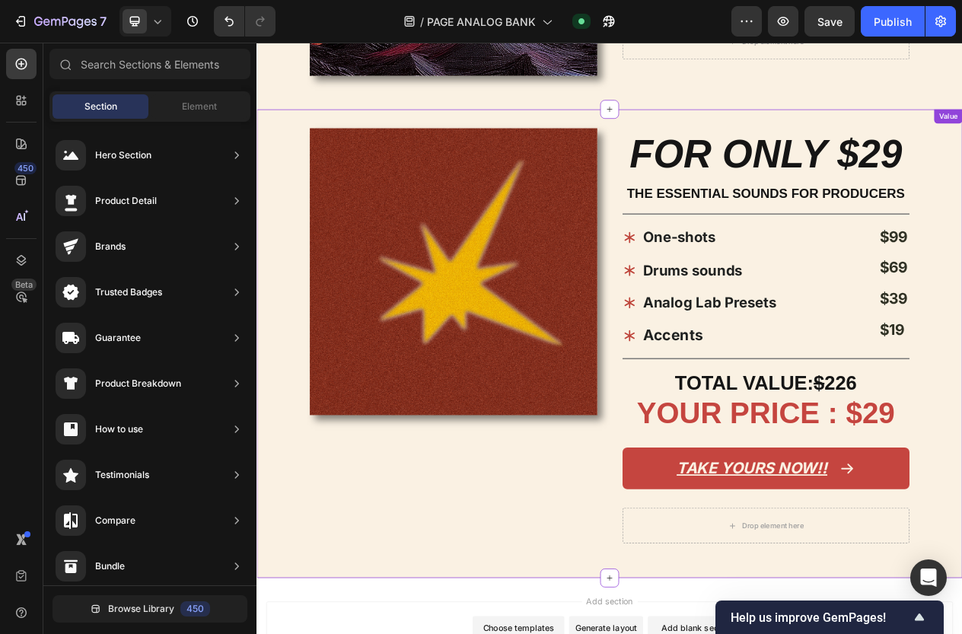
scroll to position [1417, 0]
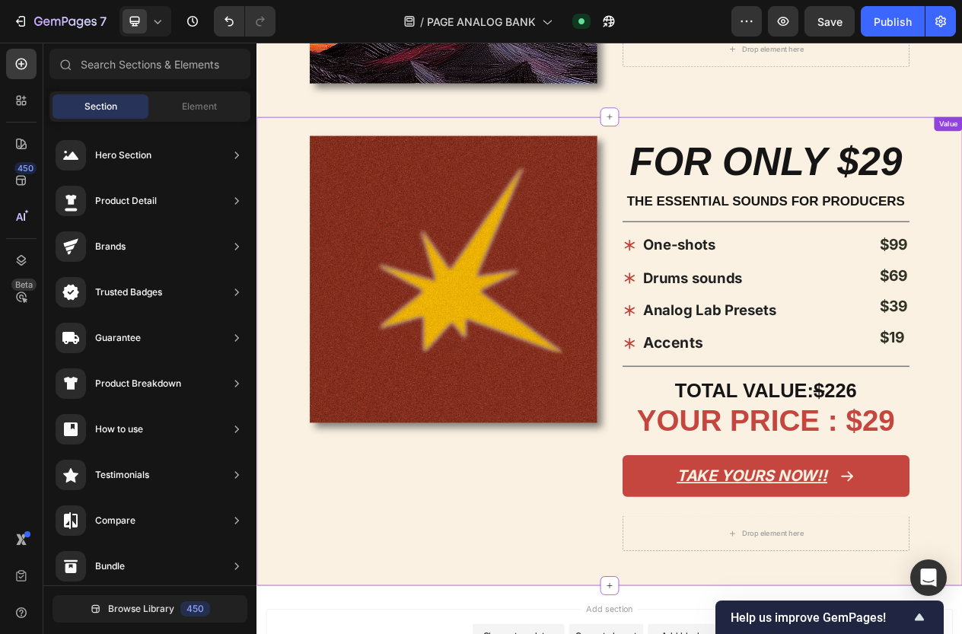
click at [1065, 440] on div "Image FOR ONLY $29 Heading THE ESSENTIAL SOUNDS FOR PRODUCERS Text Block Title …" at bounding box center [712, 441] width 913 height 607
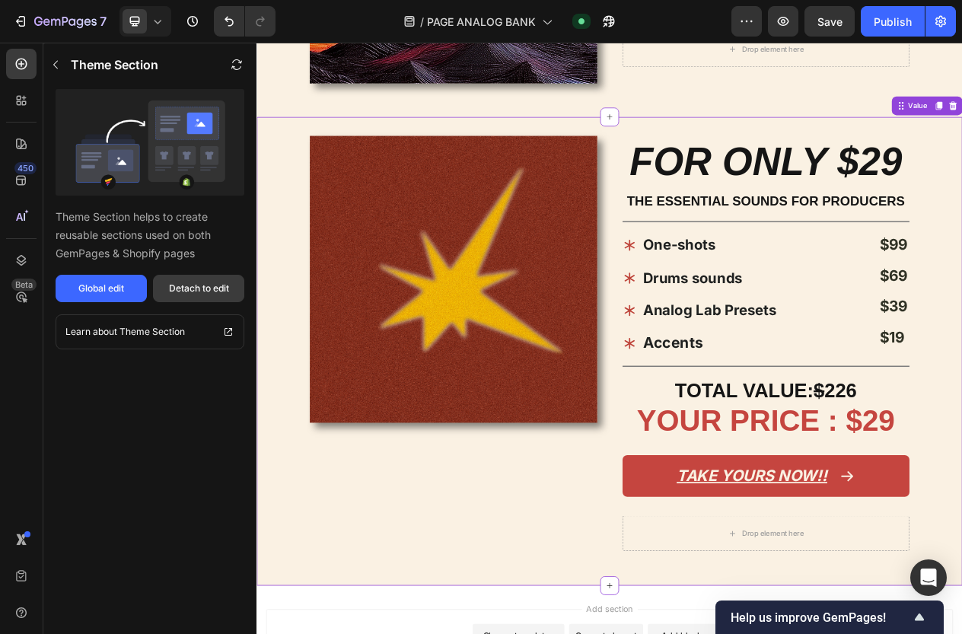
click at [191, 294] on div "Detach to edit" at bounding box center [199, 288] width 60 height 14
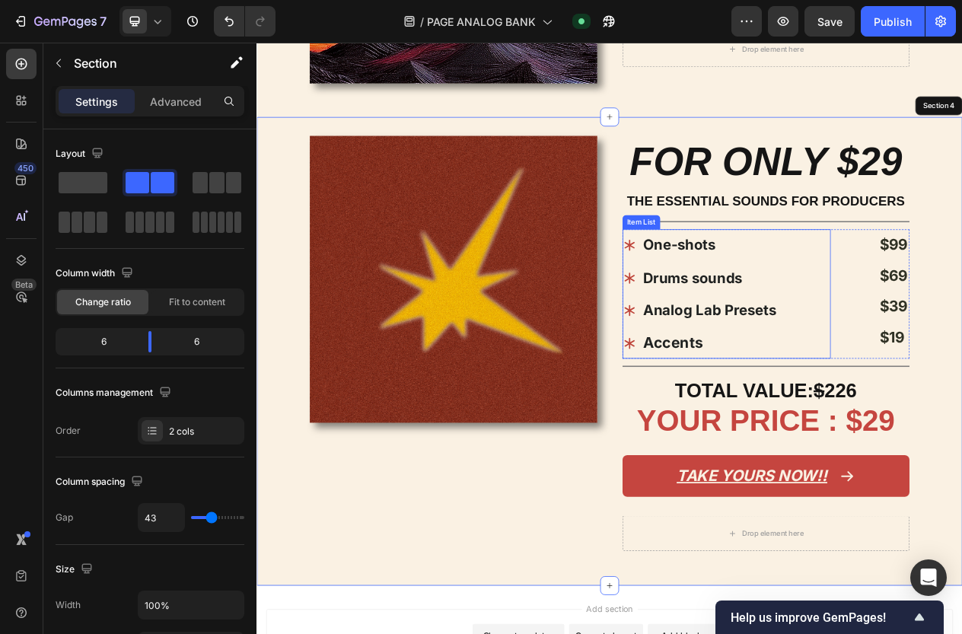
click at [798, 386] on strong "Analog Lab Presets" at bounding box center [842, 388] width 173 height 22
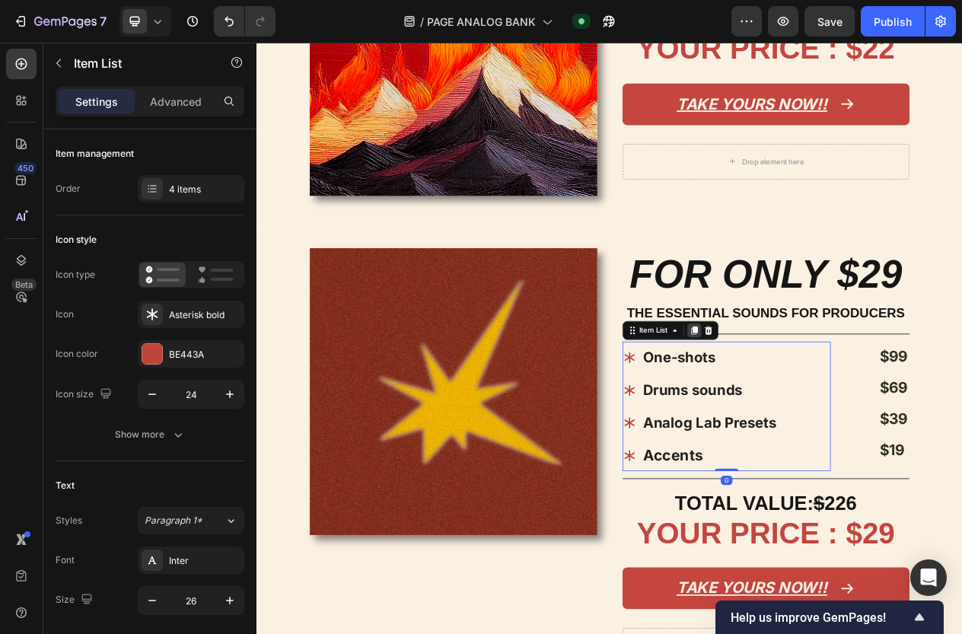
scroll to position [1258, 0]
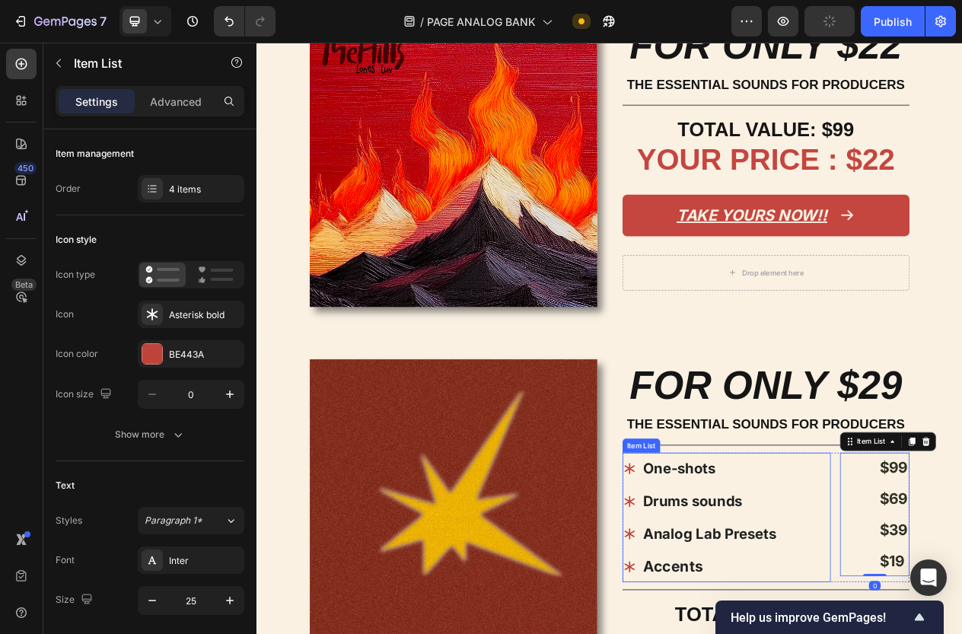
scroll to position [1135, 0]
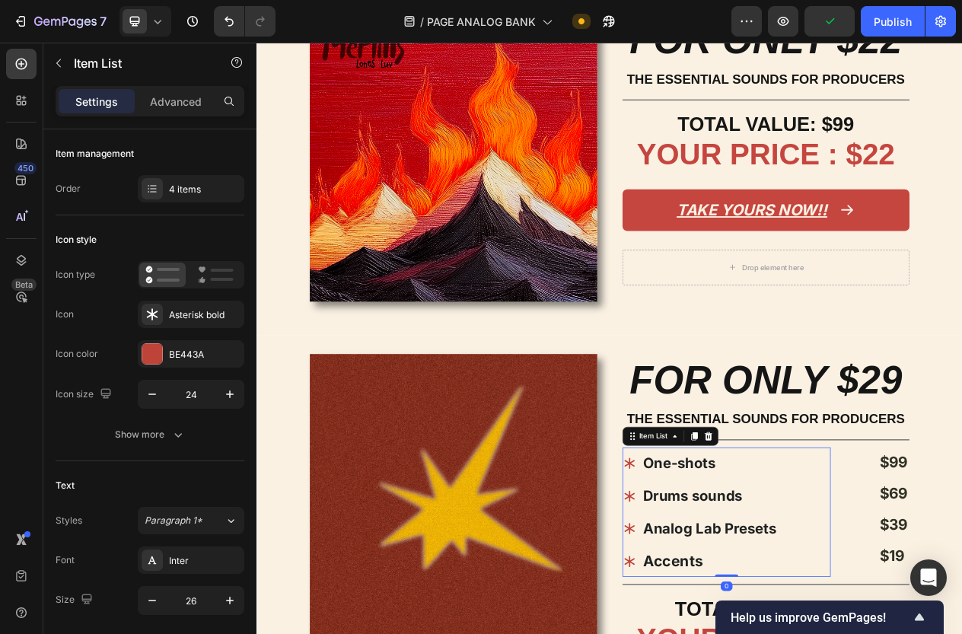
click at [872, 618] on strong "Drums sounds" at bounding box center [820, 629] width 129 height 22
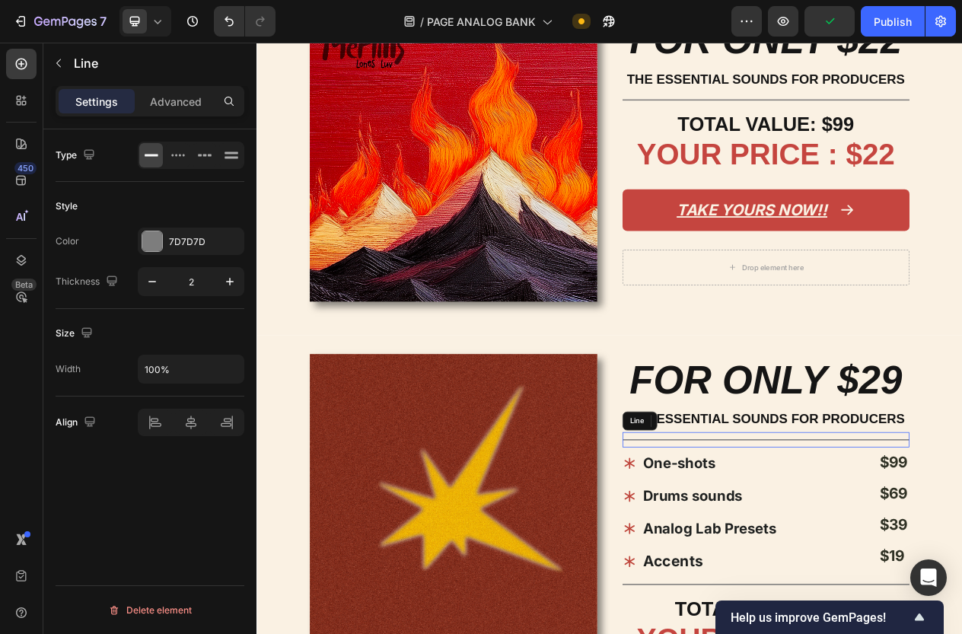
click at [1000, 561] on div "Title Line" at bounding box center [916, 556] width 372 height 20
click at [1006, 564] on div "Title Line 0" at bounding box center [916, 556] width 372 height 20
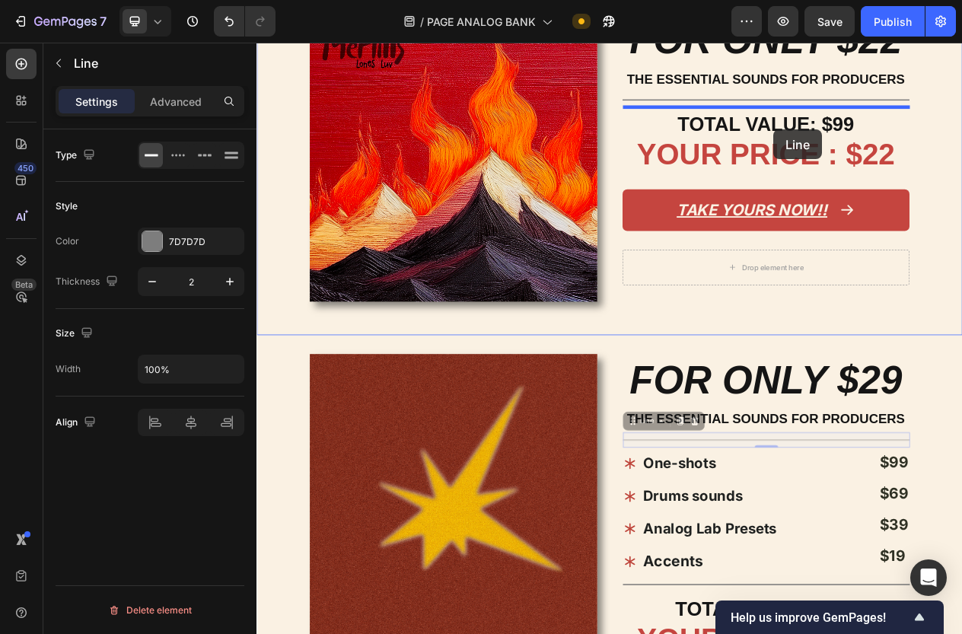
drag, startPoint x: 1002, startPoint y: 564, endPoint x: 925, endPoint y: 155, distance: 415.7
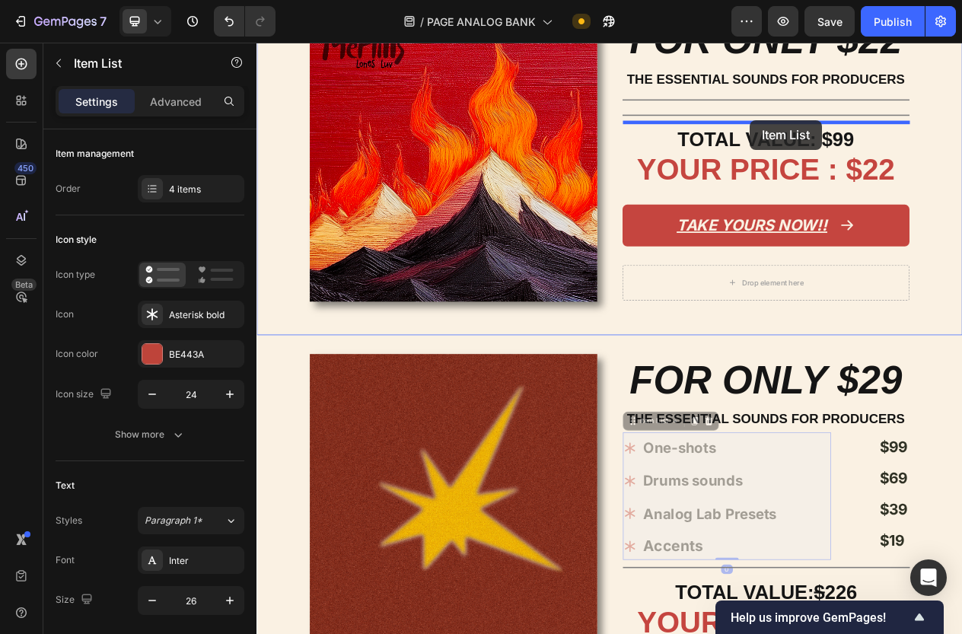
drag, startPoint x: 965, startPoint y: 549, endPoint x: 895, endPoint y: 144, distance: 410.9
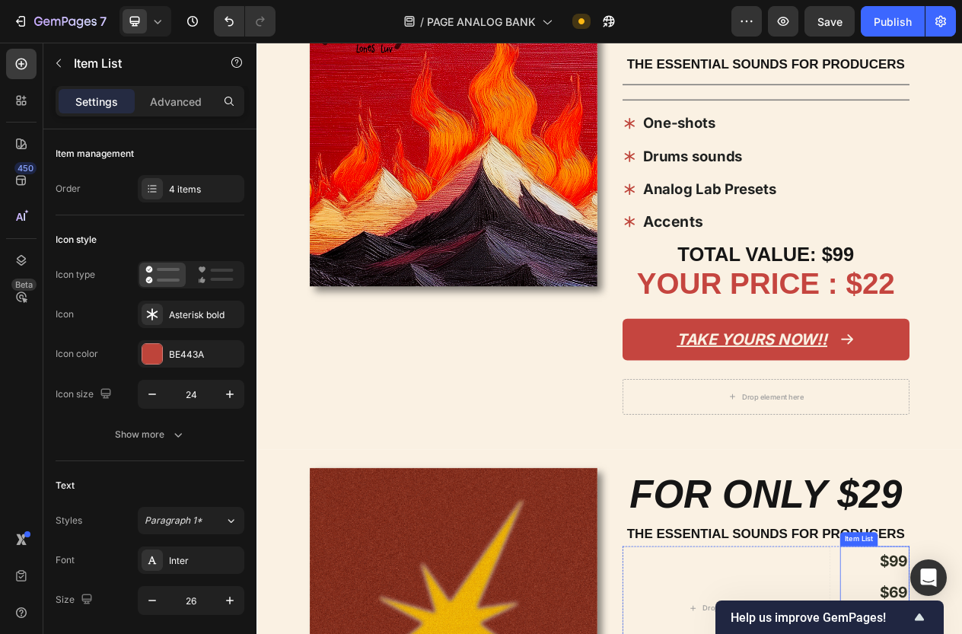
scroll to position [1159, 0]
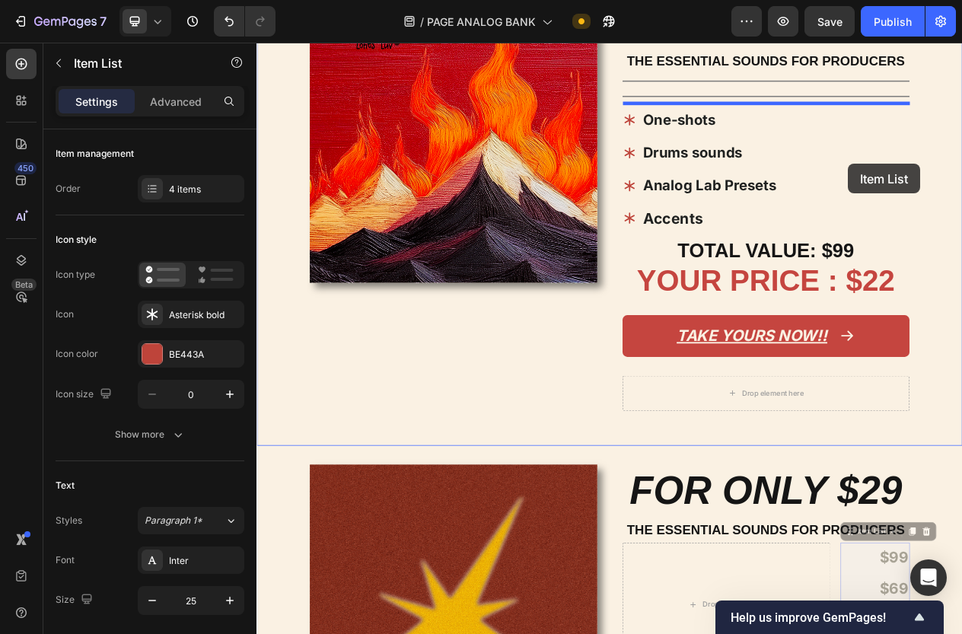
drag, startPoint x: 1039, startPoint y: 687, endPoint x: 1022, endPoint y: 199, distance: 488.0
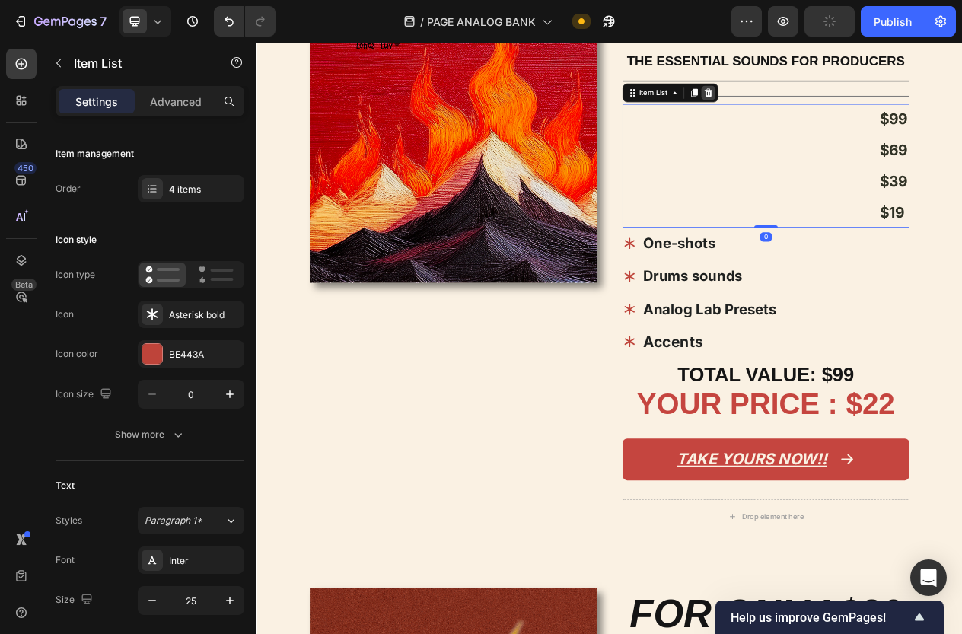
click at [841, 107] on icon at bounding box center [840, 107] width 10 height 11
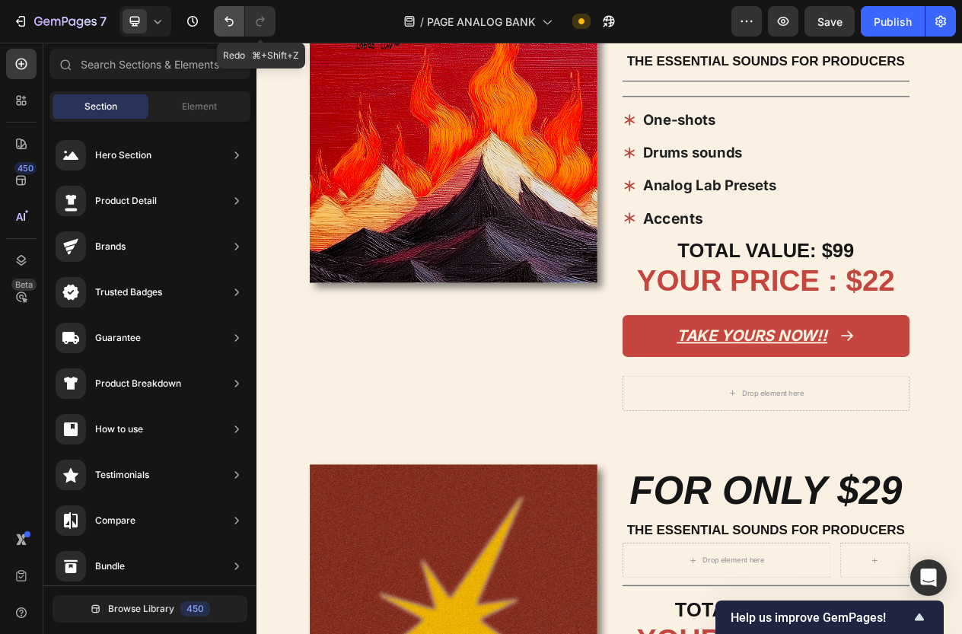
click at [230, 24] on icon "Undo/Redo" at bounding box center [228, 21] width 15 height 15
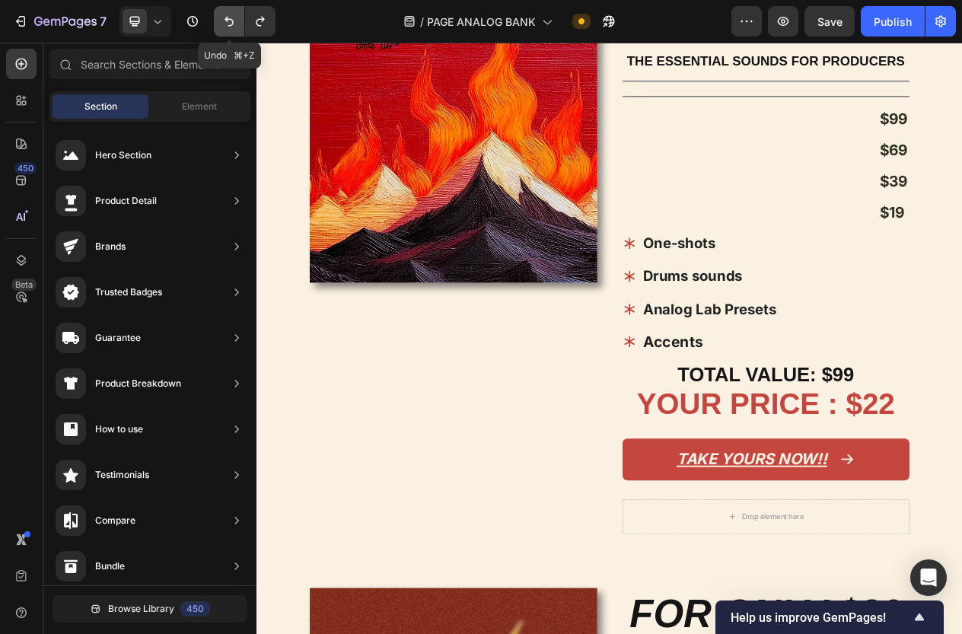
click at [230, 24] on icon "Undo/Redo" at bounding box center [228, 21] width 15 height 15
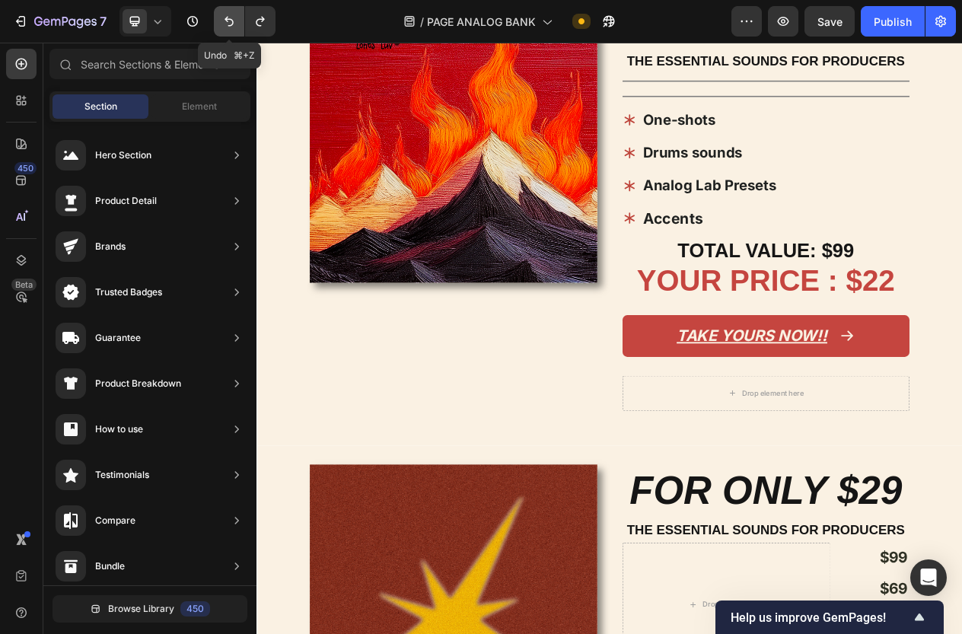
click at [233, 24] on icon "Undo/Redo" at bounding box center [228, 22] width 9 height 10
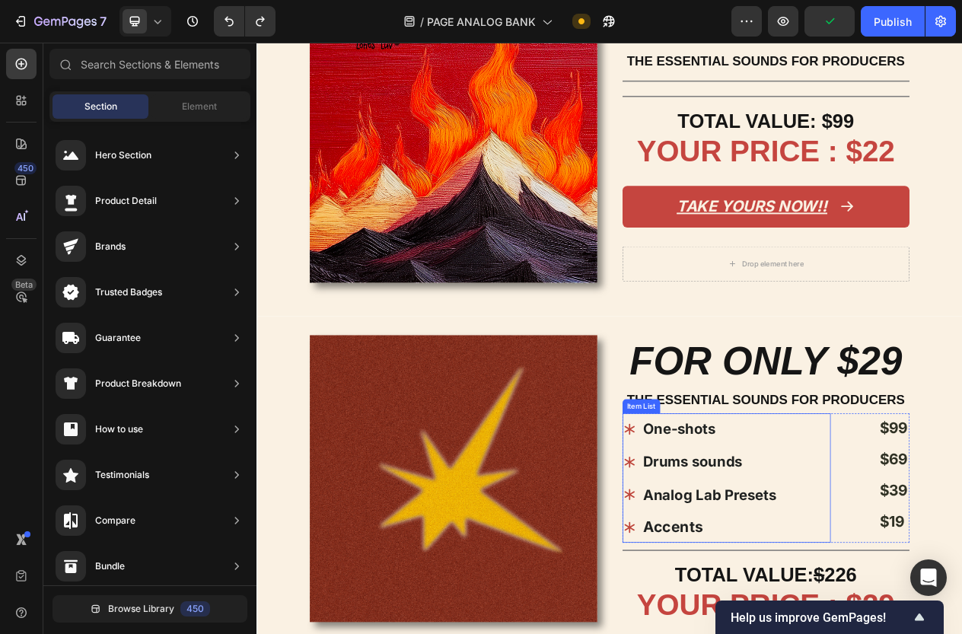
click at [737, 524] on div "One-shots" at bounding box center [831, 542] width 202 height 41
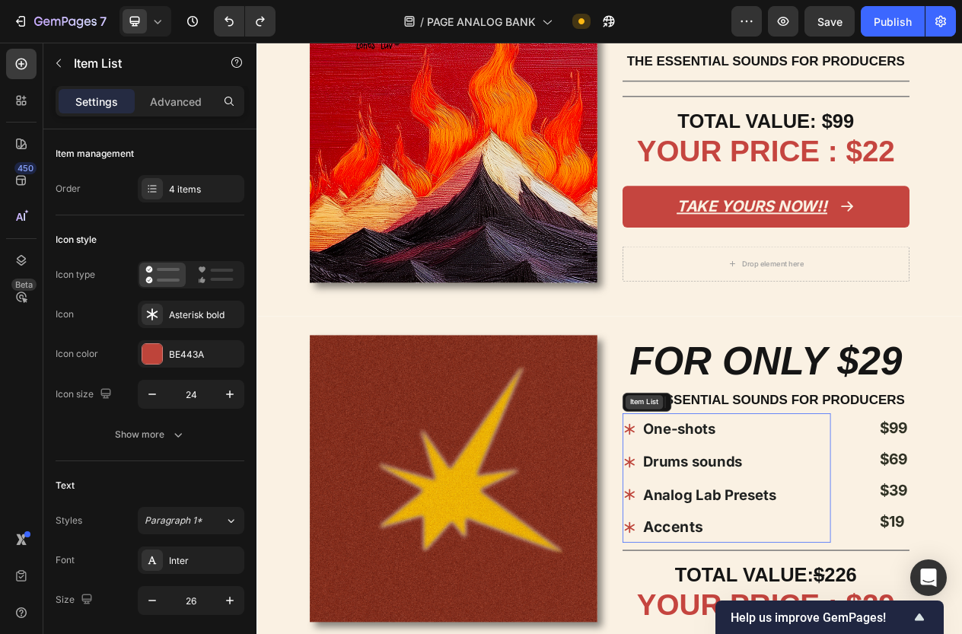
click at [762, 517] on div "Item List" at bounding box center [761, 507] width 63 height 24
click at [1010, 520] on div "THE ESSENTIAL SOUNDS FOR PRODUCERS" at bounding box center [916, 504] width 372 height 33
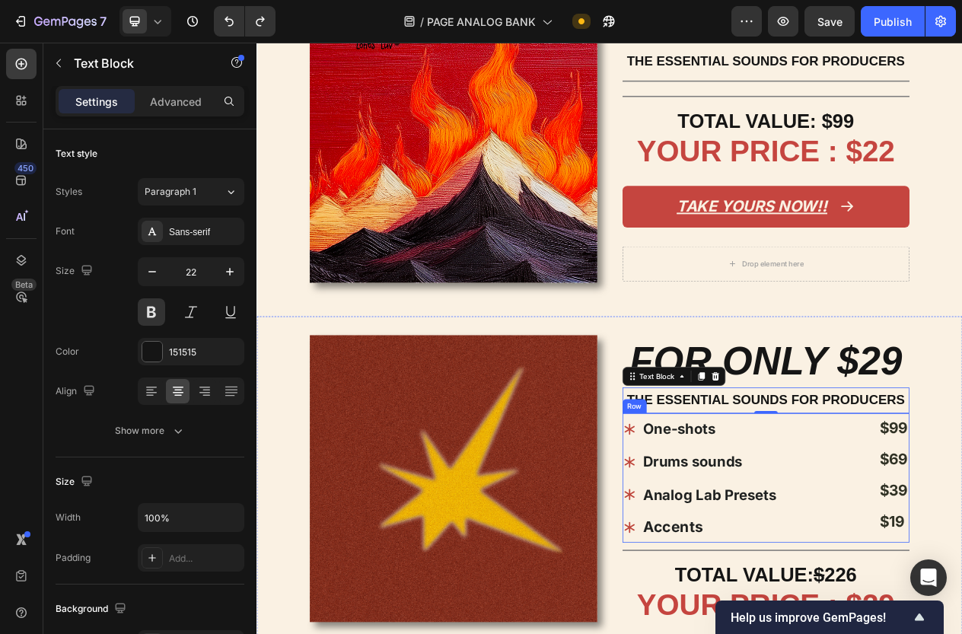
click at [1009, 522] on div "One-shots Drums sounds Analog Lab Presets Accents Item List $99 $69 $39 $19 Ite…" at bounding box center [916, 605] width 372 height 167
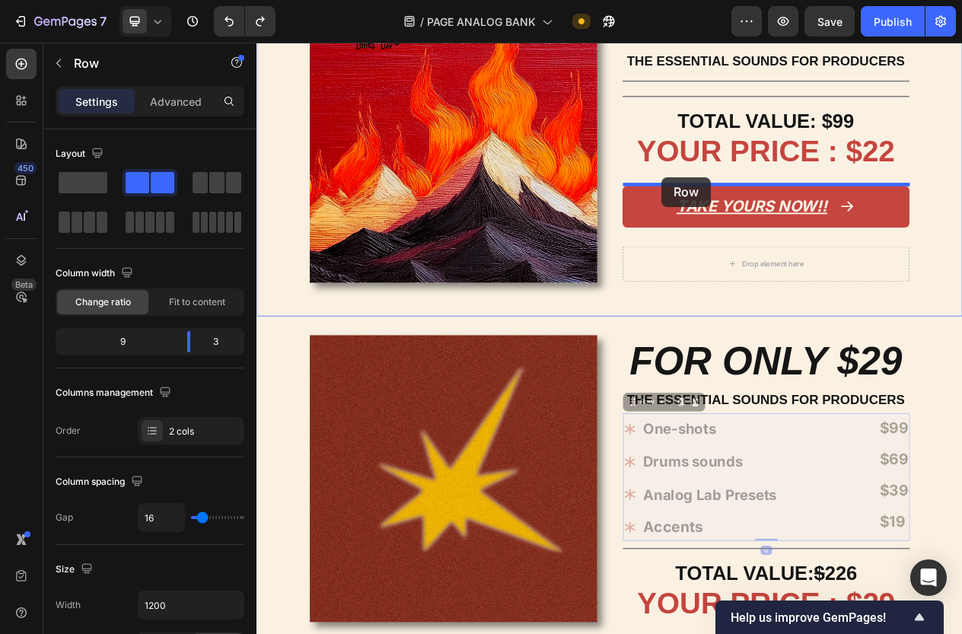
drag, startPoint x: 772, startPoint y: 510, endPoint x: 781, endPoint y: 217, distance: 293.0
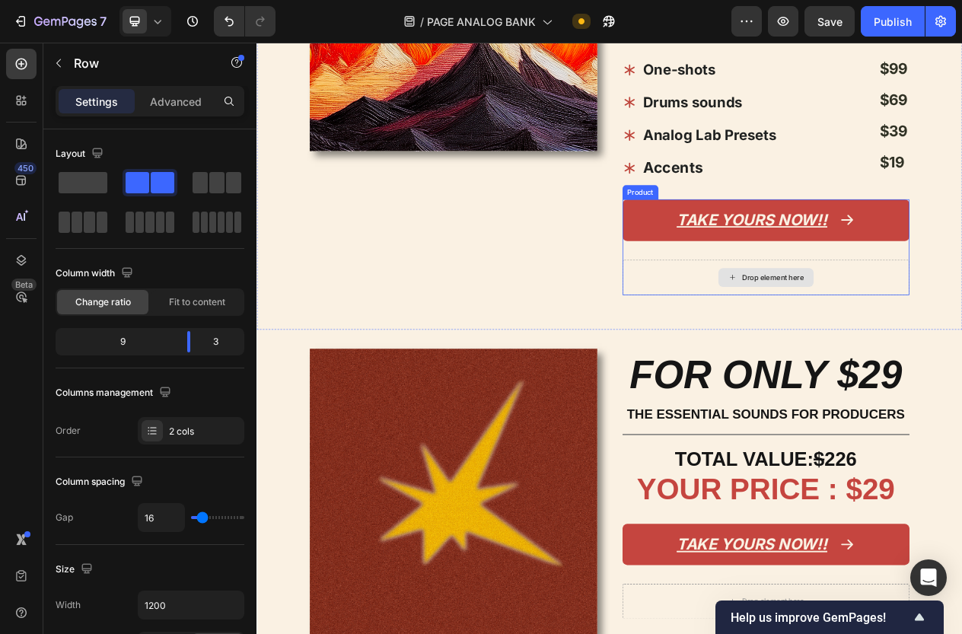
scroll to position [1362, 0]
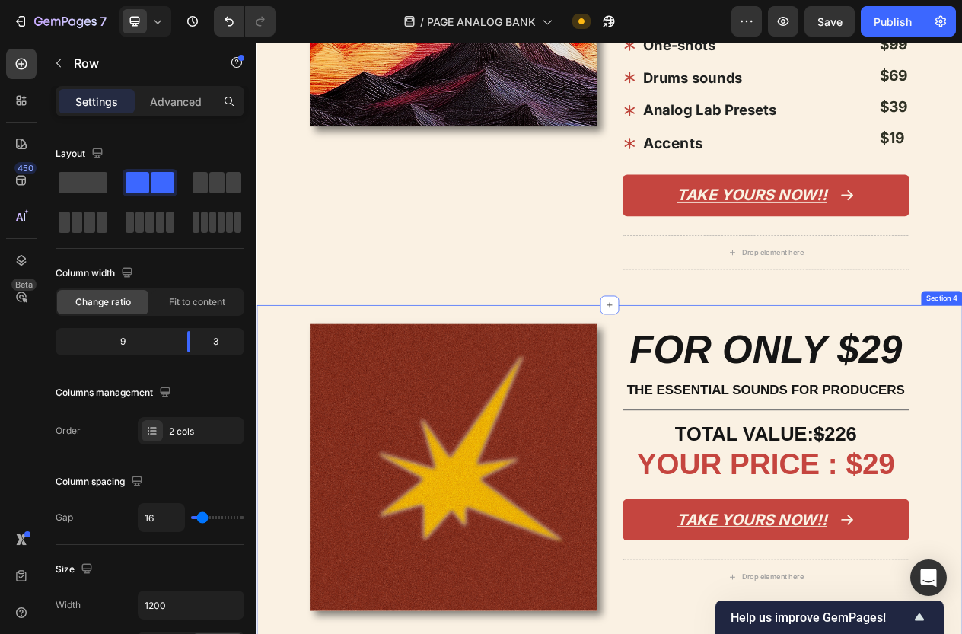
click at [667, 382] on div "Image FOR ONLY $29 Heading THE ESSENTIAL SOUNDS FOR PRODUCERS Text Block Title …" at bounding box center [712, 602] width 913 height 440
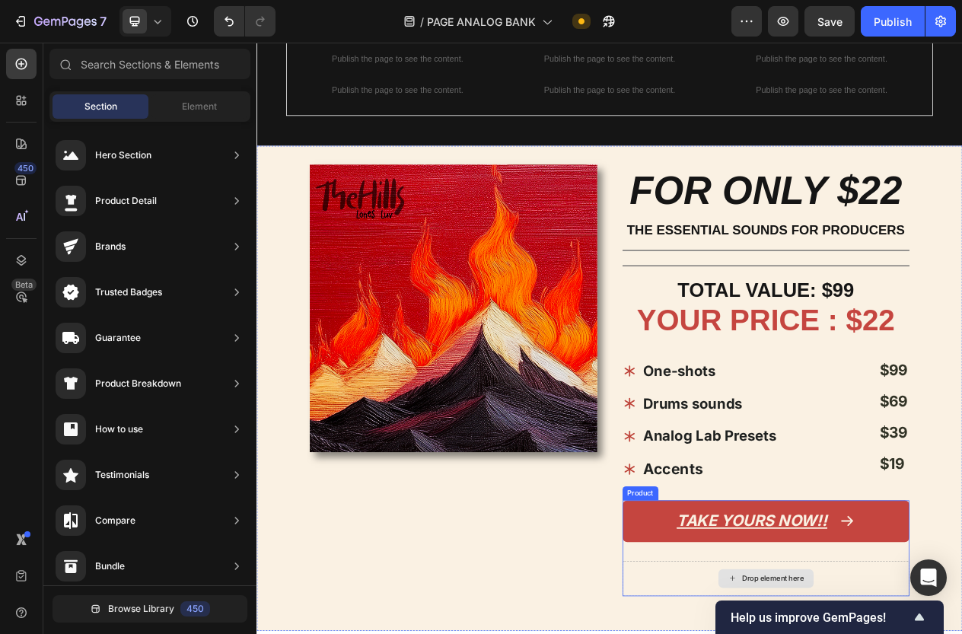
scroll to position [948, 0]
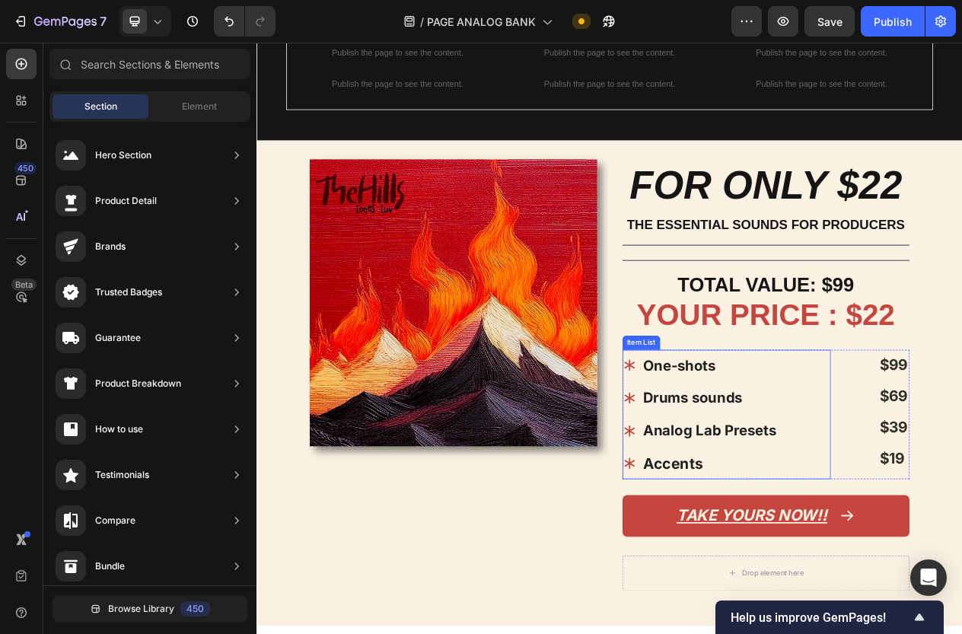
click at [819, 464] on strong "One-shots" at bounding box center [803, 460] width 94 height 22
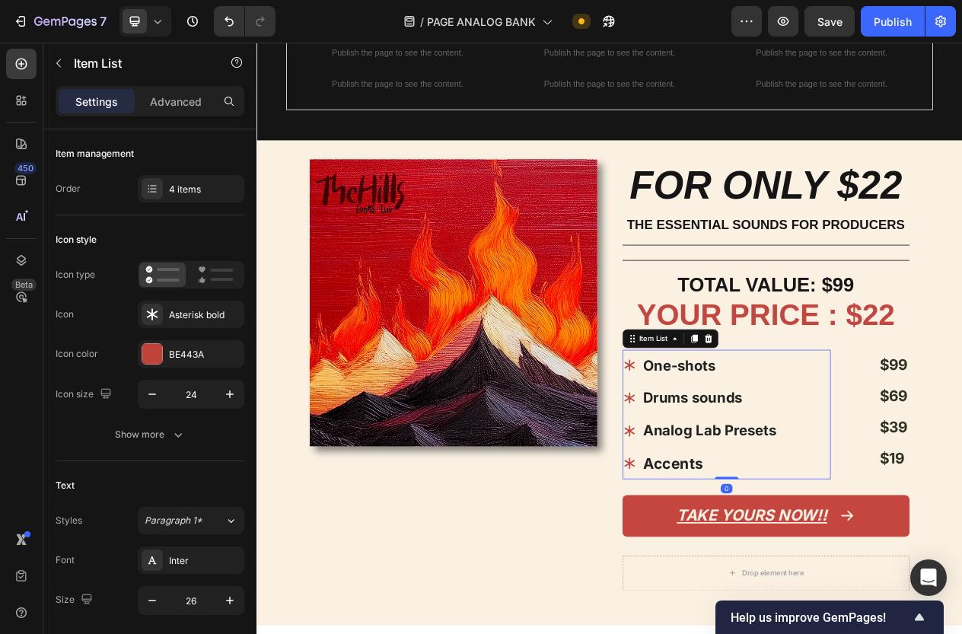
click at [819, 464] on strong "One-shots" at bounding box center [803, 460] width 94 height 22
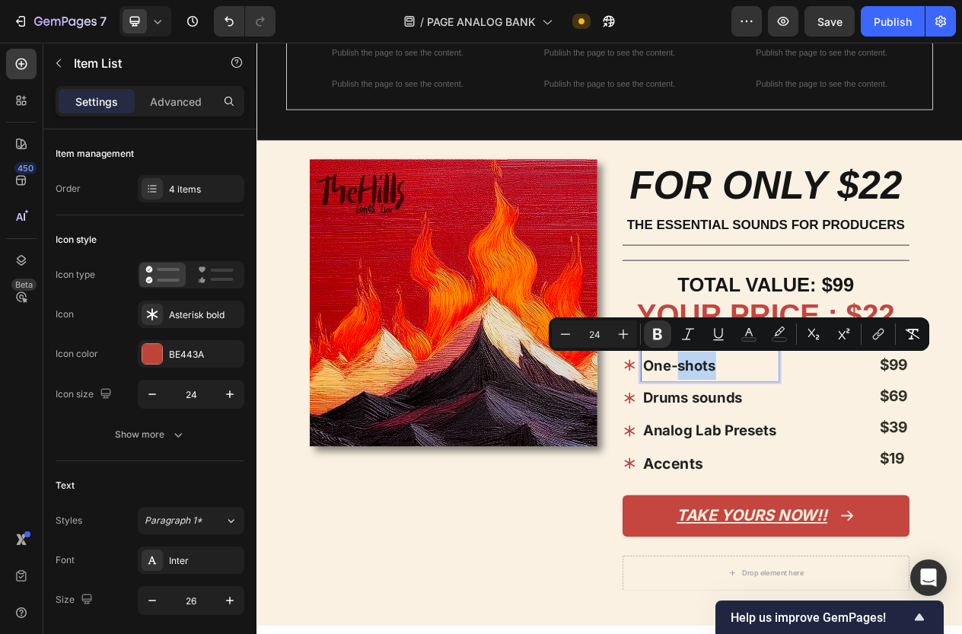
click at [846, 464] on strong "One-shots" at bounding box center [803, 460] width 94 height 22
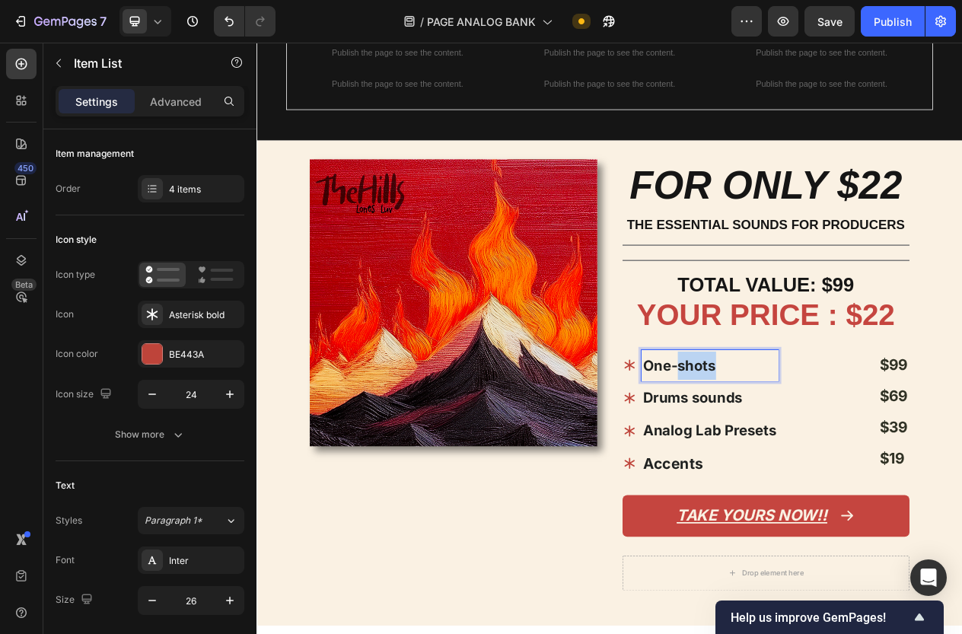
drag, startPoint x: 861, startPoint y: 464, endPoint x: 724, endPoint y: 464, distance: 136.9
click at [724, 464] on div "Image FOR ONLY $22 Heading THE ESSENTIAL SOUNDS FOR PRODUCERS Text Block Title …" at bounding box center [712, 483] width 913 height 628
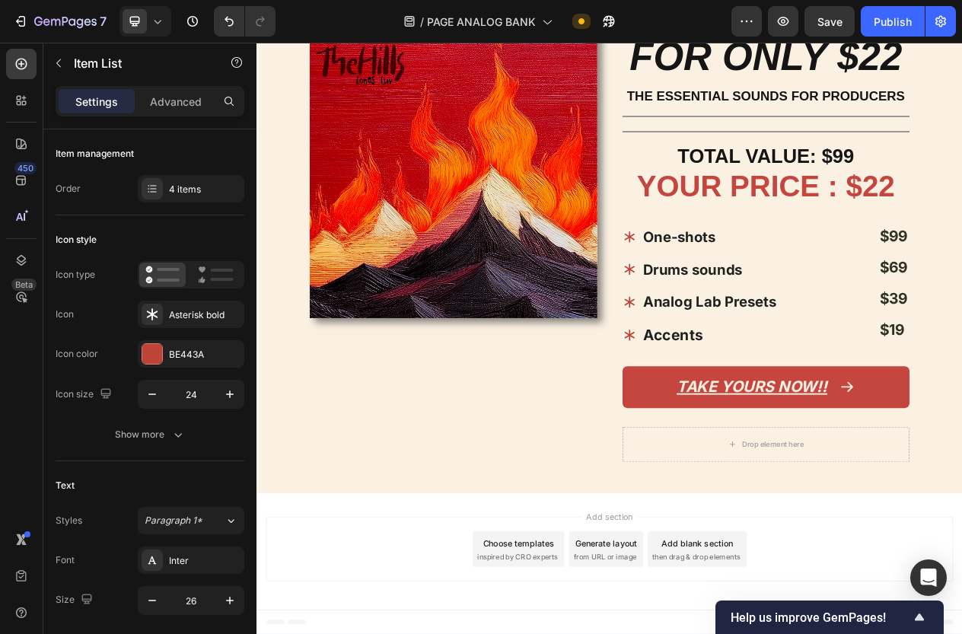
scroll to position [1114, 0]
click at [828, 377] on strong "Analog Lab Presets" at bounding box center [842, 378] width 173 height 22
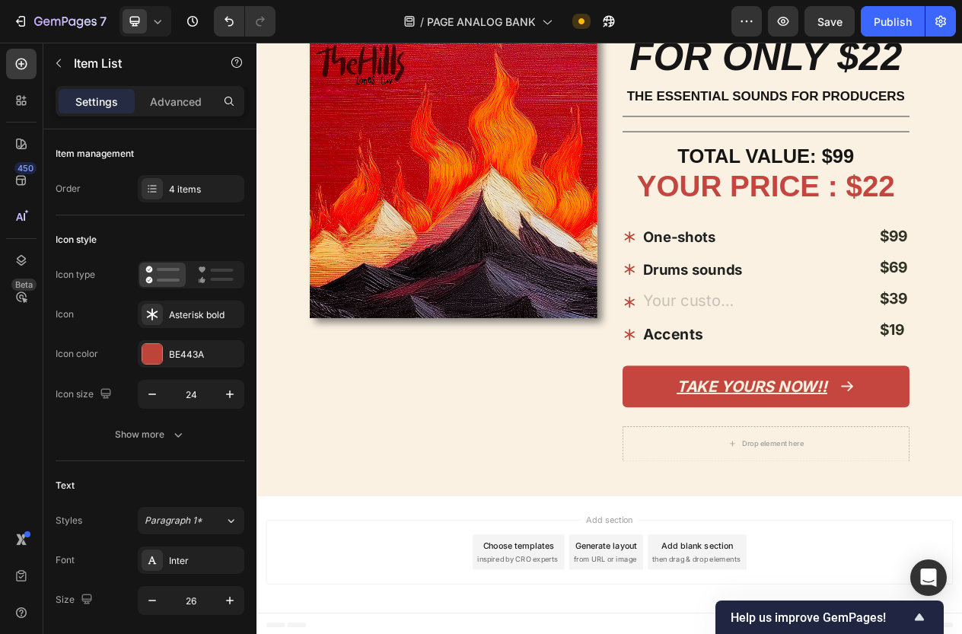
click at [851, 297] on strong "One-shots" at bounding box center [803, 293] width 94 height 22
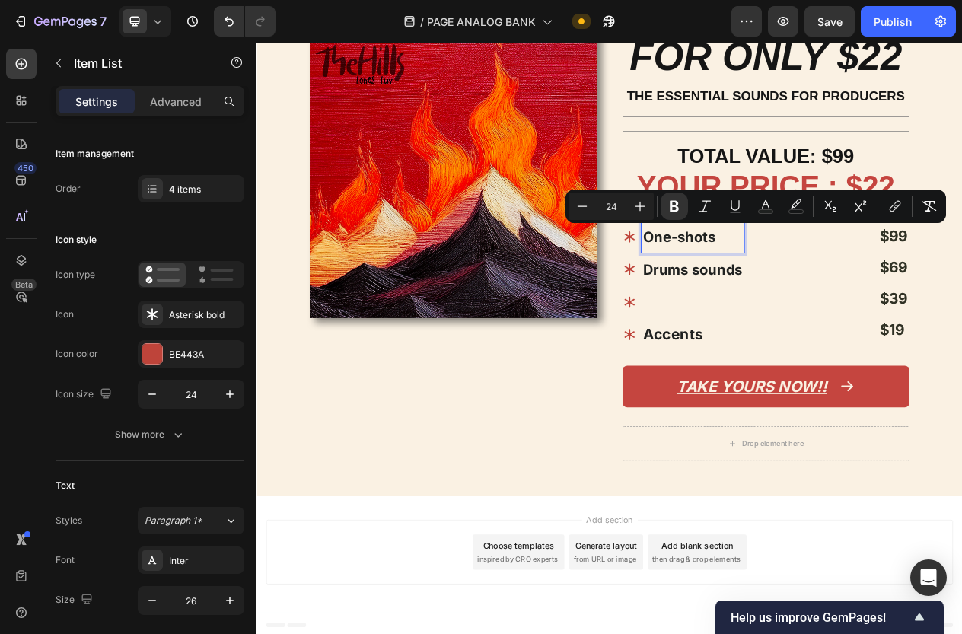
scroll to position [1113, 0]
drag, startPoint x: 856, startPoint y: 294, endPoint x: 737, endPoint y: 294, distance: 118.7
click at [737, 294] on div "One-shots" at bounding box center [808, 294] width 157 height 41
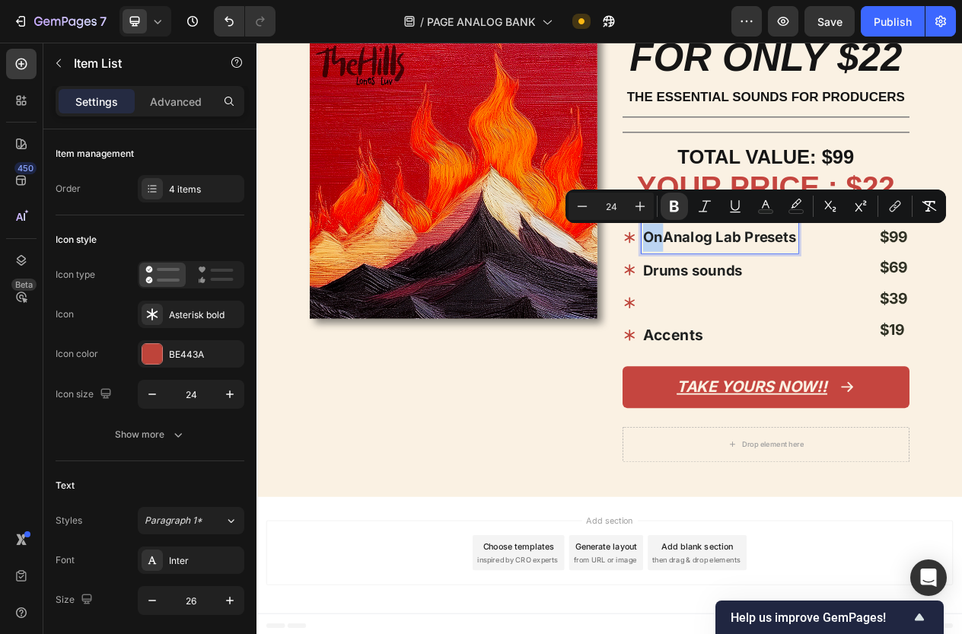
drag, startPoint x: 779, startPoint y: 291, endPoint x: 744, endPoint y: 291, distance: 35.0
click at [744, 291] on div "On Analog Lab Presets" at bounding box center [843, 294] width 227 height 41
click at [891, 344] on p "Drums sounds" at bounding box center [842, 337] width 173 height 37
drag, startPoint x: 793, startPoint y: 331, endPoint x: 725, endPoint y: 331, distance: 68.5
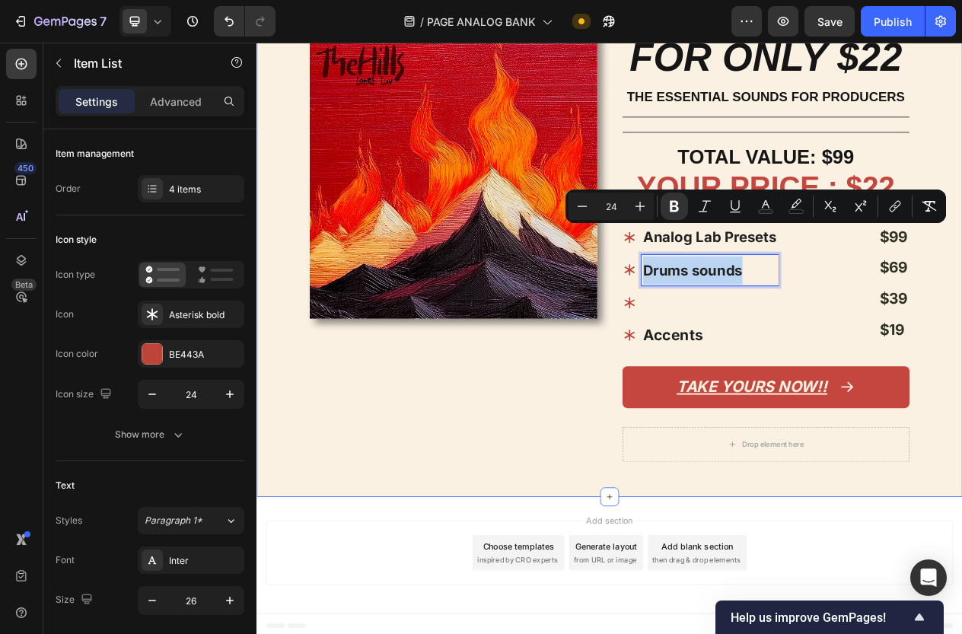
click at [725, 331] on div "Image FOR ONLY $22 Heading THE ESSENTIAL SOUNDS FOR PRODUCERS Text Block Title …" at bounding box center [712, 316] width 913 height 627
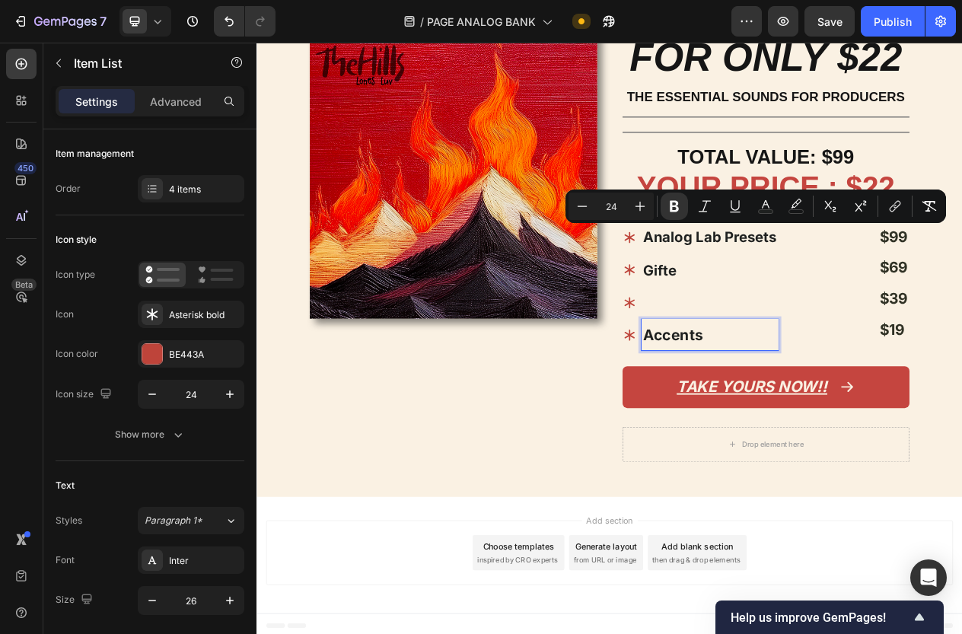
click at [819, 418] on strong "Accents" at bounding box center [795, 420] width 78 height 23
click at [924, 395] on div "Rich Text Editor. Editing area: main" at bounding box center [842, 378] width 177 height 40
click at [943, 410] on div "Analog Lab Presets Gifte Accents" at bounding box center [864, 357] width 269 height 167
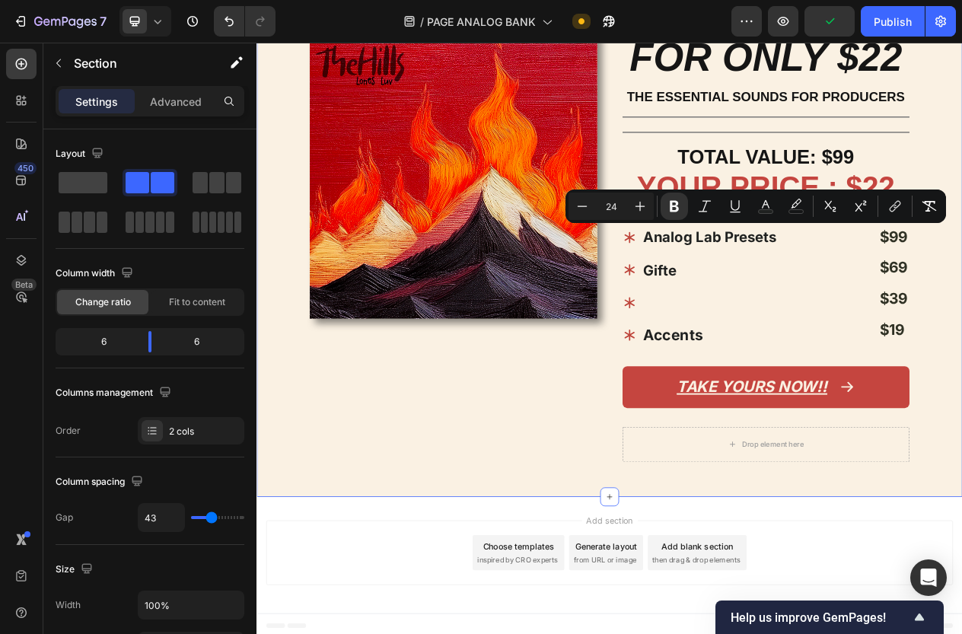
click at [682, 406] on div "Image" at bounding box center [511, 316] width 372 height 578
click at [748, 418] on div "Accents" at bounding box center [831, 420] width 202 height 40
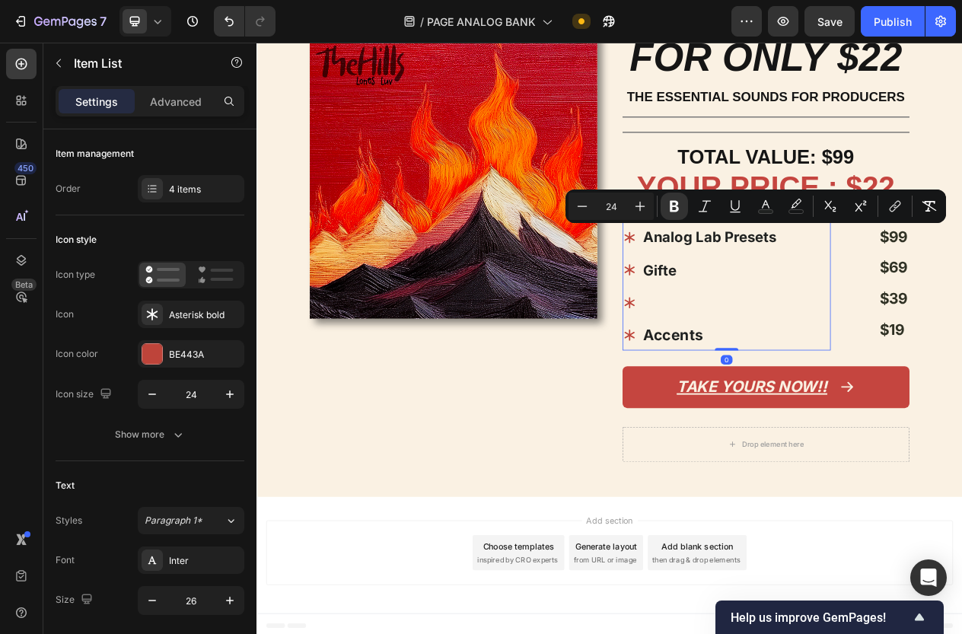
click at [740, 417] on icon at bounding box center [739, 421] width 18 height 18
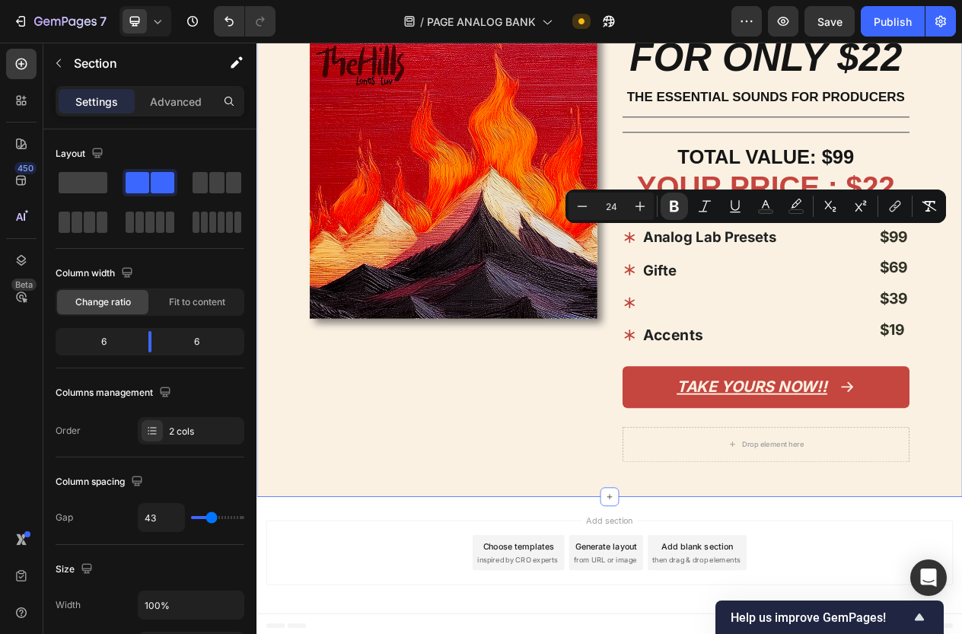
click at [638, 608] on div "Image FOR ONLY $22 Heading THE ESSENTIAL SOUNDS FOR PRODUCERS Text Block Title …" at bounding box center [712, 316] width 913 height 627
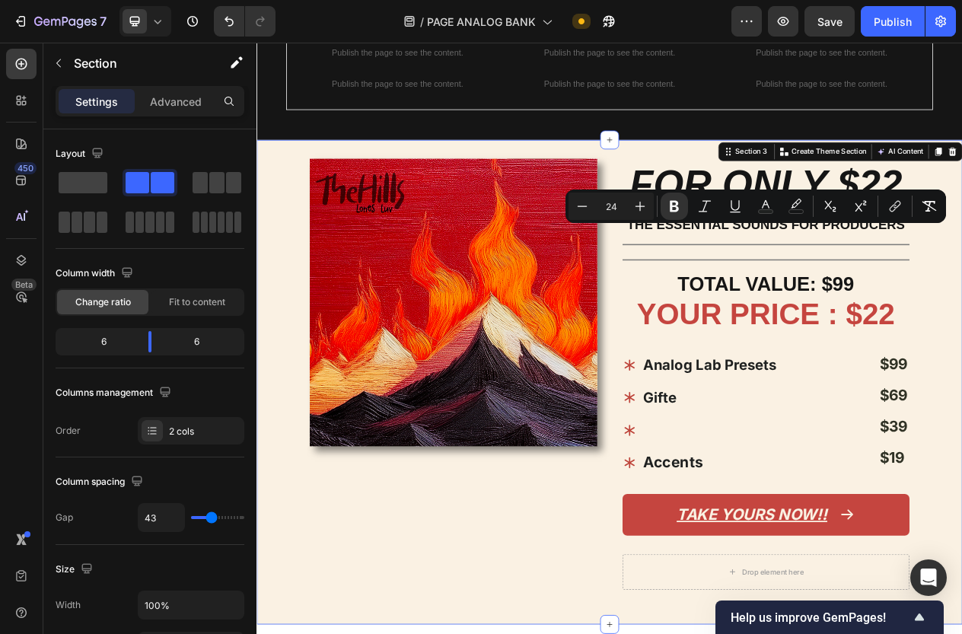
scroll to position [929, 0]
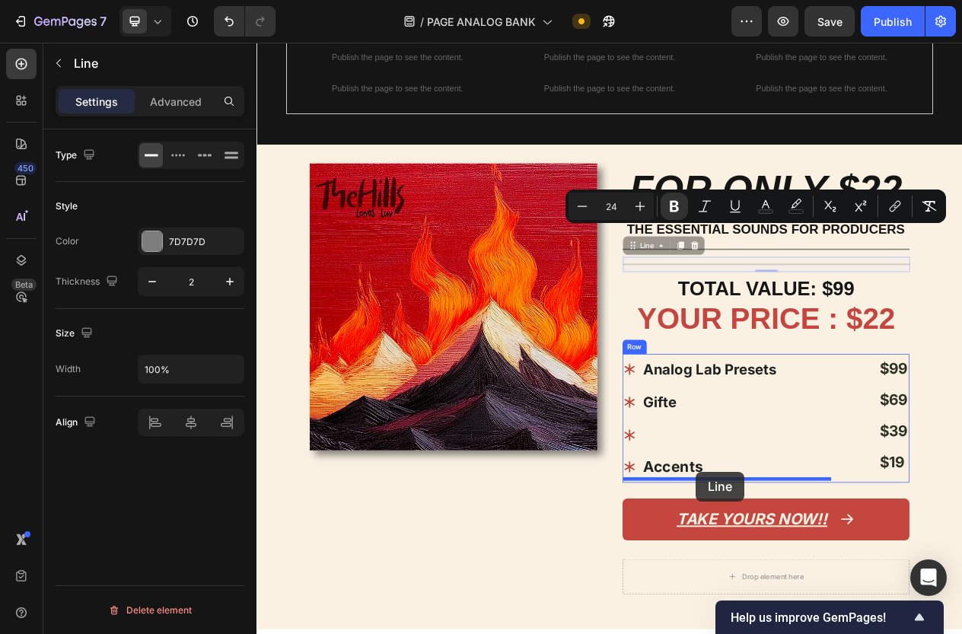
drag, startPoint x: 831, startPoint y: 341, endPoint x: 825, endPoint y: 598, distance: 257.2
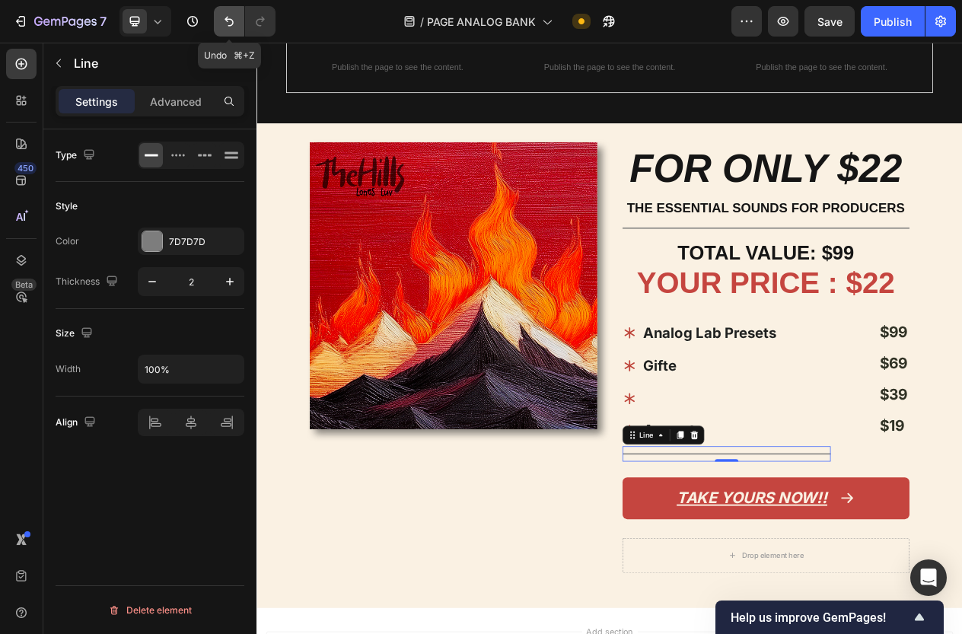
click at [227, 23] on icon "Undo/Redo" at bounding box center [228, 21] width 15 height 15
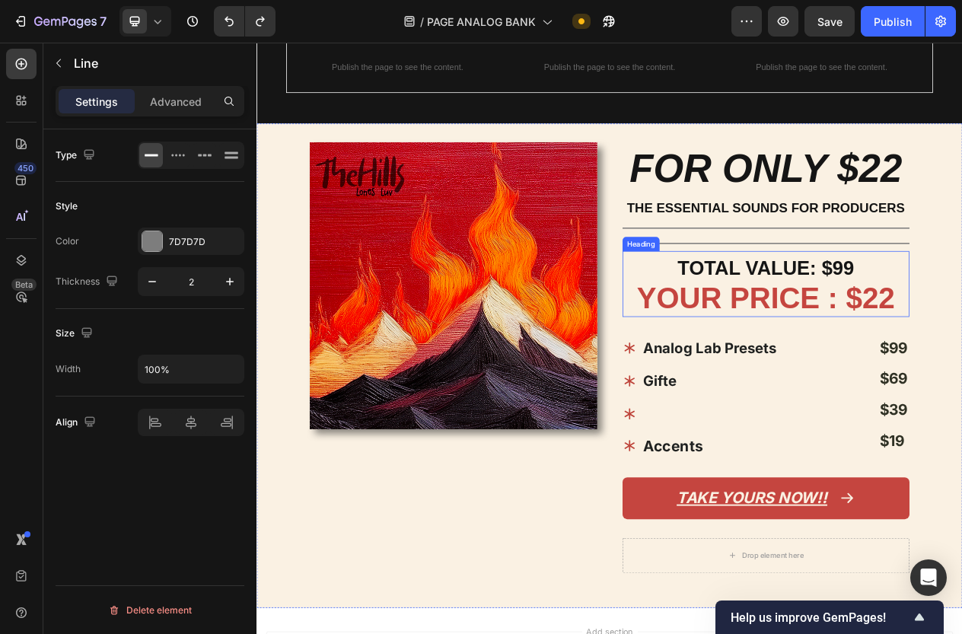
drag, startPoint x: 941, startPoint y: 297, endPoint x: 941, endPoint y: 347, distance: 49.4
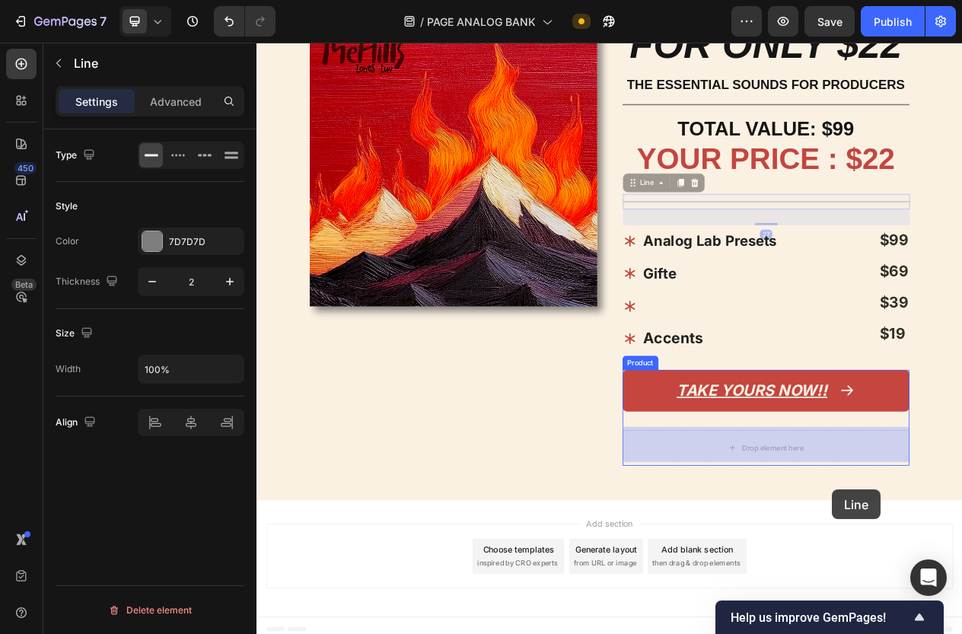
scroll to position [1134, 0]
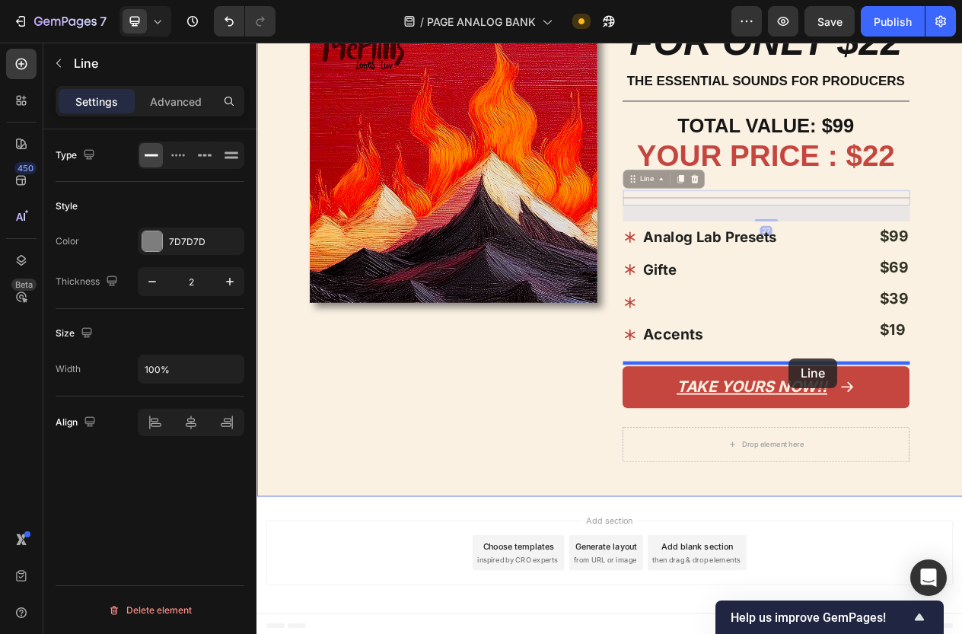
drag, startPoint x: 946, startPoint y: 402, endPoint x: 945, endPoint y: 451, distance: 49.5
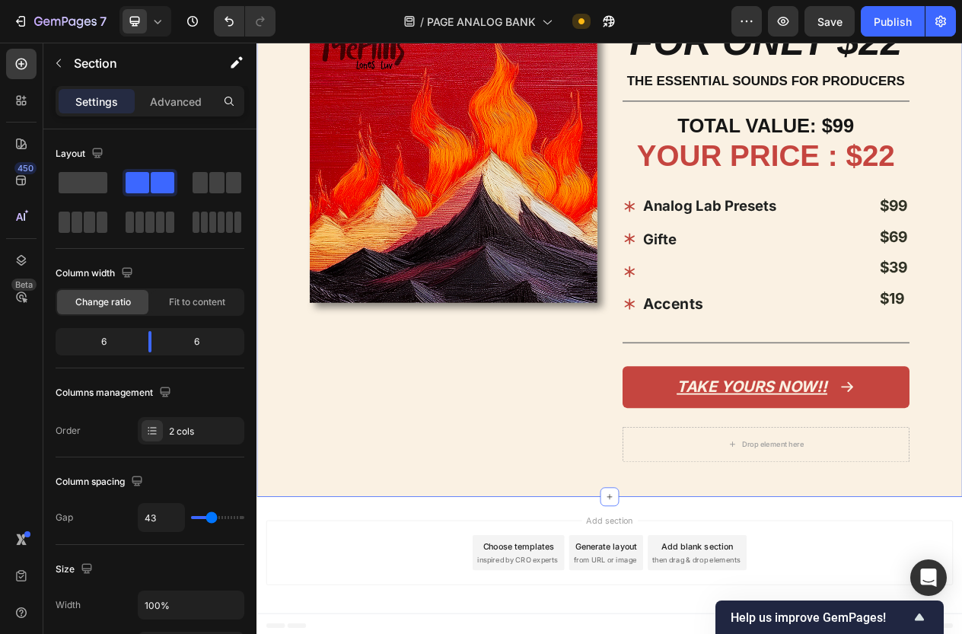
click at [635, 488] on div "Image" at bounding box center [511, 306] width 372 height 599
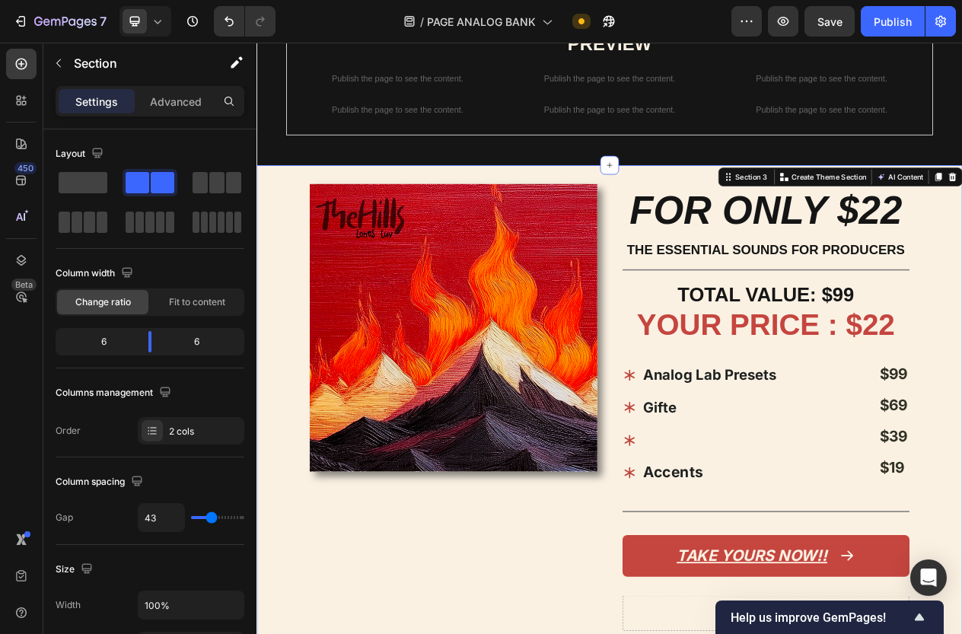
scroll to position [912, 0]
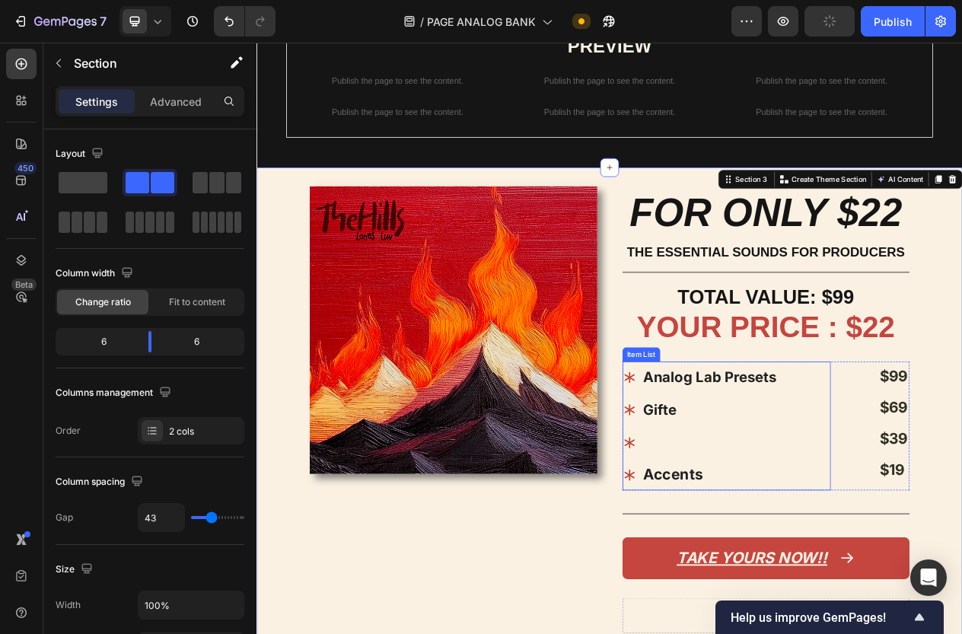
click at [794, 555] on p "Rich Text Editor. Editing area: main" at bounding box center [842, 560] width 173 height 36
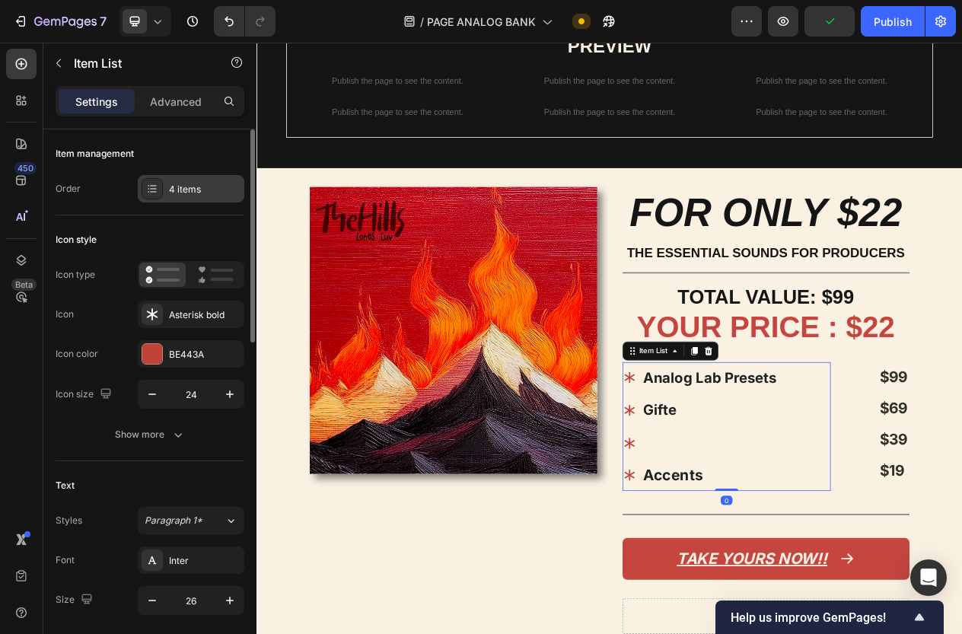
click at [180, 180] on div "4 items" at bounding box center [191, 188] width 107 height 27
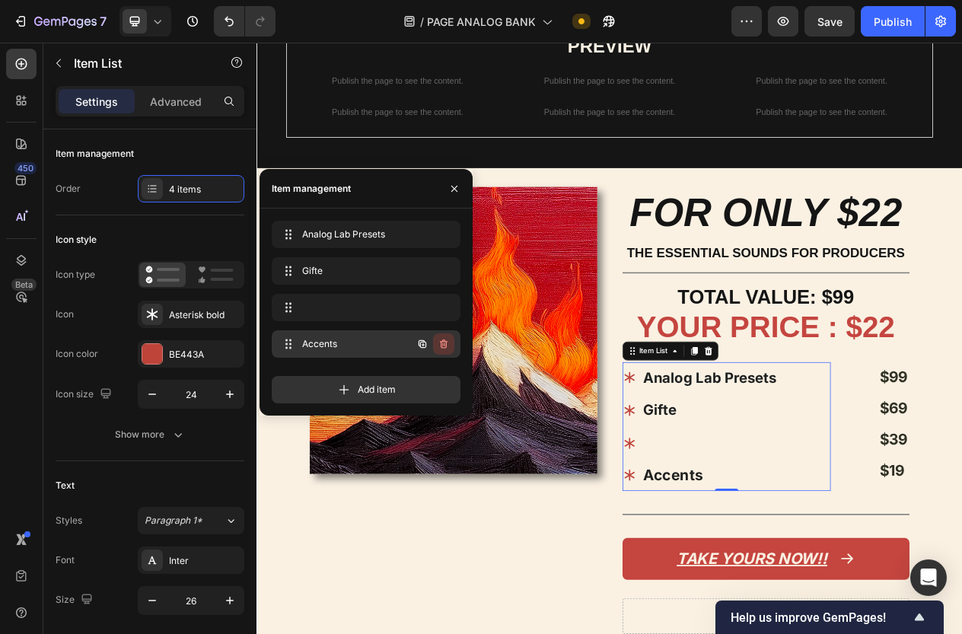
click at [447, 345] on icon "button" at bounding box center [443, 344] width 12 height 12
click at [444, 310] on icon "button" at bounding box center [443, 307] width 12 height 12
click at [437, 310] on div "Delete" at bounding box center [433, 307] width 28 height 14
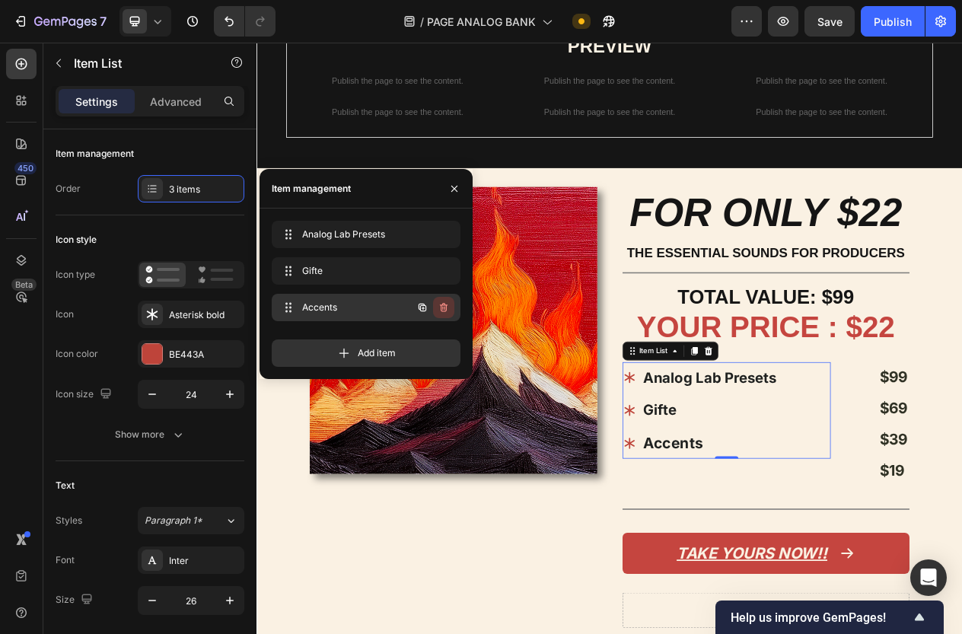
click at [444, 307] on icon "button" at bounding box center [443, 307] width 12 height 12
click at [428, 307] on div "Delete" at bounding box center [433, 307] width 28 height 14
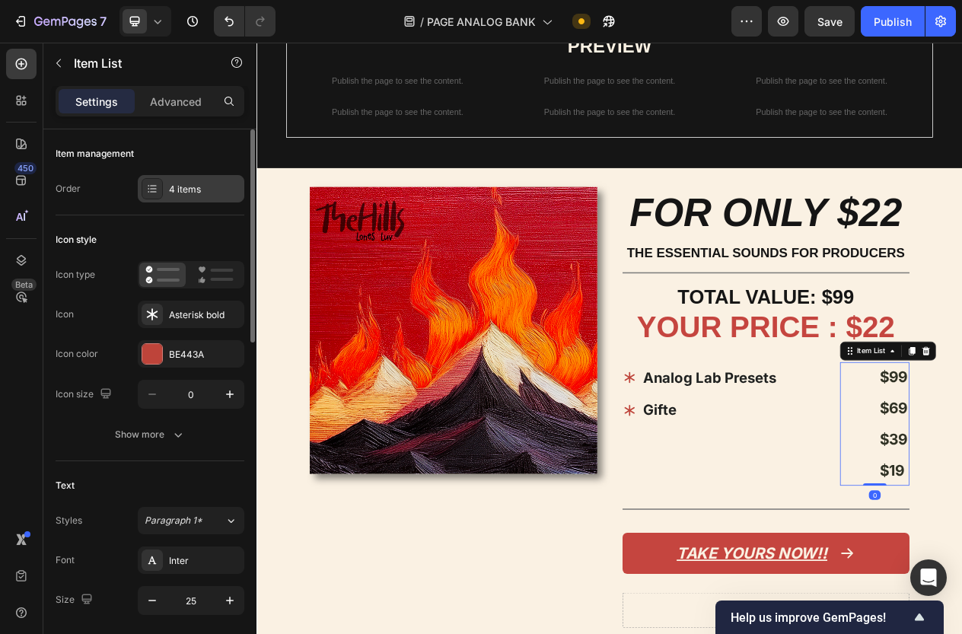
click at [218, 195] on div "4 items" at bounding box center [205, 190] width 72 height 14
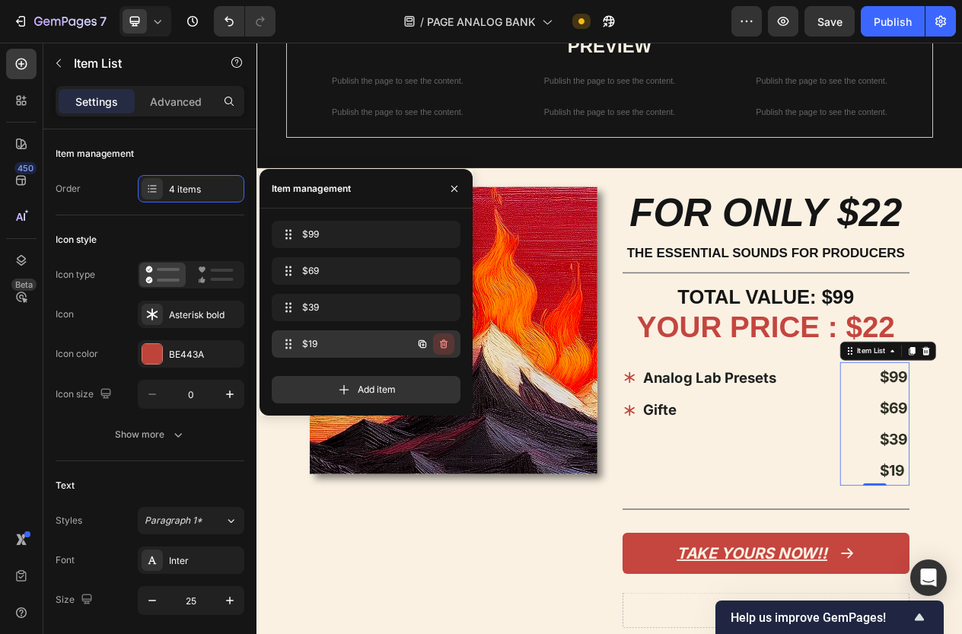
click at [442, 346] on icon "button" at bounding box center [443, 344] width 12 height 12
click at [434, 334] on button "Delete" at bounding box center [433, 343] width 42 height 21
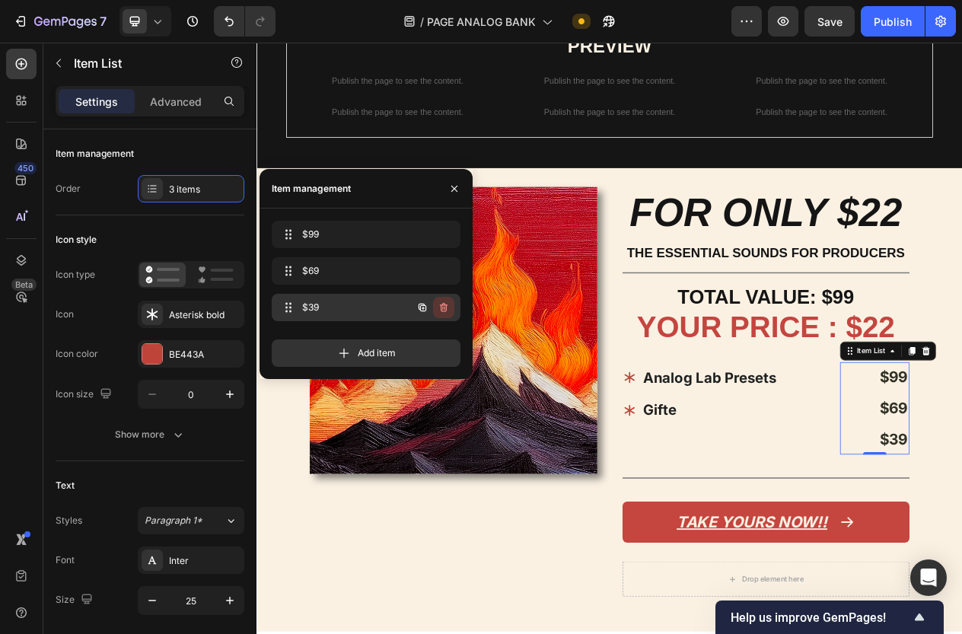
click at [444, 301] on icon "button" at bounding box center [443, 307] width 12 height 12
click at [436, 300] on div "Delete" at bounding box center [433, 307] width 28 height 14
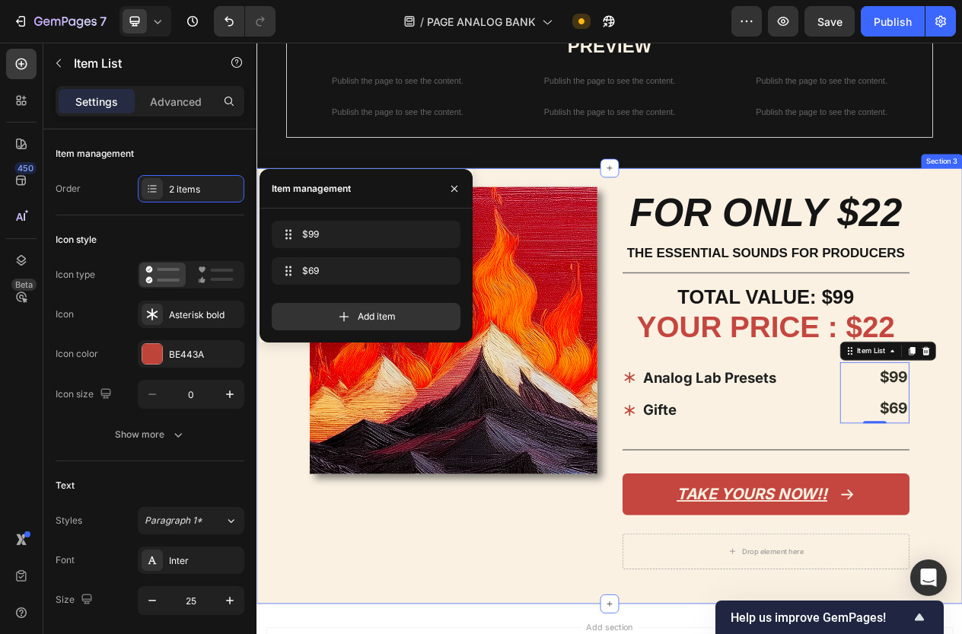
click at [666, 633] on div "Image" at bounding box center [511, 486] width 372 height 515
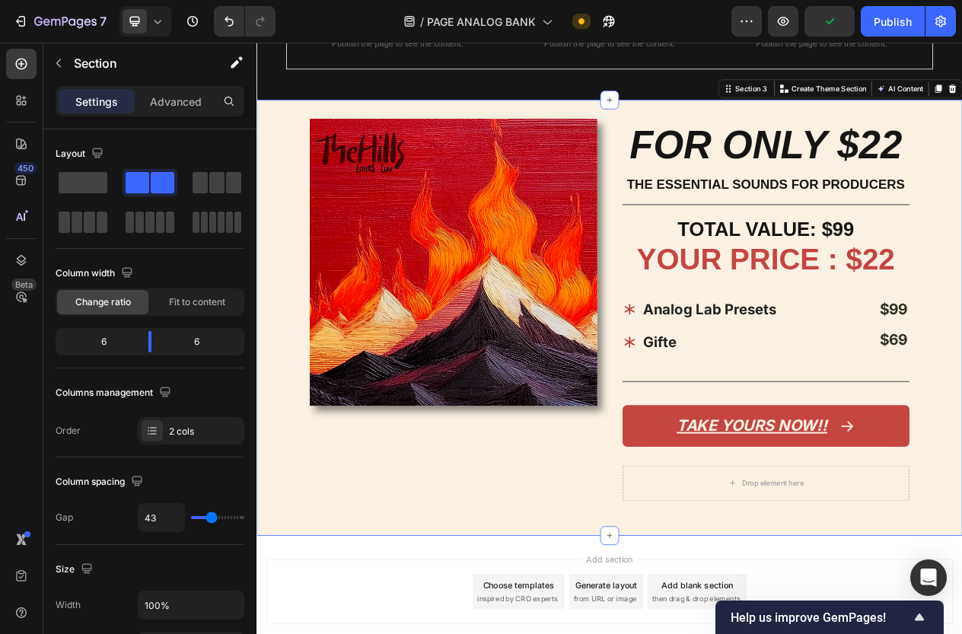
scroll to position [1001, 0]
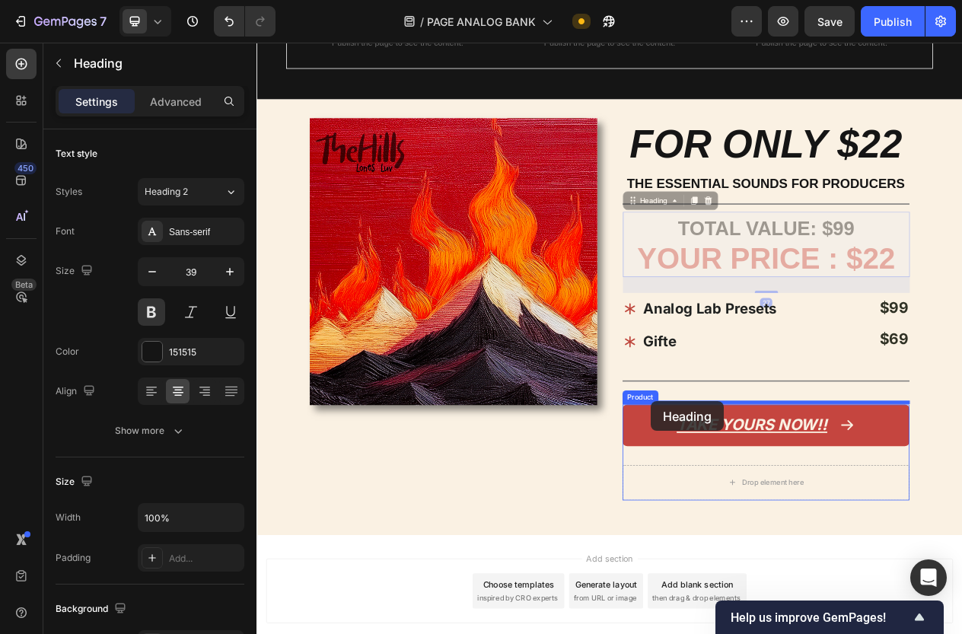
drag, startPoint x: 764, startPoint y: 250, endPoint x: 767, endPoint y: 507, distance: 257.2
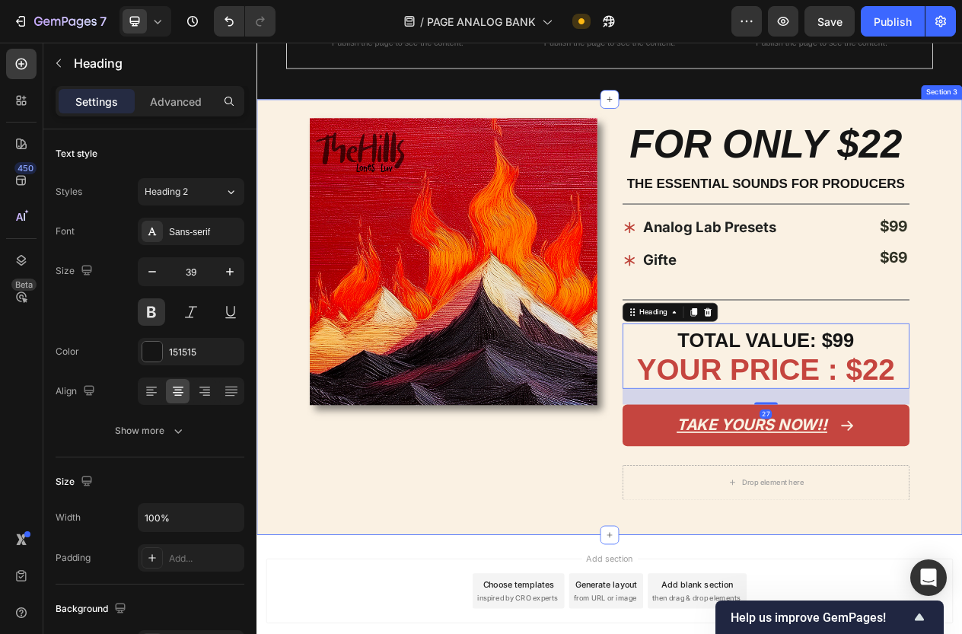
click at [667, 532] on div "Image" at bounding box center [511, 397] width 372 height 515
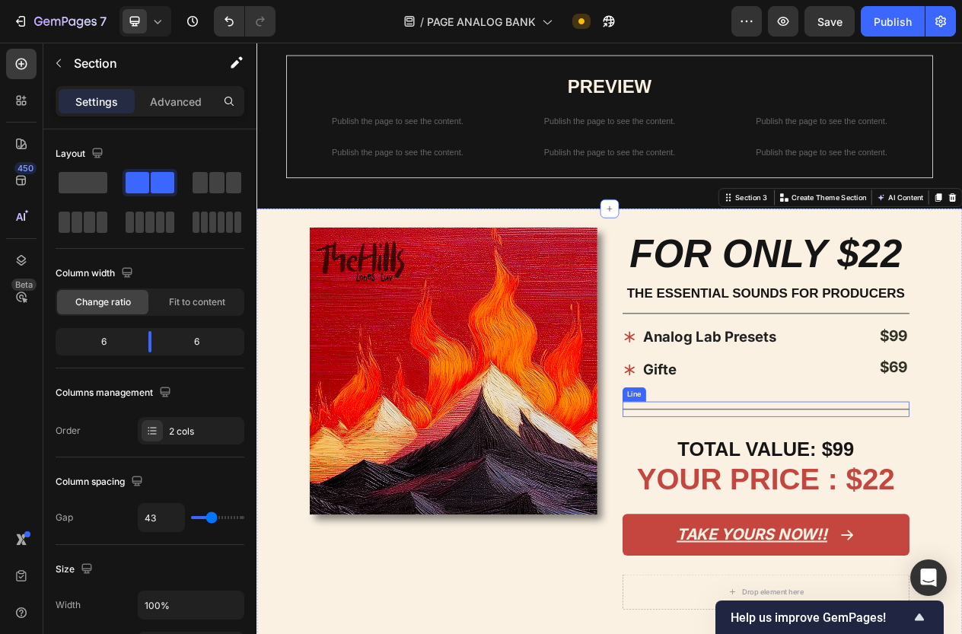
scroll to position [823, 0]
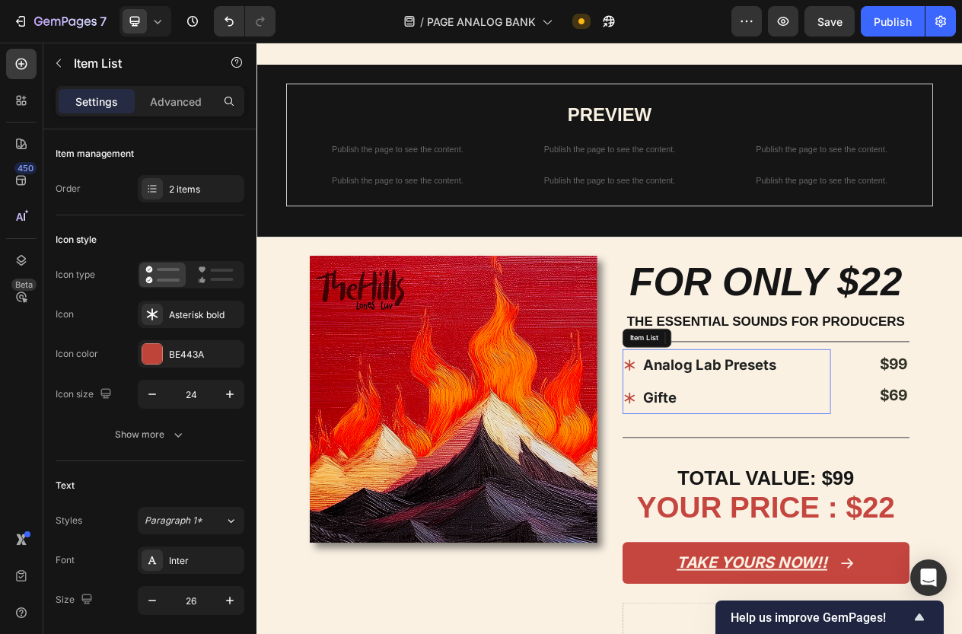
click at [801, 501] on p "Gifte" at bounding box center [842, 502] width 173 height 37
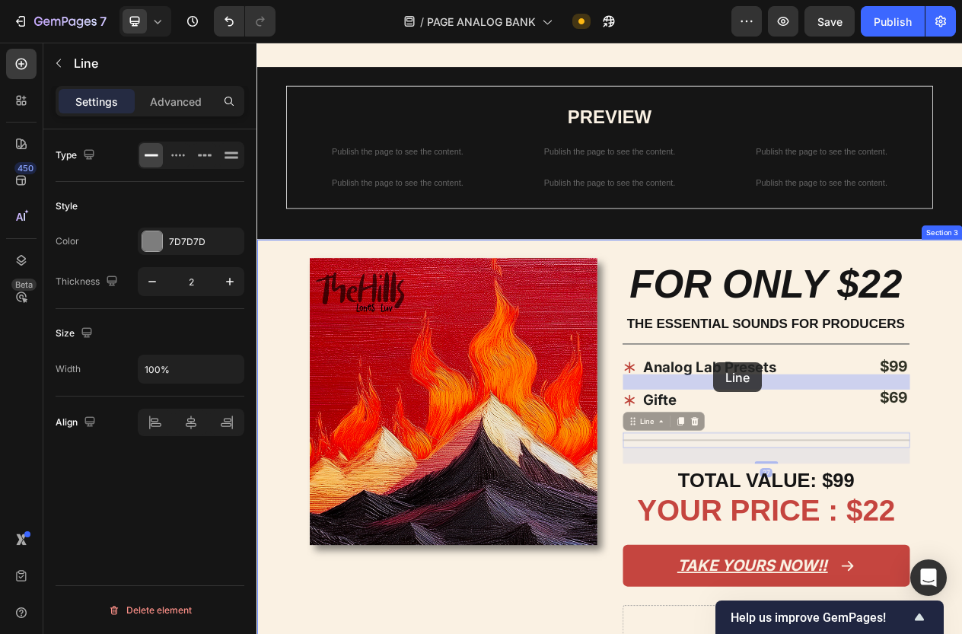
drag, startPoint x: 847, startPoint y: 478, endPoint x: 847, endPoint y: 456, distance: 21.3
click at [847, 456] on div "Header Image THE HILLS Heading WAY MORE THAN JUST A ANALOG LAB BANK Heading Pub…" at bounding box center [712, 131] width 913 height 1824
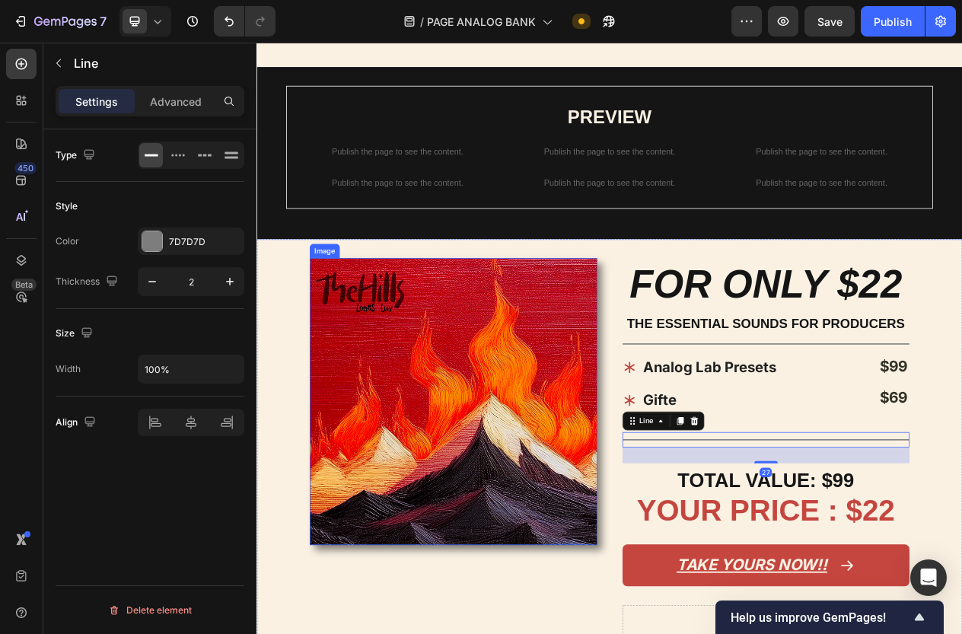
click at [694, 571] on img at bounding box center [511, 507] width 372 height 372
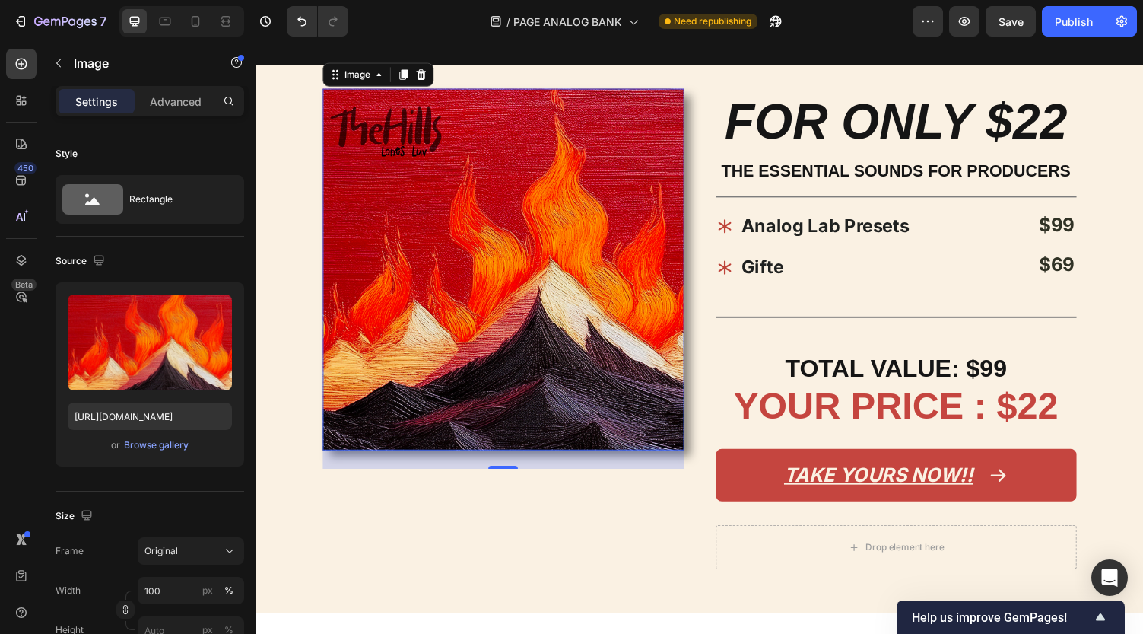
scroll to position [992, 0]
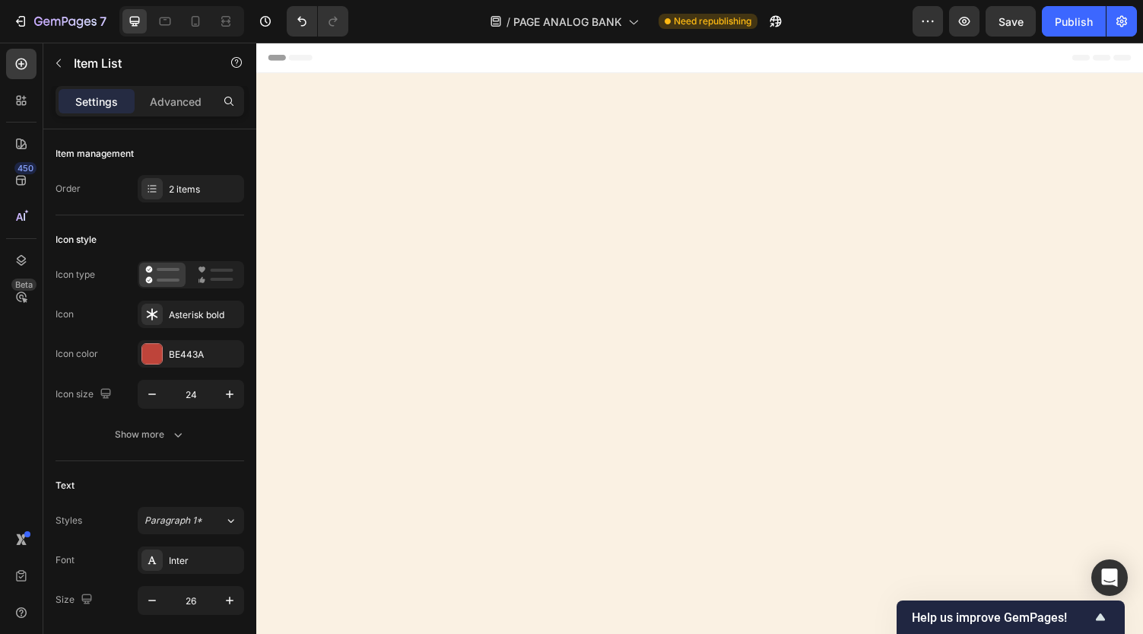
scroll to position [992, 0]
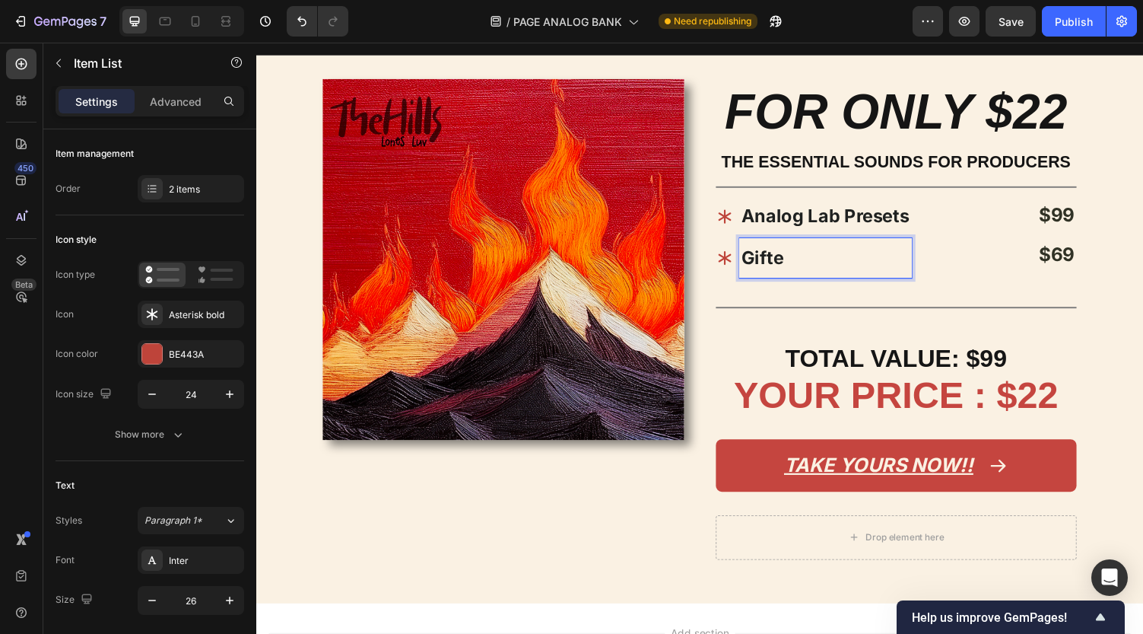
click at [800, 262] on p "Gifte" at bounding box center [842, 264] width 173 height 37
drag, startPoint x: 803, startPoint y: 262, endPoint x: 750, endPoint y: 262, distance: 52.5
click at [750, 262] on div "Gifte" at bounding box center [831, 263] width 202 height 41
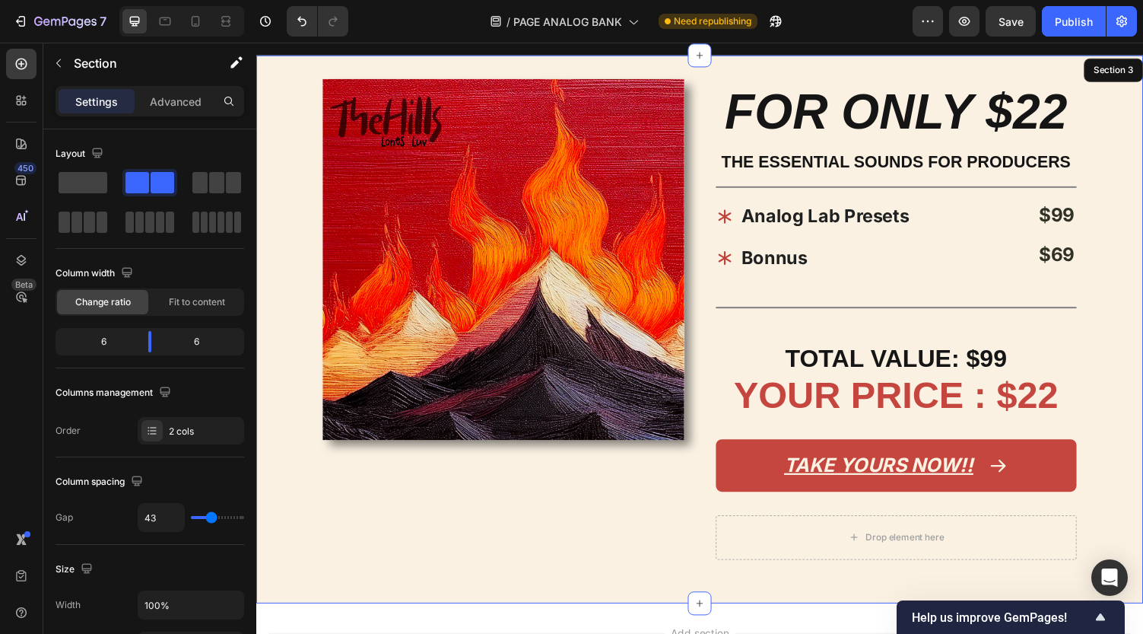
click at [658, 466] on div "Image" at bounding box center [511, 337] width 372 height 515
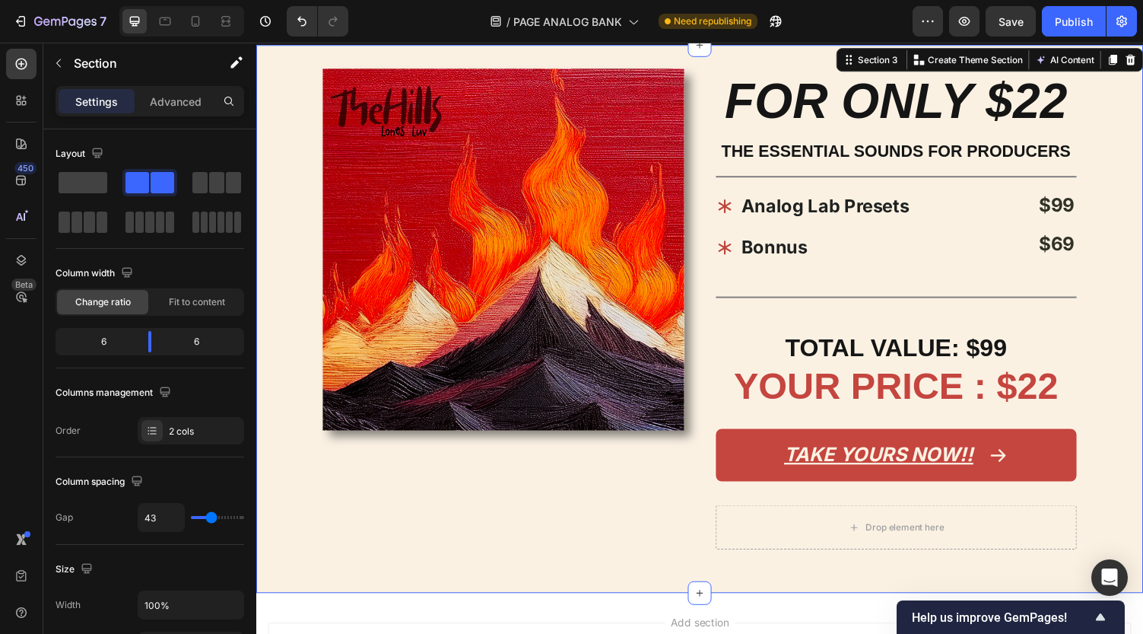
scroll to position [864, 0]
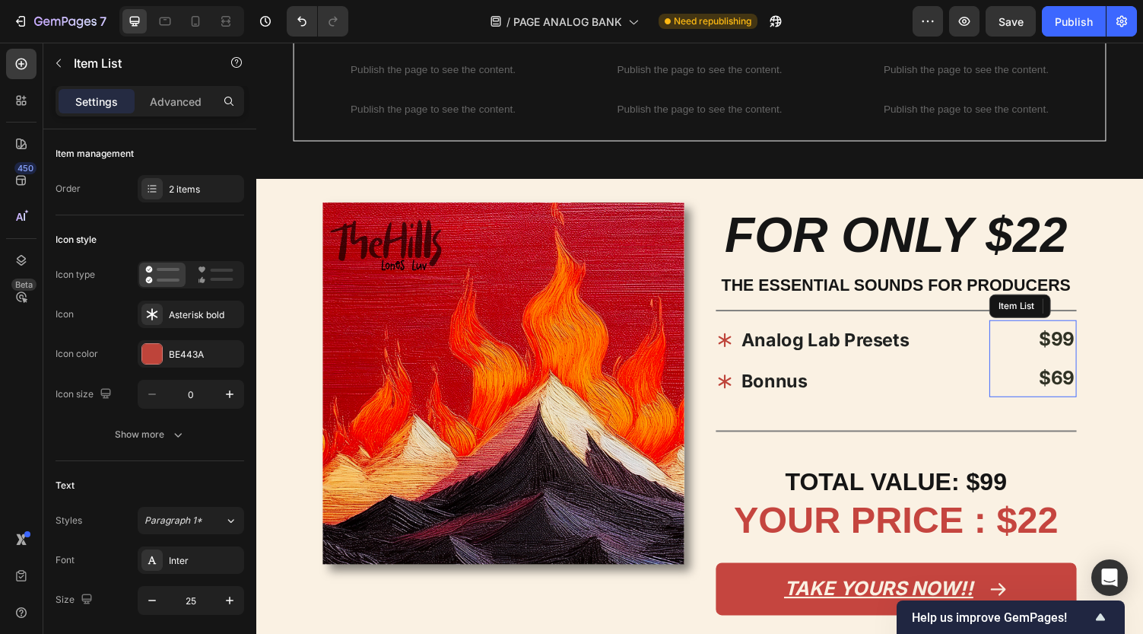
click at [1088, 390] on strong "$69" at bounding box center [1080, 387] width 37 height 23
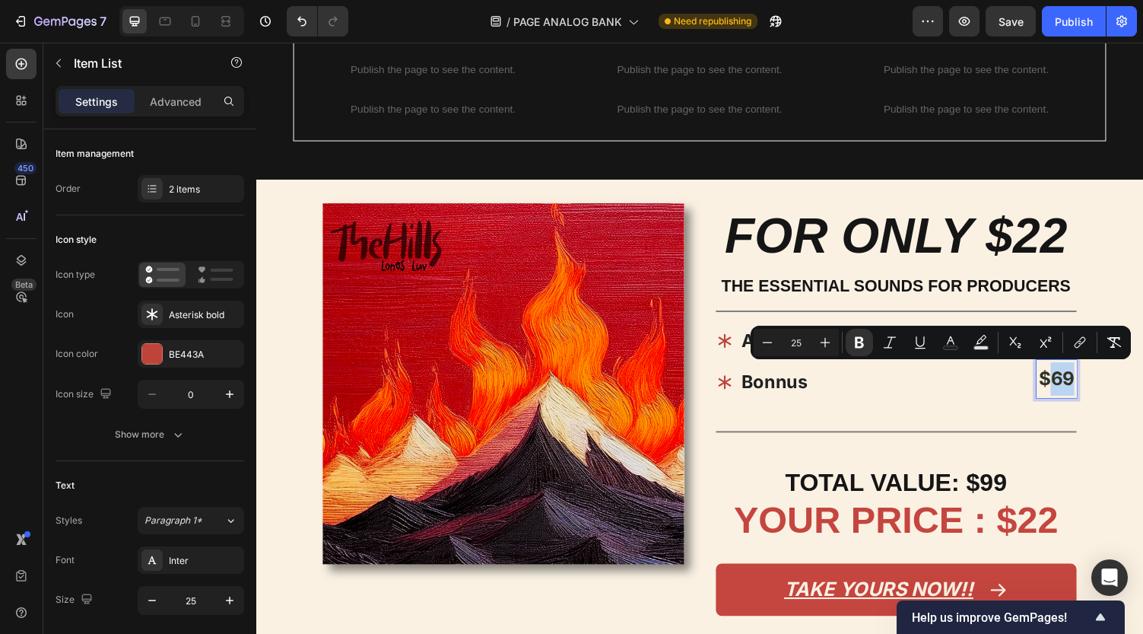
click at [1085, 388] on strong "$69" at bounding box center [1080, 388] width 37 height 23
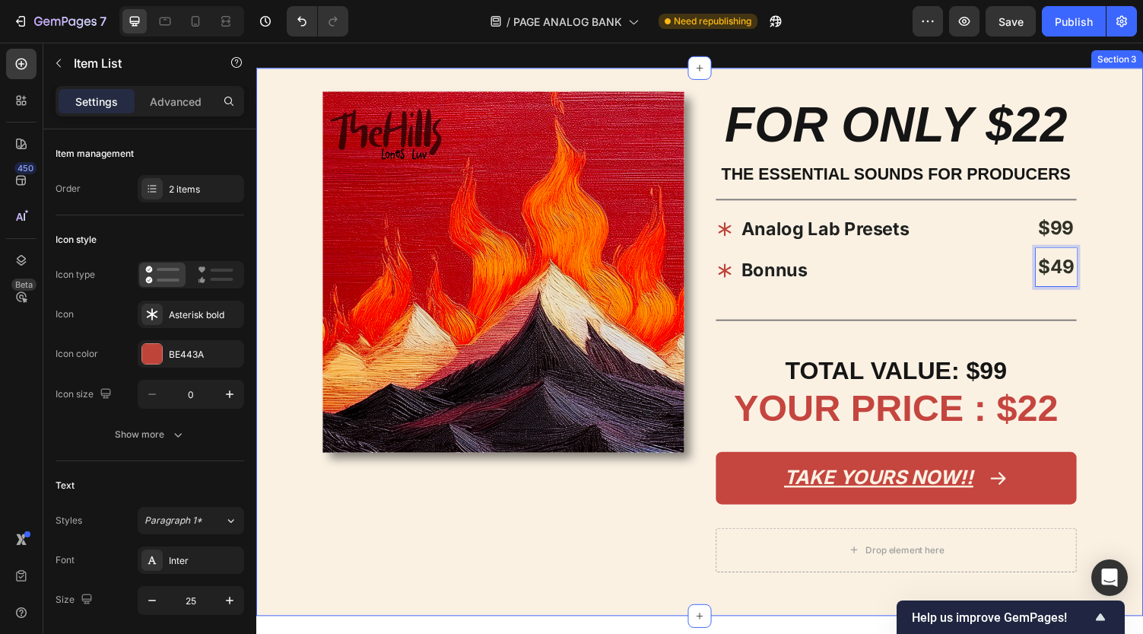
scroll to position [985, 0]
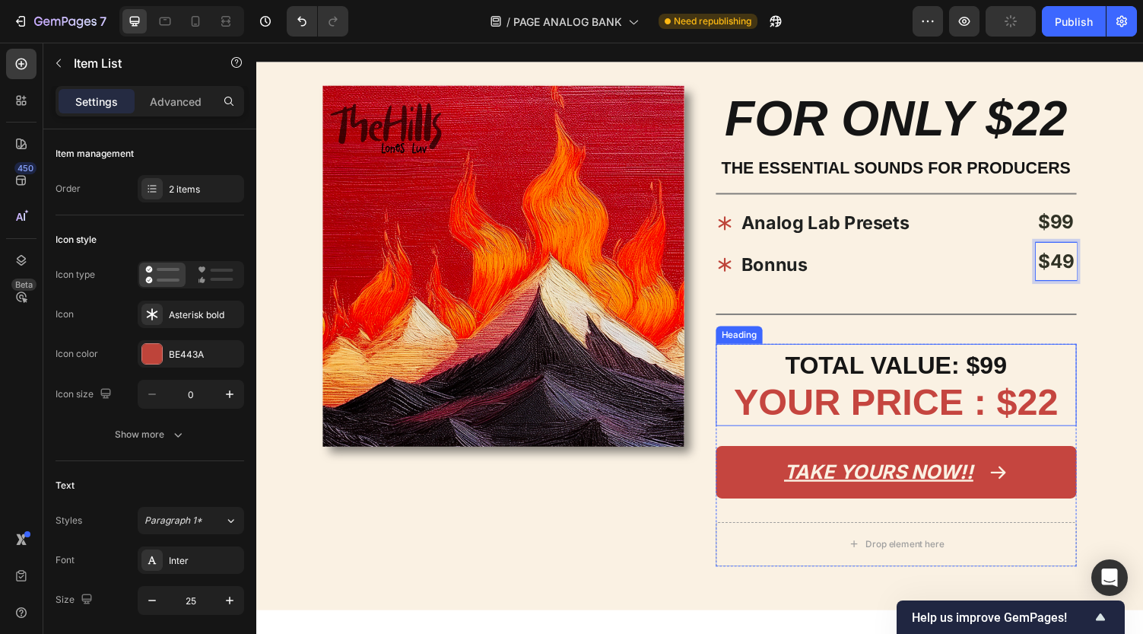
click at [1009, 369] on span "TOTAL VALUE: $99" at bounding box center [915, 374] width 228 height 28
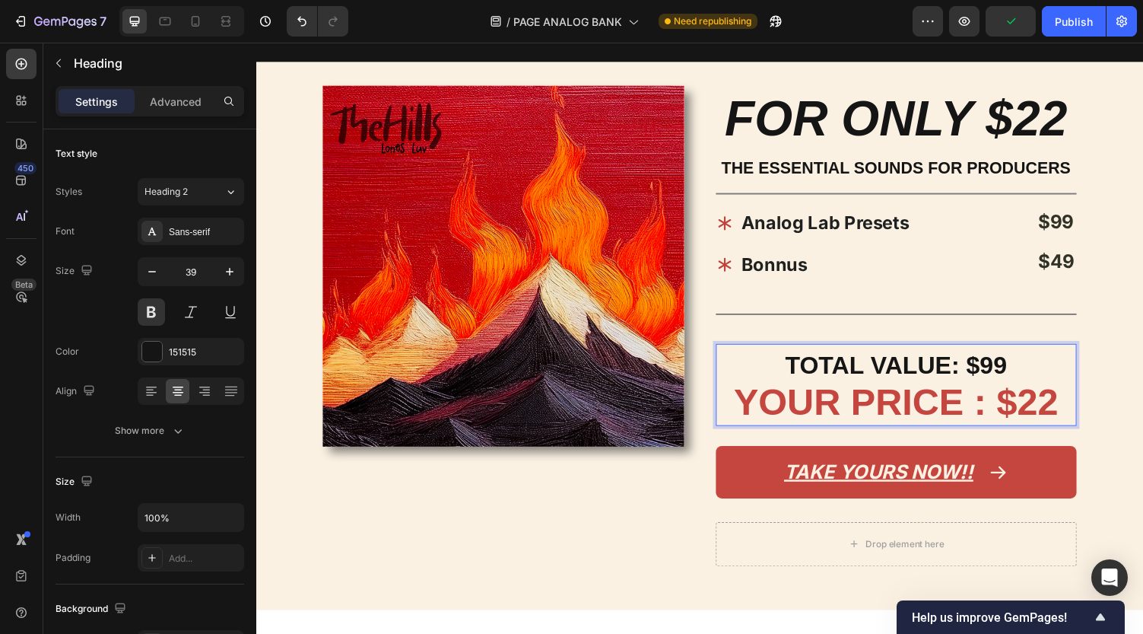
click at [1030, 372] on p "TOTAL VALUE: $99 YOUR PRICE : $22" at bounding box center [915, 394] width 369 height 81
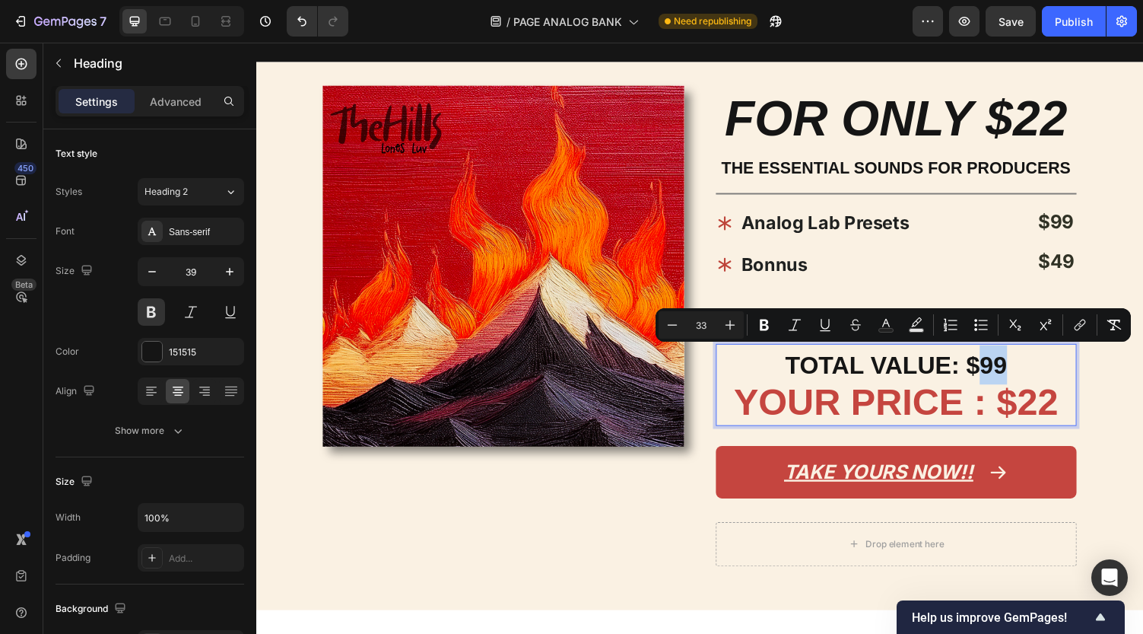
drag, startPoint x: 1032, startPoint y: 369, endPoint x: 1007, endPoint y: 369, distance: 25.1
click at [1007, 369] on p "TOTAL VALUE: $99 YOUR PRICE : $22" at bounding box center [915, 394] width 369 height 81
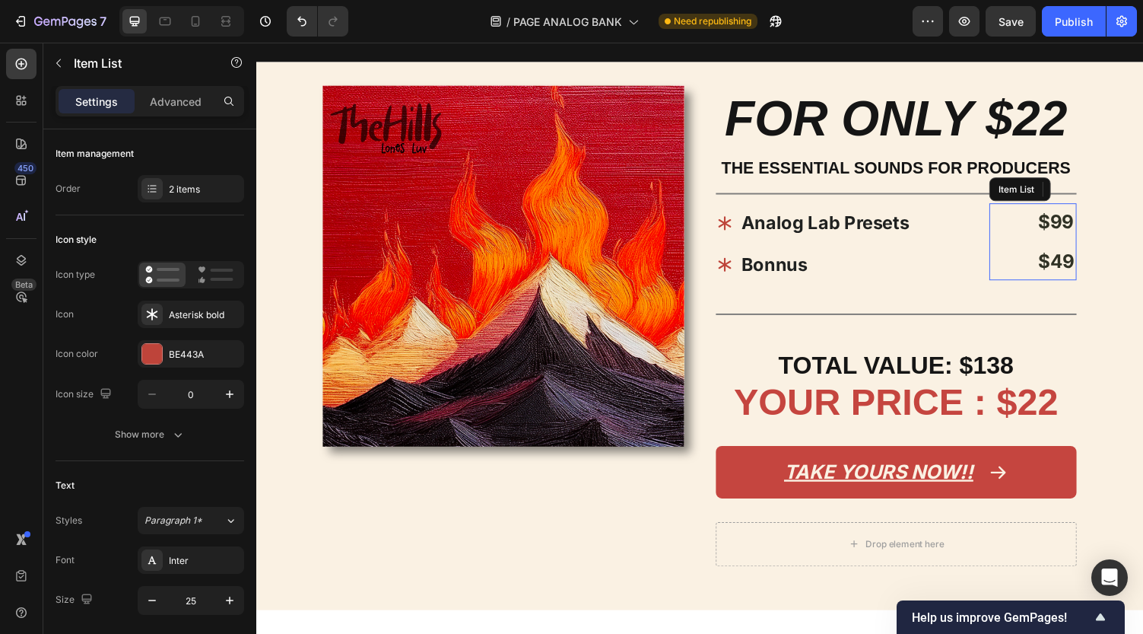
click at [1089, 264] on strong "$49" at bounding box center [1079, 267] width 37 height 23
drag, startPoint x: 1074, startPoint y: 265, endPoint x: 1099, endPoint y: 265, distance: 24.3
click at [1099, 265] on div "$49" at bounding box center [1080, 267] width 42 height 39
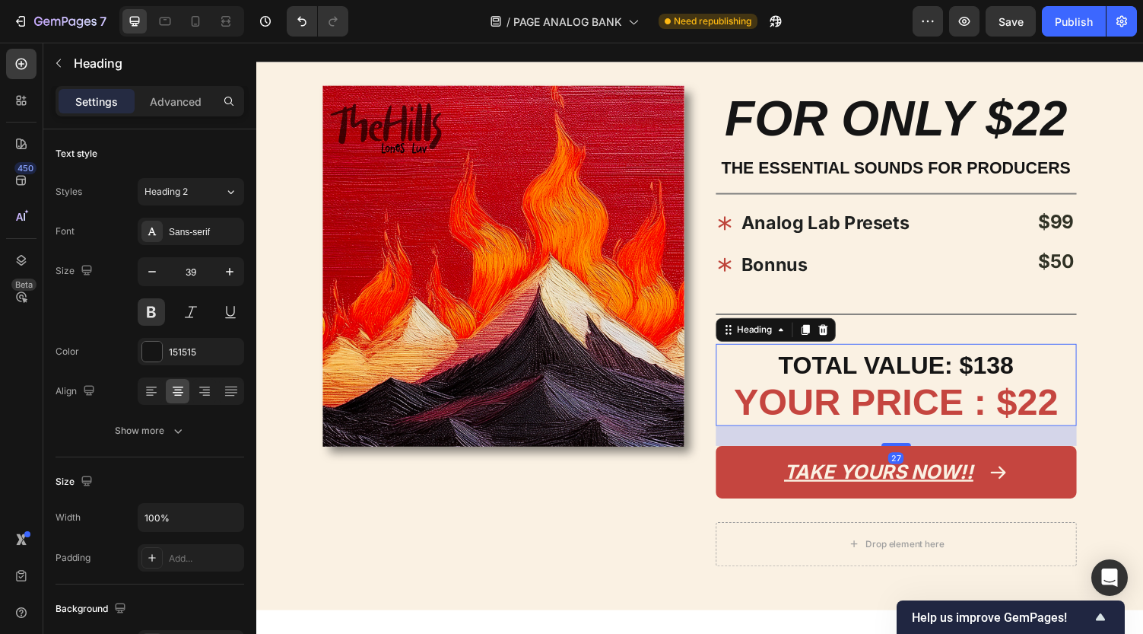
click at [1038, 369] on p "⁠⁠⁠⁠⁠⁠⁠ TOTAL VALUE: $138 YOUR PRICE : $22" at bounding box center [915, 394] width 369 height 81
click at [1029, 367] on span "TOTAL VALUE: $138" at bounding box center [915, 374] width 242 height 28
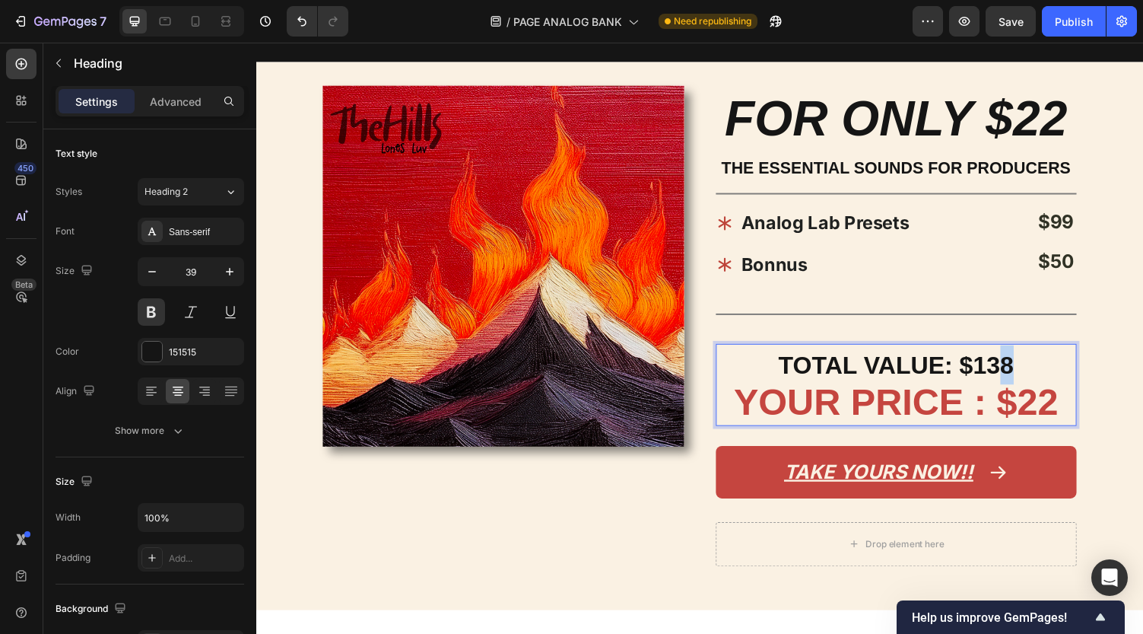
drag, startPoint x: 1025, startPoint y: 370, endPoint x: 1034, endPoint y: 370, distance: 8.4
click at [1034, 370] on span "TOTAL VALUE: $138" at bounding box center [915, 374] width 242 height 28
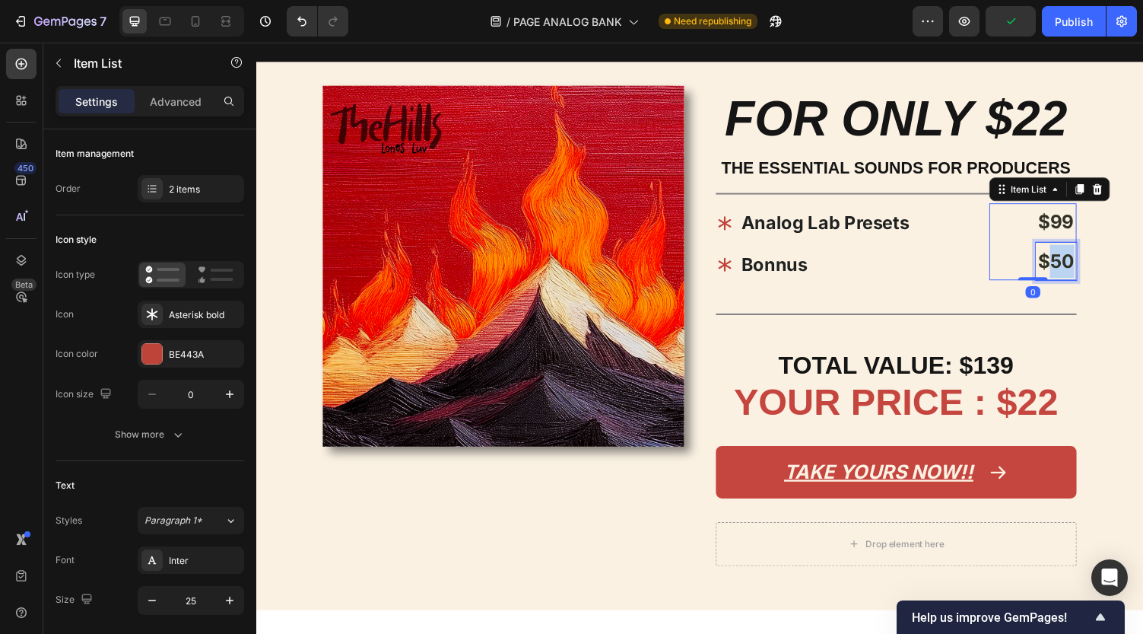
click at [1083, 266] on strong "$50" at bounding box center [1079, 267] width 37 height 23
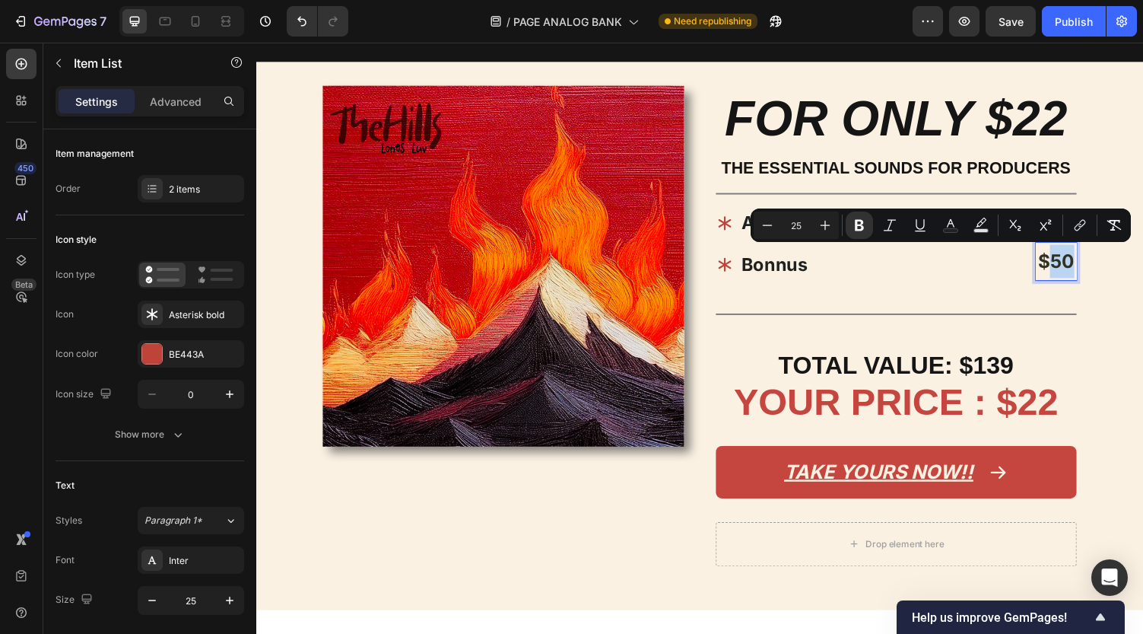
click at [1083, 266] on strong "$50" at bounding box center [1079, 267] width 37 height 23
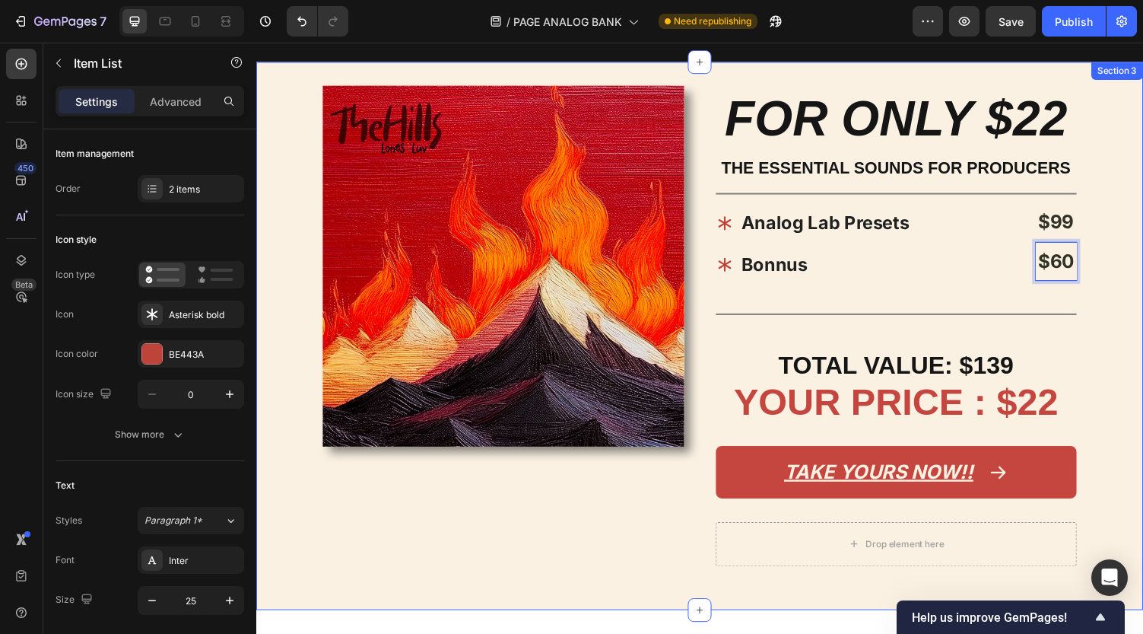
click at [1140, 377] on div "Image FOR ONLY $22 Heading THE ESSENTIAL SOUNDS FOR PRODUCERS Text Block Title …" at bounding box center [712, 344] width 913 height 564
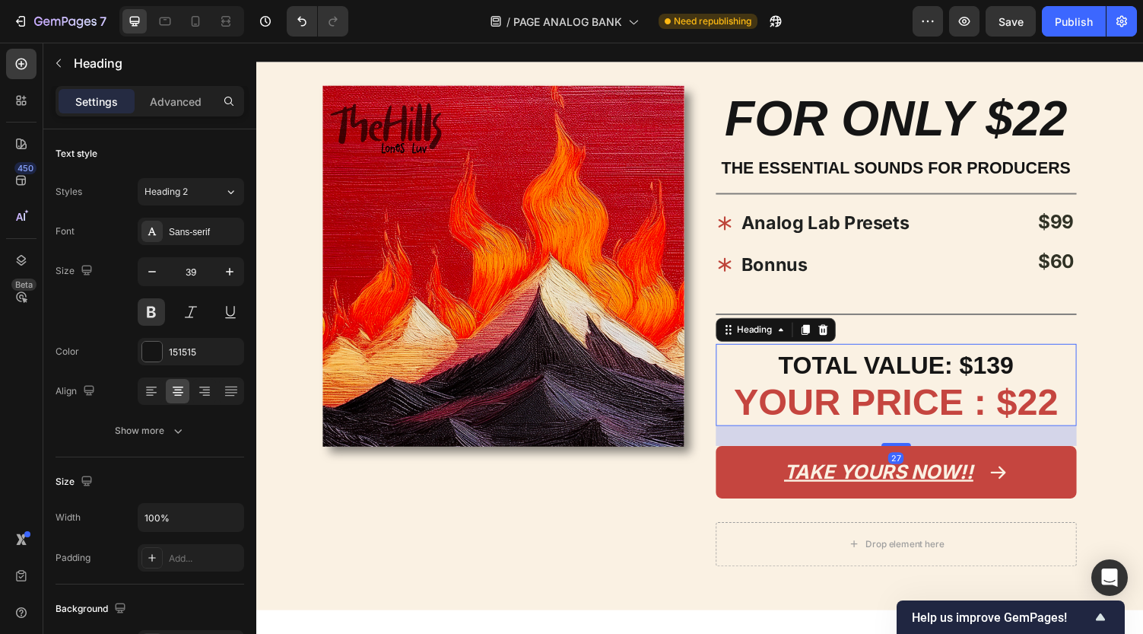
click at [1018, 375] on span "TOTAL VALUE: $139" at bounding box center [915, 374] width 242 height 28
click at [1023, 374] on span "TOTAL VALUE: $139" at bounding box center [915, 374] width 242 height 28
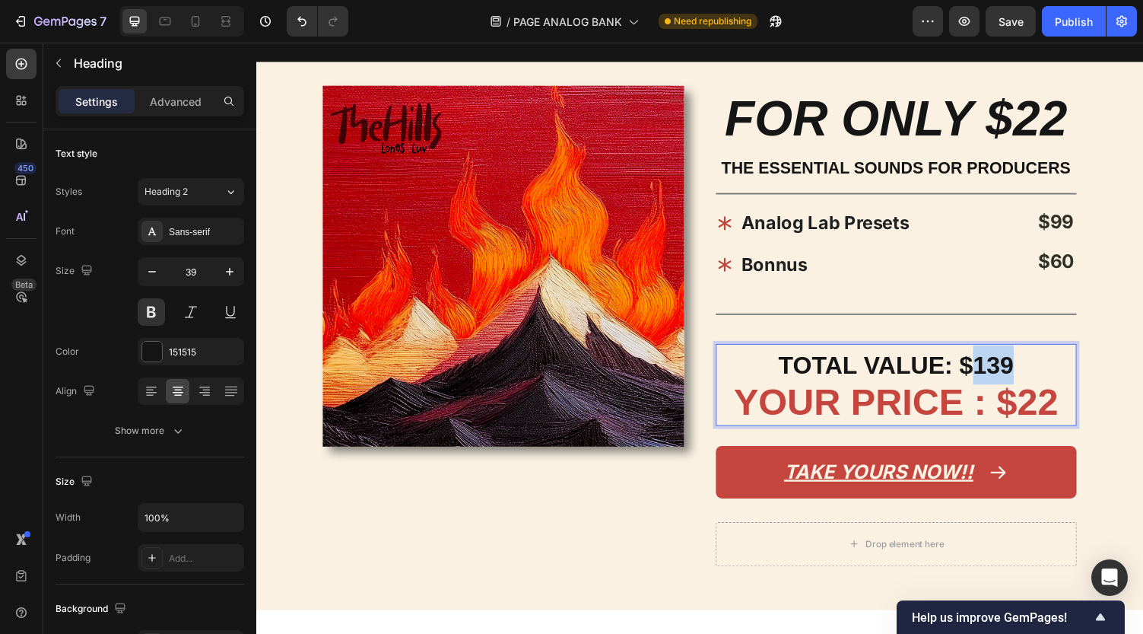
click at [1023, 374] on span "TOTAL VALUE: $139" at bounding box center [915, 374] width 242 height 28
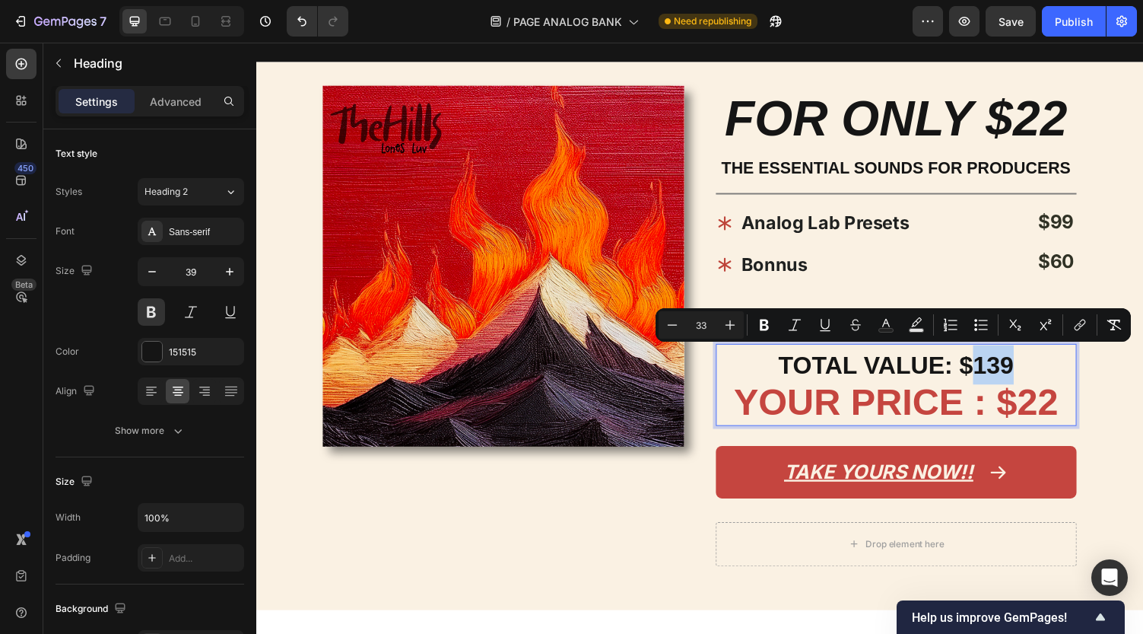
click at [1018, 367] on span "TOTAL VALUE: $139" at bounding box center [915, 374] width 242 height 28
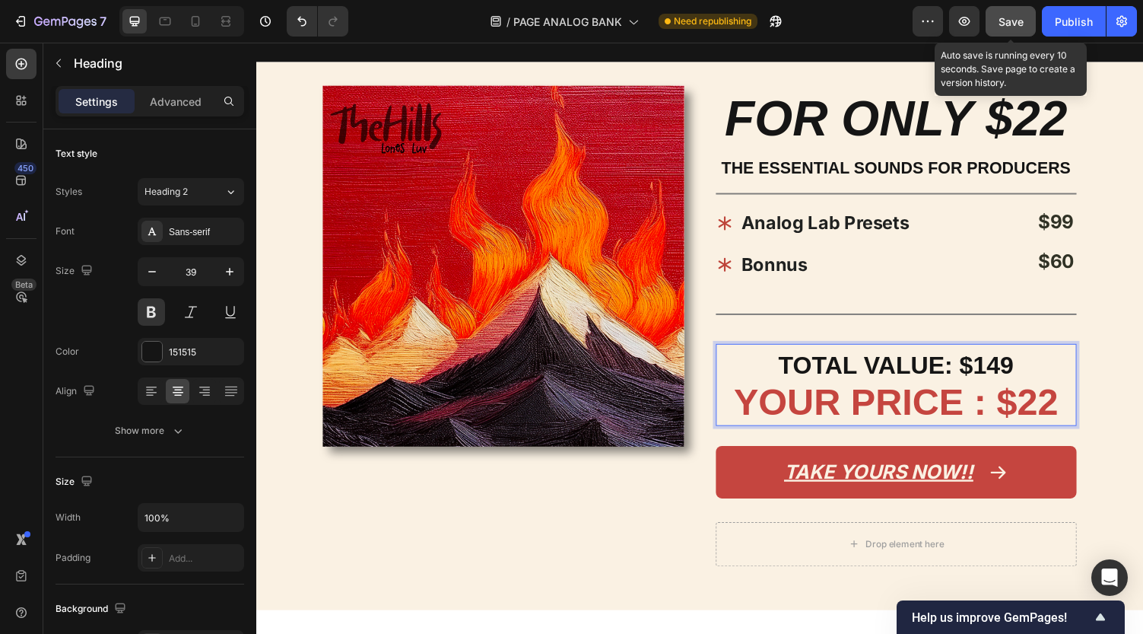
click at [1020, 17] on span "Save" at bounding box center [1011, 21] width 25 height 13
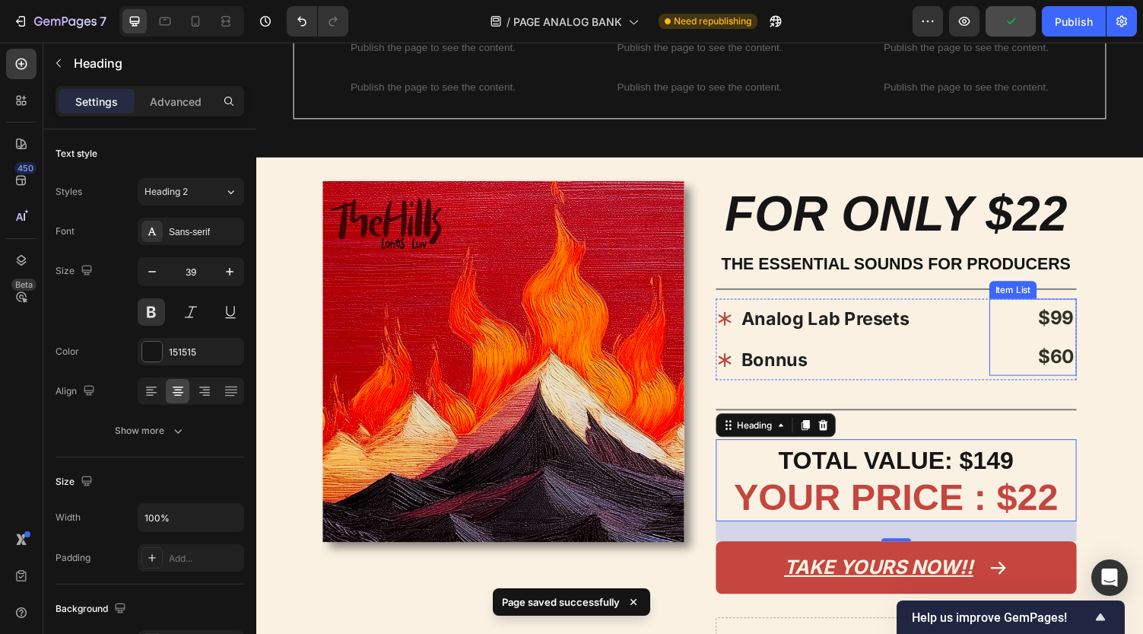
scroll to position [884, 0]
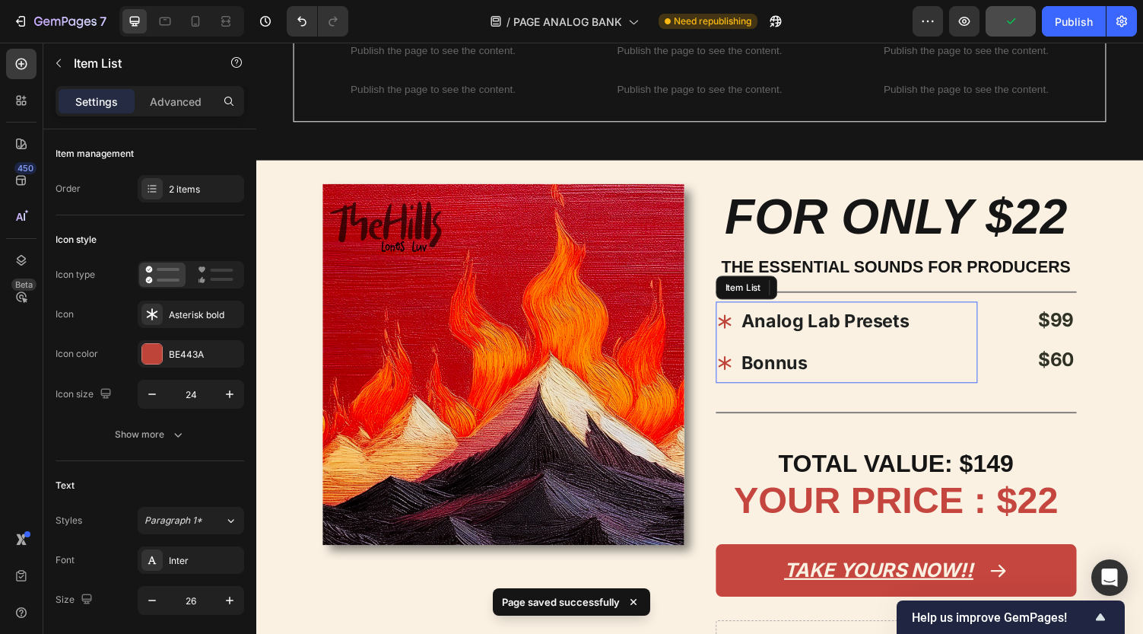
click at [808, 370] on strong "Bonnus" at bounding box center [790, 372] width 68 height 22
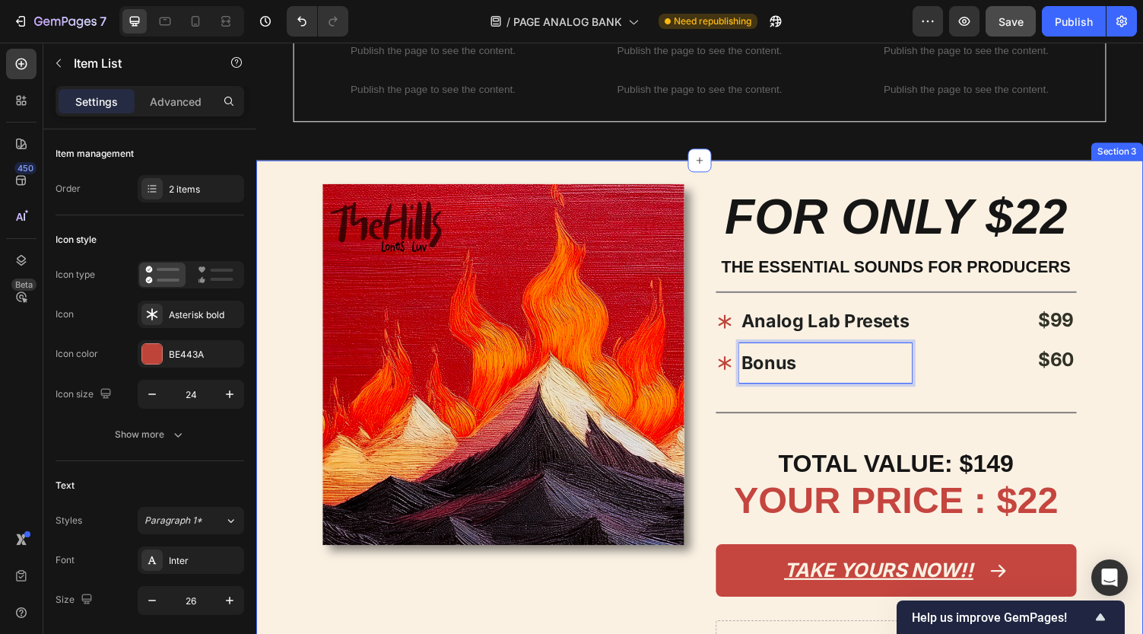
click at [864, 409] on div "FOR ONLY $22 Heading THE ESSENTIAL SOUNDS FOR PRODUCERS Text Block Title Line A…" at bounding box center [916, 445] width 372 height 515
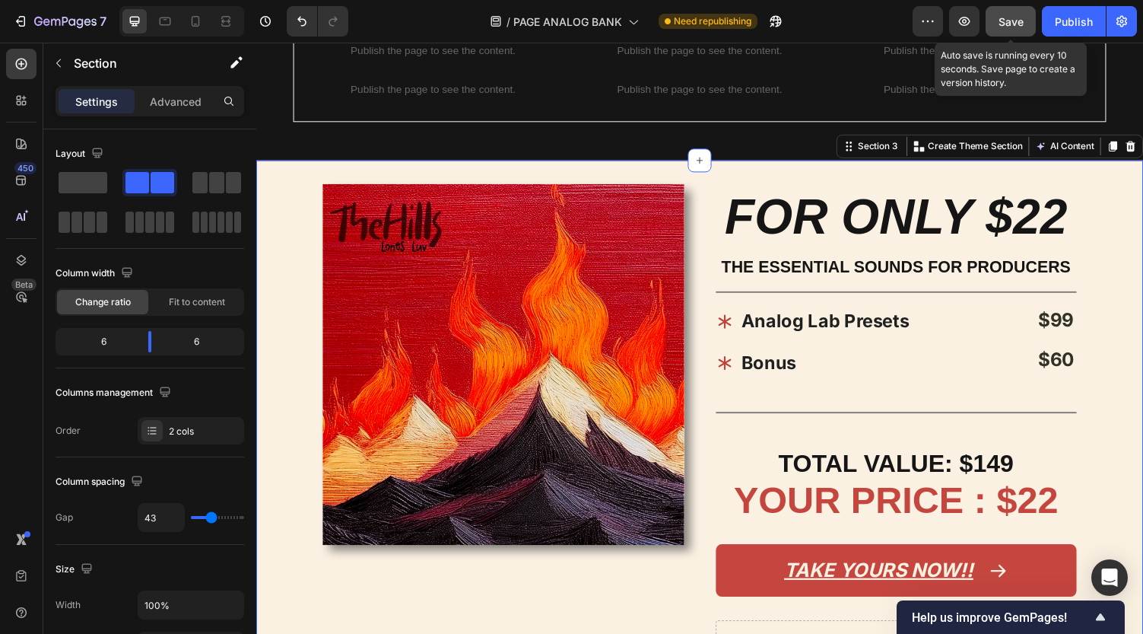
click at [1016, 22] on span "Save" at bounding box center [1011, 21] width 25 height 13
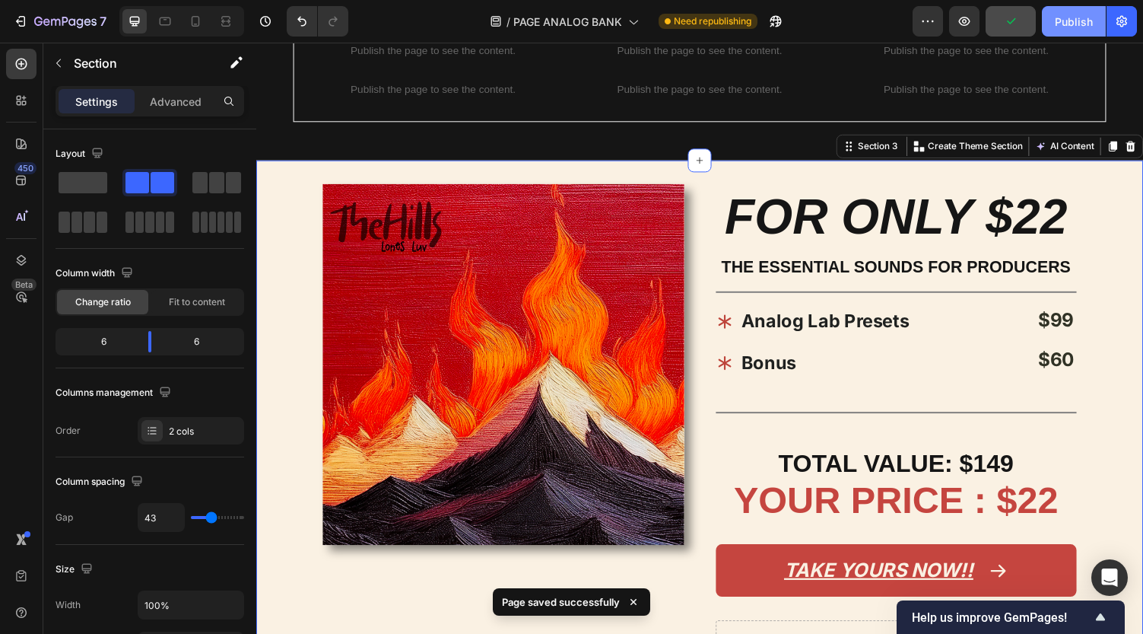
click at [1068, 24] on div "Publish" at bounding box center [1074, 22] width 38 height 16
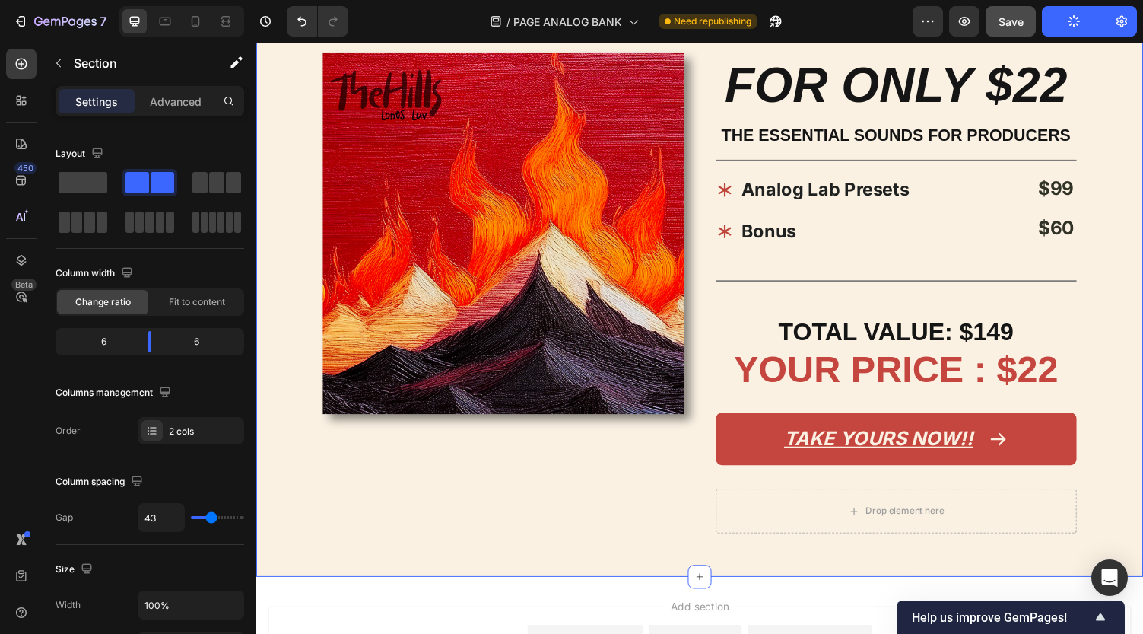
scroll to position [958, 0]
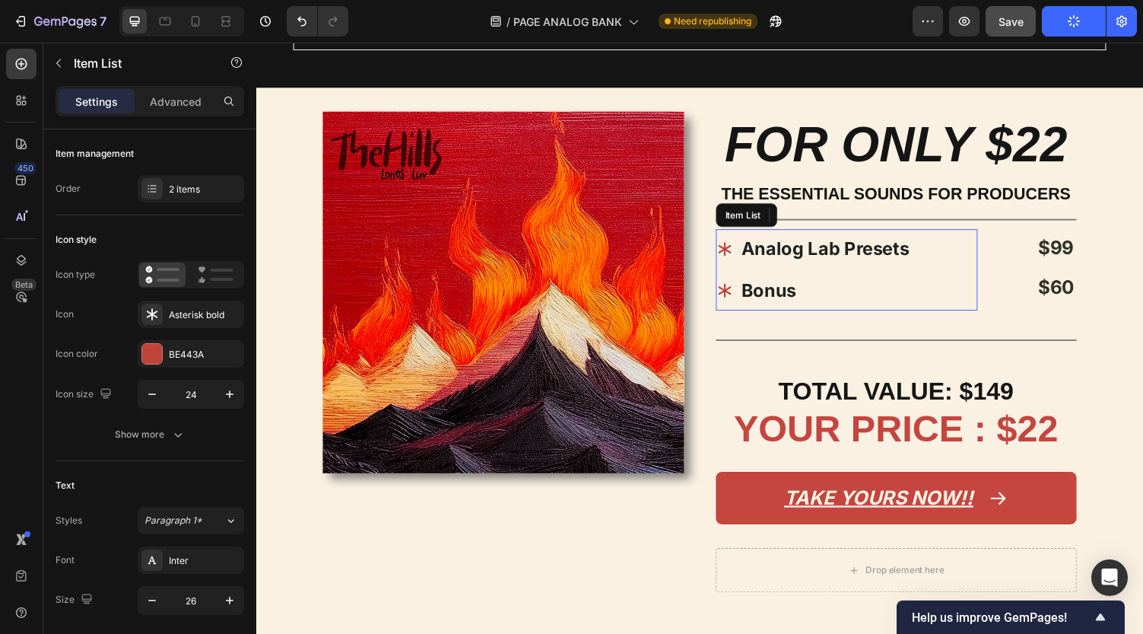
click at [791, 305] on strong "Bonus" at bounding box center [784, 297] width 56 height 22
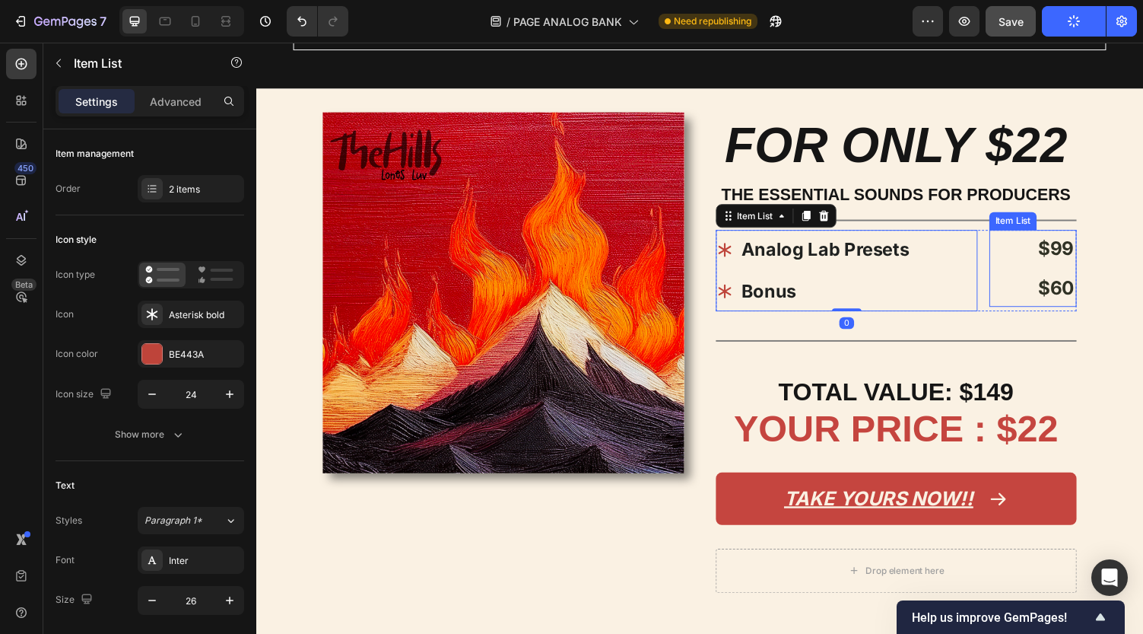
click at [1034, 296] on div "$99 $60" at bounding box center [1056, 274] width 90 height 79
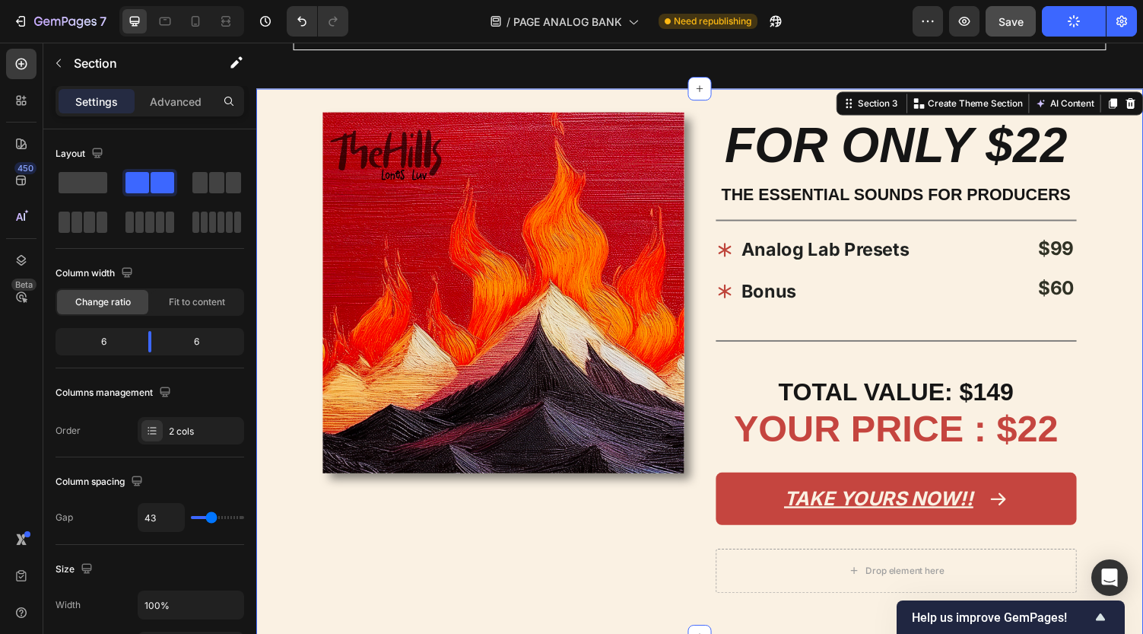
click at [1023, 320] on div "FOR ONLY $22 Heading THE ESSENTIAL SOUNDS FOR PRODUCERS Text Block Title Line A…" at bounding box center [916, 371] width 372 height 515
click at [857, 239] on p "Analog Lab Presets" at bounding box center [842, 255] width 173 height 37
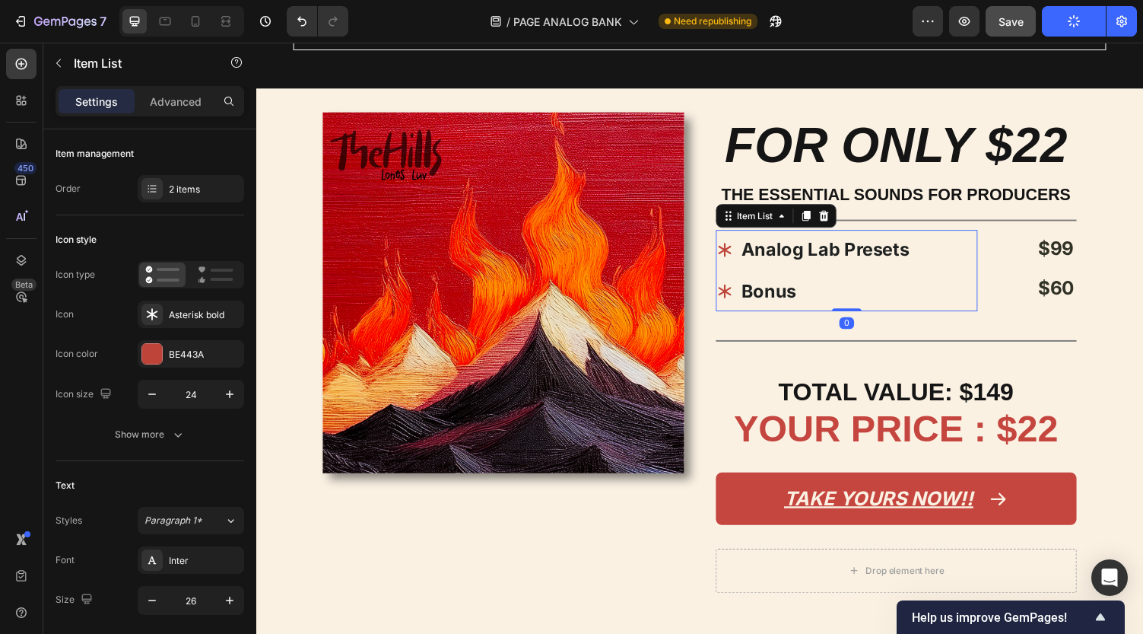
click at [870, 316] on div at bounding box center [864, 317] width 30 height 3
type input "100%"
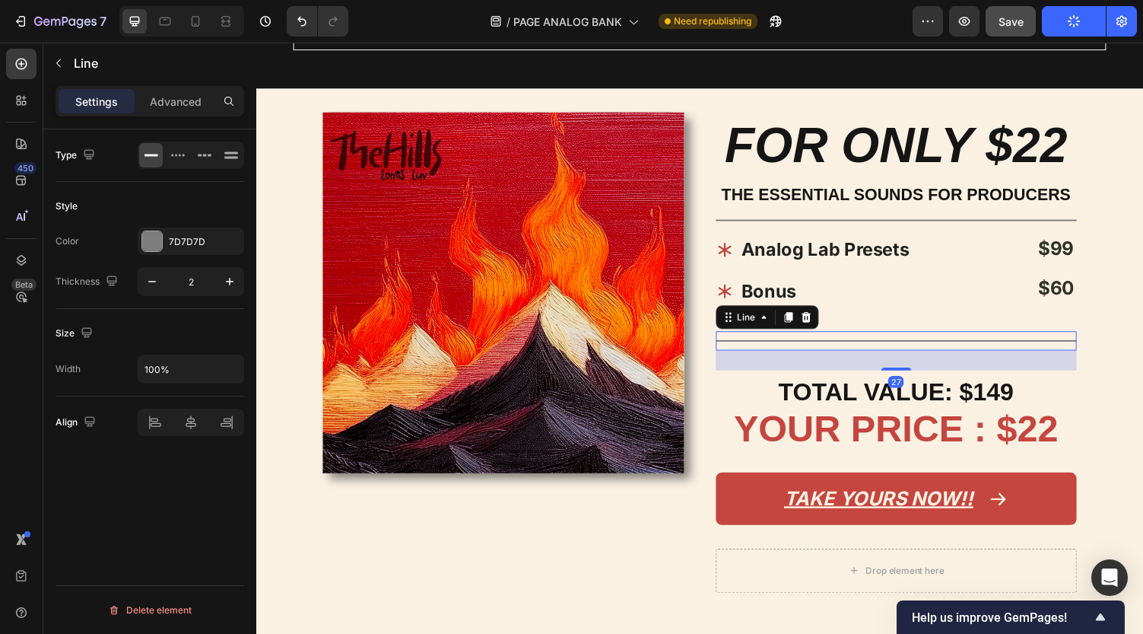
click at [873, 339] on div "Title Line 27" at bounding box center [916, 349] width 372 height 20
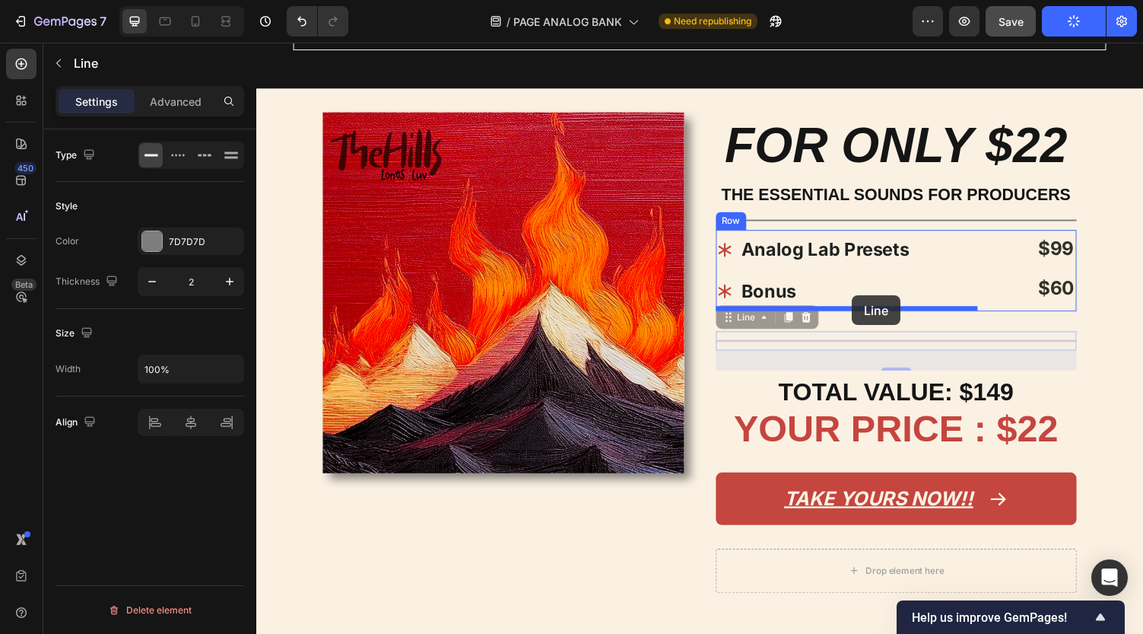
drag, startPoint x: 870, startPoint y: 343, endPoint x: 870, endPoint y: 303, distance: 40.3
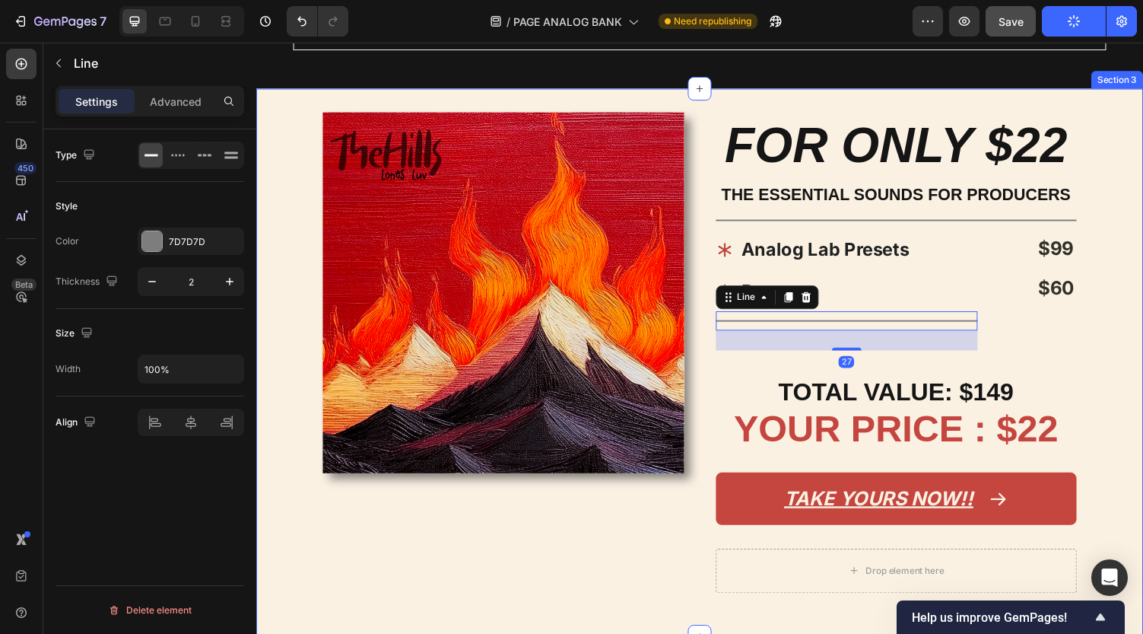
click at [976, 369] on div "FOR ONLY $22 Heading THE ESSENTIAL SOUNDS FOR PRODUCERS Text Block Title Line A…" at bounding box center [916, 371] width 372 height 515
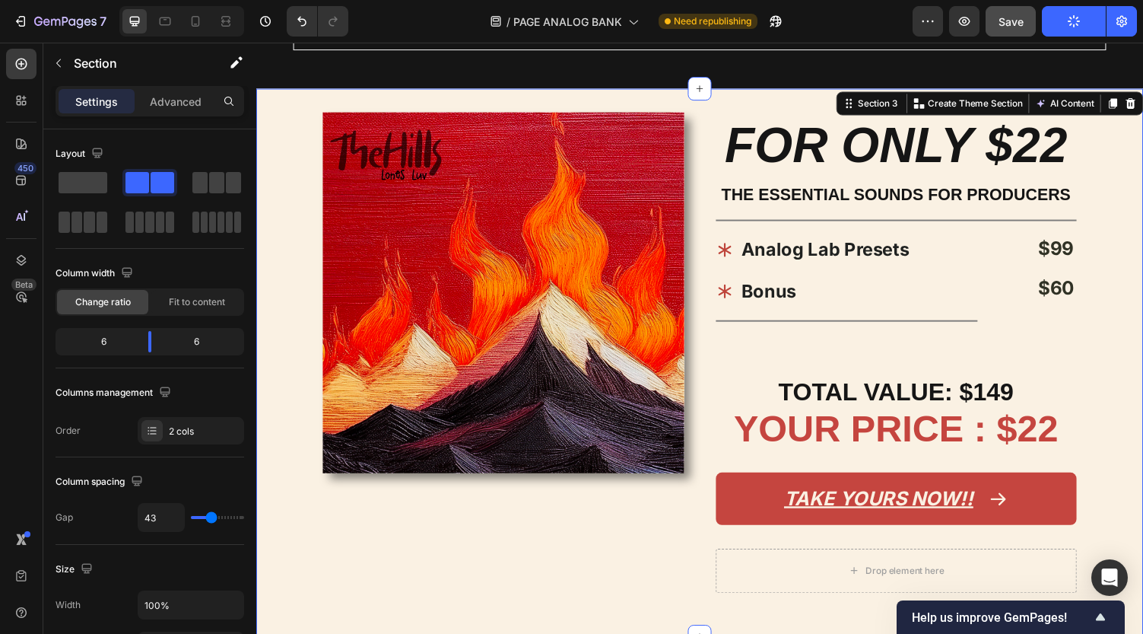
scroll to position [952, 0]
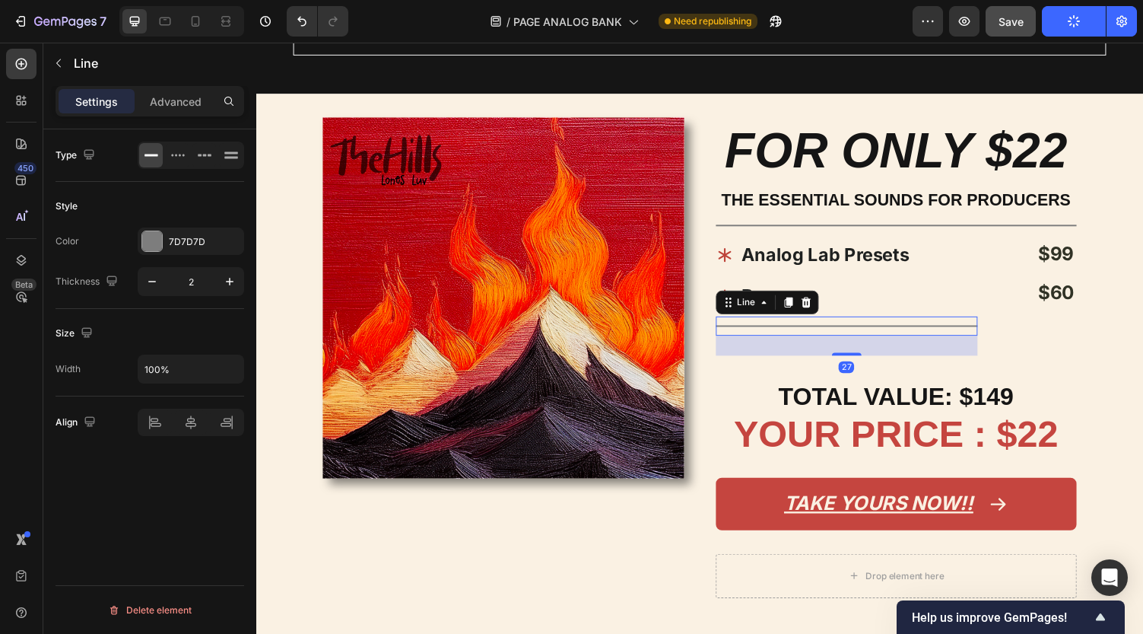
click at [976, 324] on div "Title Line 27" at bounding box center [864, 334] width 269 height 20
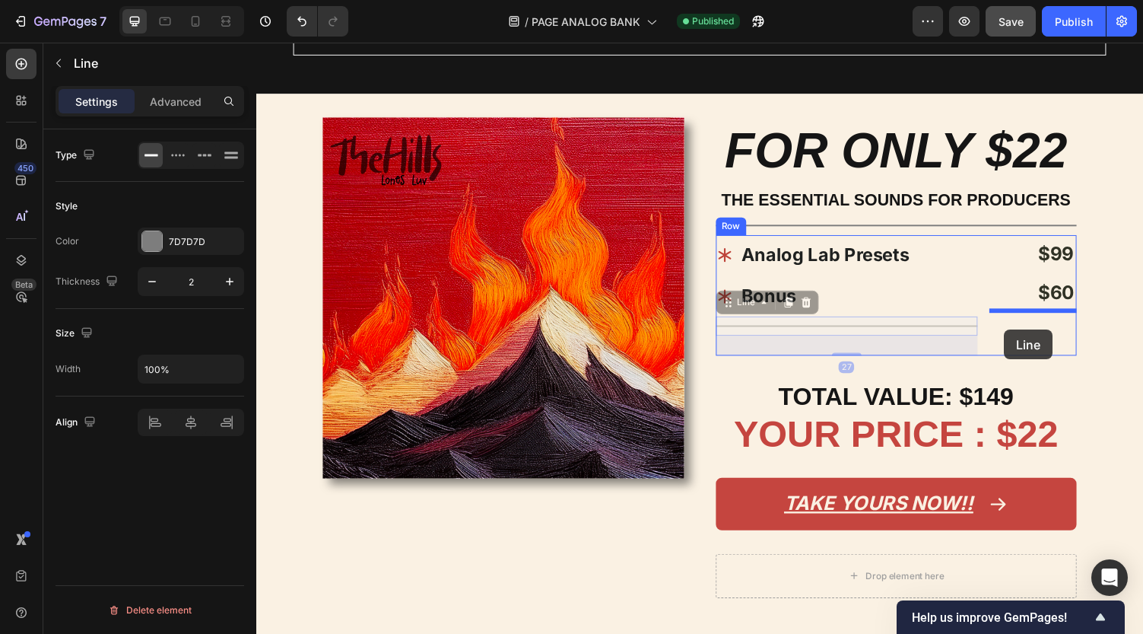
drag, startPoint x: 998, startPoint y: 337, endPoint x: 1026, endPoint y: 338, distance: 28.2
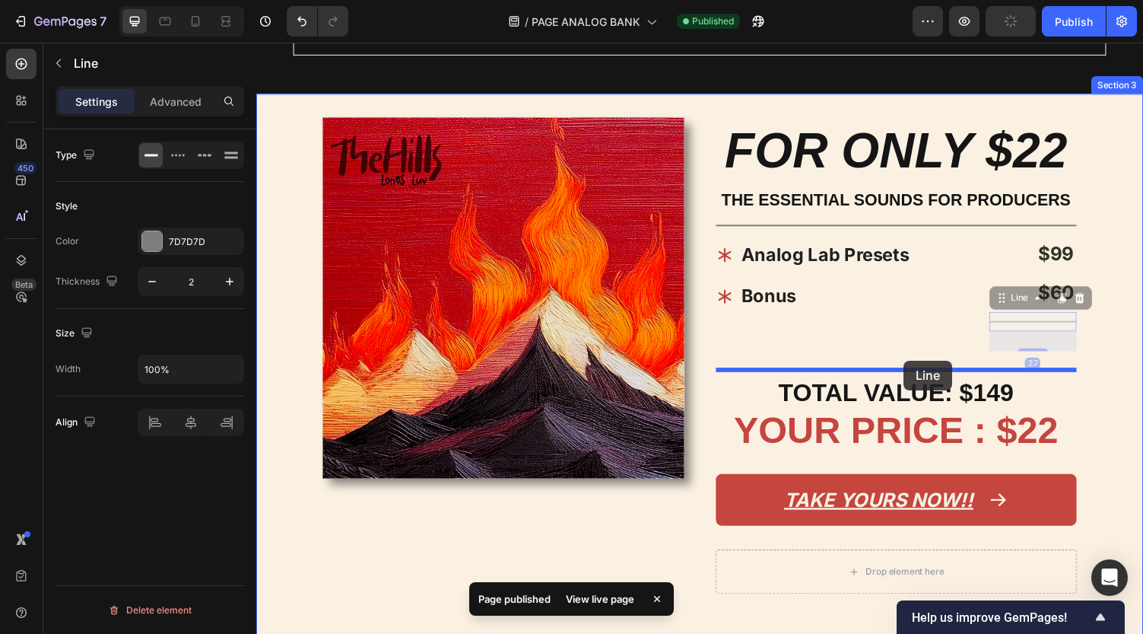
drag, startPoint x: 1026, startPoint y: 334, endPoint x: 922, endPoint y: 370, distance: 110.2
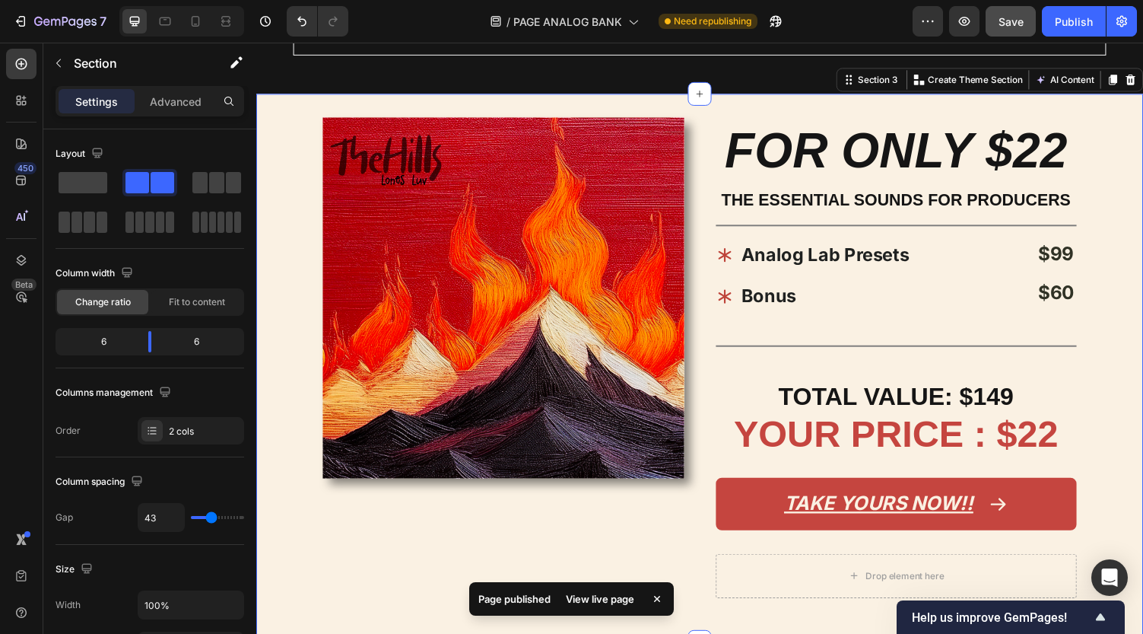
click at [935, 332] on div "FOR ONLY $22 Heading THE ESSENTIAL SOUNDS FOR PRODUCERS Text Block Title Line A…" at bounding box center [916, 376] width 372 height 515
click at [935, 323] on div "FOR ONLY $22 Heading THE ESSENTIAL SOUNDS FOR PRODUCERS Text Block Title Line A…" at bounding box center [916, 376] width 372 height 515
click at [841, 245] on p "Analog Lab Presets" at bounding box center [842, 261] width 173 height 37
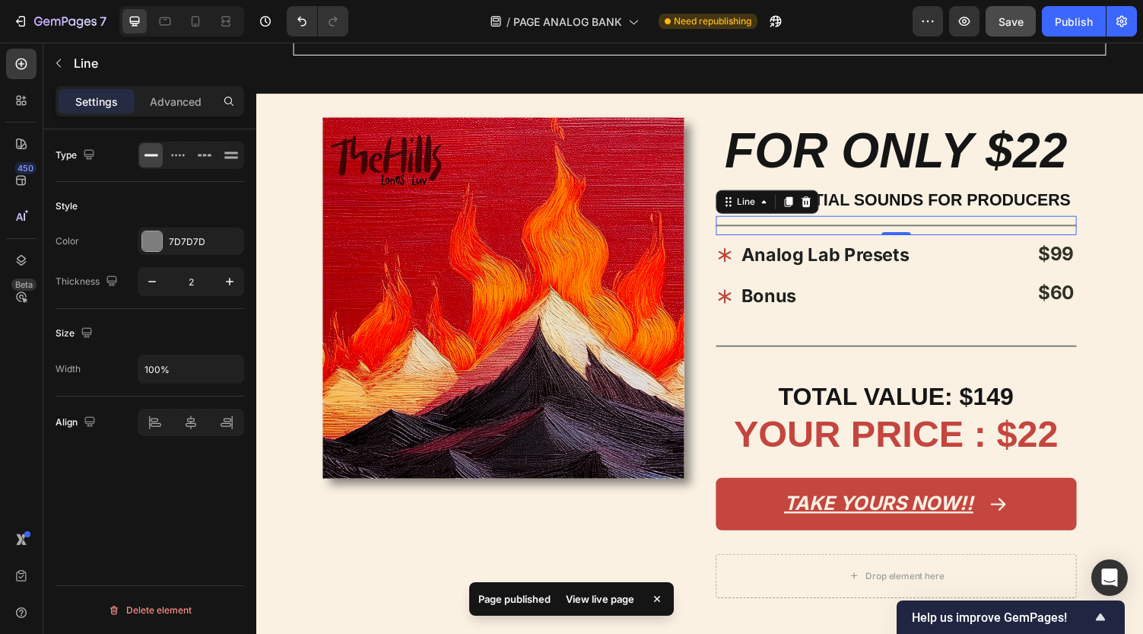
click at [939, 236] on div "Title Line 0" at bounding box center [916, 231] width 372 height 20
click at [952, 249] on div "Analog Lab Presets Bonus" at bounding box center [864, 282] width 269 height 84
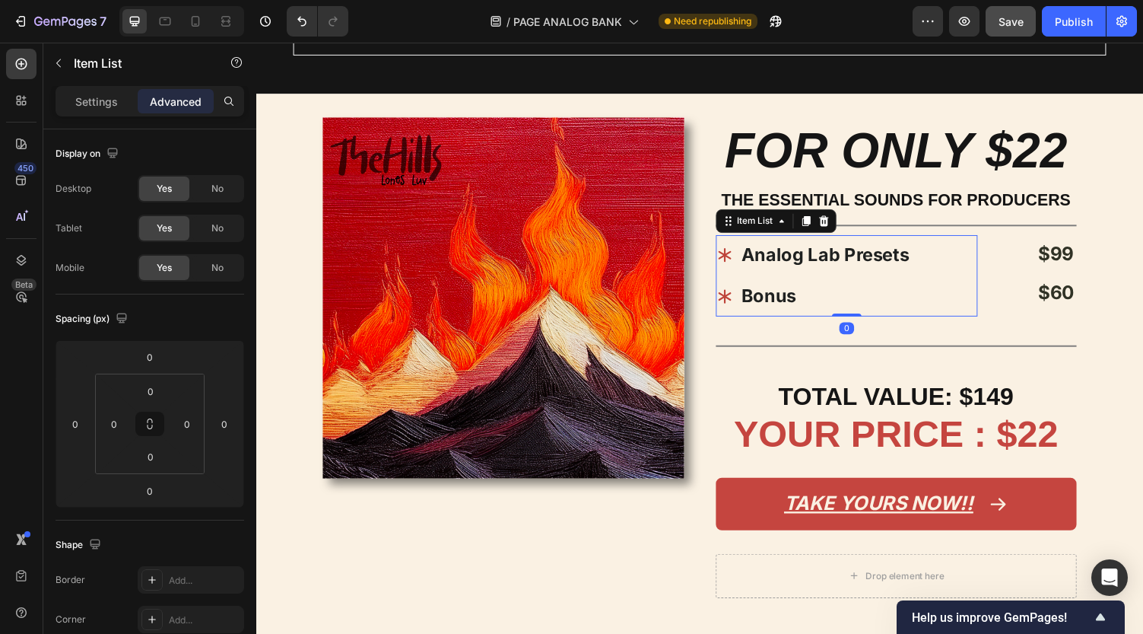
click at [979, 245] on div "Analog Lab Presets Bonus" at bounding box center [864, 282] width 269 height 84
click at [121, 73] on div "Item List" at bounding box center [129, 63] width 173 height 40
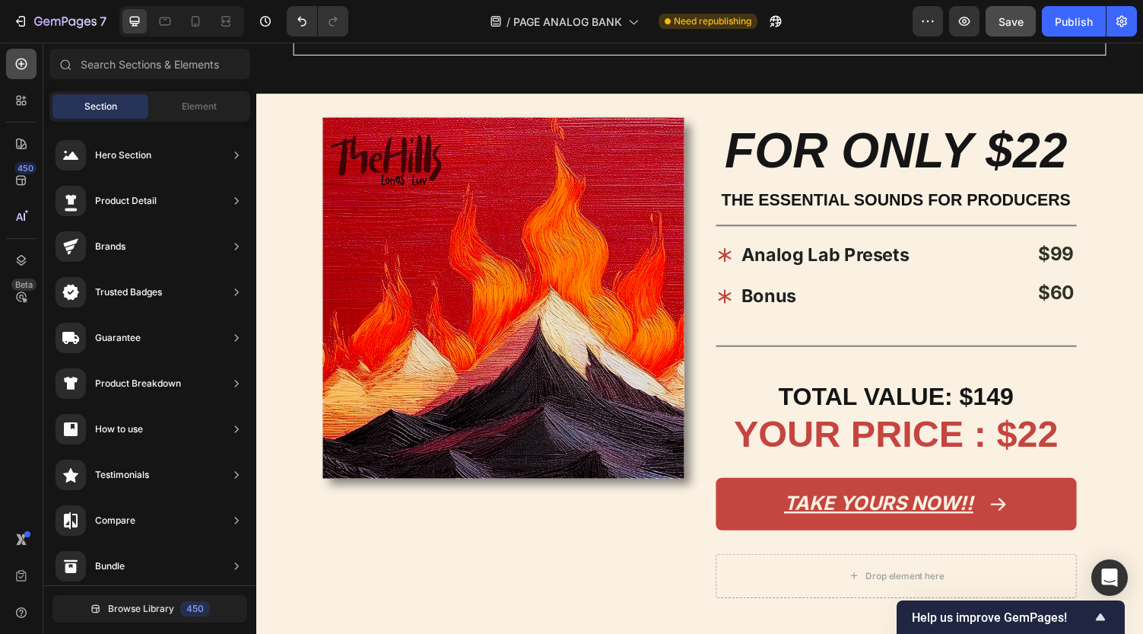
click at [21, 61] on icon at bounding box center [21, 63] width 15 height 15
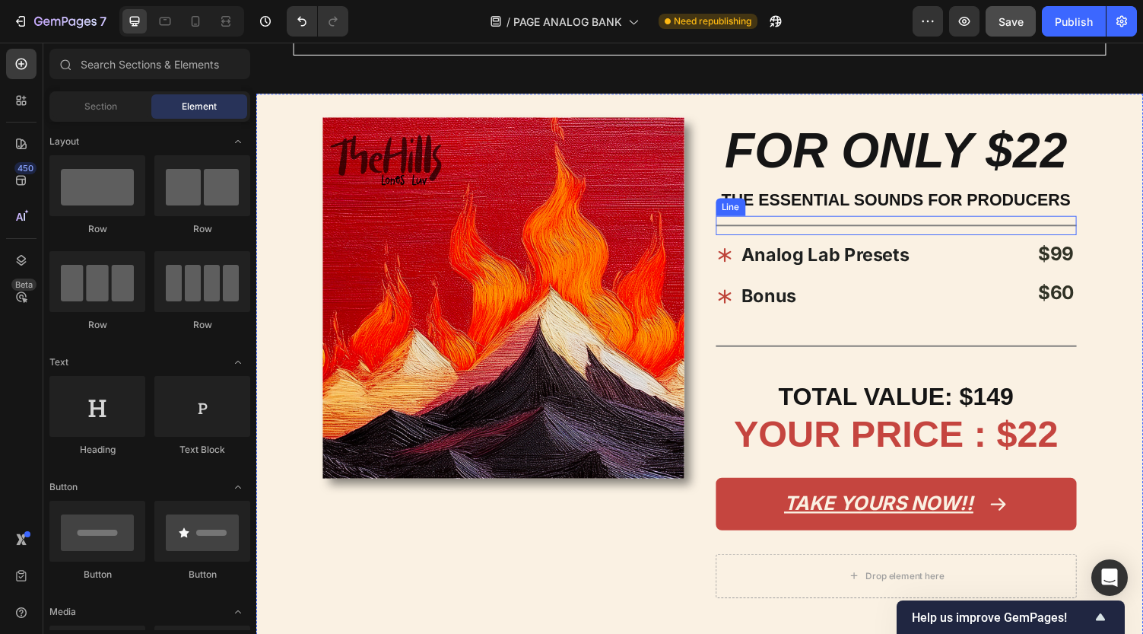
click at [952, 238] on div "Title Line" at bounding box center [916, 231] width 372 height 20
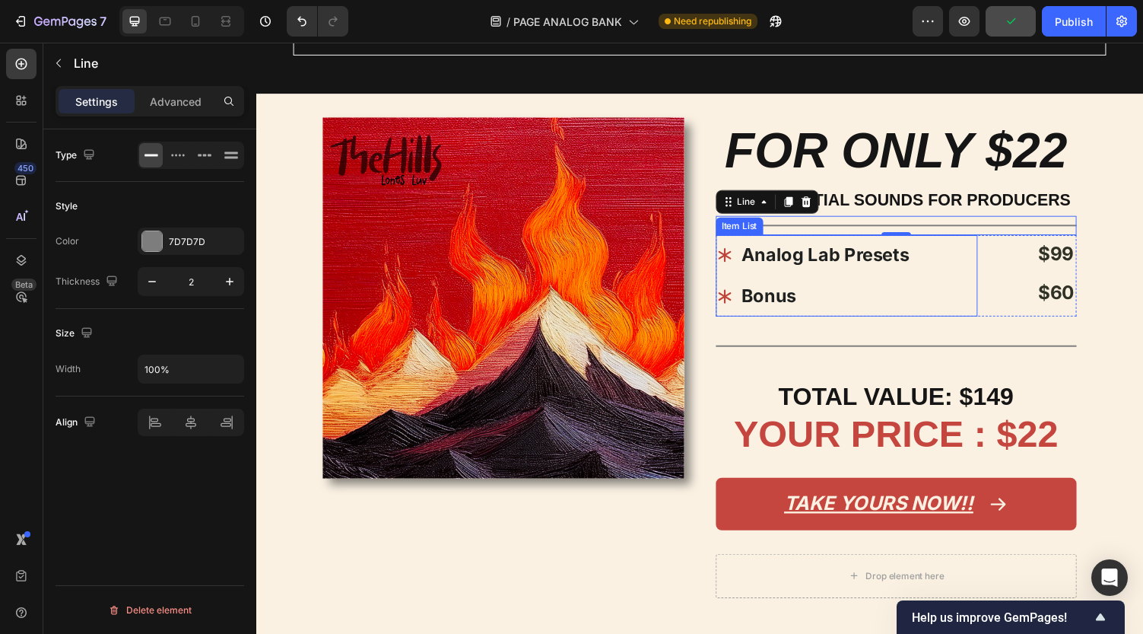
click at [756, 246] on p "Analog Lab Presets" at bounding box center [842, 261] width 173 height 37
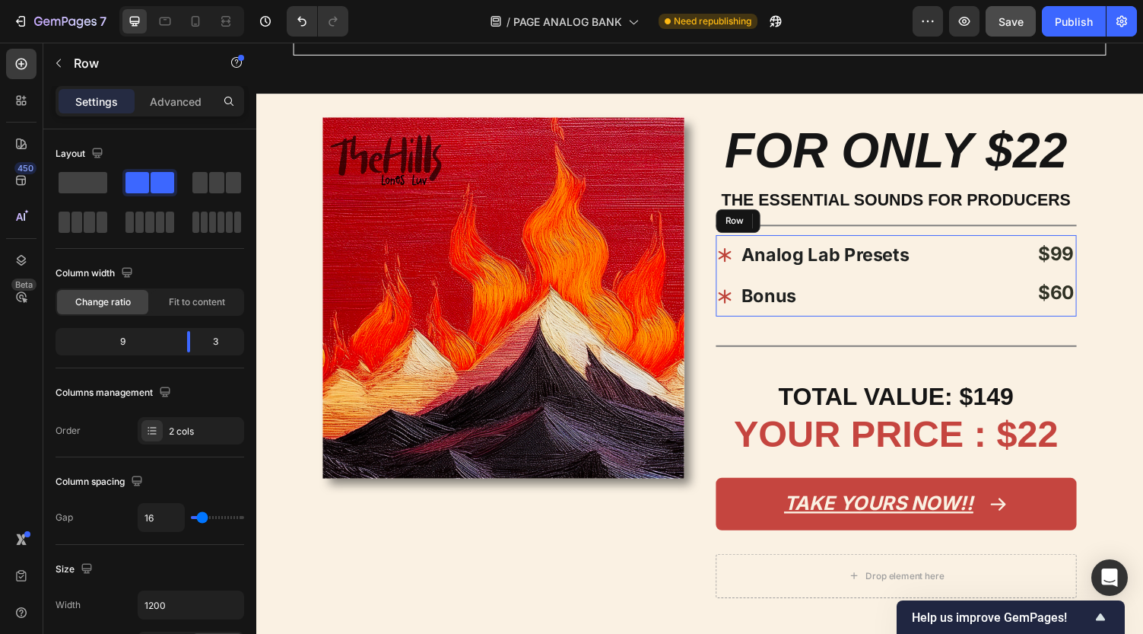
click at [1009, 319] on div "Analog Lab Presets Bonus Item List 0 $99 $60 Item List Row" at bounding box center [916, 282] width 372 height 84
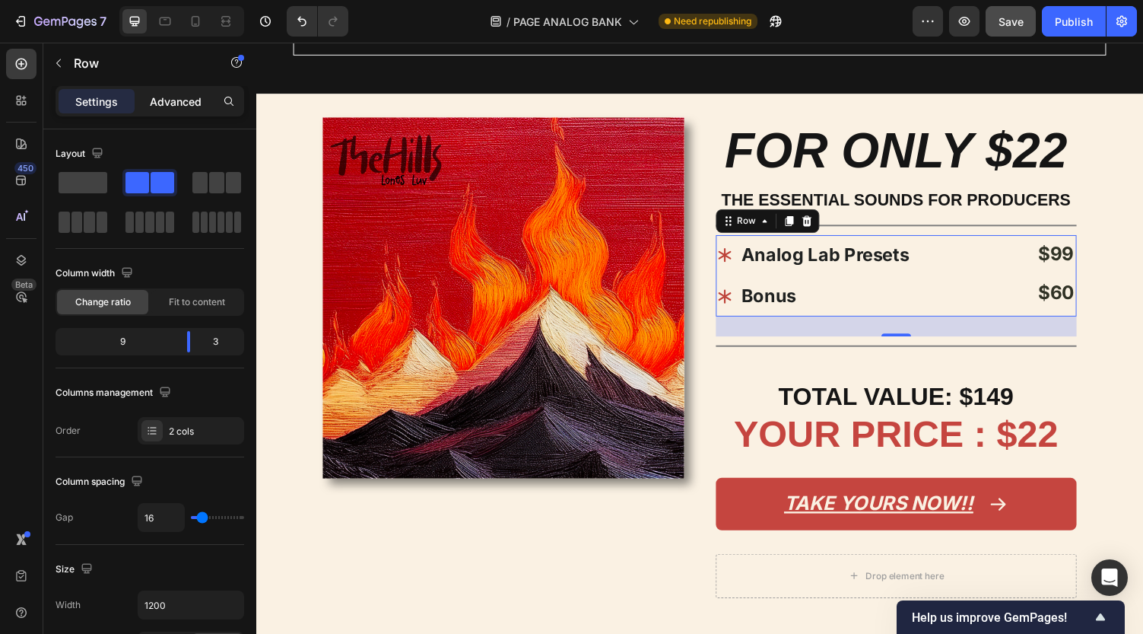
click at [186, 94] on p "Advanced" at bounding box center [176, 102] width 52 height 16
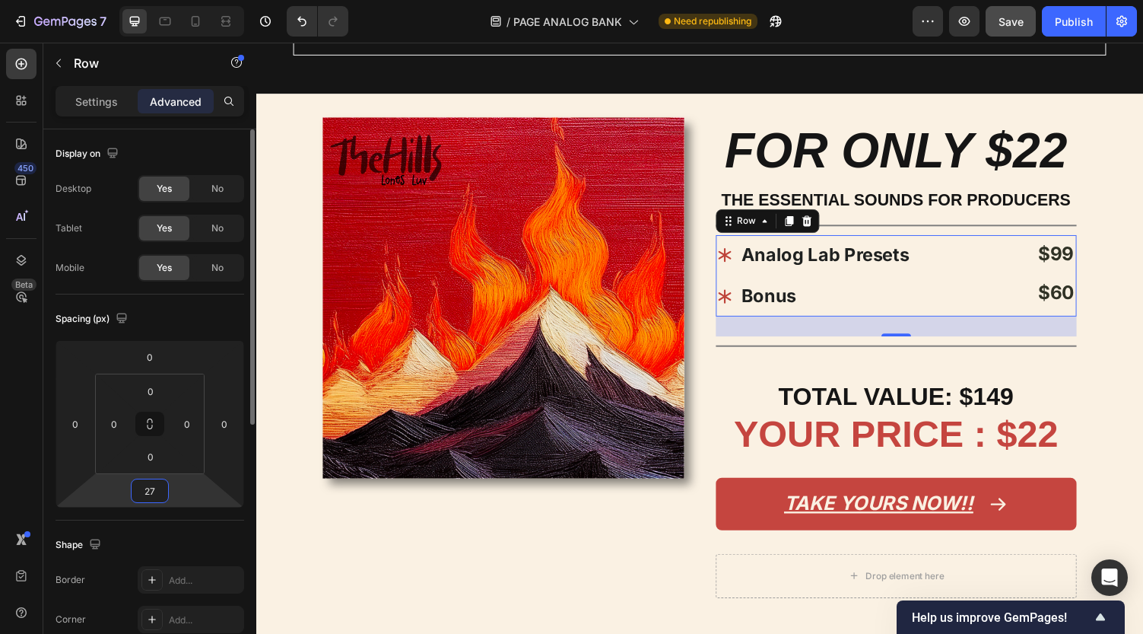
click at [151, 490] on input "27" at bounding box center [150, 490] width 30 height 23
type input "0"
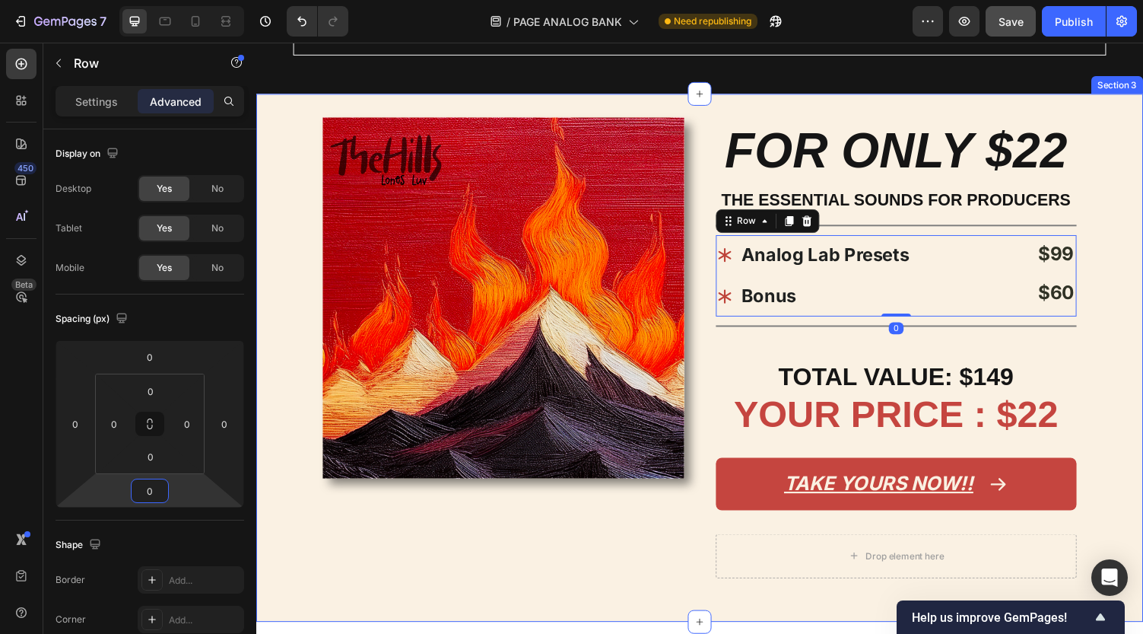
click at [332, 619] on div "Image FOR ONLY $22 Heading THE ESSENTIAL SOUNDS FOR PRODUCERS Text Block Title …" at bounding box center [712, 366] width 913 height 543
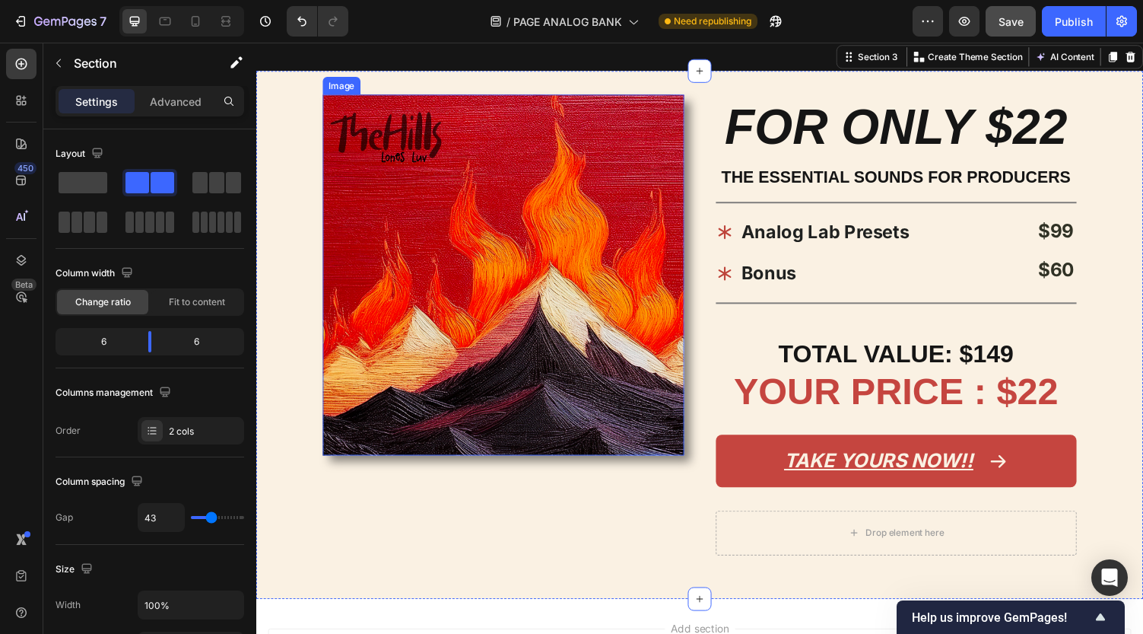
scroll to position [978, 0]
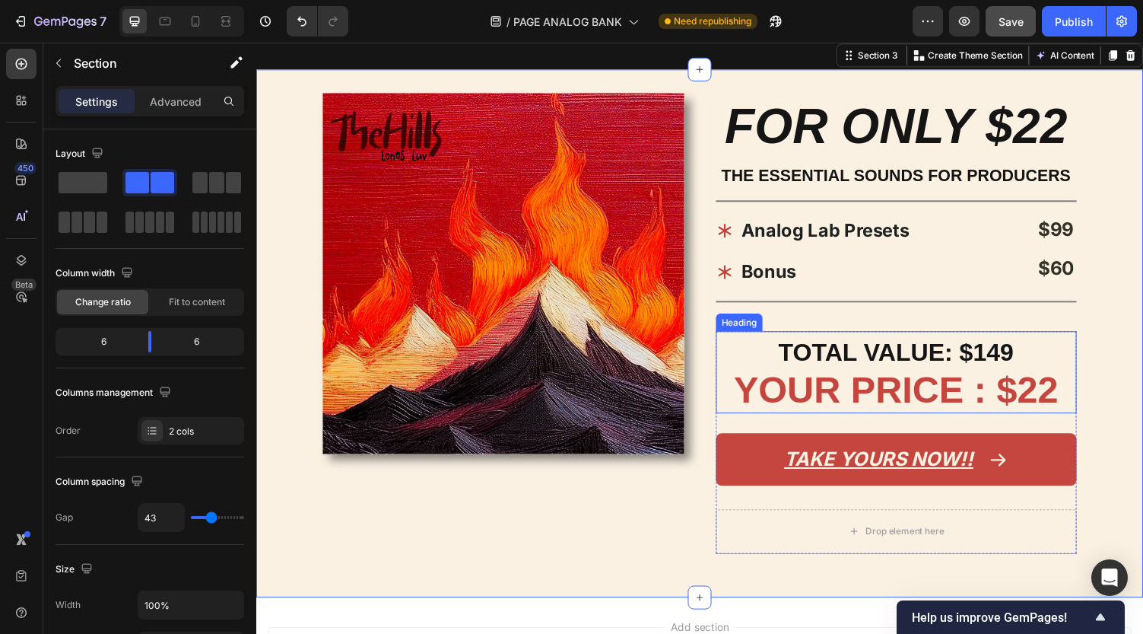
click at [809, 356] on span "TOTAL VALUE: $149" at bounding box center [915, 361] width 242 height 28
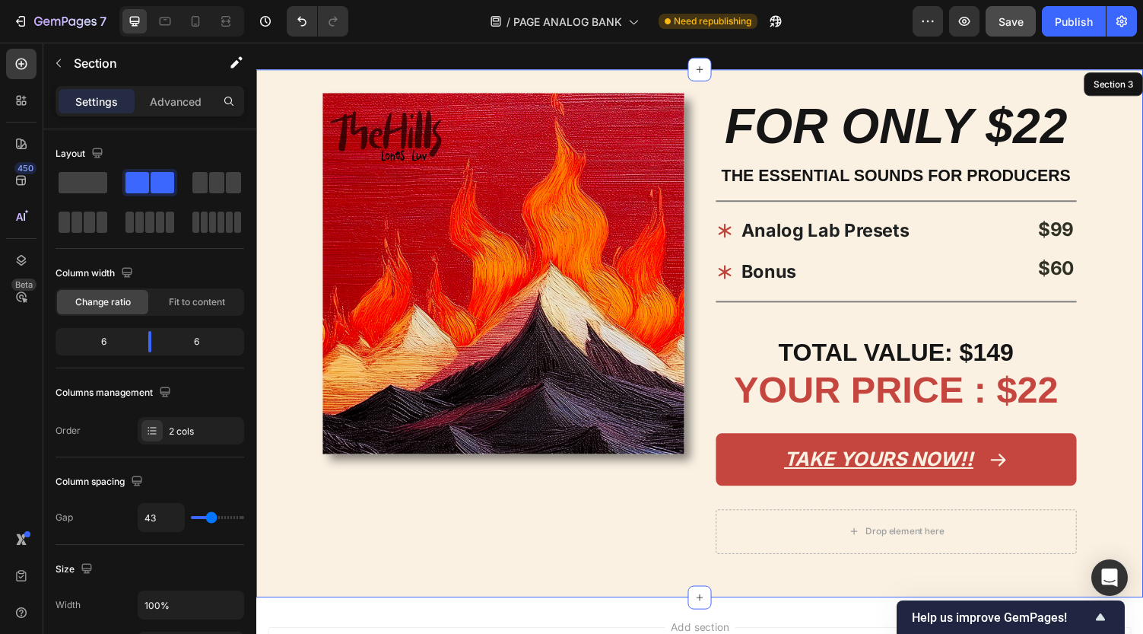
click at [886, 331] on div "FOR ONLY $22 Heading THE ESSENTIAL SOUNDS FOR PRODUCERS Text Block Title Line A…" at bounding box center [916, 341] width 372 height 494
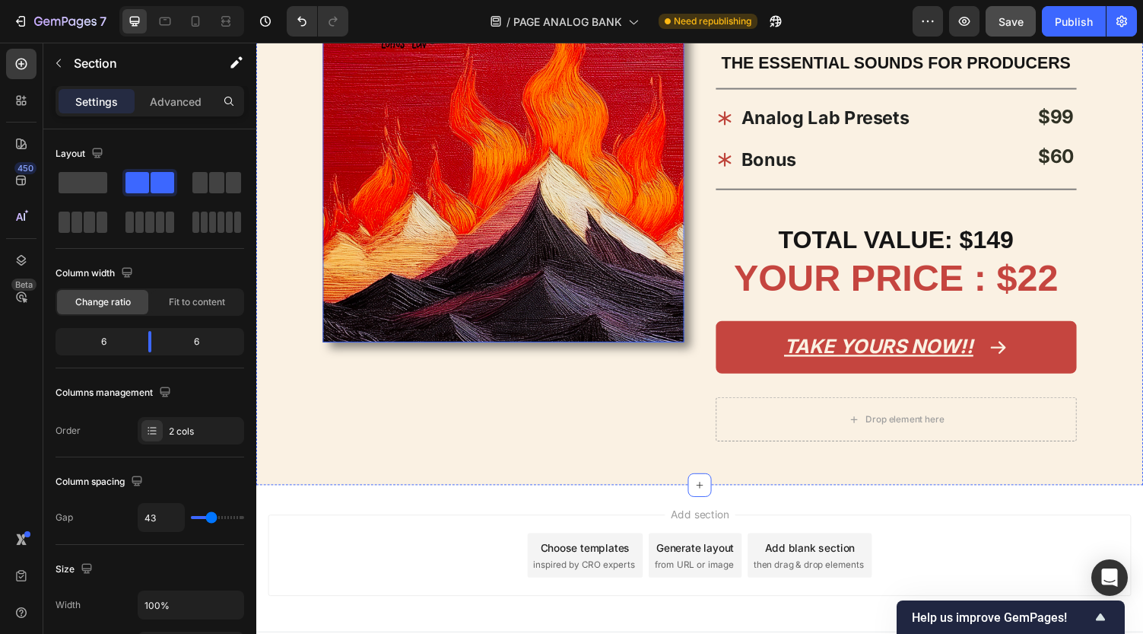
scroll to position [1021, 0]
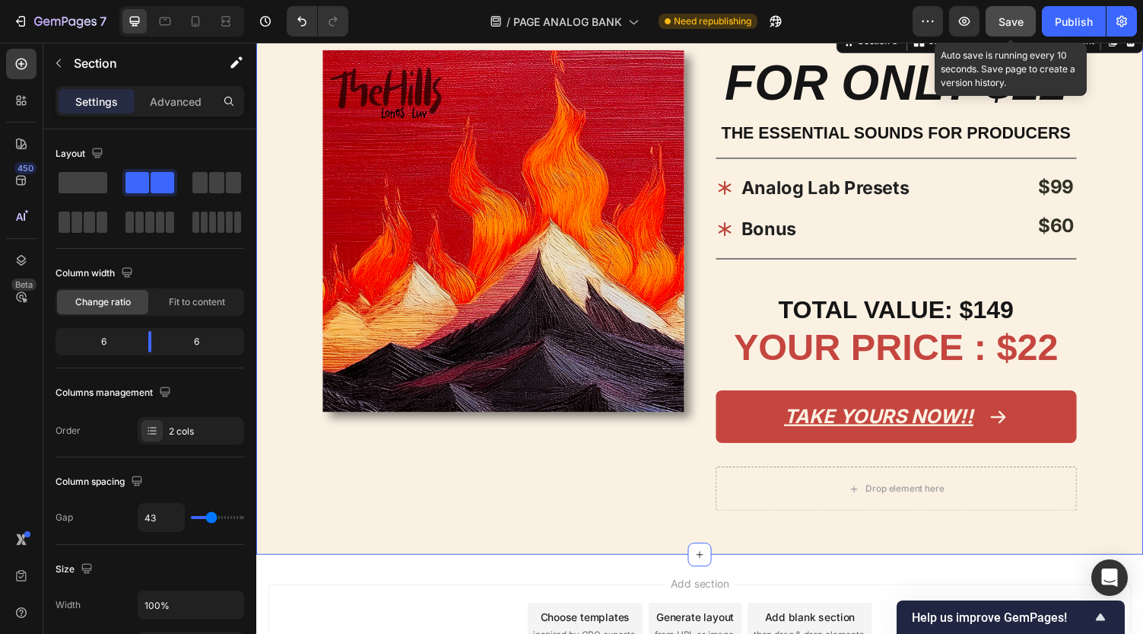
click at [1010, 25] on span "Save" at bounding box center [1011, 21] width 25 height 13
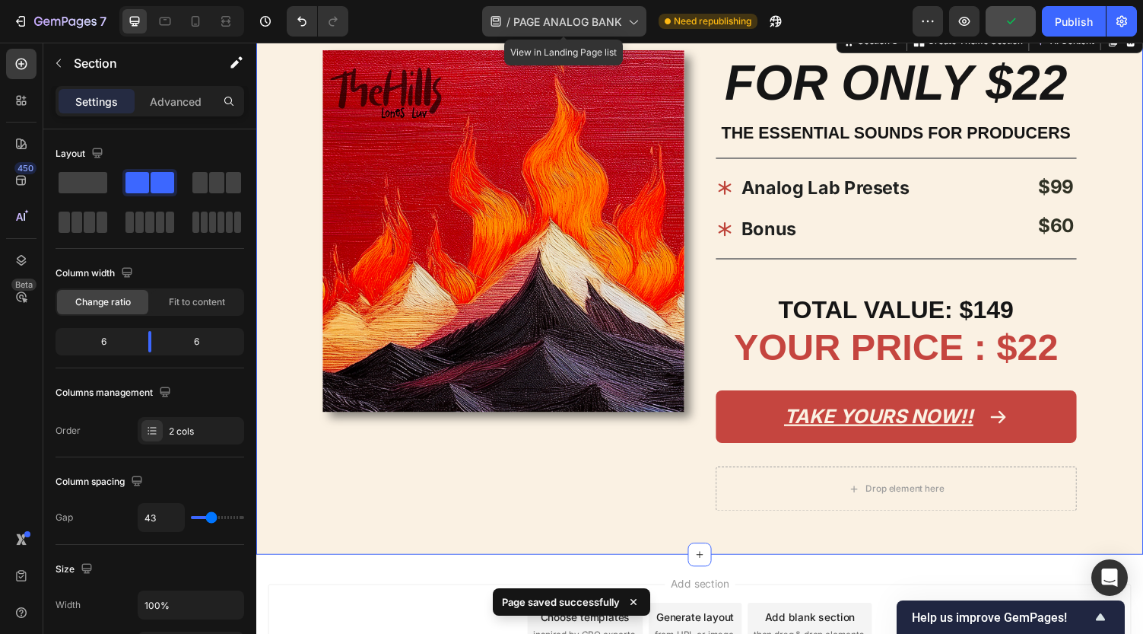
click at [587, 19] on span "PAGE ANALOG BANK" at bounding box center [568, 22] width 109 height 16
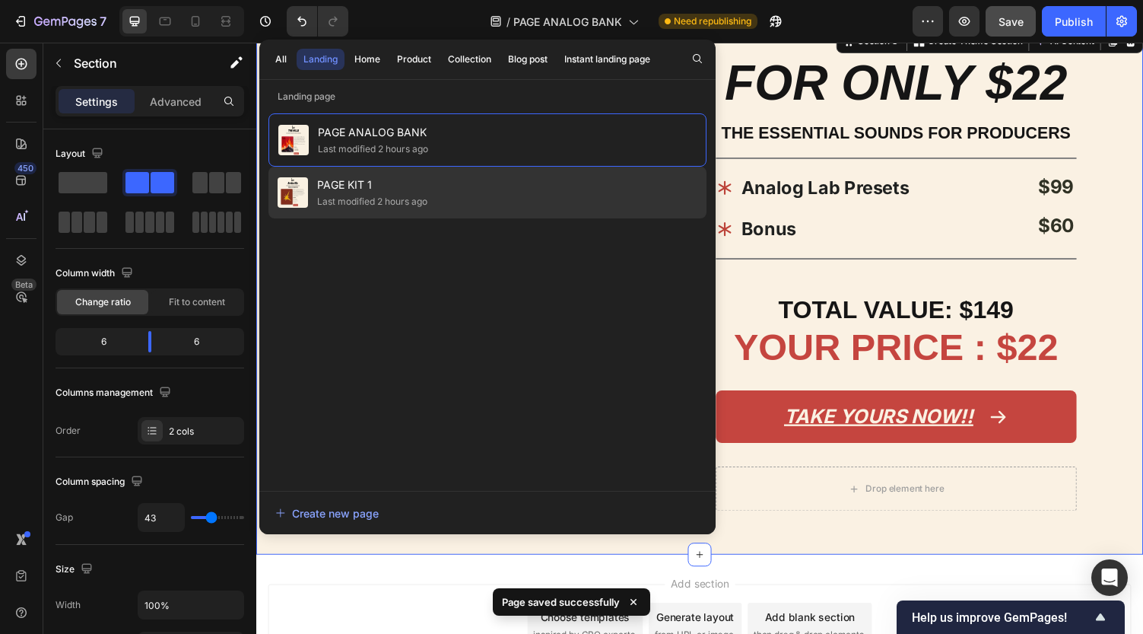
click at [569, 193] on div "PAGE KIT 1 Last modified 2 hours ago" at bounding box center [488, 193] width 438 height 52
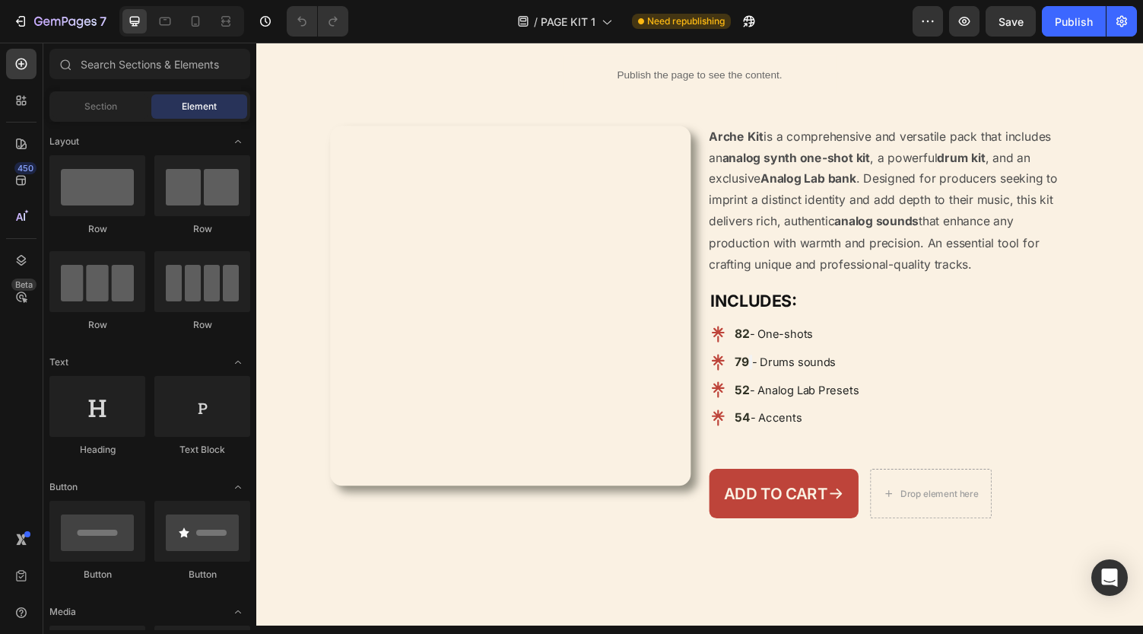
scroll to position [67, 0]
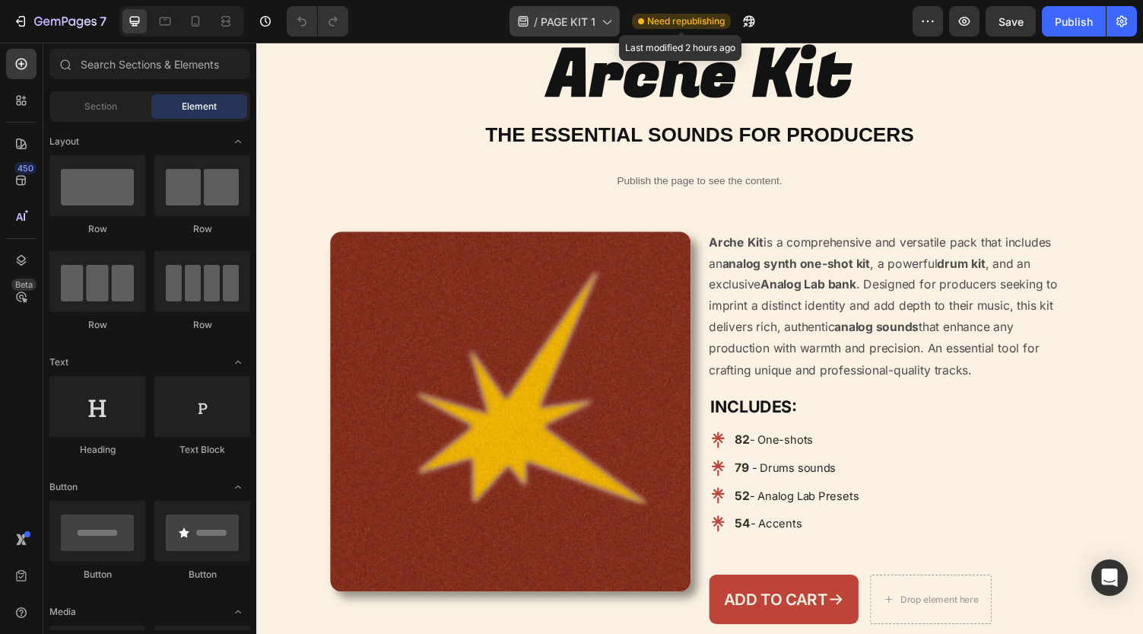
click at [599, 19] on icon at bounding box center [606, 21] width 15 height 15
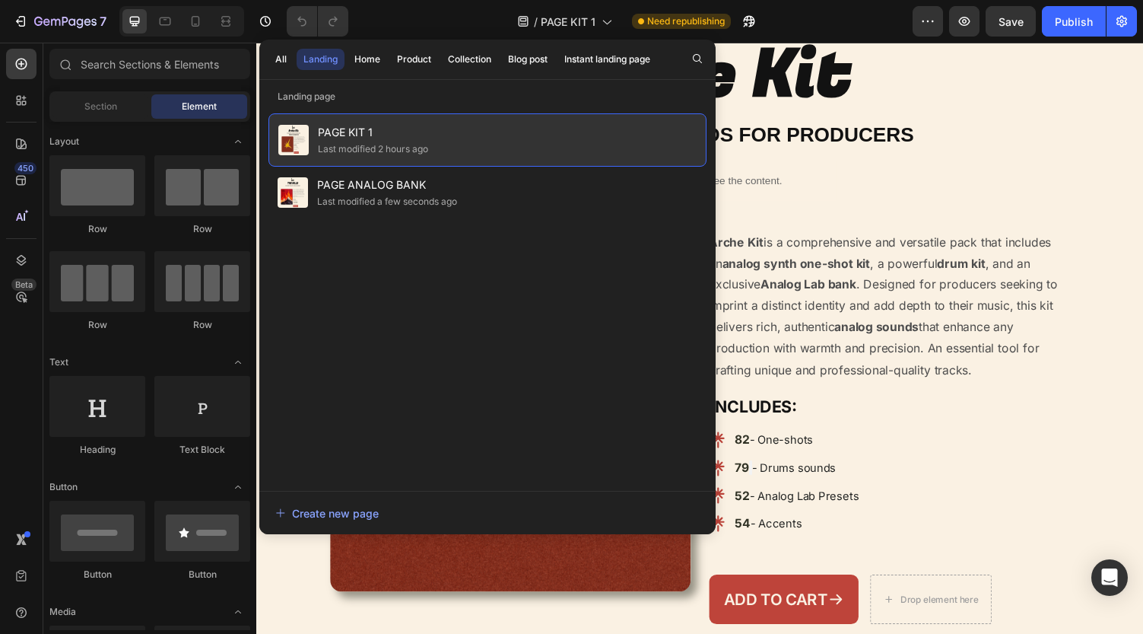
click at [546, 165] on div "PAGE KIT 1 Last modified 2 hours ago" at bounding box center [488, 139] width 438 height 53
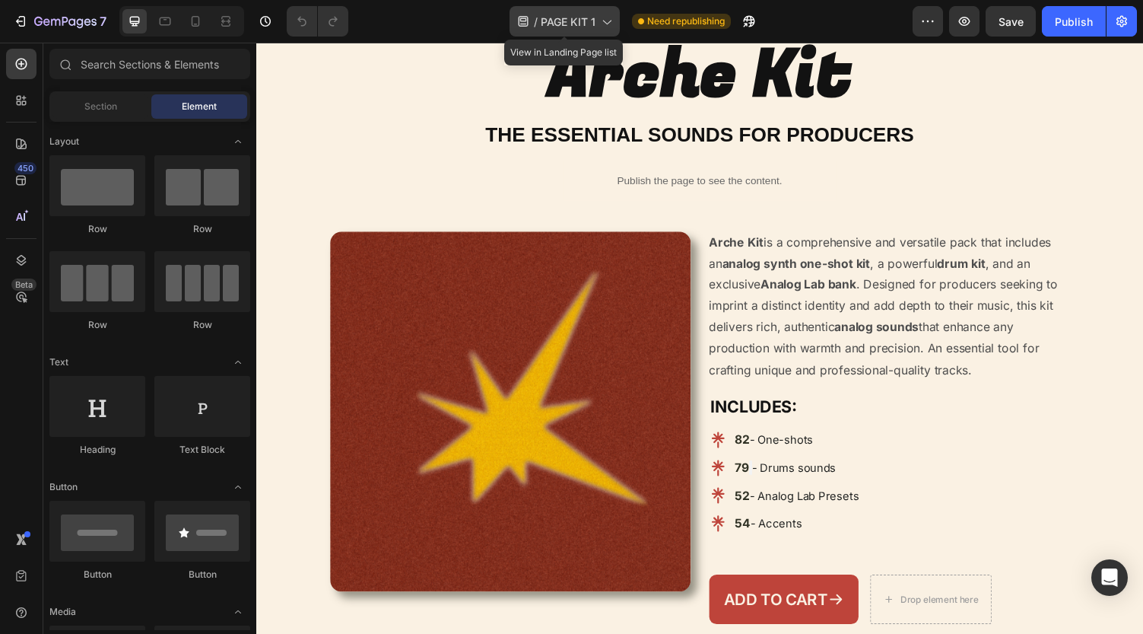
click at [612, 7] on div "/ PAGE KIT 1" at bounding box center [565, 21] width 110 height 30
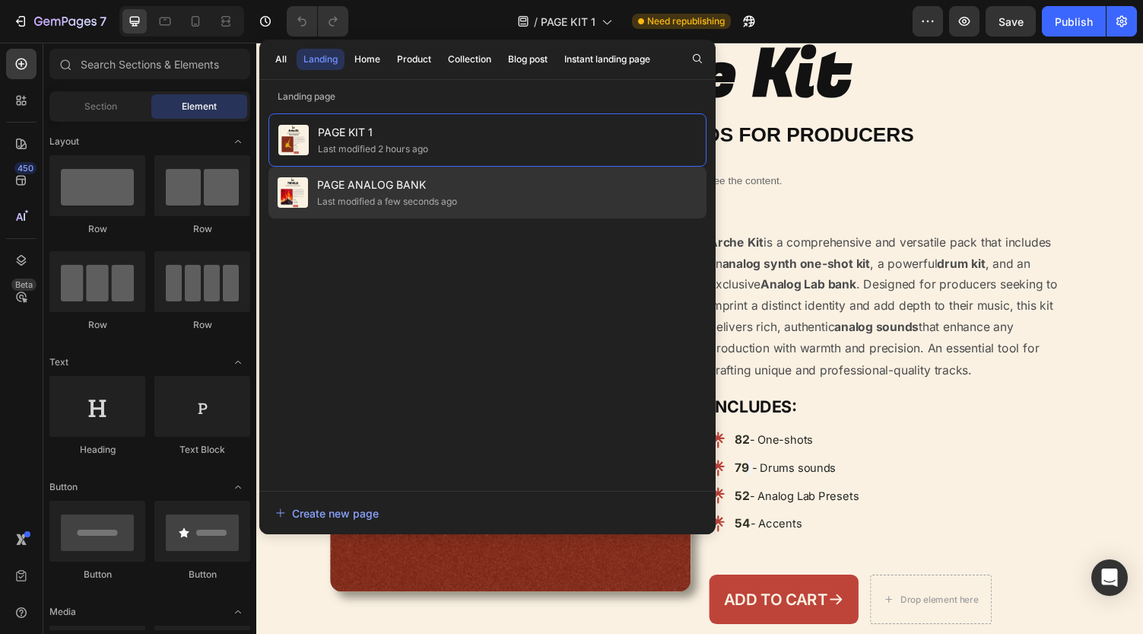
click at [494, 201] on div "PAGE ANALOG BANK Last modified a few seconds ago" at bounding box center [488, 193] width 438 height 52
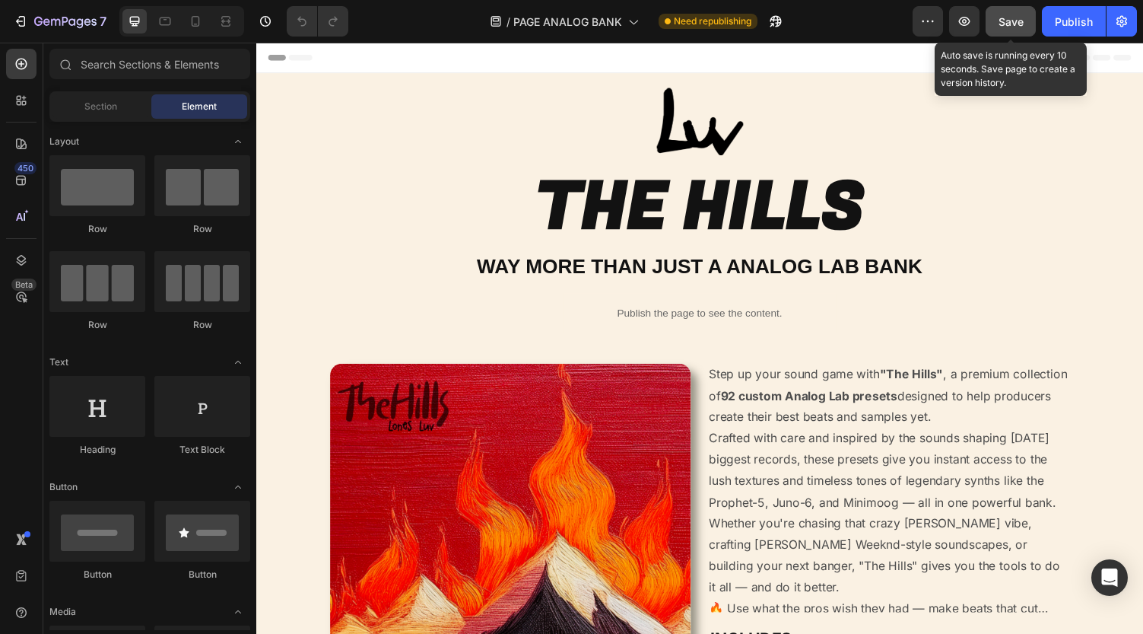
click at [1031, 28] on button "Save" at bounding box center [1011, 21] width 50 height 30
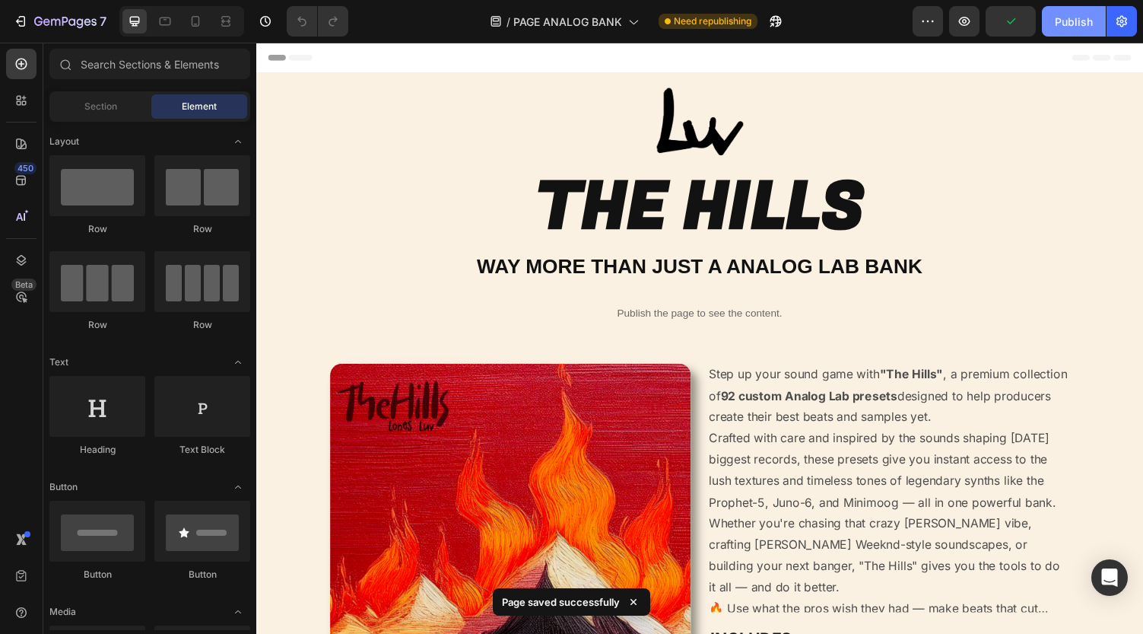
click at [1089, 26] on div "Publish" at bounding box center [1074, 22] width 38 height 16
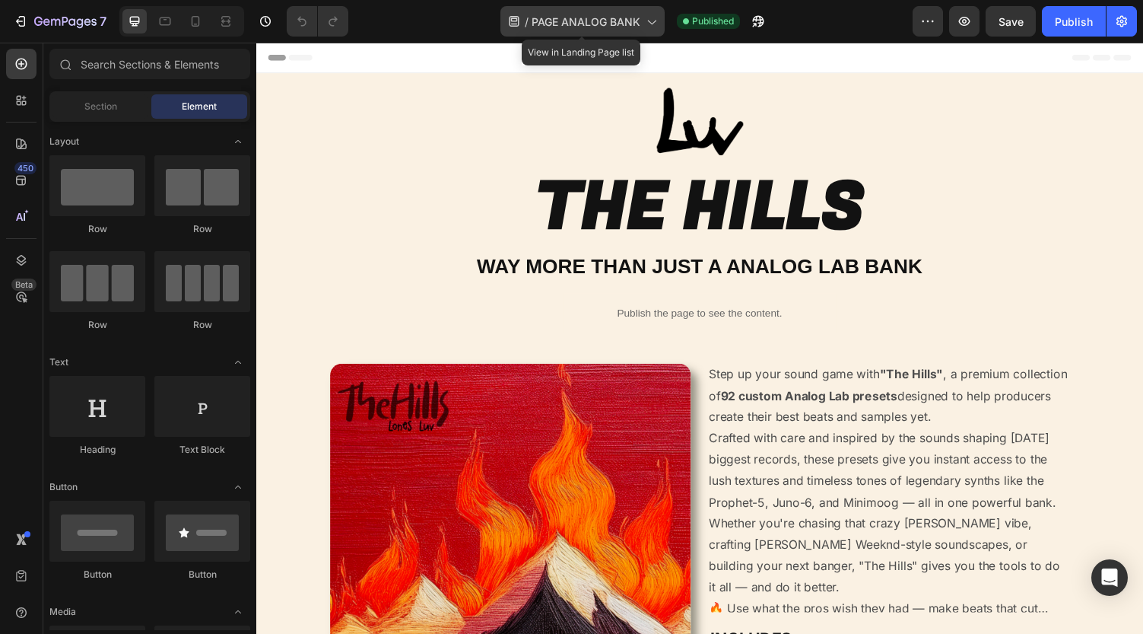
click at [614, 27] on span "PAGE ANALOG BANK" at bounding box center [586, 22] width 109 height 16
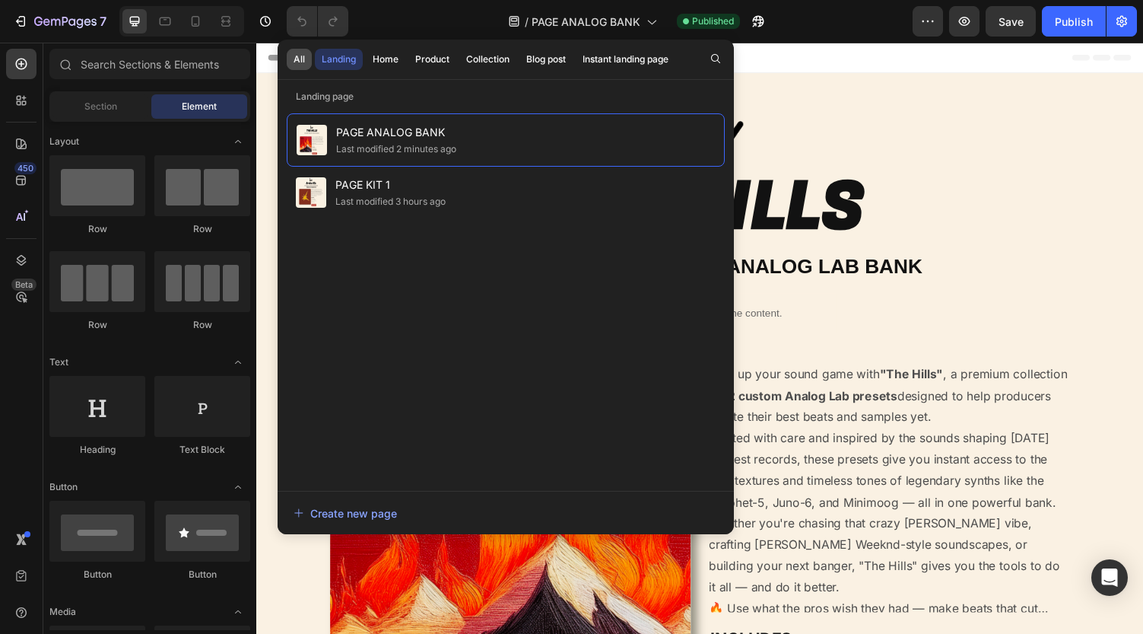
click at [300, 59] on div "All" at bounding box center [299, 59] width 11 height 14
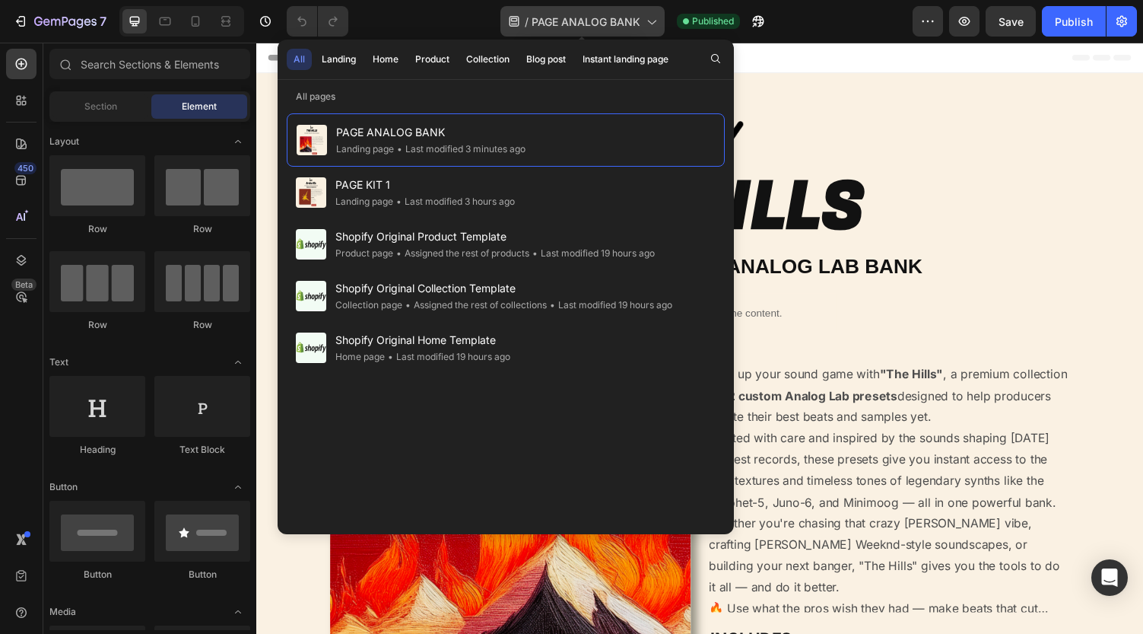
click at [649, 13] on div "/ PAGE ANALOG BANK" at bounding box center [583, 21] width 164 height 30
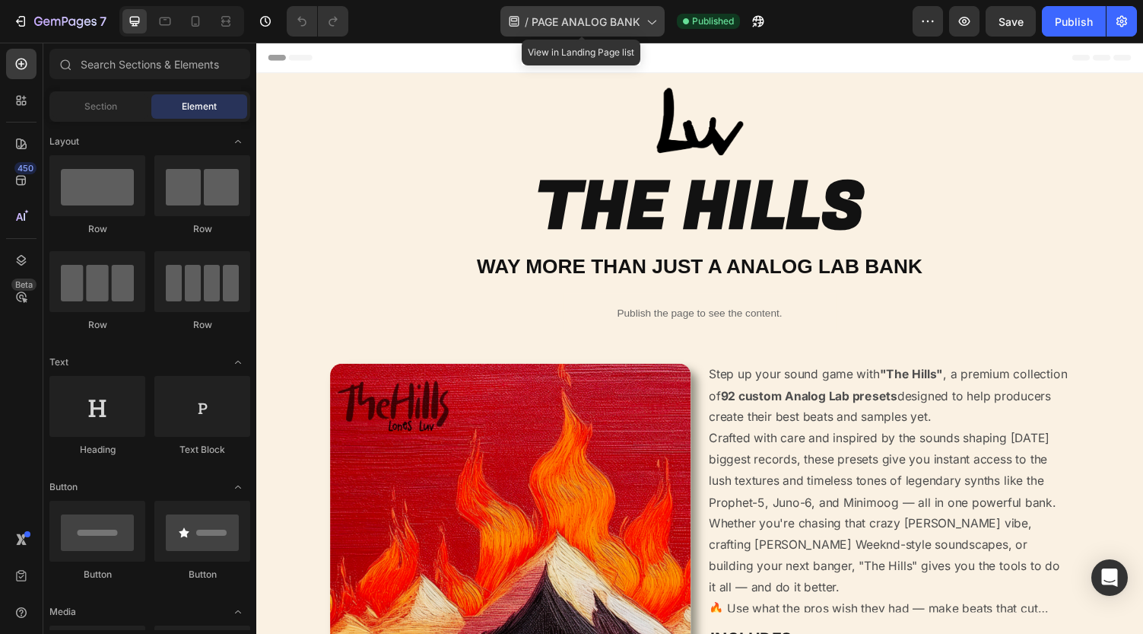
click at [648, 16] on icon at bounding box center [651, 21] width 15 height 15
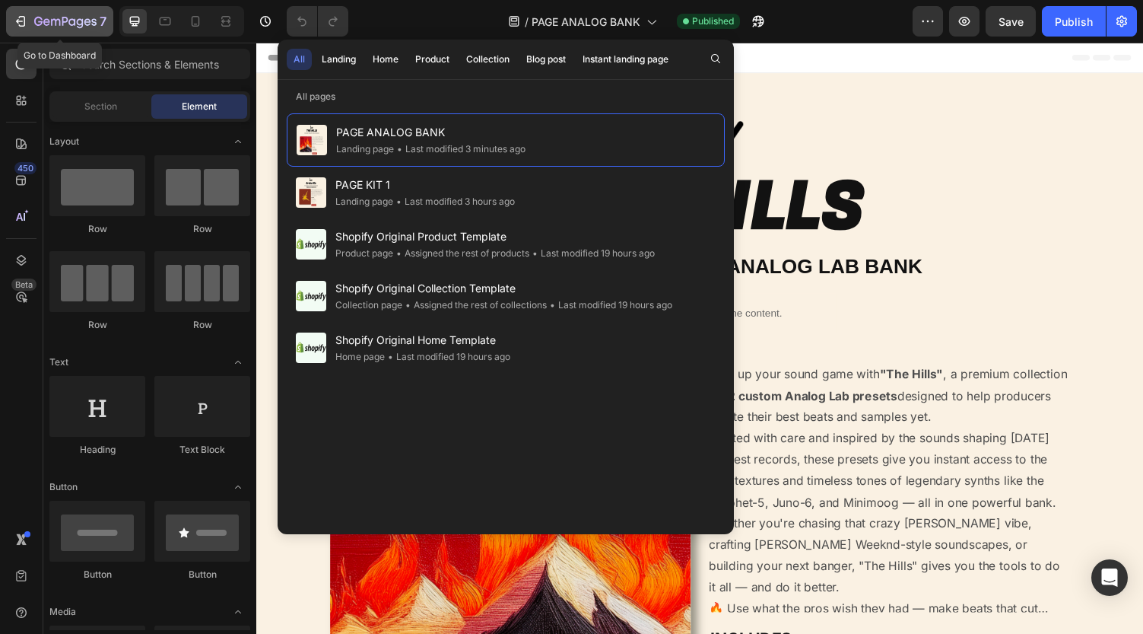
click at [68, 21] on icon "button" at bounding box center [65, 21] width 6 height 9
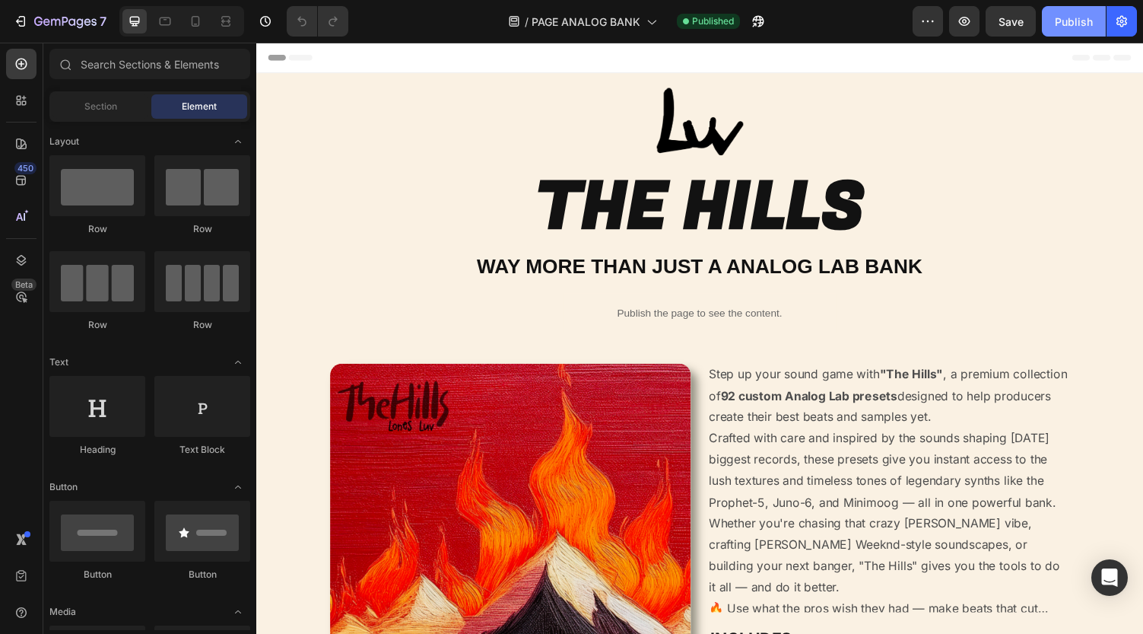
click at [1088, 25] on div "Publish" at bounding box center [1074, 22] width 38 height 16
click at [928, 18] on icon "button" at bounding box center [928, 21] width 15 height 15
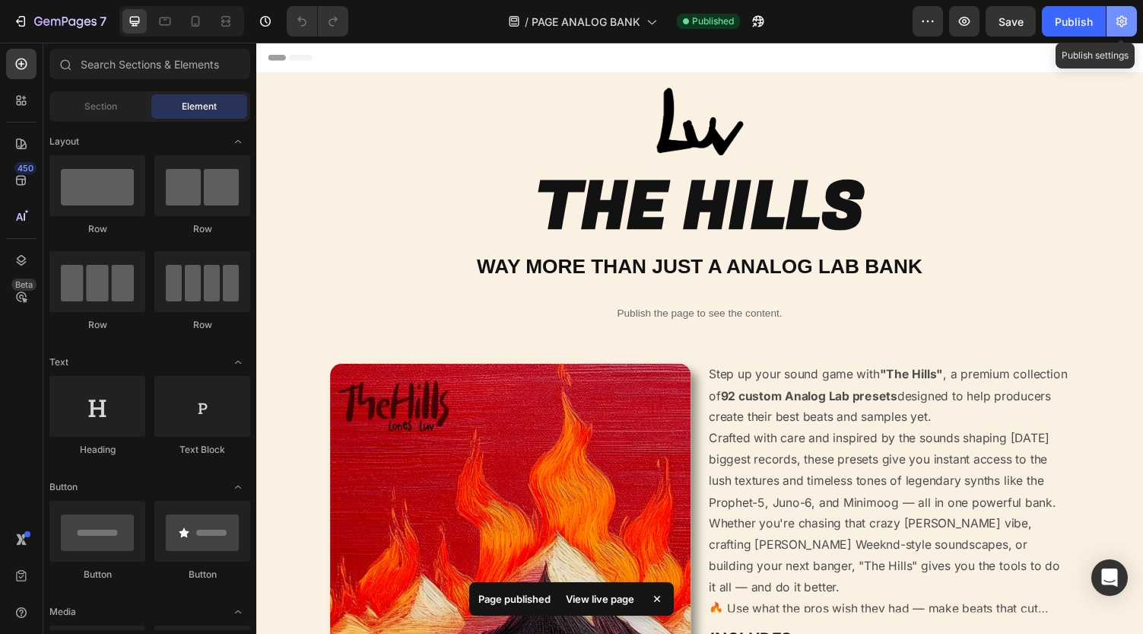
click at [1127, 30] on button "button" at bounding box center [1122, 21] width 30 height 30
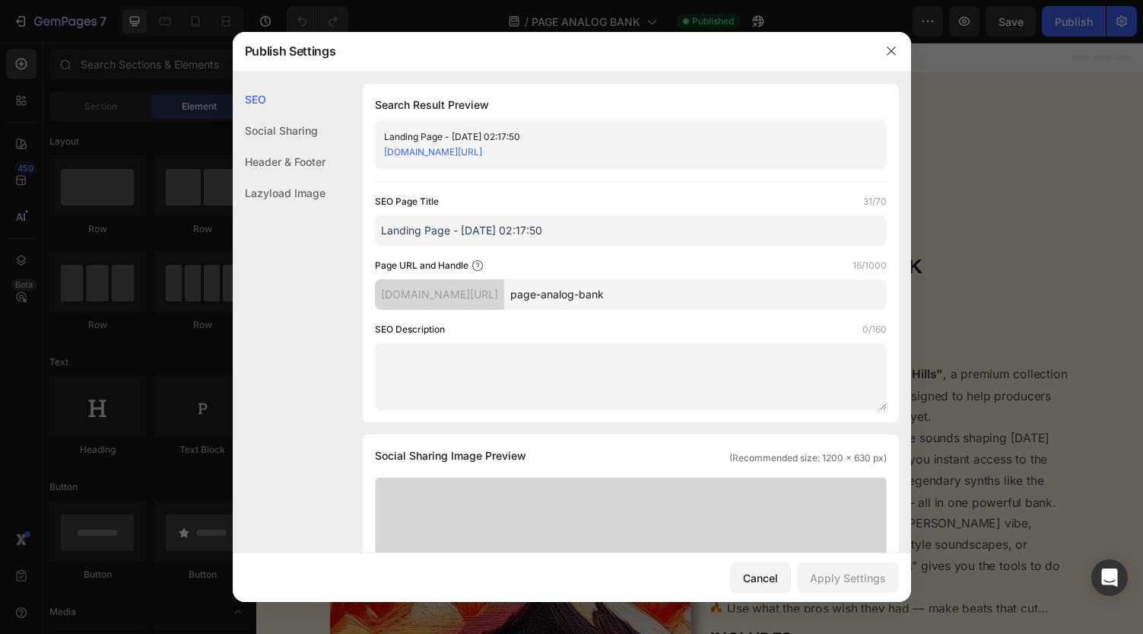
click at [326, 125] on div "Social Sharing" at bounding box center [279, 130] width 93 height 31
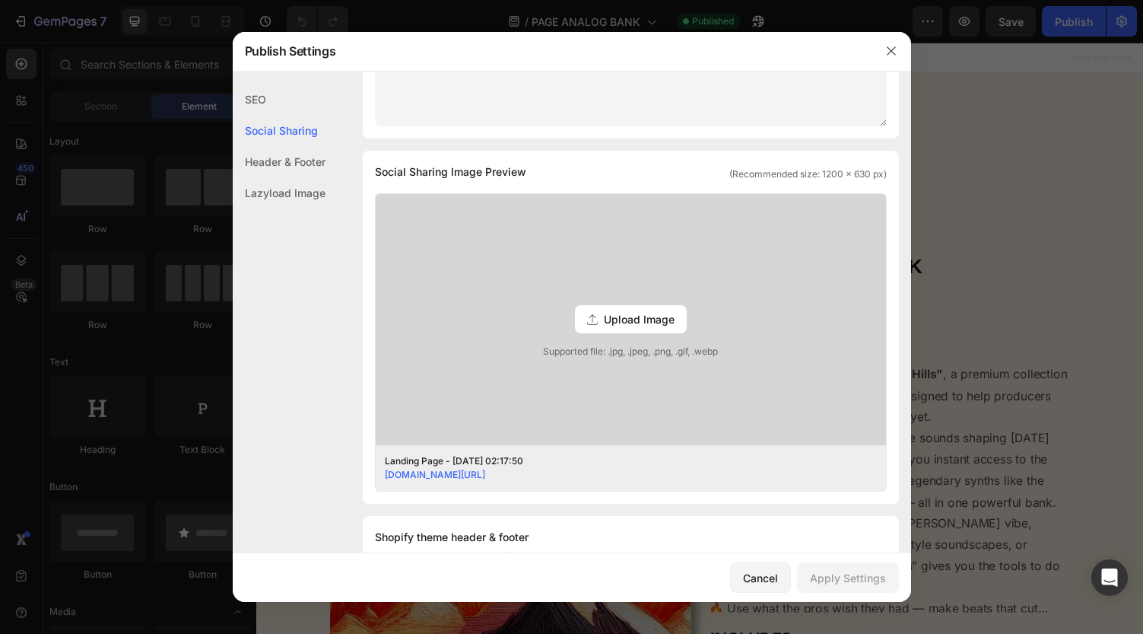
scroll to position [348, 0]
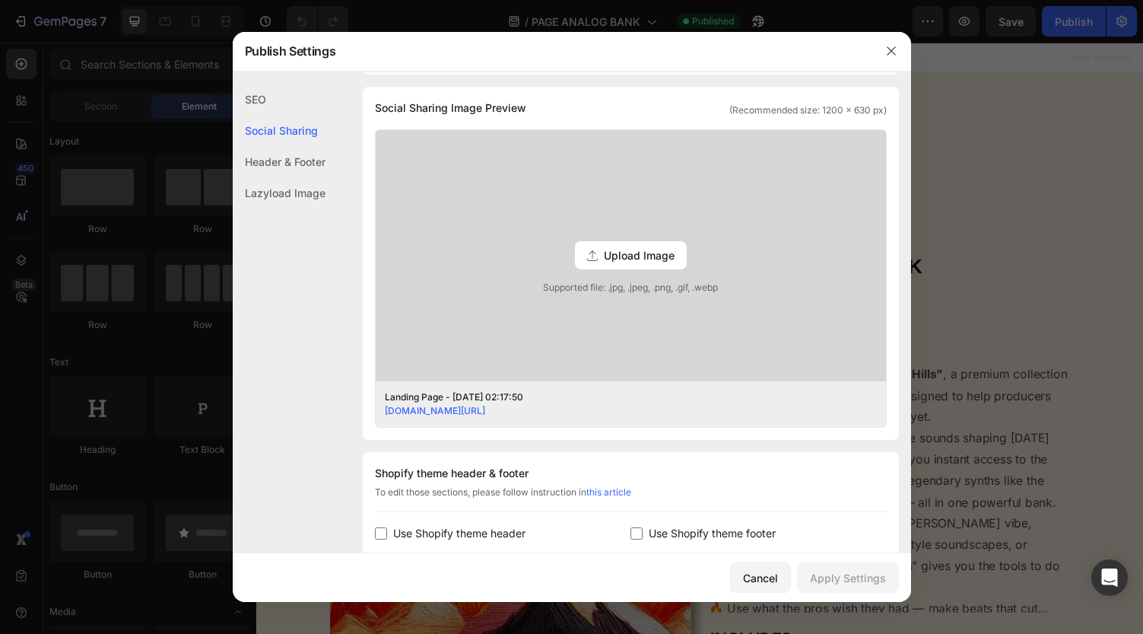
click at [321, 157] on div "Header & Footer" at bounding box center [279, 161] width 93 height 31
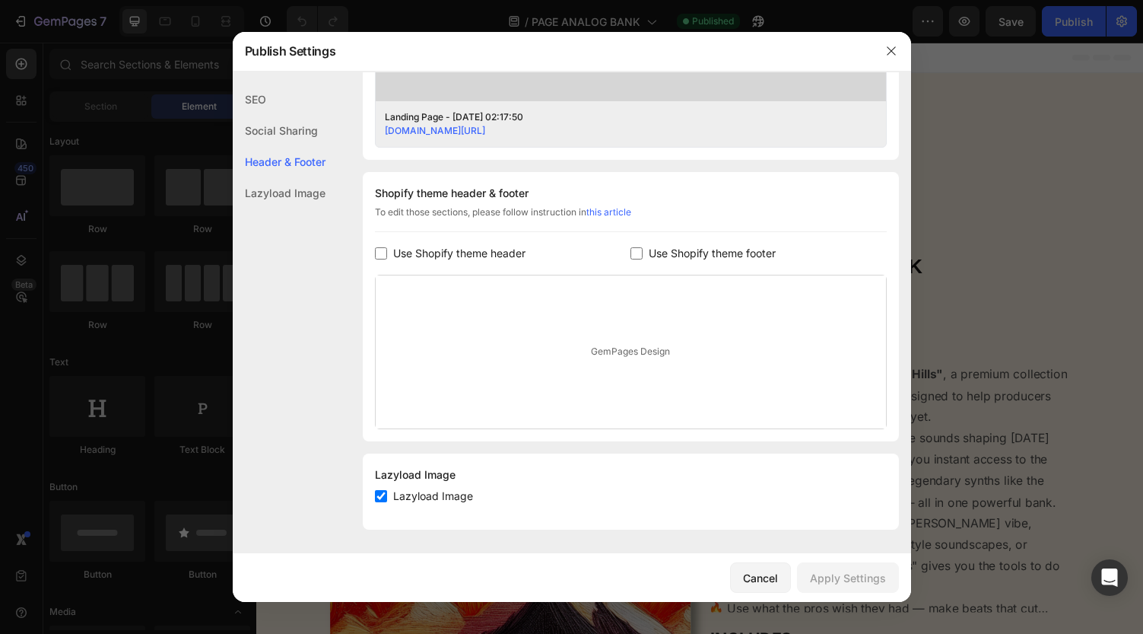
scroll to position [628, 0]
click at [319, 184] on div "Lazyload Image" at bounding box center [279, 192] width 93 height 31
click at [313, 195] on div "Lazyload Image" at bounding box center [279, 192] width 93 height 31
click at [300, 140] on div "Social Sharing" at bounding box center [279, 130] width 93 height 31
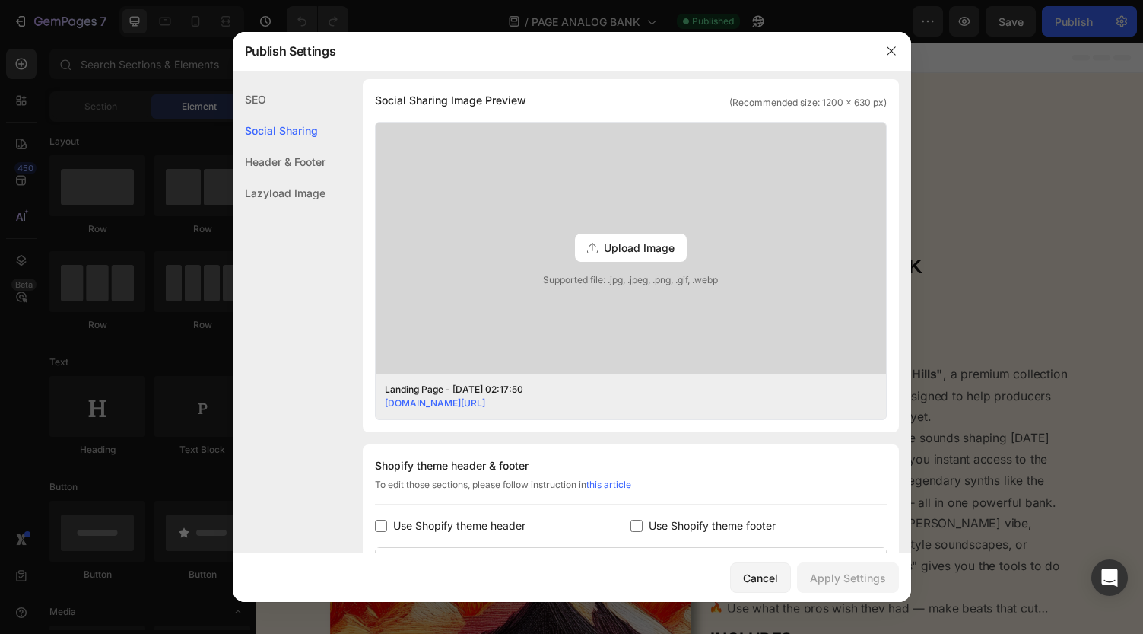
scroll to position [348, 0]
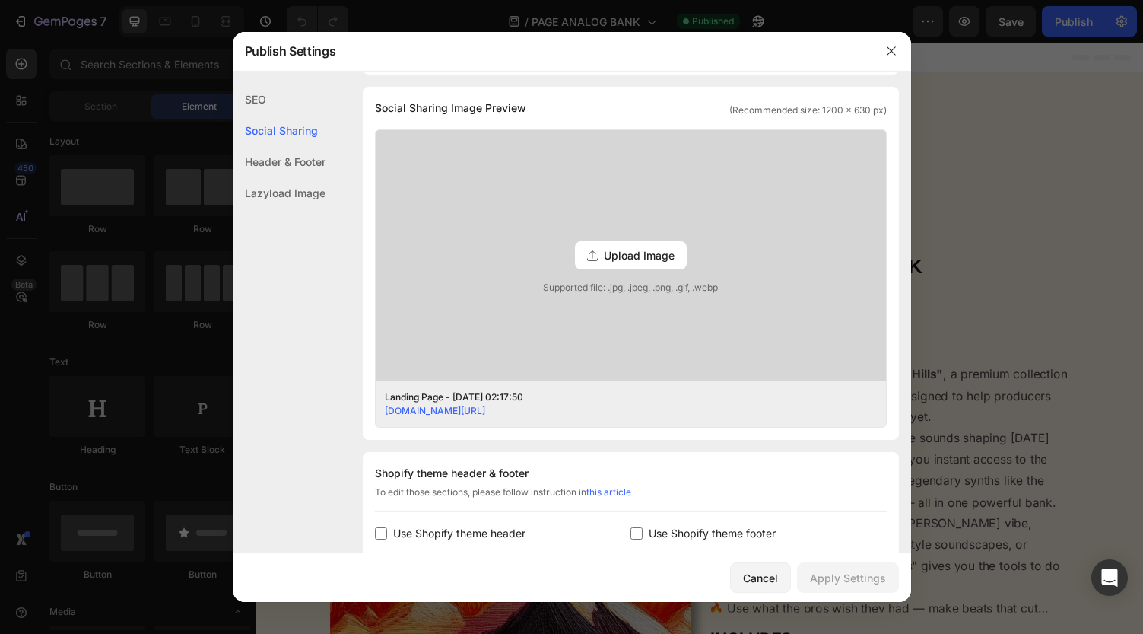
click at [289, 75] on div "SEO Search Result Preview Landing Page - [DATE] 02:17:50 [DOMAIN_NAME][URL] SEO…" at bounding box center [572, 279] width 679 height 1086
click at [289, 103] on div "SEO" at bounding box center [279, 99] width 93 height 31
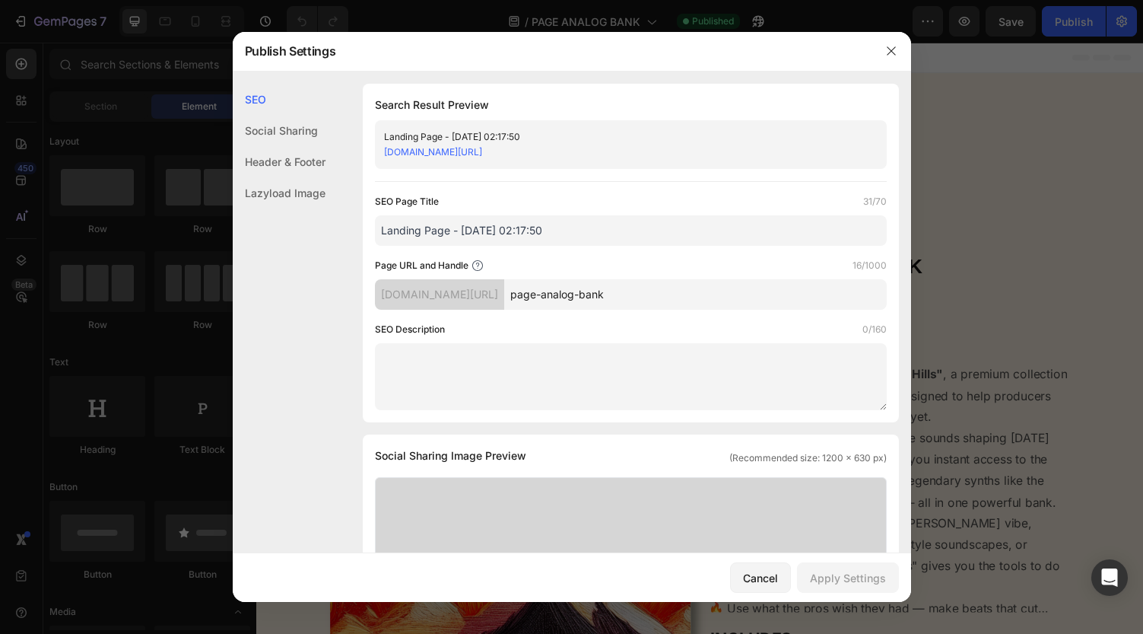
click at [504, 136] on div "Landing Page - [DATE] 02:17:50" at bounding box center [618, 136] width 469 height 15
click at [482, 154] on link "[DOMAIN_NAME][URL]" at bounding box center [433, 151] width 98 height 11
drag, startPoint x: 623, startPoint y: 151, endPoint x: 386, endPoint y: 152, distance: 237.4
click at [386, 152] on div "[DOMAIN_NAME][URL]" at bounding box center [618, 152] width 469 height 15
click at [405, 176] on div "Search Result Preview Landing Page - [DATE] 02:17:50 [DOMAIN_NAME][URL] SEO Pag…" at bounding box center [631, 253] width 536 height 339
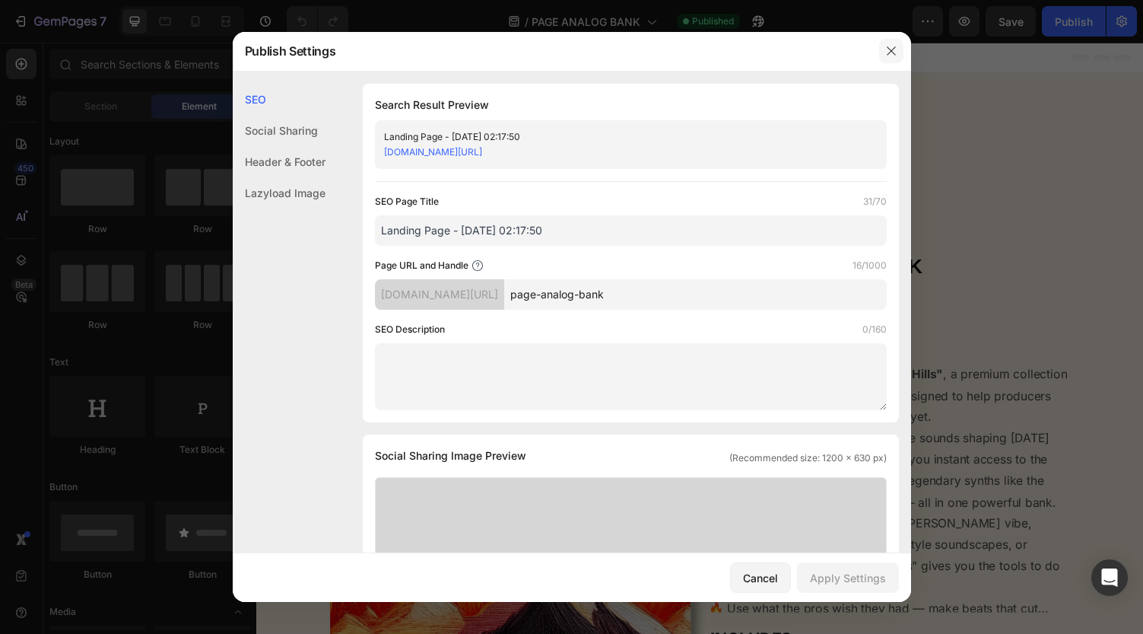
click at [891, 49] on icon "button" at bounding box center [892, 51] width 12 height 12
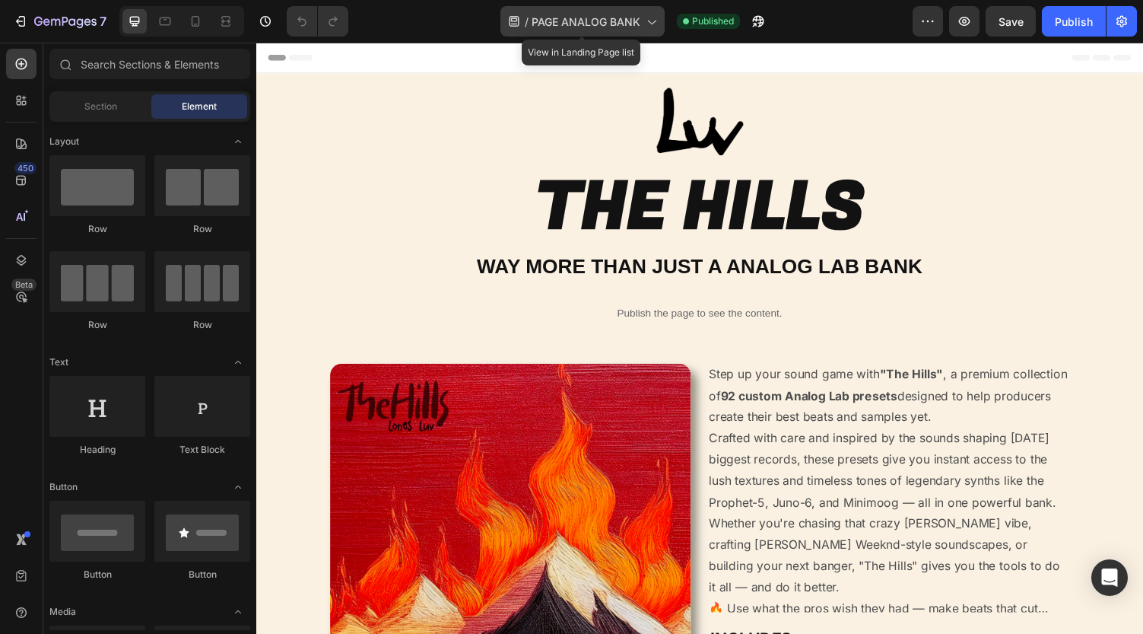
click at [617, 15] on span "PAGE ANALOG BANK" at bounding box center [586, 22] width 109 height 16
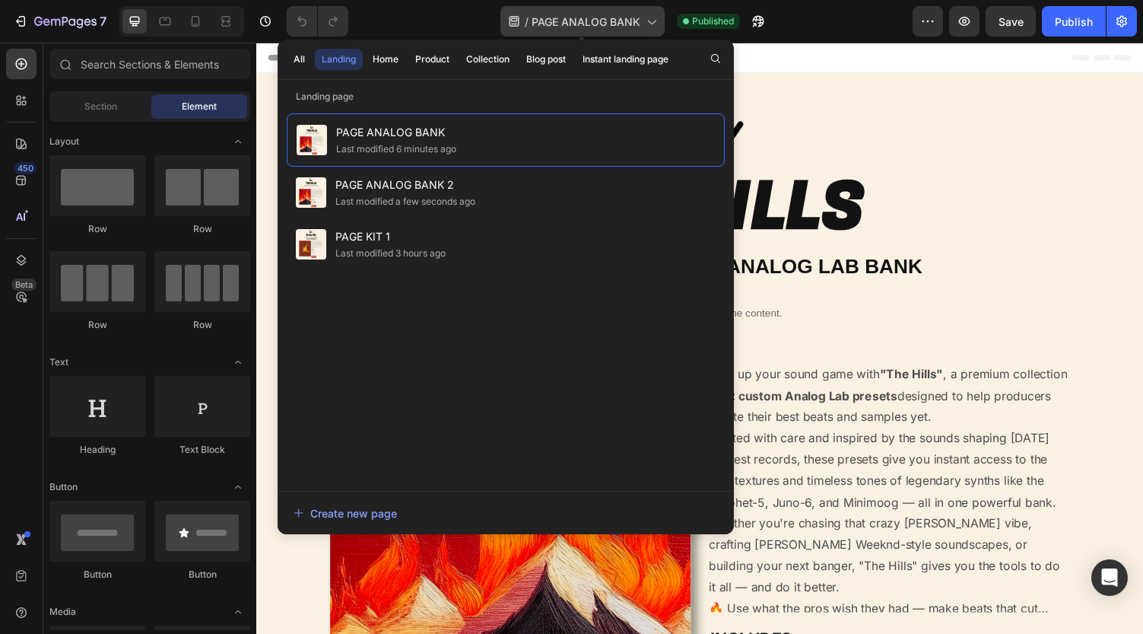
click at [617, 15] on span "PAGE ANALOG BANK" at bounding box center [586, 22] width 109 height 16
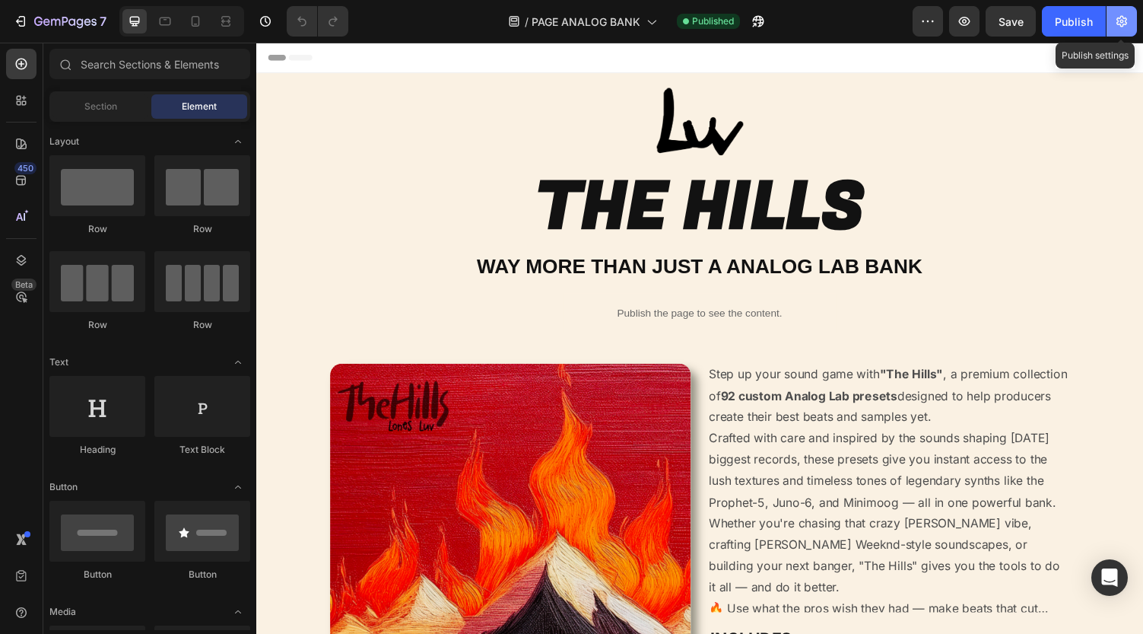
click at [1123, 27] on icon "button" at bounding box center [1121, 21] width 15 height 15
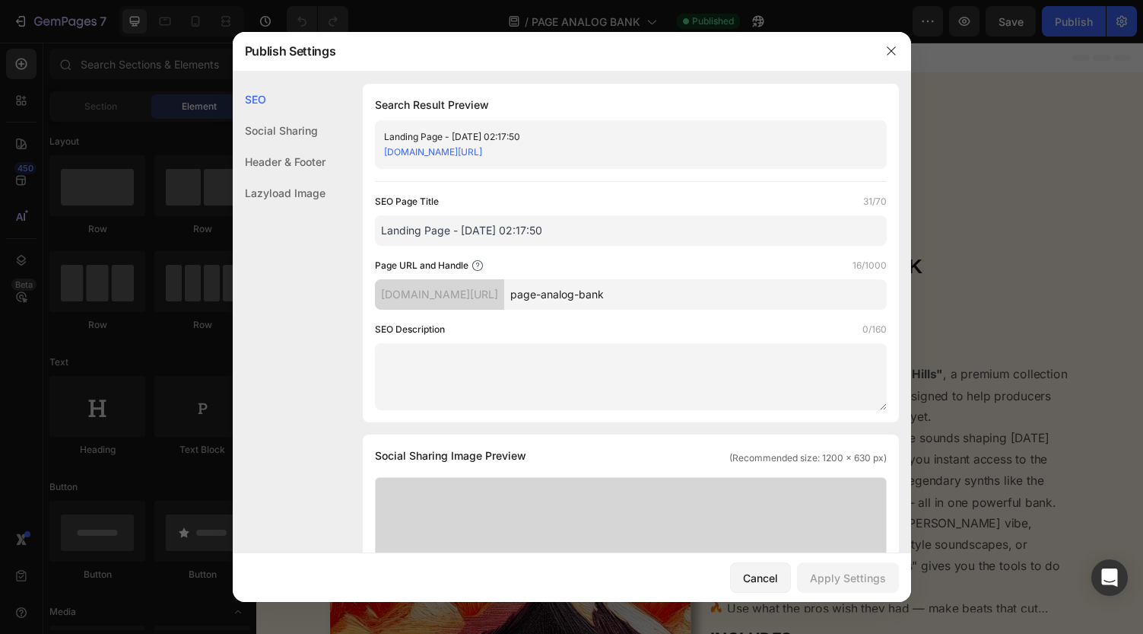
click at [339, 186] on div "SEO Search Result Preview Landing Page - [DATE] 02:17:50 [DOMAIN_NAME][URL] SEO…" at bounding box center [572, 627] width 679 height 1086
click at [313, 188] on div "Lazyload Image" at bounding box center [279, 192] width 93 height 31
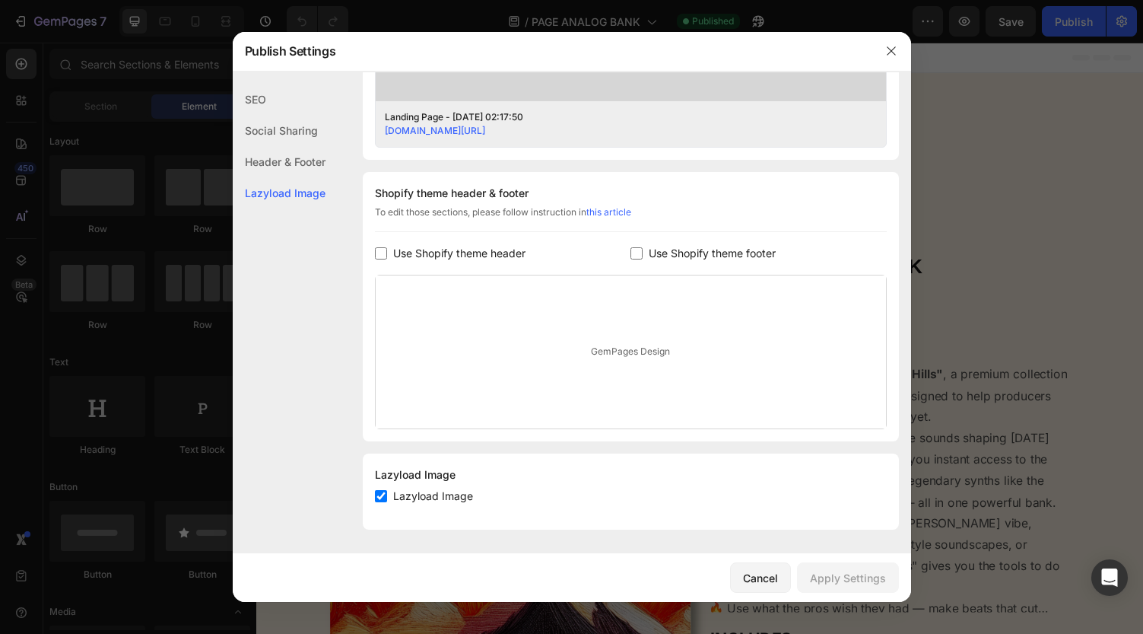
click at [309, 159] on div "Header & Footer" at bounding box center [279, 161] width 93 height 31
click at [309, 129] on div "Social Sharing" at bounding box center [279, 130] width 93 height 31
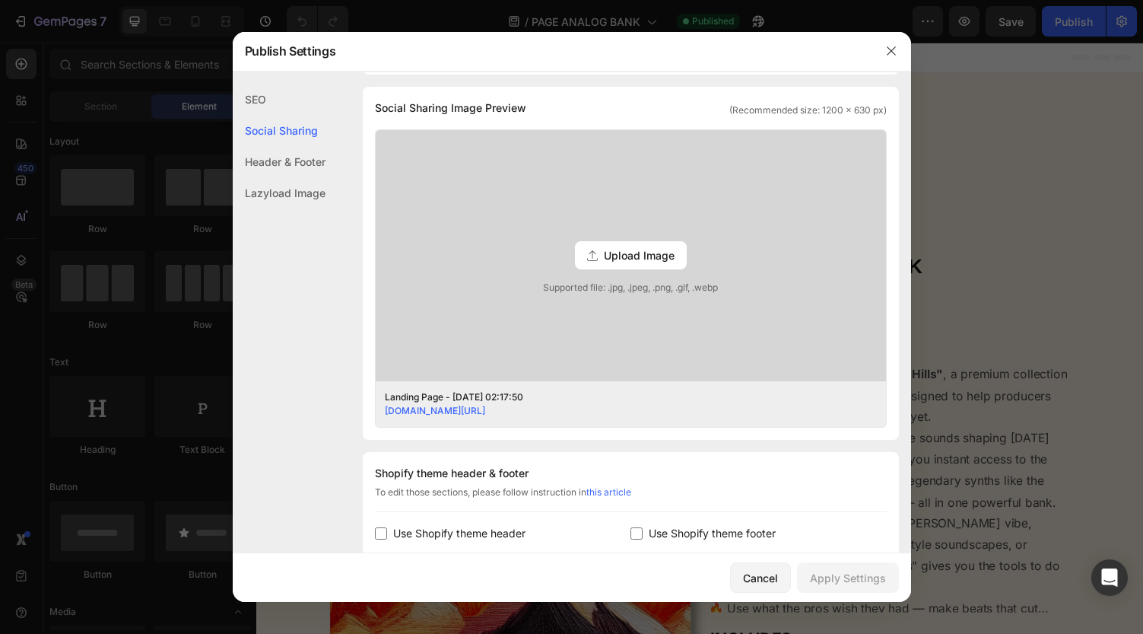
click at [279, 110] on div "SEO" at bounding box center [279, 99] width 93 height 31
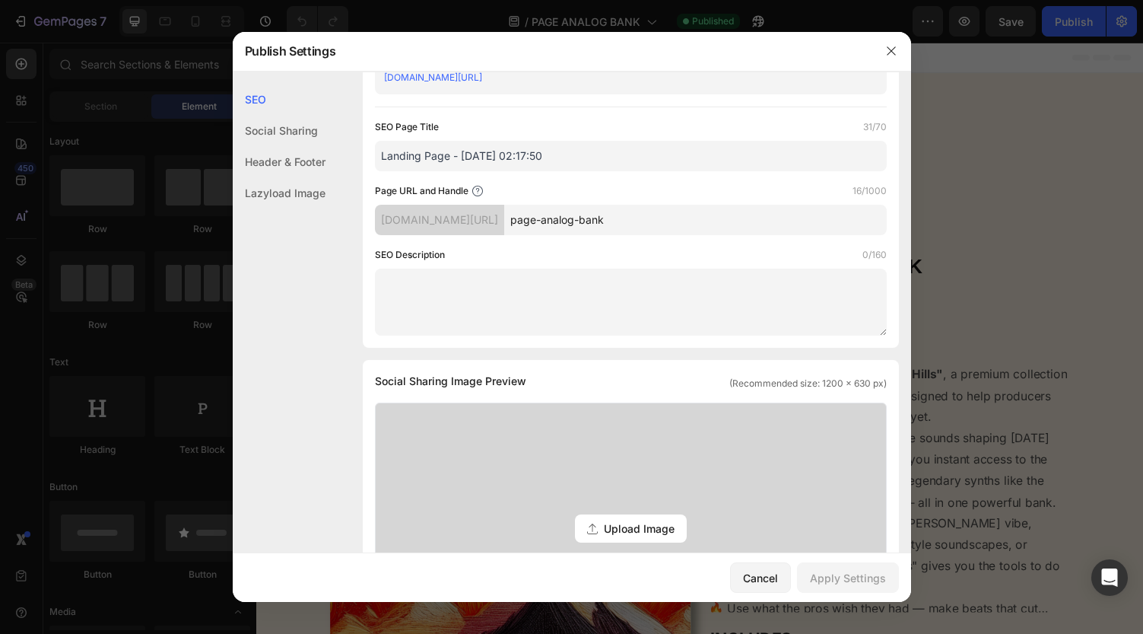
scroll to position [0, 0]
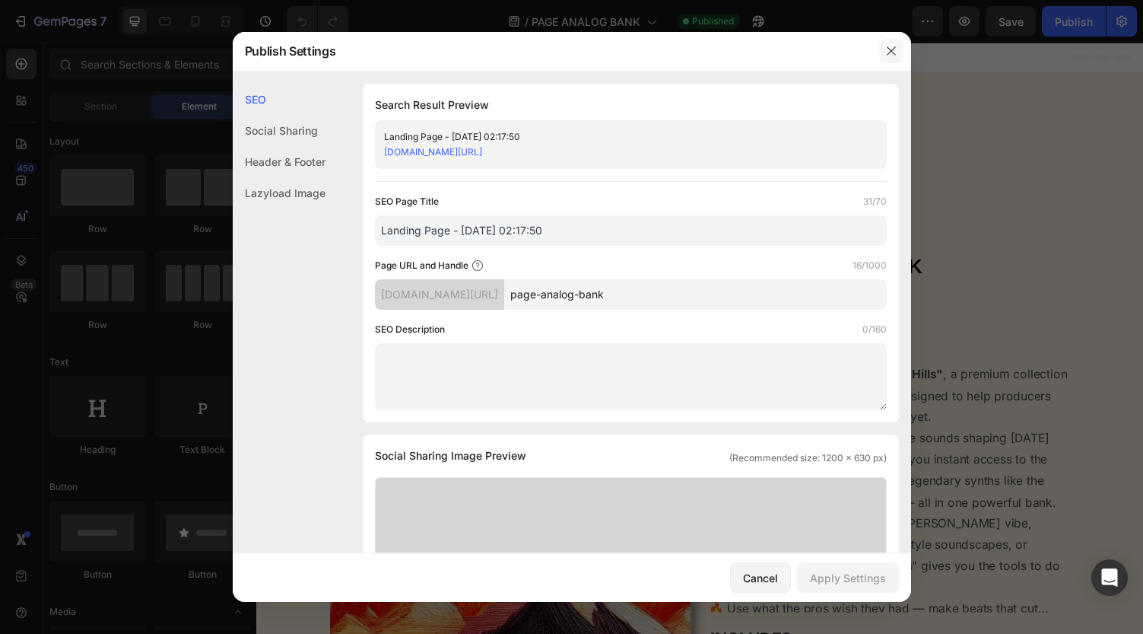
click at [892, 54] on icon "button" at bounding box center [892, 51] width 12 height 12
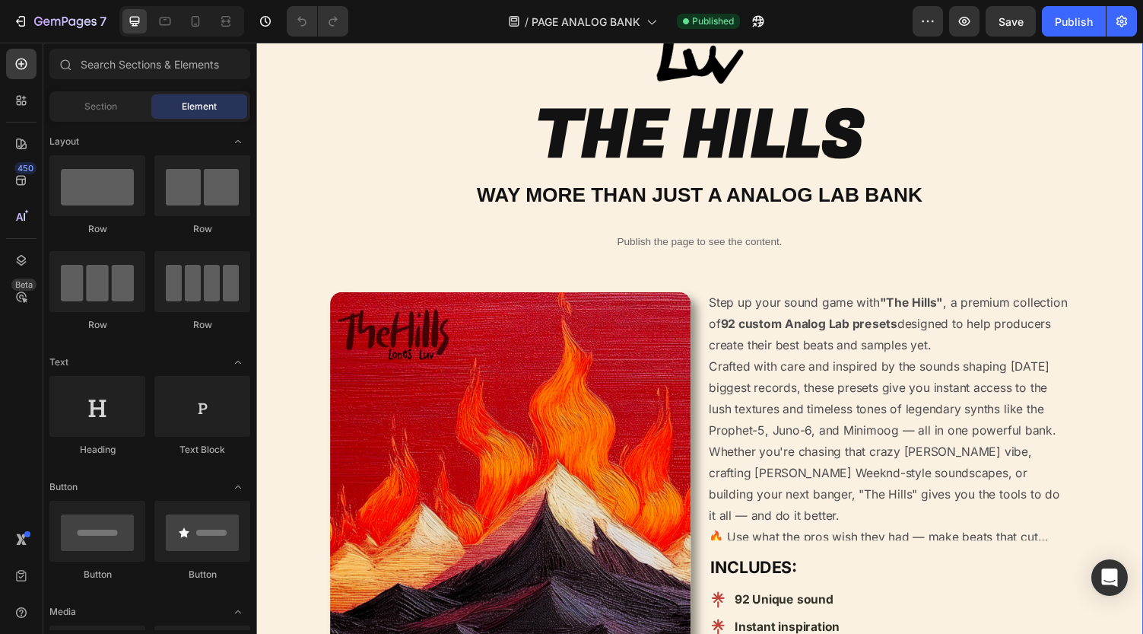
scroll to position [83, 0]
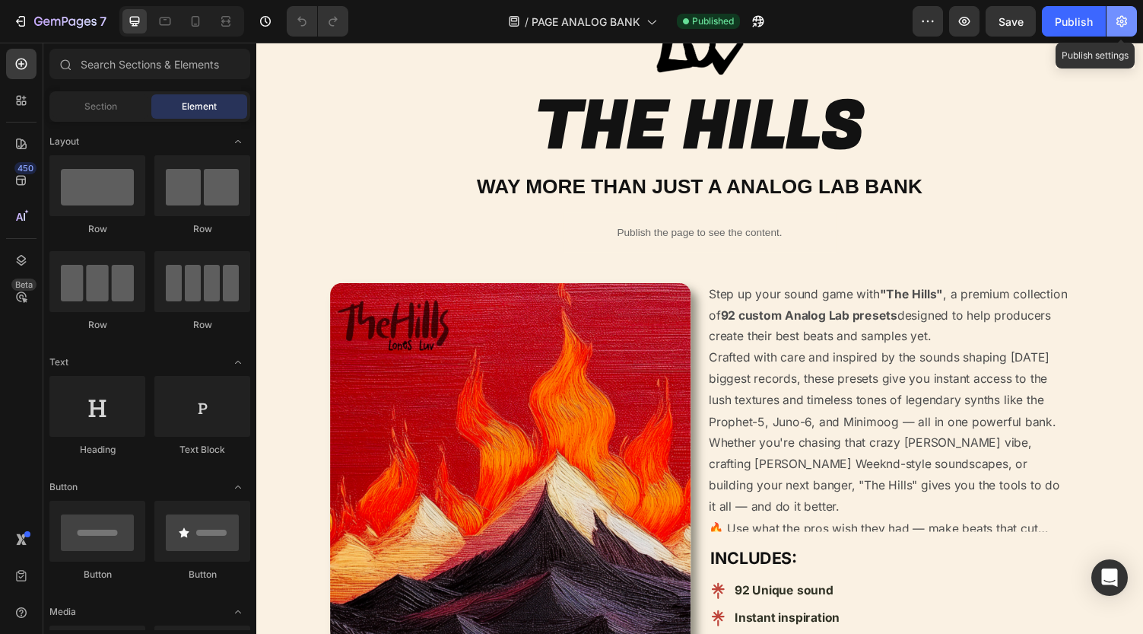
click at [1110, 21] on button "button" at bounding box center [1122, 21] width 30 height 30
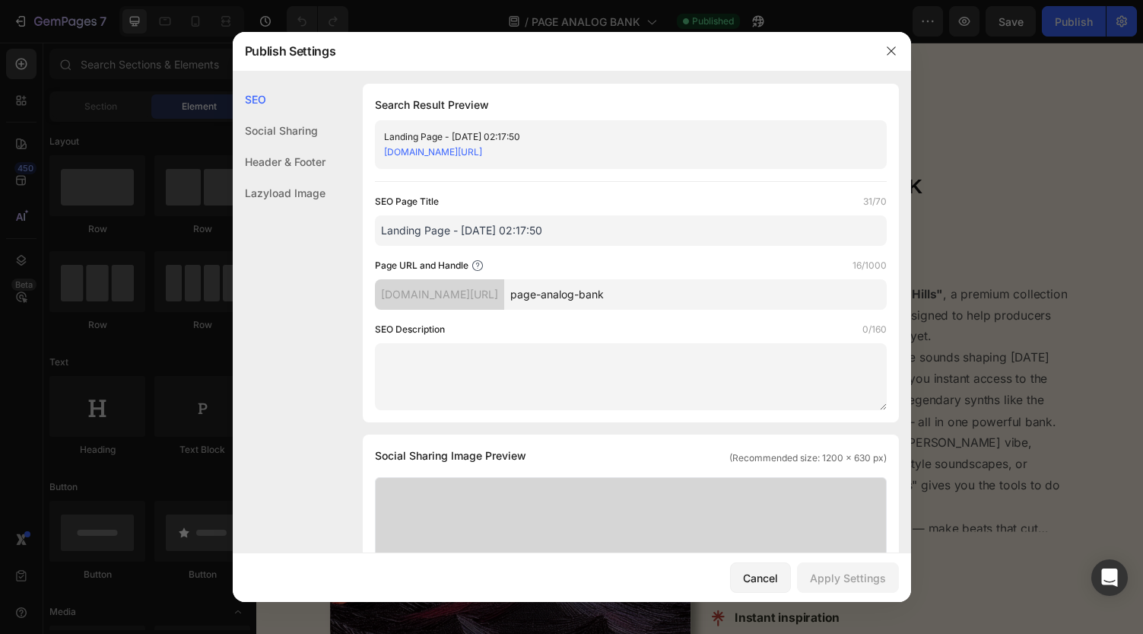
click at [1113, 21] on div at bounding box center [571, 317] width 1143 height 634
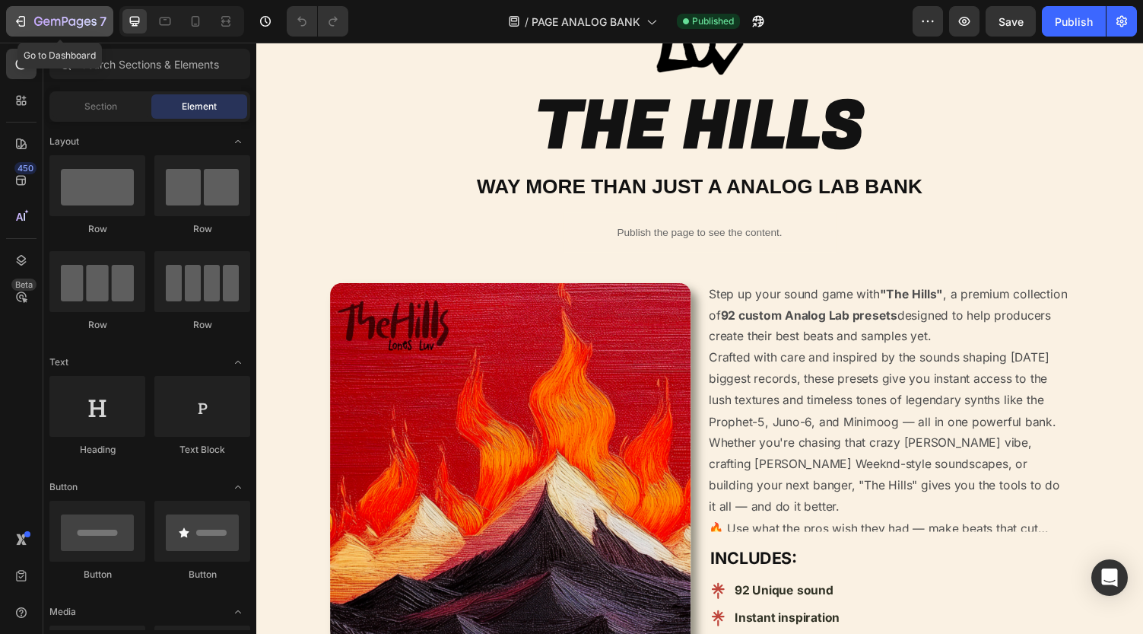
click at [17, 25] on icon "button" at bounding box center [20, 21] width 15 height 15
